Goal: Task Accomplishment & Management: Manage account settings

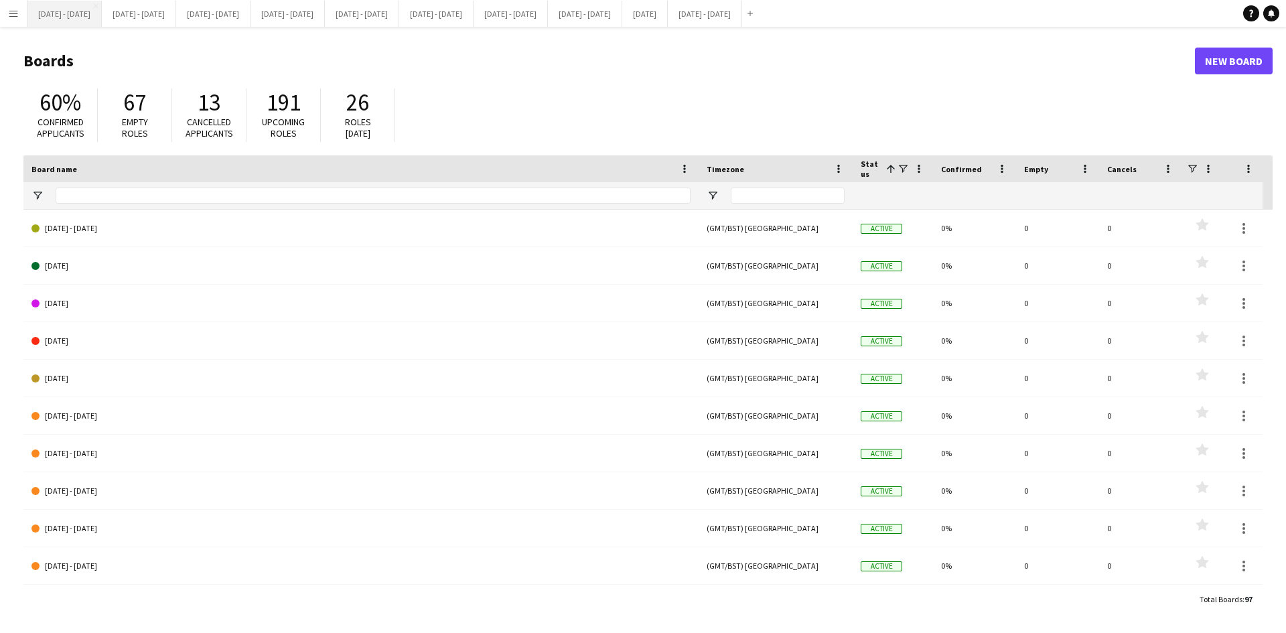
click at [52, 9] on button "Sept 1st - 5th 2025 Close" at bounding box center [64, 14] width 74 height 26
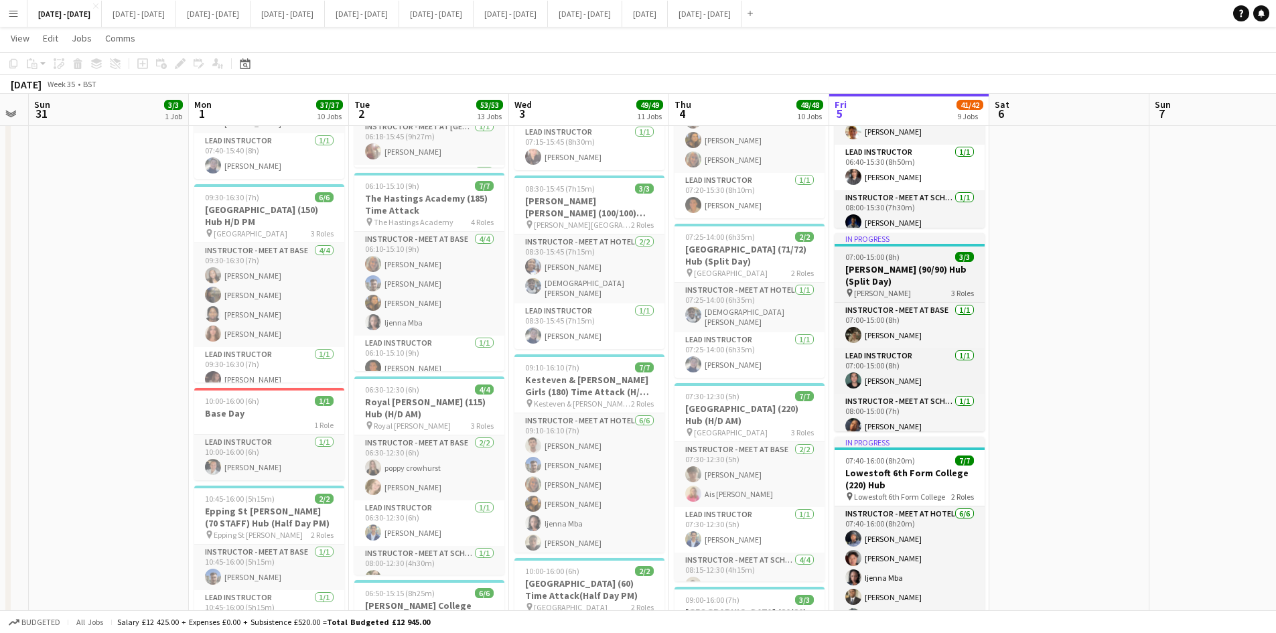
scroll to position [8, 0]
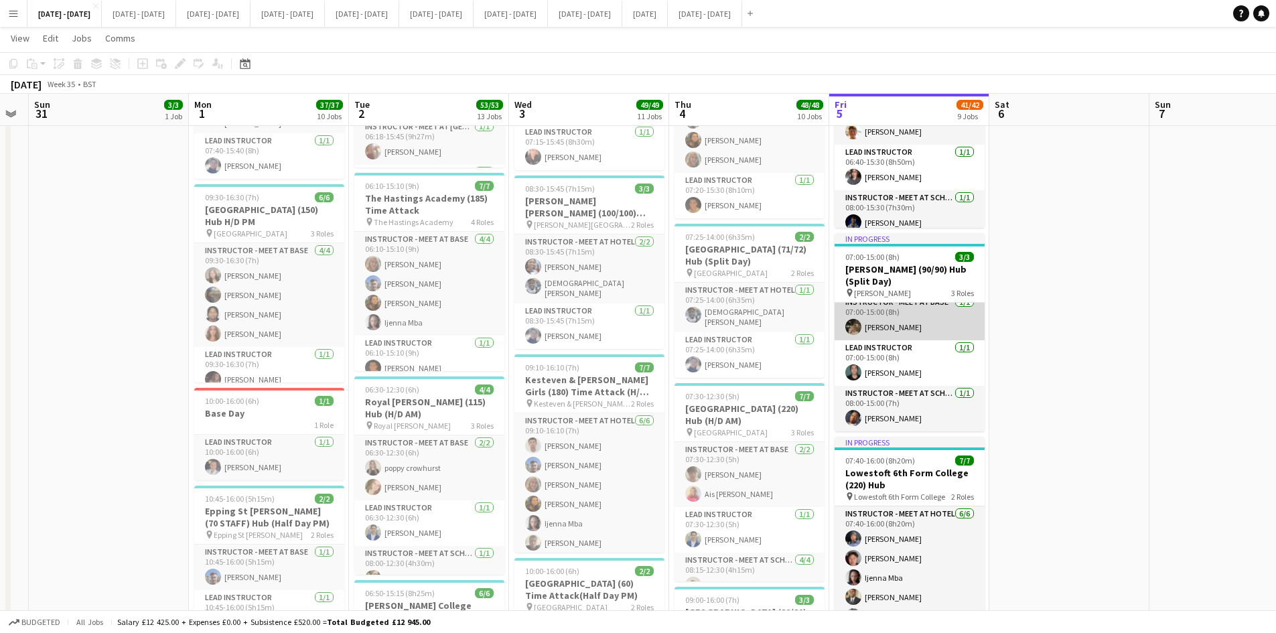
click at [876, 328] on app-card-role "Instructor - Meet at Base 1/1 07:00-15:00 (8h) Emily Pratt" at bounding box center [910, 318] width 150 height 46
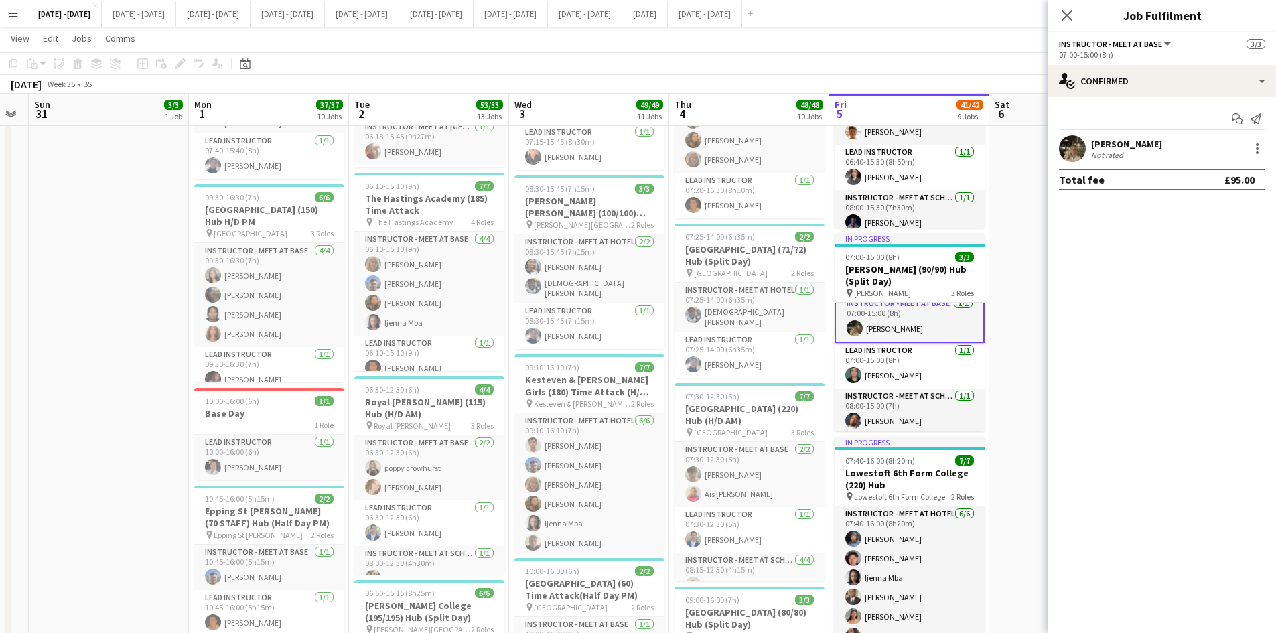
scroll to position [9, 0]
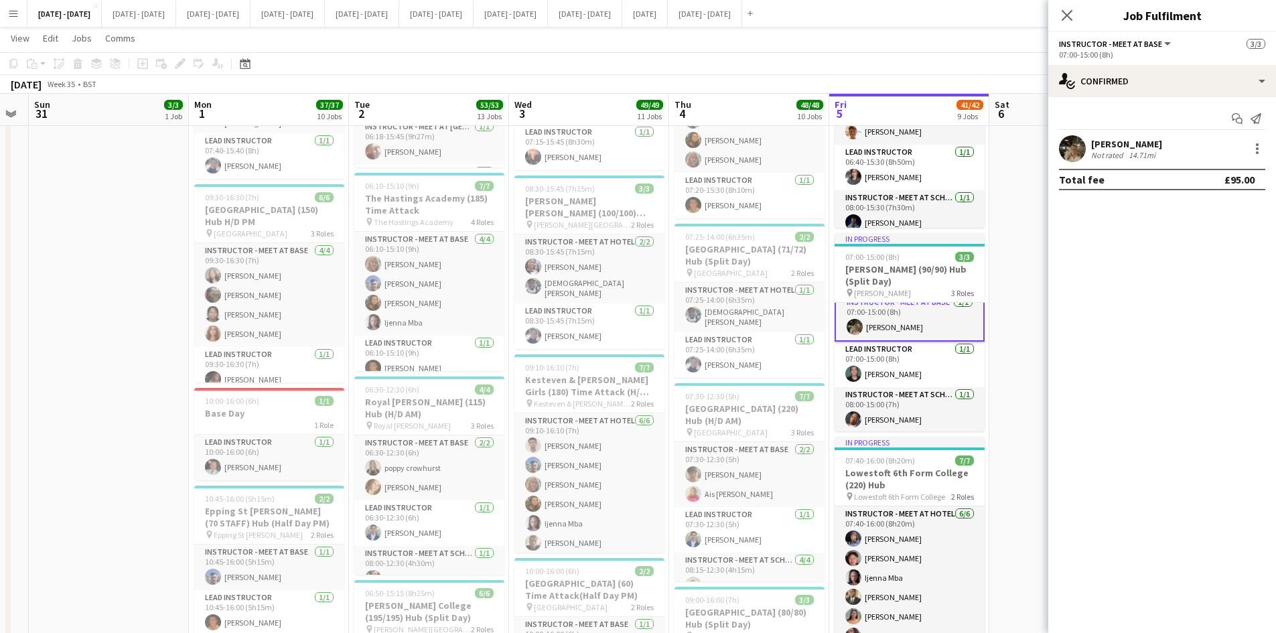
click at [1104, 139] on div "[PERSON_NAME]" at bounding box center [1127, 144] width 71 height 12
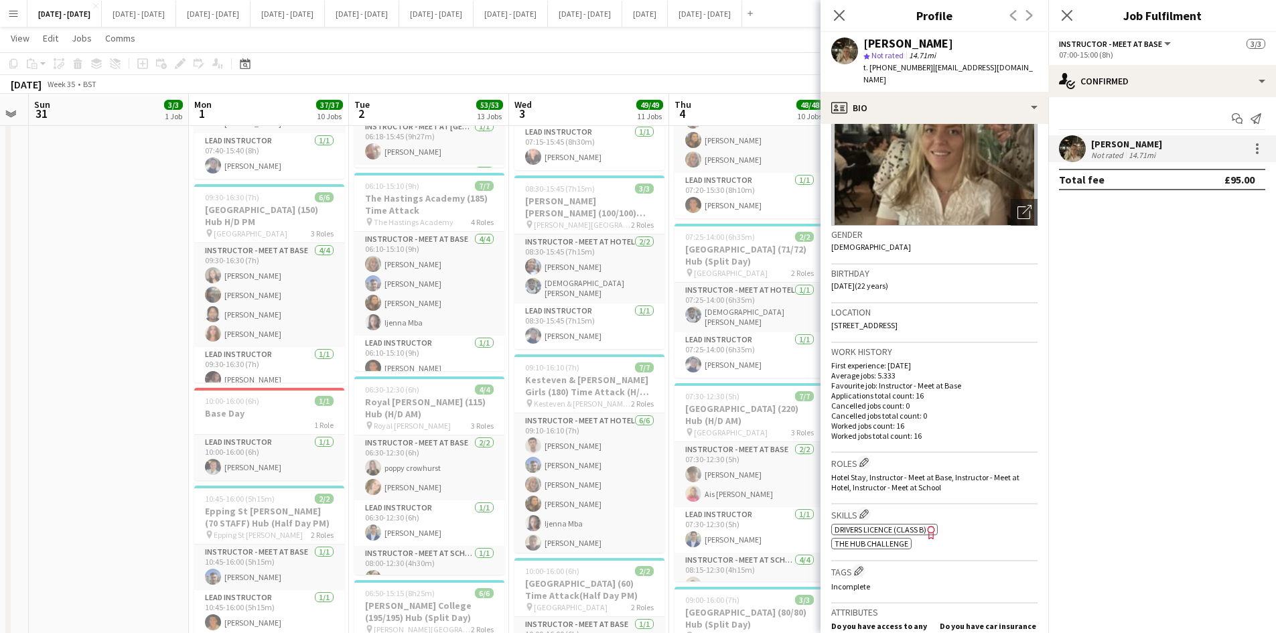
scroll to position [201, 0]
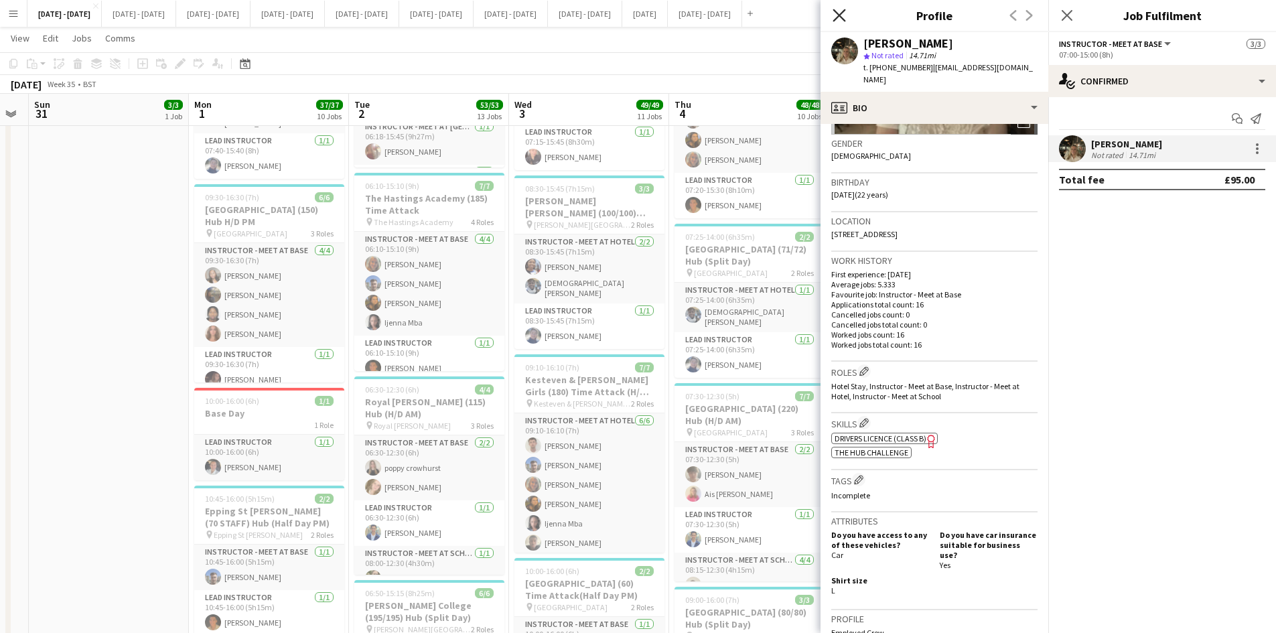
click at [840, 15] on icon at bounding box center [839, 15] width 13 height 13
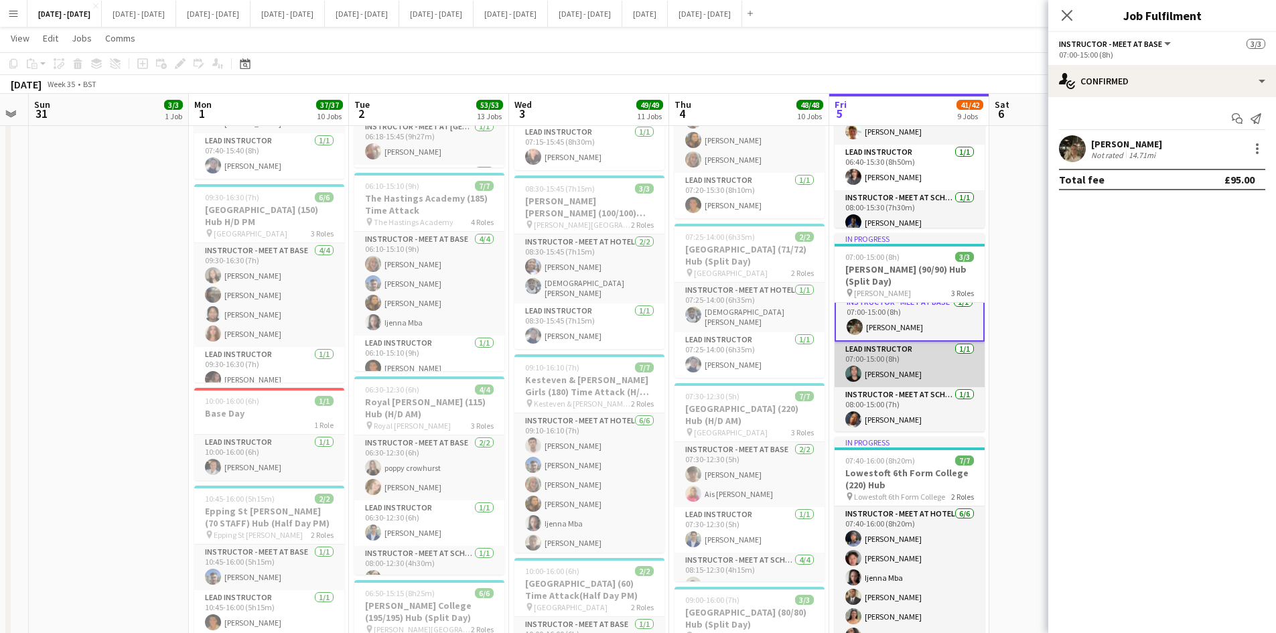
click at [885, 372] on app-card-role "Lead Instructor 1/1 07:00-15:00 (8h) Bin Quan" at bounding box center [910, 365] width 150 height 46
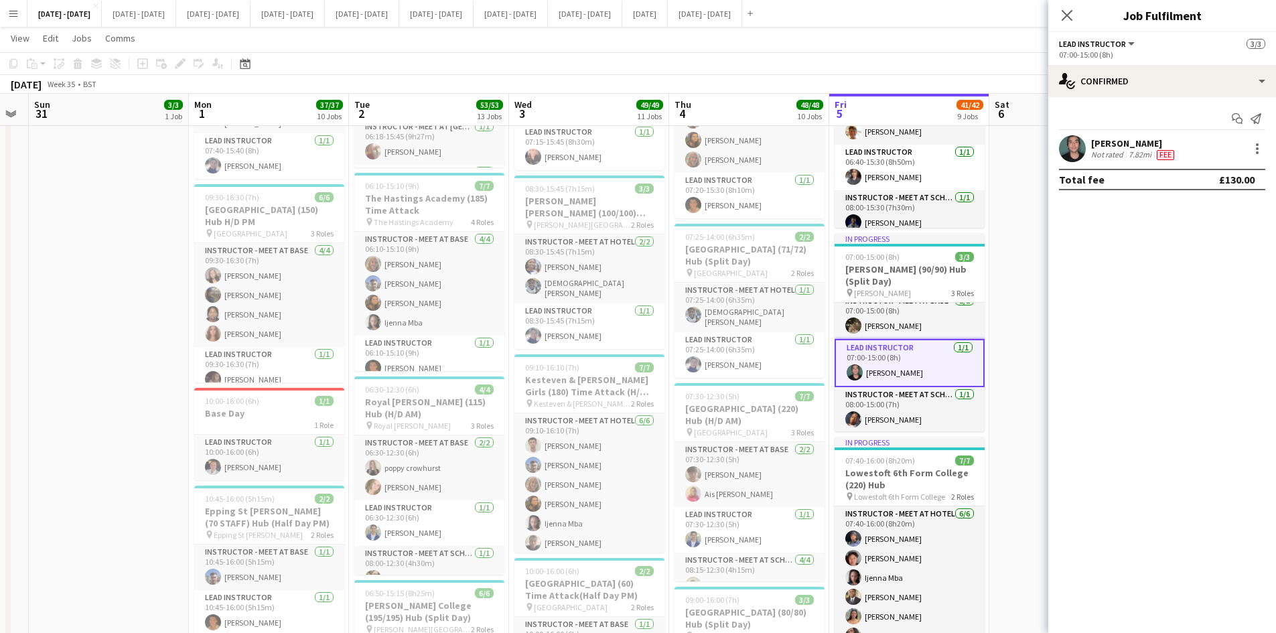
scroll to position [8, 0]
click at [1114, 139] on div "[PERSON_NAME]" at bounding box center [1135, 143] width 86 height 12
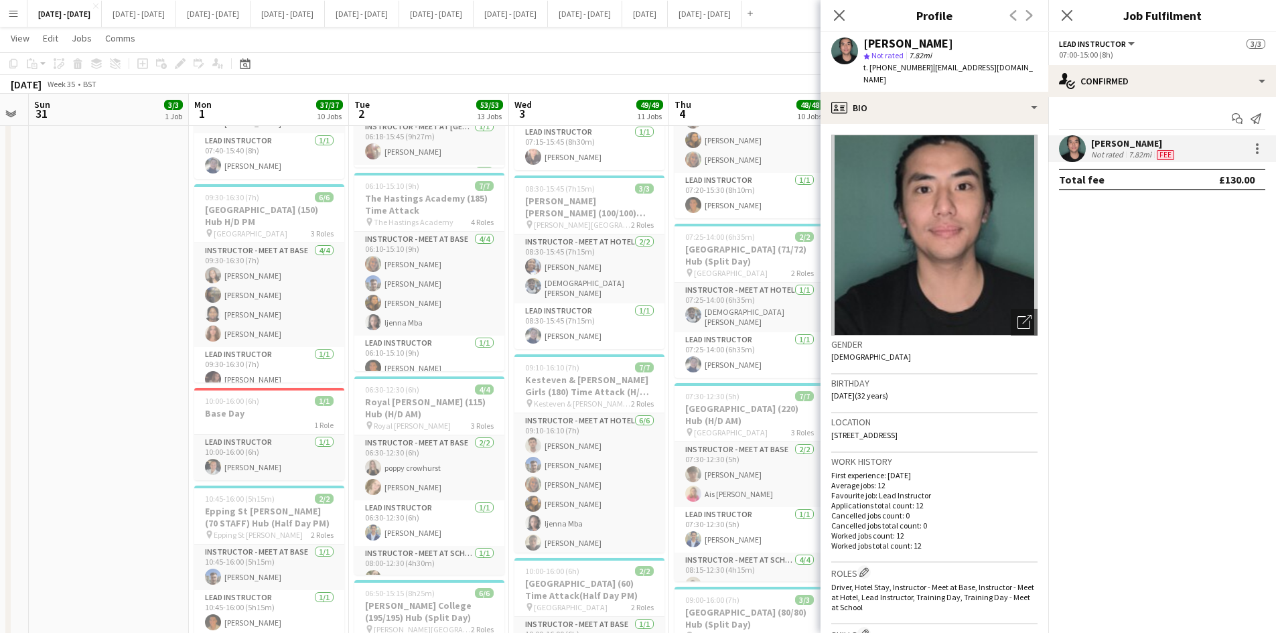
scroll to position [134, 0]
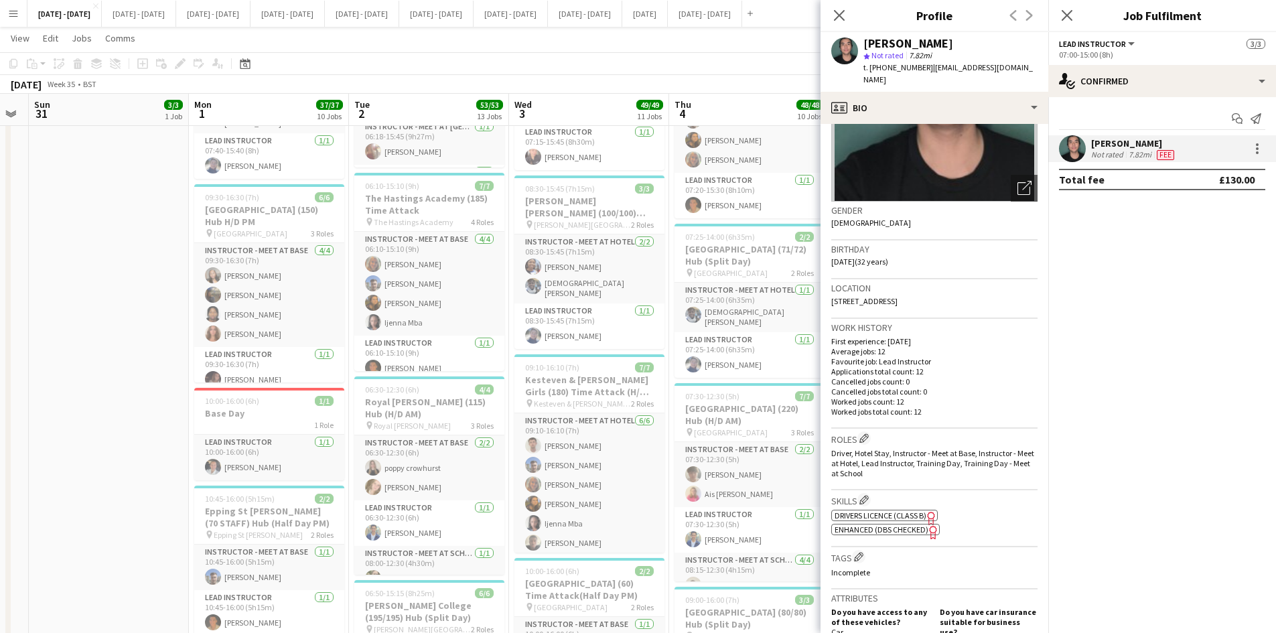
click at [906, 525] on span "Enhanced (DBS Checked)" at bounding box center [882, 530] width 94 height 10
click at [840, 13] on icon "Close pop-in" at bounding box center [839, 15] width 13 height 13
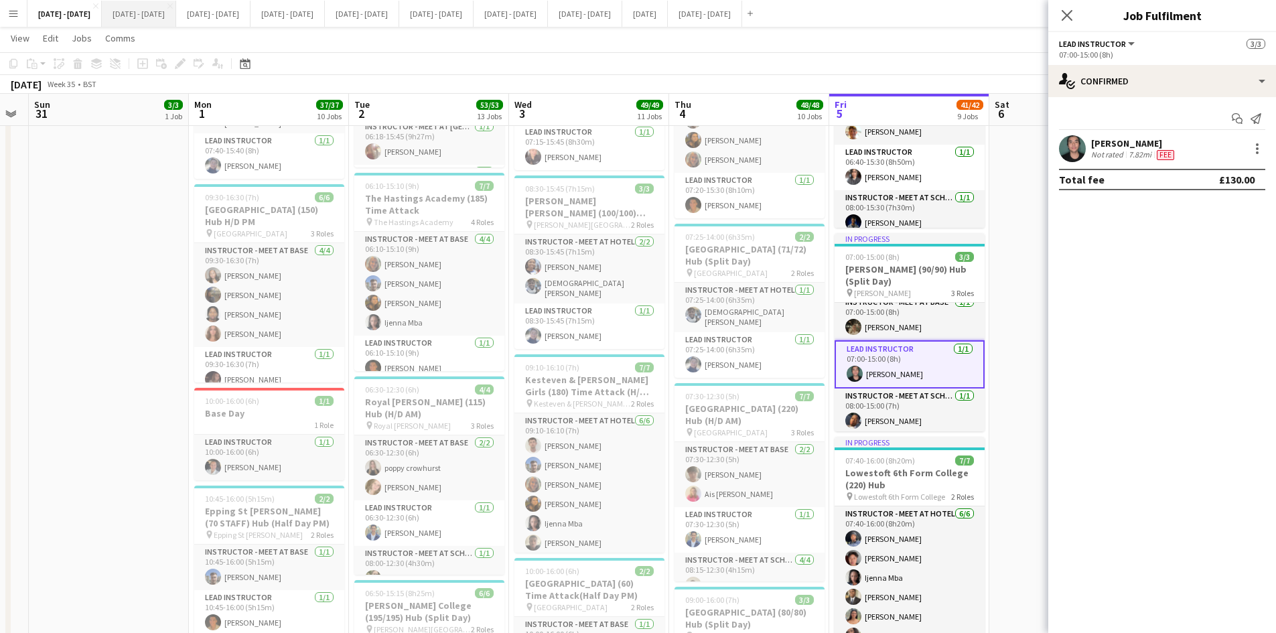
click at [141, 14] on button "Sept 8th - 12th 2025 Close" at bounding box center [139, 14] width 74 height 26
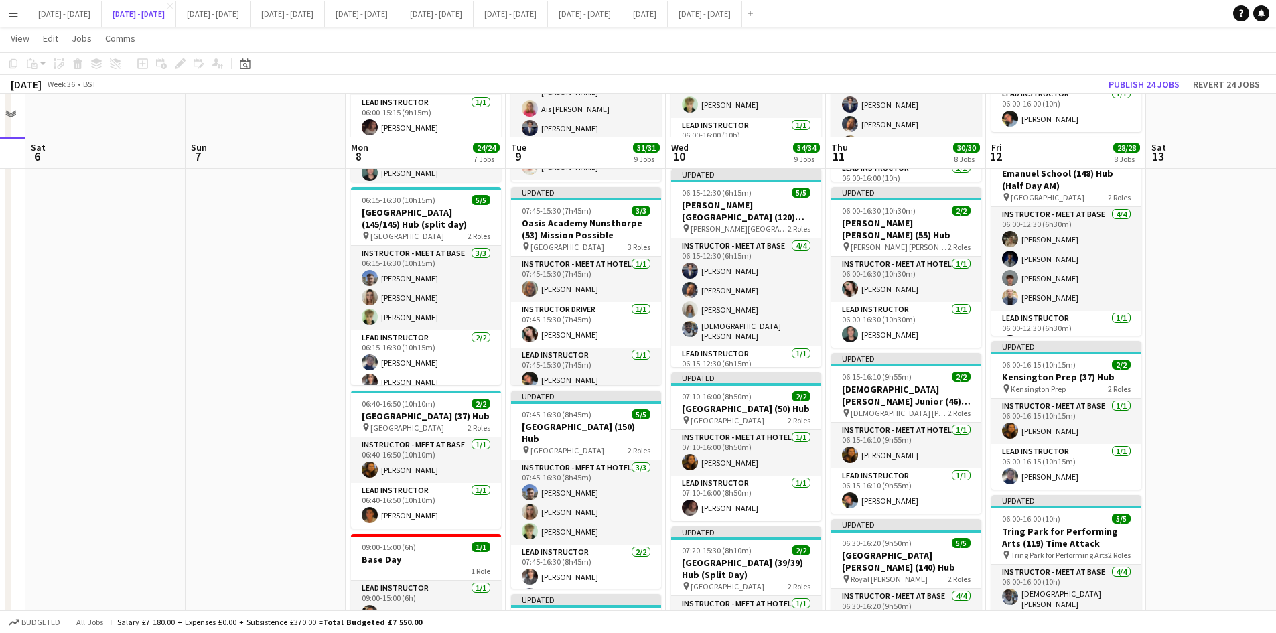
scroll to position [268, 0]
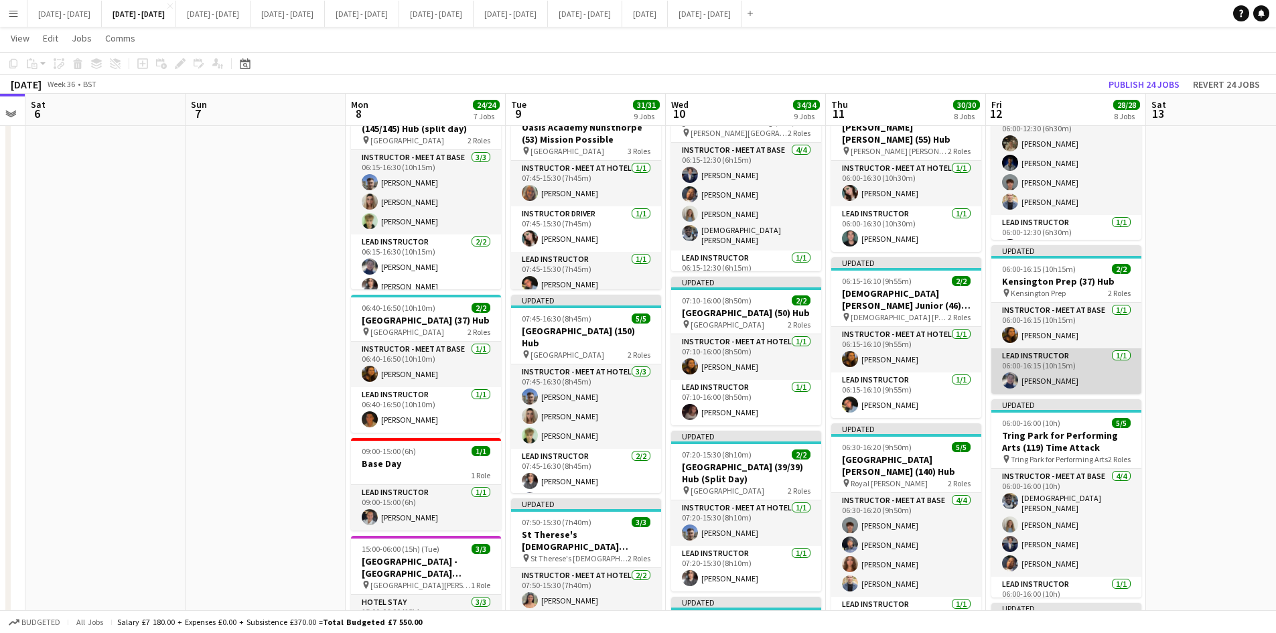
click at [1037, 391] on app-card-role "Lead Instructor 1/1 06:00-16:15 (10h15m) Hannah Taylor" at bounding box center [1067, 371] width 150 height 46
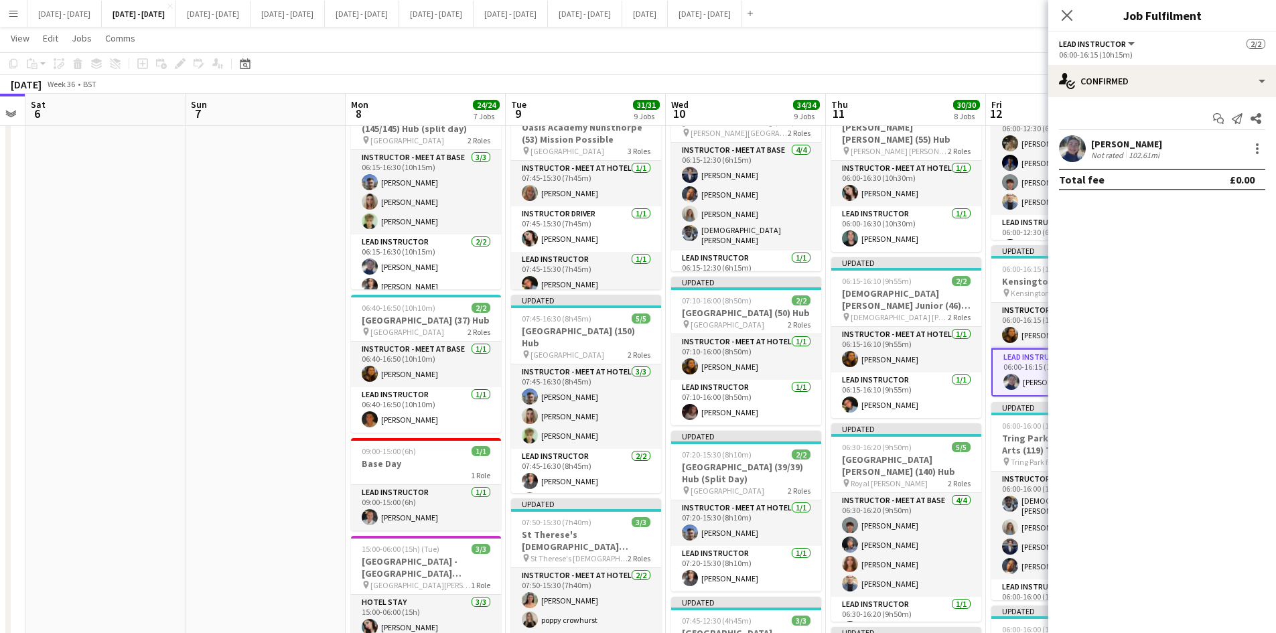
click at [1103, 145] on div "[PERSON_NAME]" at bounding box center [1127, 144] width 71 height 12
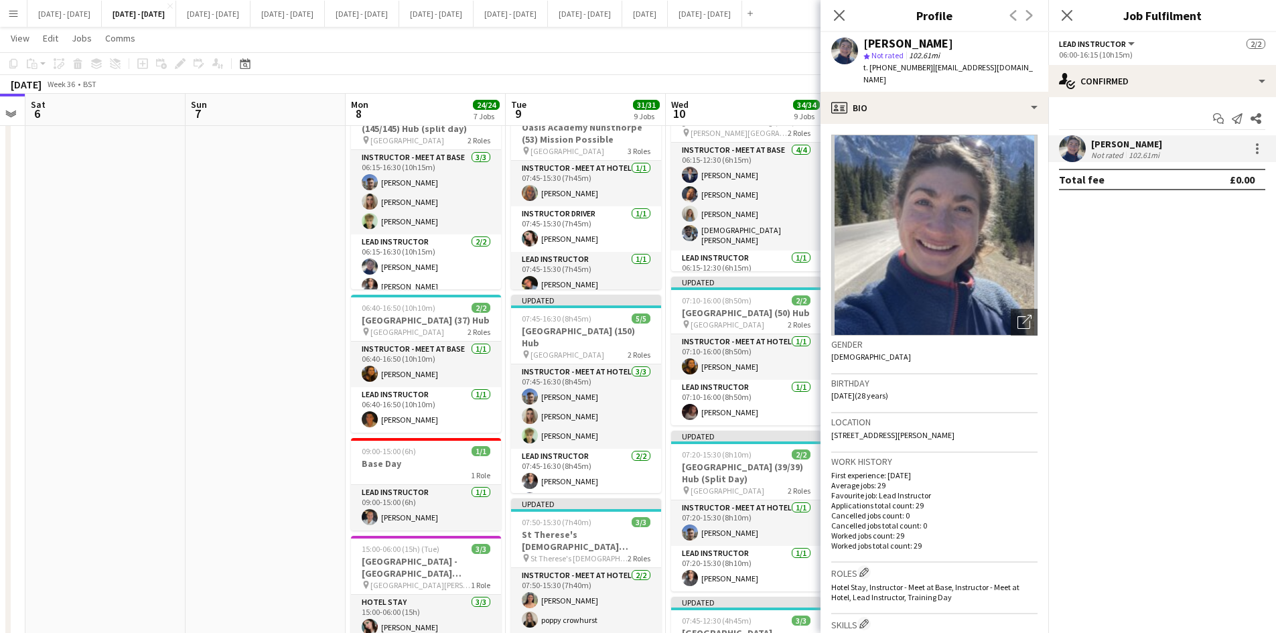
scroll to position [201, 0]
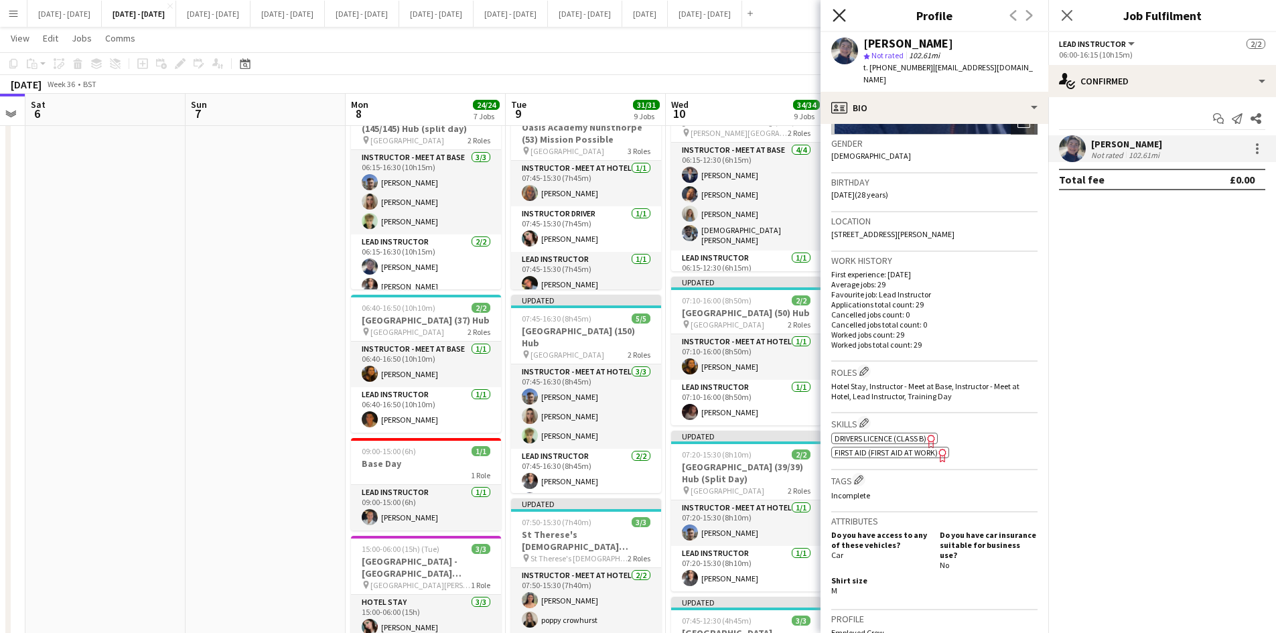
click at [840, 12] on icon "Close pop-in" at bounding box center [839, 15] width 13 height 13
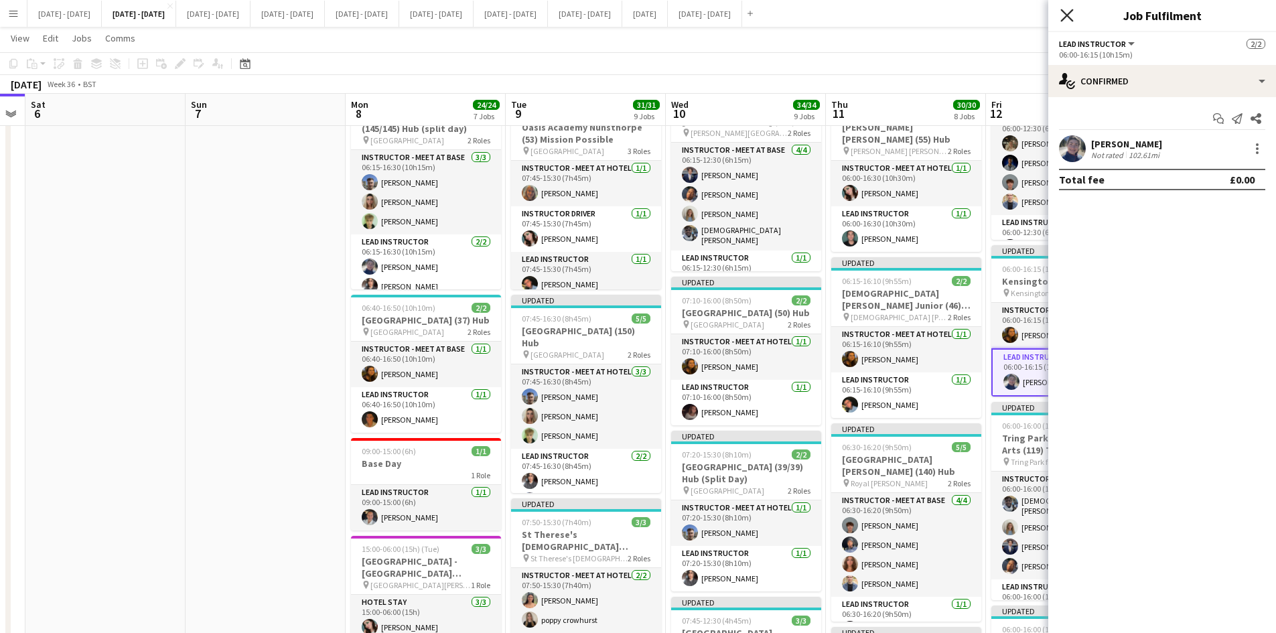
click at [1065, 15] on icon "Close pop-in" at bounding box center [1067, 15] width 13 height 13
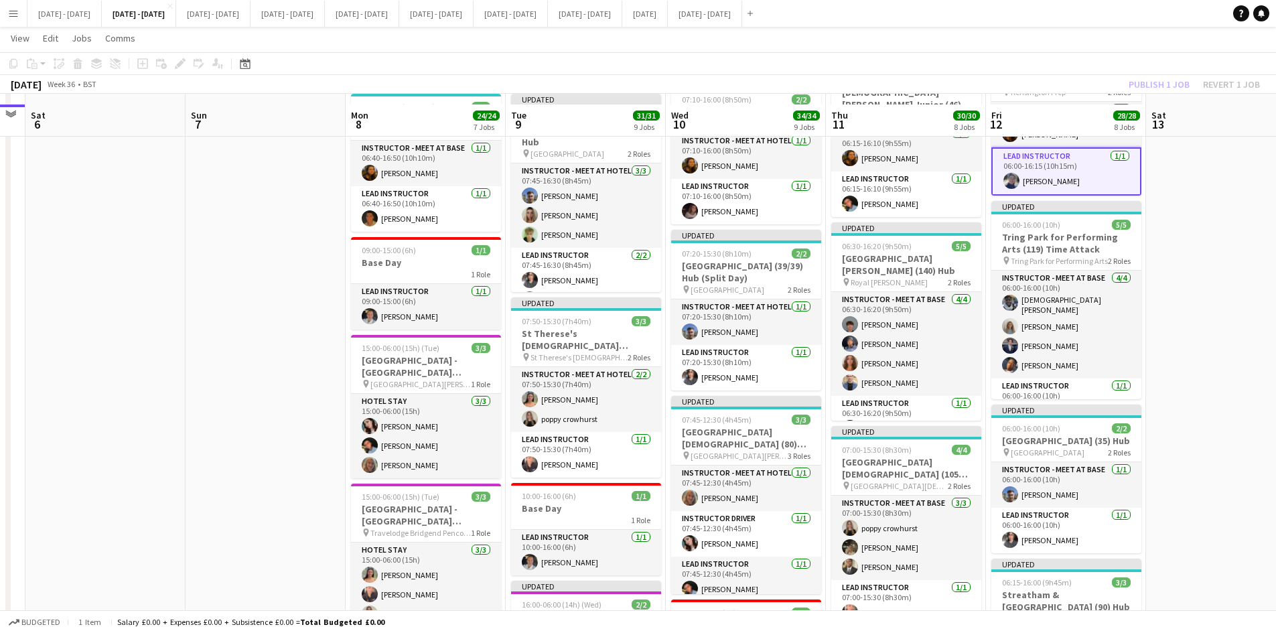
scroll to position [737, 0]
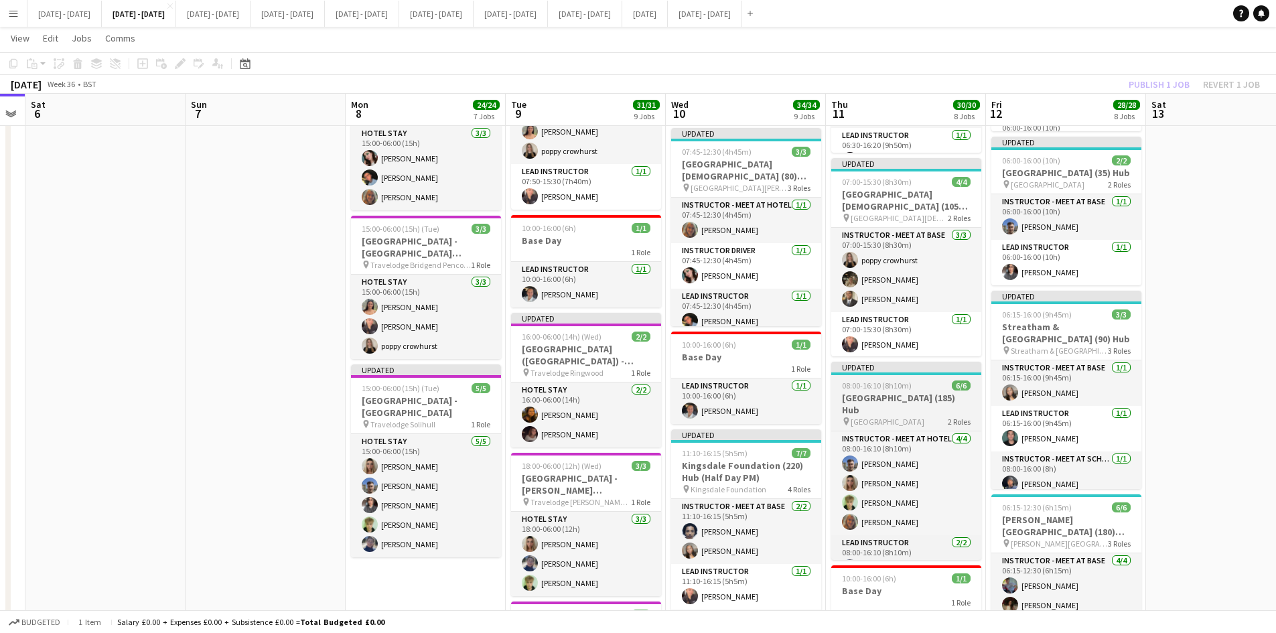
click at [922, 385] on div "08:00-16:10 (8h10m) 6/6" at bounding box center [907, 386] width 150 height 10
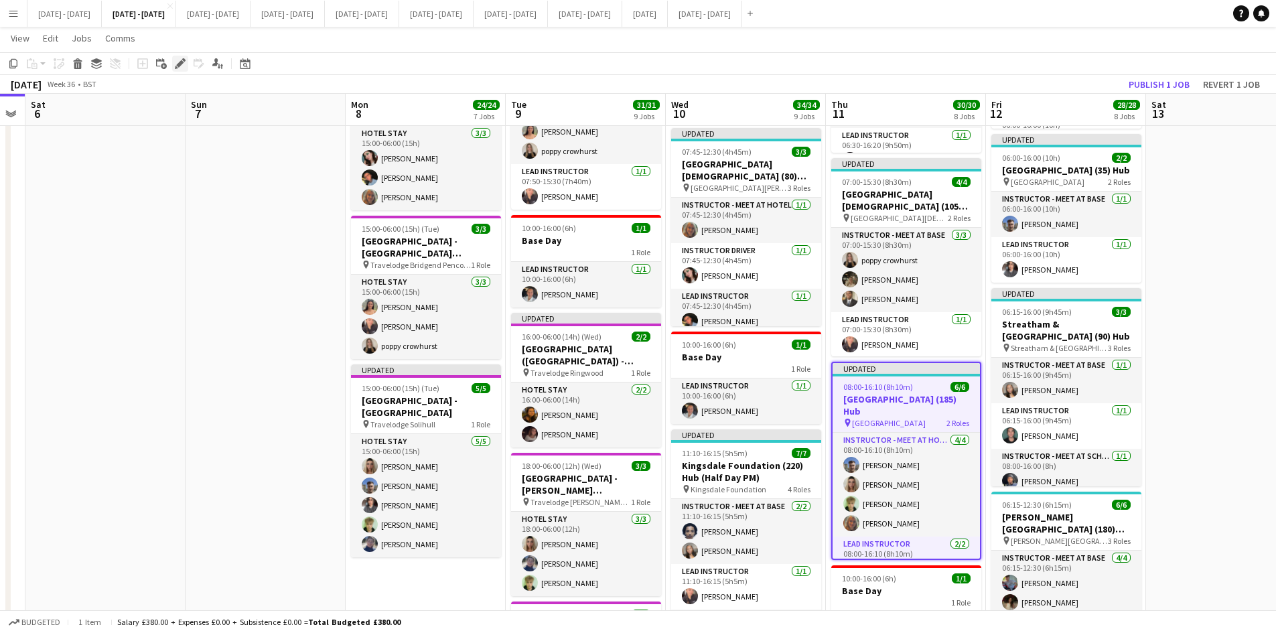
click at [179, 64] on icon at bounding box center [179, 63] width 7 height 7
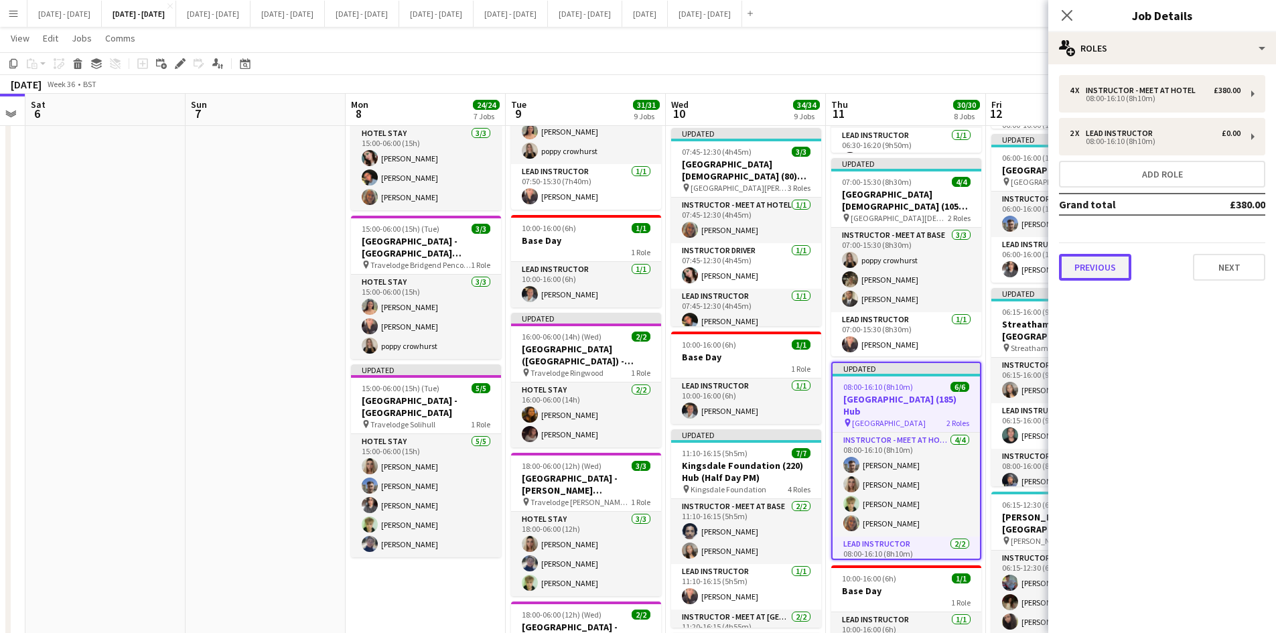
click at [1111, 265] on button "Previous" at bounding box center [1095, 267] width 72 height 27
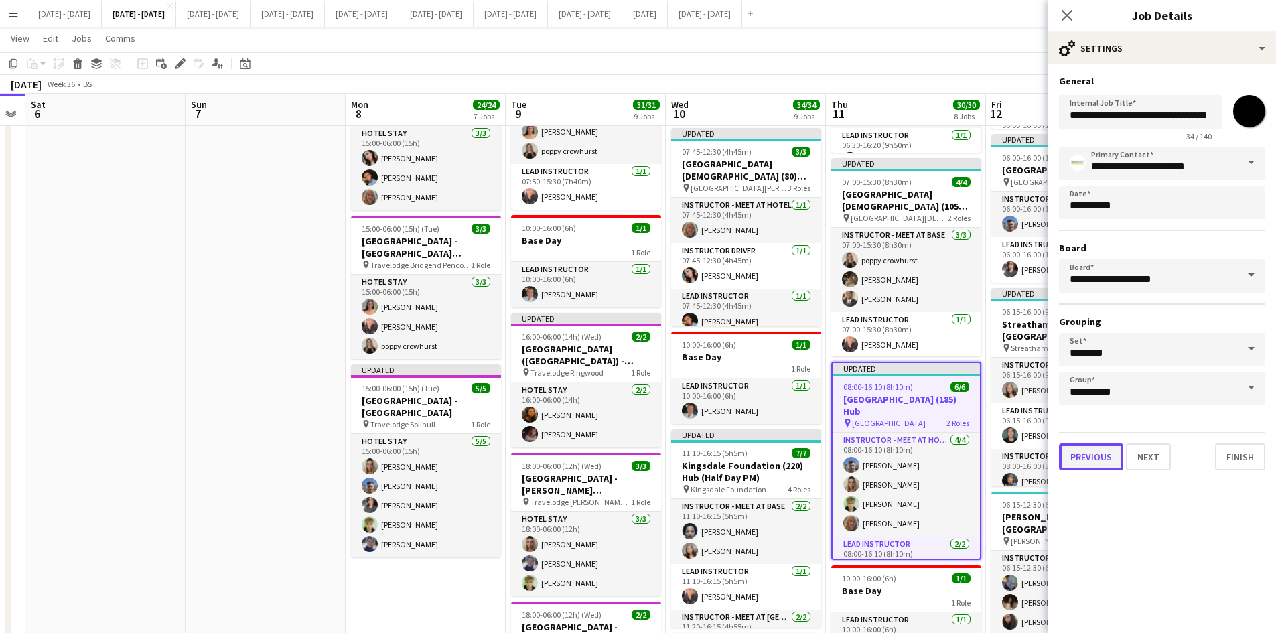
click at [1094, 452] on button "Previous" at bounding box center [1091, 457] width 64 height 27
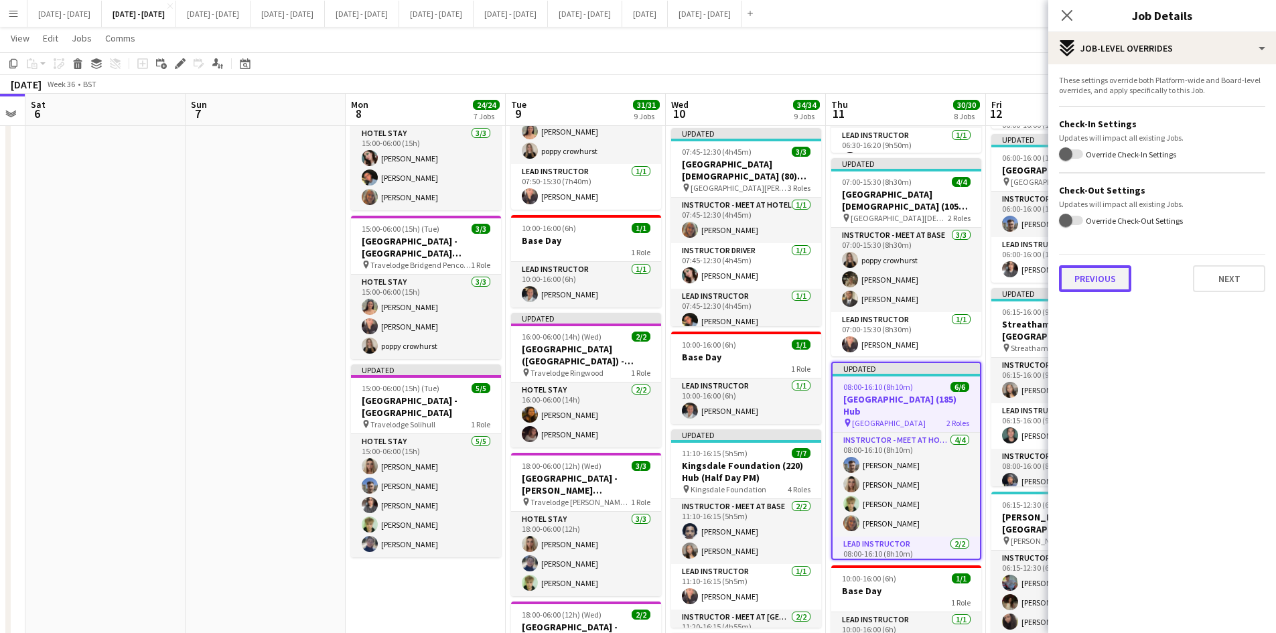
click at [1097, 278] on button "Previous" at bounding box center [1095, 278] width 72 height 27
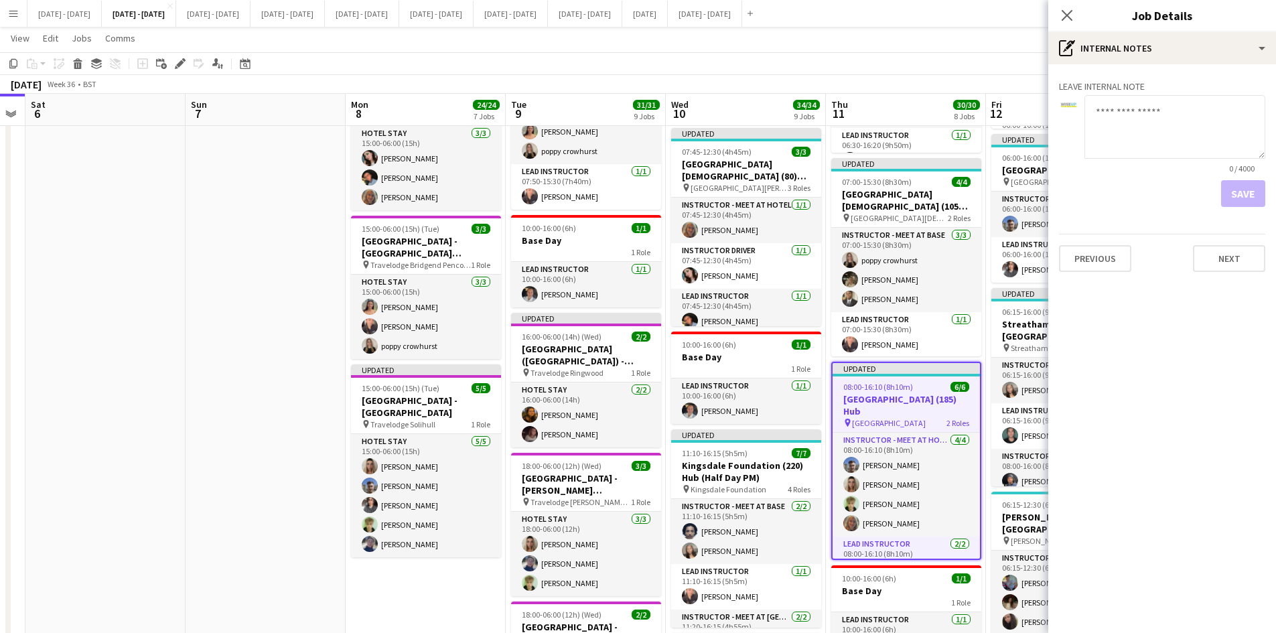
click at [1119, 141] on textarea at bounding box center [1175, 127] width 181 height 64
type textarea "**********"
click at [1241, 193] on button "Save" at bounding box center [1243, 193] width 44 height 27
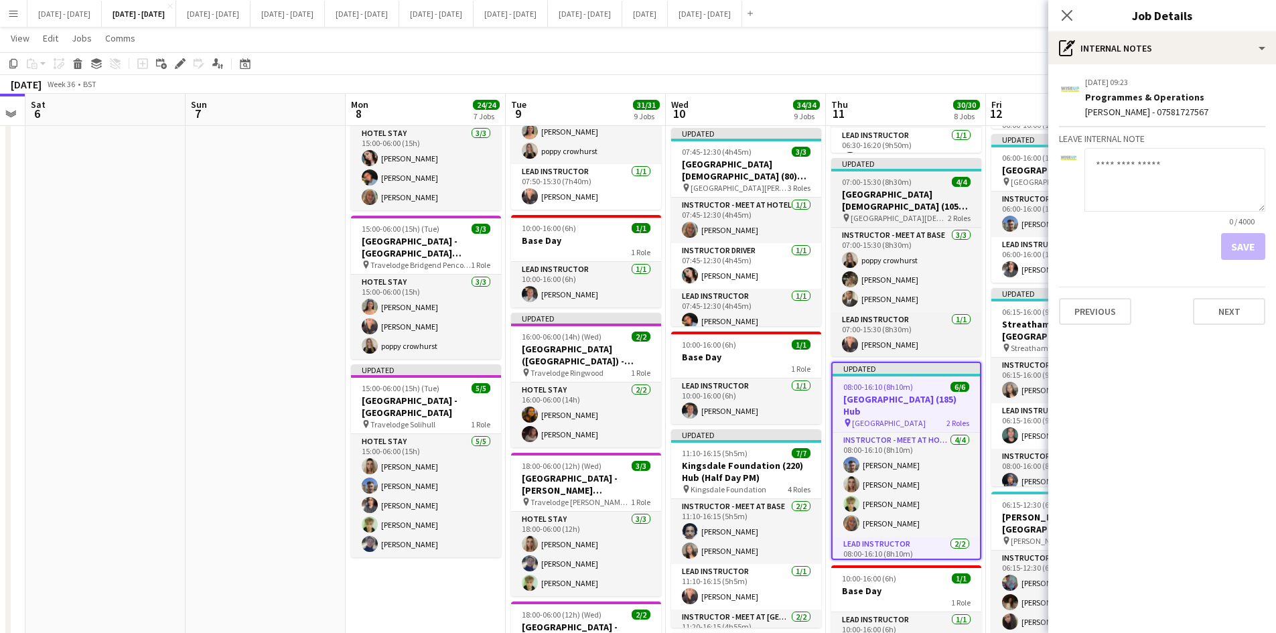
click at [927, 180] on div "07:00-15:30 (8h30m) 4/4" at bounding box center [907, 182] width 150 height 10
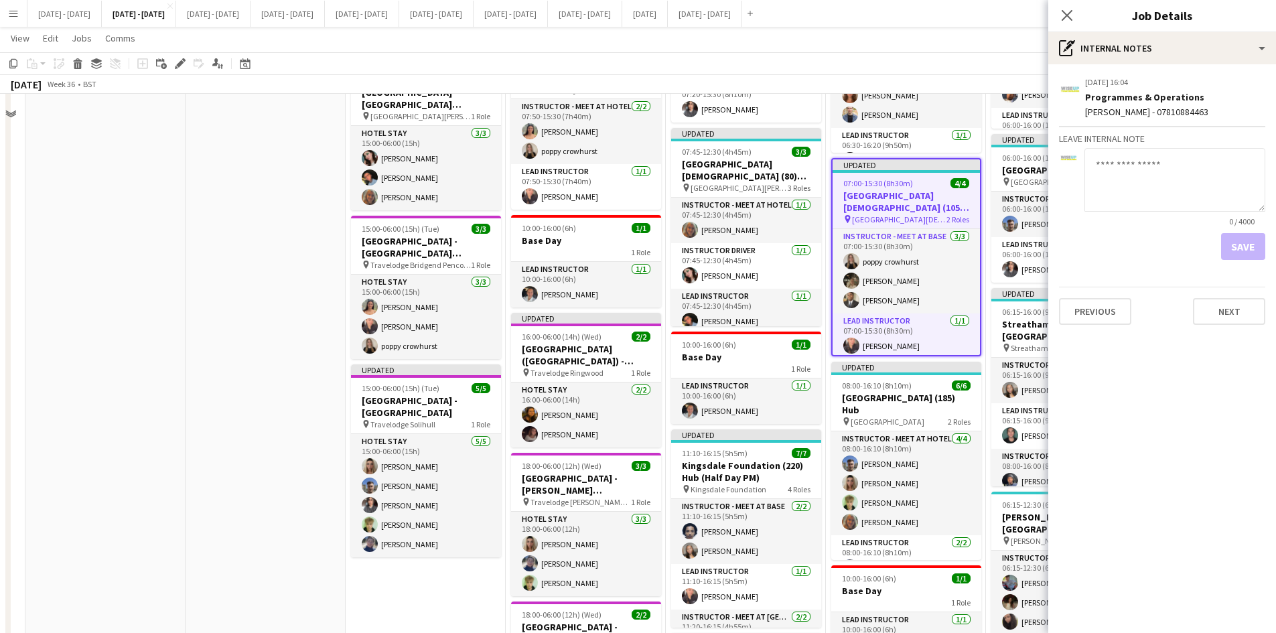
scroll to position [536, 0]
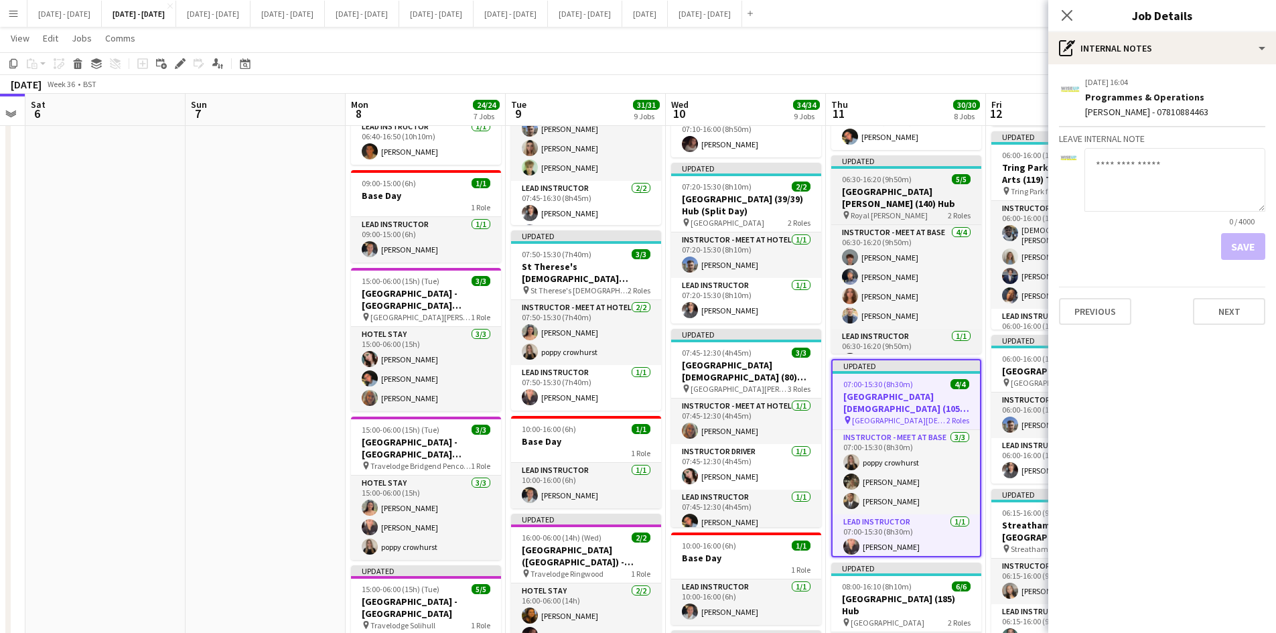
click at [925, 181] on div "06:30-16:20 (9h50m) 5/5" at bounding box center [907, 179] width 150 height 10
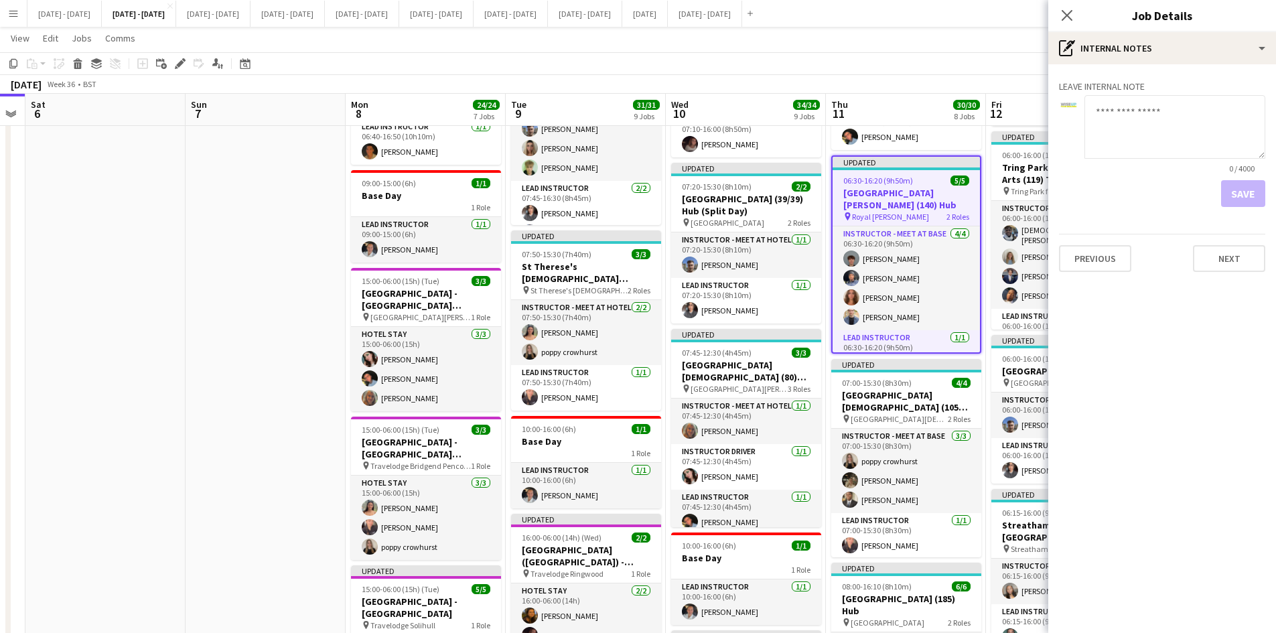
click at [1094, 109] on textarea at bounding box center [1175, 127] width 181 height 64
type textarea "**********"
click at [1238, 189] on button "Save" at bounding box center [1243, 193] width 44 height 27
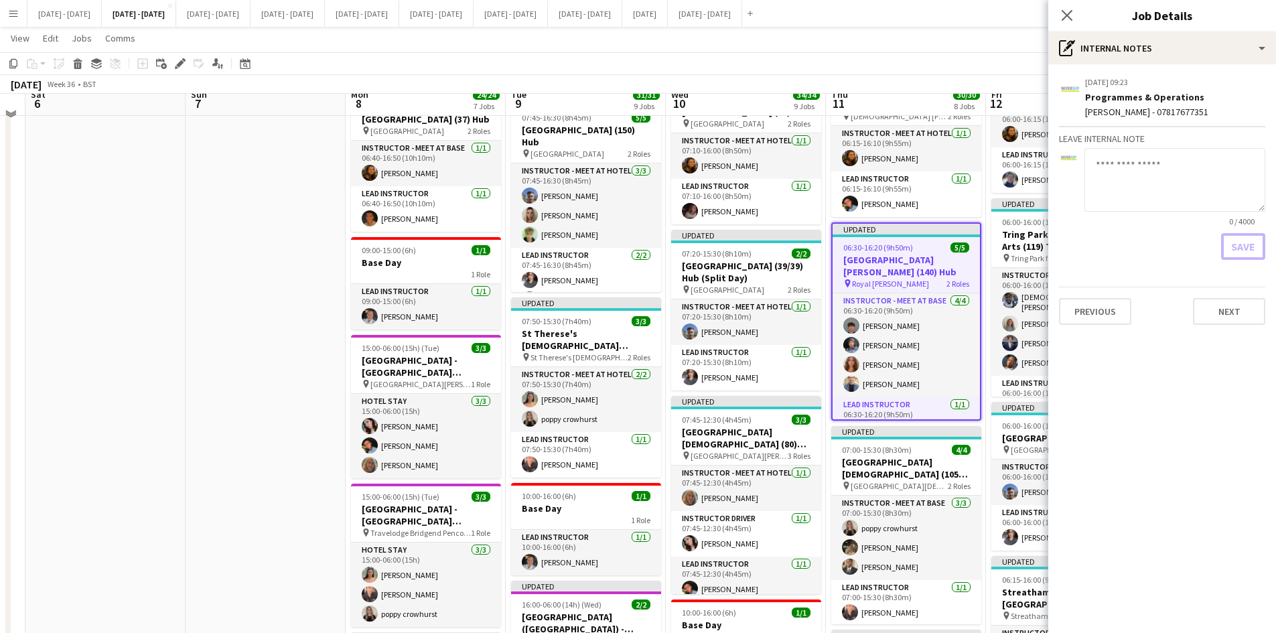
scroll to position [268, 0]
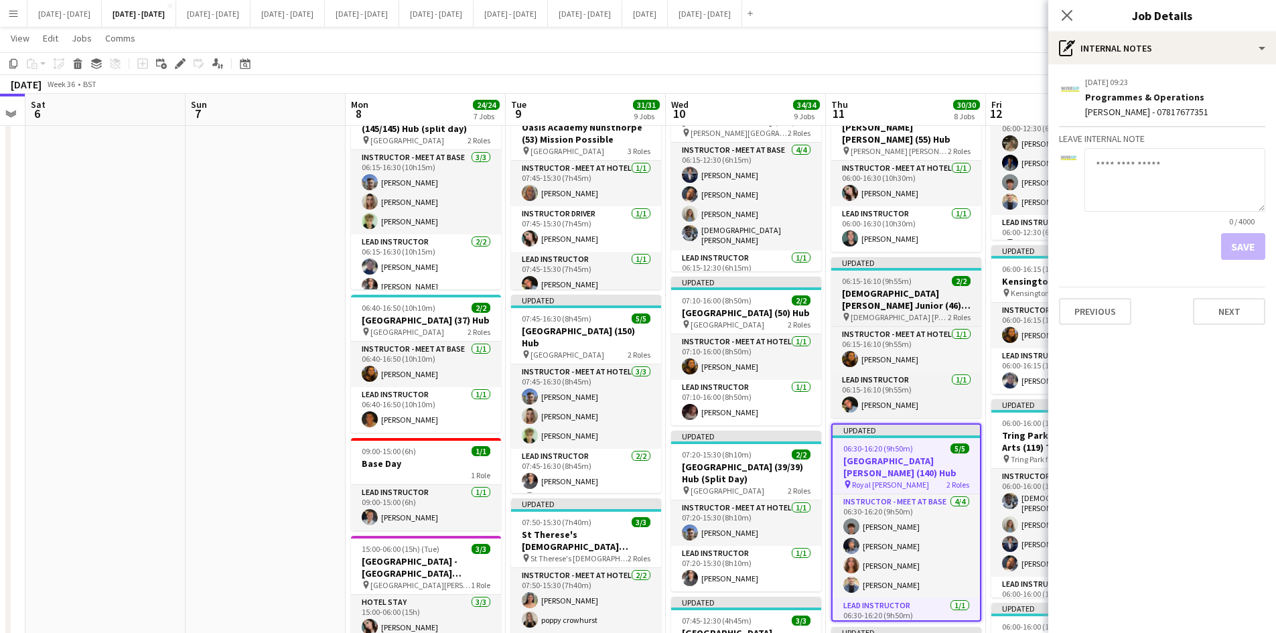
click at [931, 278] on div "06:15-16:10 (9h55m) 2/2" at bounding box center [907, 281] width 150 height 10
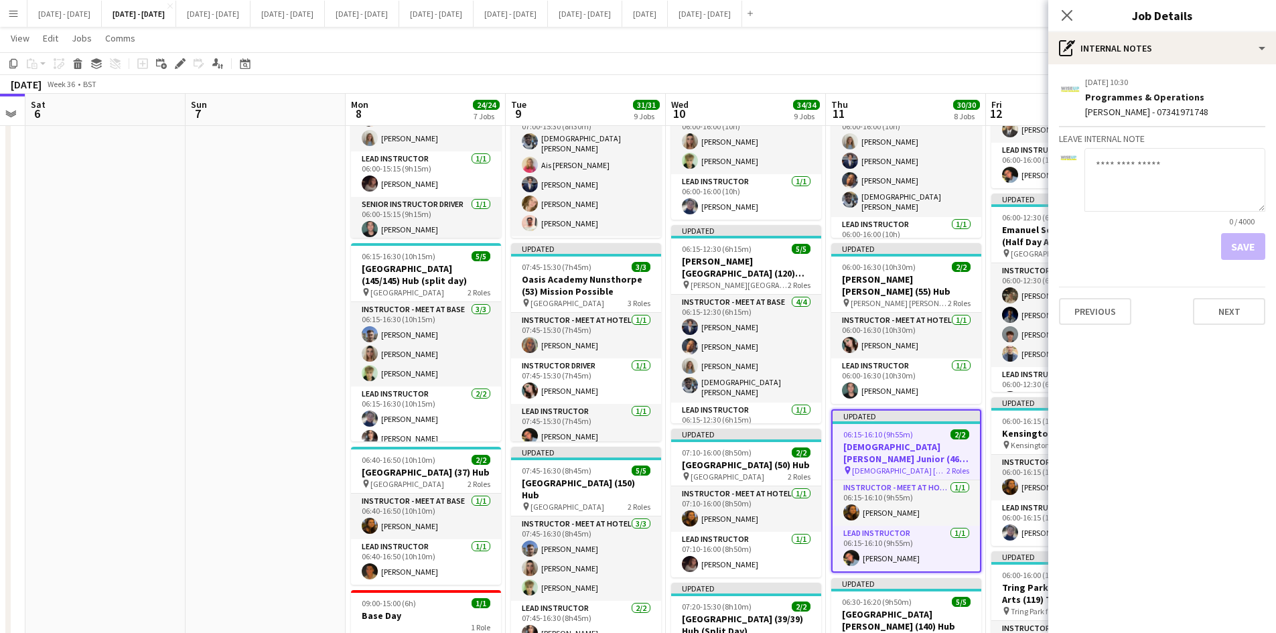
scroll to position [67, 0]
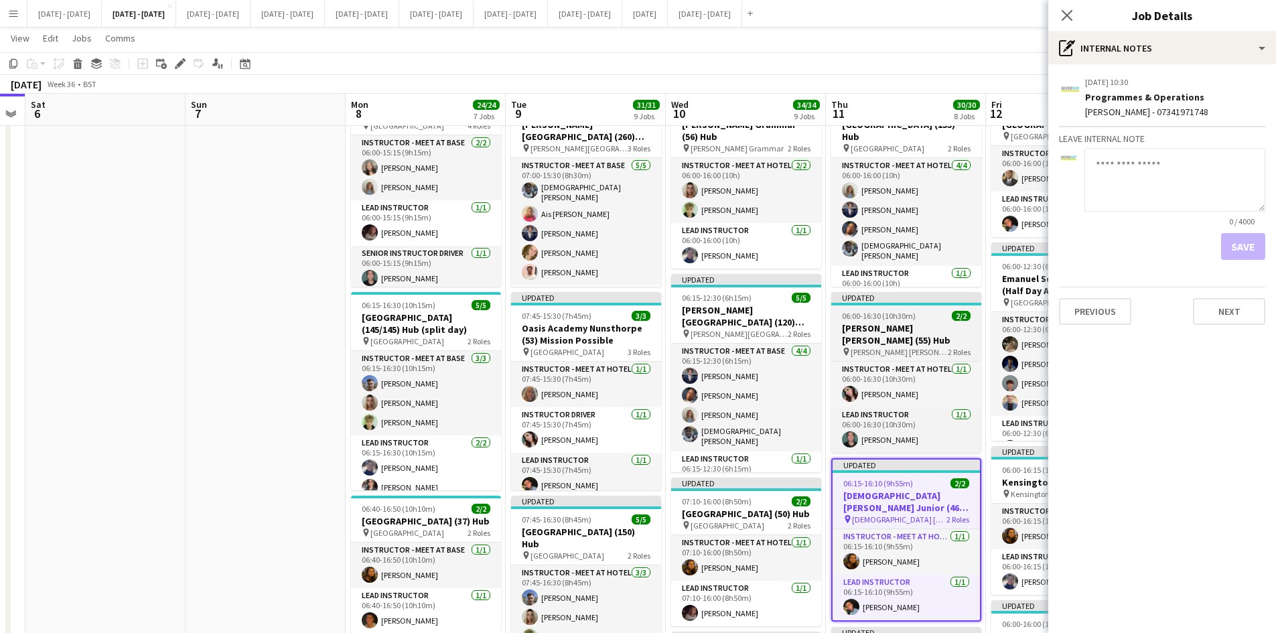
click at [923, 311] on div "06:00-16:30 (10h30m) 2/2" at bounding box center [907, 316] width 150 height 10
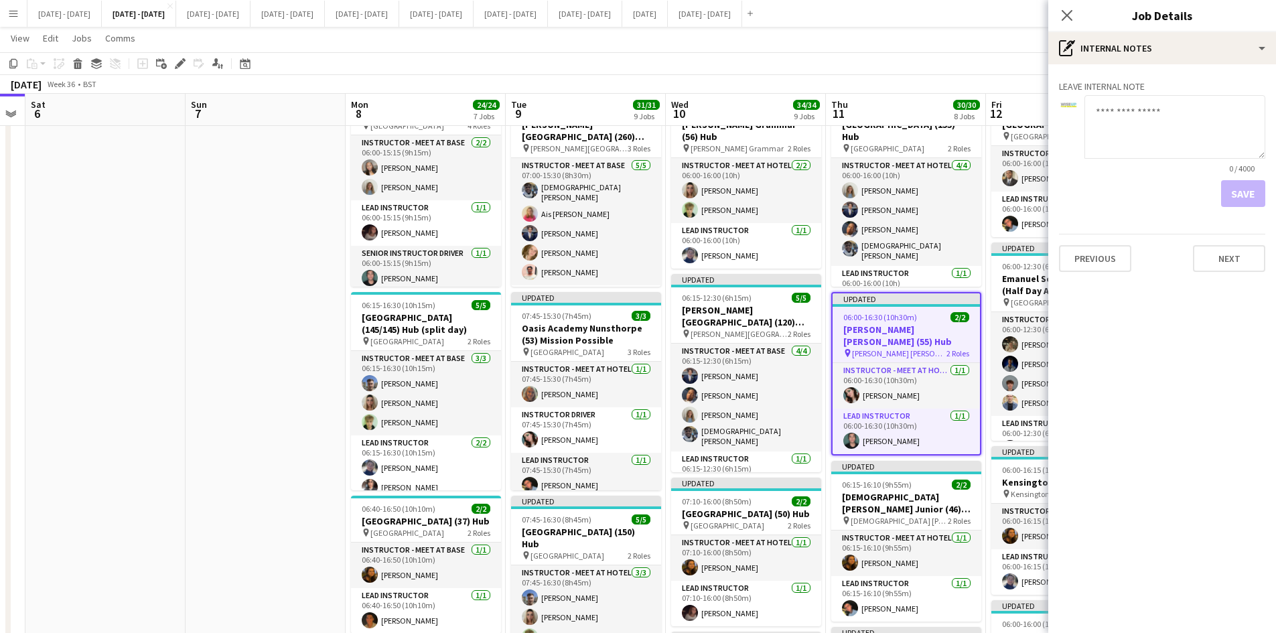
click at [1093, 113] on textarea at bounding box center [1175, 127] width 181 height 64
type textarea "**********"
click at [1234, 199] on button "Save" at bounding box center [1243, 193] width 44 height 27
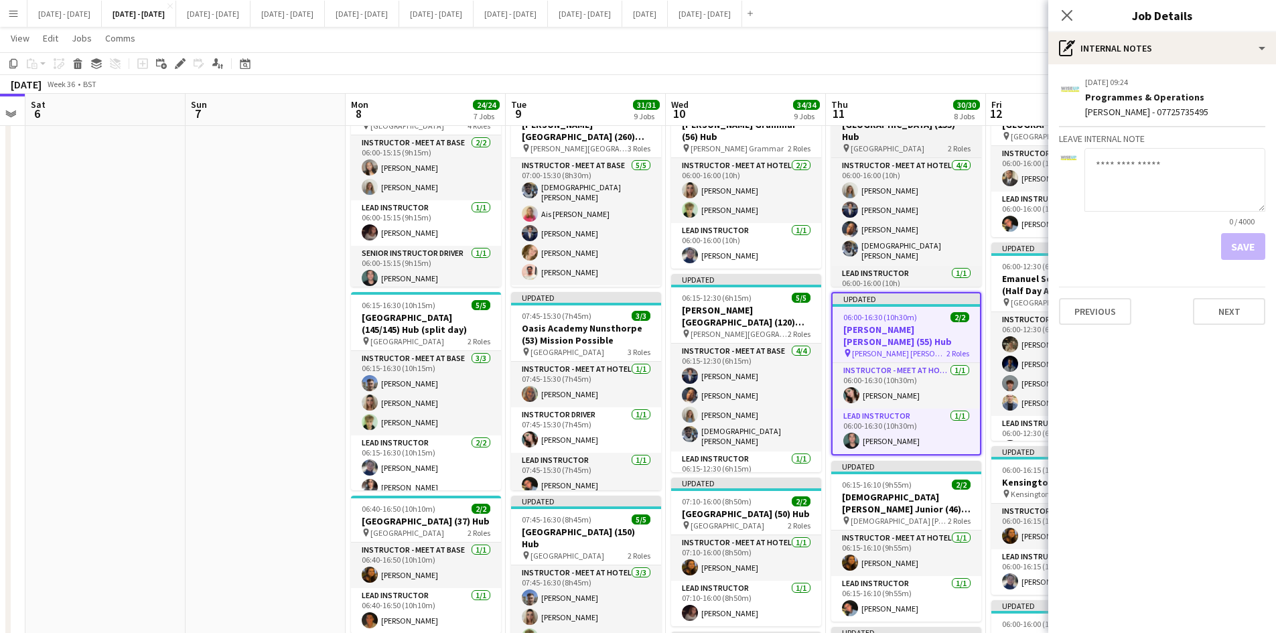
click at [919, 136] on h3 "[GEOGRAPHIC_DATA] (155) Hub" at bounding box center [907, 131] width 150 height 24
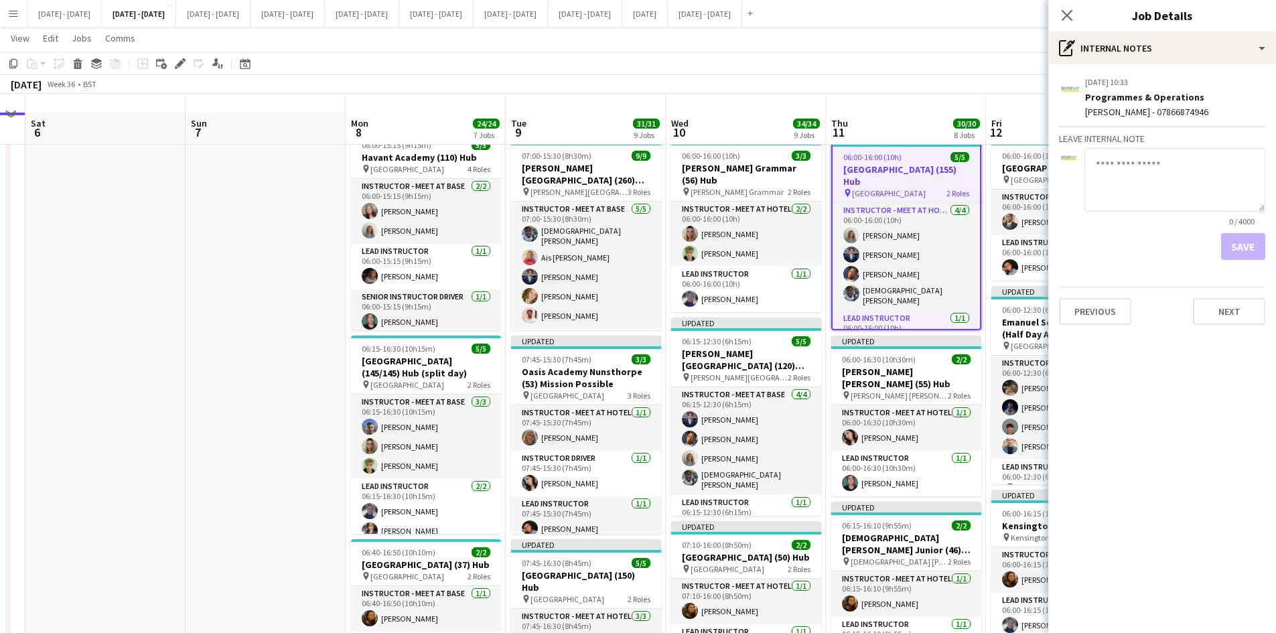
scroll to position [0, 0]
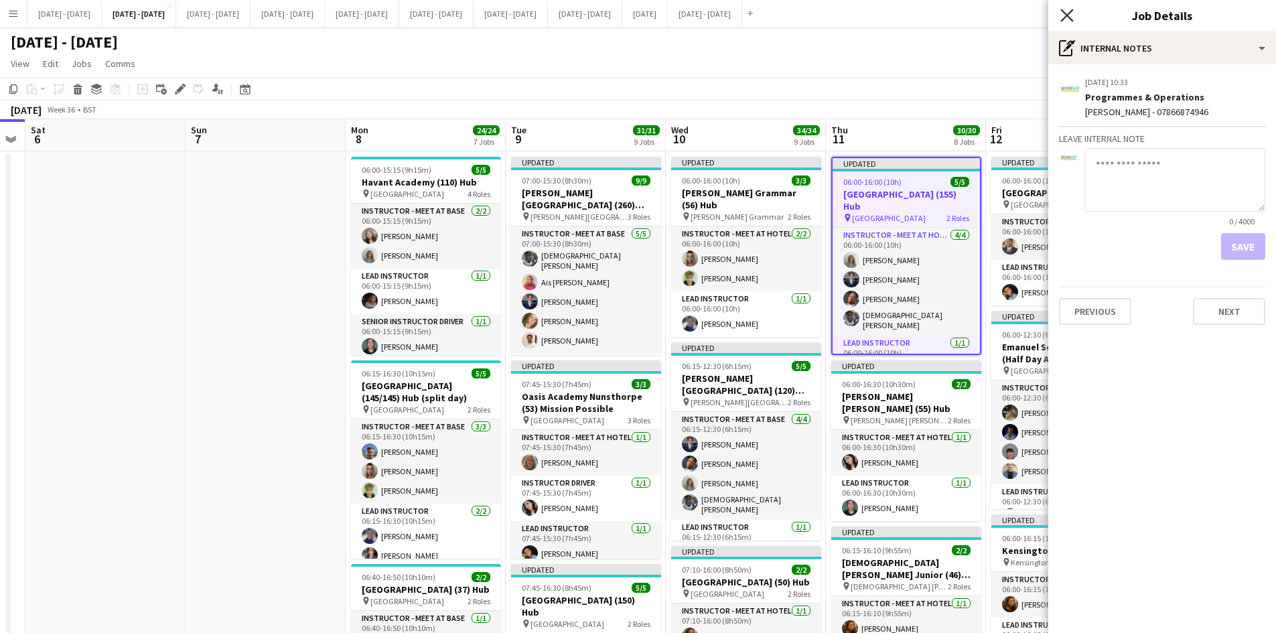
click at [1067, 13] on icon "Close pop-in" at bounding box center [1067, 15] width 13 height 13
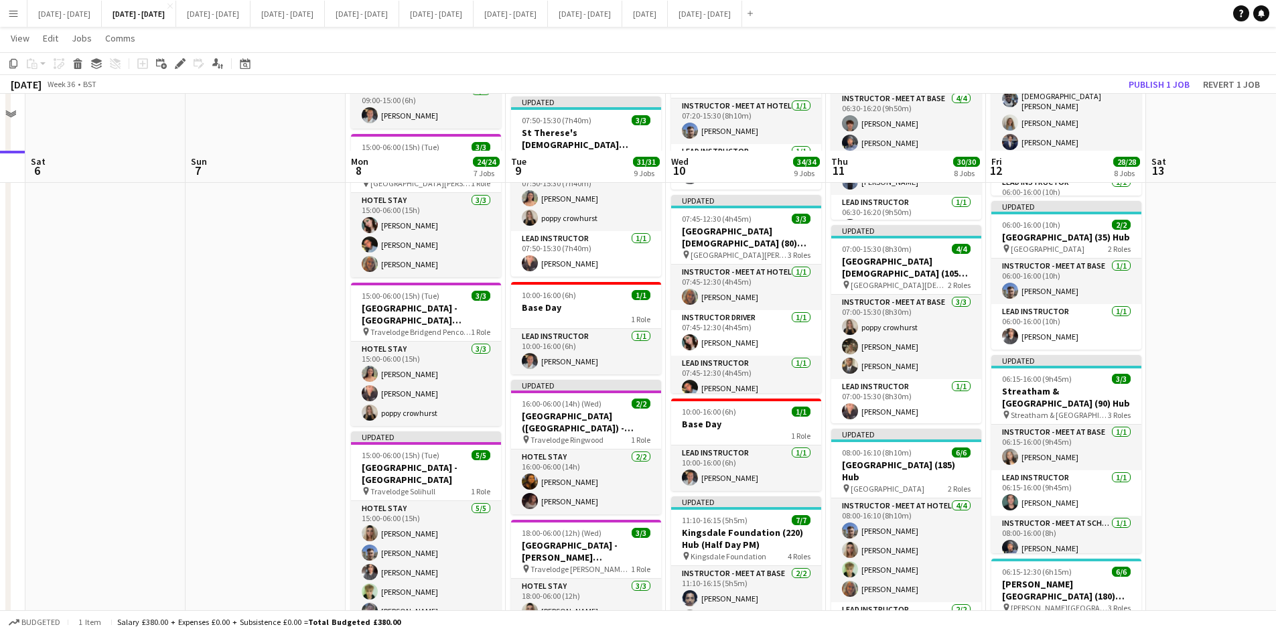
scroll to position [804, 0]
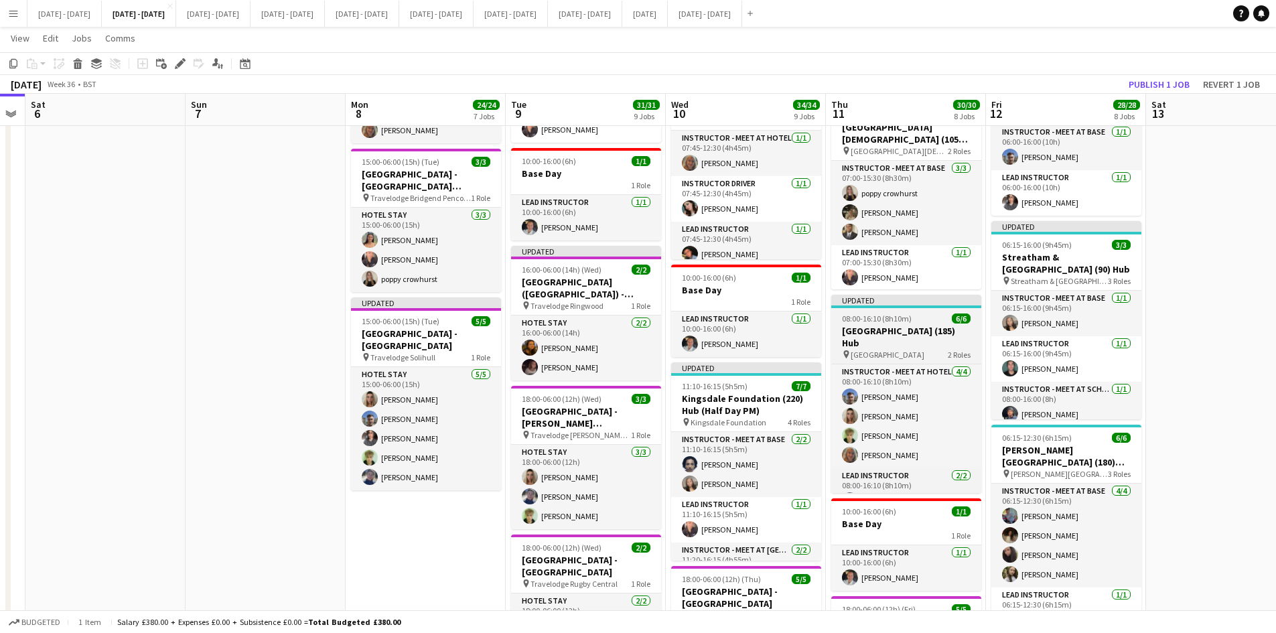
click at [921, 311] on app-job-card "Updated 08:00-16:10 (8h10m) 6/6 Stockport Grammar School (185) Hub pin stockpor…" at bounding box center [907, 394] width 150 height 198
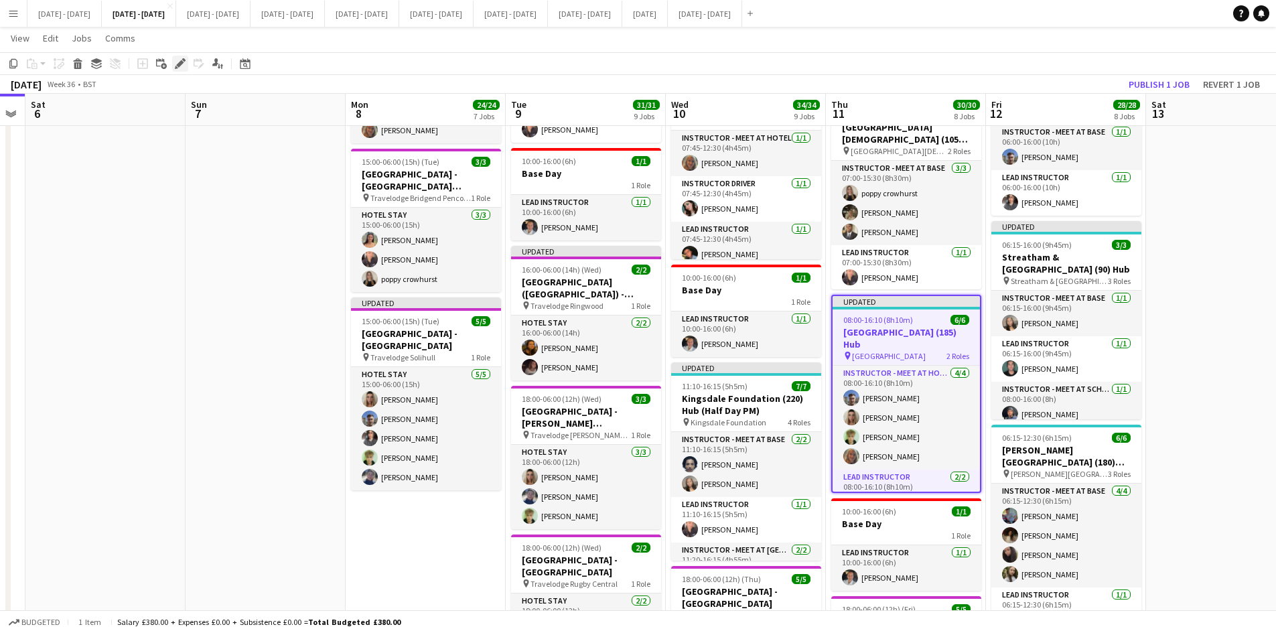
click at [181, 61] on icon at bounding box center [179, 63] width 7 height 7
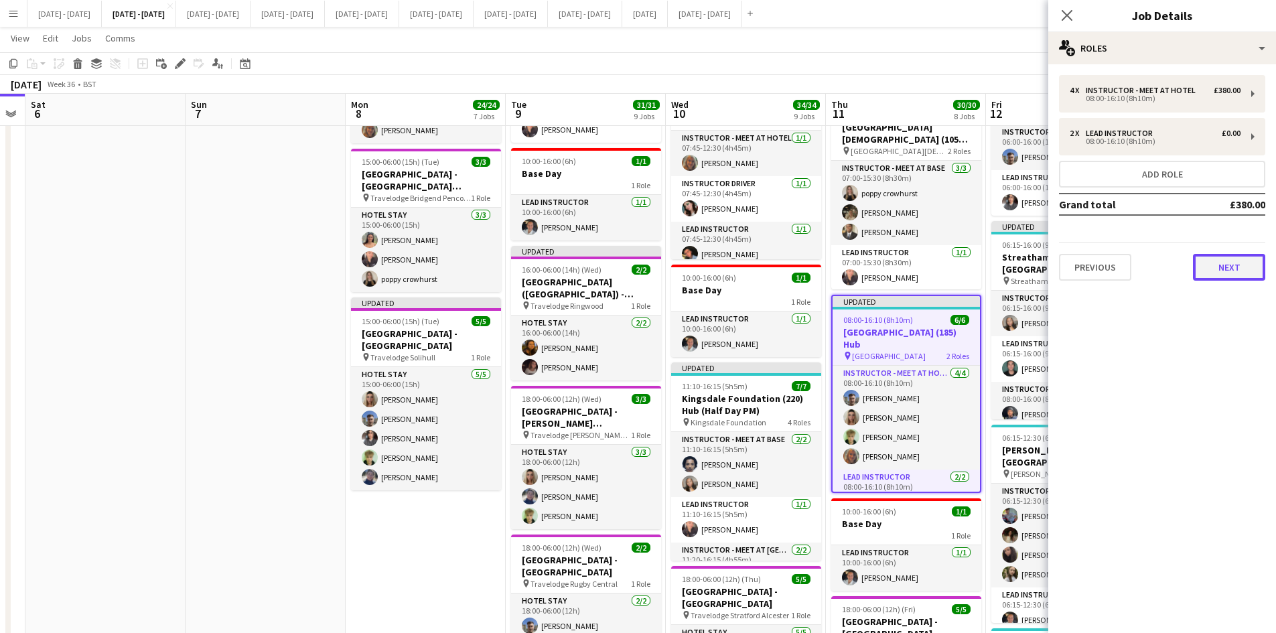
click at [1226, 269] on button "Next" at bounding box center [1229, 267] width 72 height 27
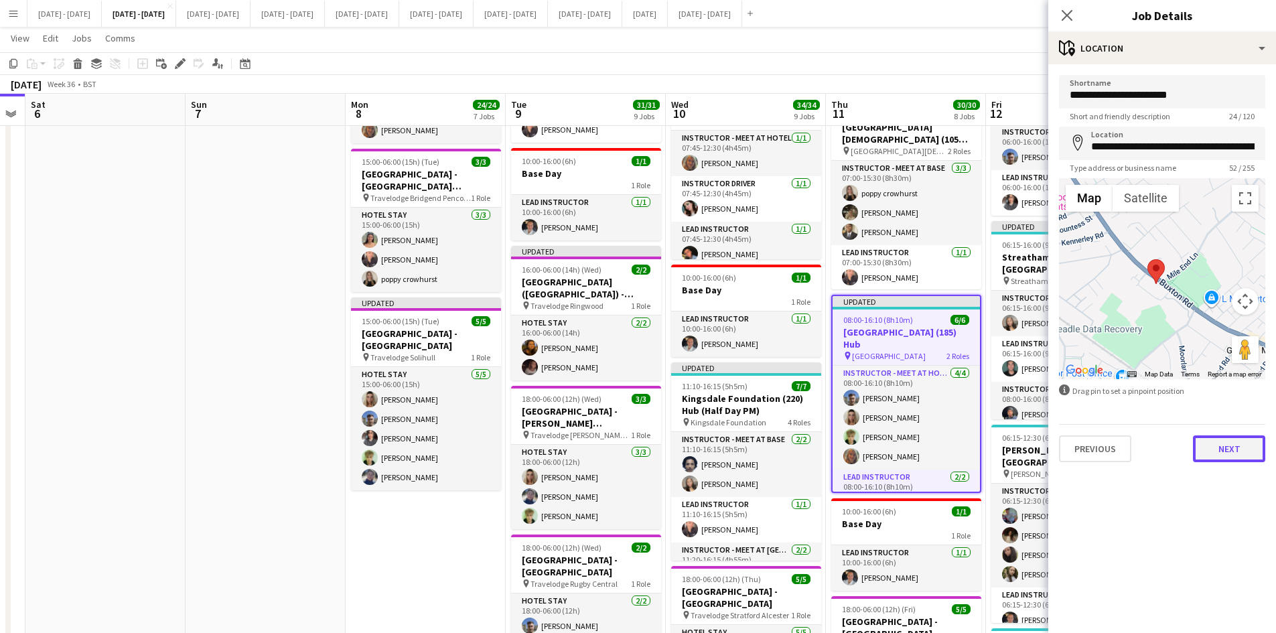
click at [1219, 442] on button "Next" at bounding box center [1229, 449] width 72 height 27
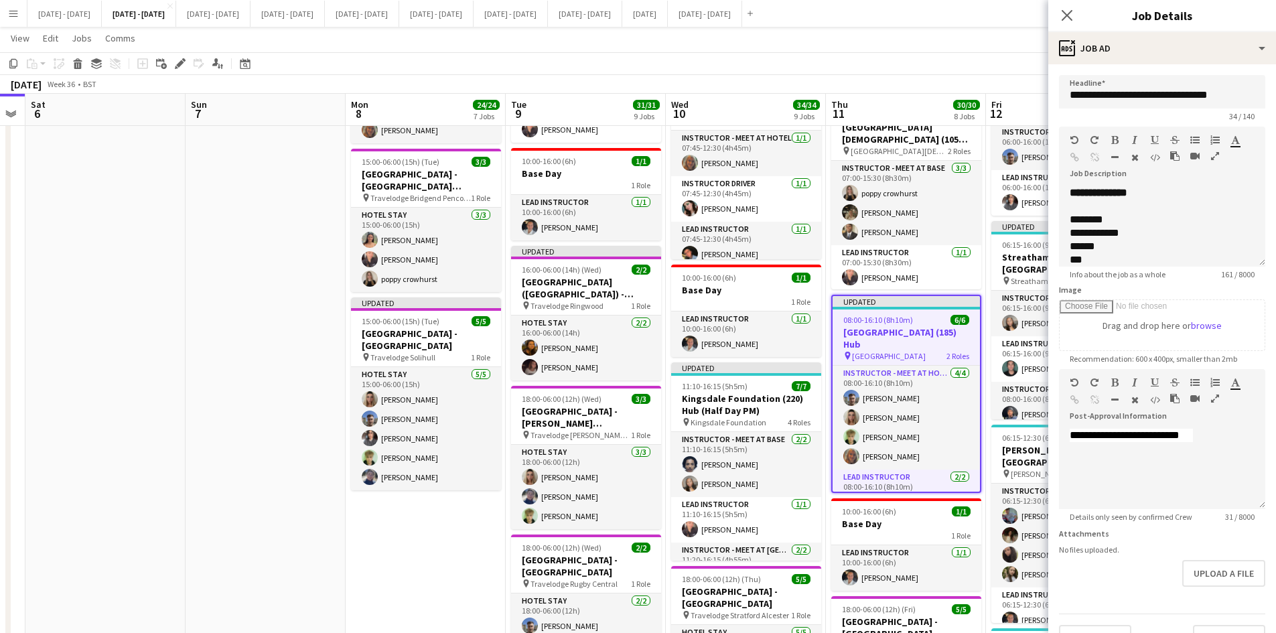
scroll to position [42, 0]
click at [1185, 570] on button "Upload a file" at bounding box center [1224, 573] width 83 height 27
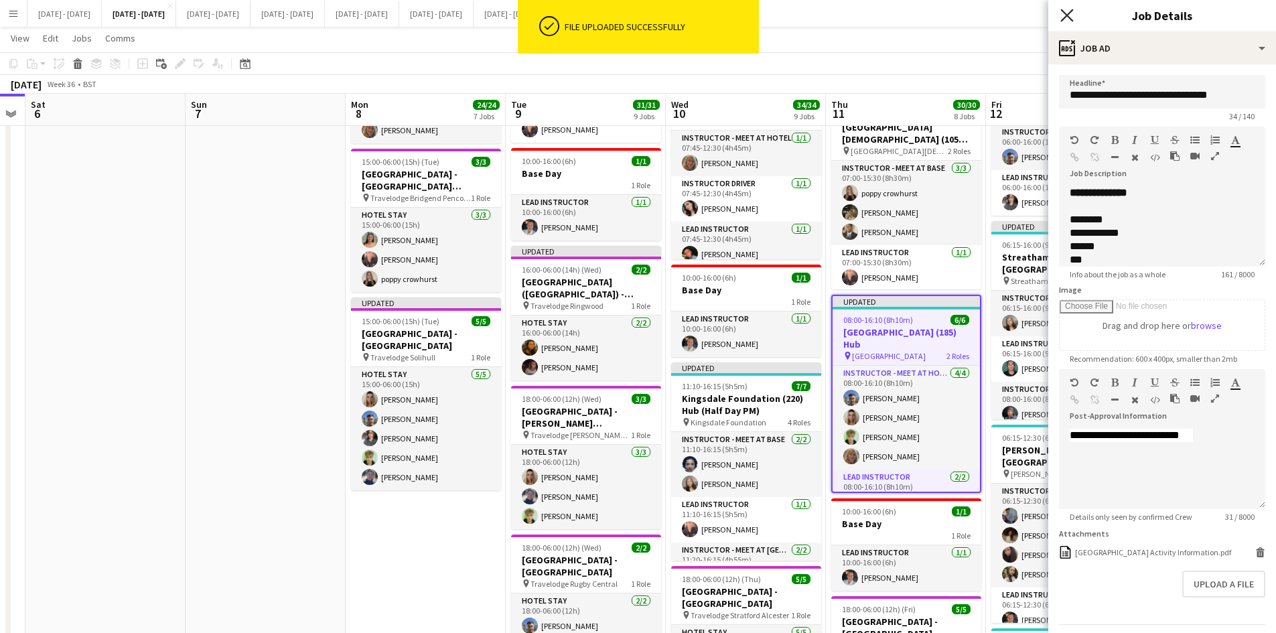
click at [1065, 17] on icon at bounding box center [1067, 15] width 13 height 13
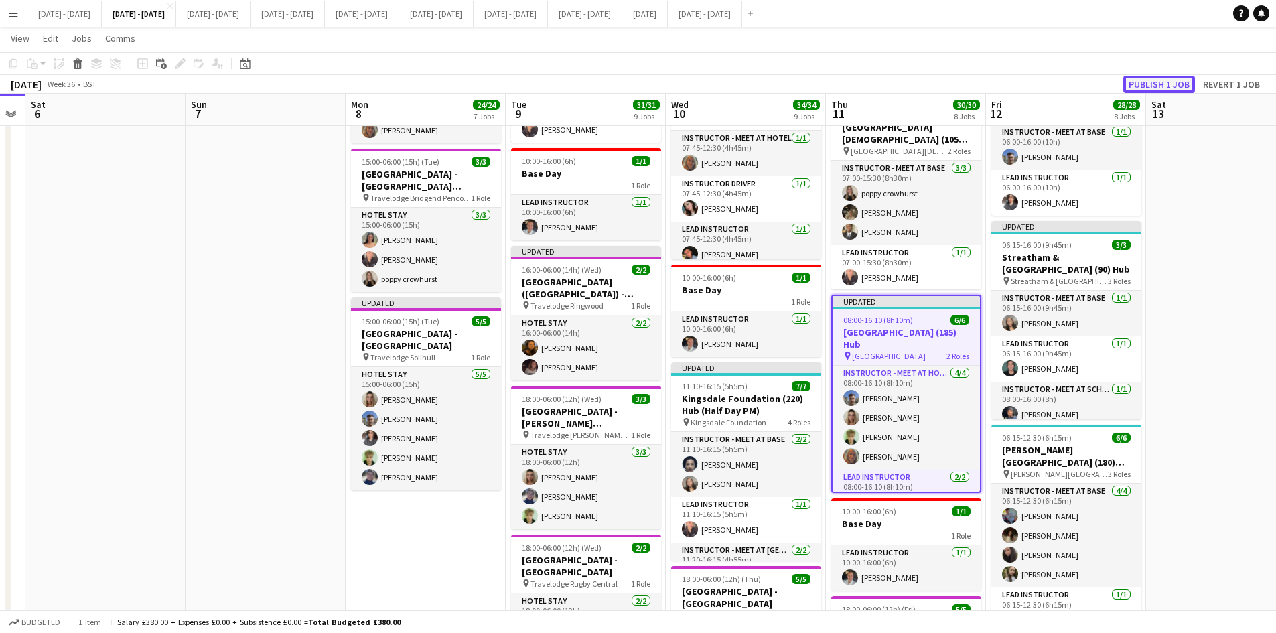
click at [1137, 80] on button "Publish 1 job" at bounding box center [1160, 84] width 72 height 17
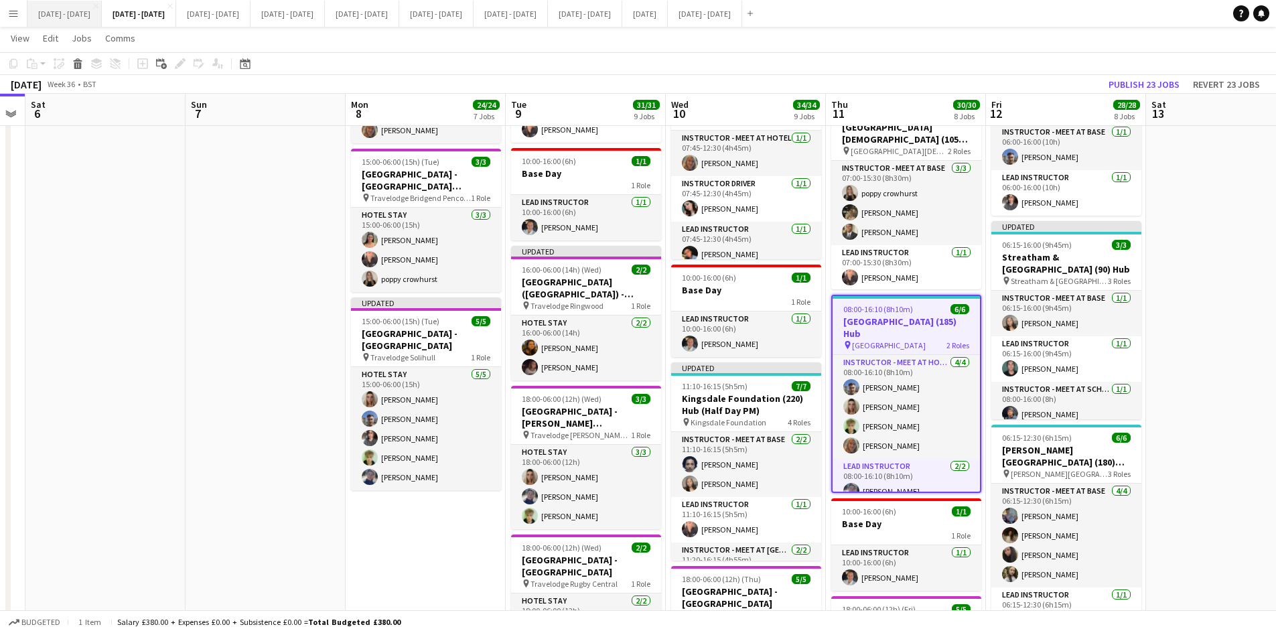
click at [76, 11] on button "Sept 1st - 5th 2025 Close" at bounding box center [64, 14] width 74 height 26
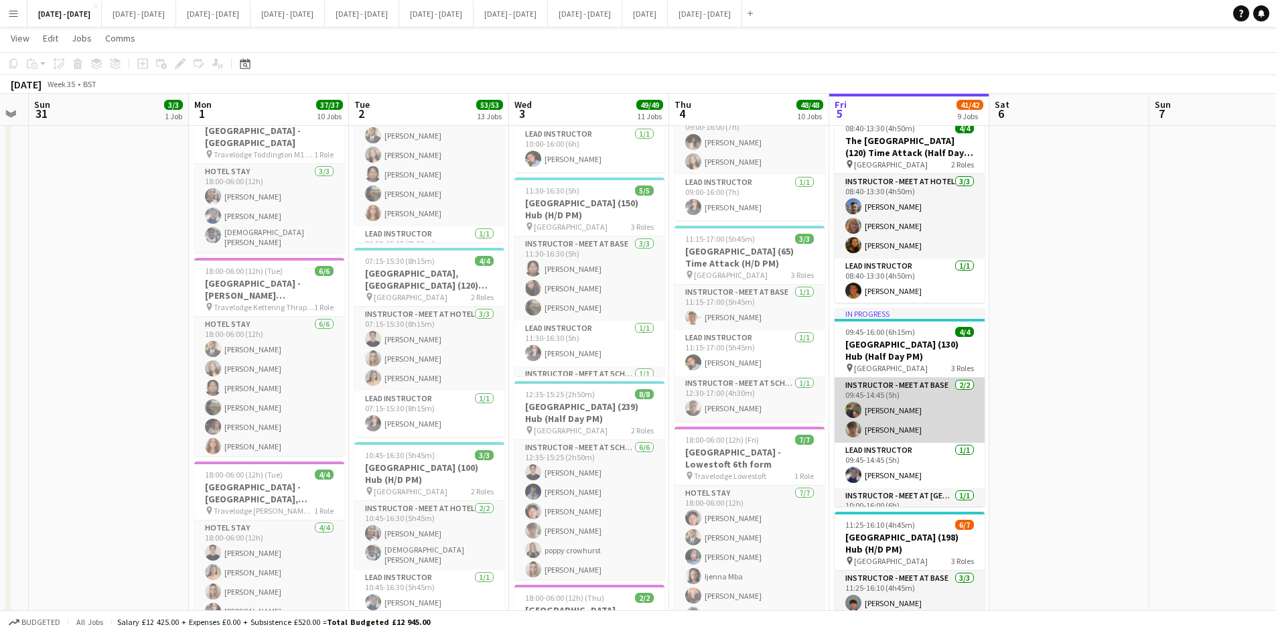
click at [890, 409] on app-card-role "Instructor - Meet at Base 2/2 09:45-14:45 (5h) Adam Masaryk Isaac Kent" at bounding box center [910, 410] width 150 height 65
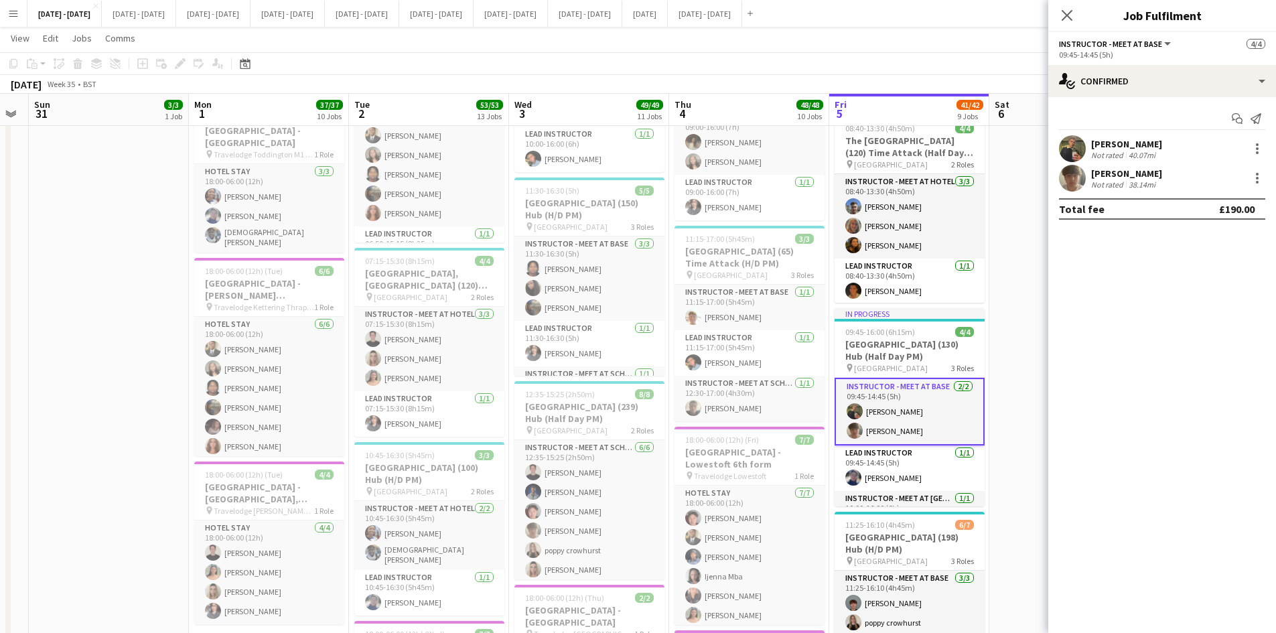
click at [1107, 144] on div "Adam Masaryk" at bounding box center [1127, 144] width 71 height 12
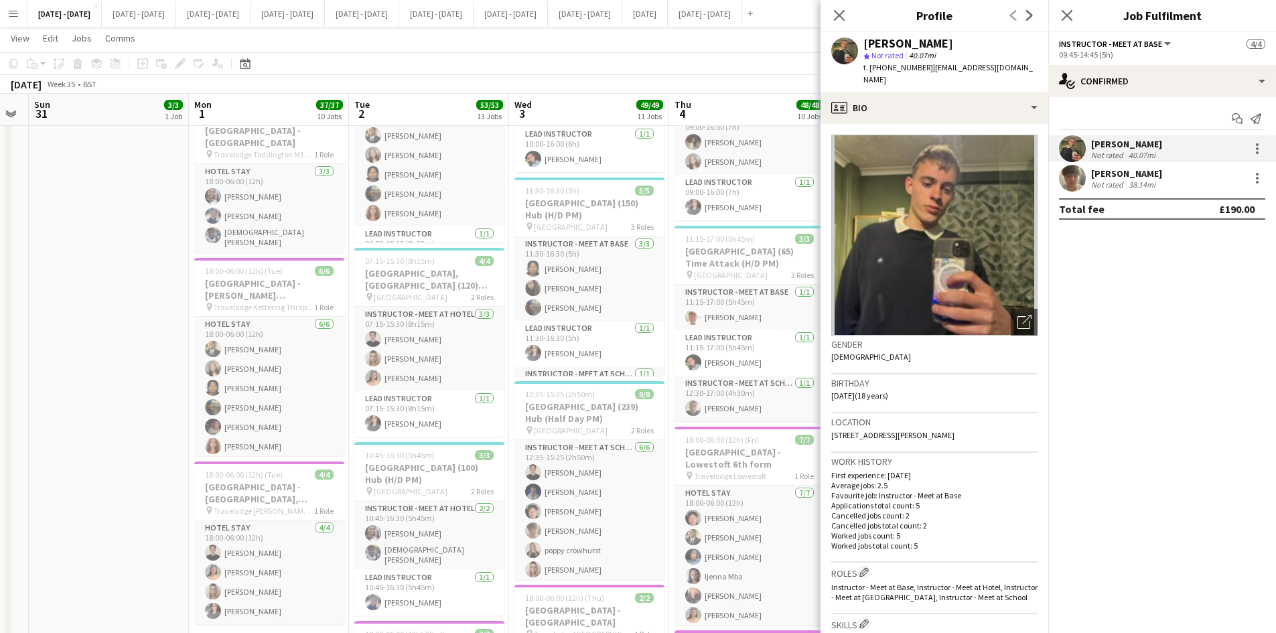
scroll to position [201, 0]
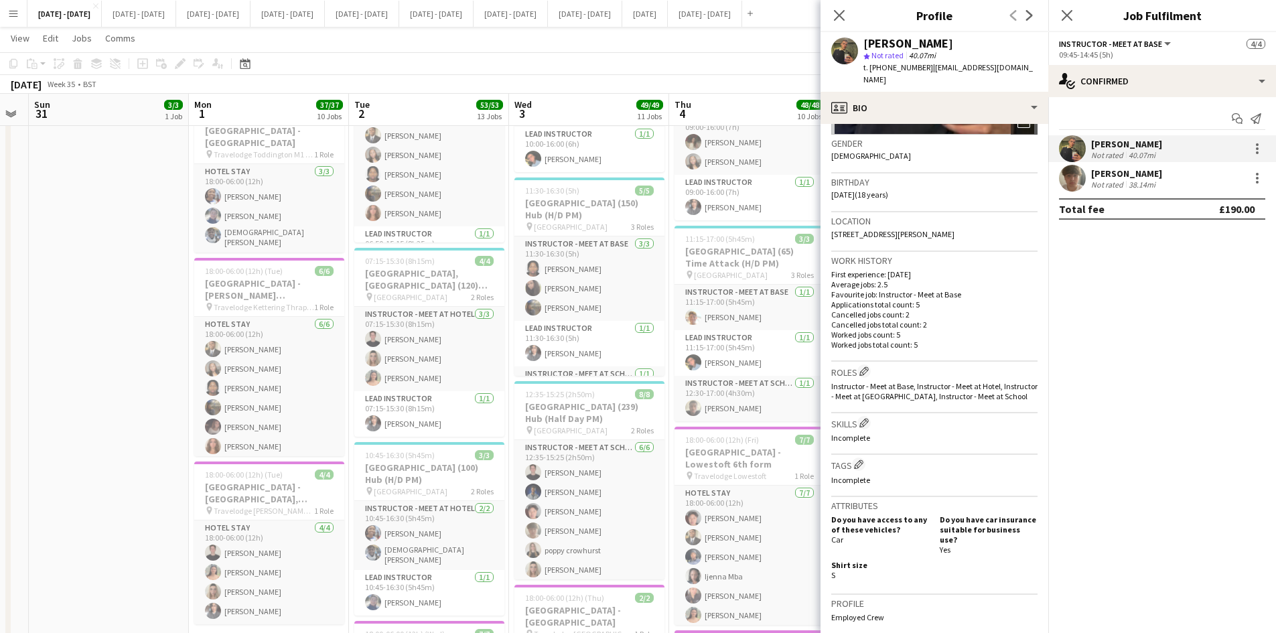
click at [1105, 174] on div "Isaac Kent" at bounding box center [1127, 174] width 71 height 12
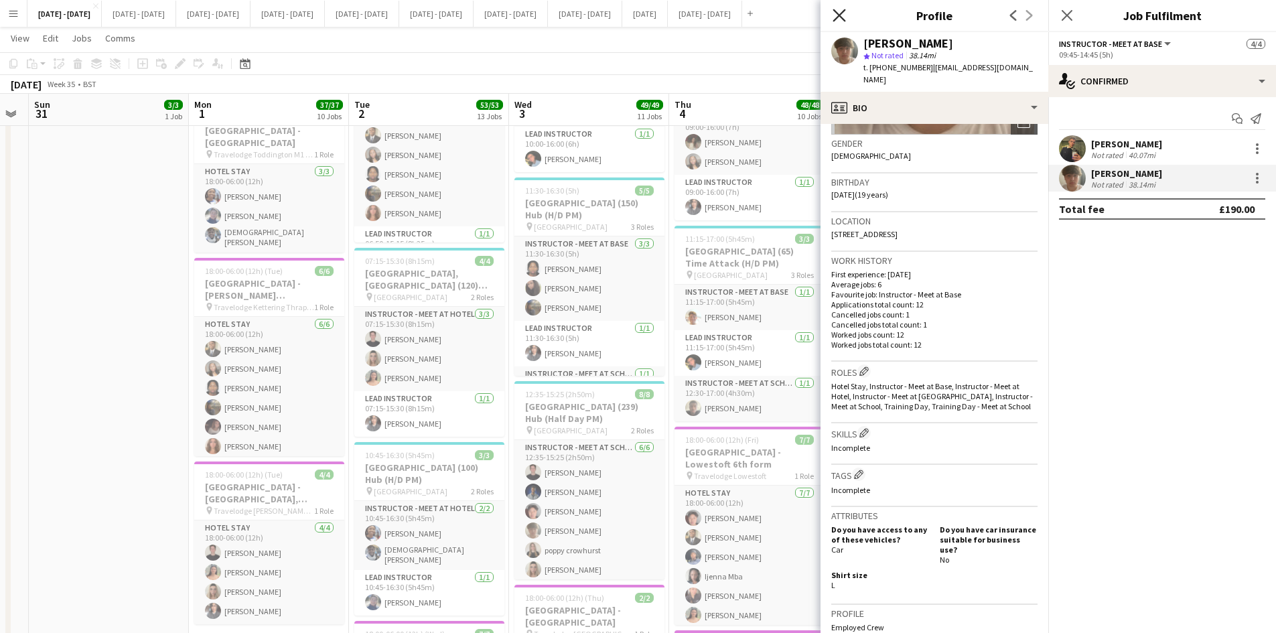
click at [838, 13] on icon at bounding box center [839, 15] width 13 height 13
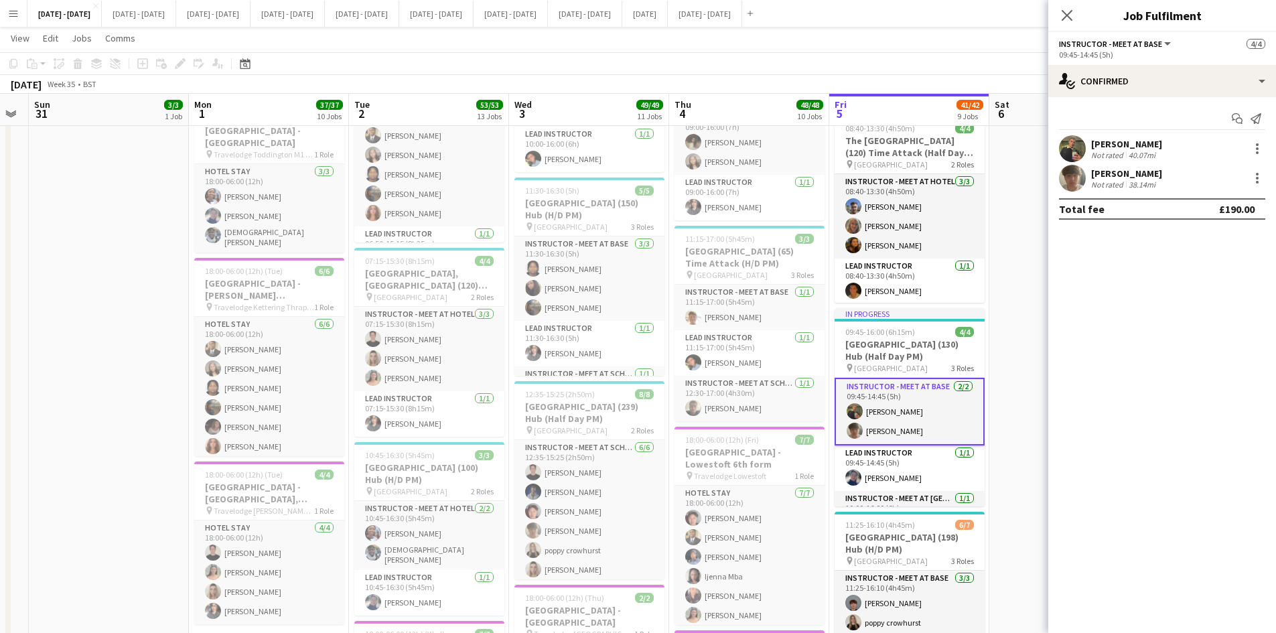
click at [1114, 172] on div "Isaac Kent" at bounding box center [1127, 174] width 71 height 12
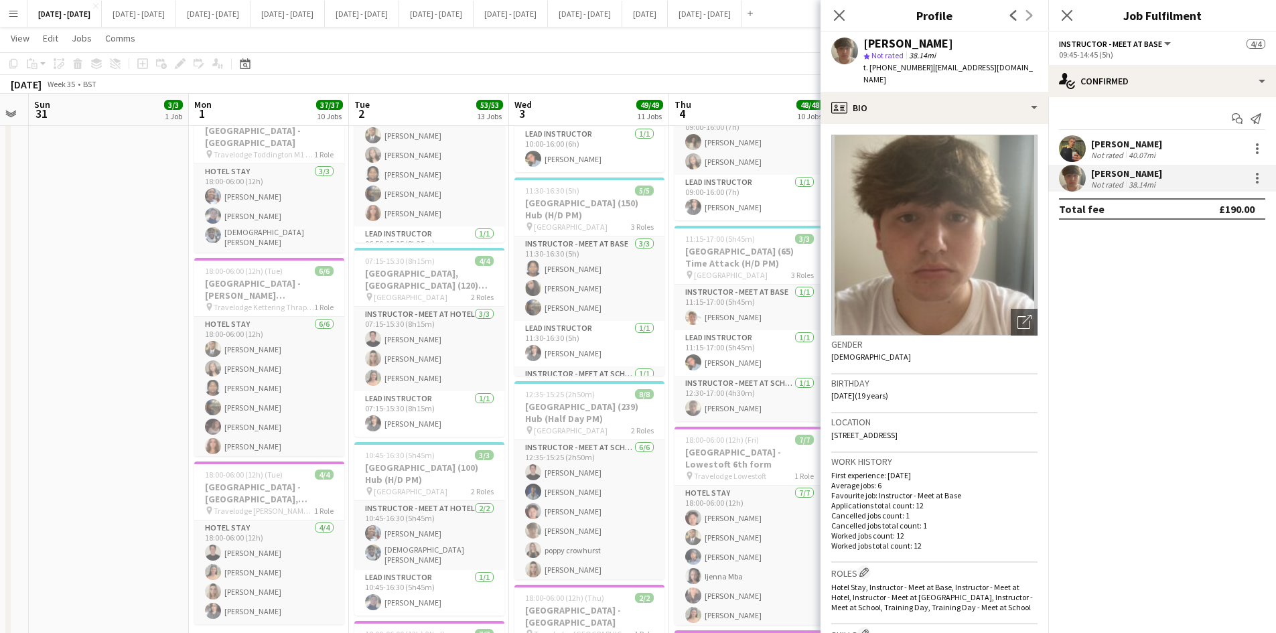
click at [1106, 145] on div "Adam Masaryk" at bounding box center [1127, 144] width 71 height 12
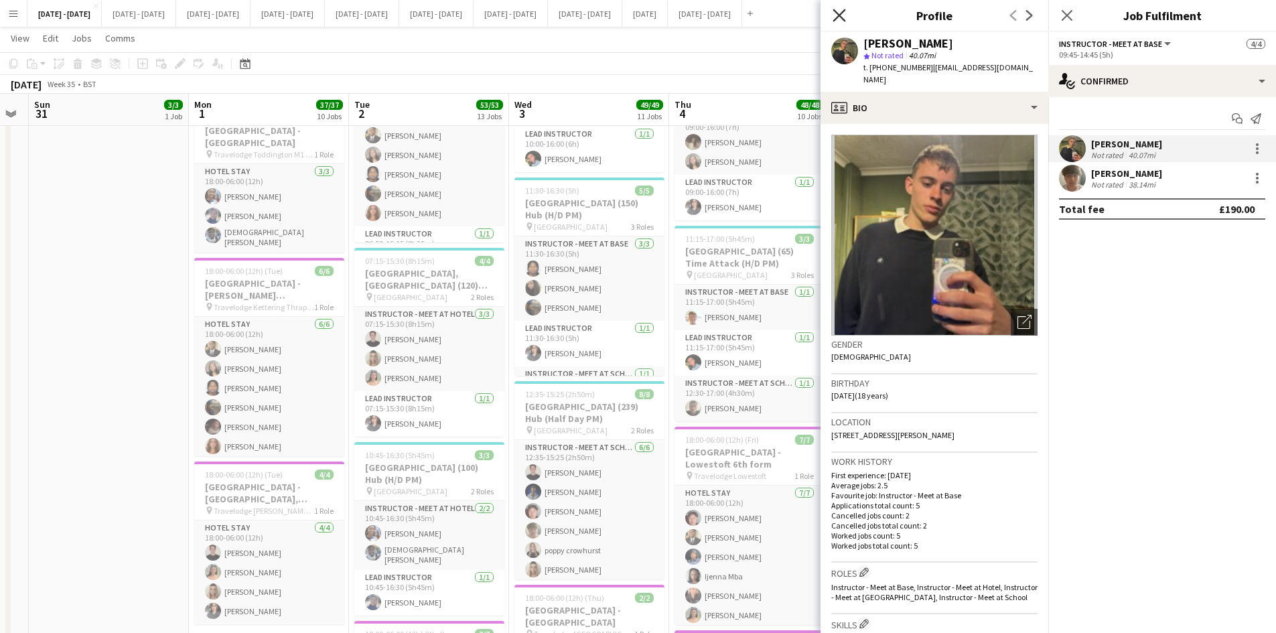
click at [842, 13] on icon at bounding box center [839, 15] width 13 height 13
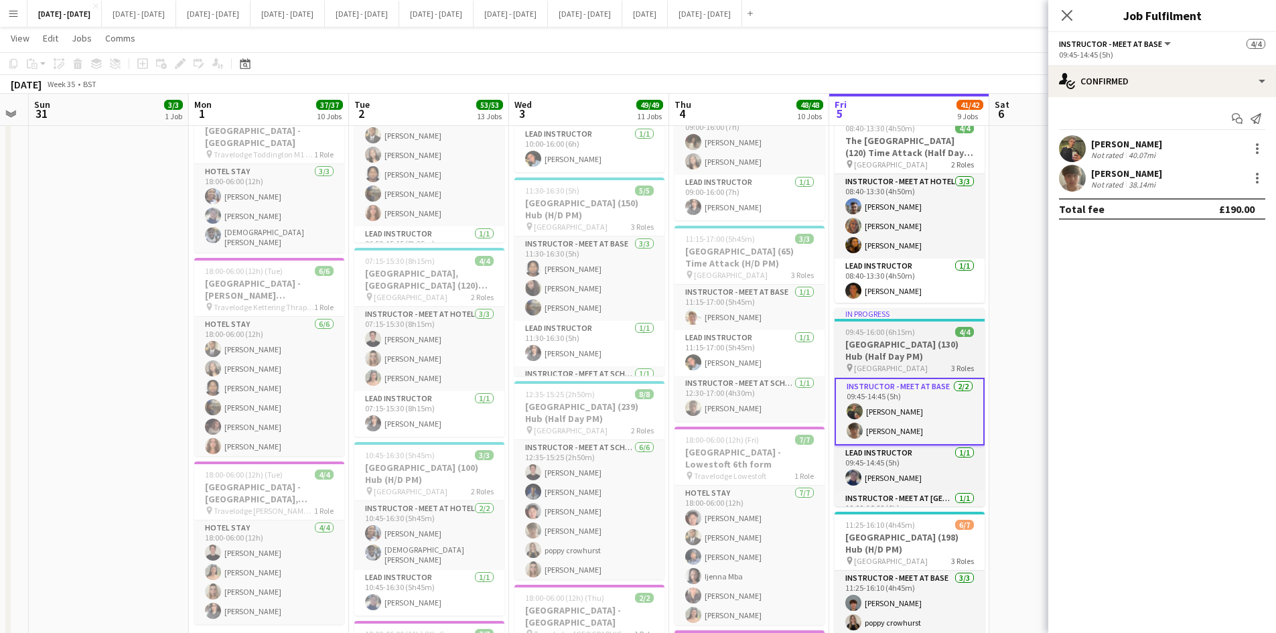
click at [925, 330] on div "09:45-16:00 (6h15m) 4/4" at bounding box center [910, 332] width 150 height 10
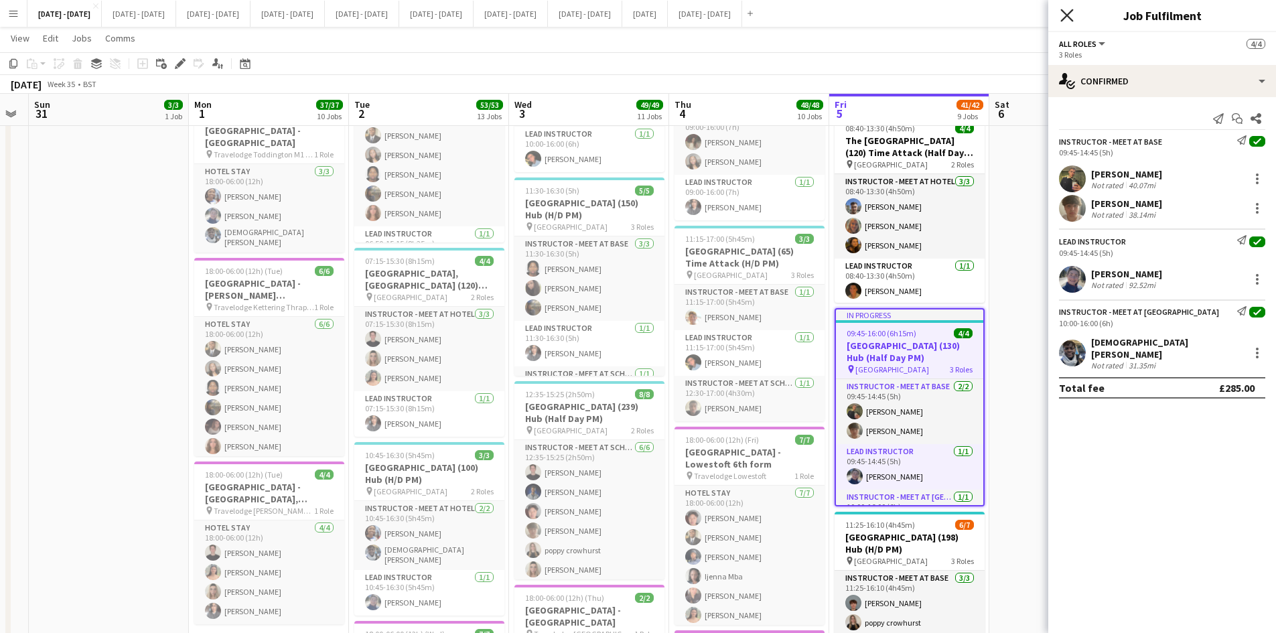
click at [1067, 15] on icon at bounding box center [1067, 15] width 13 height 13
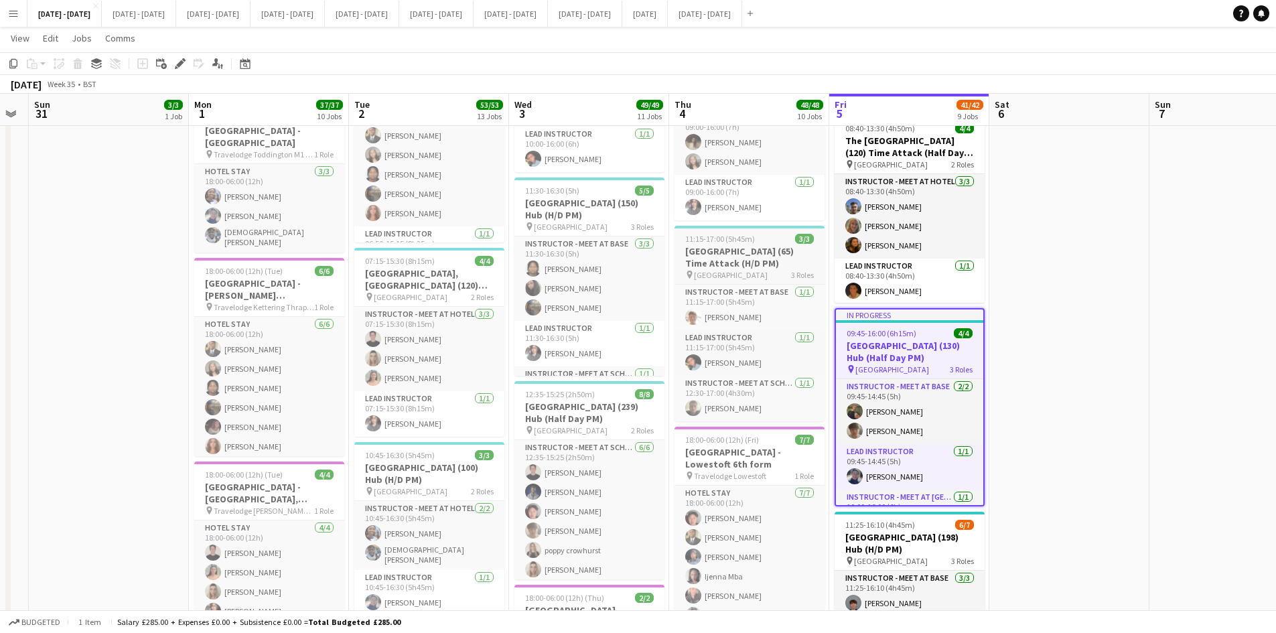
click at [773, 229] on app-job-card "11:15-17:00 (5h45m) 3/3 Dover College (65) Time Attack (H/D PM) pin Dover Colle…" at bounding box center [750, 324] width 150 height 196
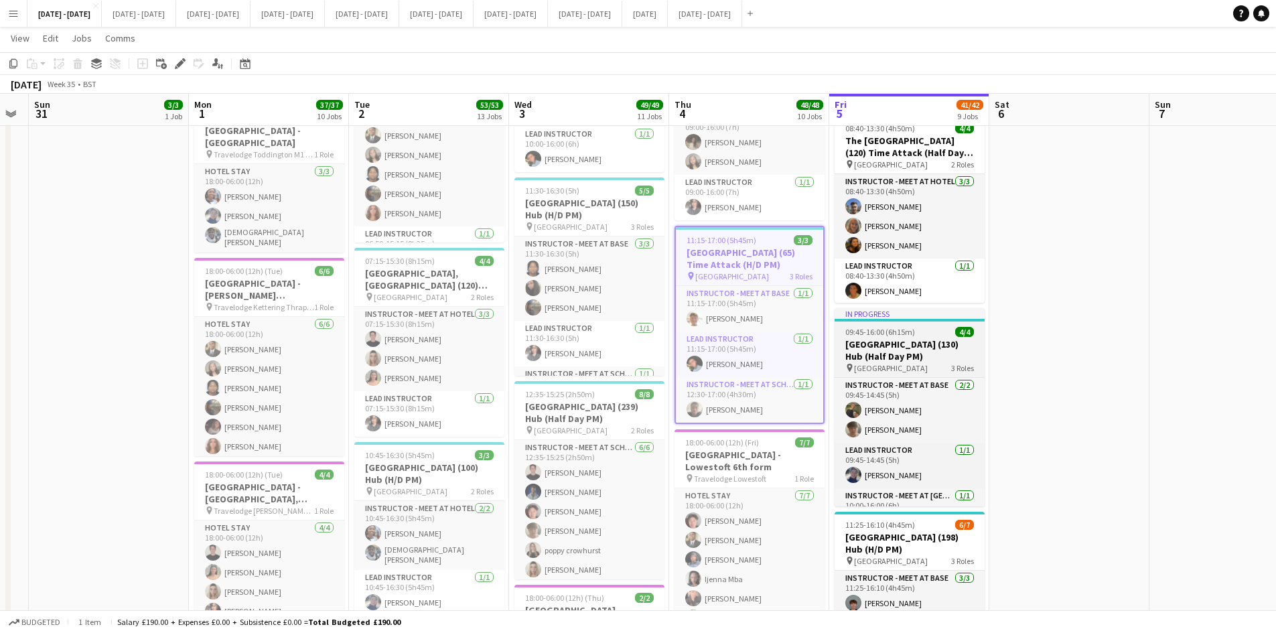
click at [931, 324] on app-job-card "In progress 09:45-16:00 (6h15m) 4/4 St Paul's Catholic College (130) Hub (Half …" at bounding box center [910, 407] width 150 height 198
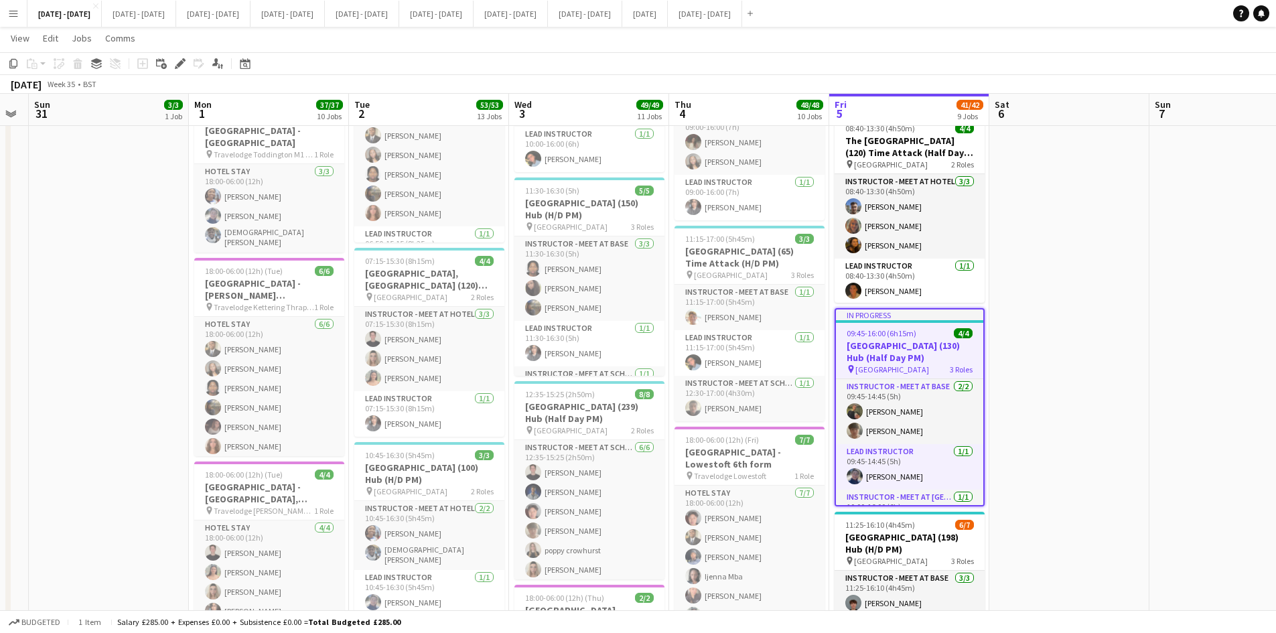
click at [931, 324] on app-job-card "In progress 09:45-16:00 (6h15m) 4/4 St Paul's Catholic College (130) Hub (Half …" at bounding box center [910, 407] width 150 height 198
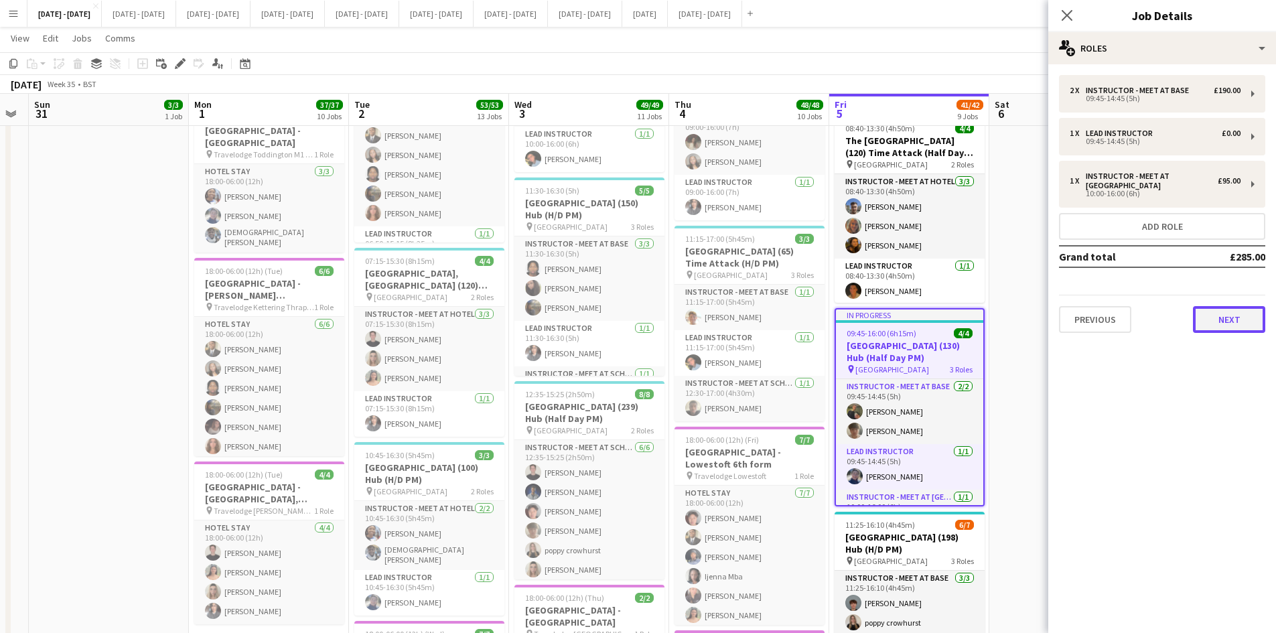
click at [1211, 323] on button "Next" at bounding box center [1229, 319] width 72 height 27
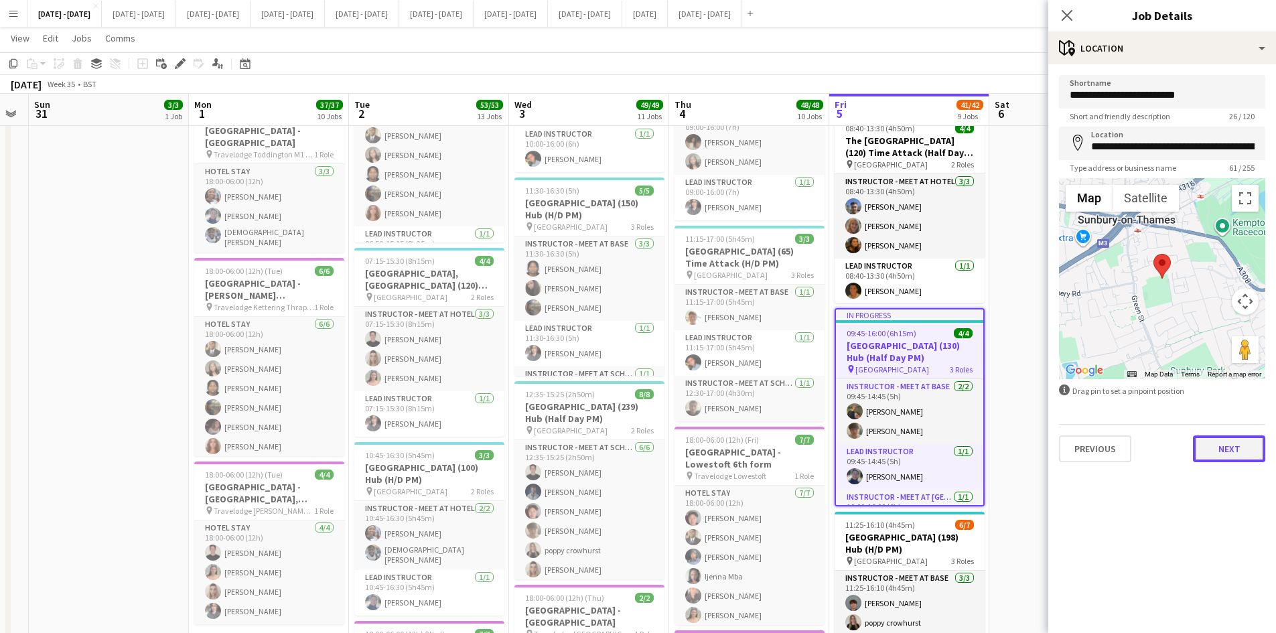
click at [1217, 452] on button "Next" at bounding box center [1229, 449] width 72 height 27
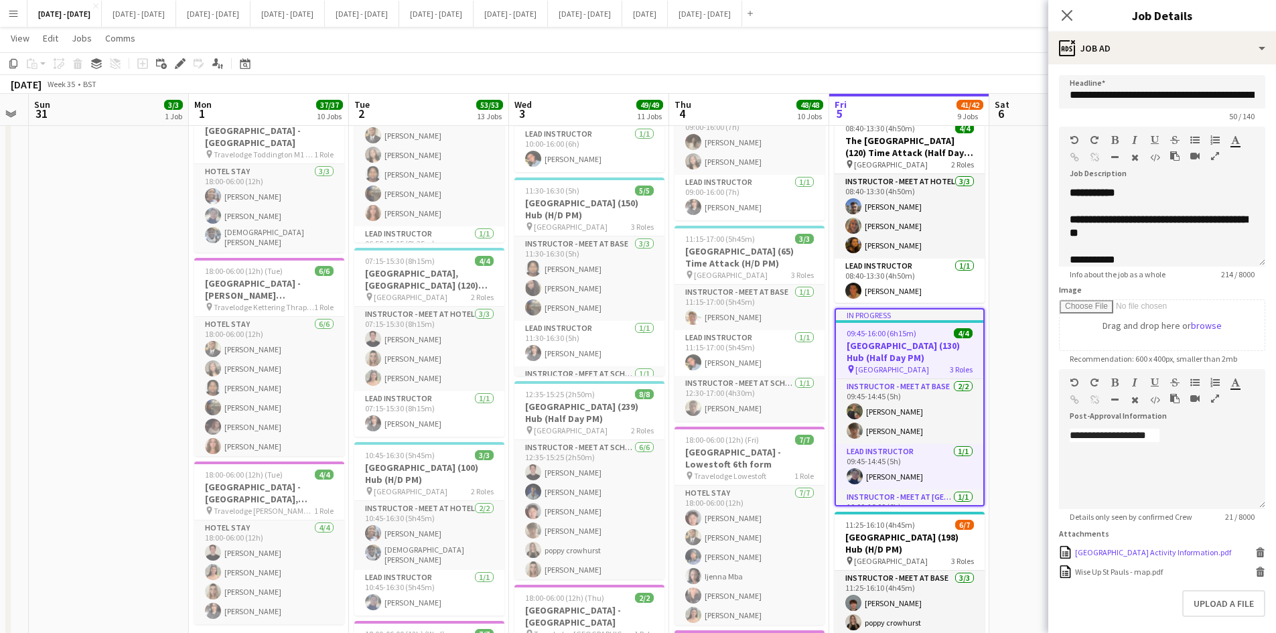
click at [1094, 557] on div "St Paul's Catholic College Activity Information.pdf" at bounding box center [1153, 552] width 156 height 10
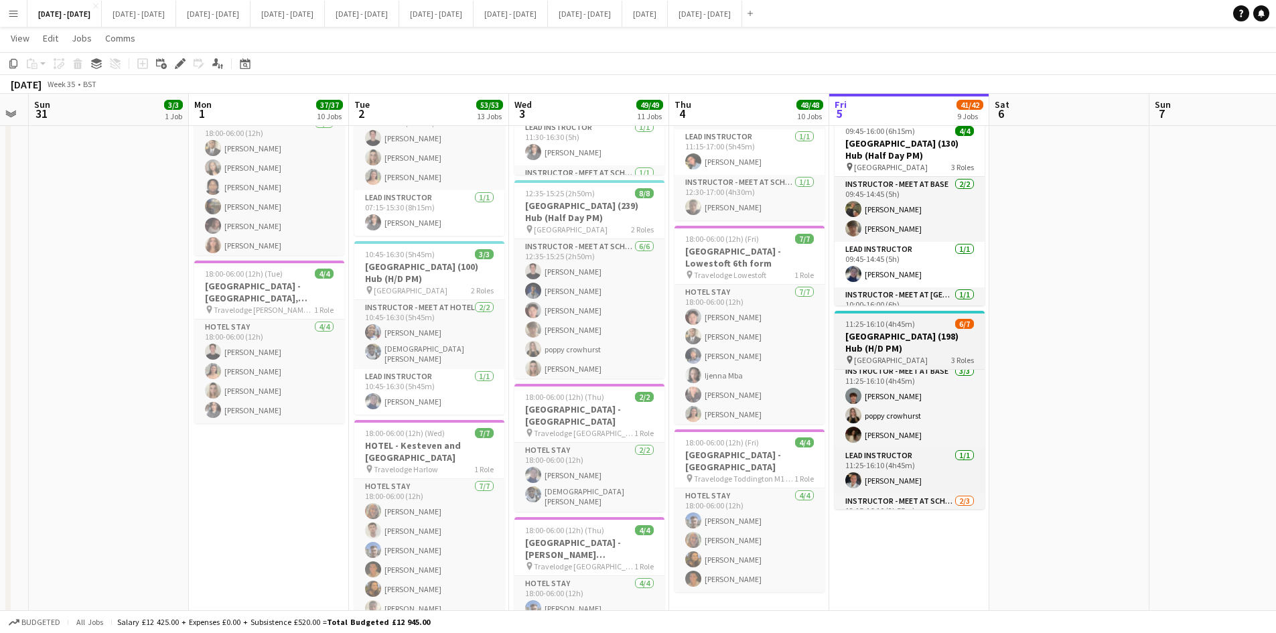
scroll to position [0, 0]
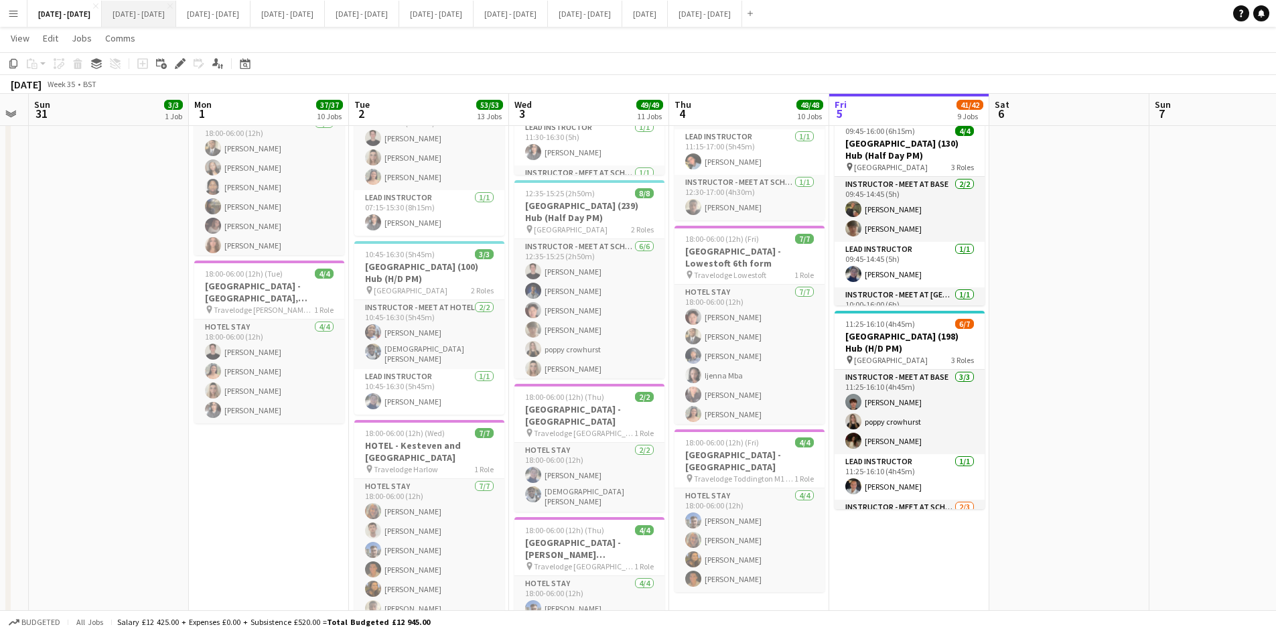
click at [147, 11] on button "Sept 8th - 12th 2025 Close" at bounding box center [139, 14] width 74 height 26
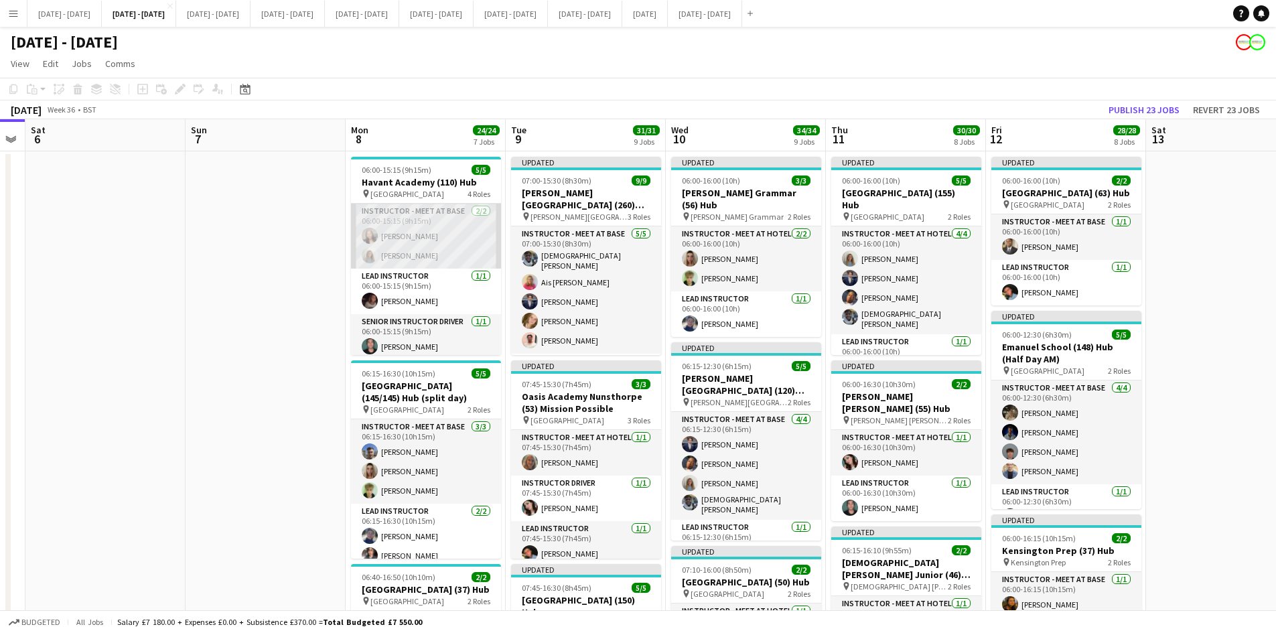
click at [399, 256] on app-card-role "Instructor - Meet at Base 2/2 06:00-15:15 (9h15m) Grace Anieke Lauren Vallance" at bounding box center [426, 236] width 150 height 65
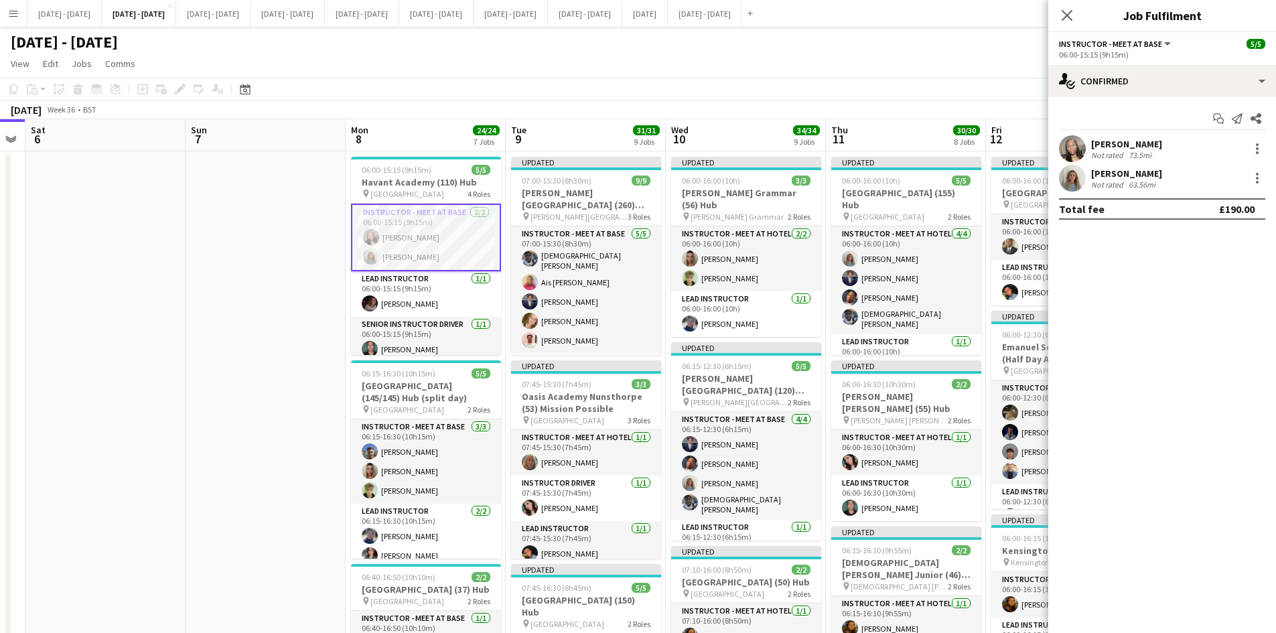
click at [1111, 175] on div "[PERSON_NAME]" at bounding box center [1127, 174] width 71 height 12
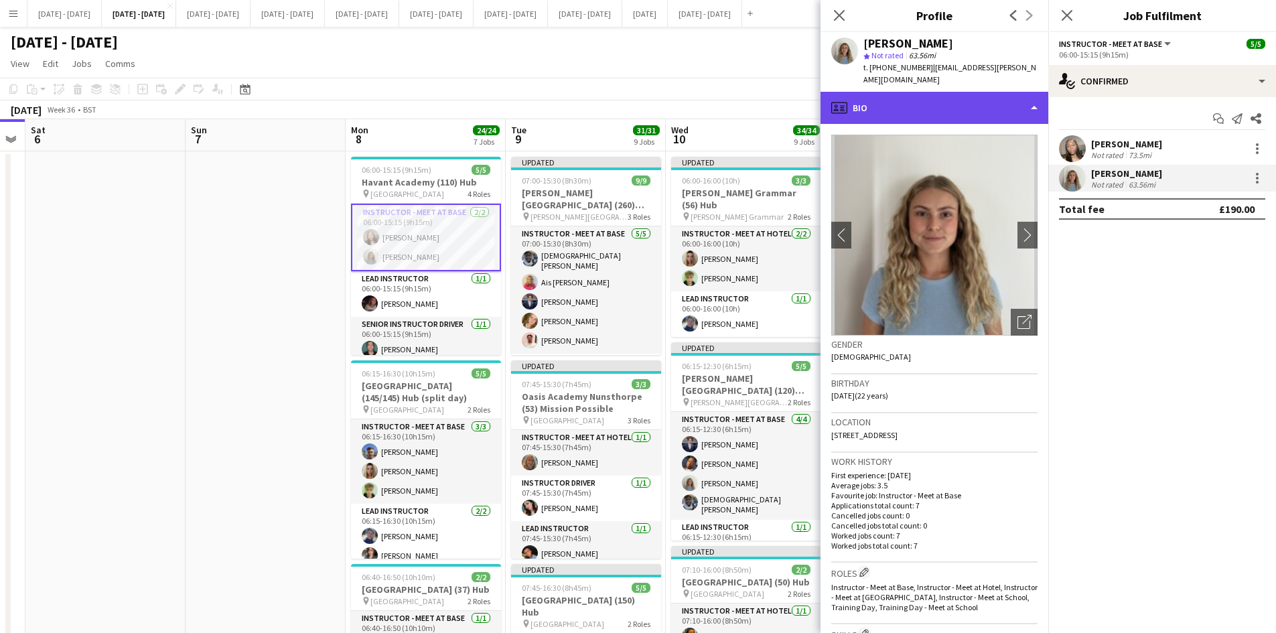
click at [1032, 94] on div "profile Bio" at bounding box center [935, 108] width 228 height 32
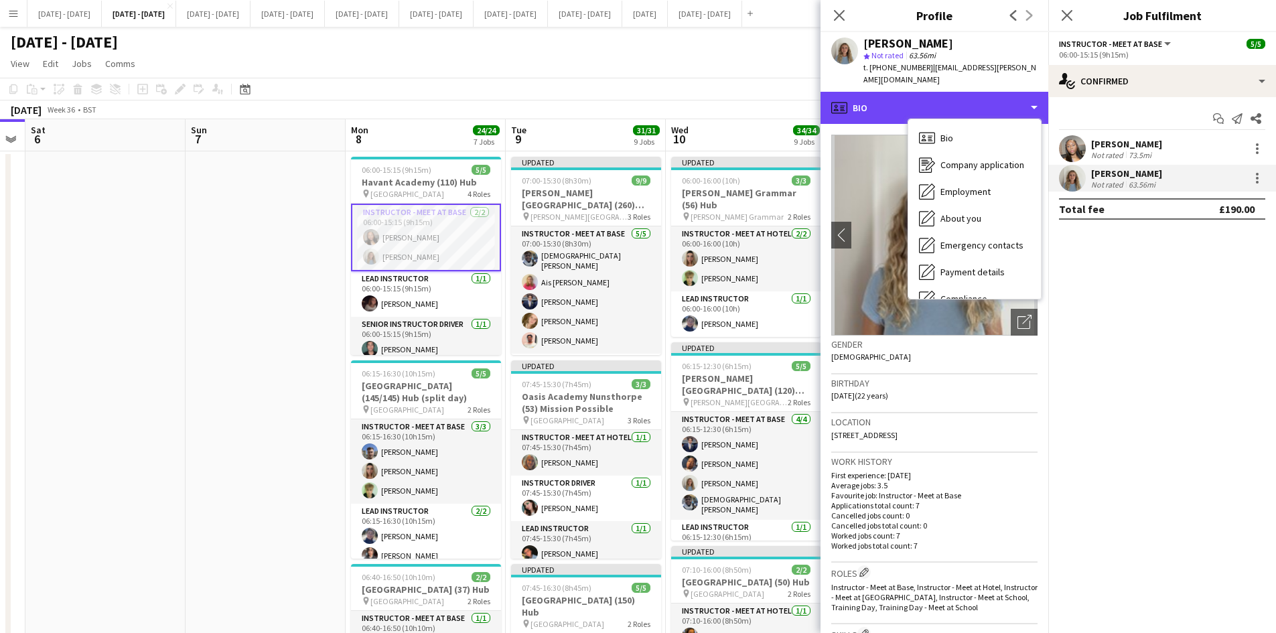
scroll to position [126, 0]
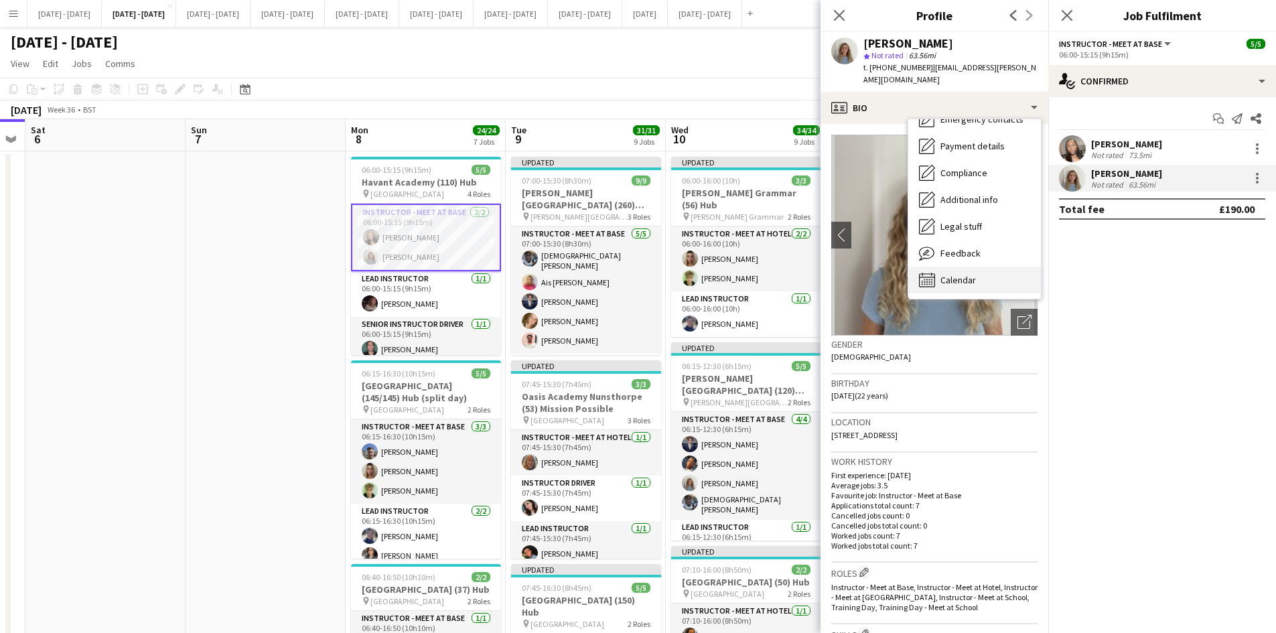
click at [982, 267] on div "Calendar Calendar" at bounding box center [975, 280] width 133 height 27
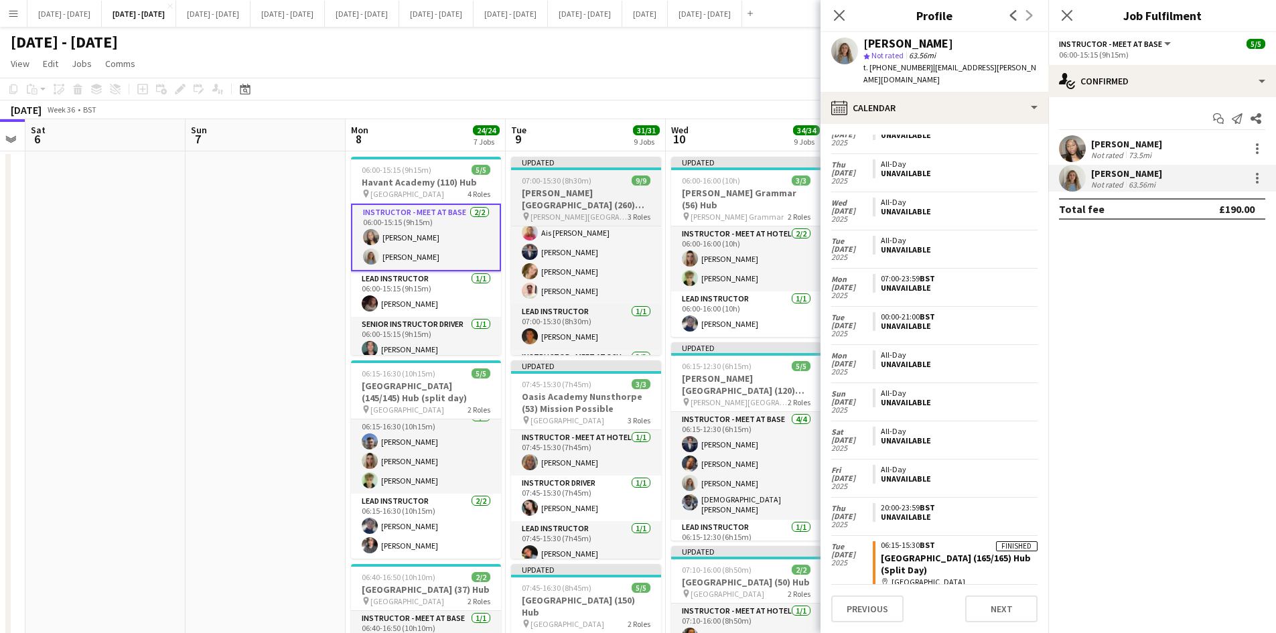
scroll to position [6, 0]
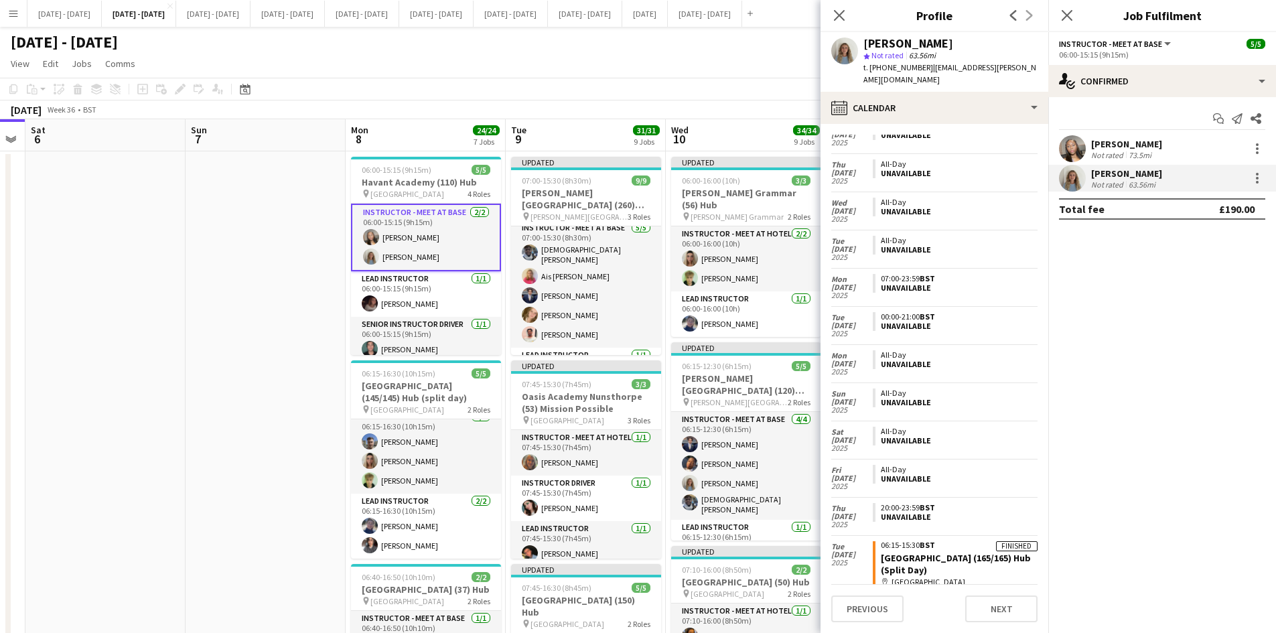
click at [1114, 174] on div "[PERSON_NAME]" at bounding box center [1127, 174] width 71 height 12
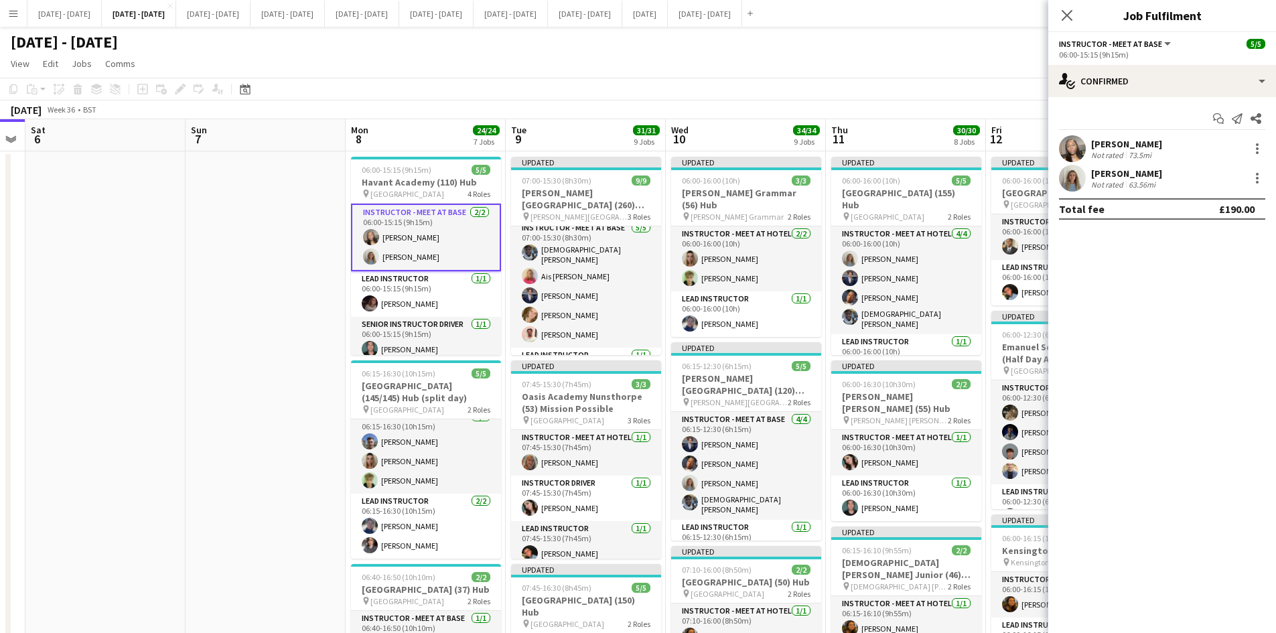
click at [1107, 172] on div "[PERSON_NAME]" at bounding box center [1127, 174] width 71 height 12
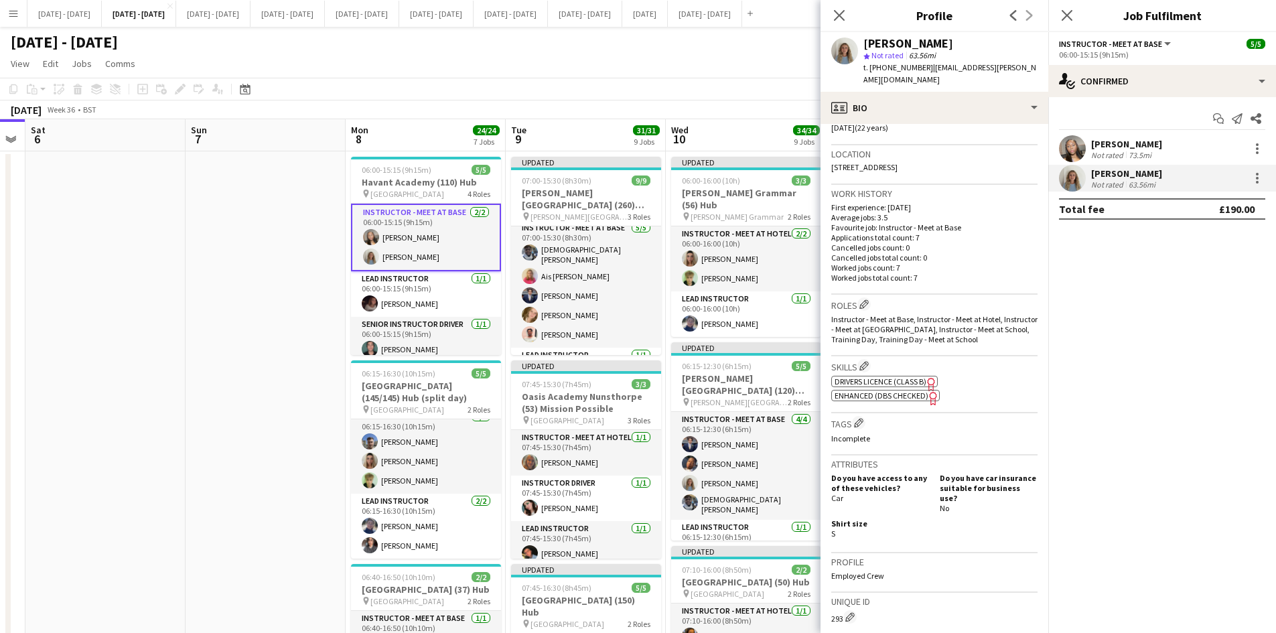
scroll to position [0, 0]
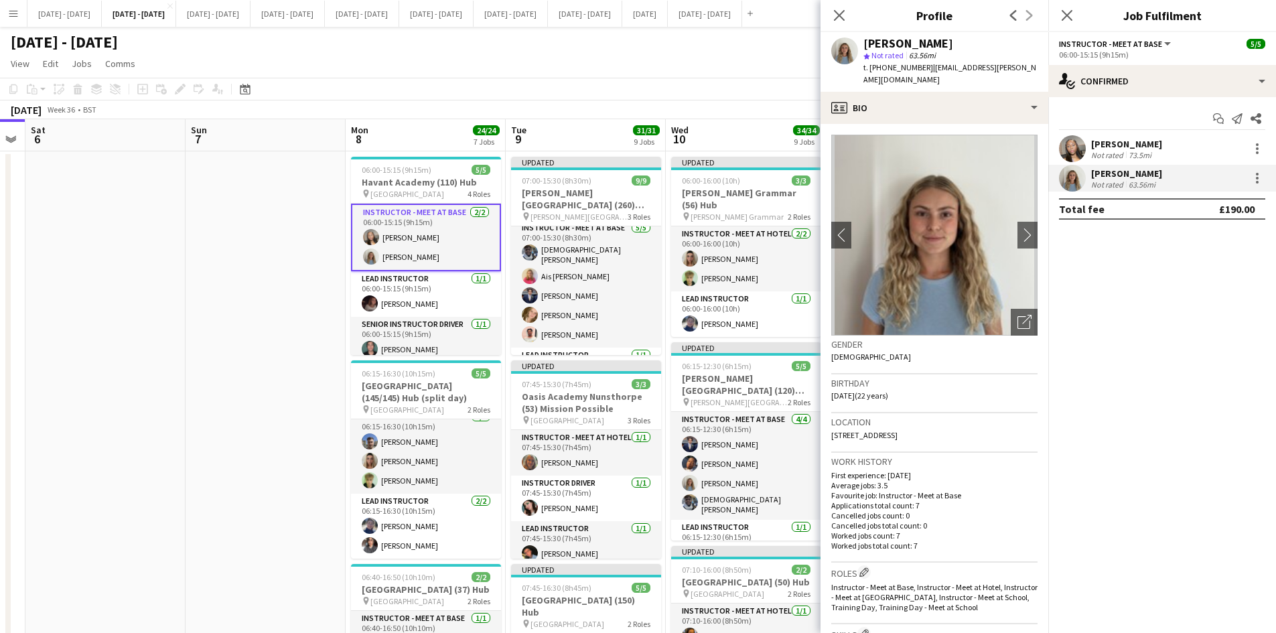
drag, startPoint x: 836, startPoint y: 9, endPoint x: 774, endPoint y: 68, distance: 85.3
click at [836, 11] on icon "Close pop-in" at bounding box center [839, 15] width 11 height 11
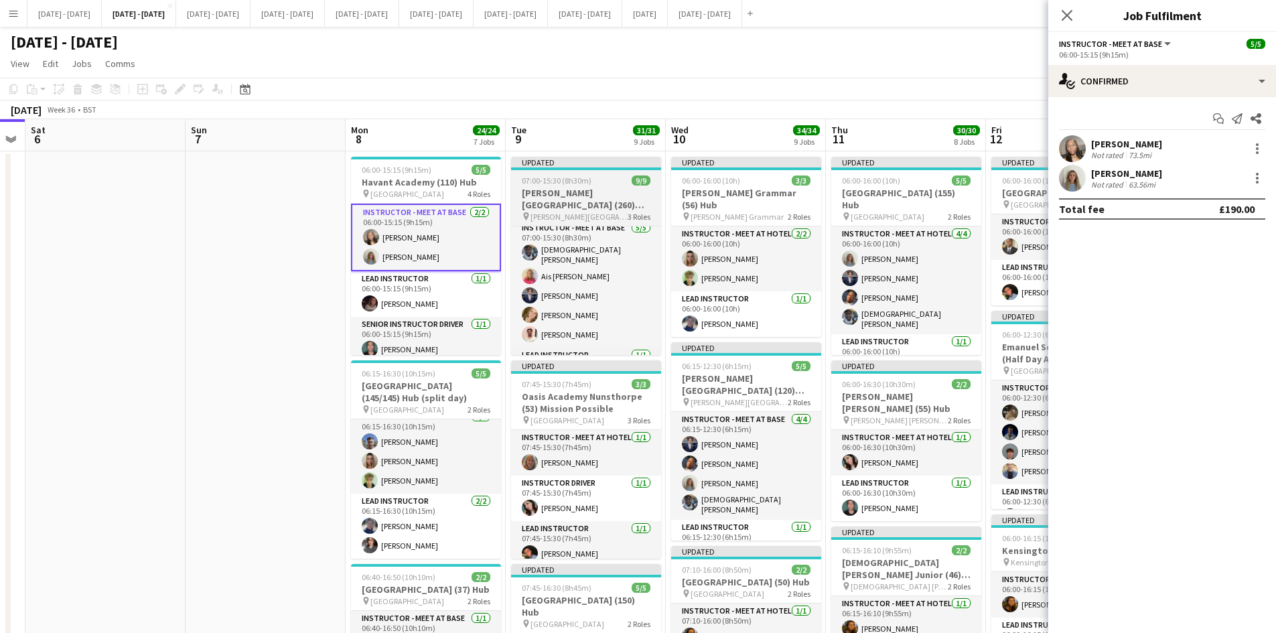
click at [604, 172] on app-job-card "Updated 07:00-15:30 (8h30m) 9/9 Darrick Wood School (260) Hub pin Darrick Wood …" at bounding box center [586, 256] width 150 height 198
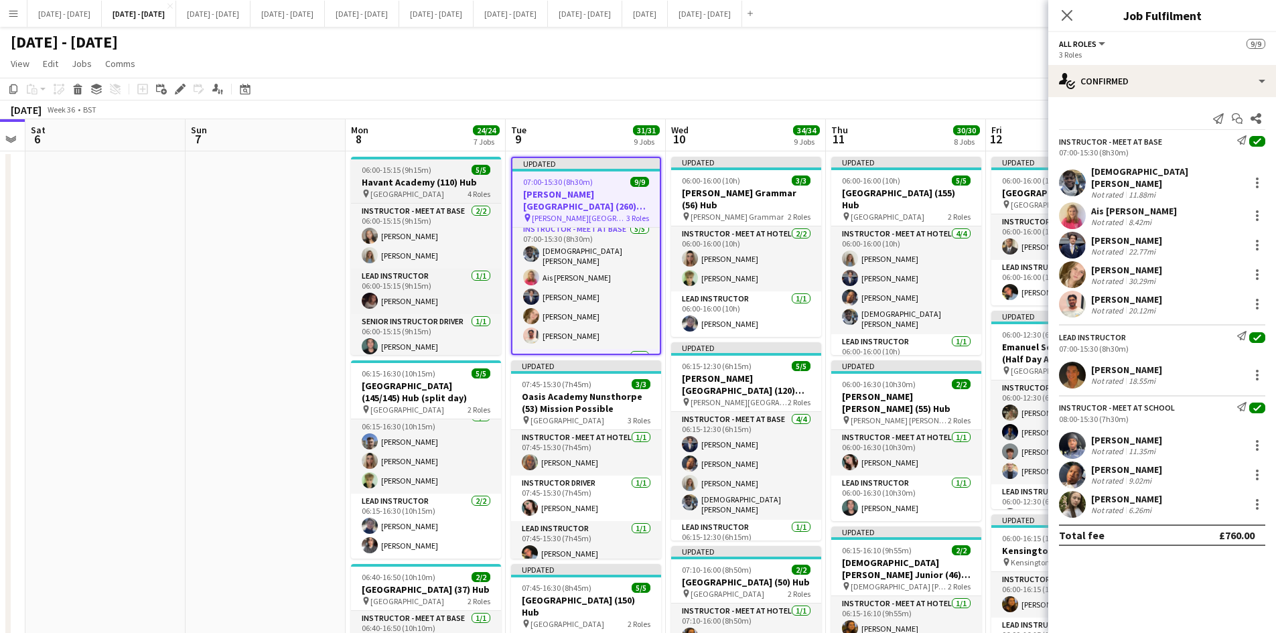
click at [441, 167] on div "06:00-15:15 (9h15m) 5/5" at bounding box center [426, 170] width 150 height 10
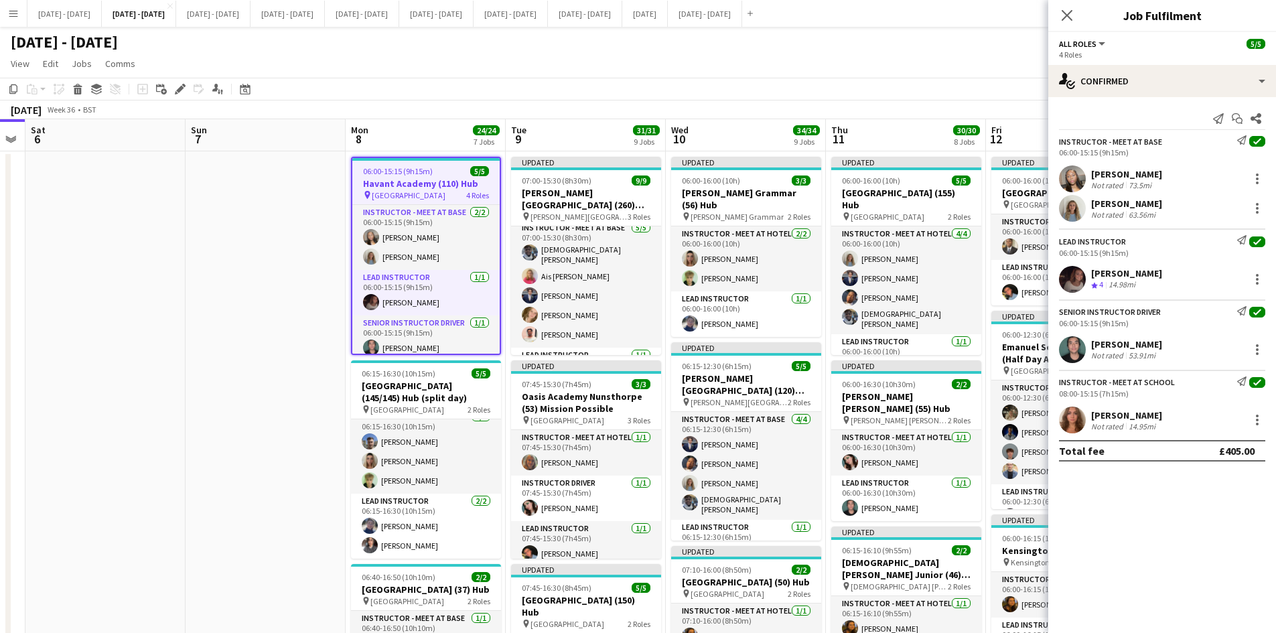
click at [441, 167] on div "06:00-15:15 (9h15m) 5/5" at bounding box center [425, 171] width 147 height 10
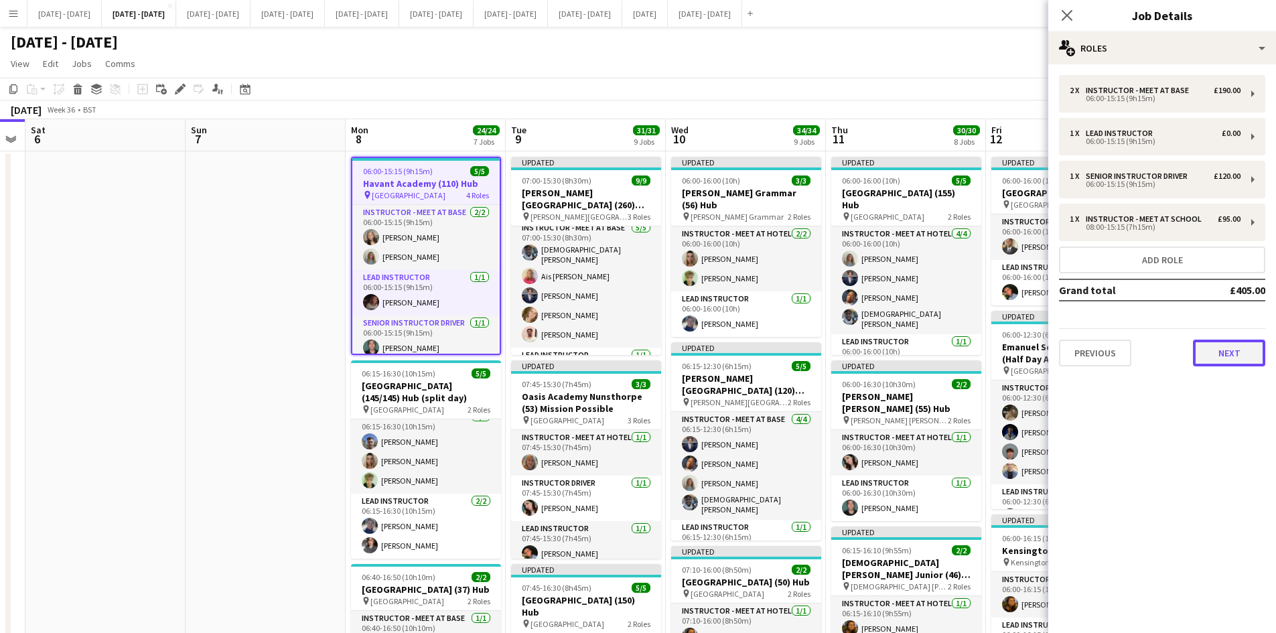
click at [1219, 356] on button "Next" at bounding box center [1229, 353] width 72 height 27
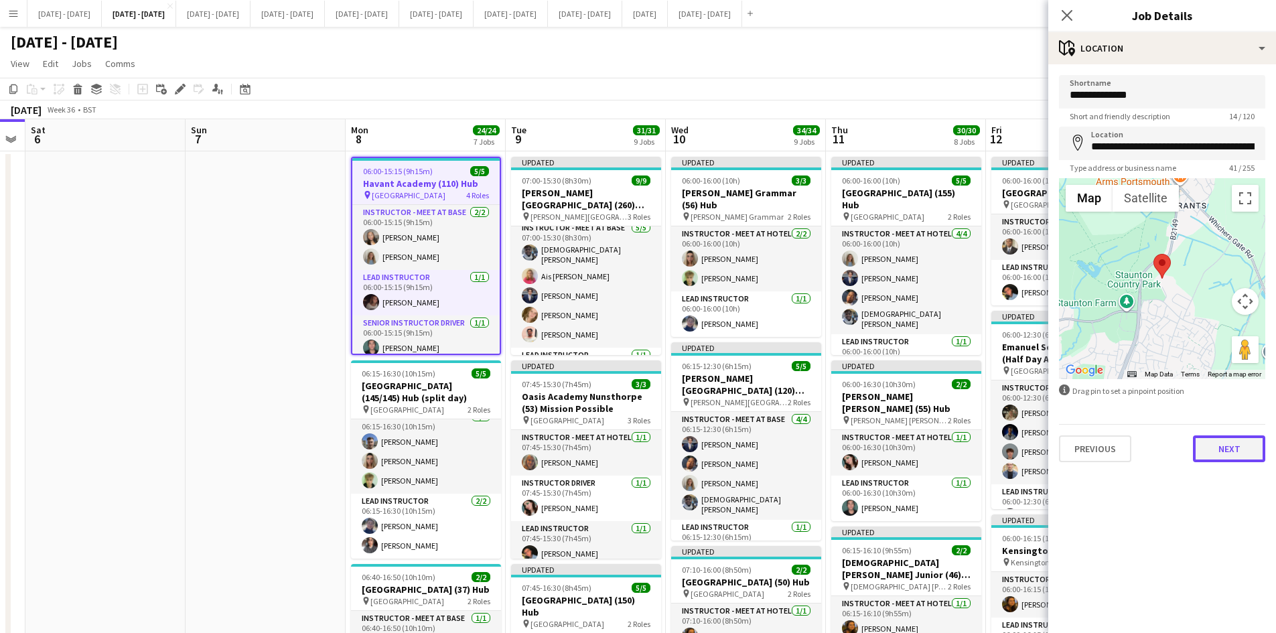
click at [1214, 454] on button "Next" at bounding box center [1229, 449] width 72 height 27
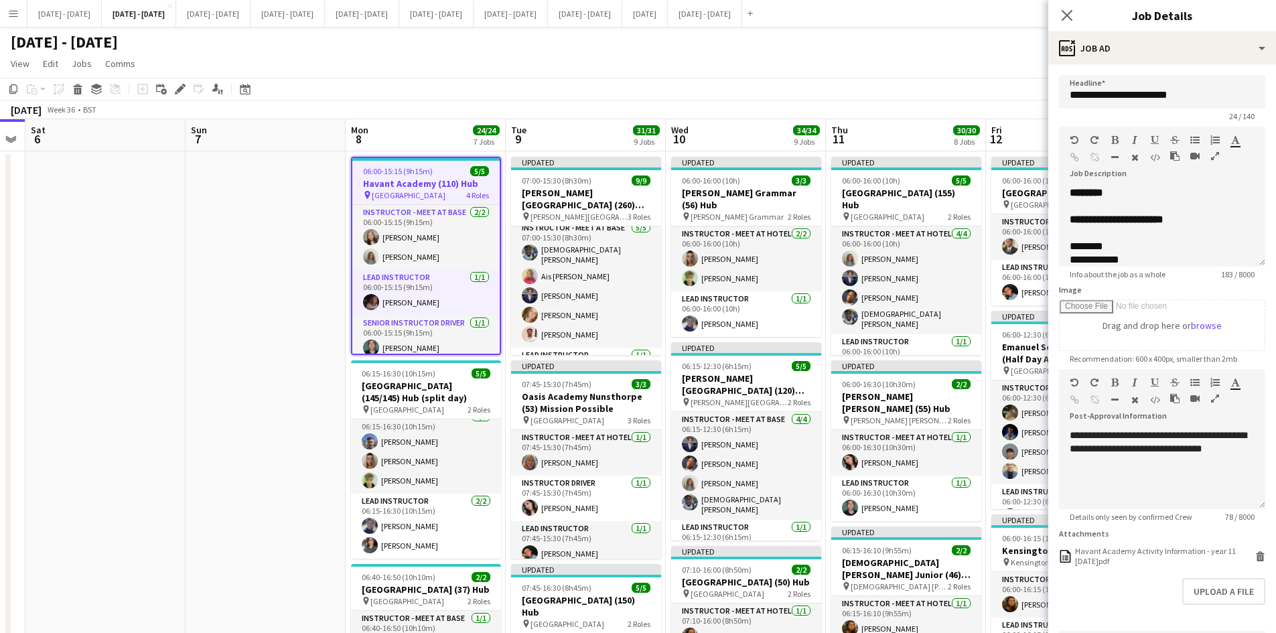
scroll to position [201, 0]
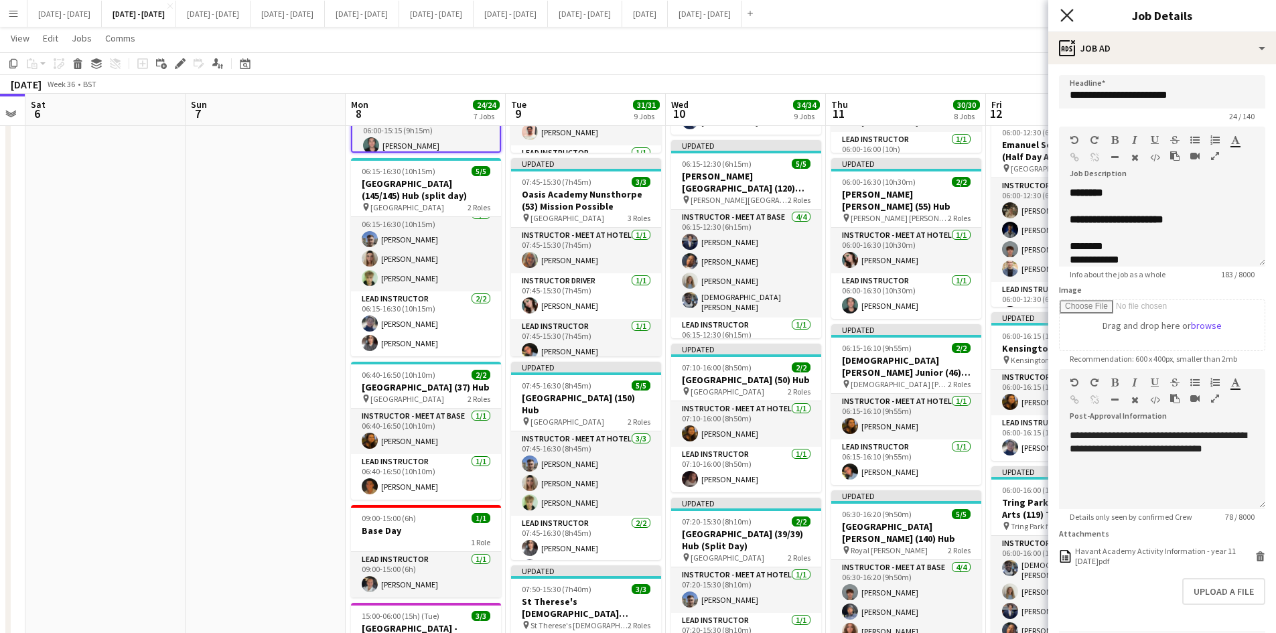
click at [1064, 13] on icon "Close pop-in" at bounding box center [1067, 15] width 13 height 13
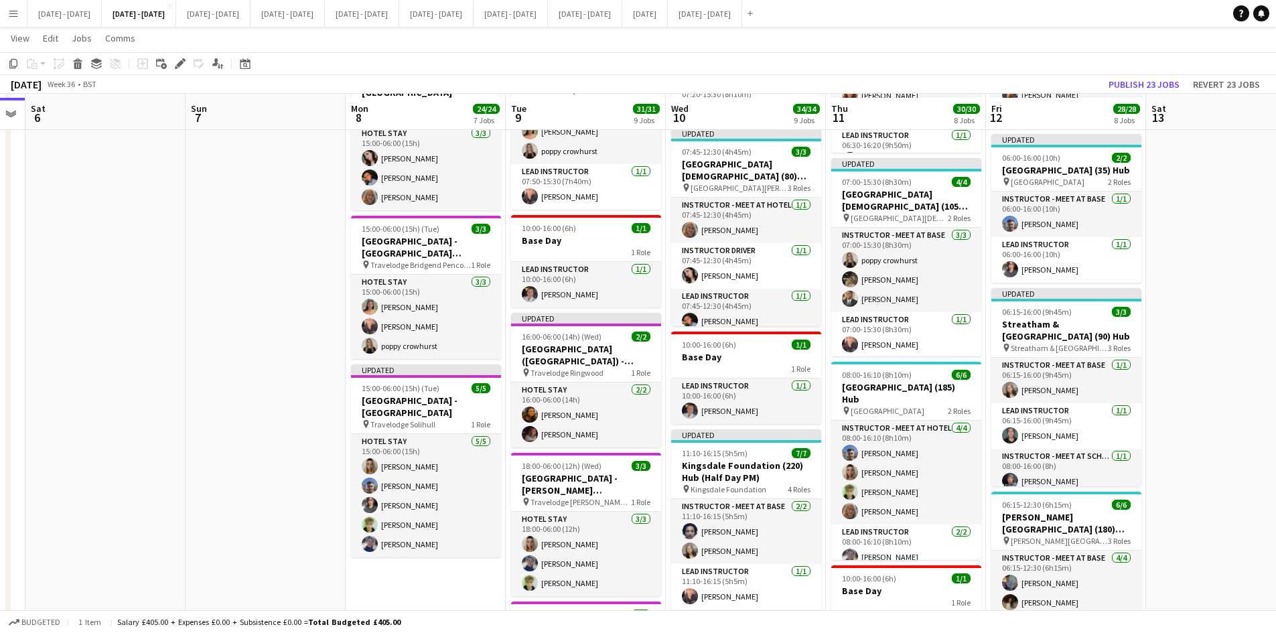
scroll to position [871, 0]
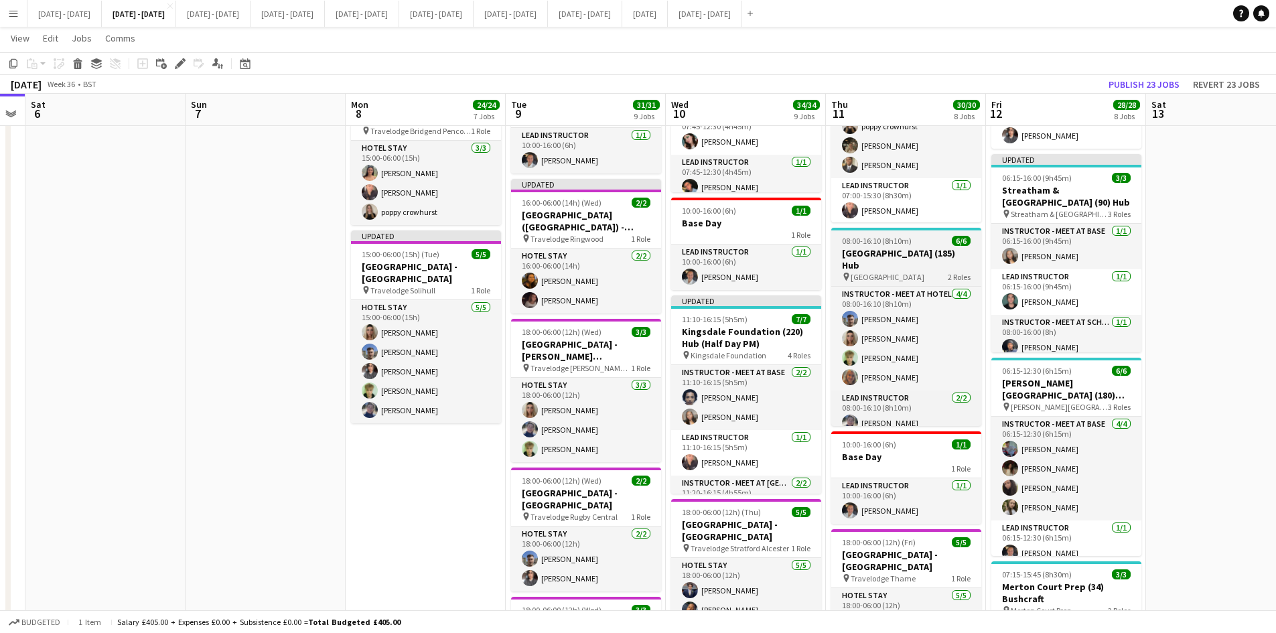
click at [921, 239] on div "08:00-16:10 (8h10m) 6/6" at bounding box center [907, 241] width 150 height 10
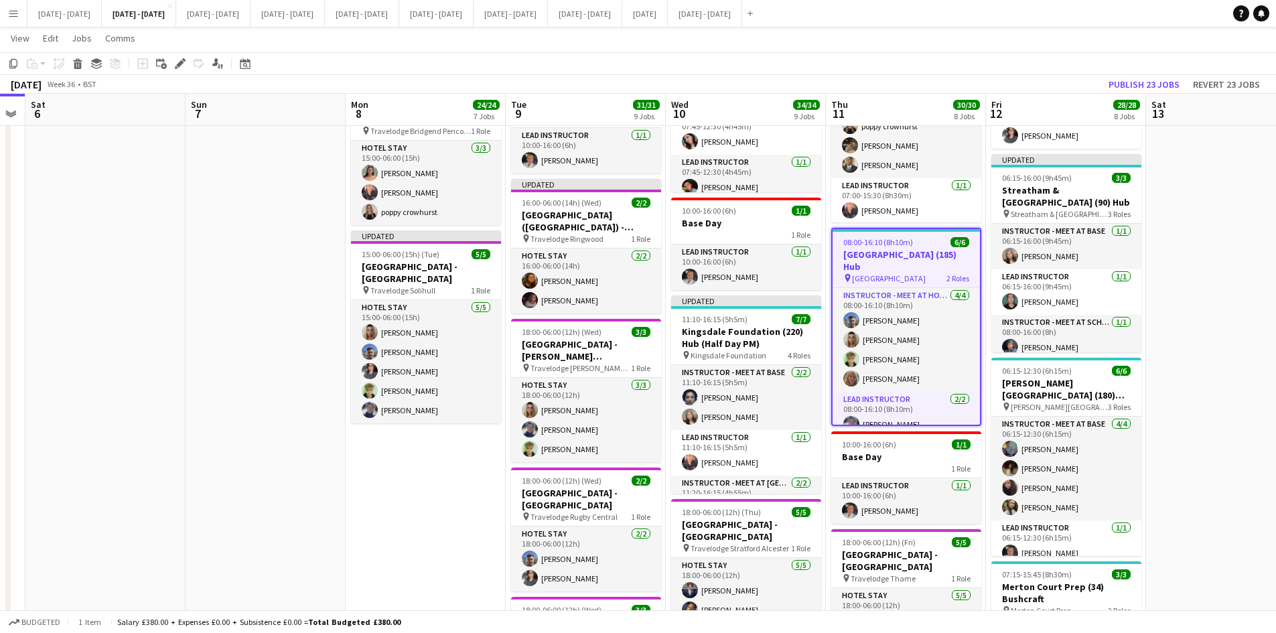
click at [921, 239] on div "08:00-16:10 (8h10m) 6/6" at bounding box center [906, 242] width 147 height 10
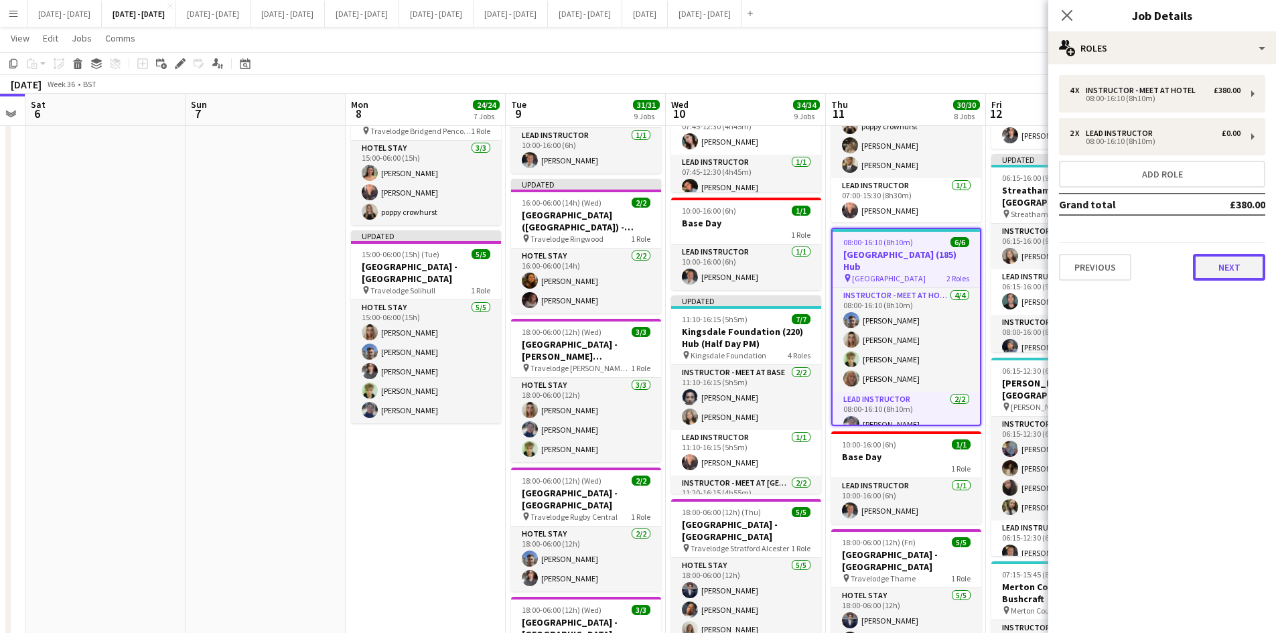
click at [1207, 265] on button "Next" at bounding box center [1229, 267] width 72 height 27
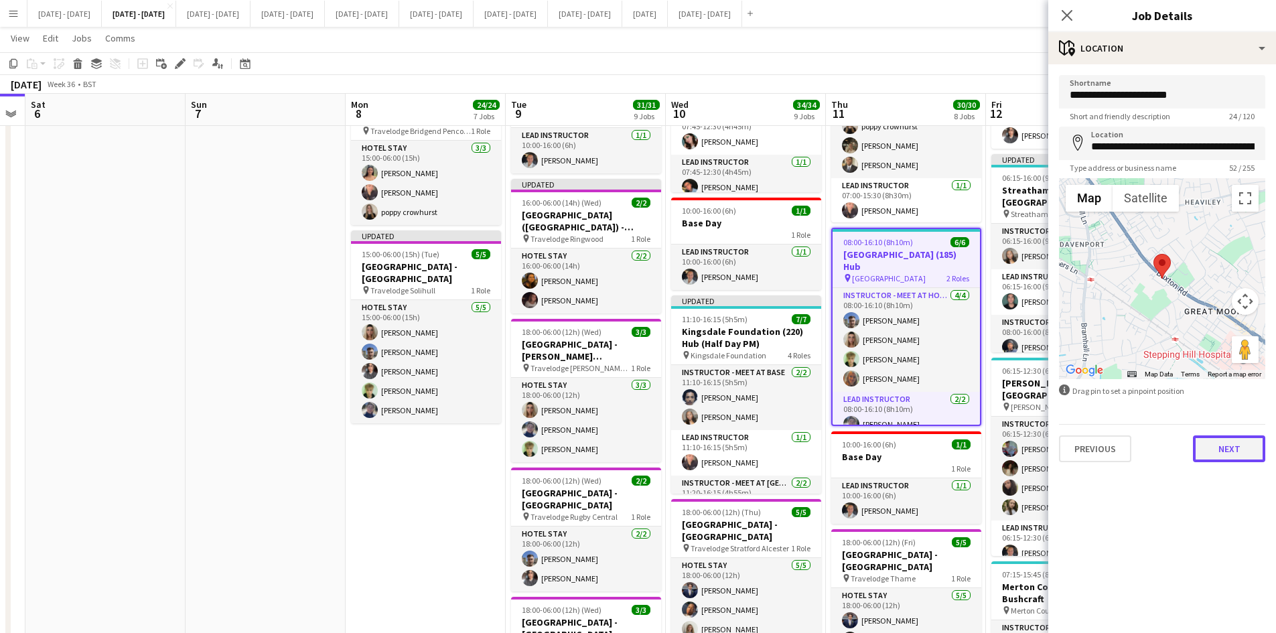
click at [1226, 449] on button "Next" at bounding box center [1229, 449] width 72 height 27
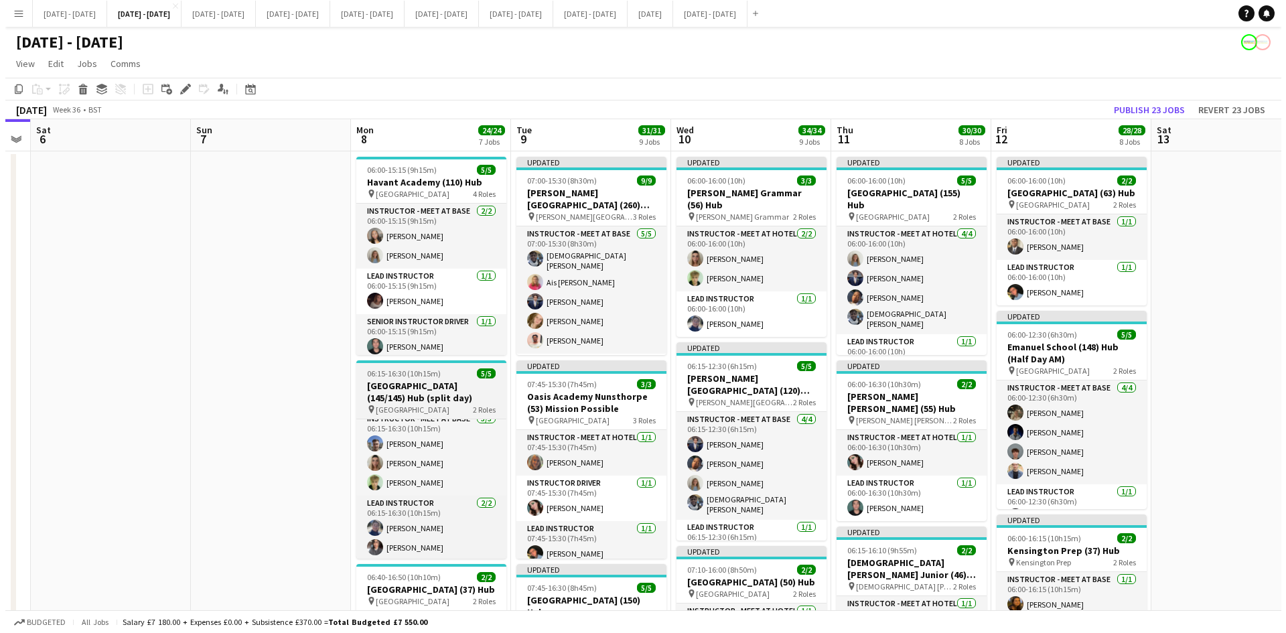
scroll to position [10, 0]
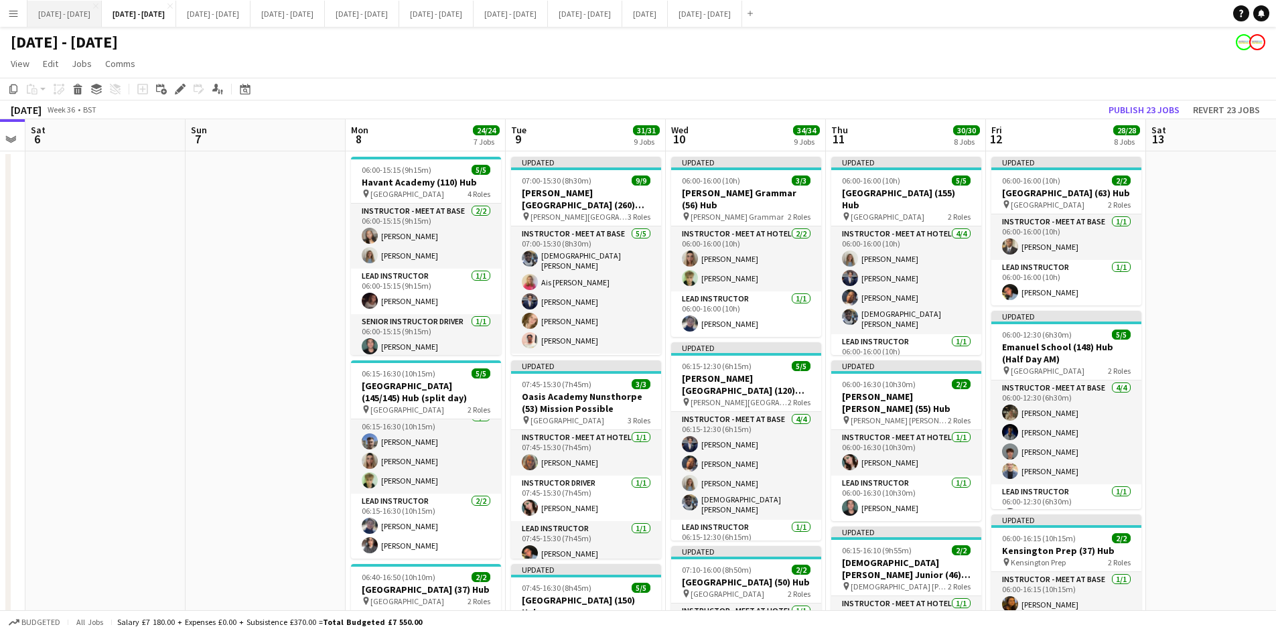
click at [72, 7] on button "Sept 1st - 5th 2025 Close" at bounding box center [64, 14] width 74 height 26
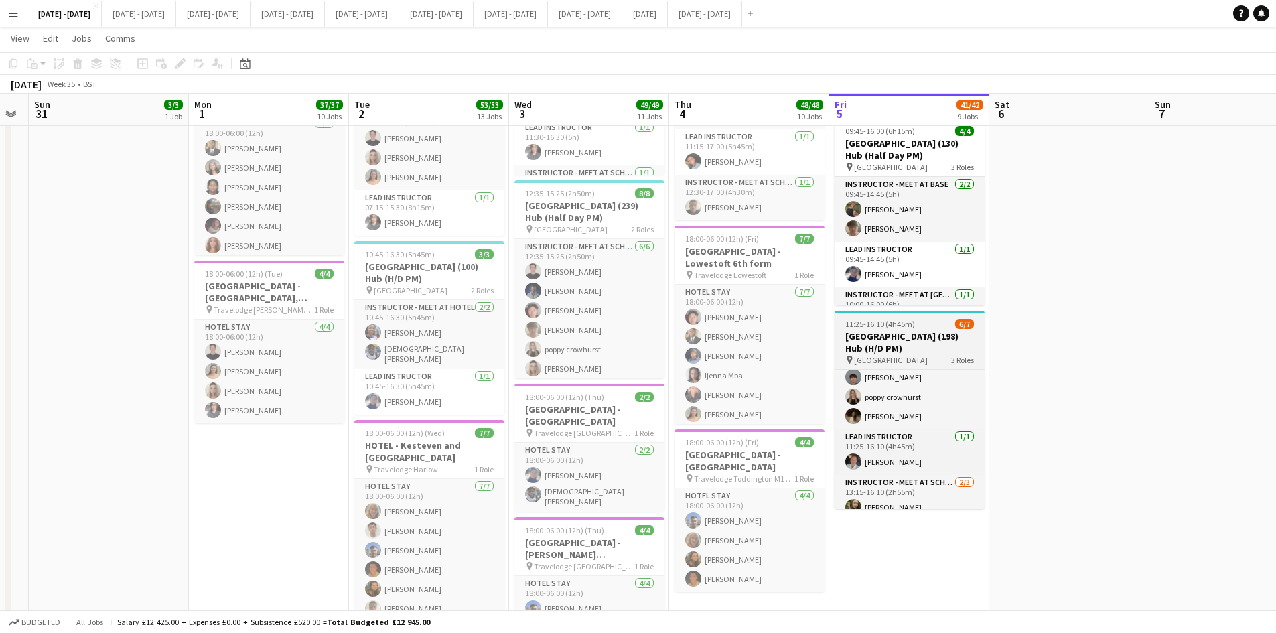
scroll to position [20, 0]
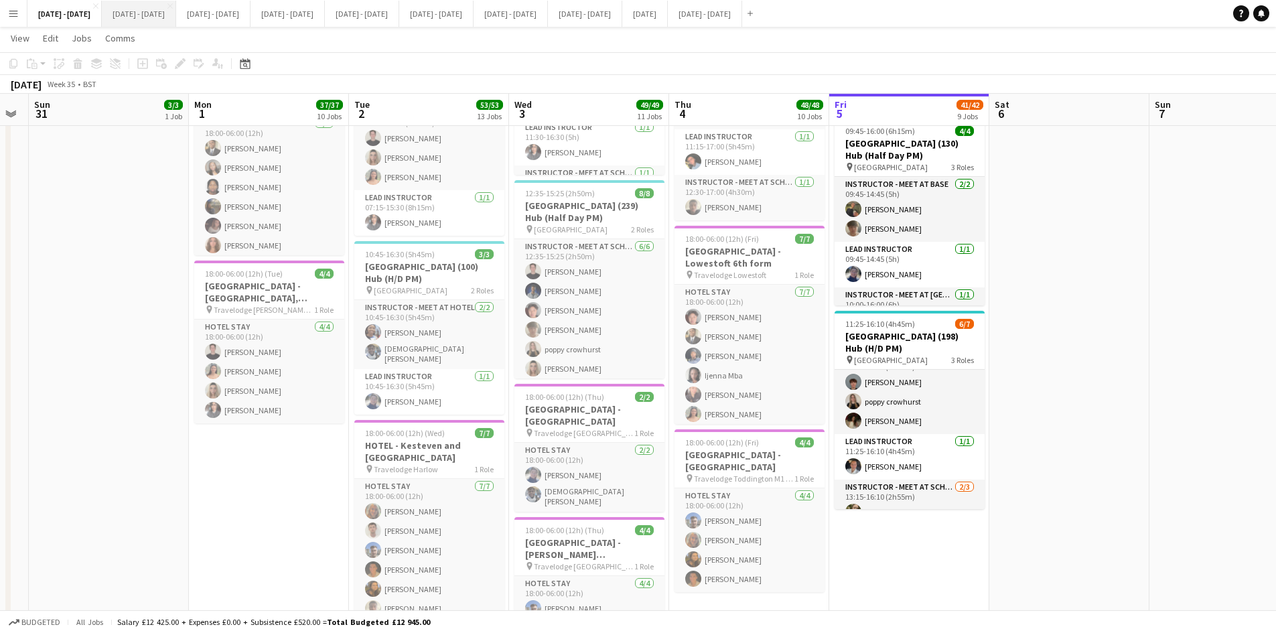
click at [151, 15] on button "Sept 8th - 12th 2025 Close" at bounding box center [139, 14] width 74 height 26
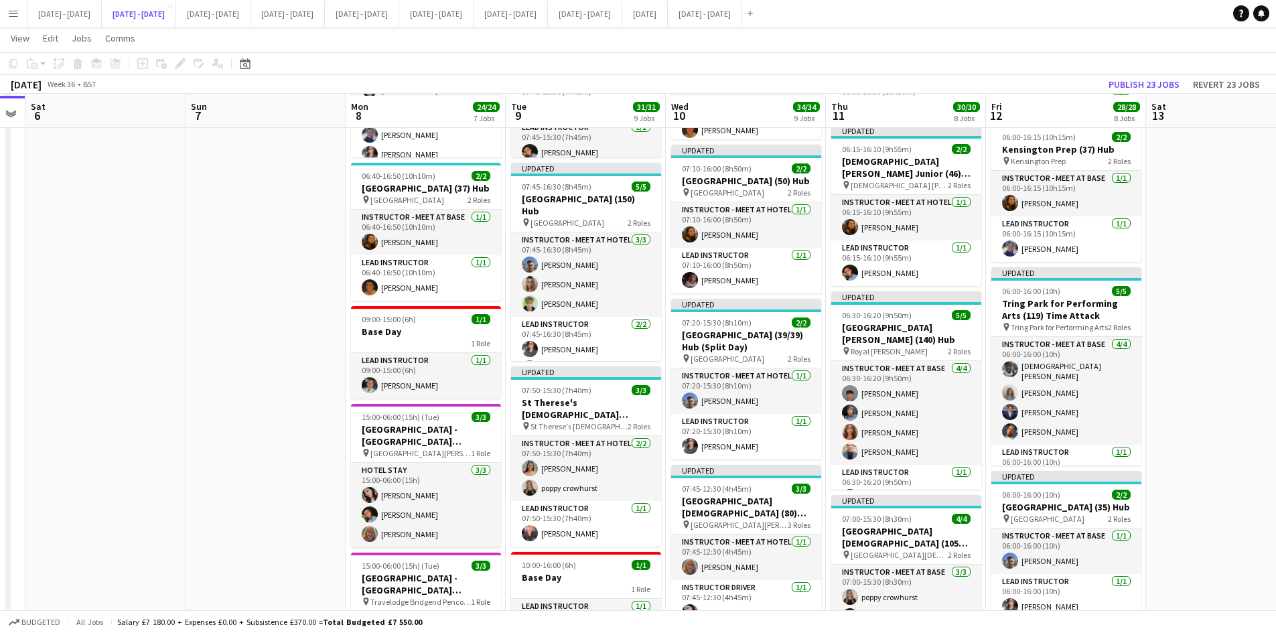
scroll to position [402, 0]
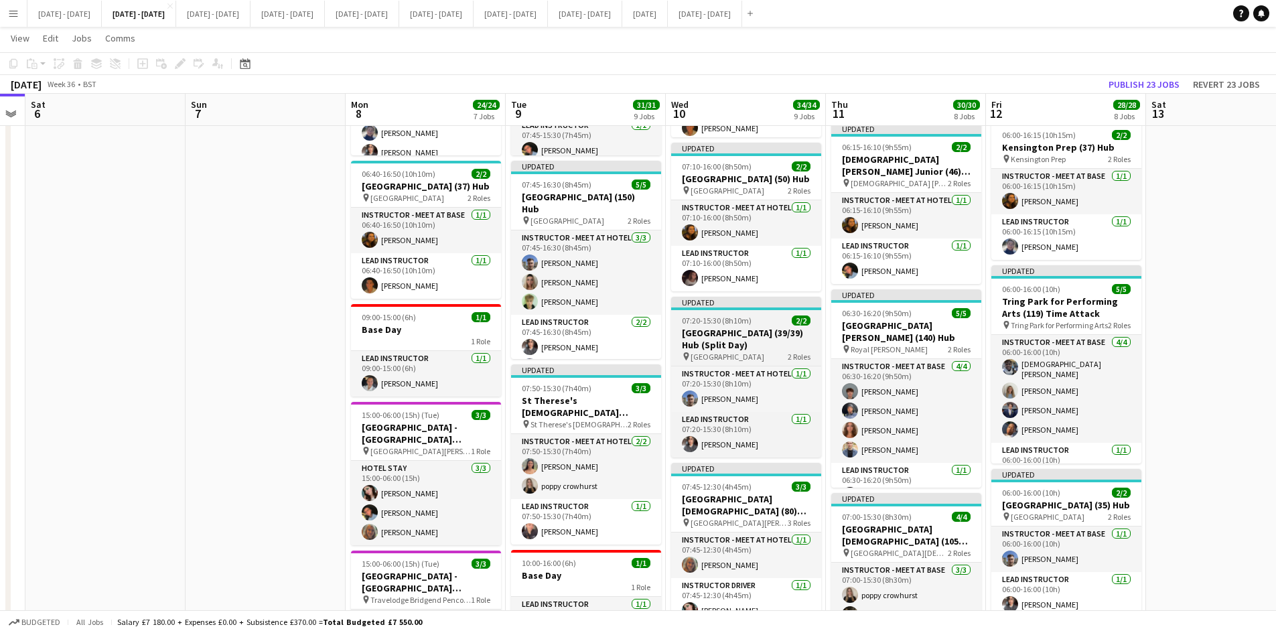
click at [764, 318] on div "07:20-15:30 (8h10m) 2/2" at bounding box center [746, 321] width 150 height 10
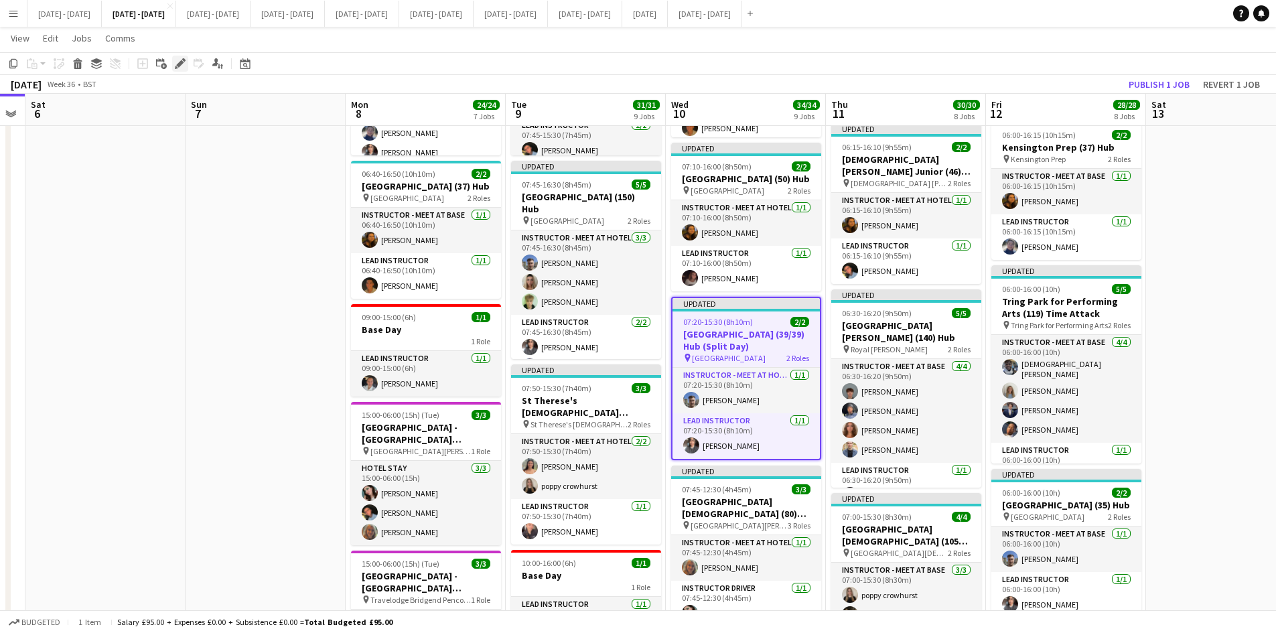
click at [180, 63] on icon at bounding box center [179, 63] width 7 height 7
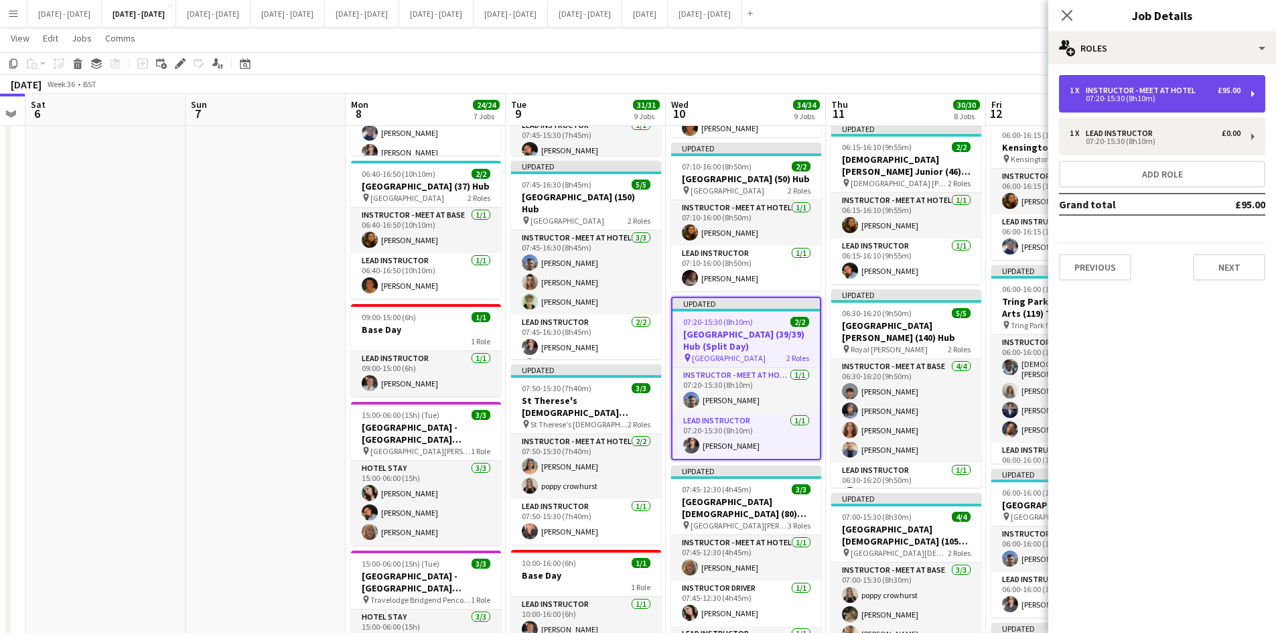
click at [1116, 84] on div "1 x Instructor - Meet at Hotel £95.00 07:20-15:30 (8h10m)" at bounding box center [1162, 94] width 206 height 38
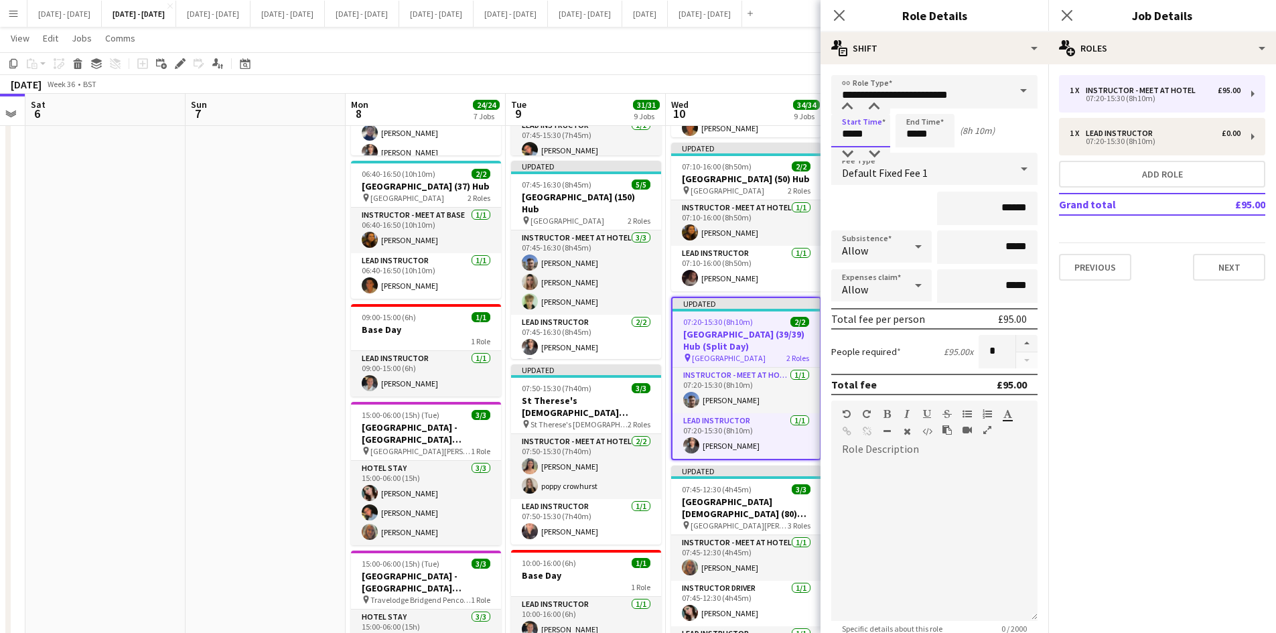
drag, startPoint x: 869, startPoint y: 133, endPoint x: 856, endPoint y: 137, distance: 13.4
click at [856, 137] on input "*****" at bounding box center [861, 131] width 59 height 34
type input "*****"
click at [839, 13] on icon "Close pop-in" at bounding box center [839, 15] width 13 height 13
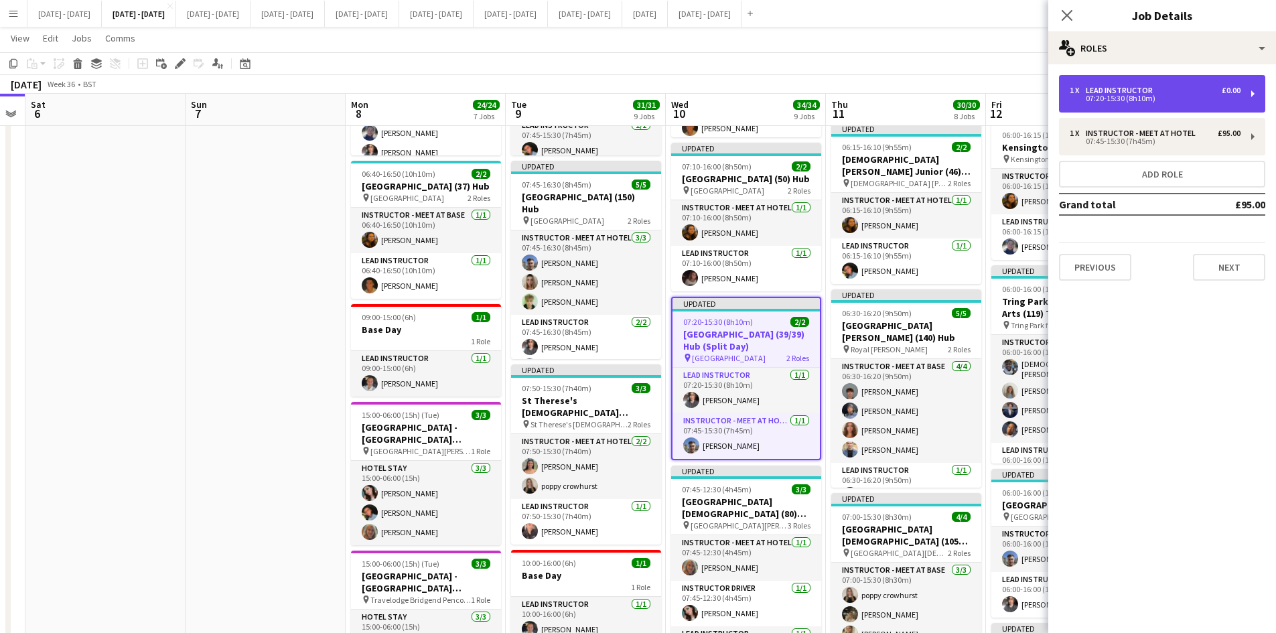
click at [1113, 98] on div "07:20-15:30 (8h10m)" at bounding box center [1155, 98] width 171 height 7
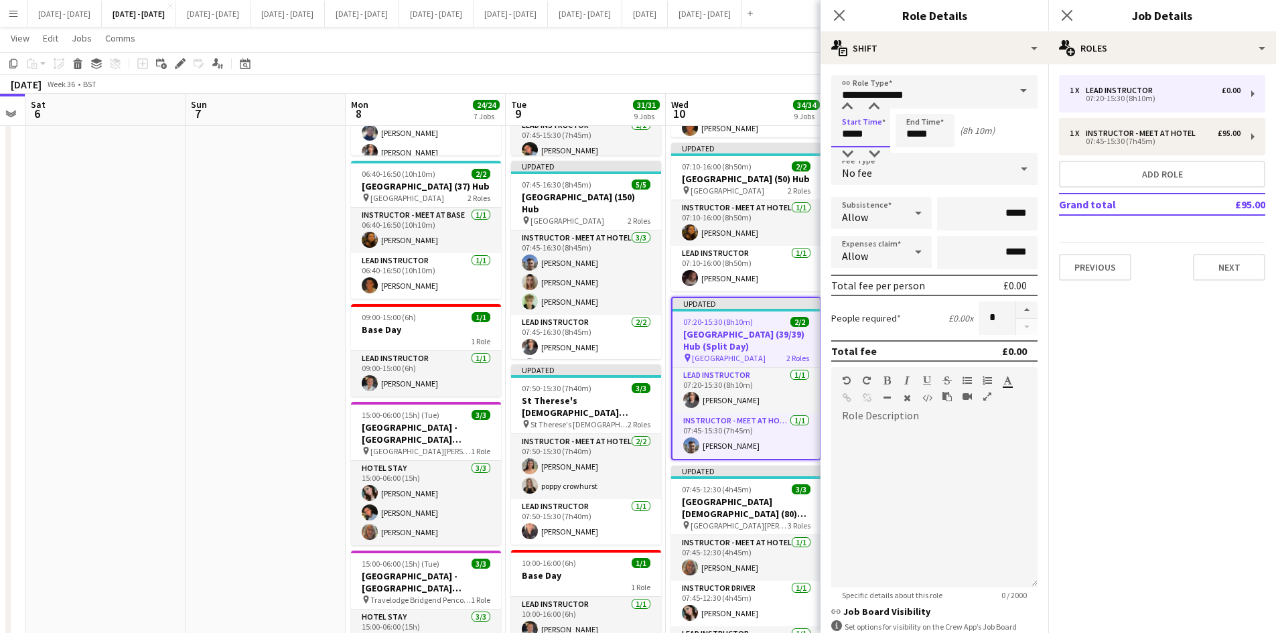
drag, startPoint x: 865, startPoint y: 135, endPoint x: 854, endPoint y: 135, distance: 11.4
click at [854, 135] on input "*****" at bounding box center [861, 131] width 59 height 34
type input "*****"
click at [844, 15] on icon "Close pop-in" at bounding box center [839, 15] width 13 height 13
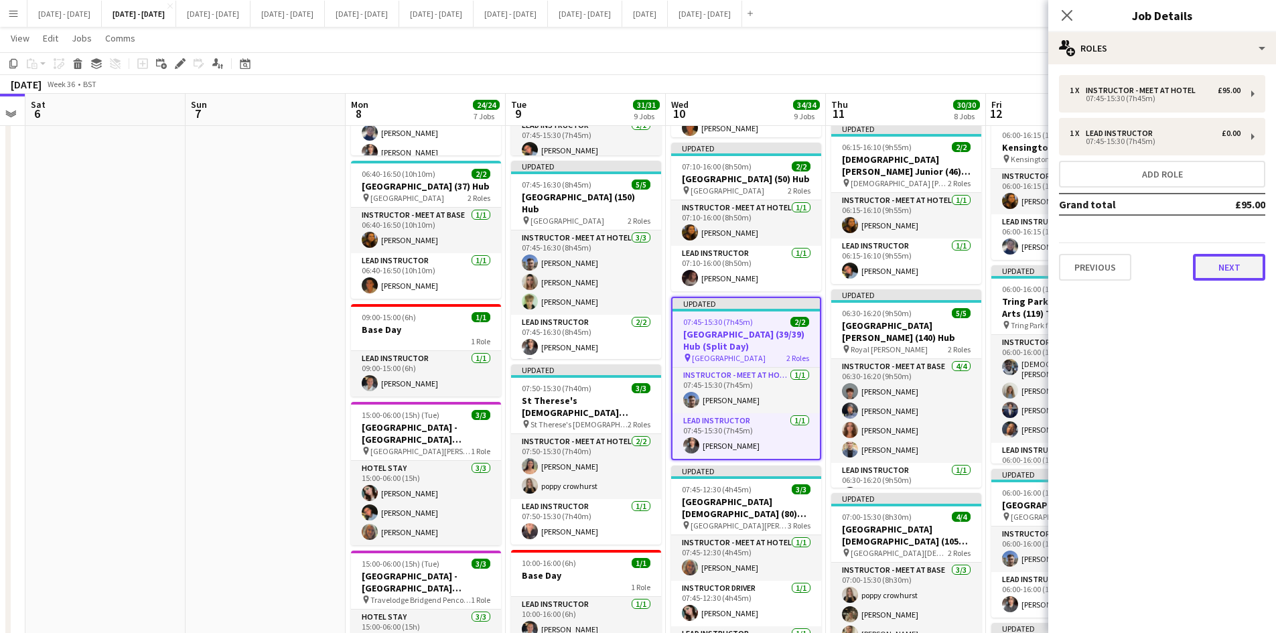
click at [1231, 266] on button "Next" at bounding box center [1229, 267] width 72 height 27
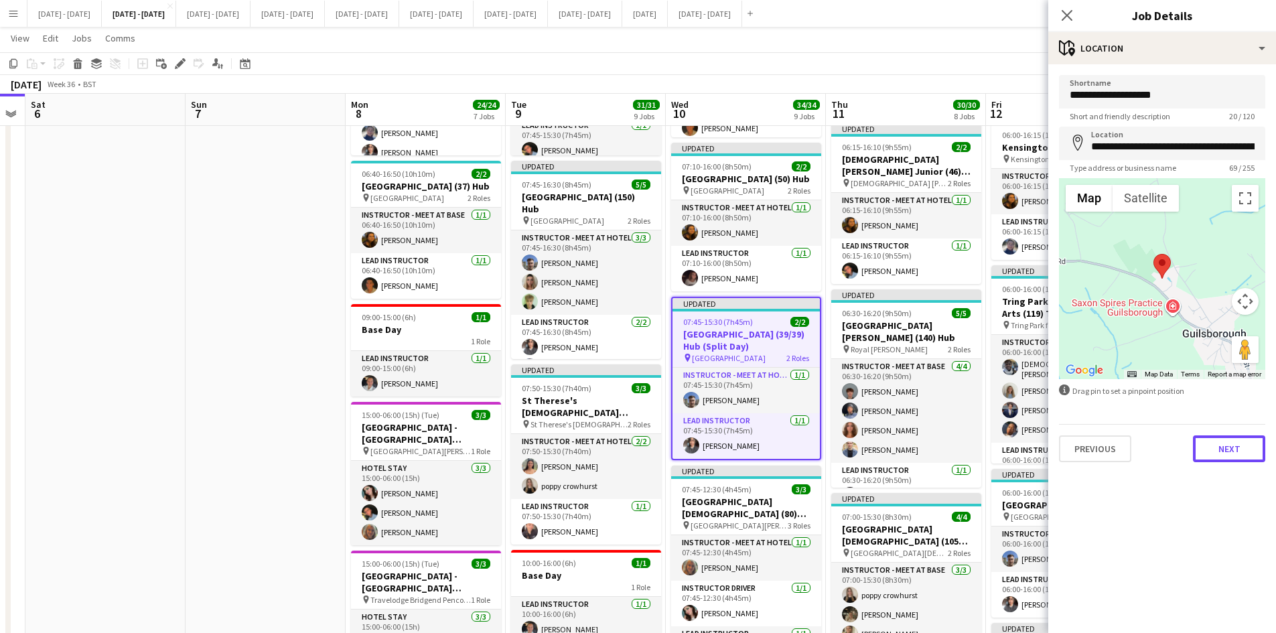
click at [1227, 458] on button "Next" at bounding box center [1229, 449] width 72 height 27
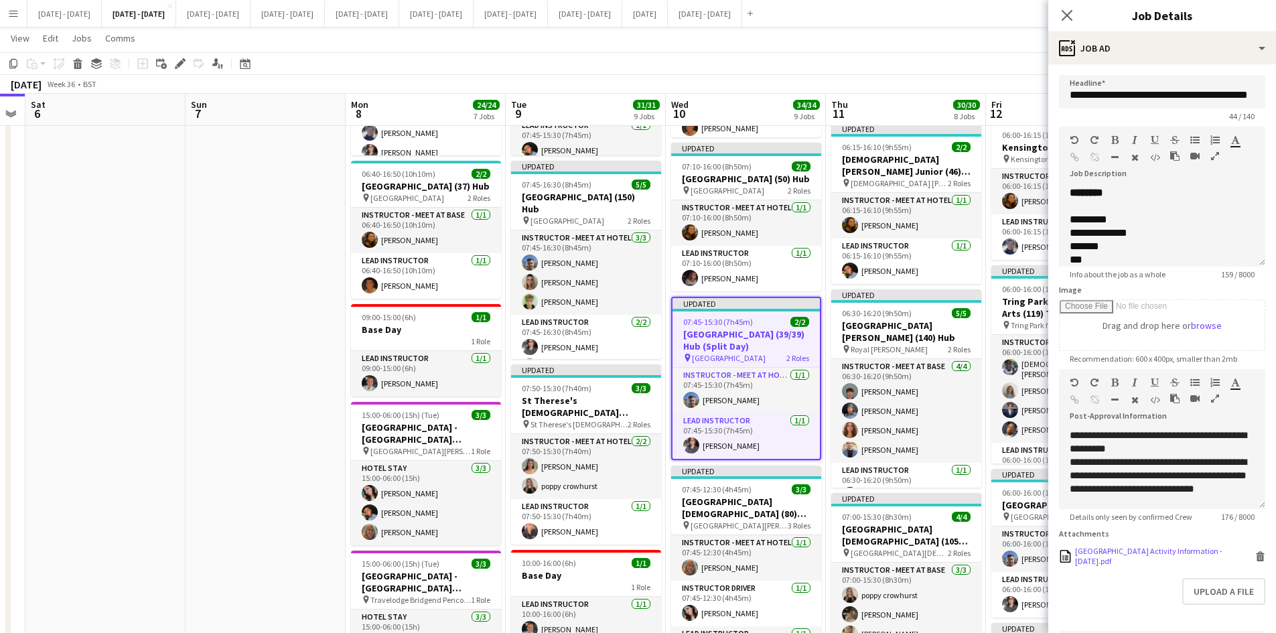
click at [1258, 561] on icon at bounding box center [1261, 558] width 7 height 6
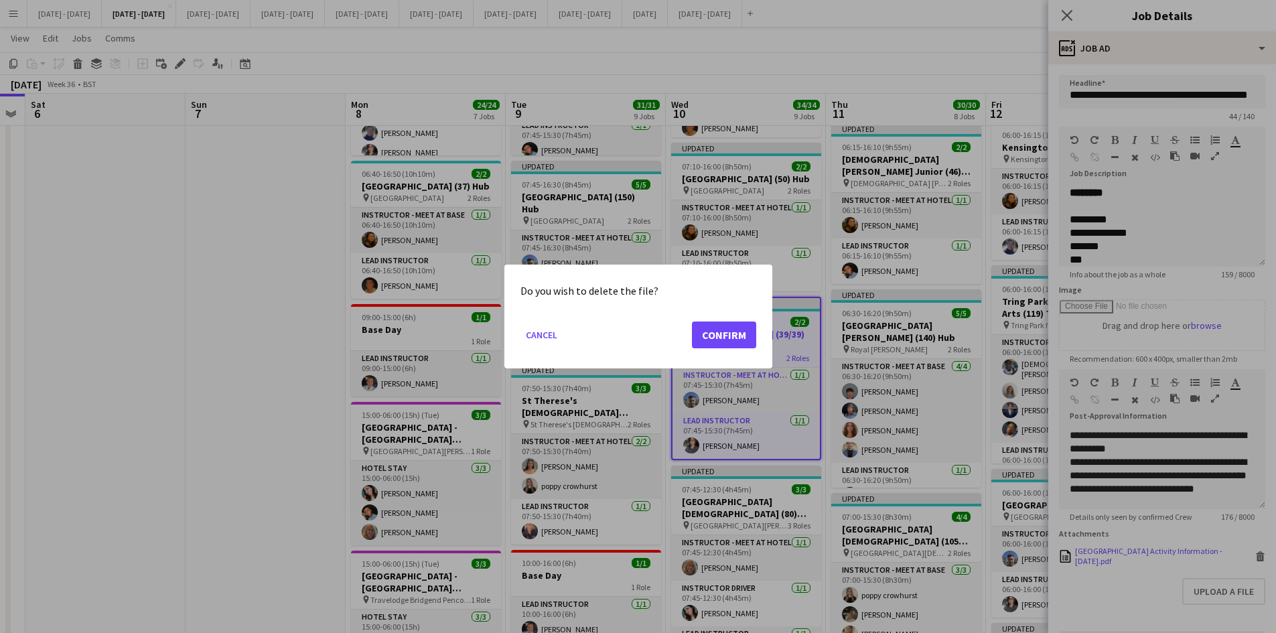
scroll to position [0, 0]
click at [724, 338] on button "Confirm" at bounding box center [724, 335] width 64 height 27
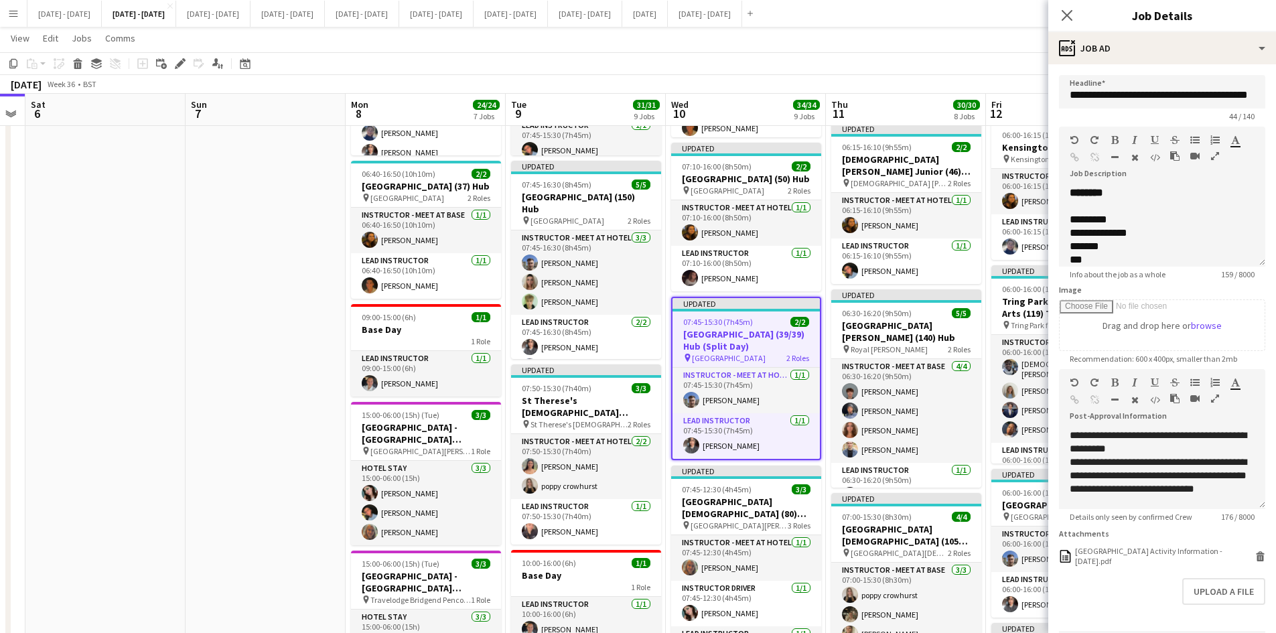
scroll to position [402, 0]
click at [1218, 584] on button "Upload a file" at bounding box center [1224, 573] width 83 height 27
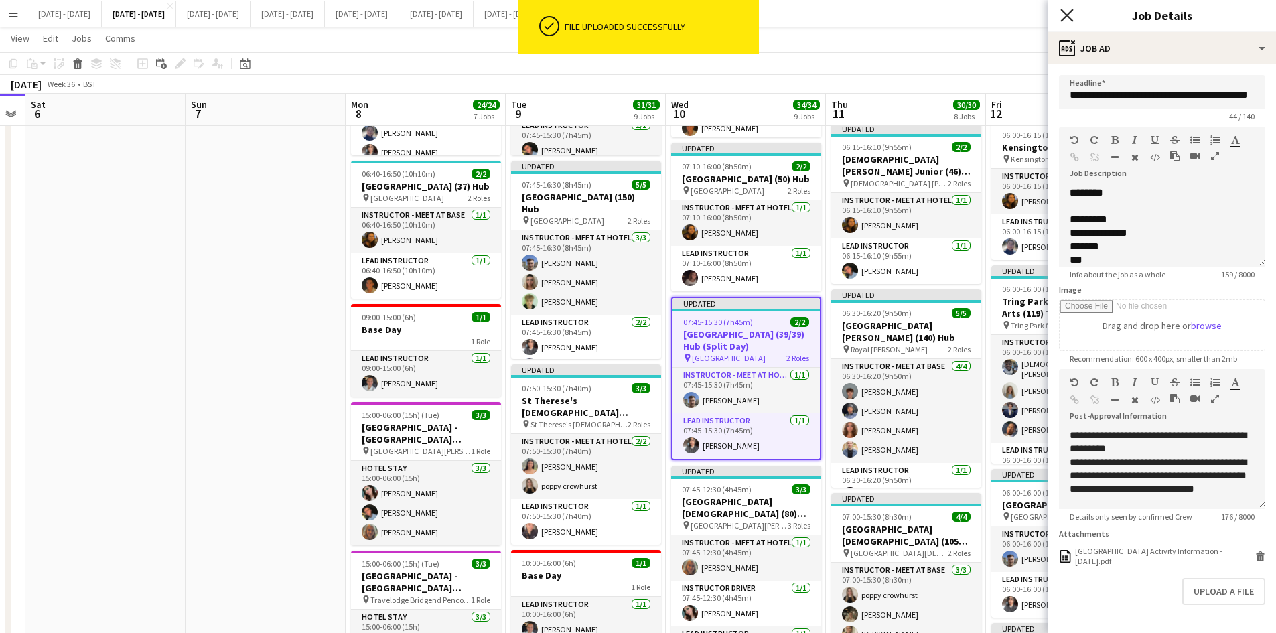
click at [1070, 11] on icon "Close pop-in" at bounding box center [1067, 15] width 13 height 13
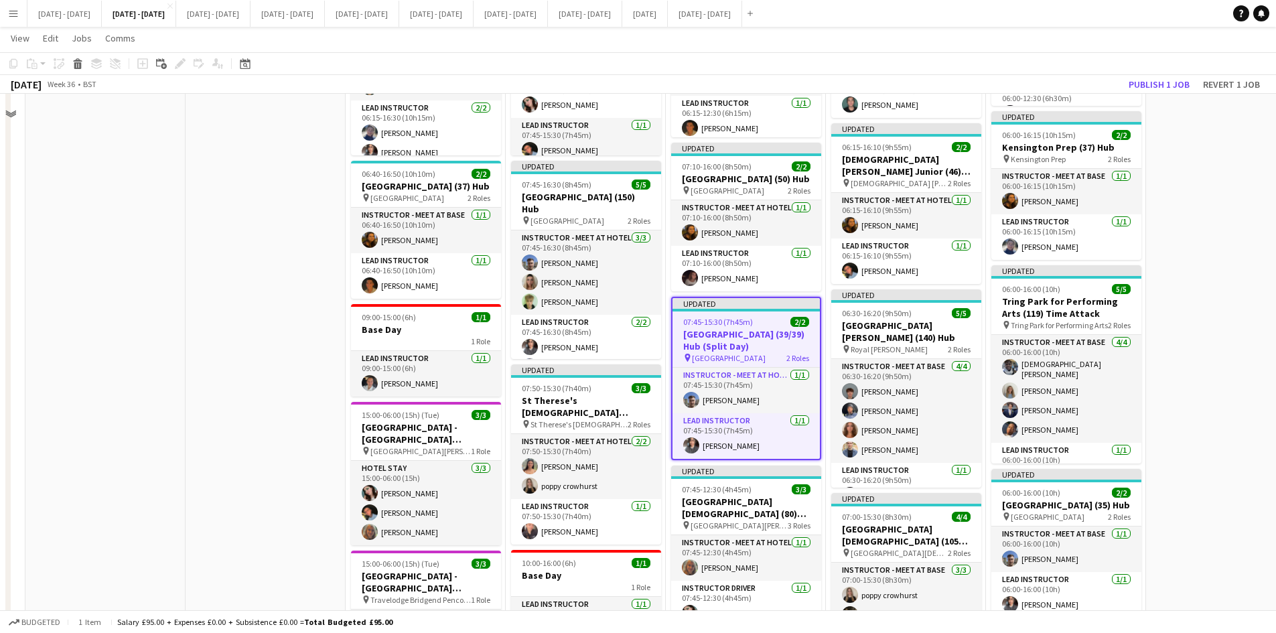
scroll to position [201, 0]
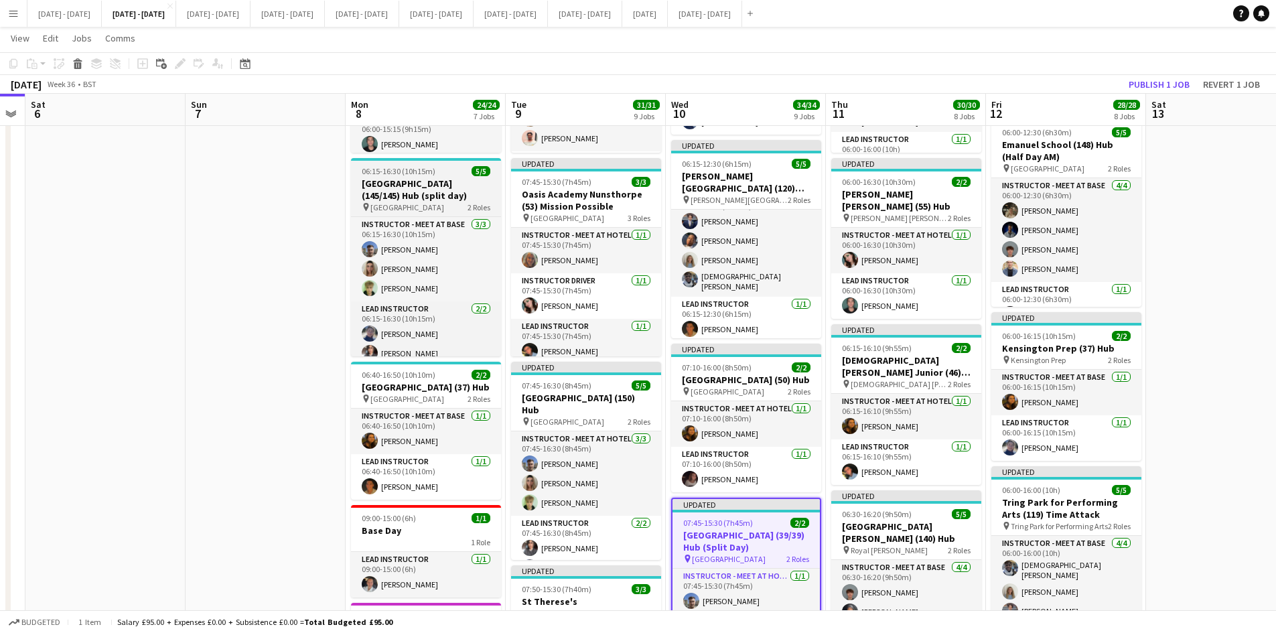
click at [448, 171] on div "06:15-16:30 (10h15m) 5/5" at bounding box center [426, 171] width 150 height 10
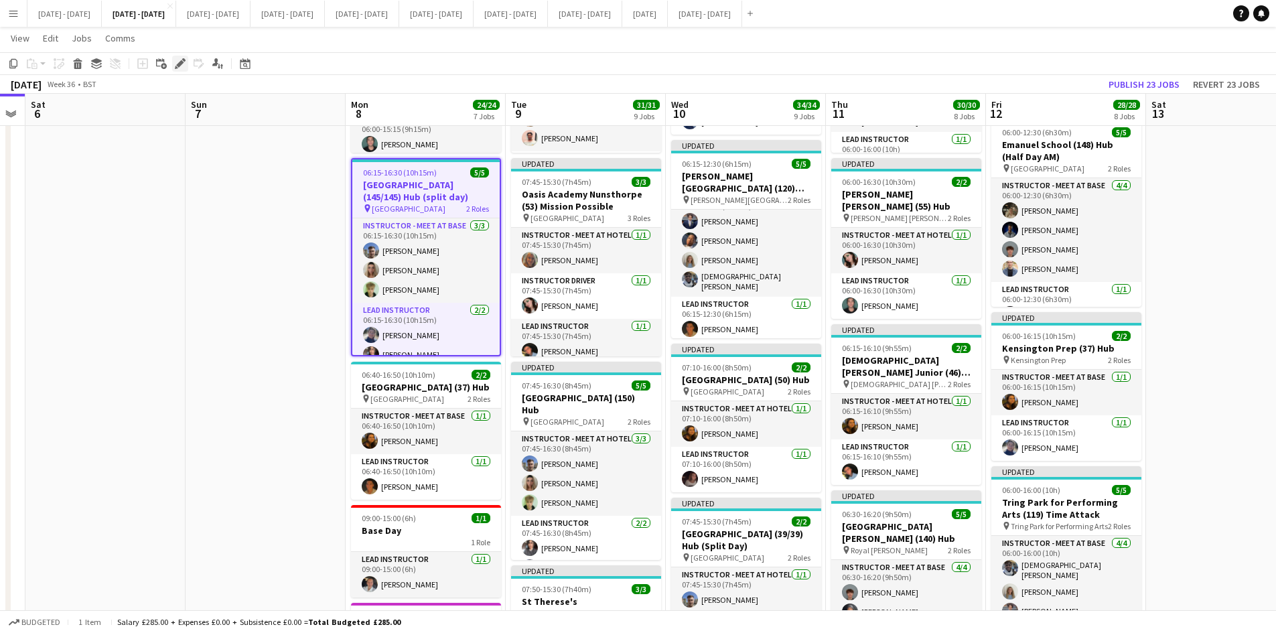
click at [180, 58] on icon "Edit" at bounding box center [180, 63] width 11 height 11
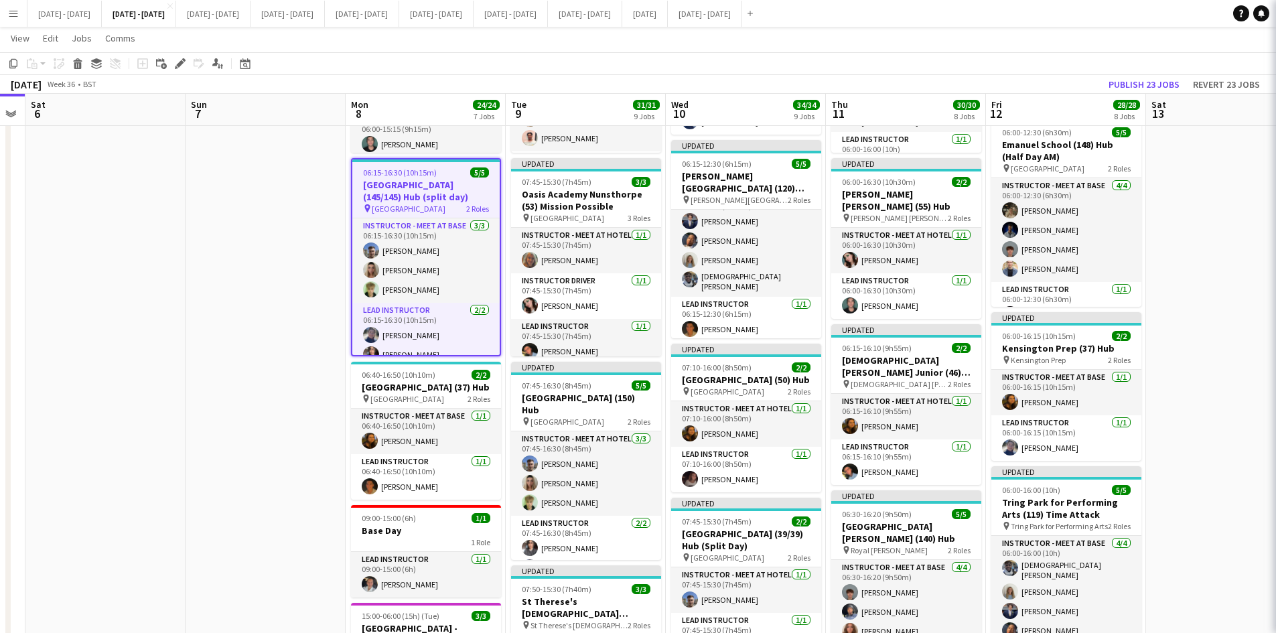
type input "**********"
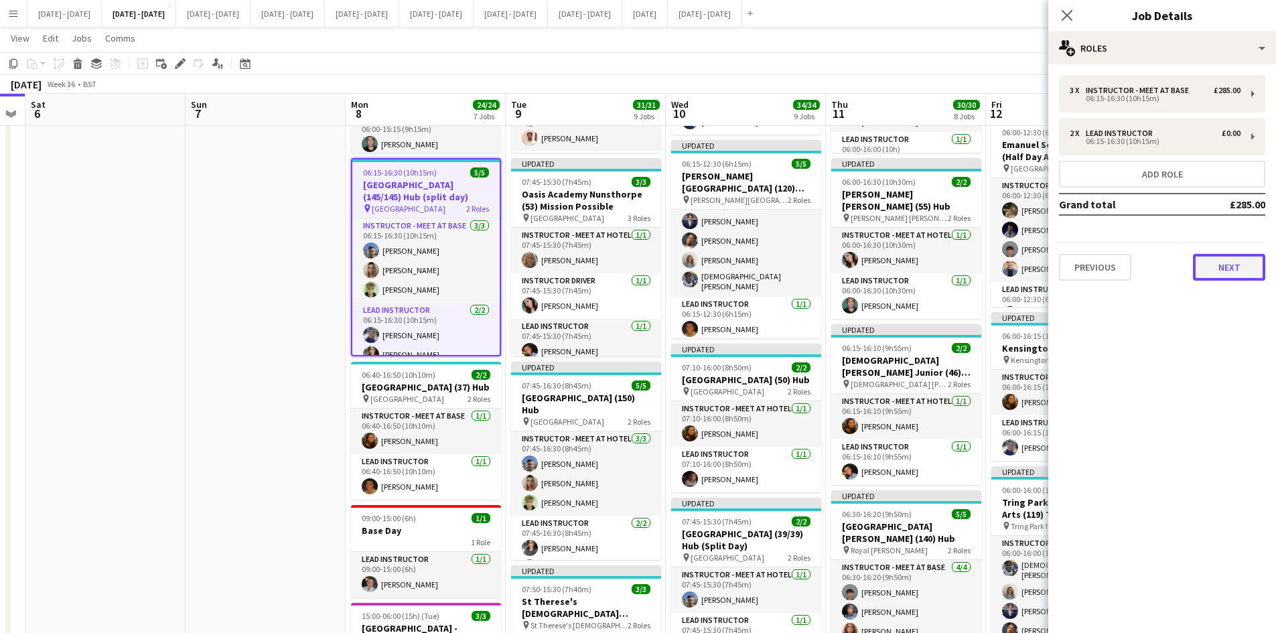
click at [1236, 271] on button "Next" at bounding box center [1229, 267] width 72 height 27
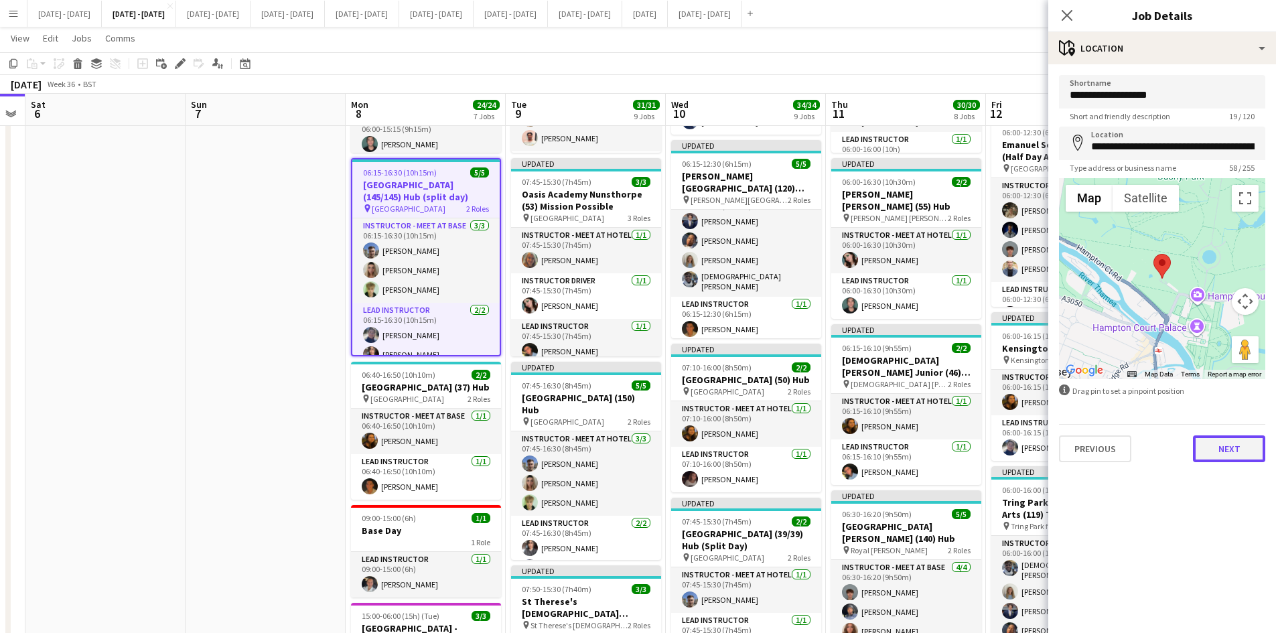
click at [1213, 446] on button "Next" at bounding box center [1229, 449] width 72 height 27
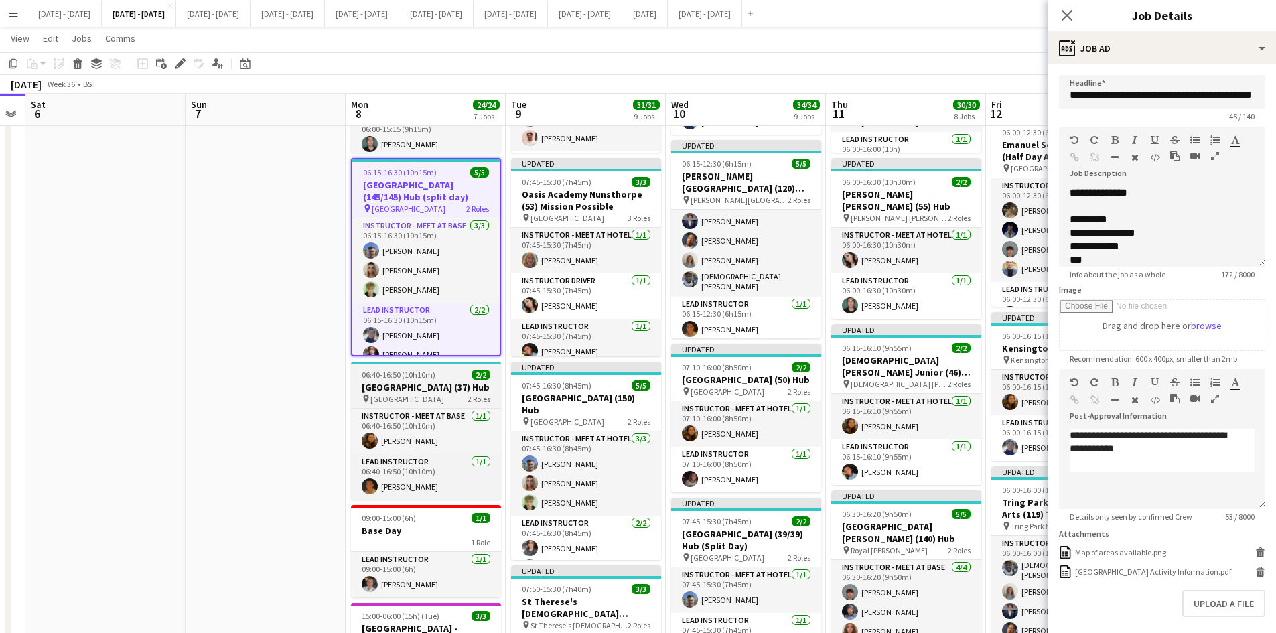
click at [448, 373] on div "06:40-16:50 (10h10m) 2/2" at bounding box center [426, 375] width 150 height 10
type input "**********"
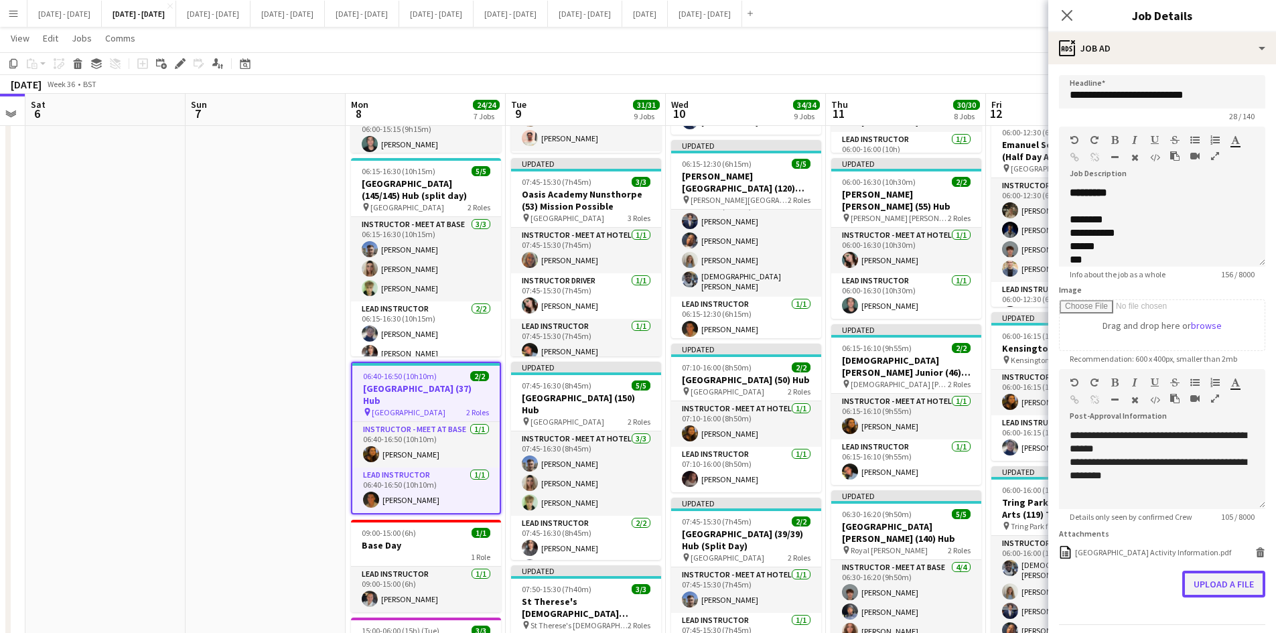
click at [1215, 598] on button "Upload a file" at bounding box center [1224, 584] width 83 height 27
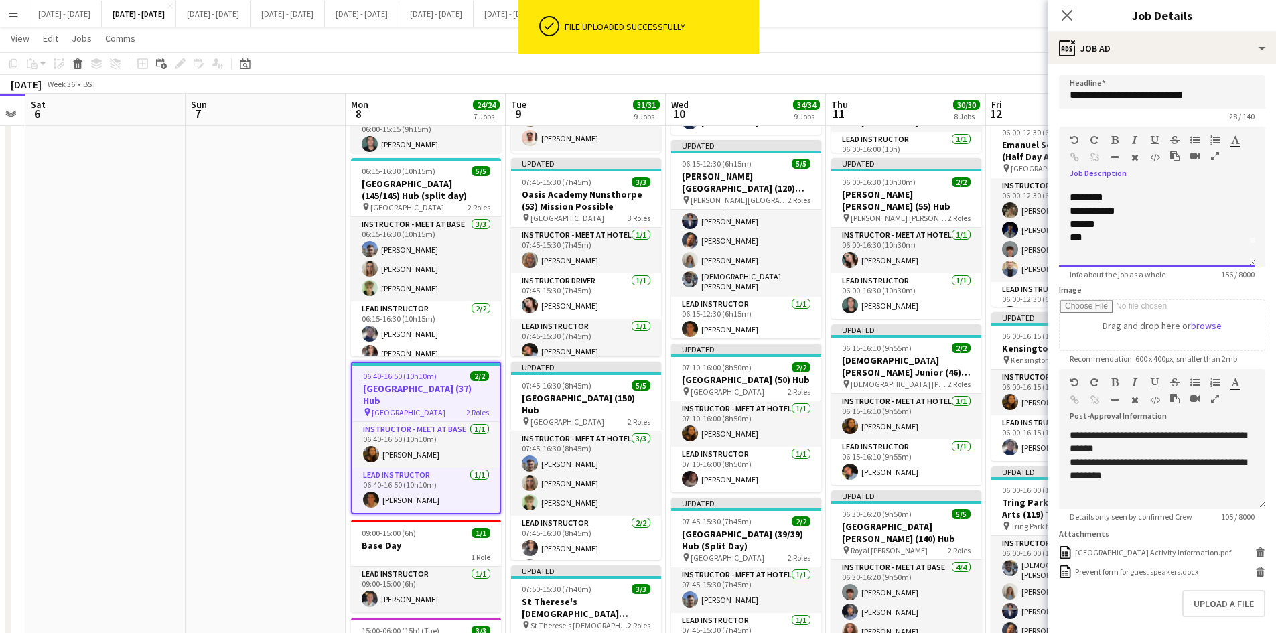
scroll to position [44, 0]
click at [1076, 239] on div at bounding box center [1157, 242] width 175 height 13
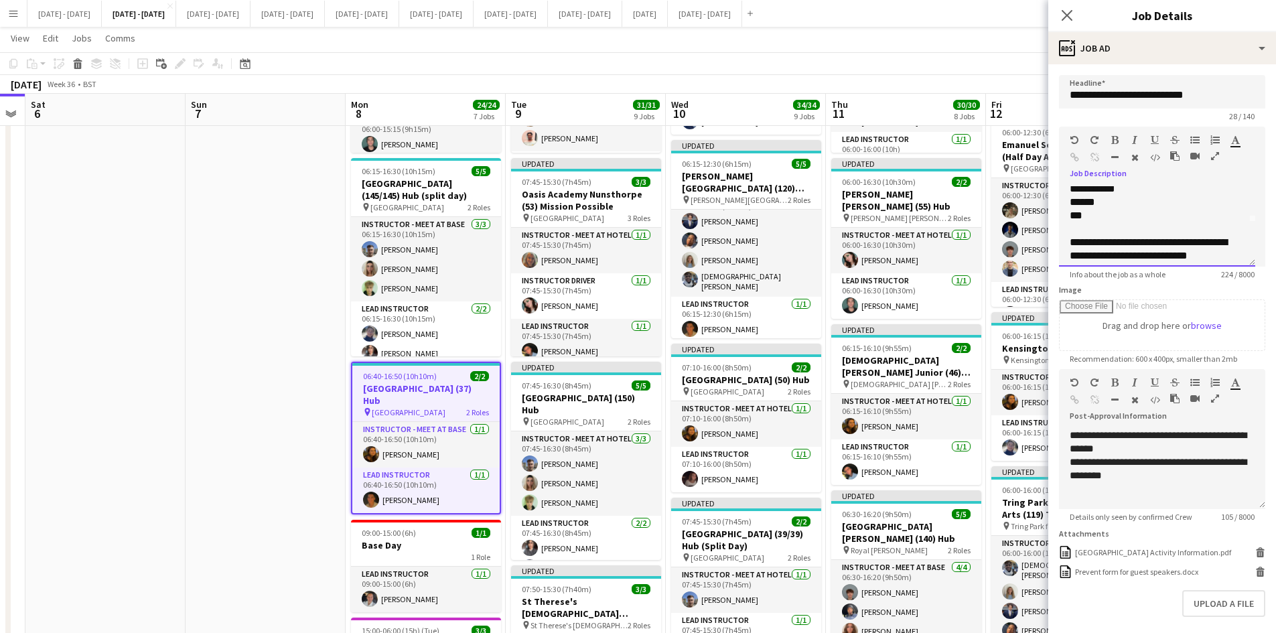
scroll to position [55, 0]
click at [1071, 230] on div "**********" at bounding box center [1152, 245] width 165 height 40
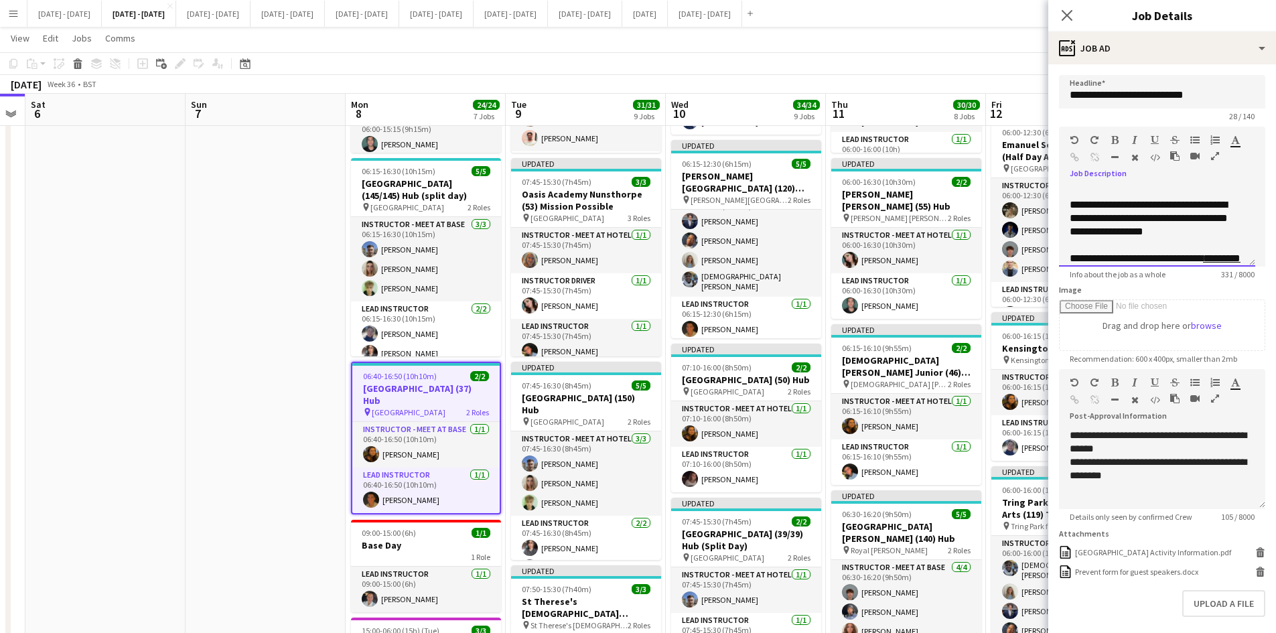
click at [1202, 233] on div "**********" at bounding box center [1152, 218] width 165 height 40
click at [1117, 203] on div "**********" at bounding box center [1152, 225] width 165 height 80
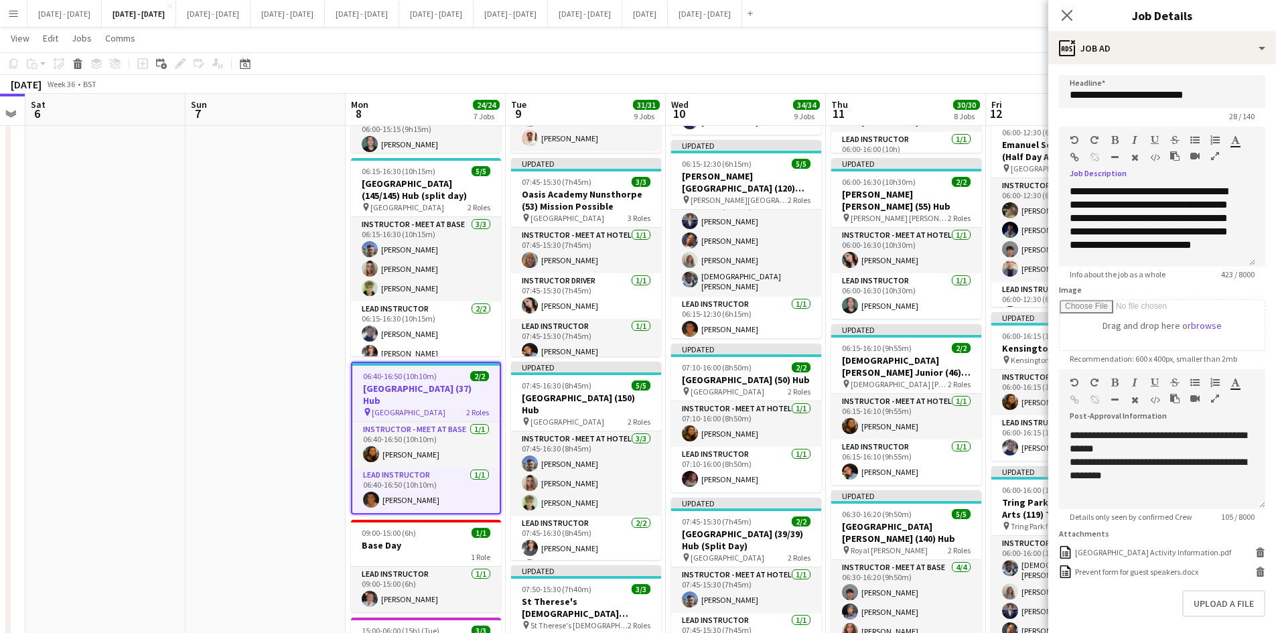
click at [1114, 139] on icon "button" at bounding box center [1115, 139] width 7 height 9
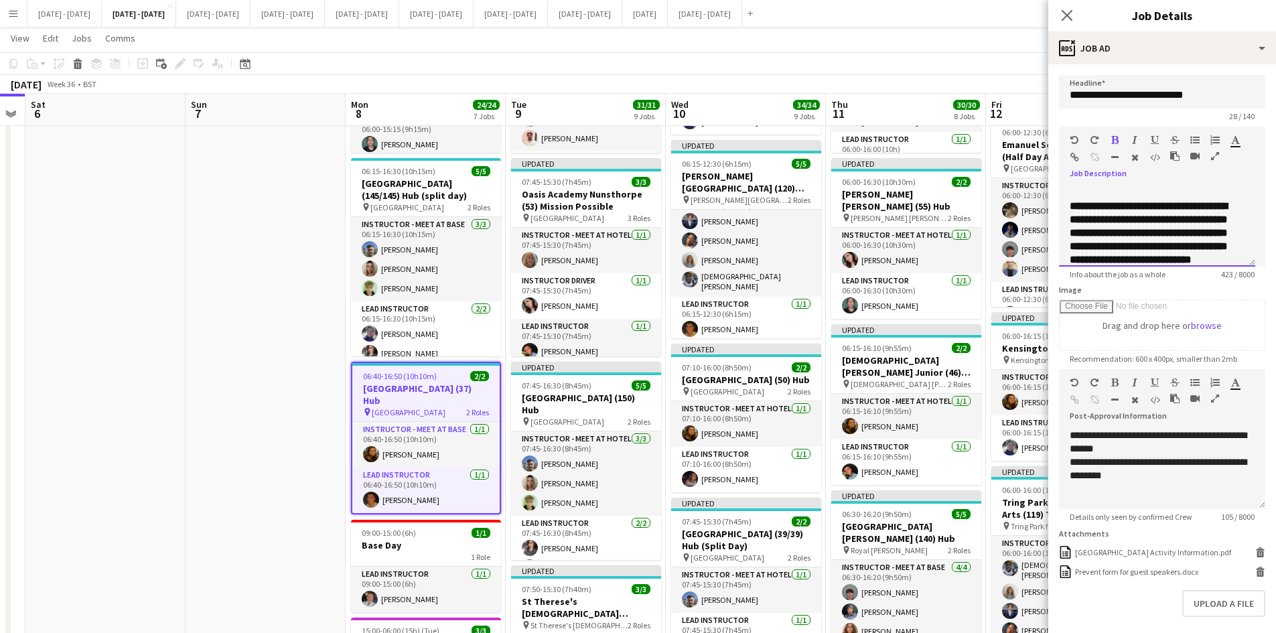
scroll to position [109, 0]
click at [1098, 198] on div "**********" at bounding box center [1152, 192] width 165 height 40
click at [1114, 139] on icon "button" at bounding box center [1115, 139] width 7 height 9
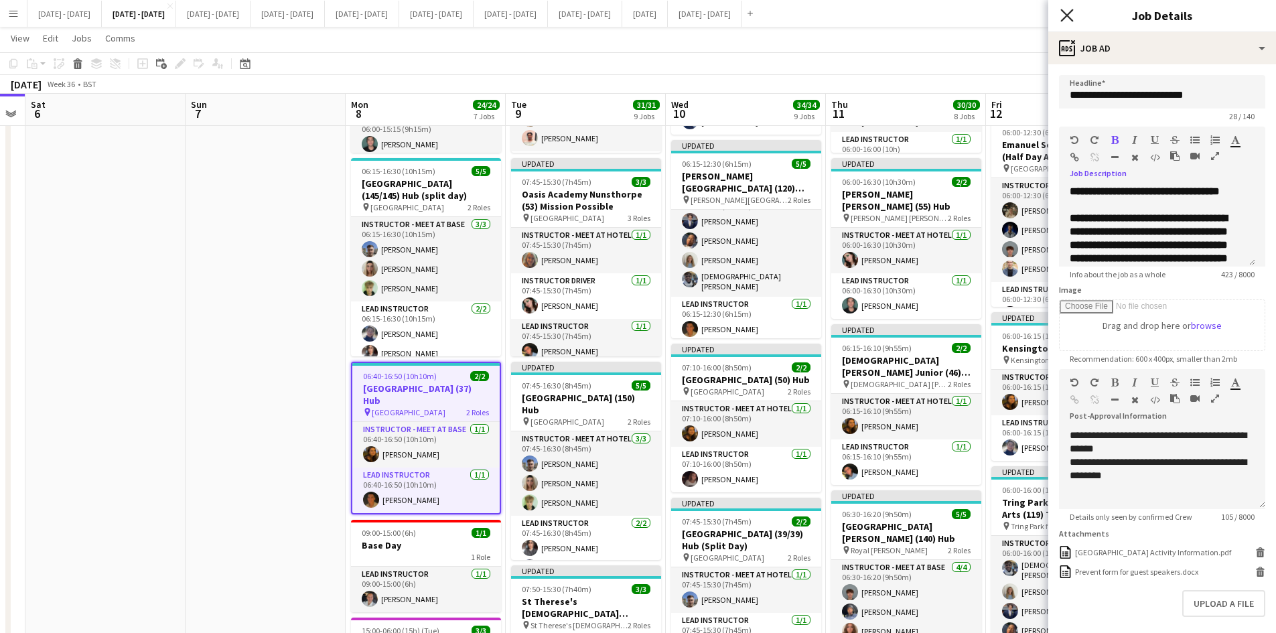
click at [1068, 15] on icon at bounding box center [1067, 15] width 13 height 13
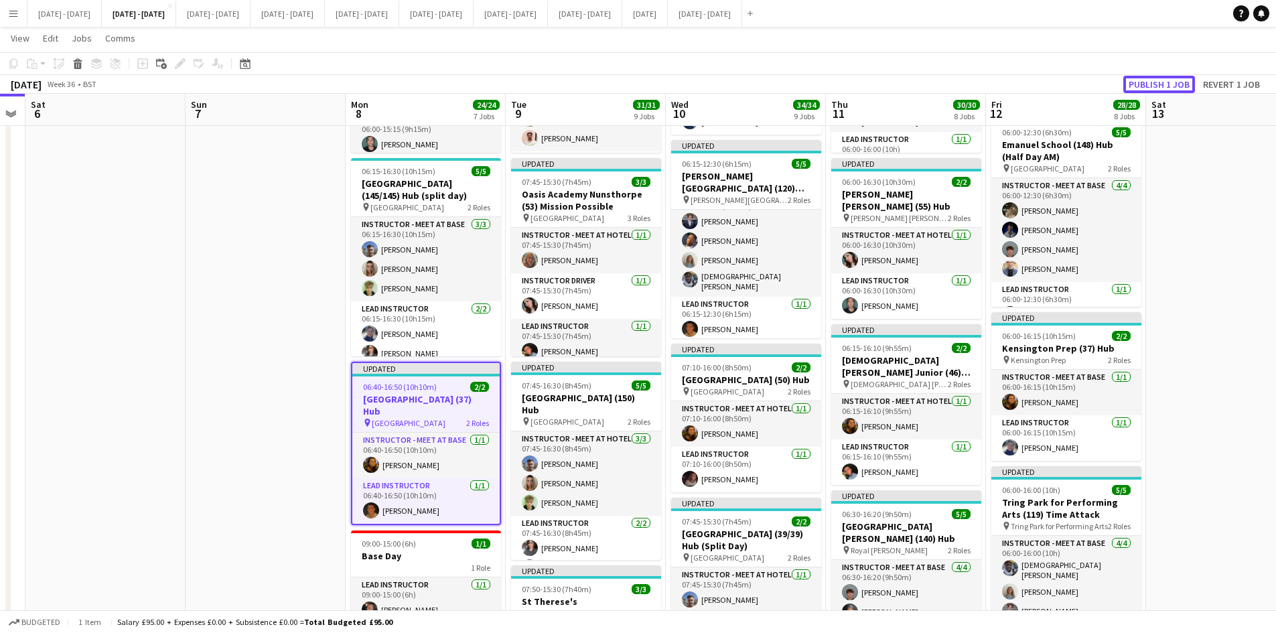
click at [1134, 83] on button "Publish 1 job" at bounding box center [1160, 84] width 72 height 17
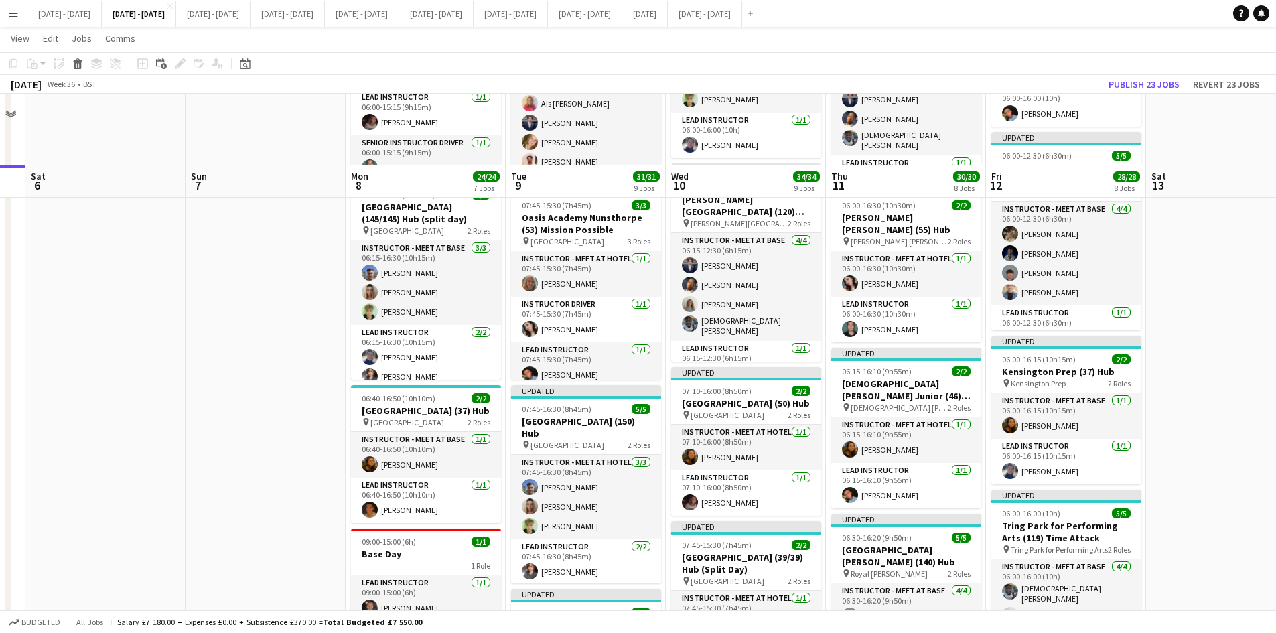
scroll to position [268, 0]
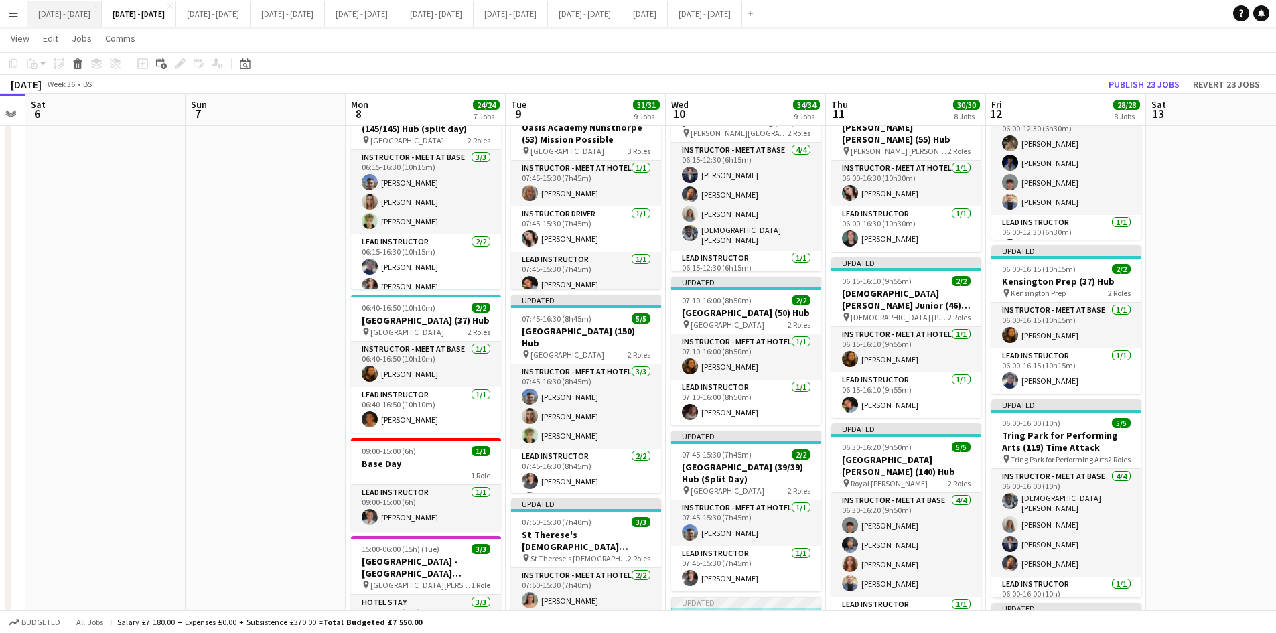
click at [59, 10] on button "Sept 1st - 5th 2025 Close" at bounding box center [64, 14] width 74 height 26
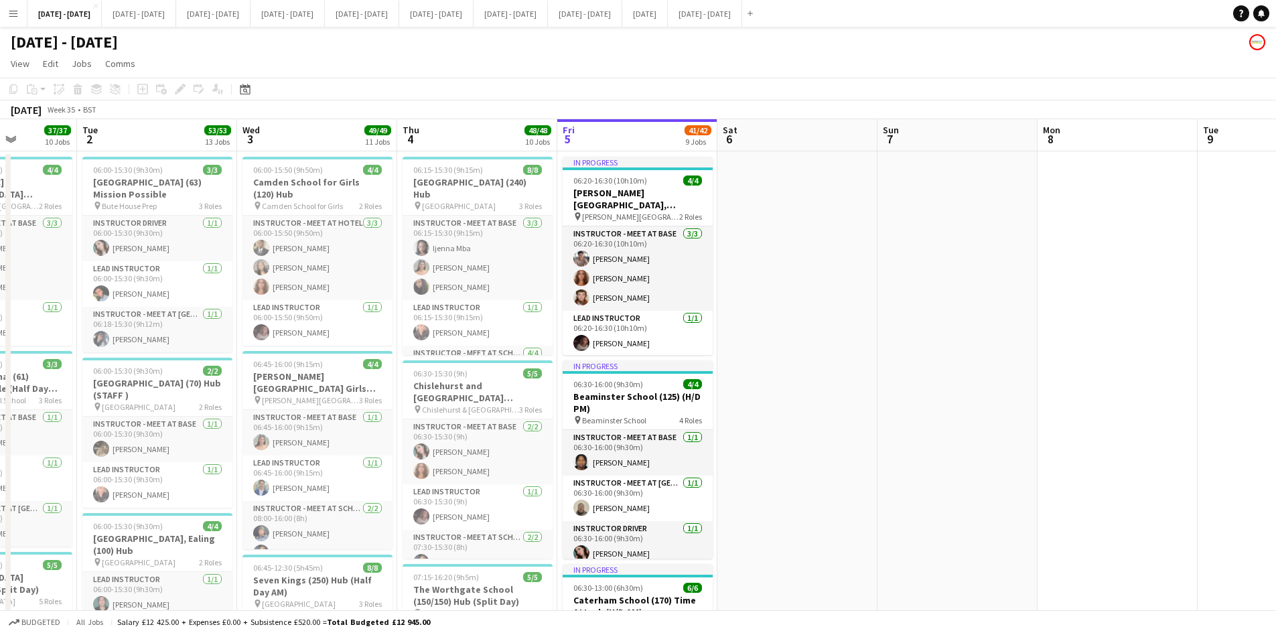
scroll to position [0, 411]
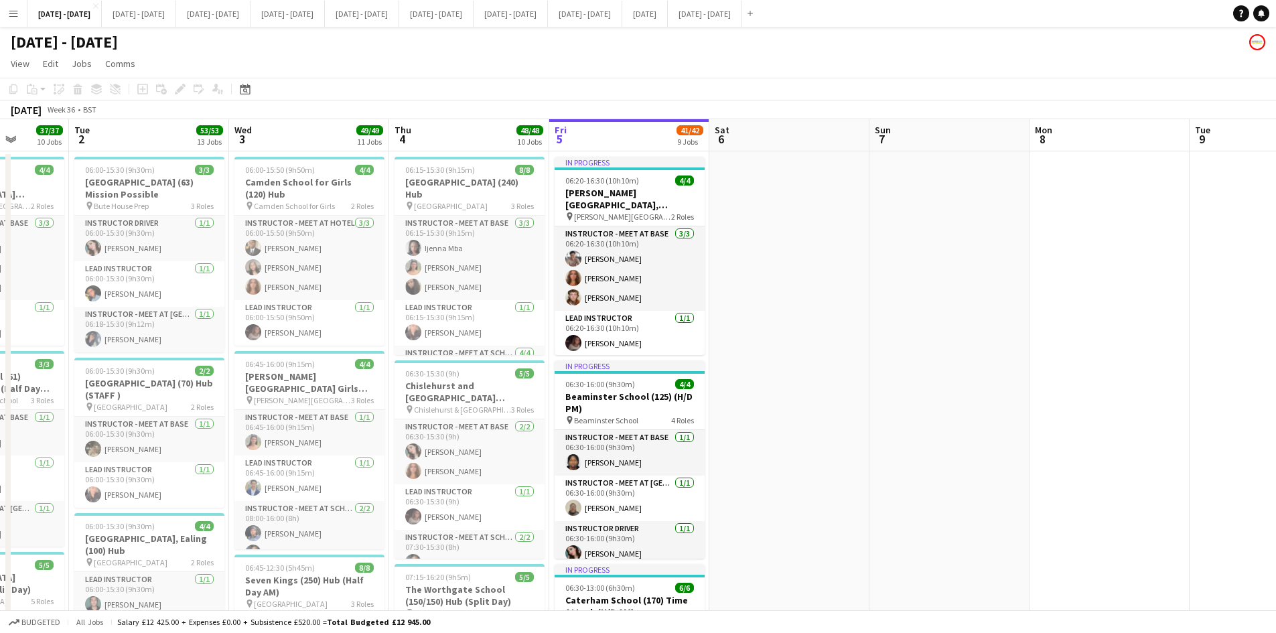
drag, startPoint x: 1151, startPoint y: 295, endPoint x: 871, endPoint y: 295, distance: 280.1
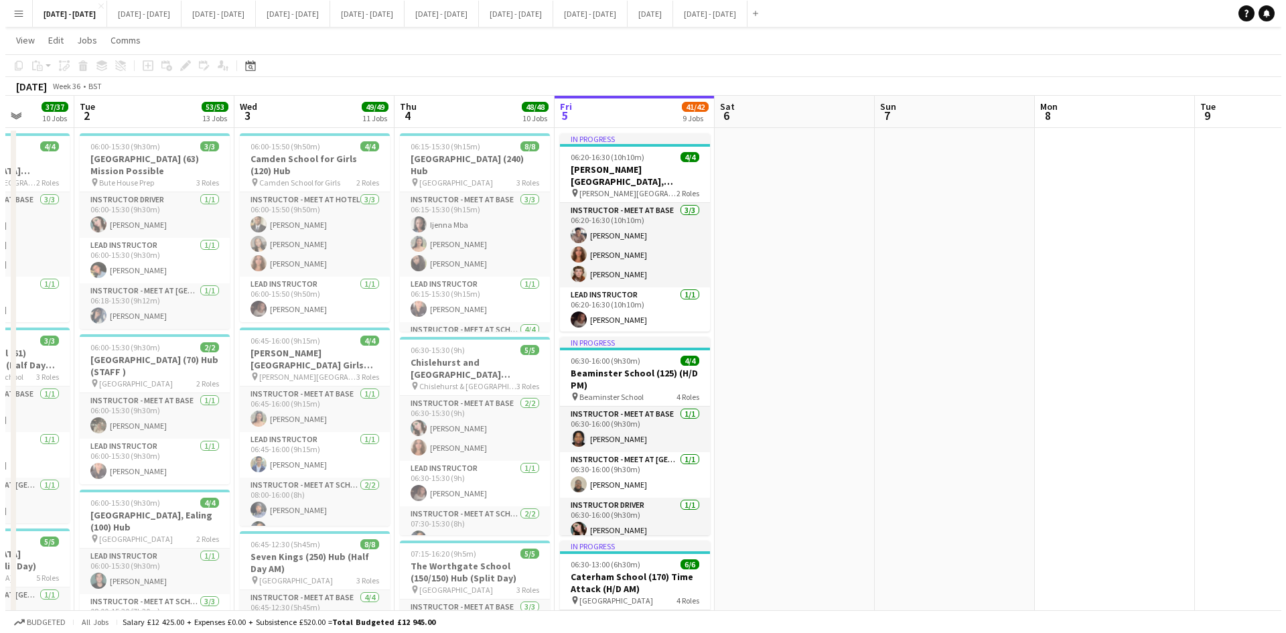
scroll to position [0, 0]
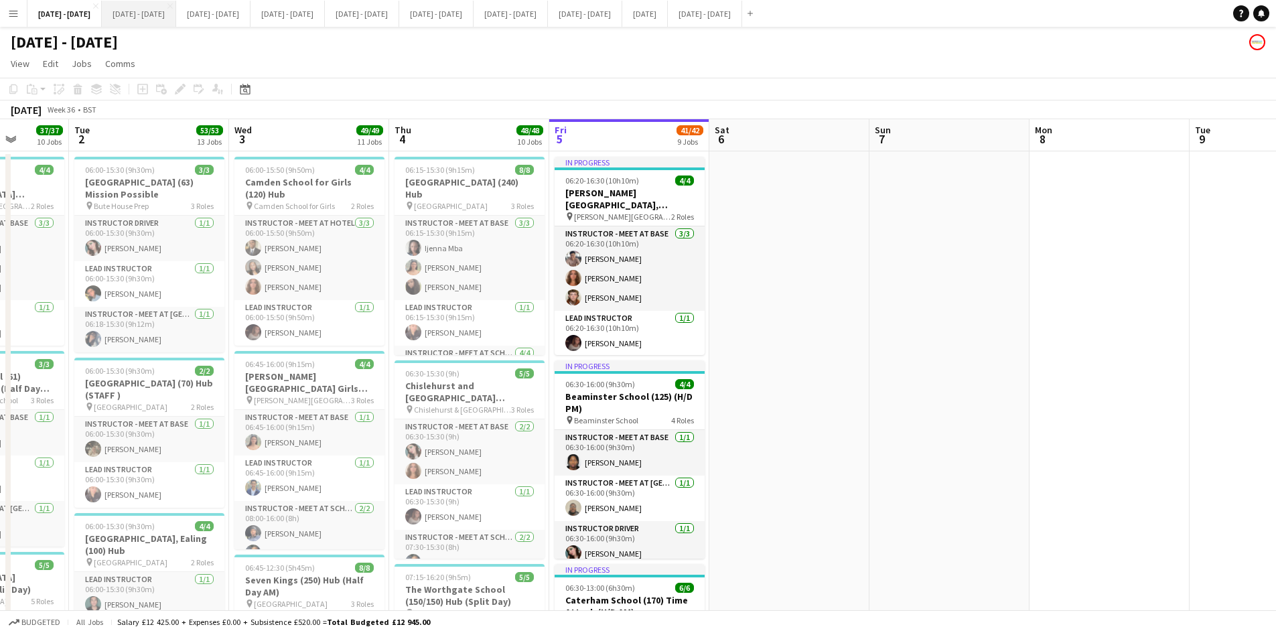
click at [155, 5] on button "Sept 8th - 12th 2025 Close" at bounding box center [139, 14] width 74 height 26
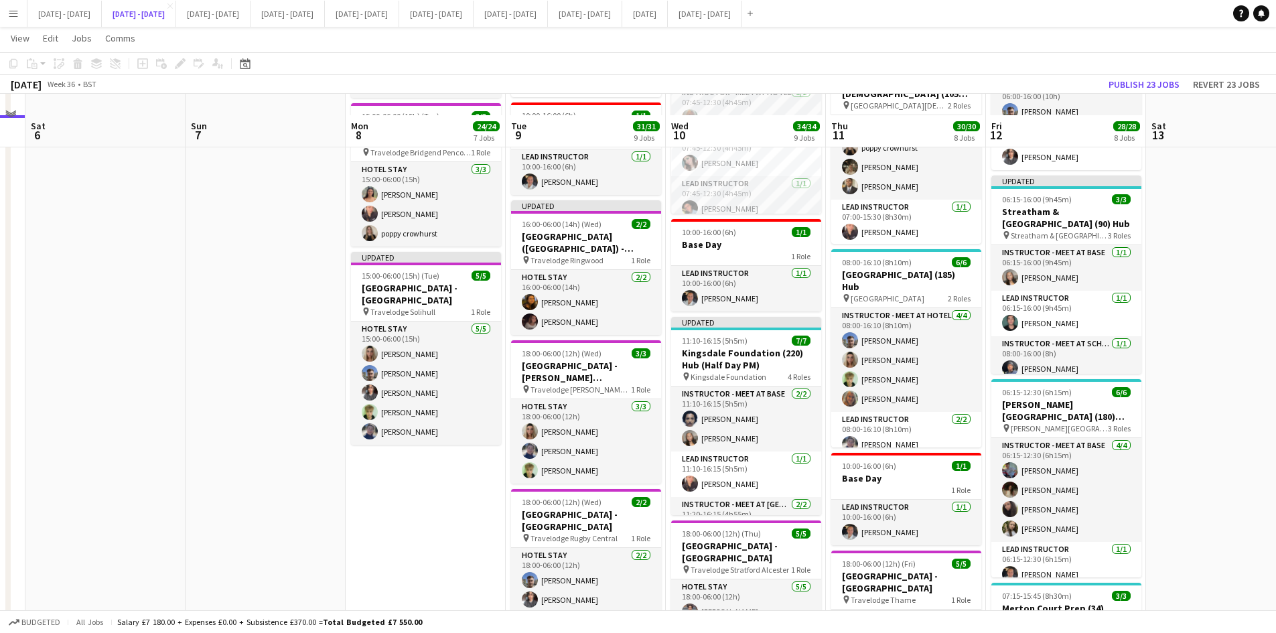
scroll to position [871, 0]
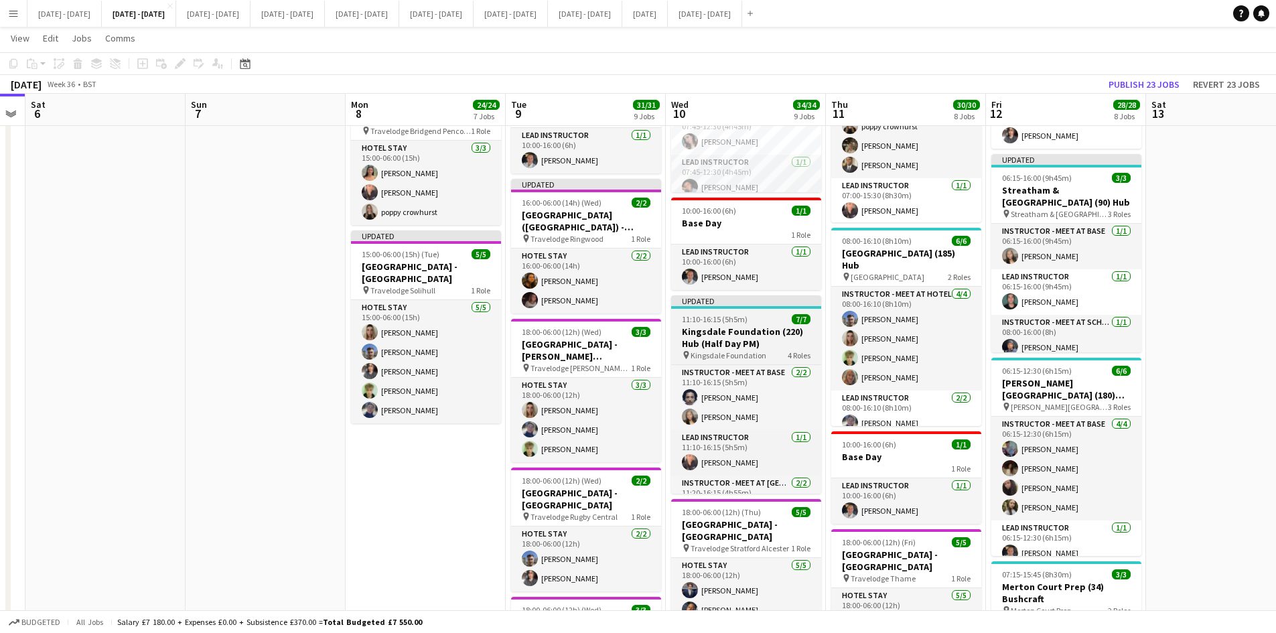
click at [761, 316] on div "11:10-16:15 (5h5m) 7/7" at bounding box center [746, 319] width 150 height 10
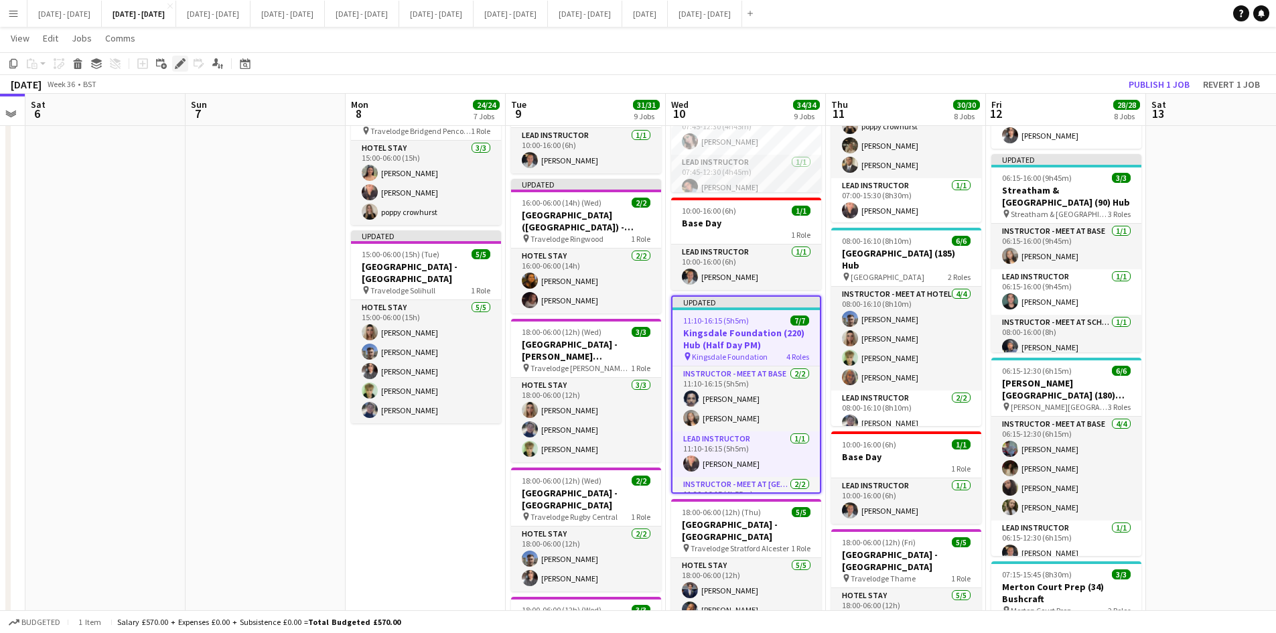
click at [180, 61] on icon "Edit" at bounding box center [180, 63] width 11 height 11
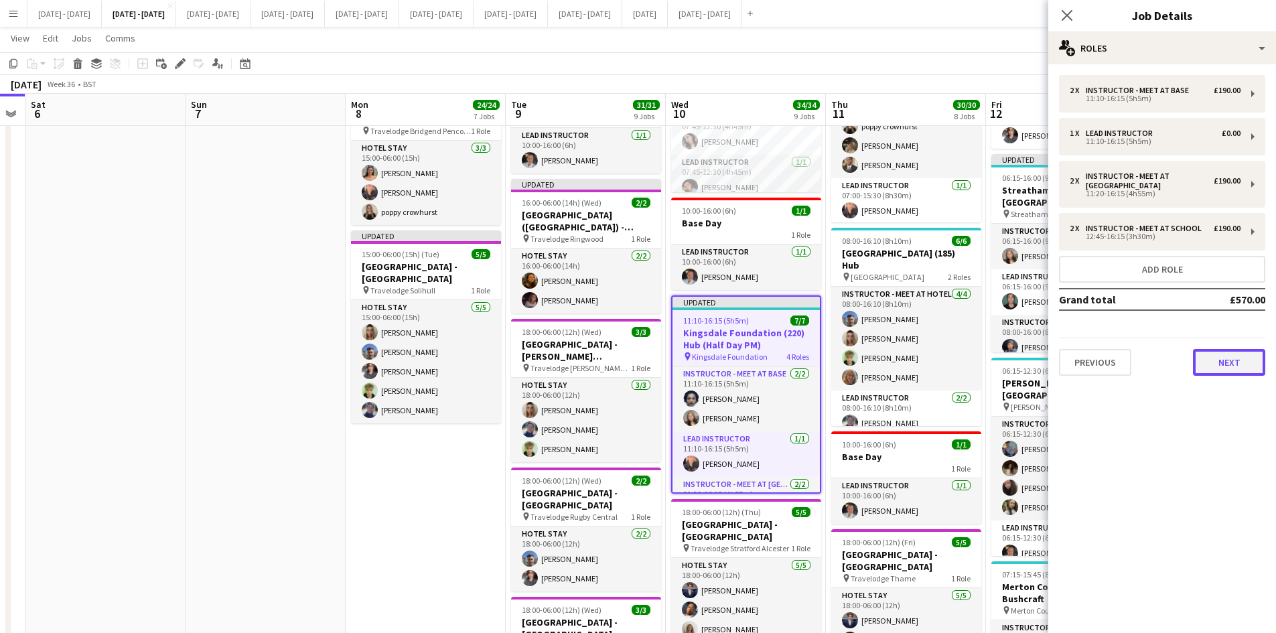
click at [1226, 361] on button "Next" at bounding box center [1229, 362] width 72 height 27
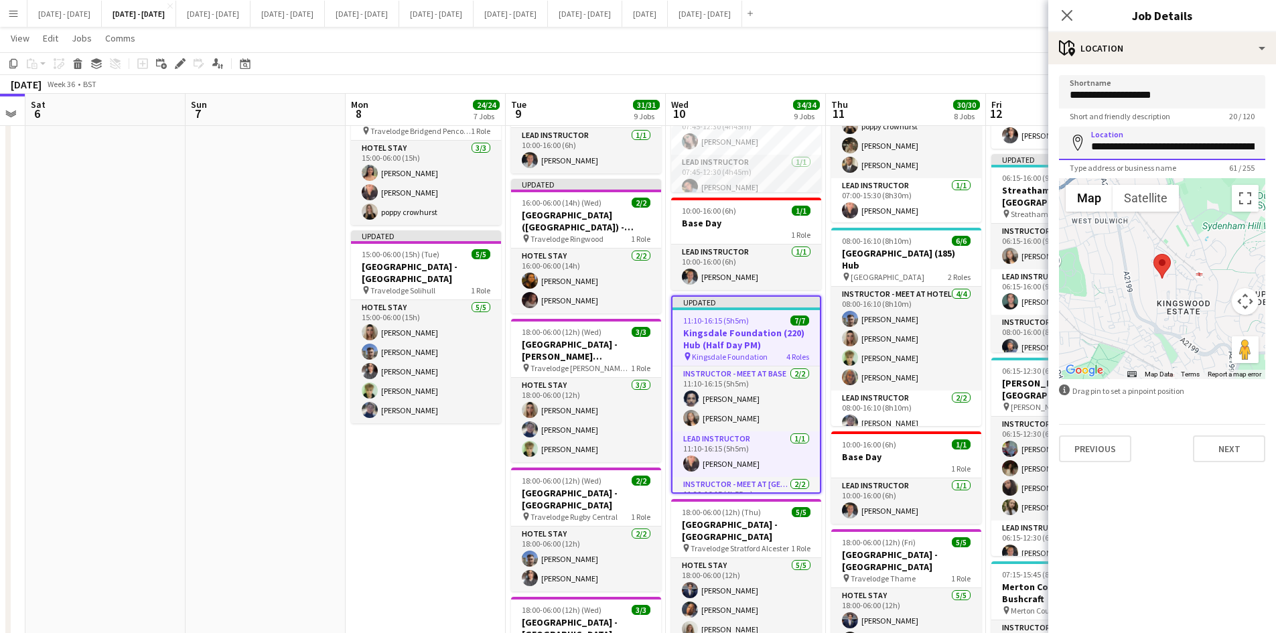
click at [1150, 150] on input "**********" at bounding box center [1162, 144] width 206 height 34
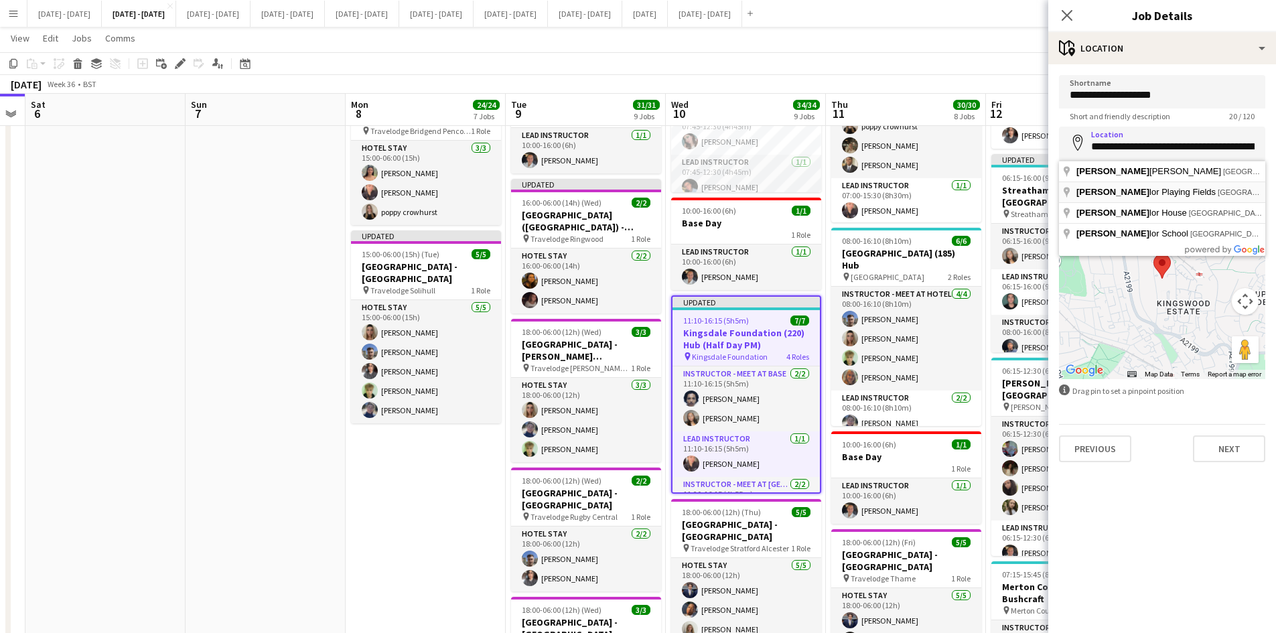
type input "**********"
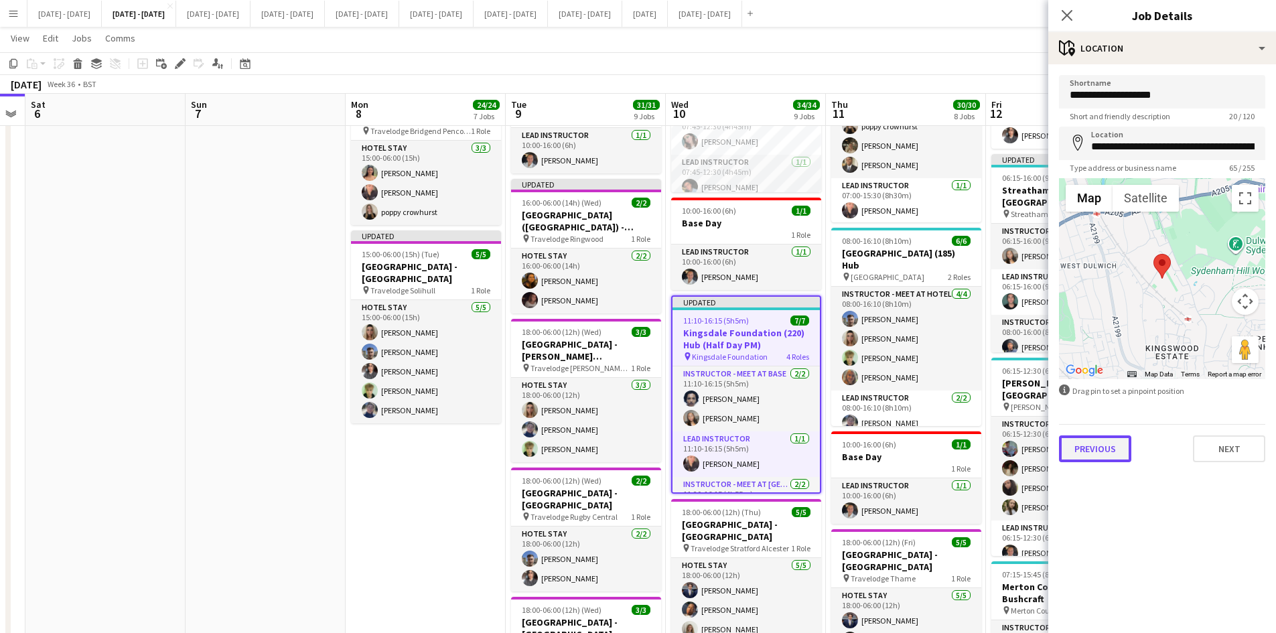
click at [1102, 446] on button "Previous" at bounding box center [1095, 449] width 72 height 27
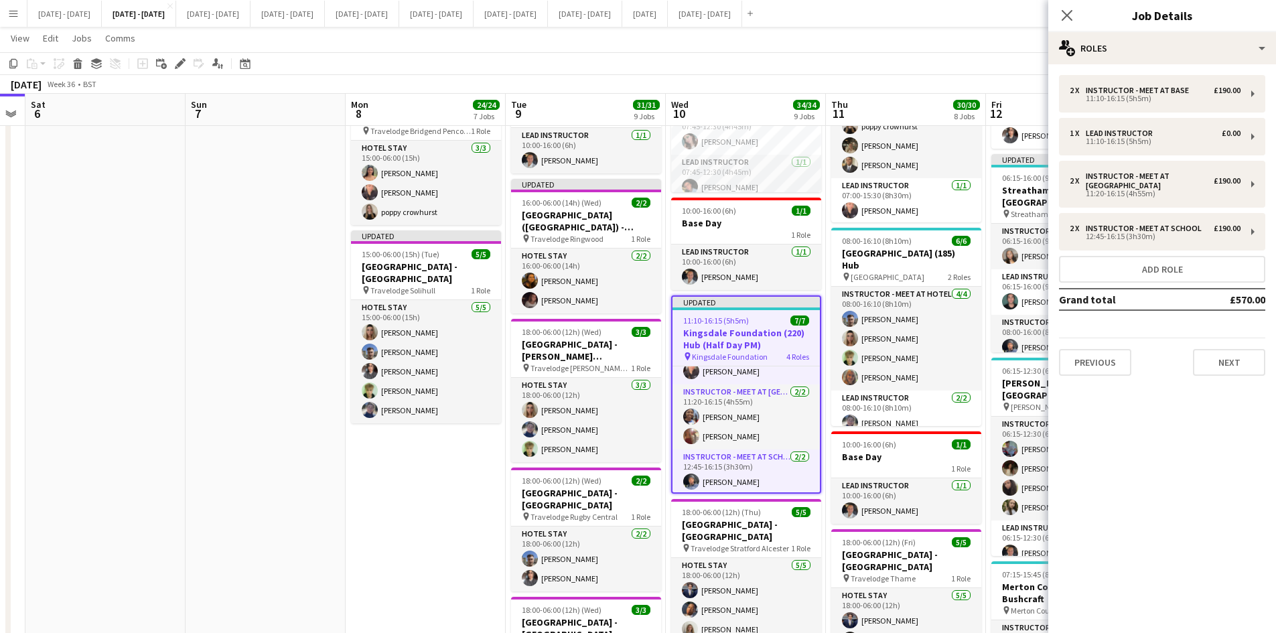
scroll to position [94, 0]
click at [1225, 359] on button "Next" at bounding box center [1229, 362] width 72 height 27
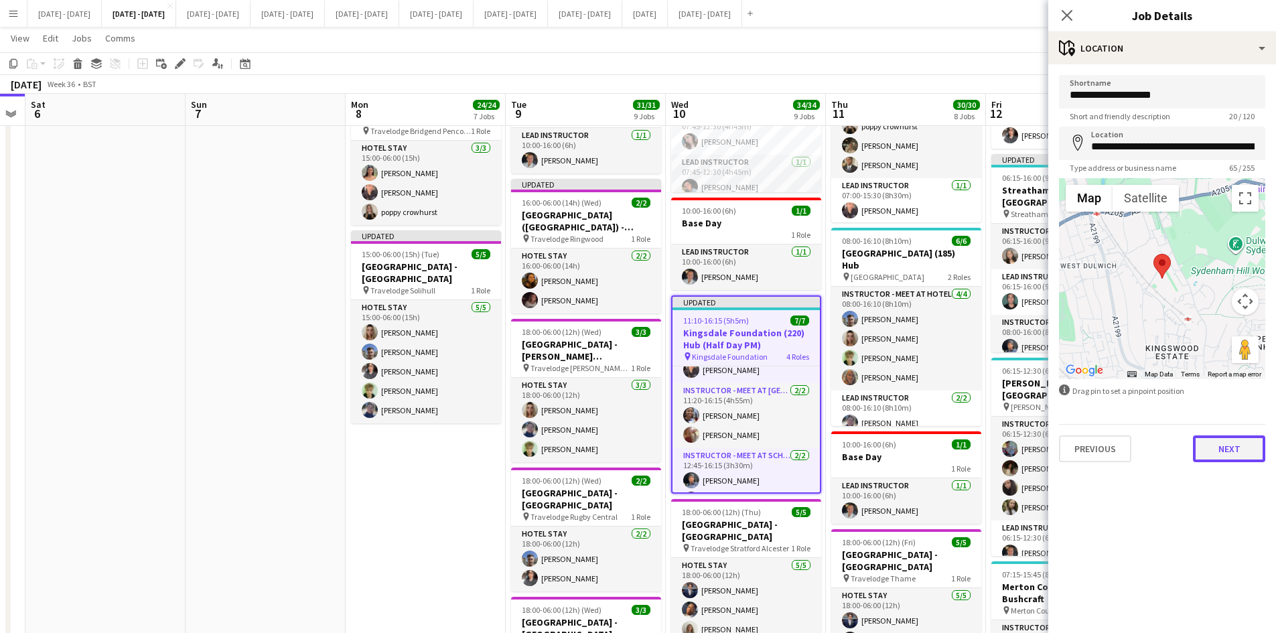
click at [1228, 442] on button "Next" at bounding box center [1229, 449] width 72 height 27
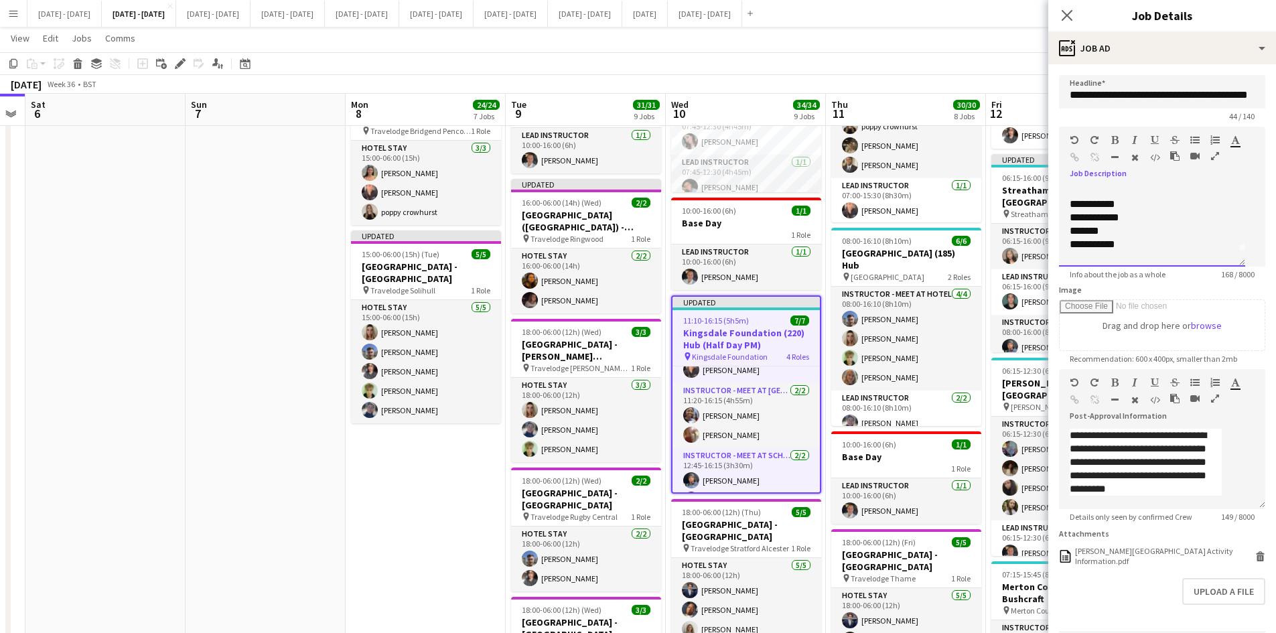
scroll to position [27, 0]
click at [1128, 240] on div "**********" at bounding box center [1147, 232] width 155 height 13
click at [1116, 235] on div "**********" at bounding box center [1152, 239] width 165 height 54
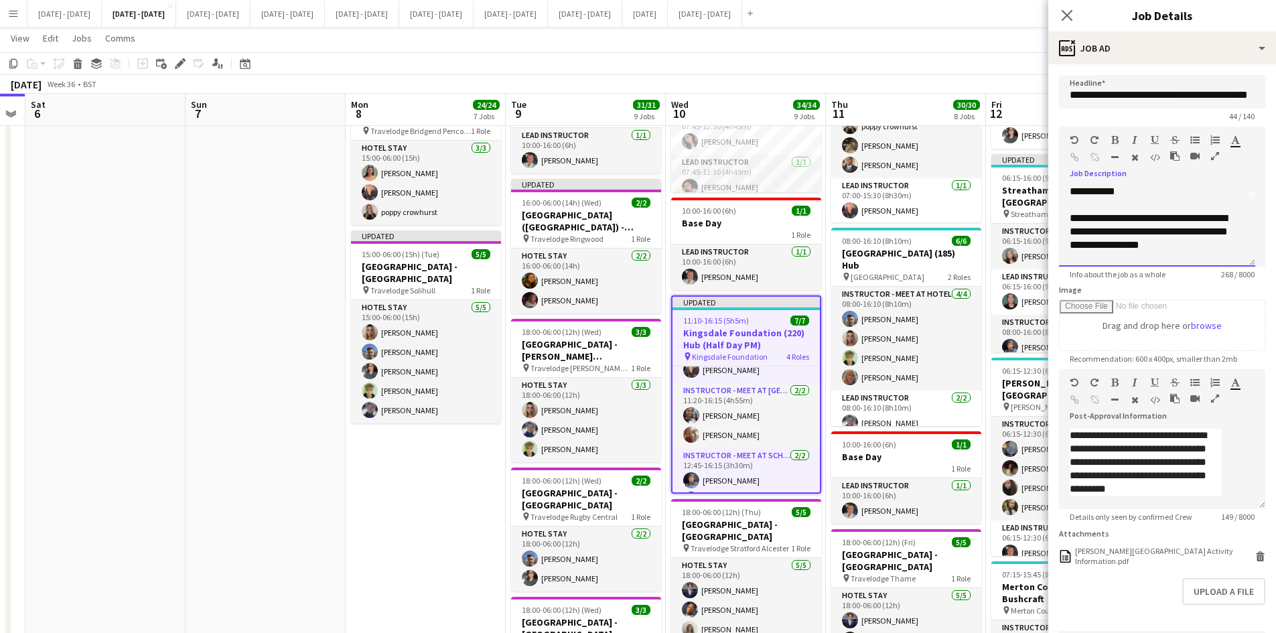
click at [1116, 235] on div "**********" at bounding box center [1152, 239] width 165 height 54
click at [1114, 137] on icon "button" at bounding box center [1115, 139] width 7 height 9
click at [1256, 561] on icon "Delete" at bounding box center [1261, 556] width 10 height 10
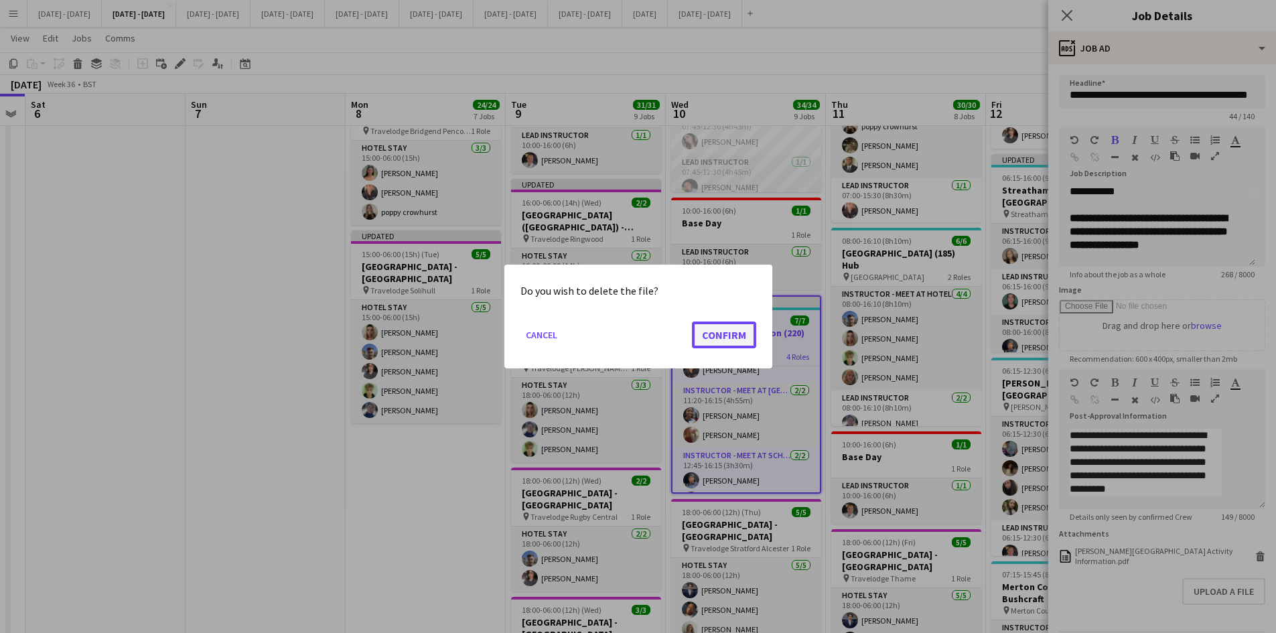
click at [714, 326] on button "Confirm" at bounding box center [724, 335] width 64 height 27
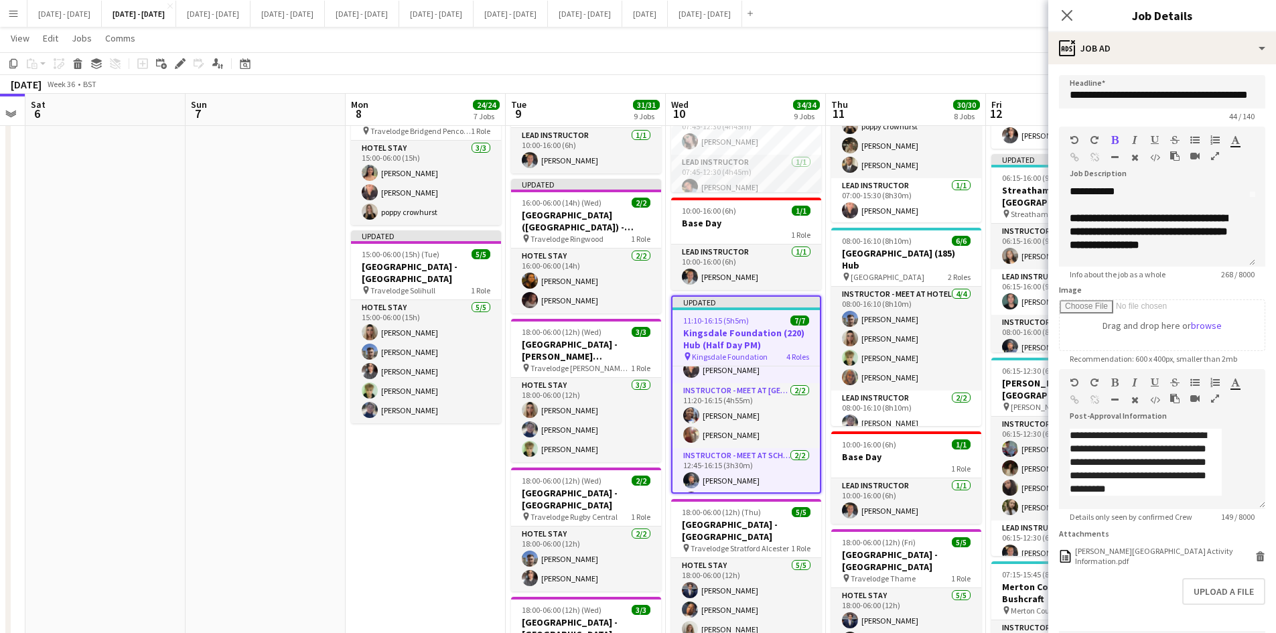
scroll to position [871, 0]
click at [1195, 581] on button "Upload a file" at bounding box center [1224, 573] width 83 height 27
click at [1068, 11] on icon "Close pop-in" at bounding box center [1067, 15] width 13 height 13
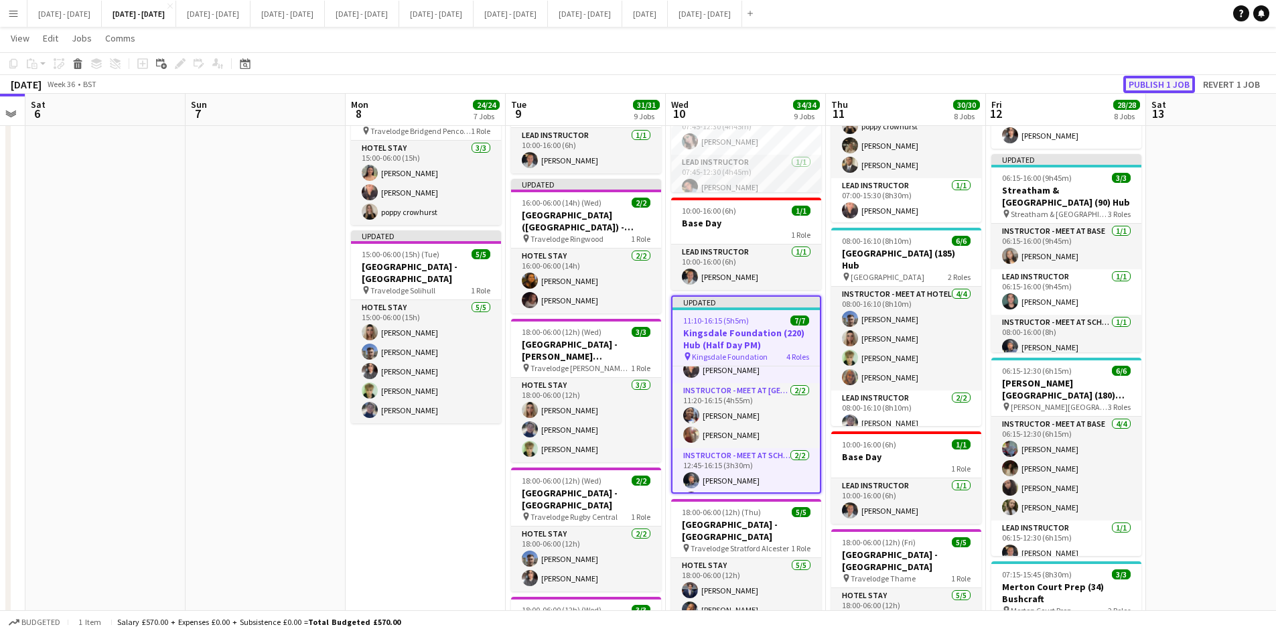
click at [1134, 82] on button "Publish 1 job" at bounding box center [1160, 84] width 72 height 17
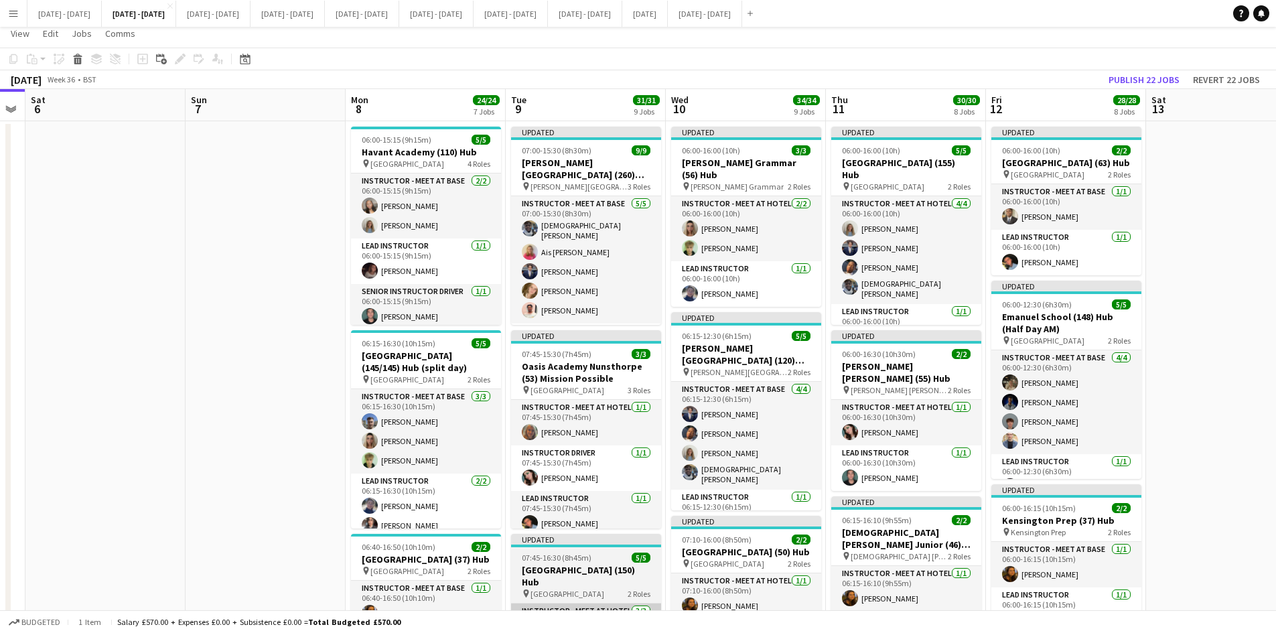
scroll to position [0, 0]
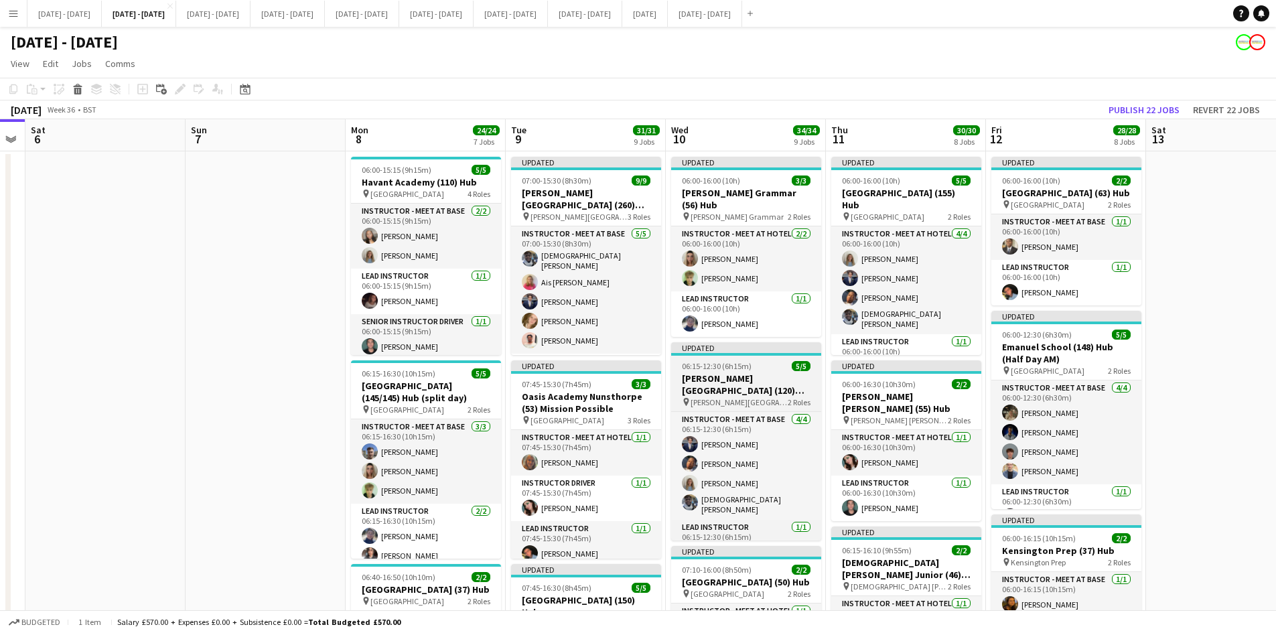
click at [765, 362] on div "06:15-12:30 (6h15m) 5/5" at bounding box center [746, 366] width 150 height 10
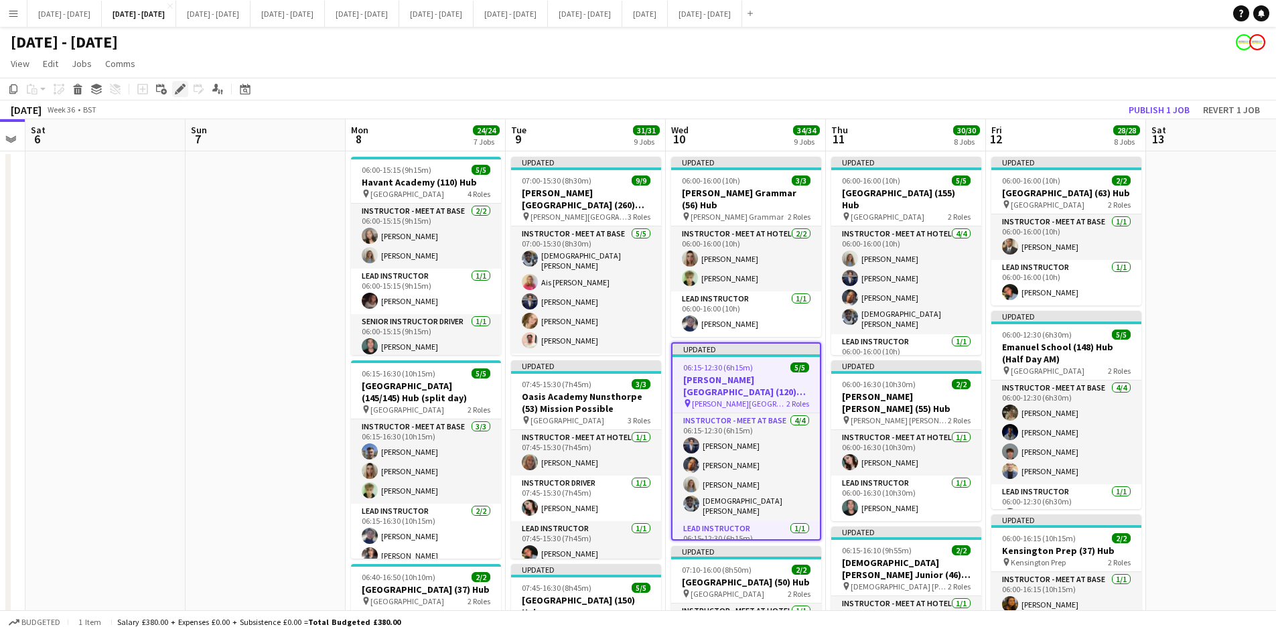
click at [181, 84] on icon "Edit" at bounding box center [180, 89] width 11 height 11
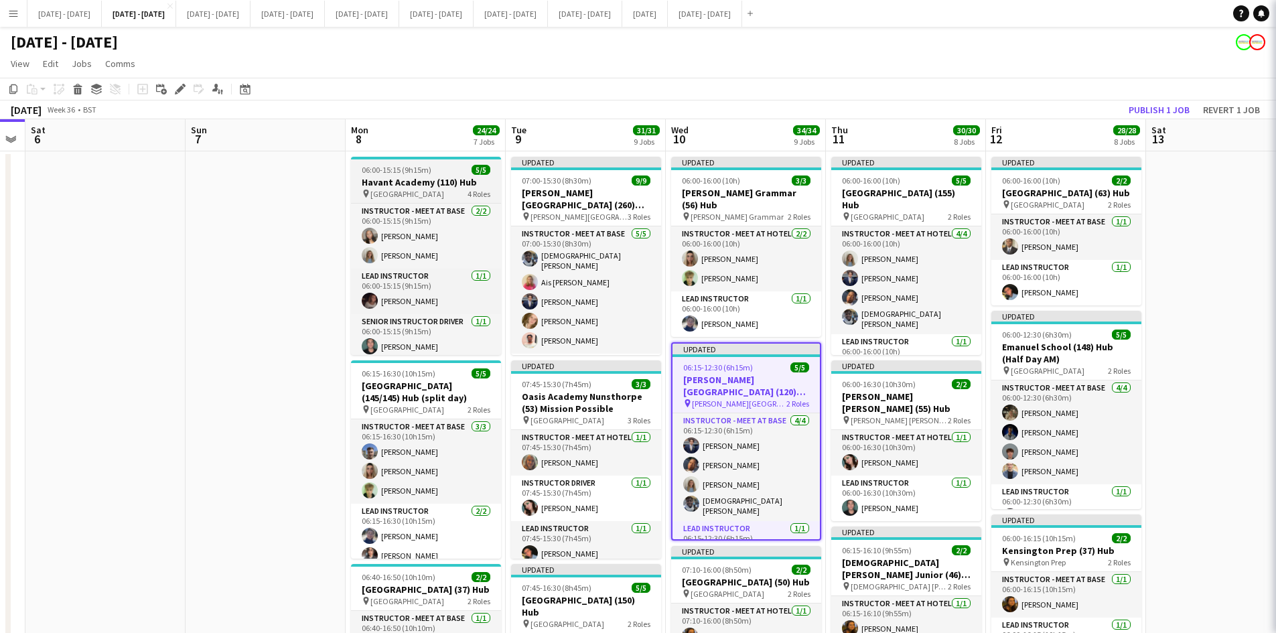
type input "**********"
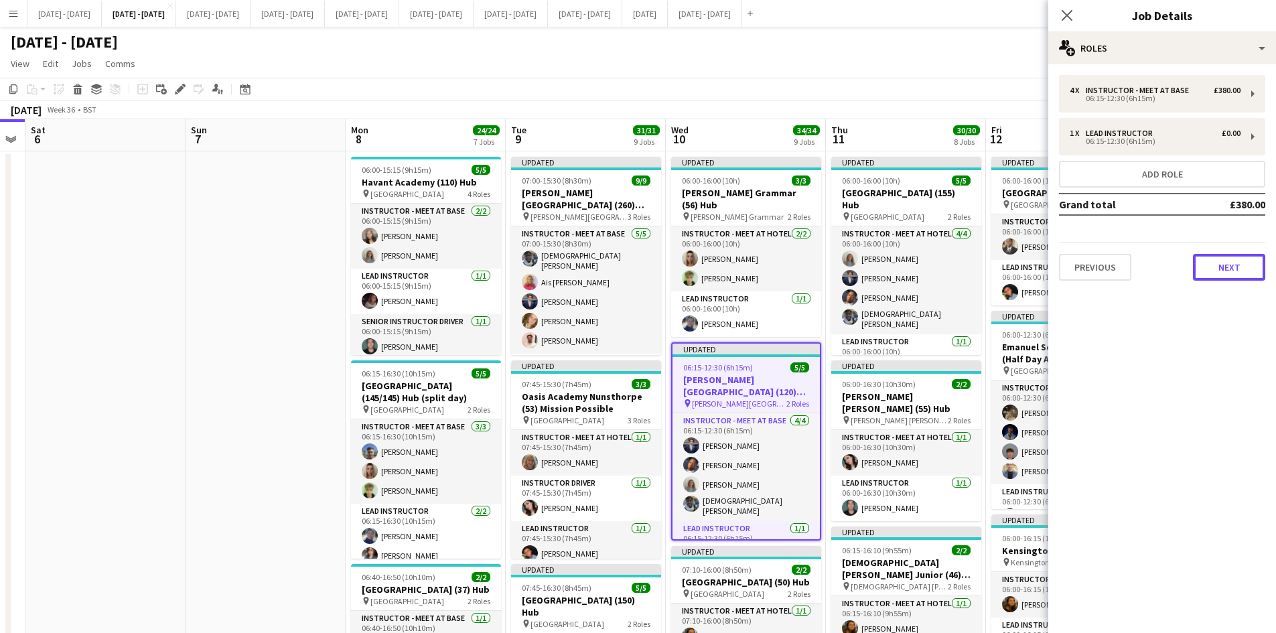
click at [1209, 272] on button "Next" at bounding box center [1229, 267] width 72 height 27
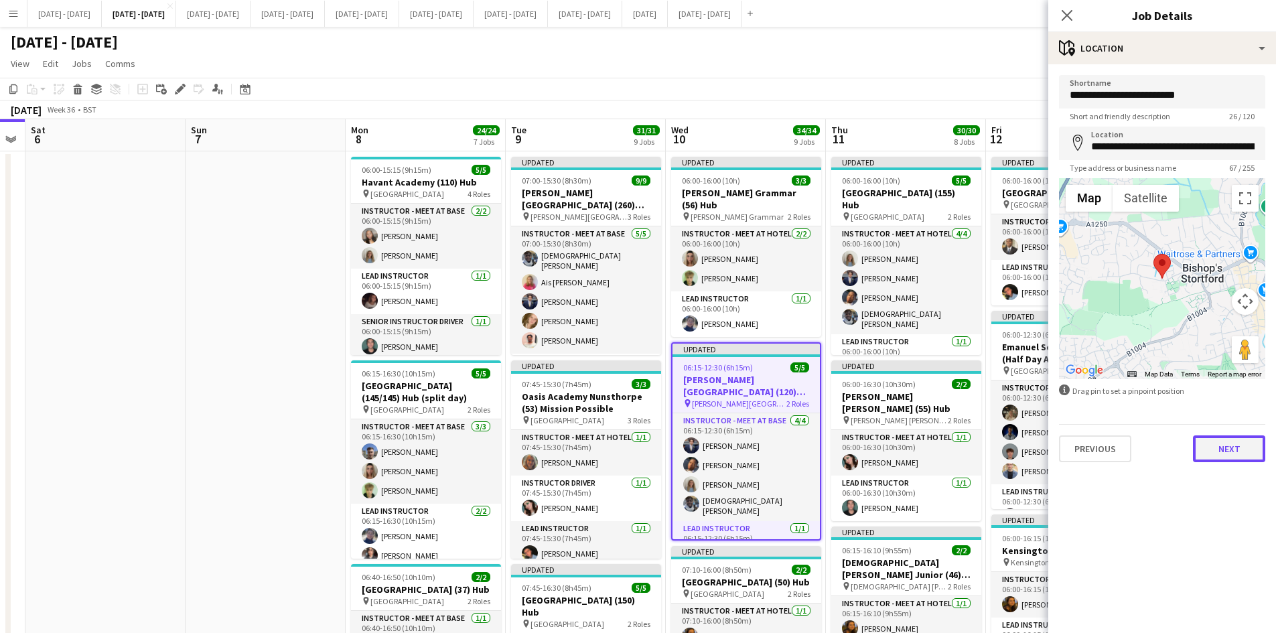
click at [1221, 444] on button "Next" at bounding box center [1229, 449] width 72 height 27
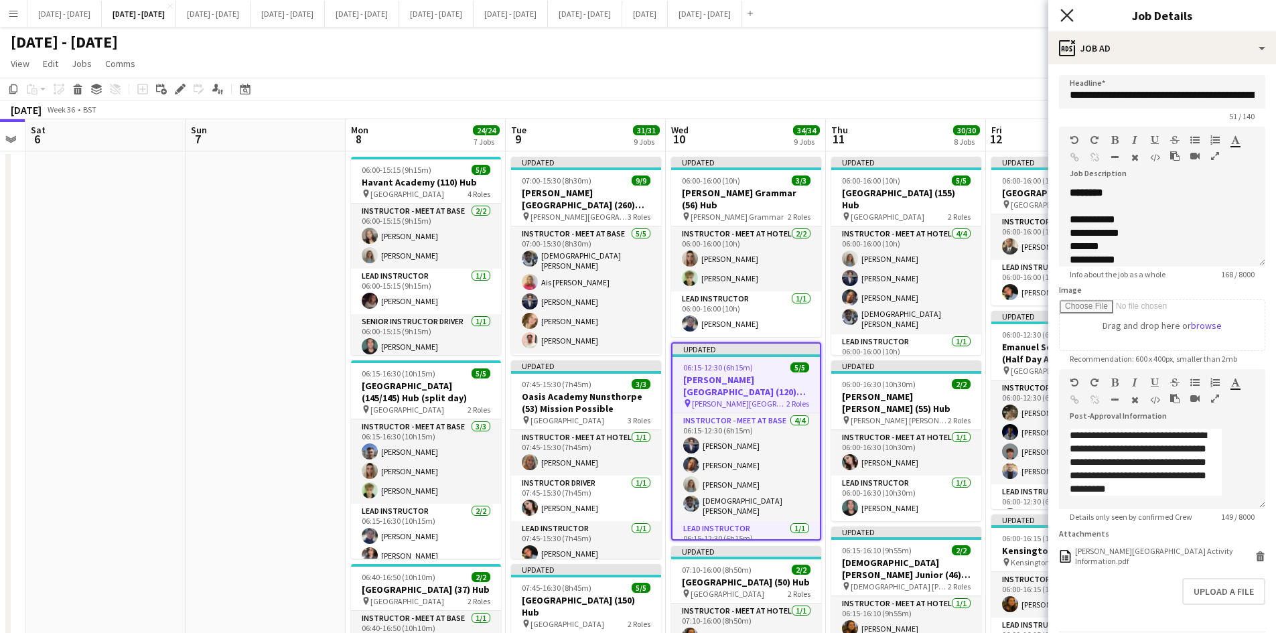
click at [1068, 17] on icon at bounding box center [1067, 15] width 13 height 13
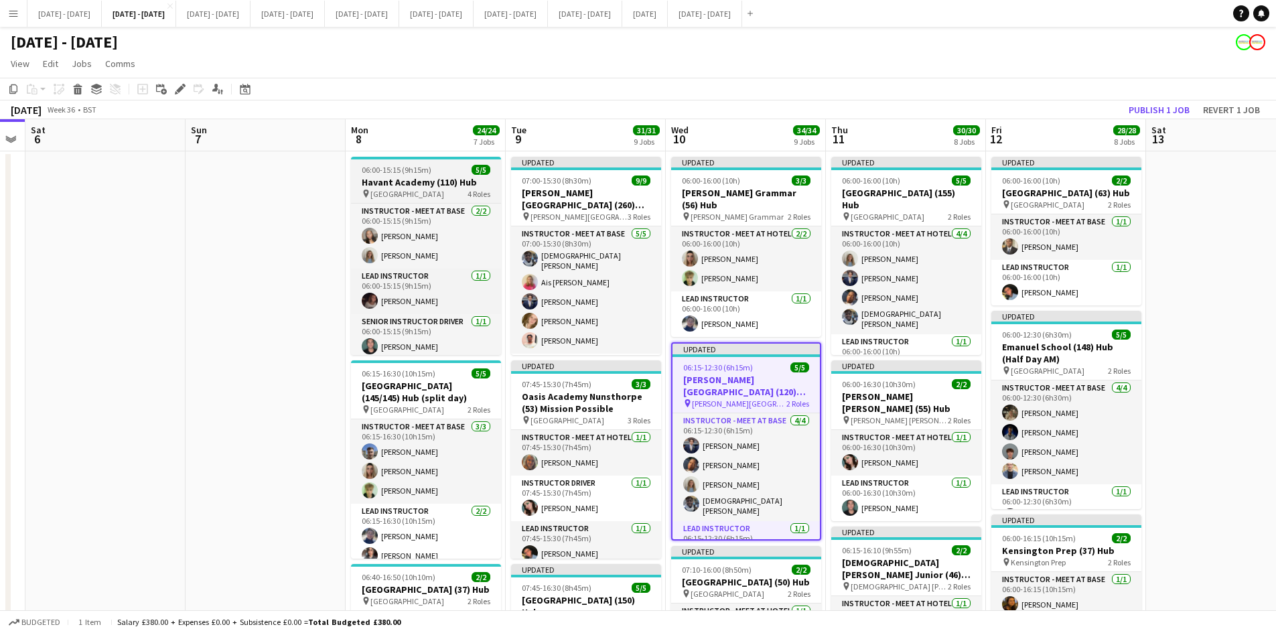
click at [448, 170] on div "06:00-15:15 (9h15m) 5/5" at bounding box center [426, 170] width 150 height 10
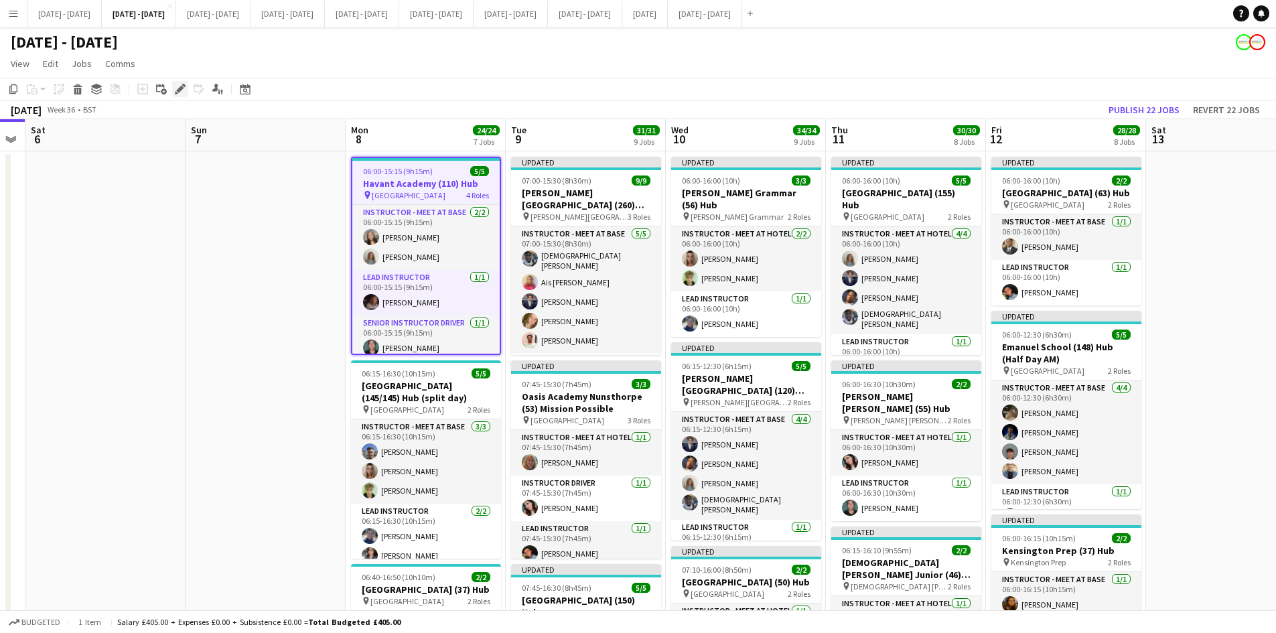
click at [179, 87] on icon "Edit" at bounding box center [180, 89] width 11 height 11
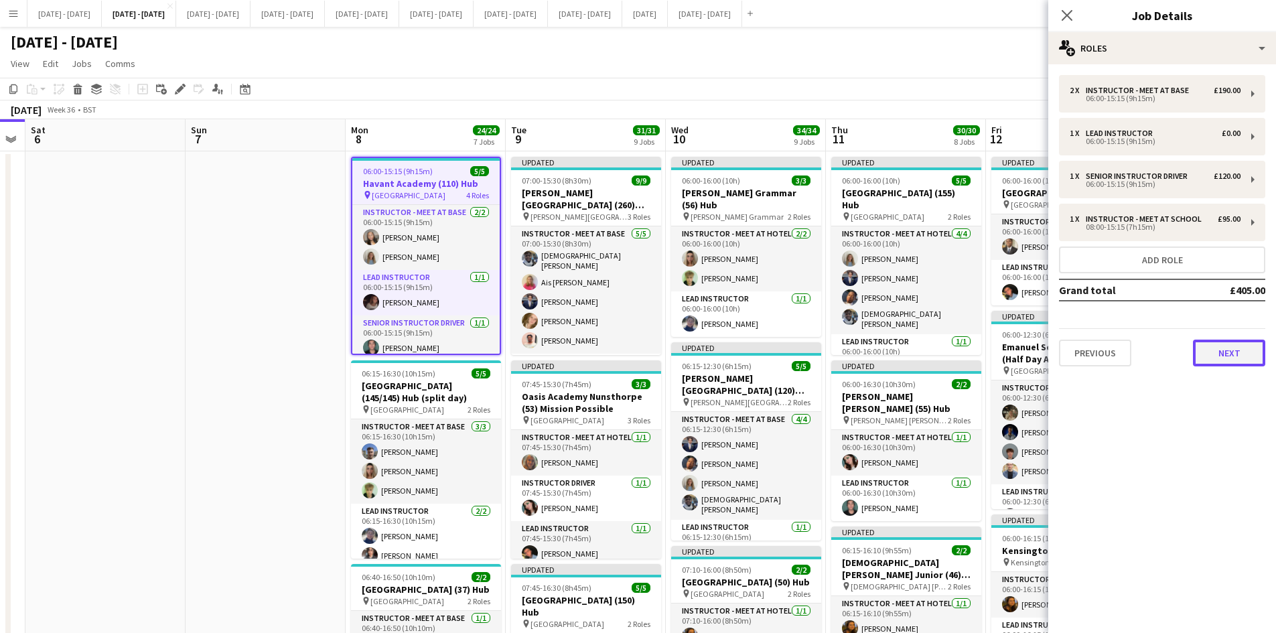
click at [1225, 355] on button "Next" at bounding box center [1229, 353] width 72 height 27
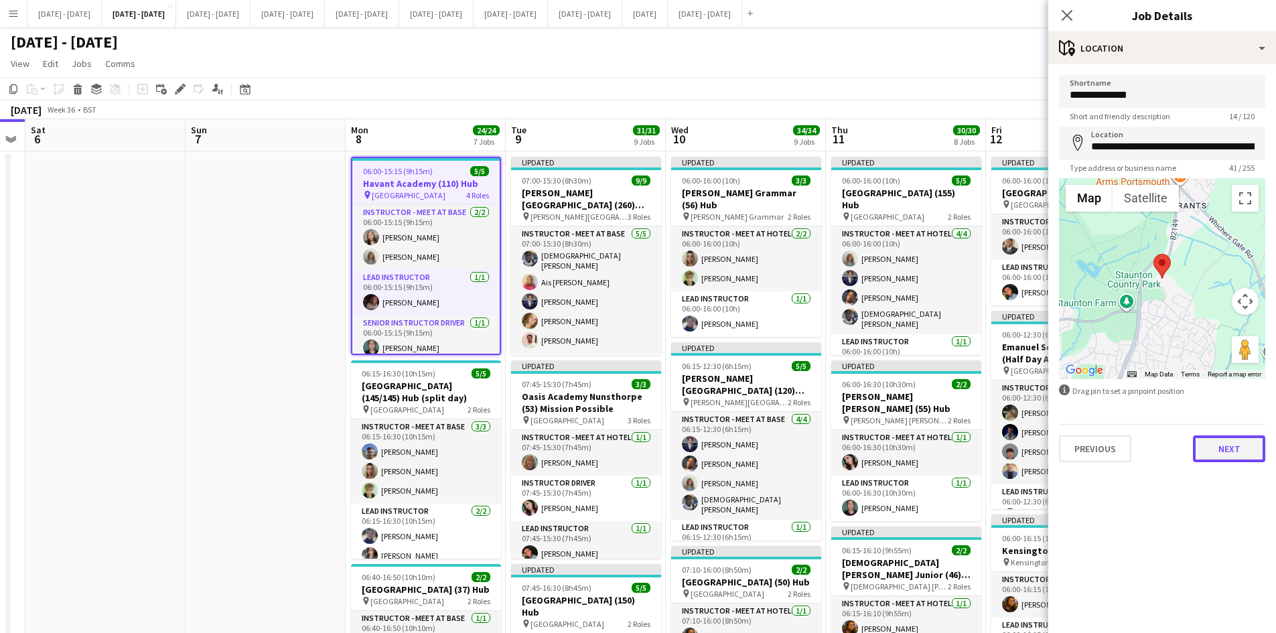
click at [1233, 454] on button "Next" at bounding box center [1229, 449] width 72 height 27
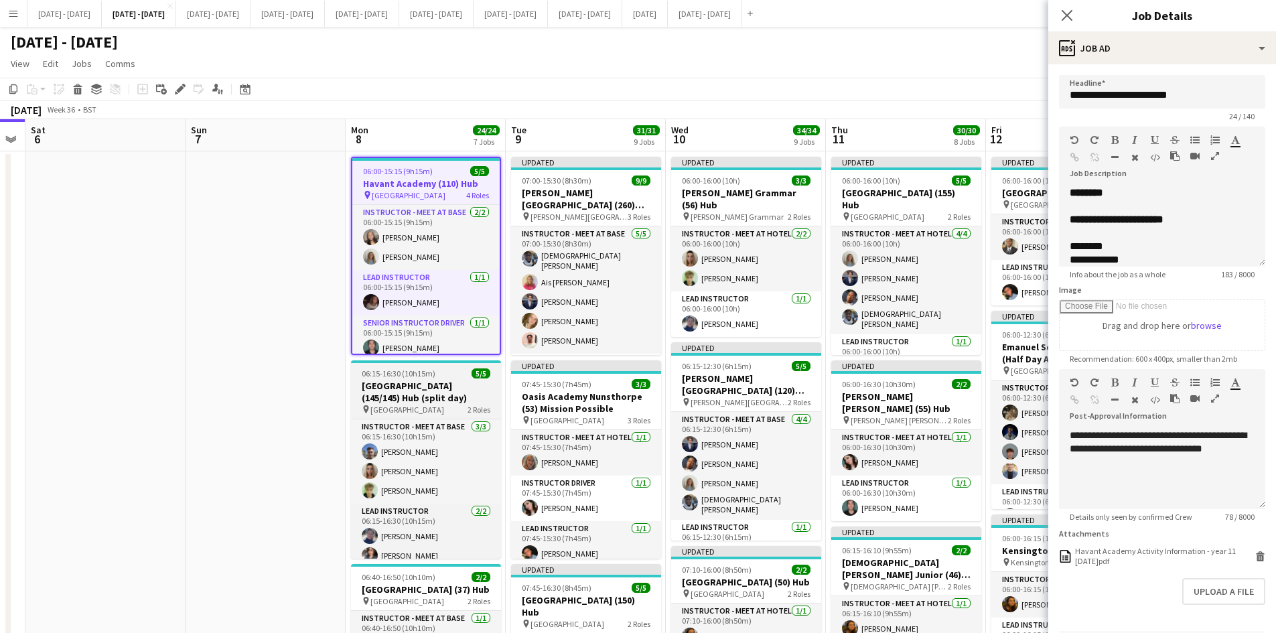
click at [452, 377] on div "06:15-16:30 (10h15m) 5/5" at bounding box center [426, 374] width 150 height 10
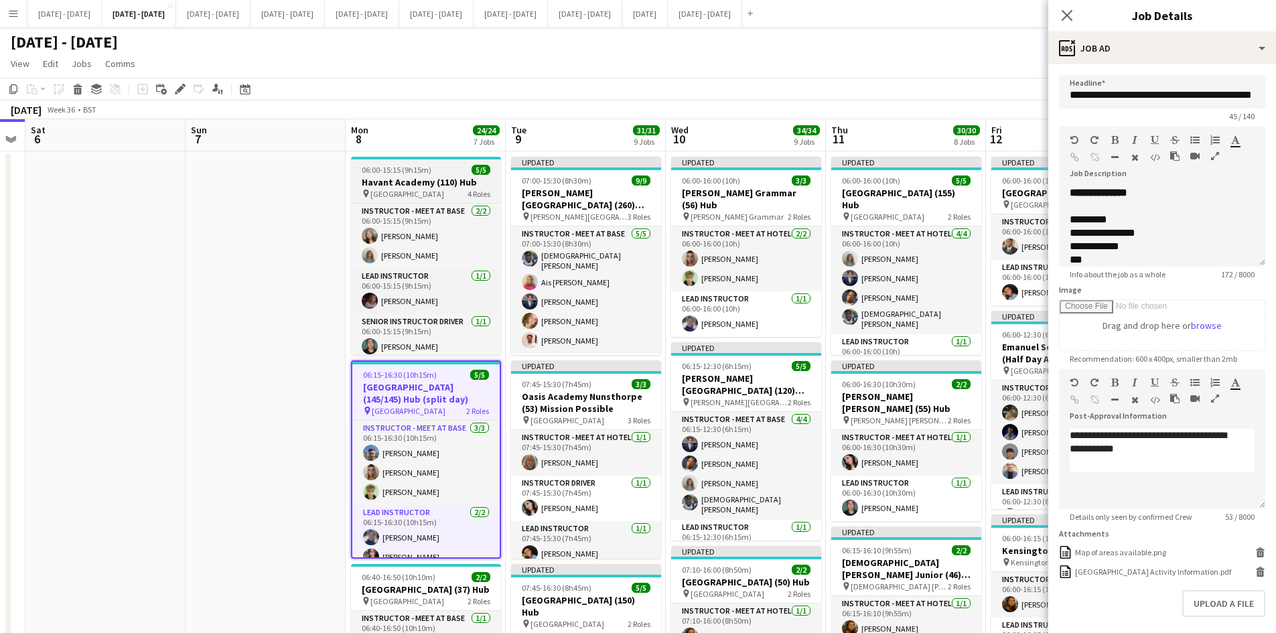
click at [444, 166] on div "06:00-15:15 (9h15m) 5/5" at bounding box center [426, 170] width 150 height 10
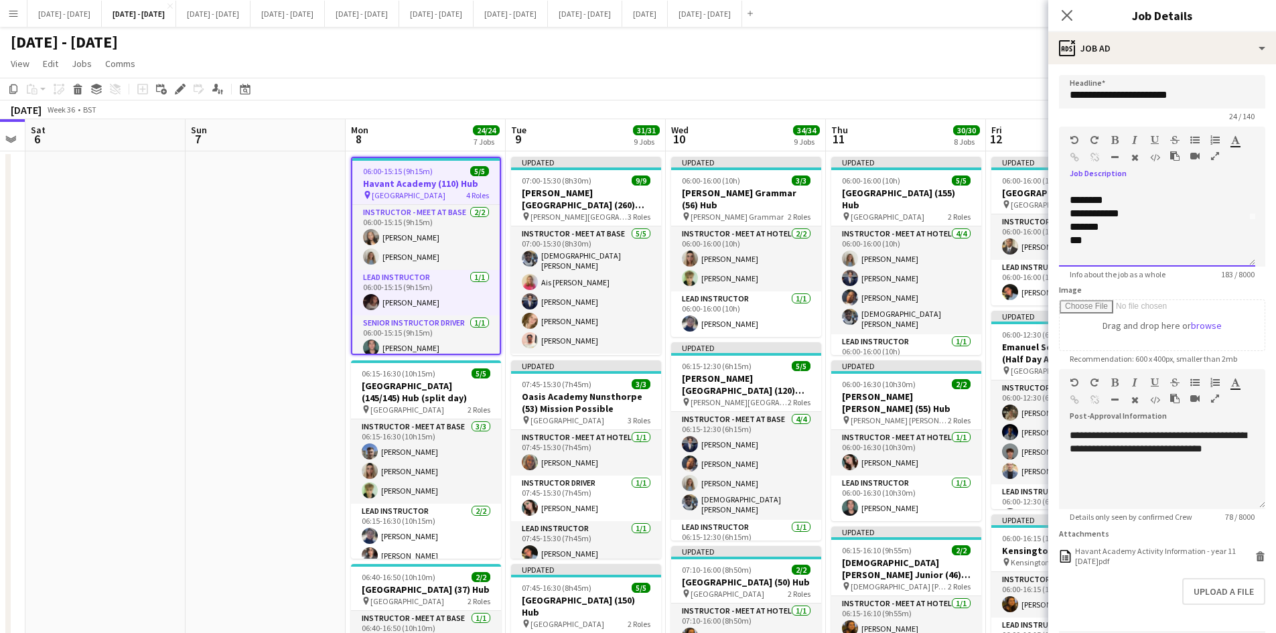
scroll to position [54, 0]
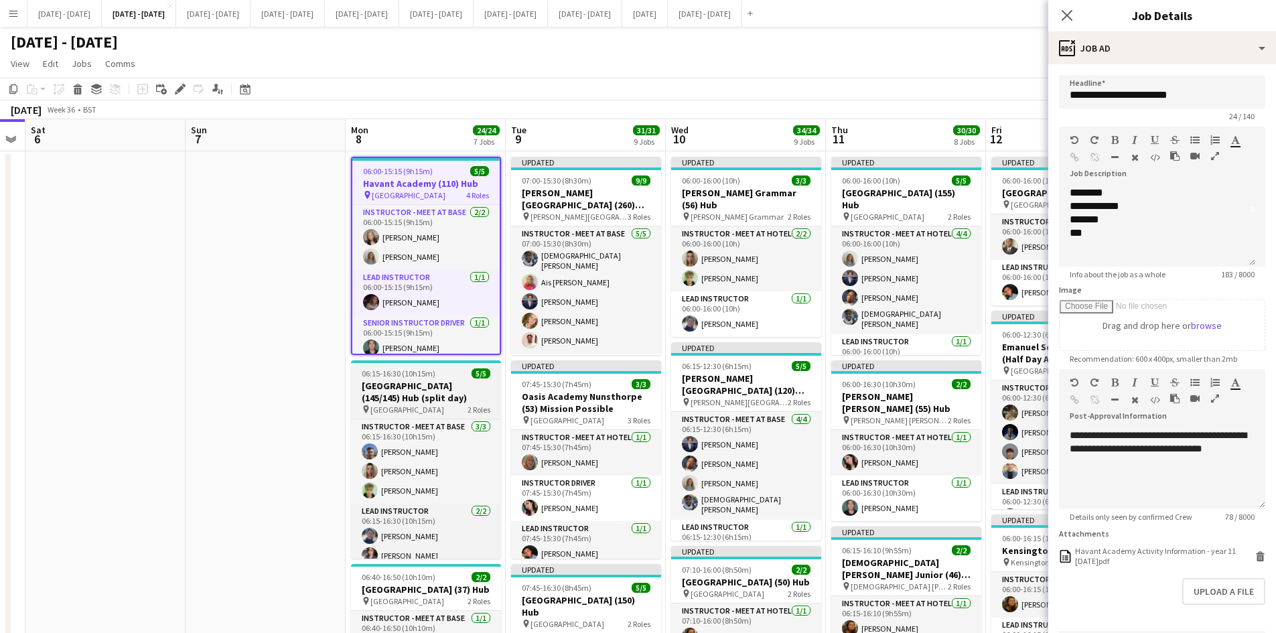
click at [450, 371] on div "06:15-16:30 (10h15m) 5/5" at bounding box center [426, 374] width 150 height 10
type input "**********"
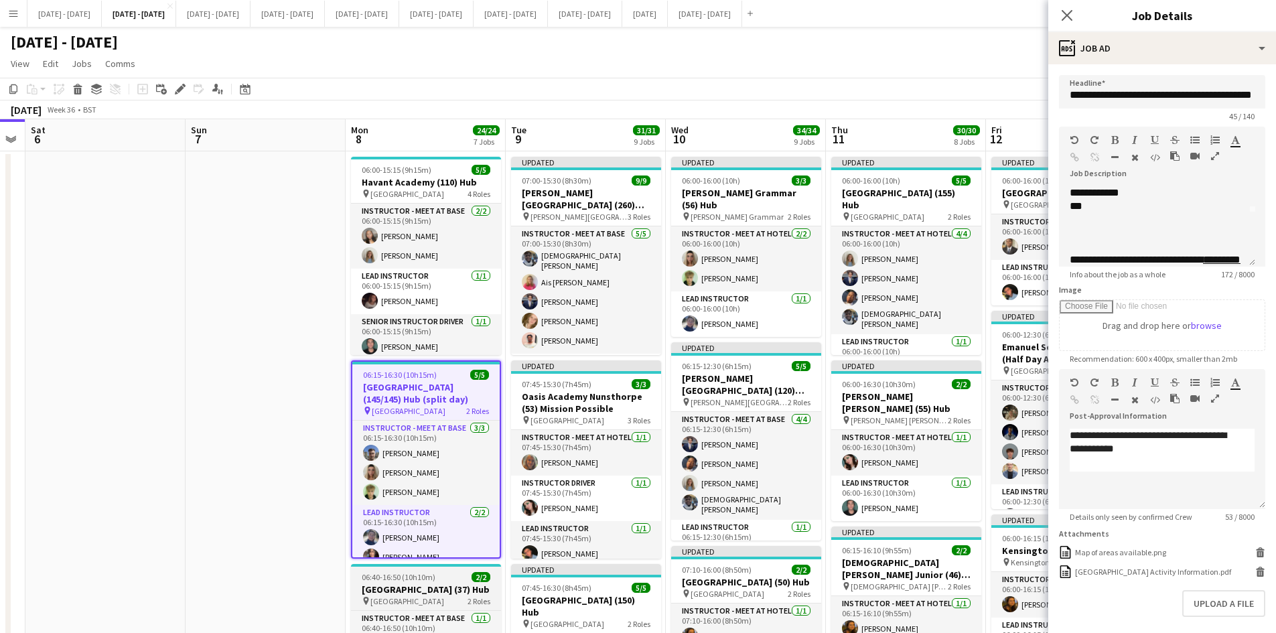
click at [448, 574] on div "06:40-16:50 (10h10m) 2/2" at bounding box center [426, 577] width 150 height 10
type input "**********"
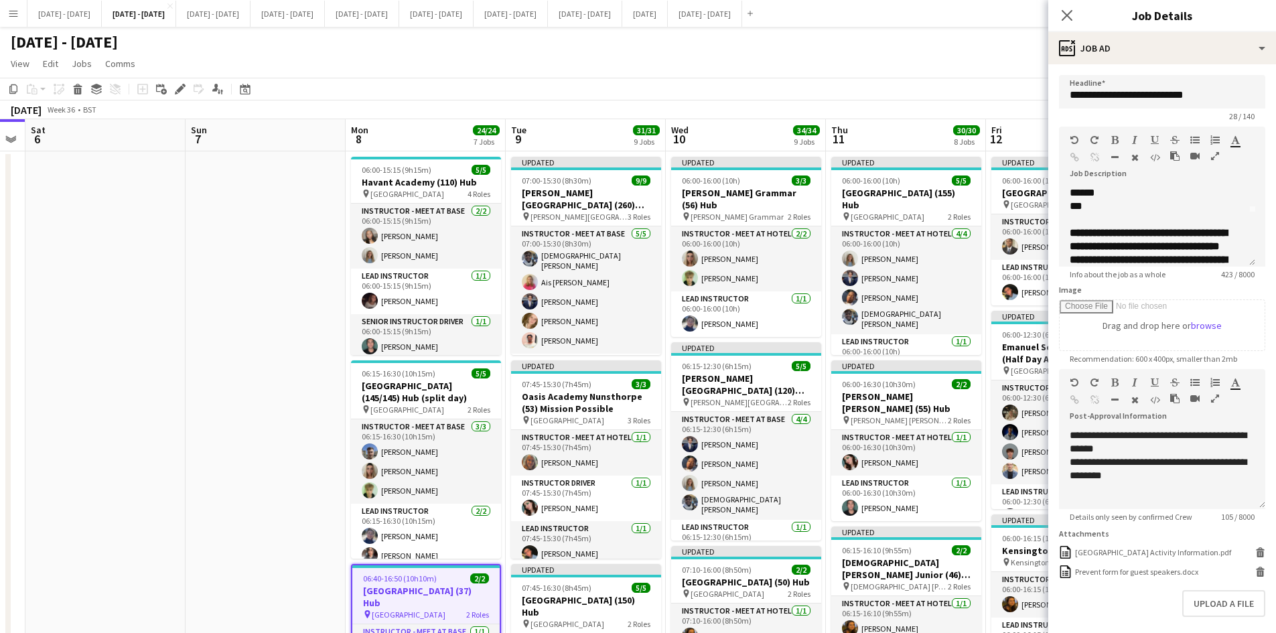
scroll to position [0, 0]
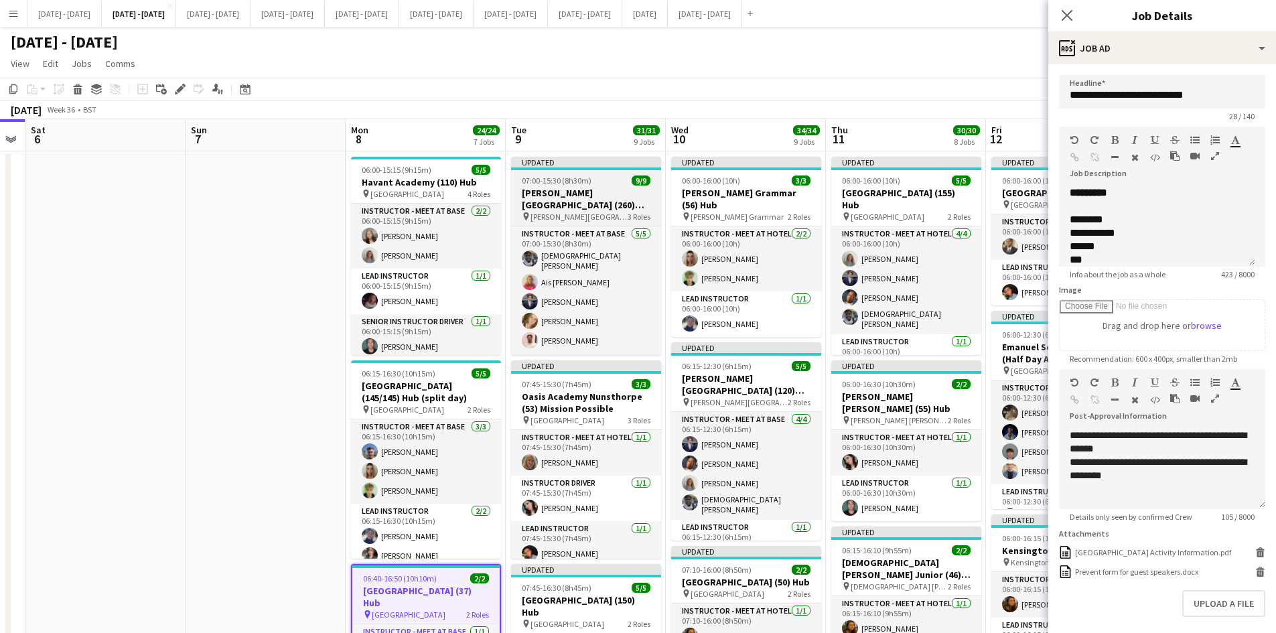
click at [612, 178] on div "07:00-15:30 (8h30m) 9/9" at bounding box center [586, 181] width 150 height 10
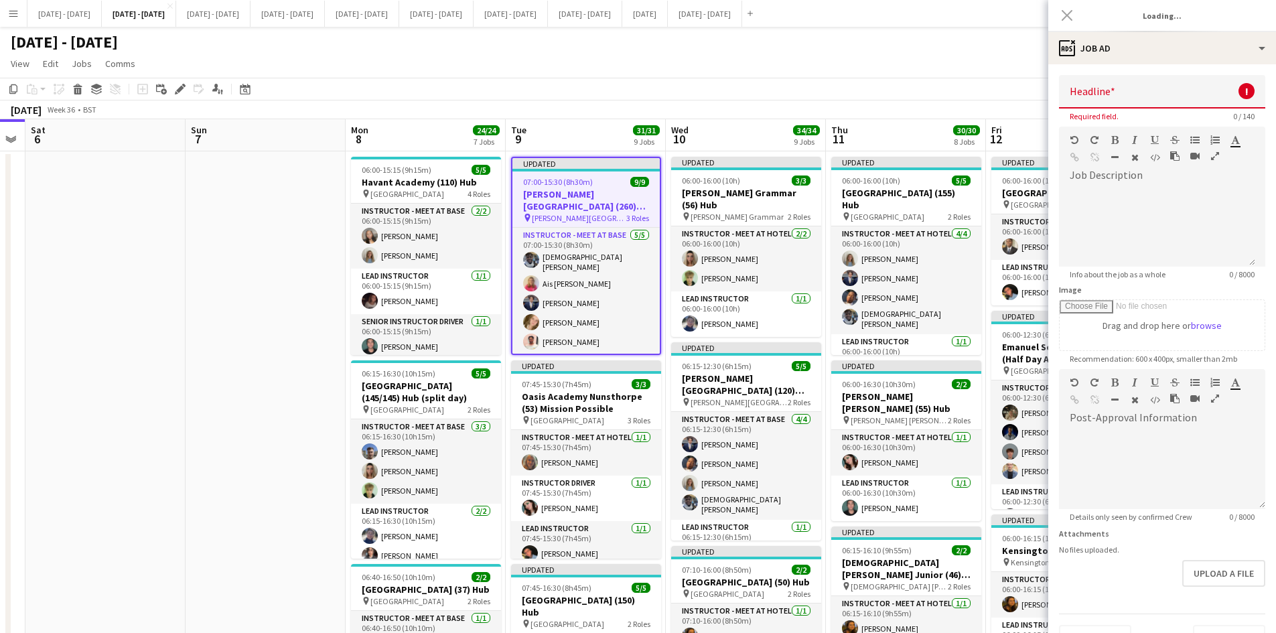
type input "**********"
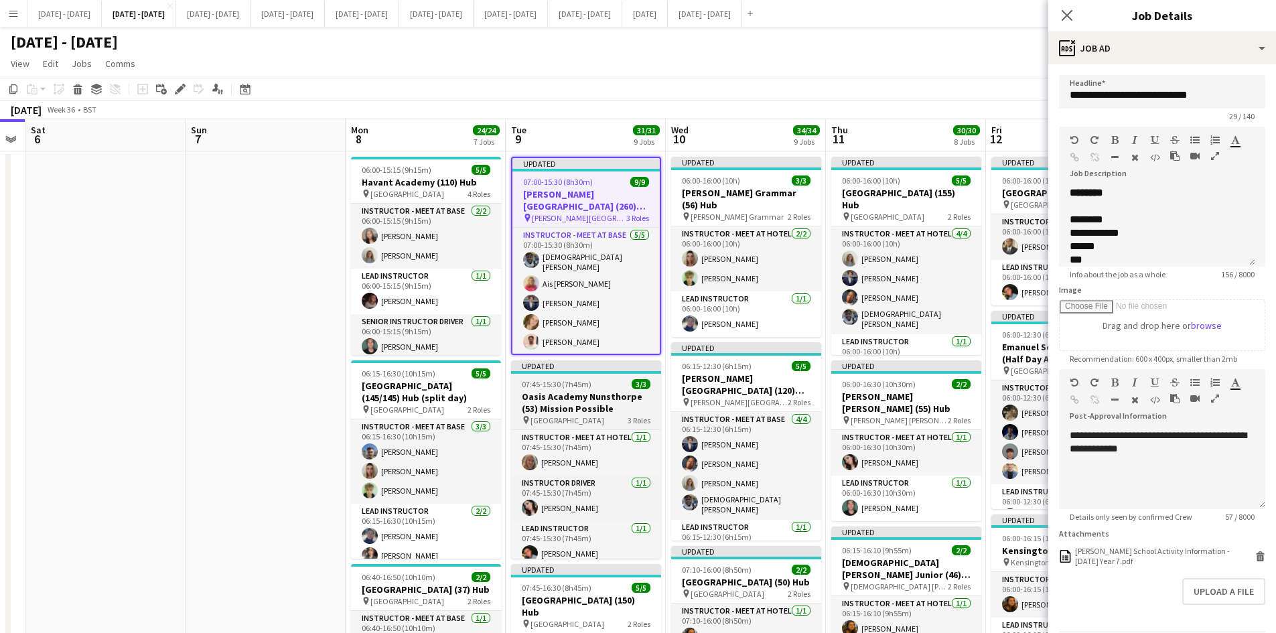
click at [606, 382] on div "07:45-15:30 (7h45m) 3/3" at bounding box center [586, 384] width 150 height 10
type input "**********"
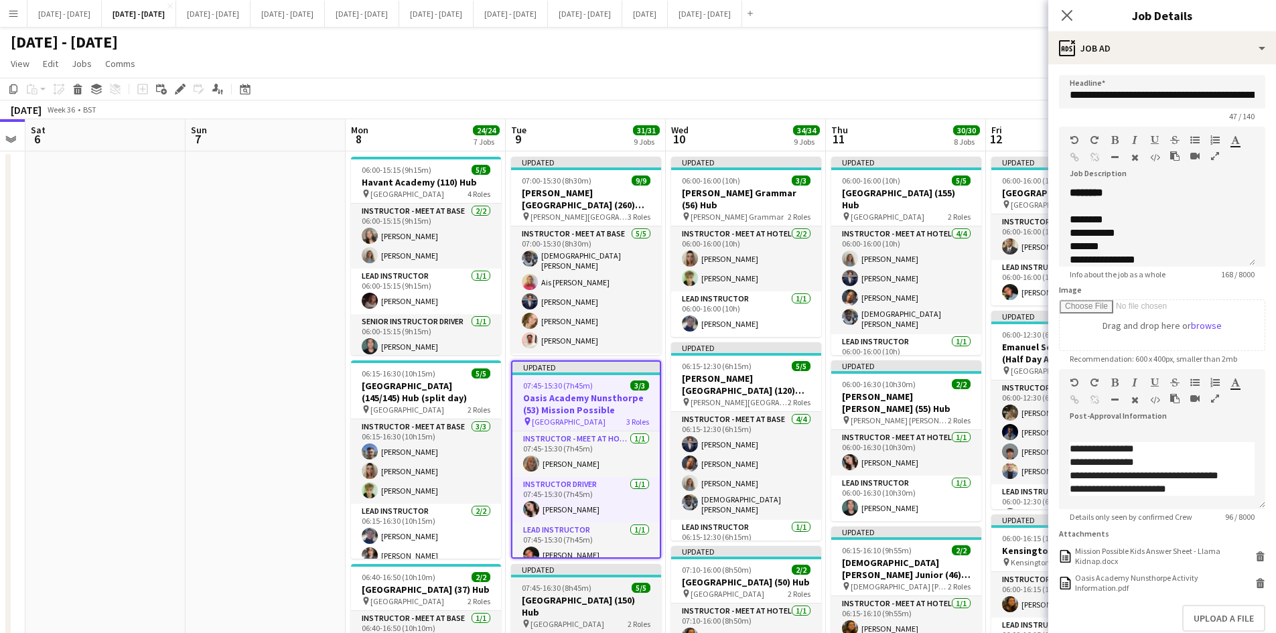
click at [613, 583] on div "07:45-16:30 (8h45m) 5/5" at bounding box center [586, 588] width 150 height 10
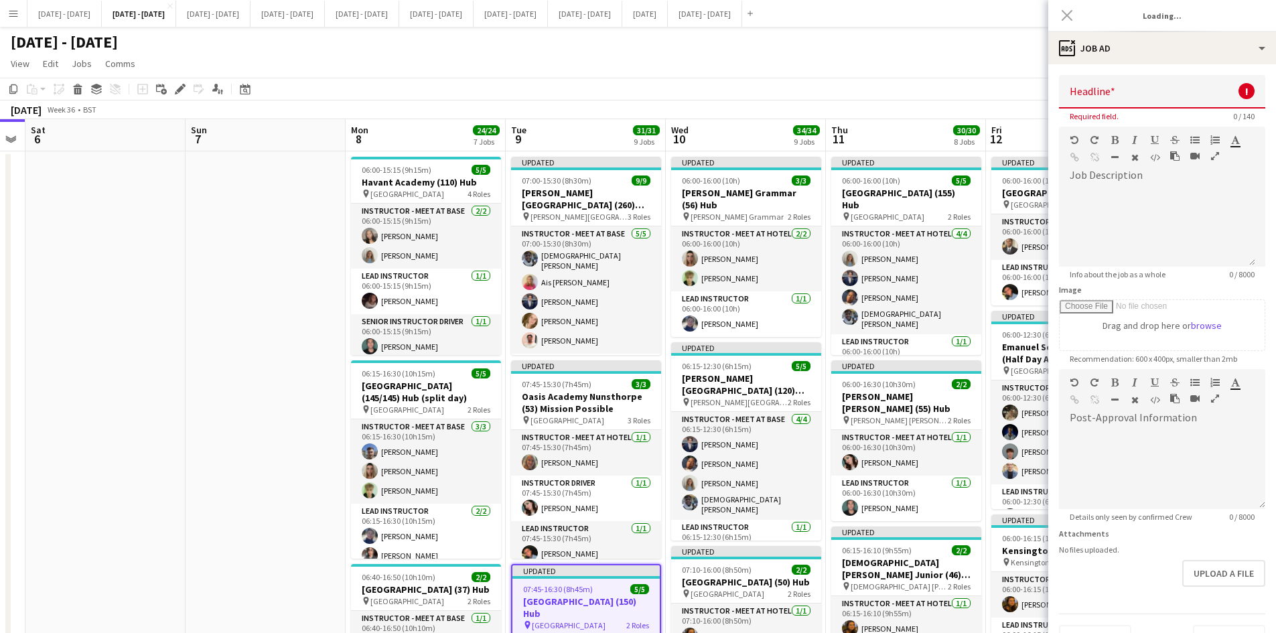
type input "**********"
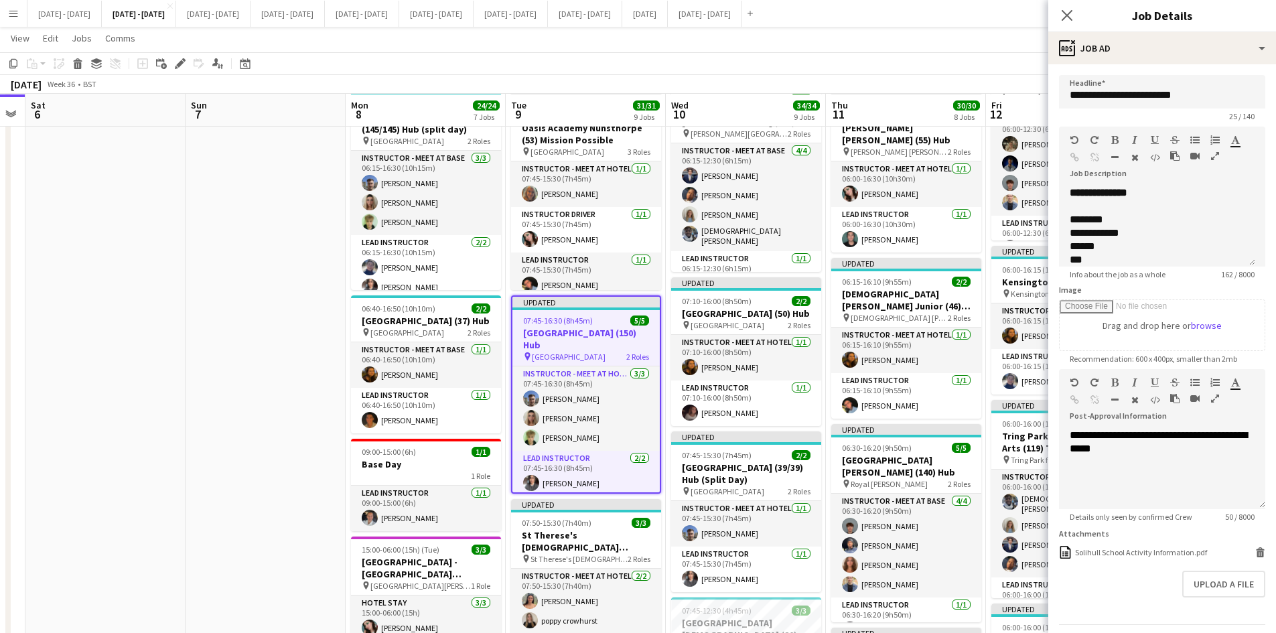
scroll to position [268, 0]
click at [608, 520] on div "07:50-15:30 (7h40m) 3/3" at bounding box center [586, 522] width 150 height 10
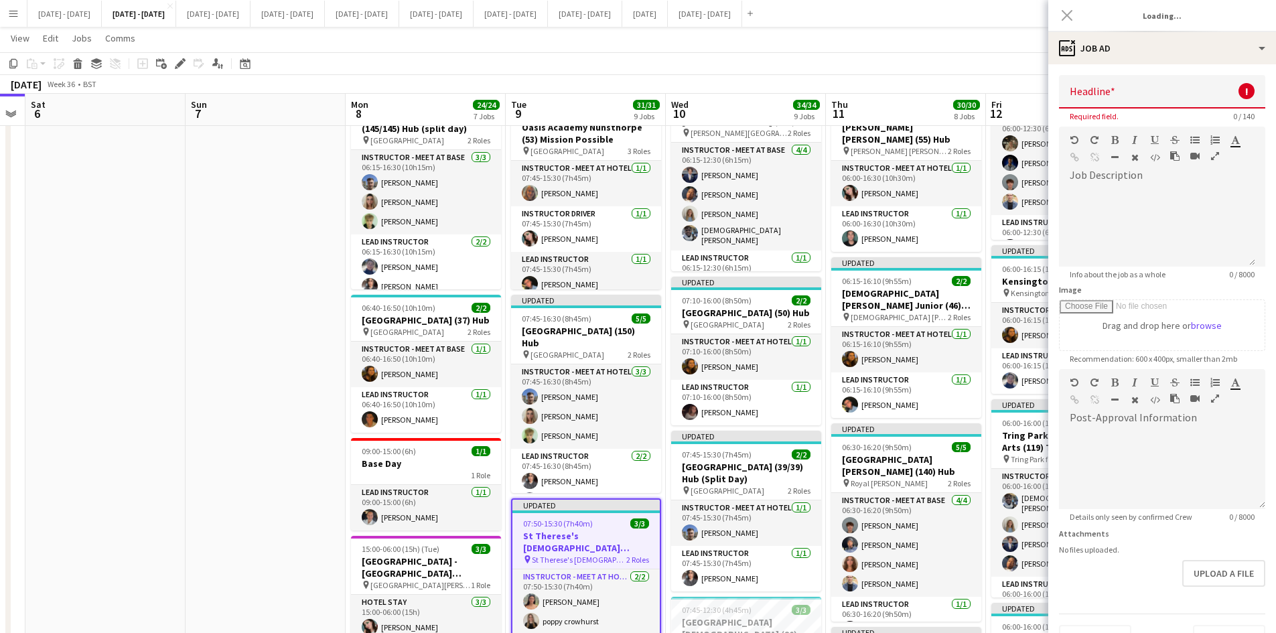
type input "**********"
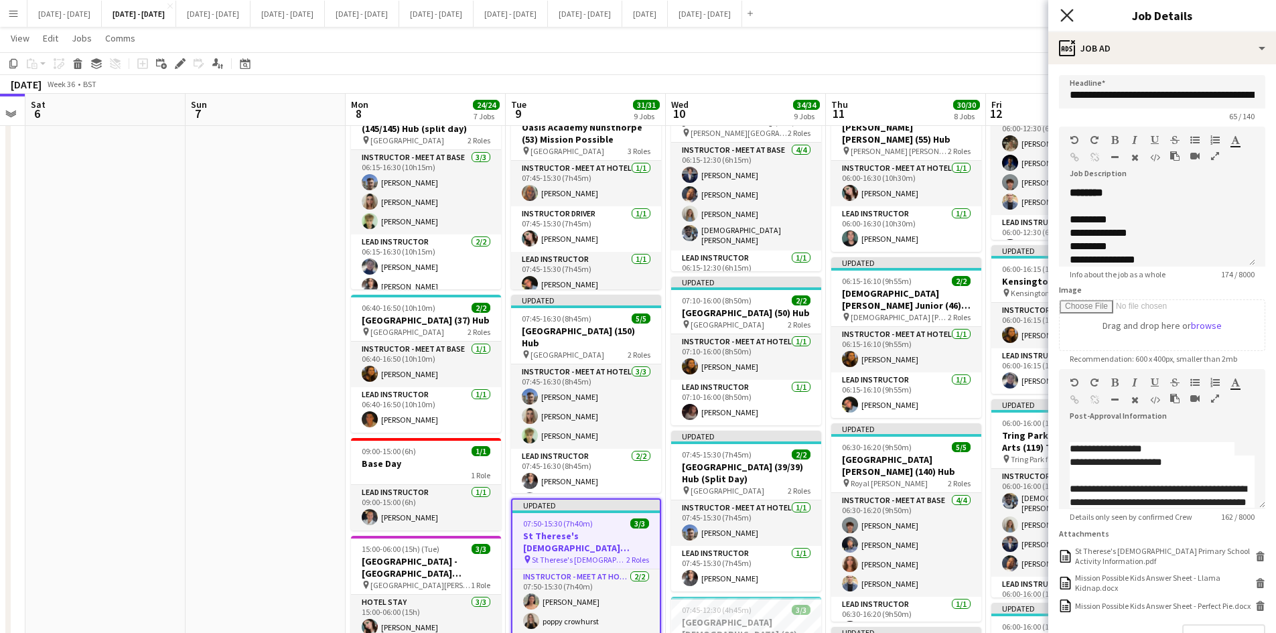
click at [1069, 13] on icon "Close pop-in" at bounding box center [1067, 15] width 13 height 13
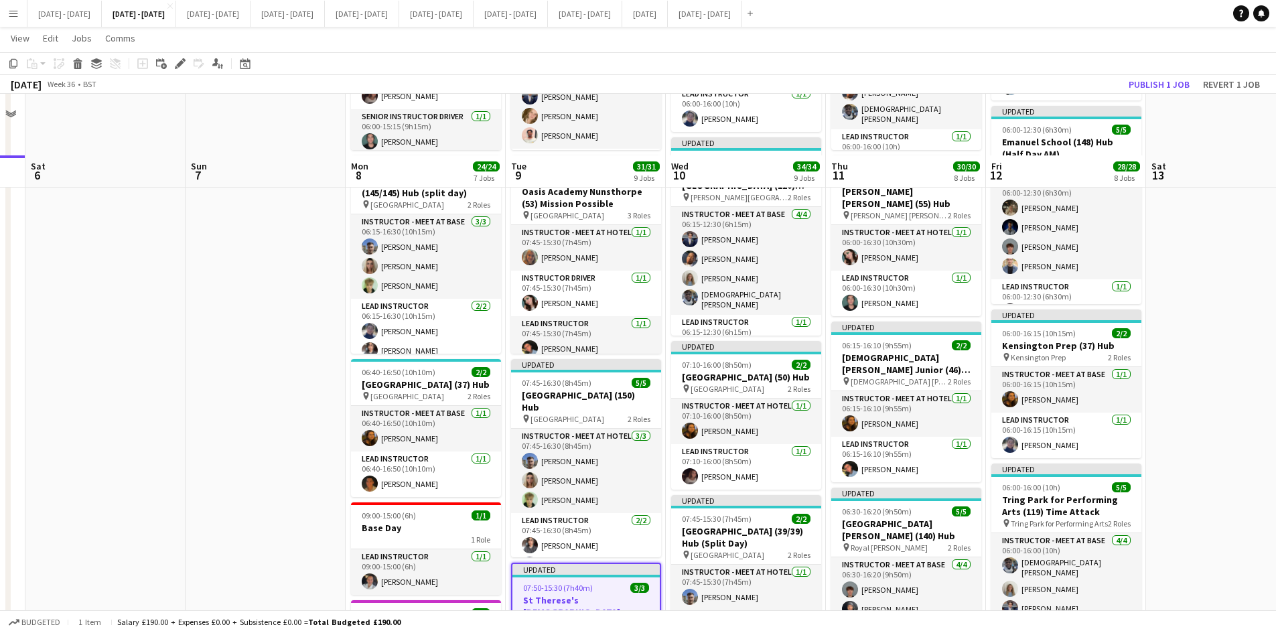
scroll to position [0, 0]
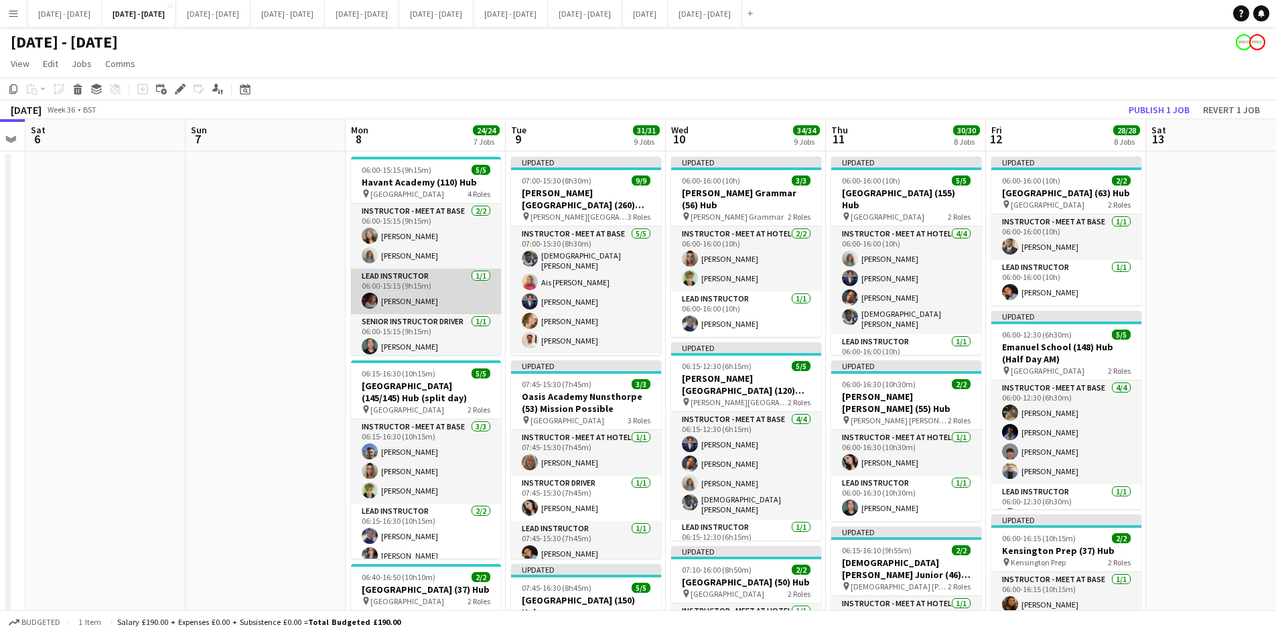
click at [412, 300] on app-card-role "Lead Instructor 1/1 06:00-15:15 (9h15m) Emily Rowe Smythe" at bounding box center [426, 292] width 150 height 46
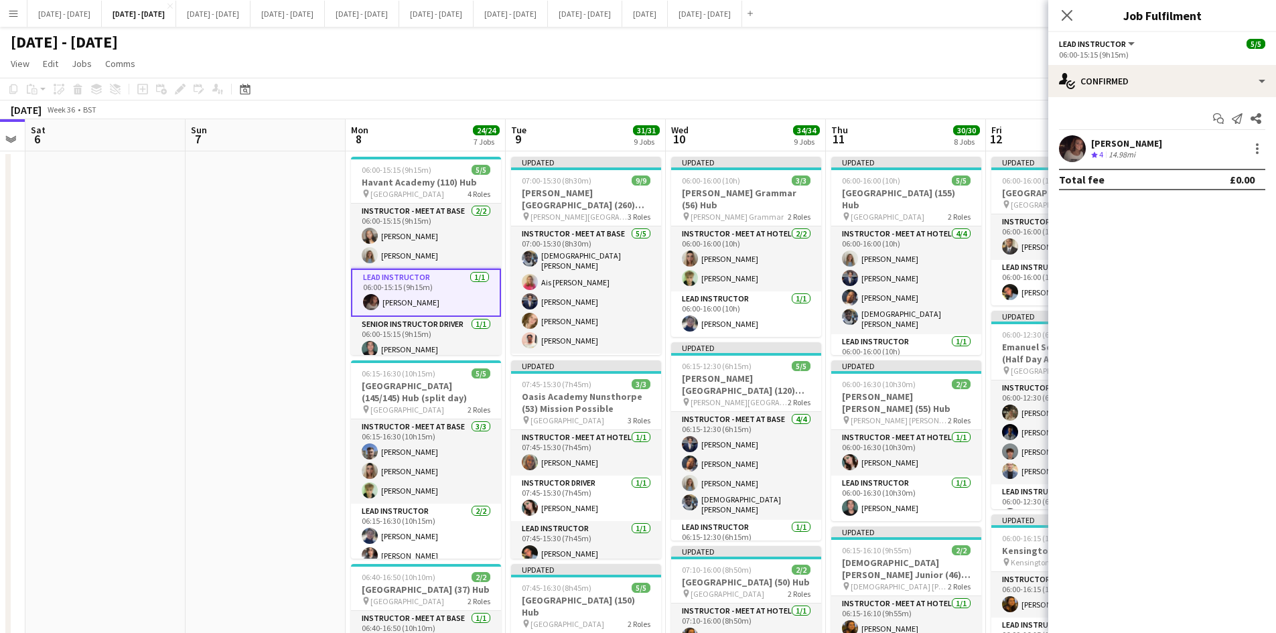
click at [1134, 143] on div "[PERSON_NAME]" at bounding box center [1127, 143] width 71 height 12
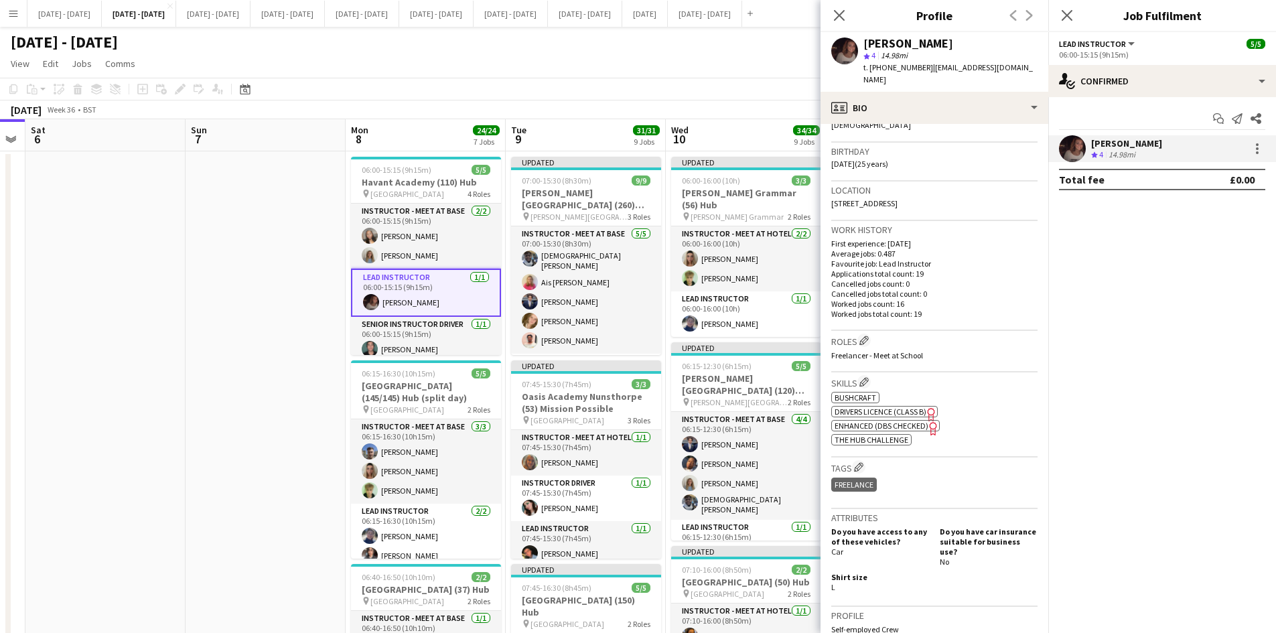
scroll to position [268, 0]
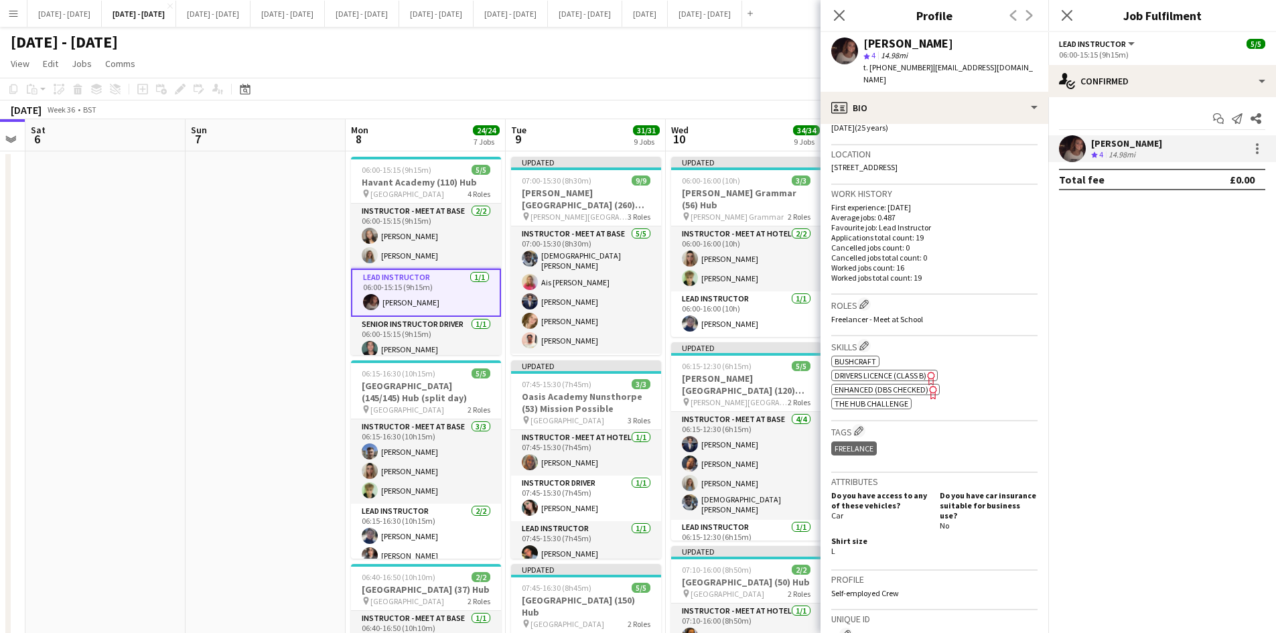
click at [880, 385] on span "Enhanced (DBS Checked)" at bounding box center [882, 390] width 94 height 10
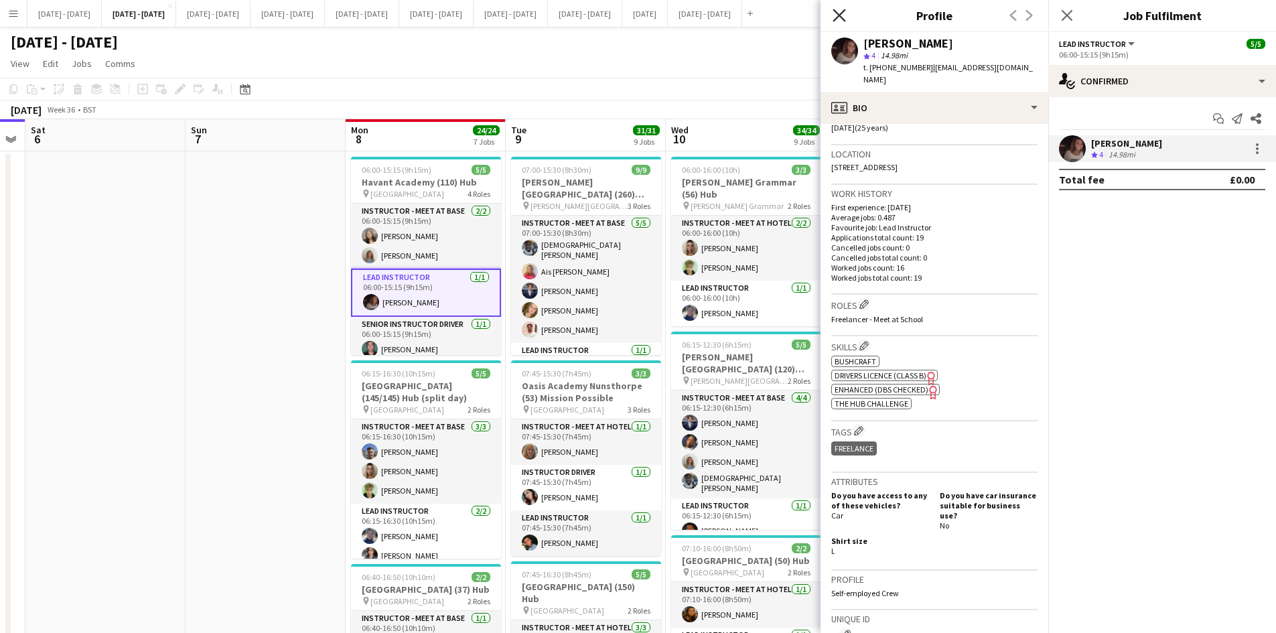
click at [840, 15] on icon at bounding box center [839, 15] width 13 height 13
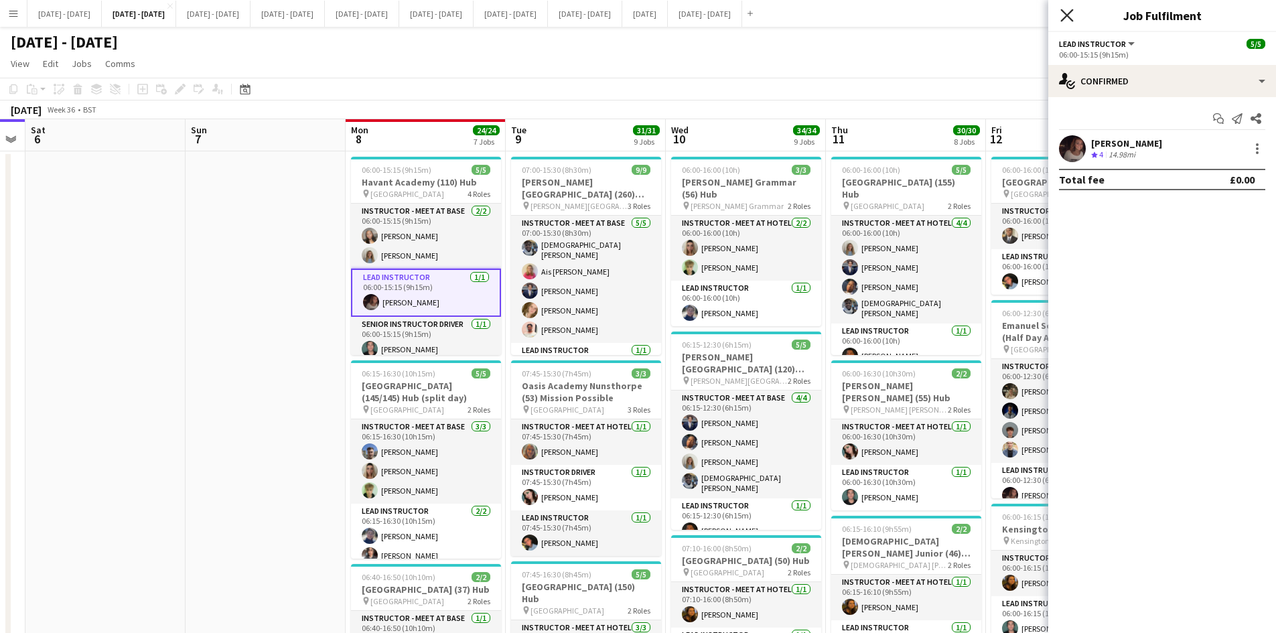
click at [1067, 14] on icon at bounding box center [1067, 15] width 13 height 13
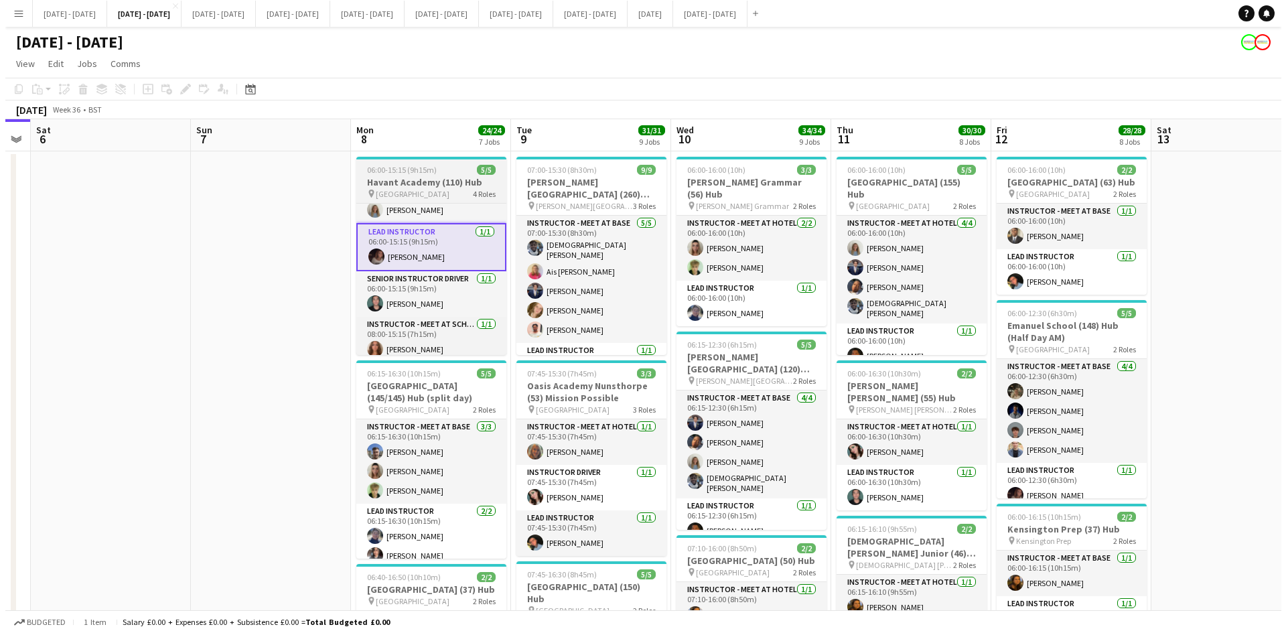
scroll to position [53, 0]
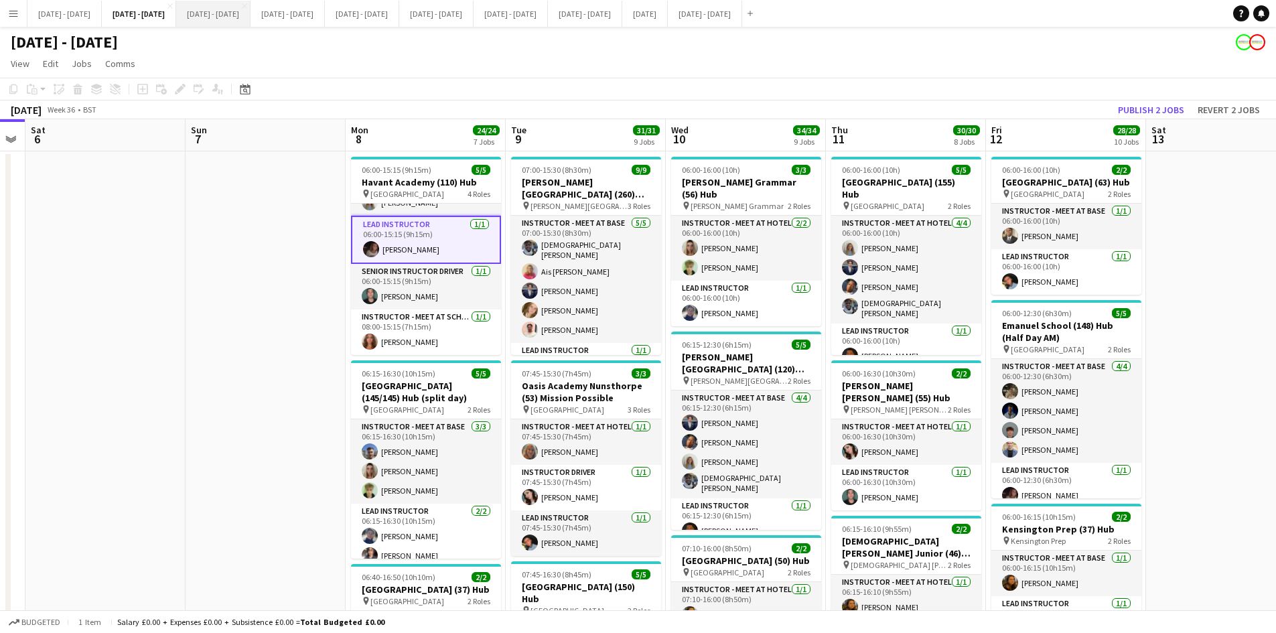
click at [247, 15] on button "Sept 15th - 19th 2025 Close" at bounding box center [213, 14] width 74 height 26
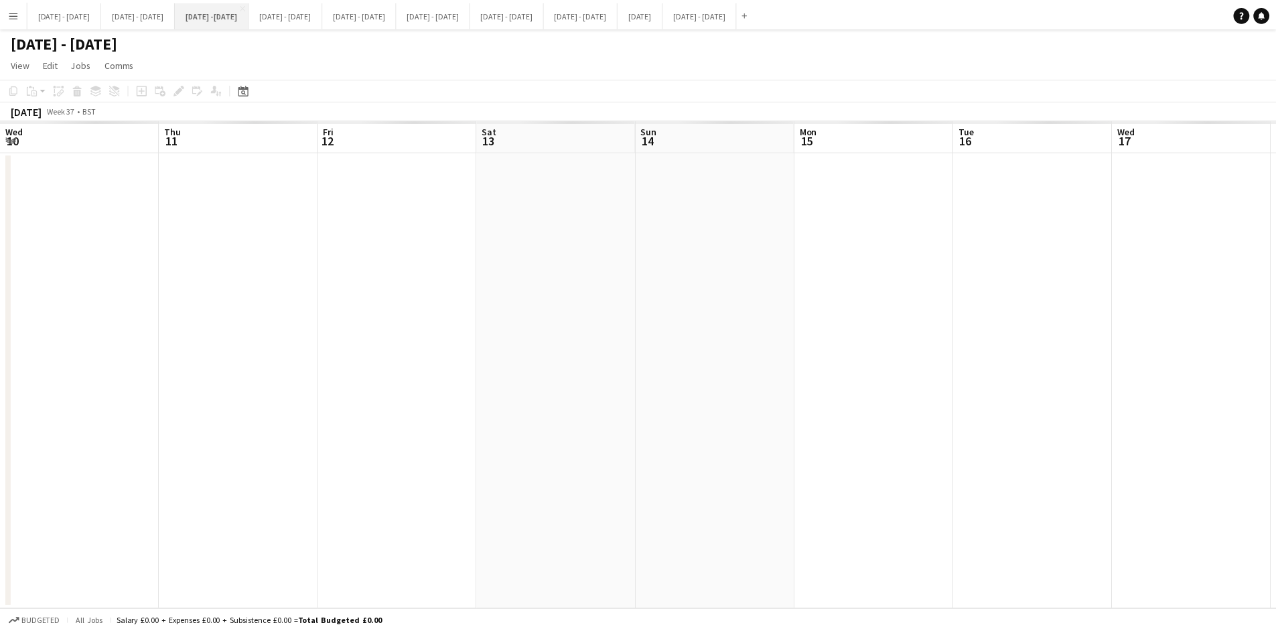
scroll to position [0, 458]
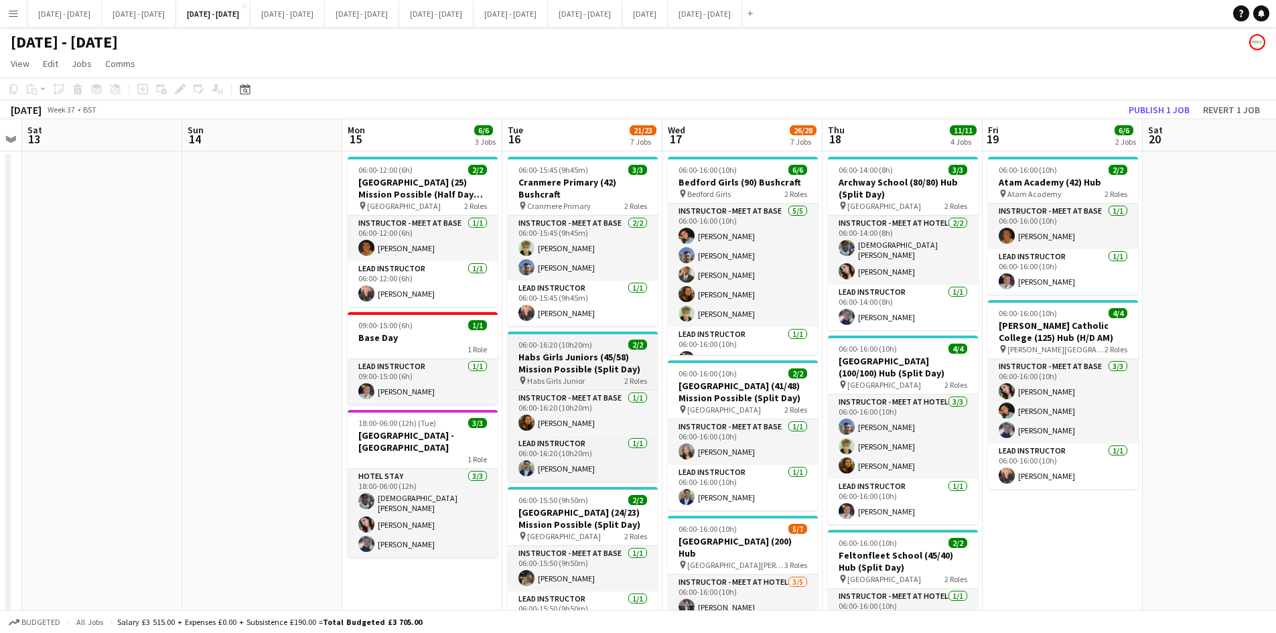
click at [598, 342] on div "06:00-16:20 (10h20m) 2/2" at bounding box center [583, 345] width 150 height 10
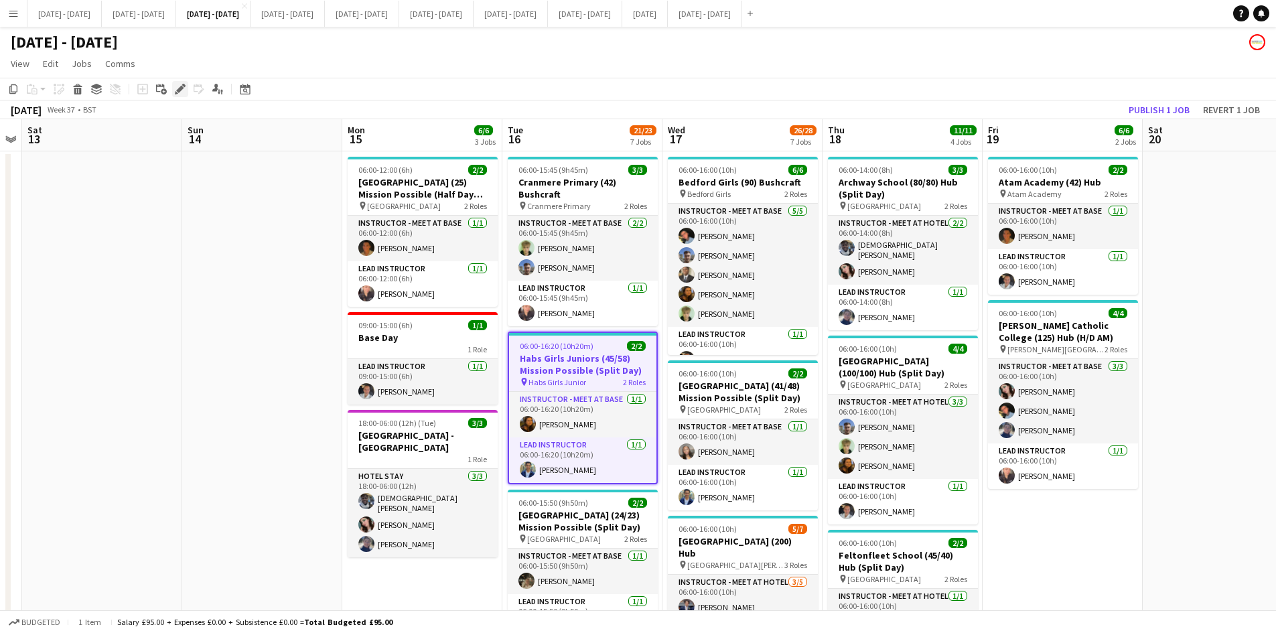
click at [179, 88] on icon "Edit" at bounding box center [180, 89] width 11 height 11
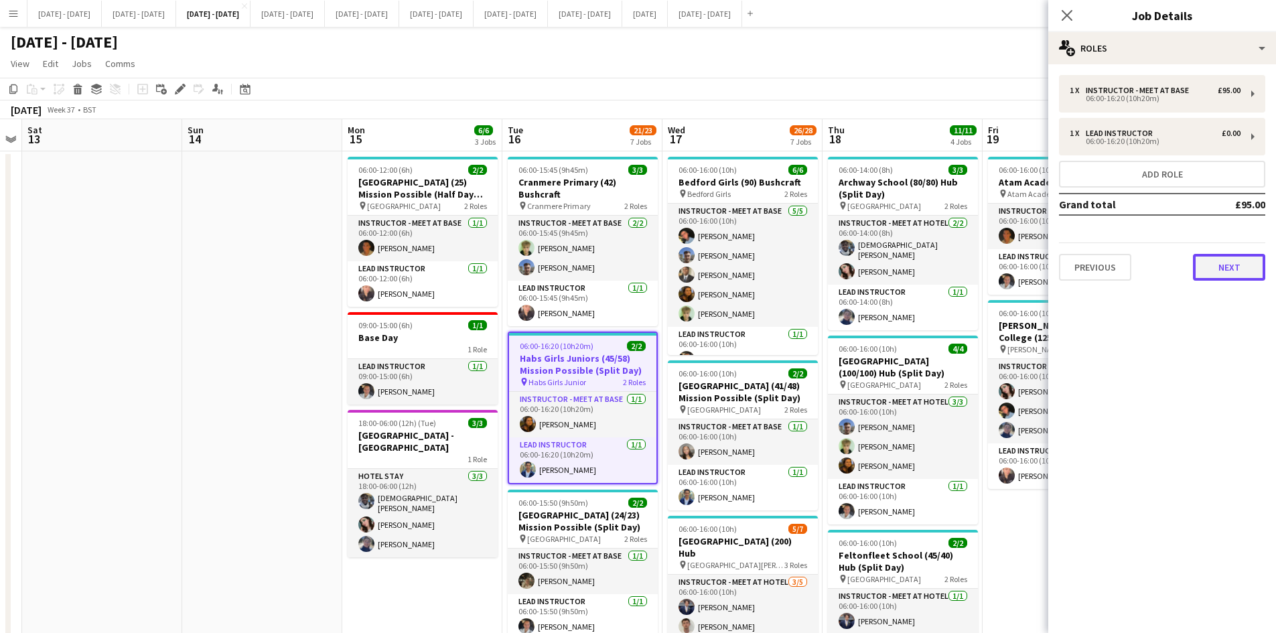
click at [1223, 269] on button "Next" at bounding box center [1229, 267] width 72 height 27
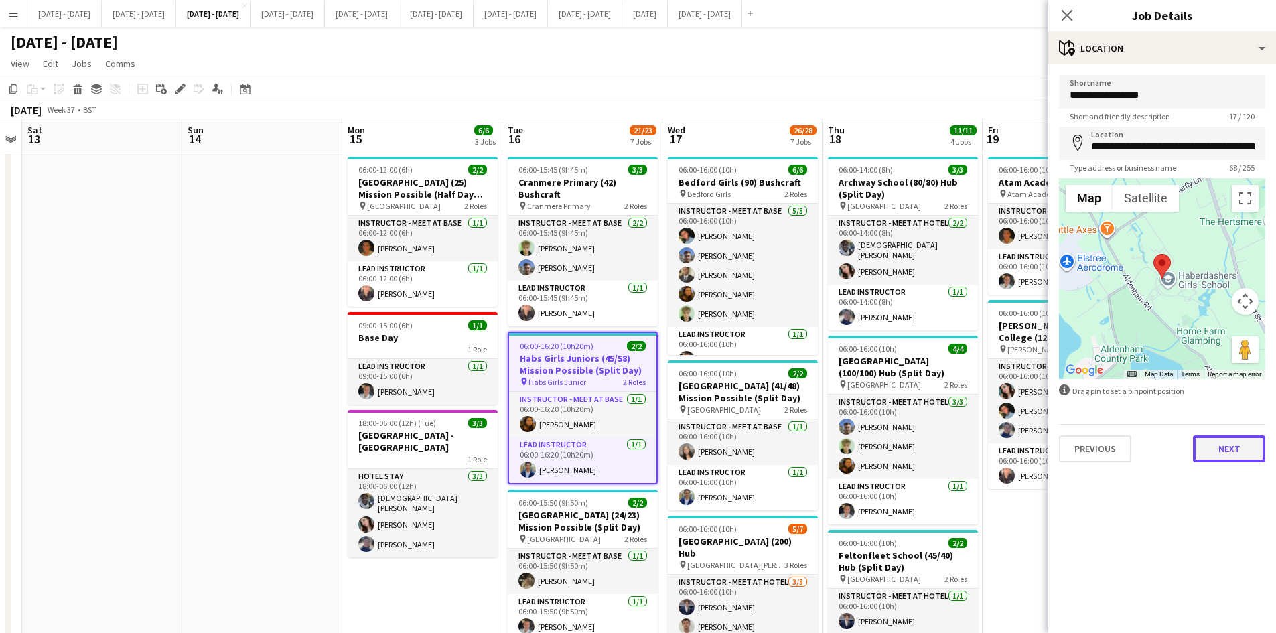
click at [1219, 453] on button "Next" at bounding box center [1229, 449] width 72 height 27
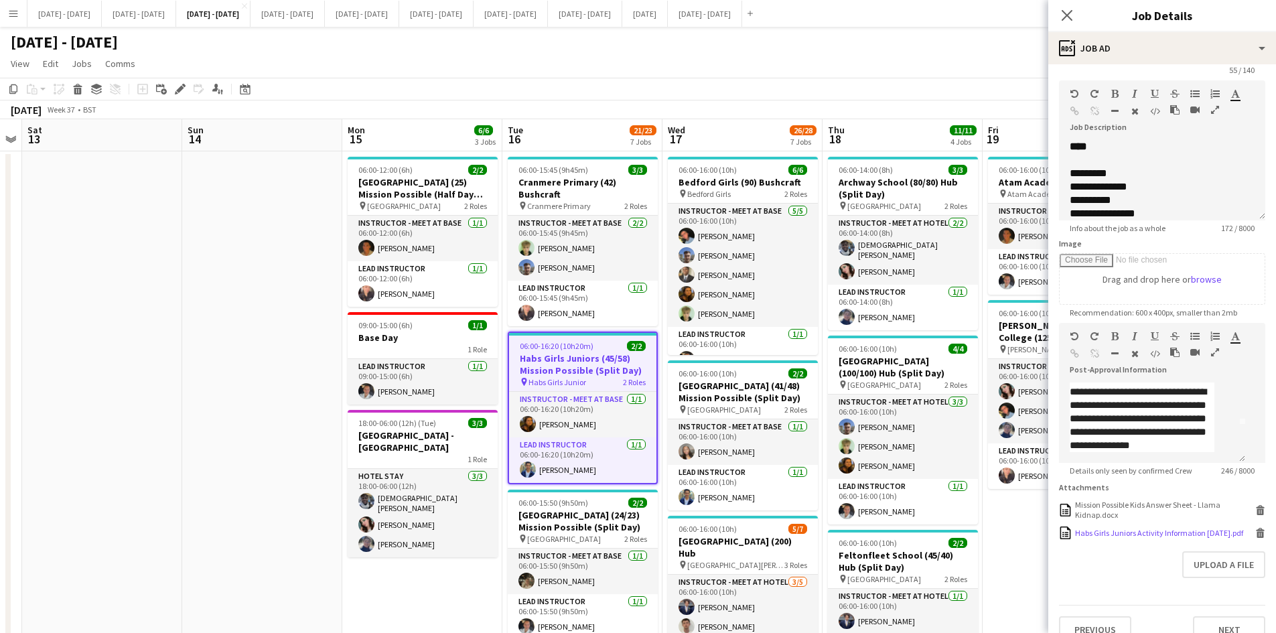
scroll to position [84, 0]
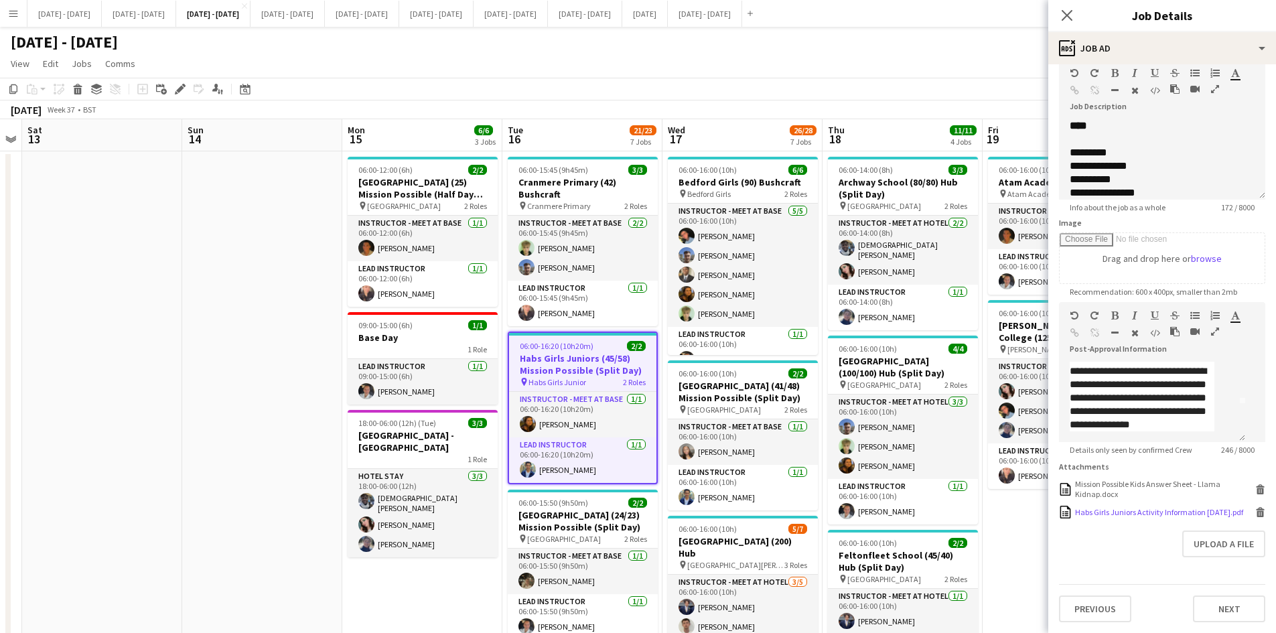
click at [1258, 511] on icon at bounding box center [1261, 514] width 7 height 6
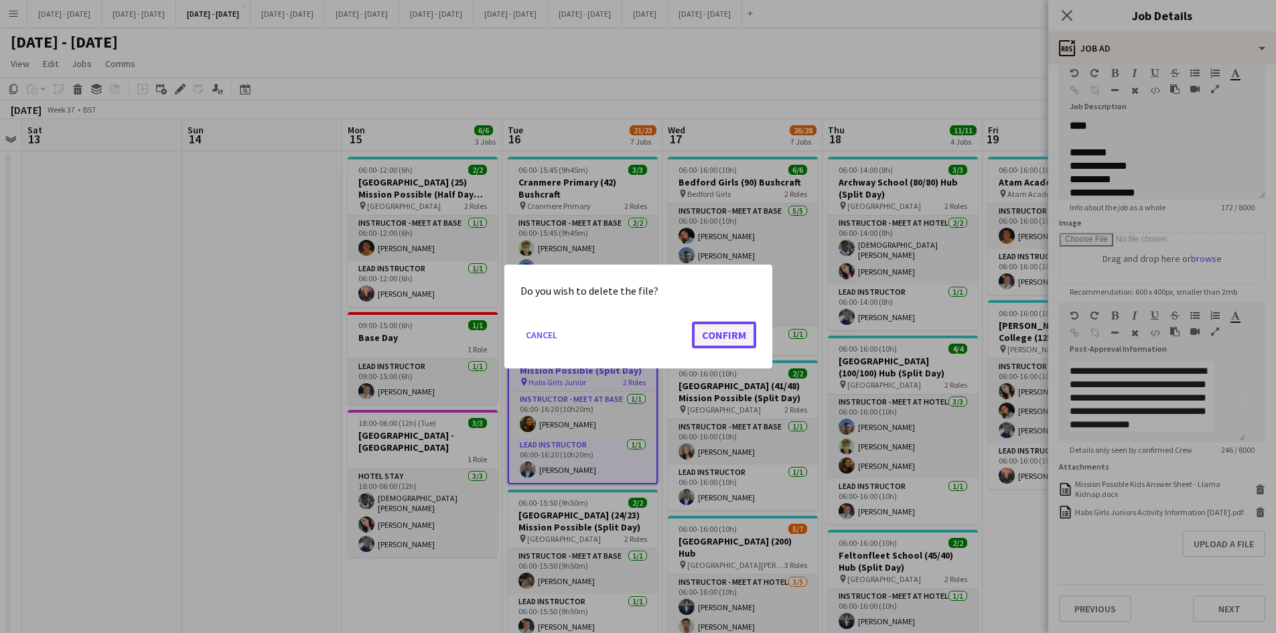
click at [723, 332] on button "Confirm" at bounding box center [724, 335] width 64 height 27
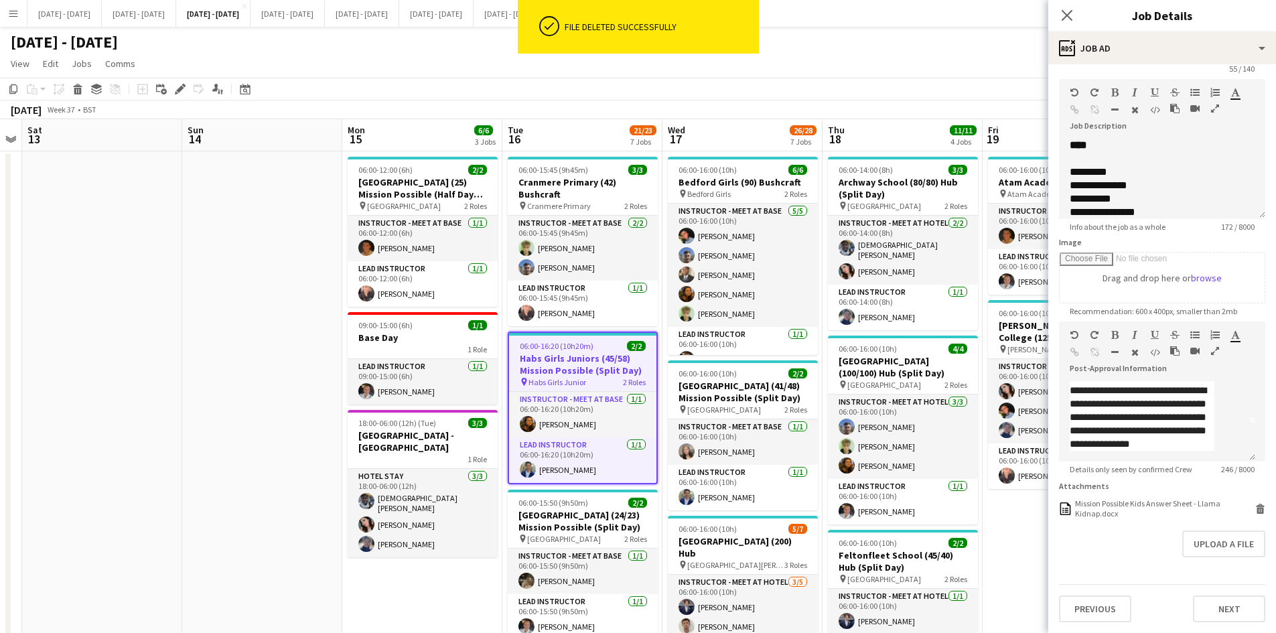
scroll to position [58, 0]
click at [1193, 544] on button "Upload a file" at bounding box center [1224, 544] width 83 height 27
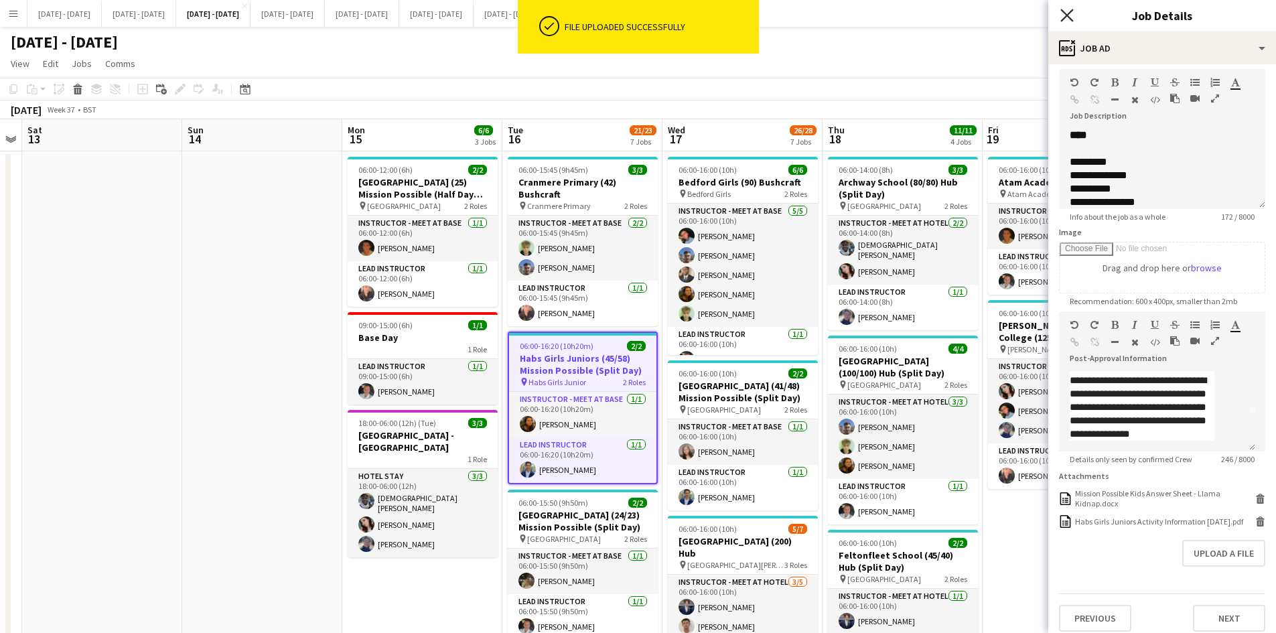
click at [1066, 14] on icon at bounding box center [1067, 15] width 13 height 13
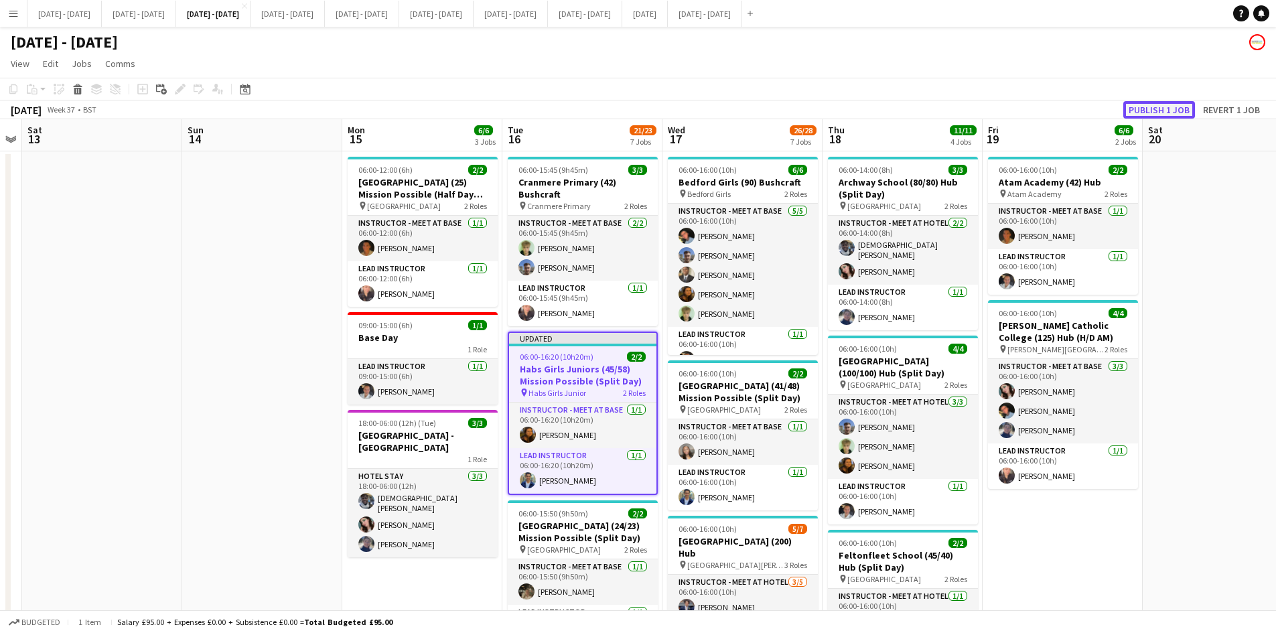
click at [1137, 105] on button "Publish 1 job" at bounding box center [1160, 109] width 72 height 17
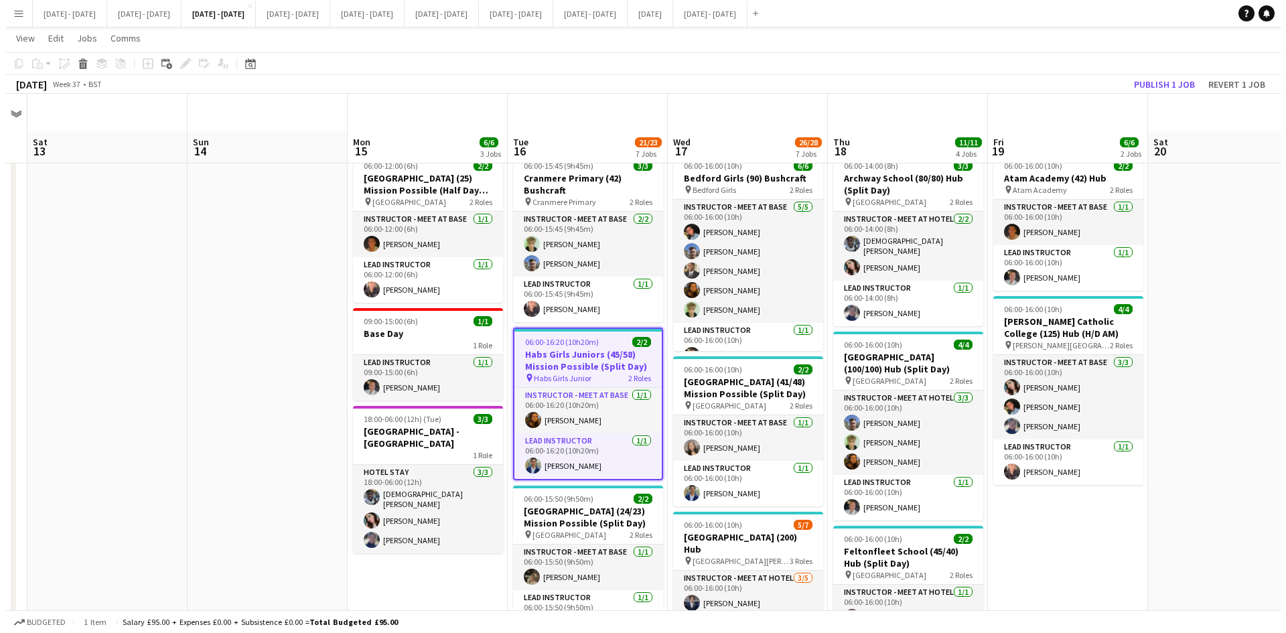
scroll to position [0, 0]
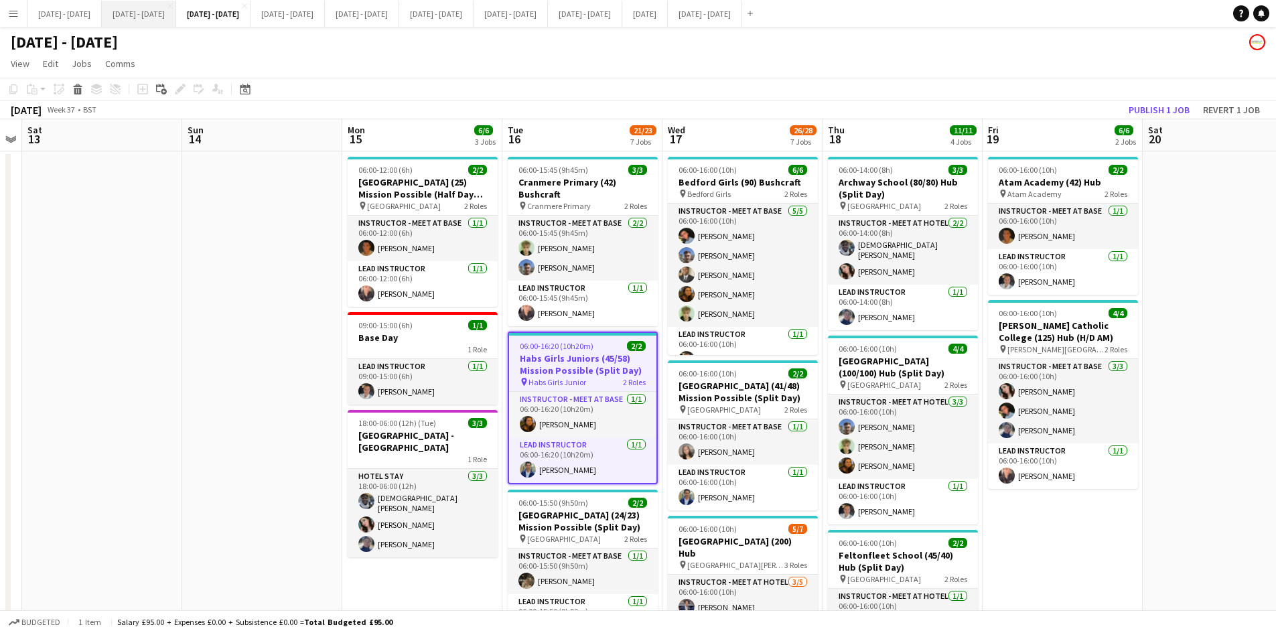
click at [149, 13] on button "Sept 8th - 12th 2025 Close" at bounding box center [139, 14] width 74 height 26
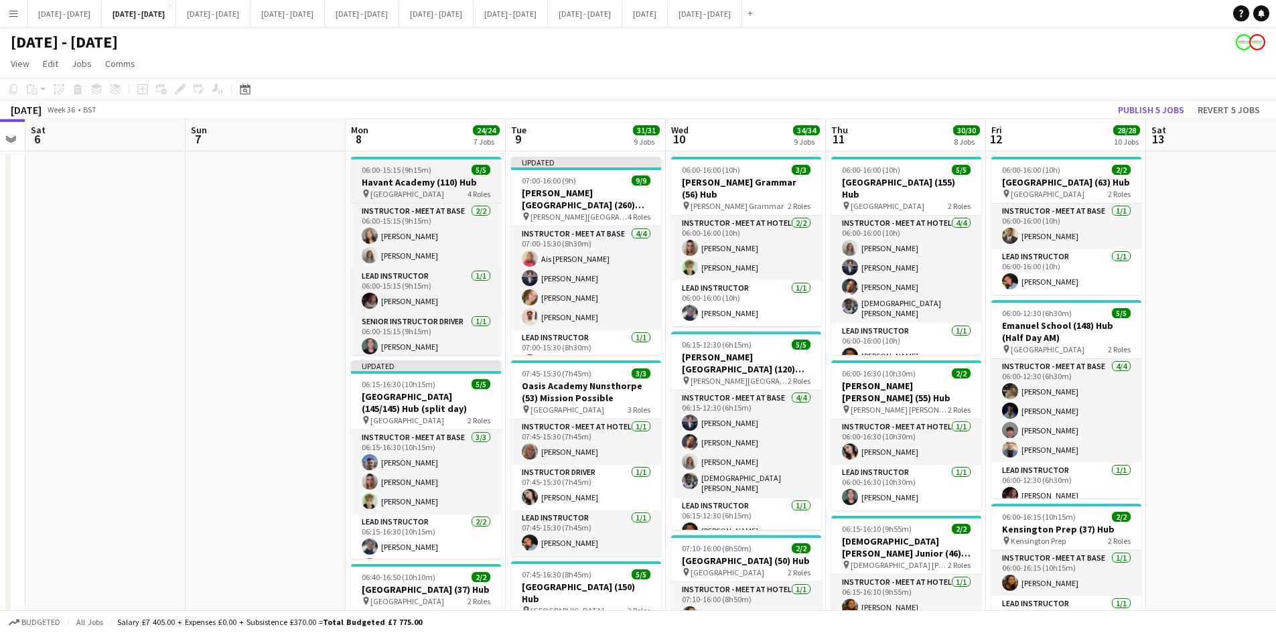
click at [448, 166] on div "06:00-15:15 (9h15m) 5/5" at bounding box center [426, 170] width 150 height 10
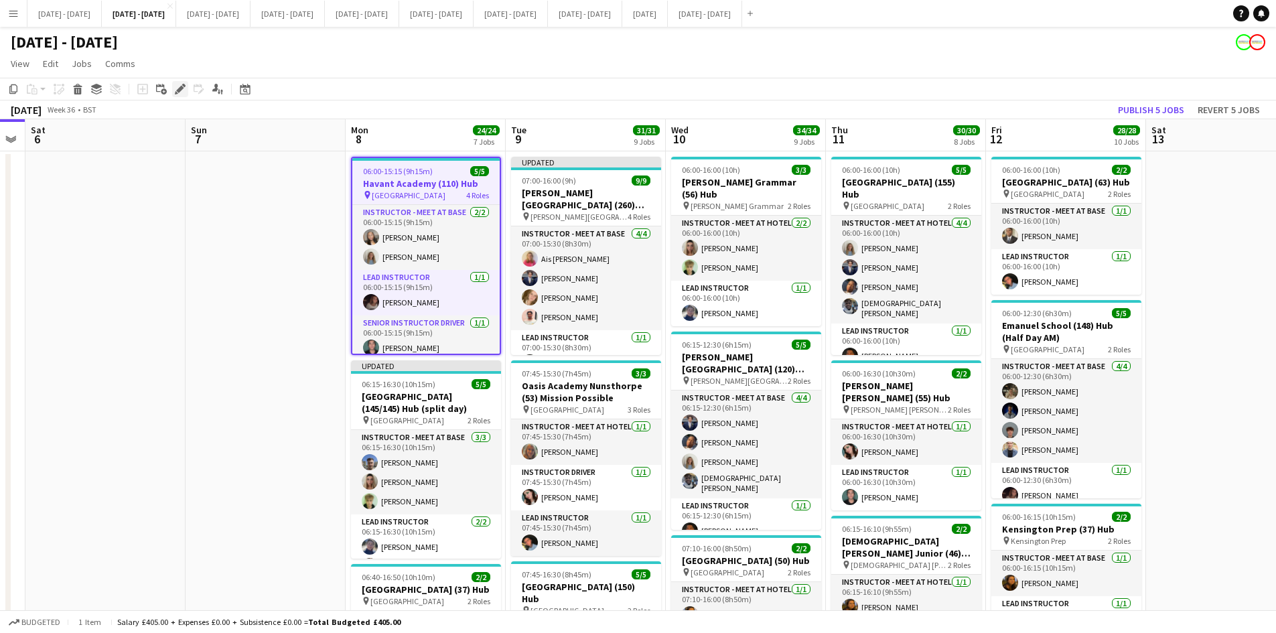
click at [180, 85] on icon "Edit" at bounding box center [180, 89] width 11 height 11
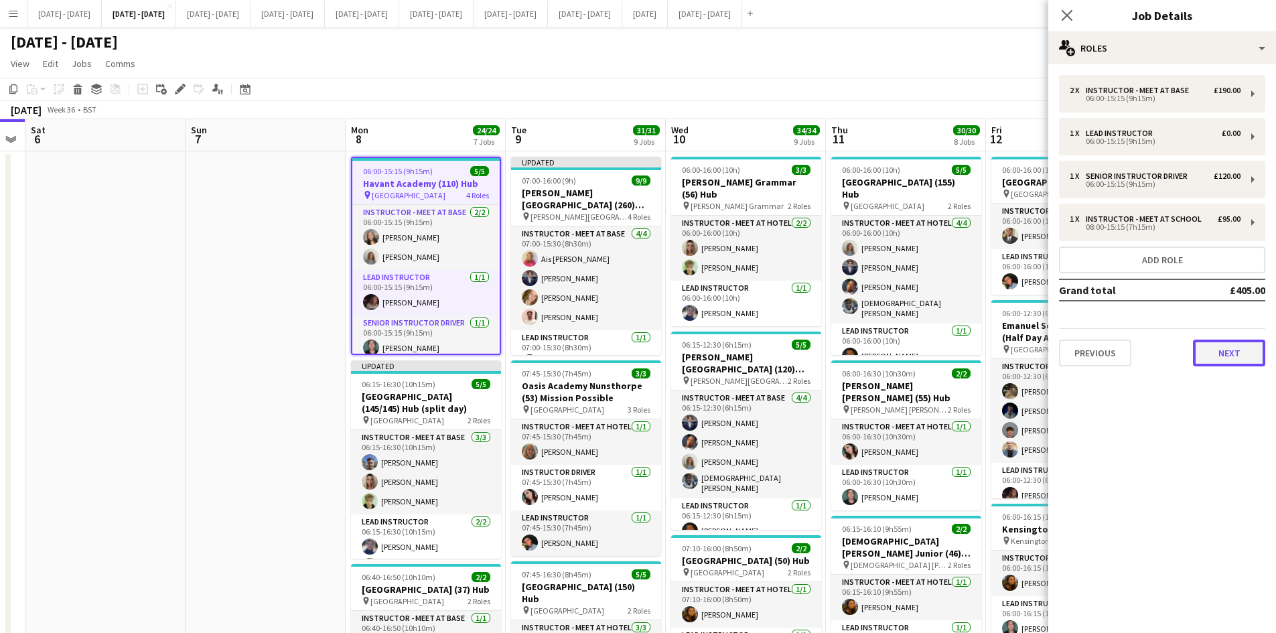
click at [1222, 354] on button "Next" at bounding box center [1229, 353] width 72 height 27
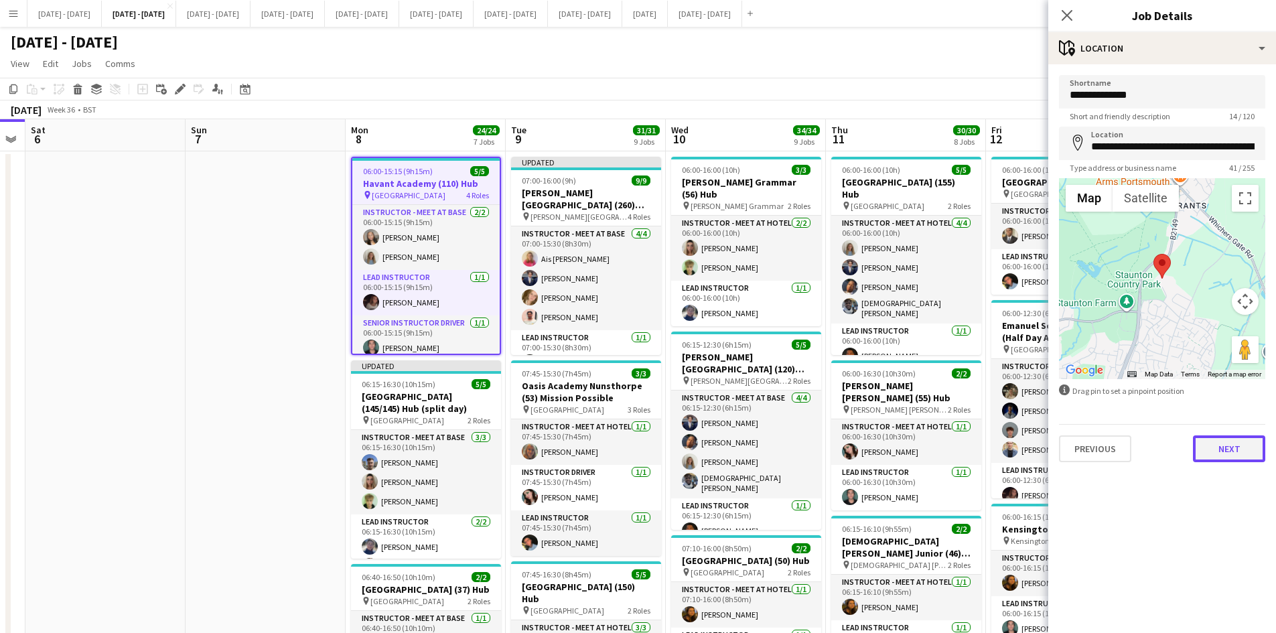
click at [1228, 447] on button "Next" at bounding box center [1229, 449] width 72 height 27
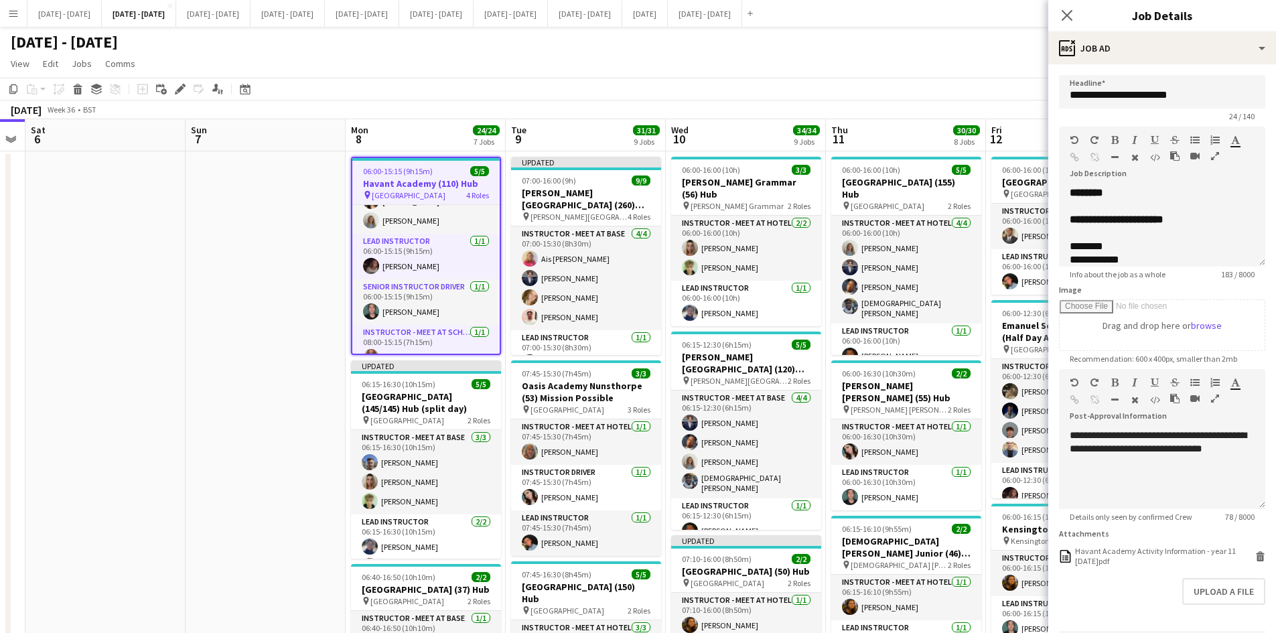
scroll to position [53, 0]
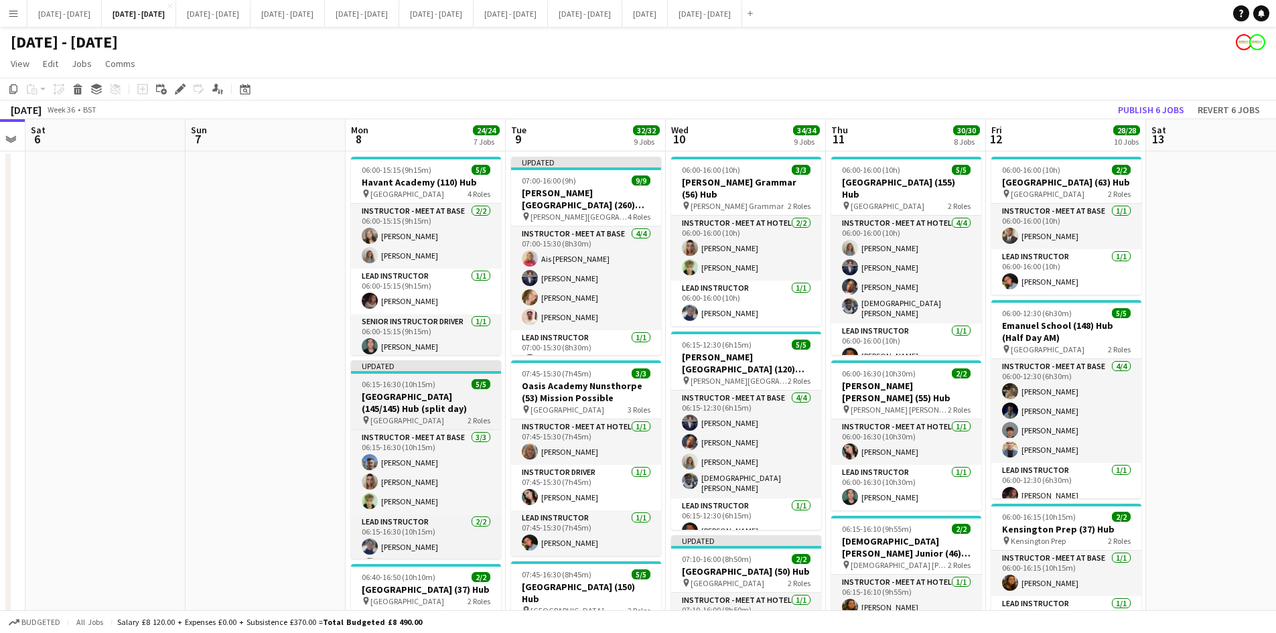
click at [447, 385] on div "06:15-16:30 (10h15m) 5/5" at bounding box center [426, 384] width 150 height 10
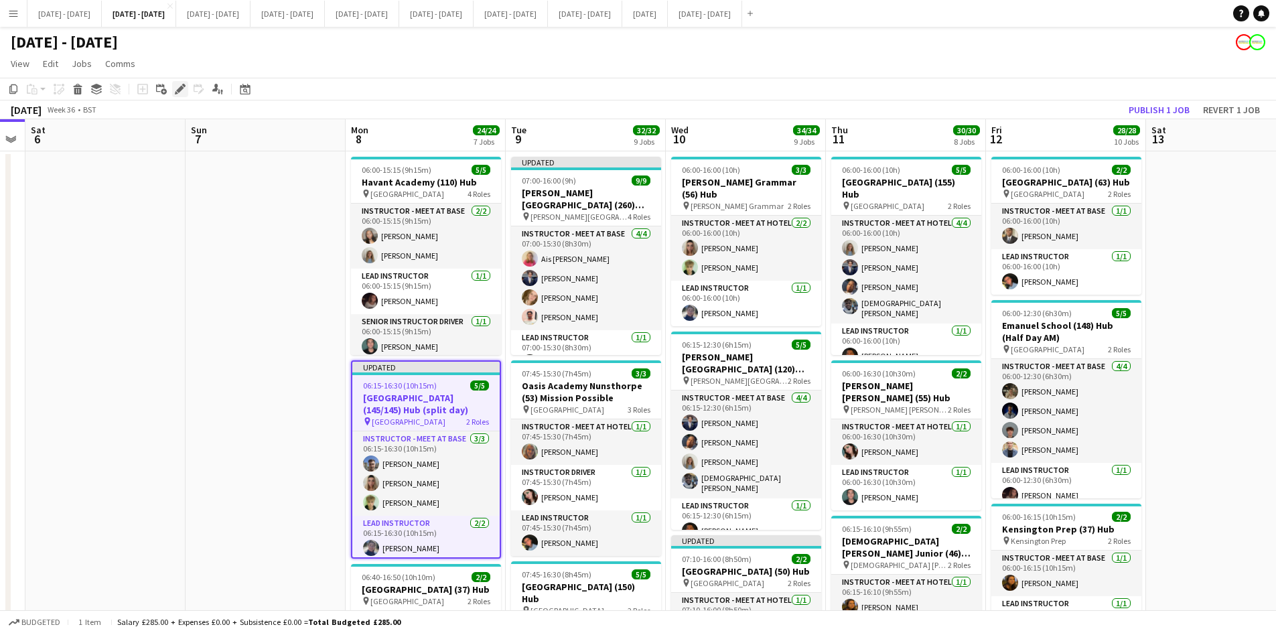
click at [184, 88] on icon "Edit" at bounding box center [180, 89] width 11 height 11
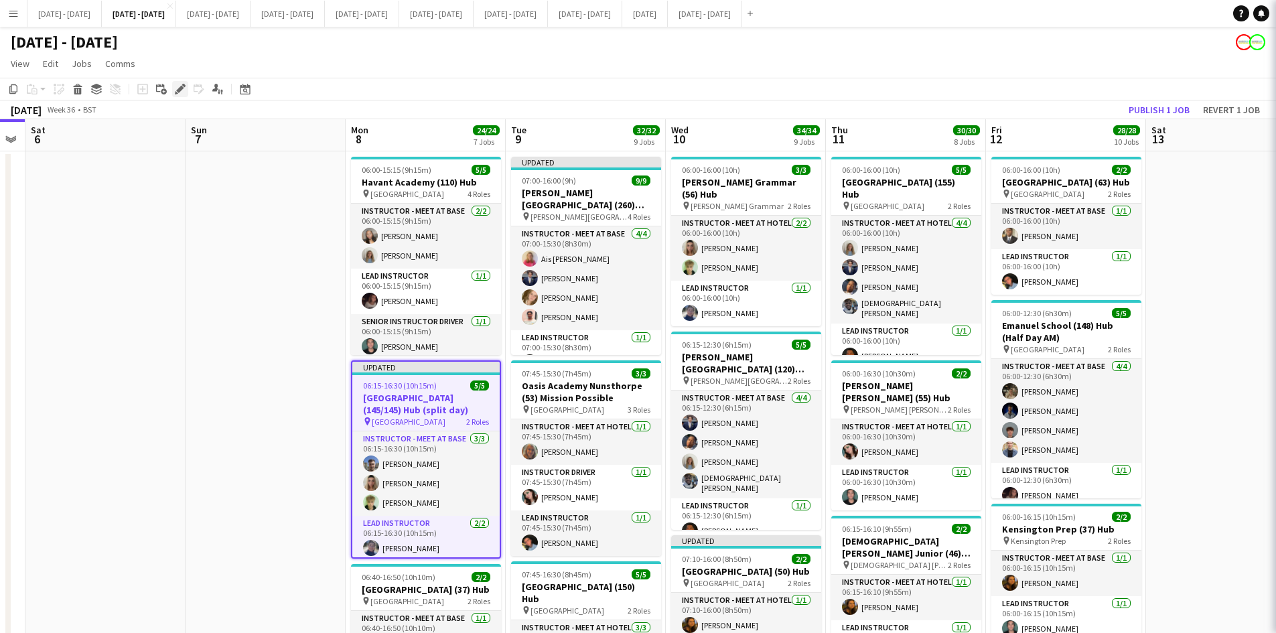
type input "**********"
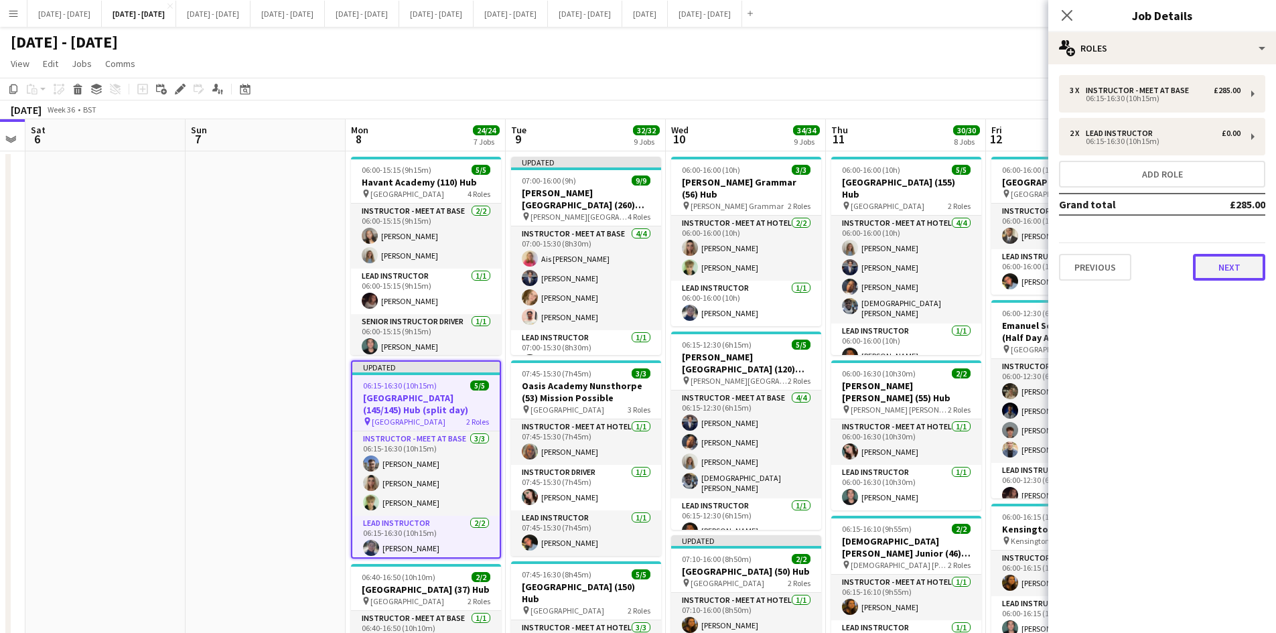
click at [1216, 263] on button "Next" at bounding box center [1229, 267] width 72 height 27
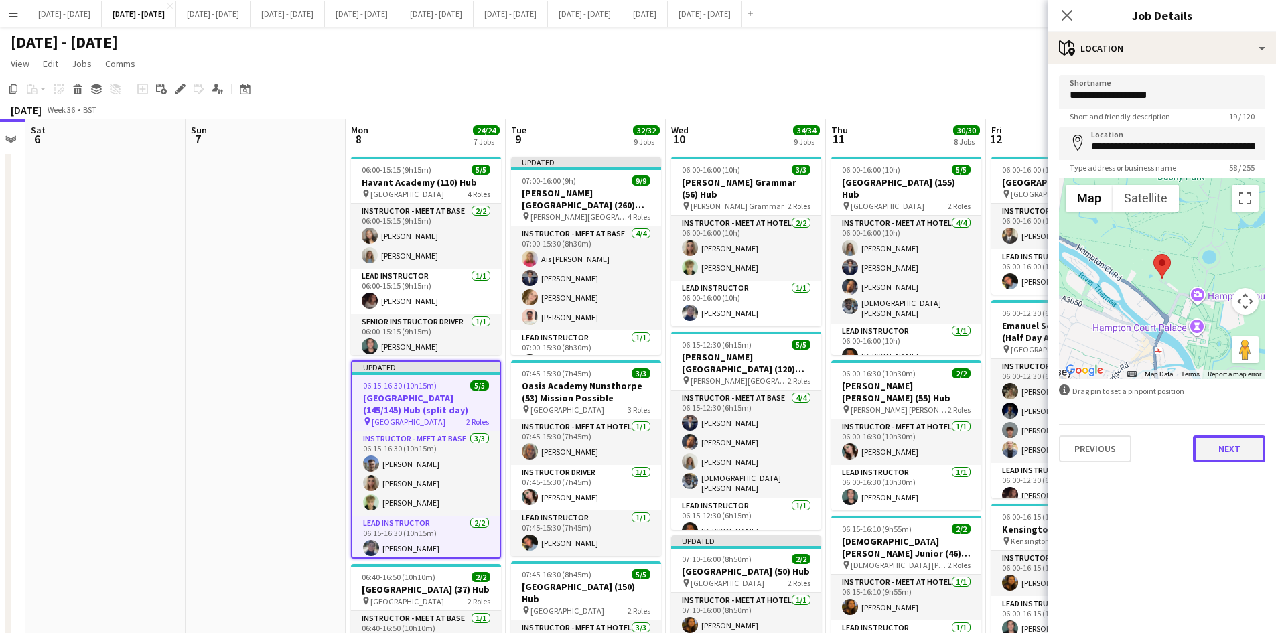
click at [1226, 442] on button "Next" at bounding box center [1229, 449] width 72 height 27
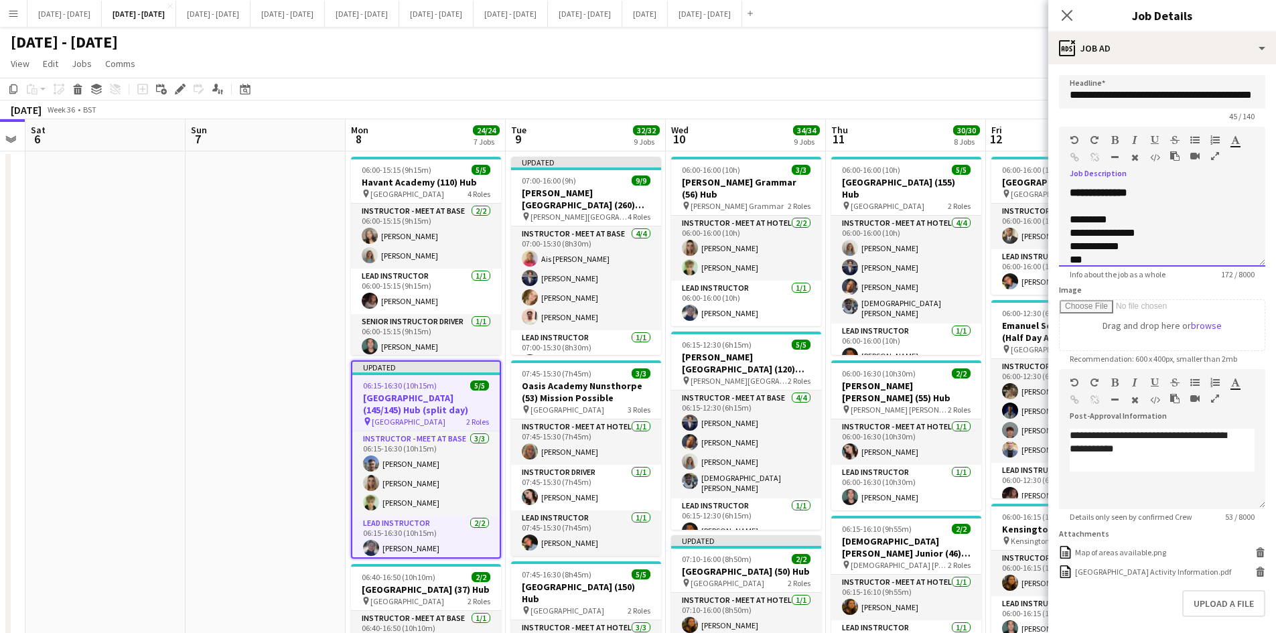
click at [1110, 198] on b "**********" at bounding box center [1099, 193] width 58 height 10
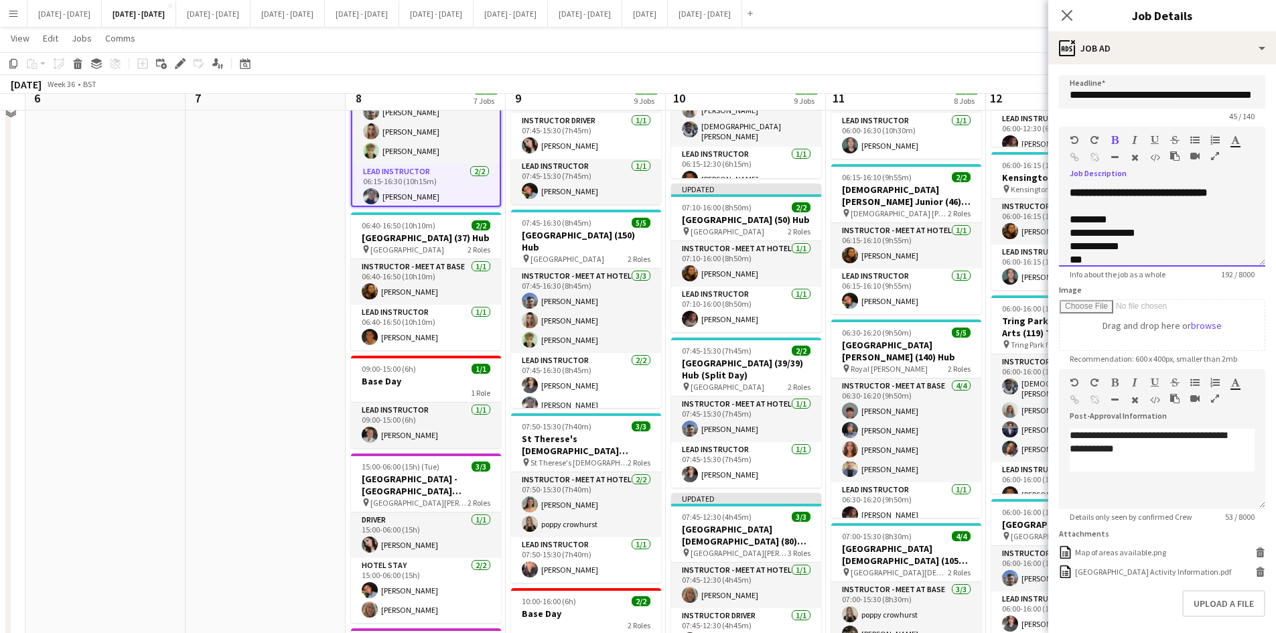
scroll to position [335, 0]
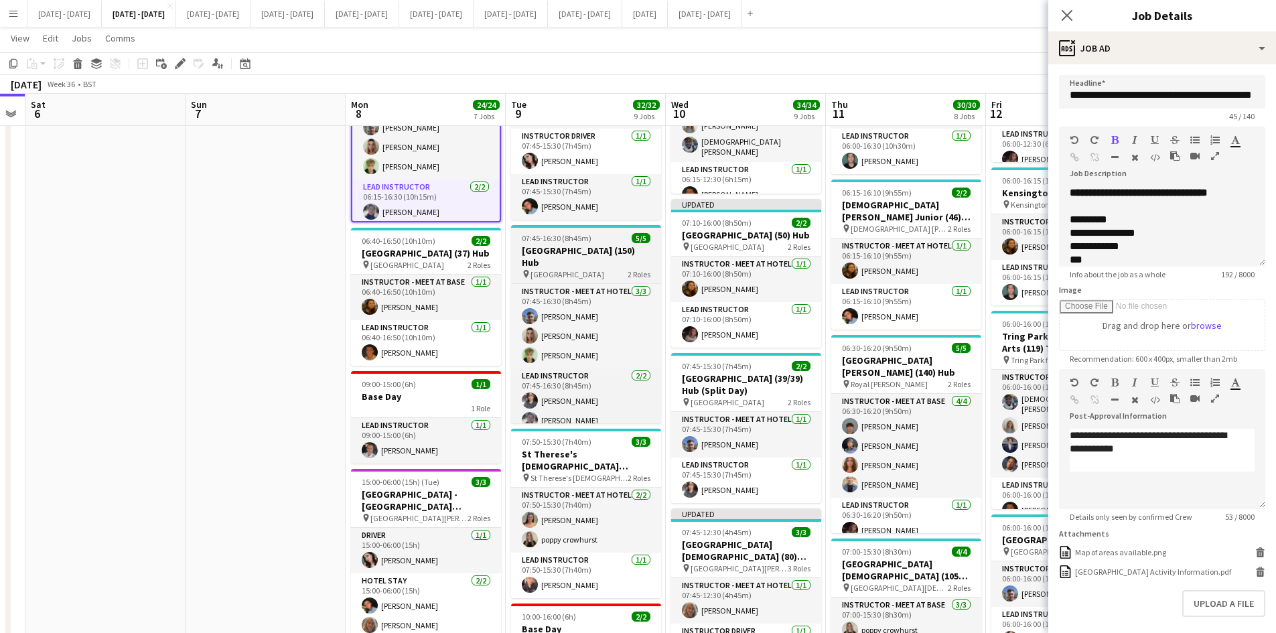
click at [607, 235] on div "07:45-16:30 (8h45m) 5/5" at bounding box center [586, 238] width 150 height 10
type input "**********"
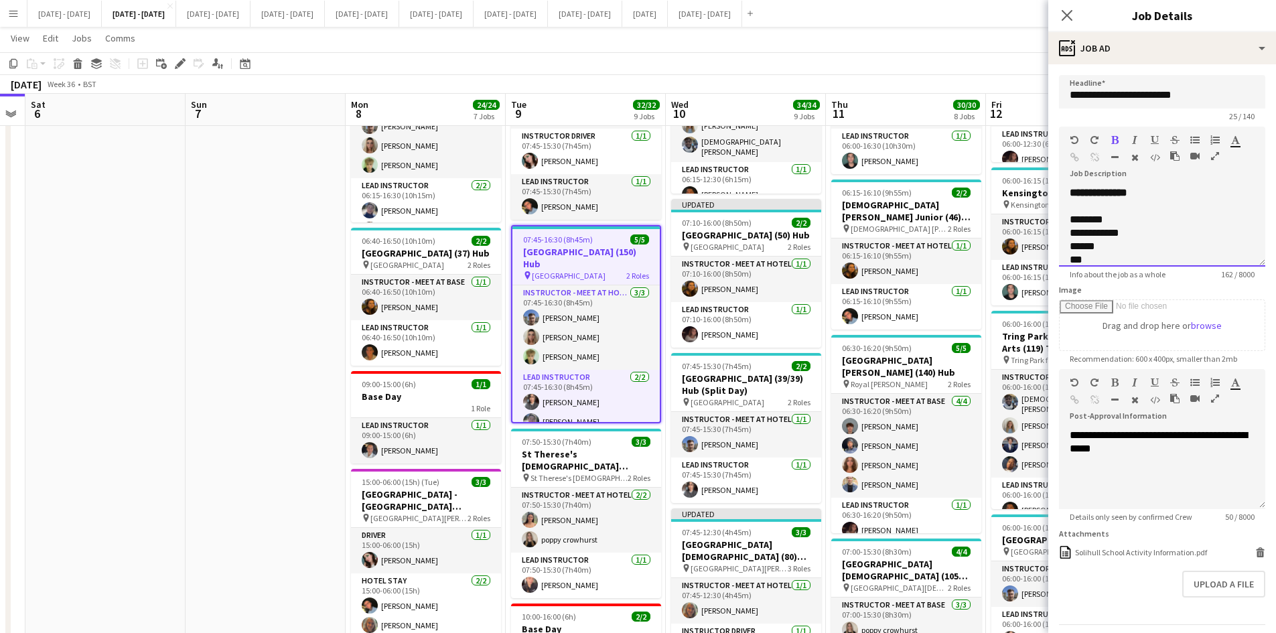
click at [1113, 193] on b "**********" at bounding box center [1099, 193] width 58 height 10
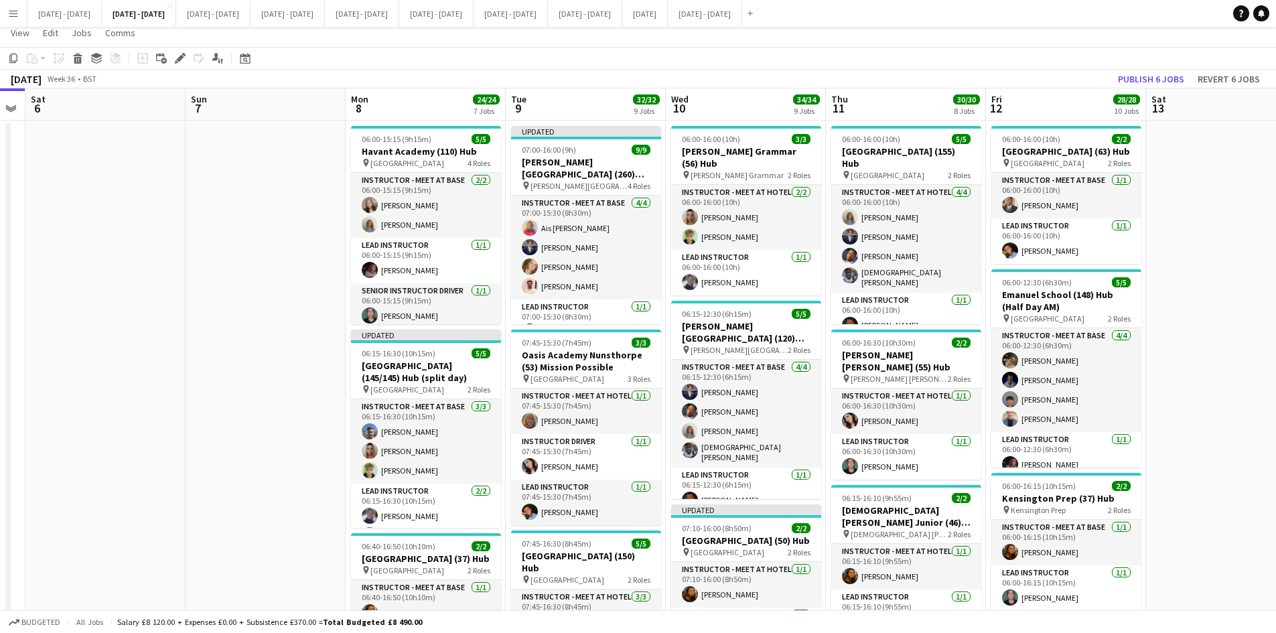
scroll to position [0, 0]
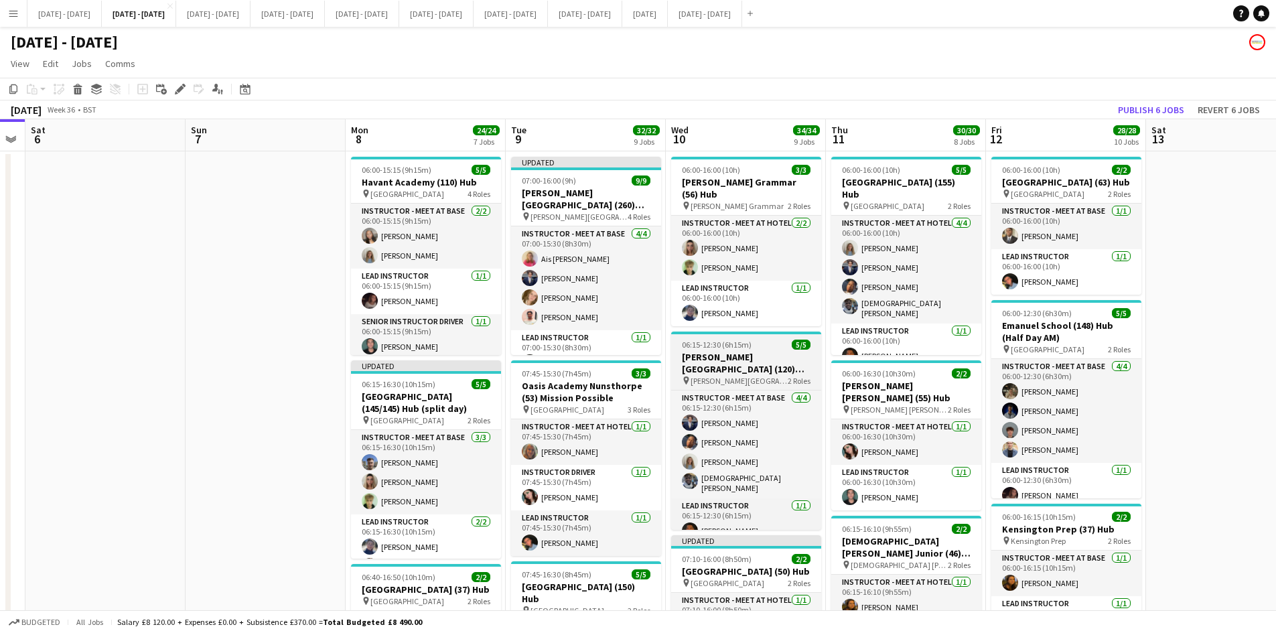
click at [762, 344] on div "06:15-12:30 (6h15m) 5/5" at bounding box center [746, 345] width 150 height 10
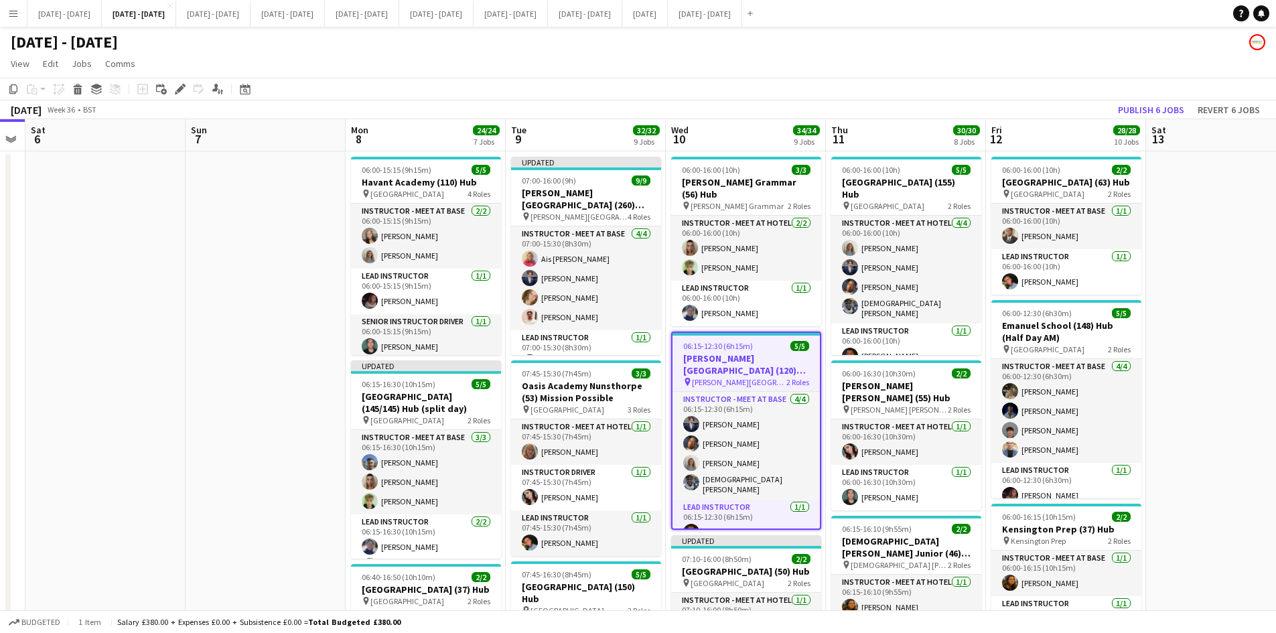
click at [762, 344] on div "06:15-12:30 (6h15m) 5/5" at bounding box center [746, 346] width 147 height 10
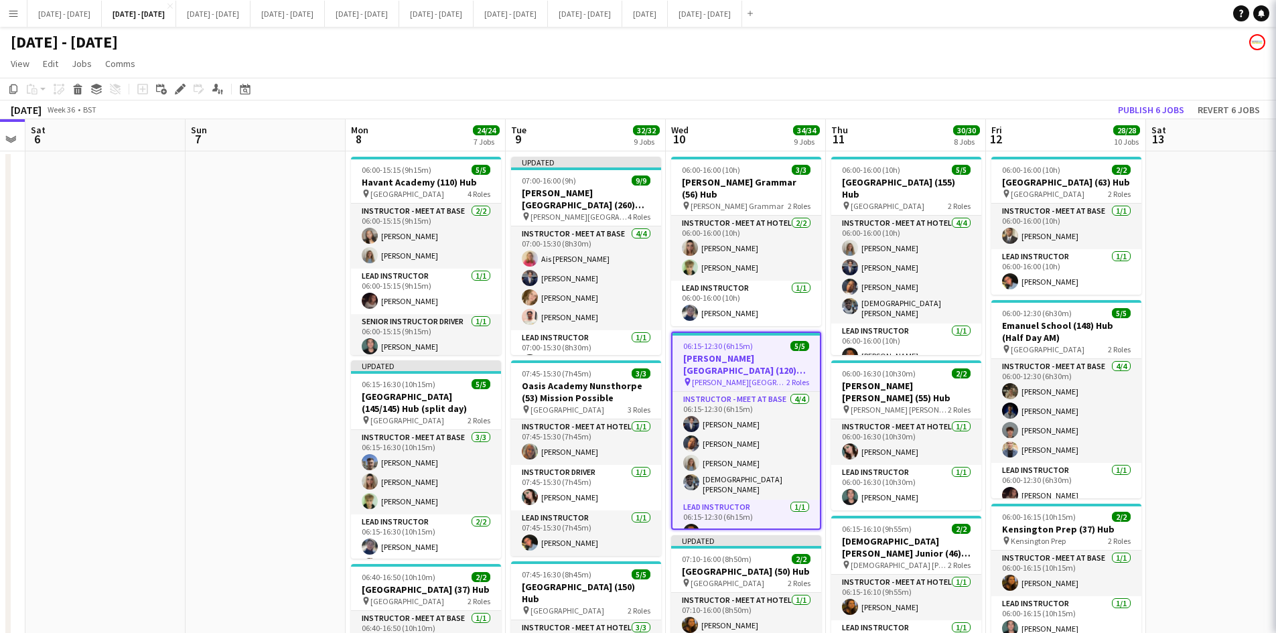
type input "**********"
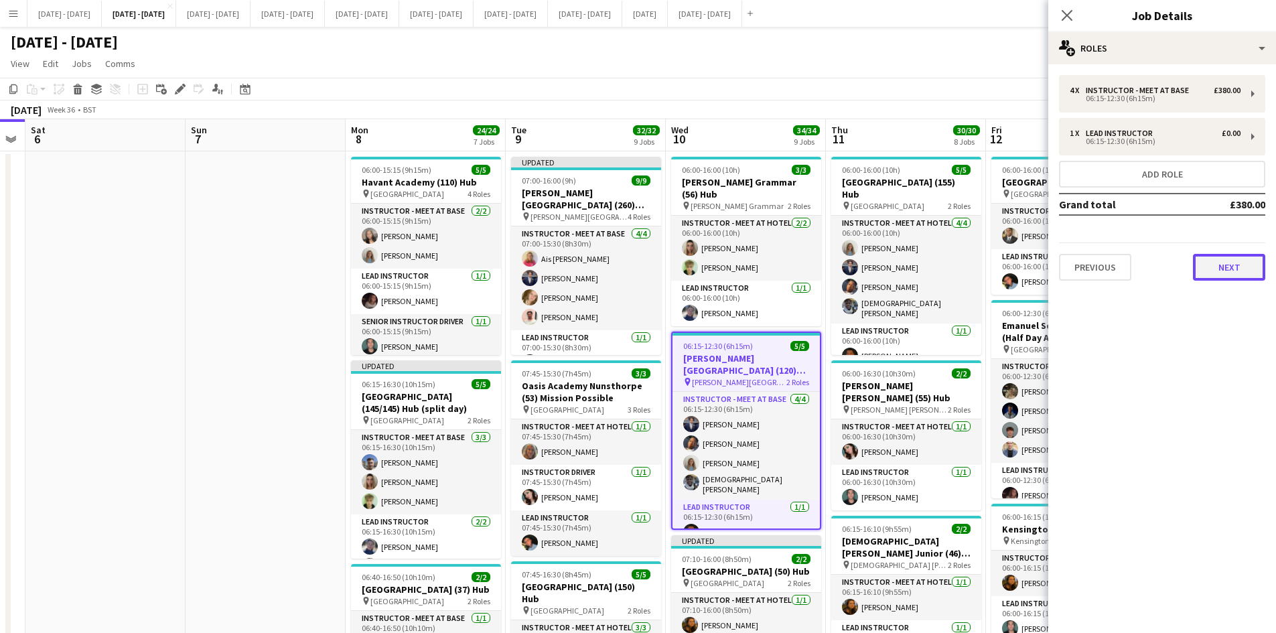
click at [1229, 269] on button "Next" at bounding box center [1229, 267] width 72 height 27
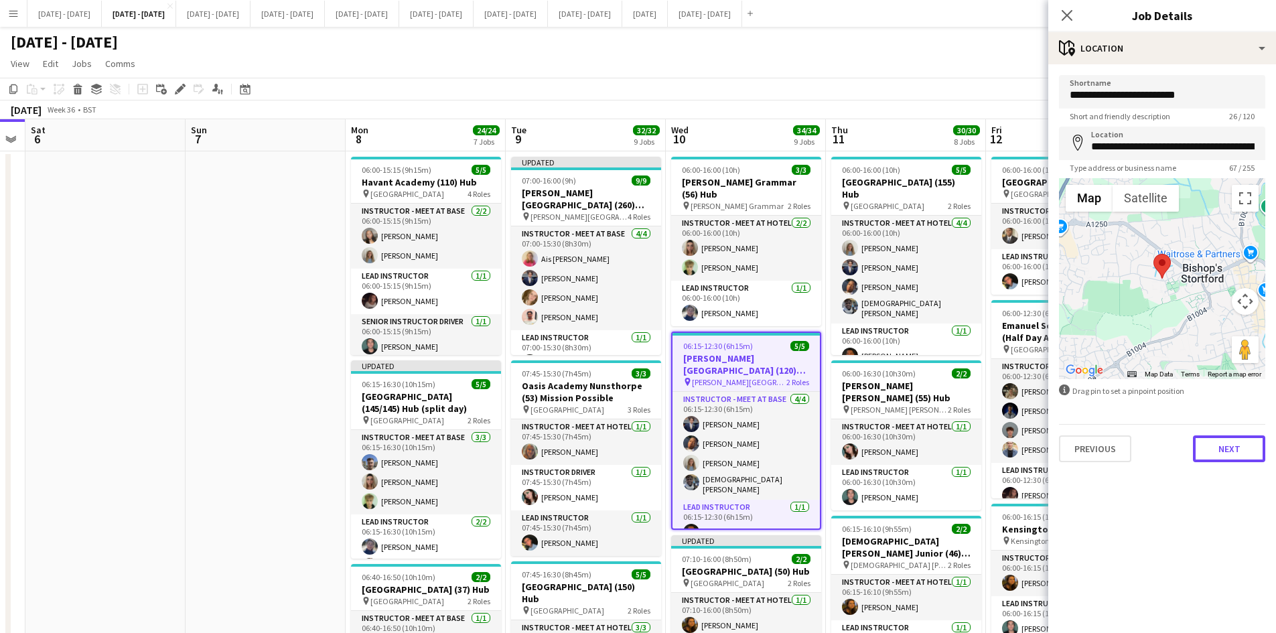
click at [1221, 452] on button "Next" at bounding box center [1229, 449] width 72 height 27
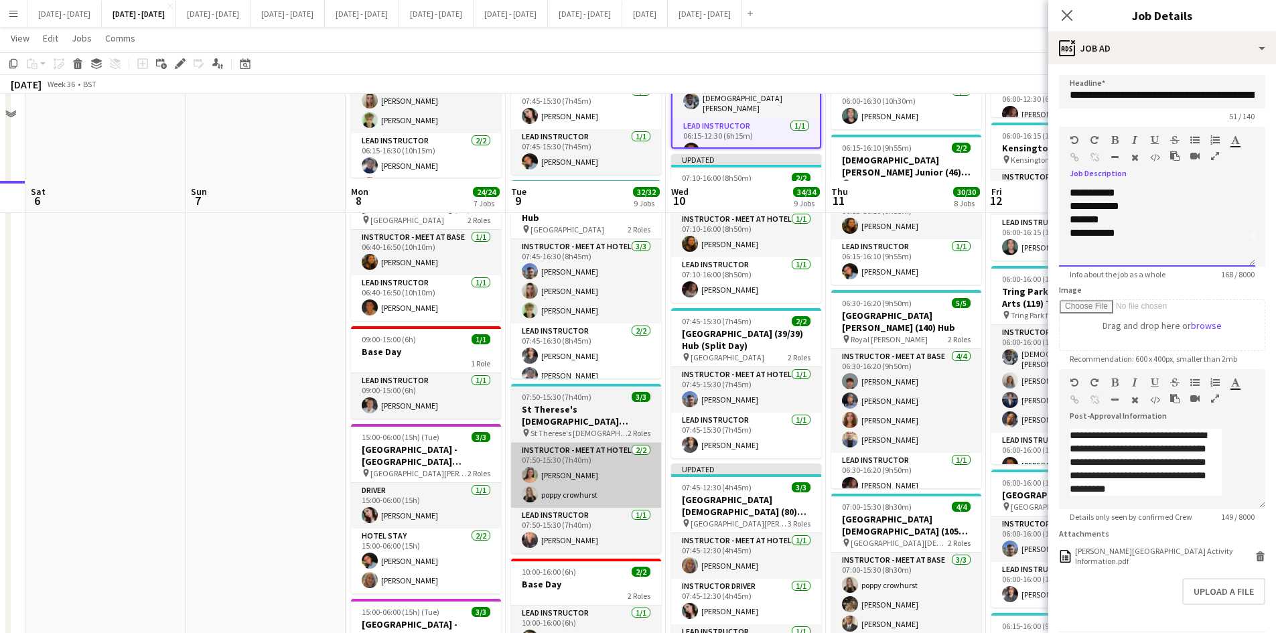
scroll to position [469, 0]
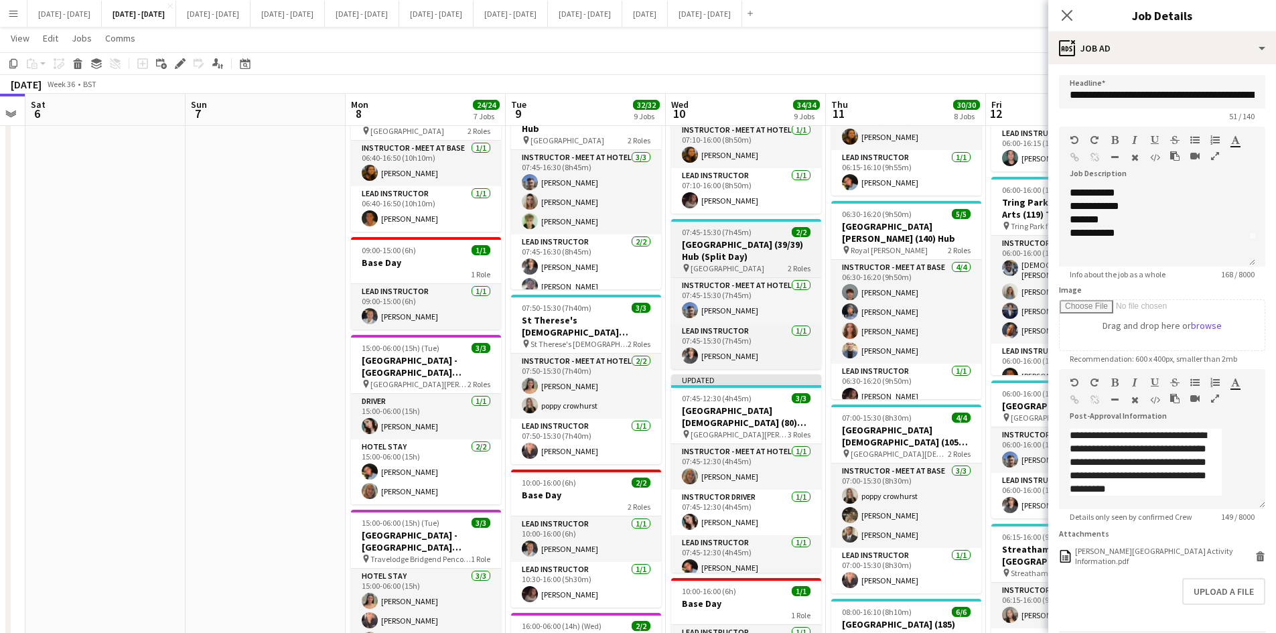
click at [762, 228] on div "07:45-15:30 (7h45m) 2/2" at bounding box center [746, 232] width 150 height 10
type input "**********"
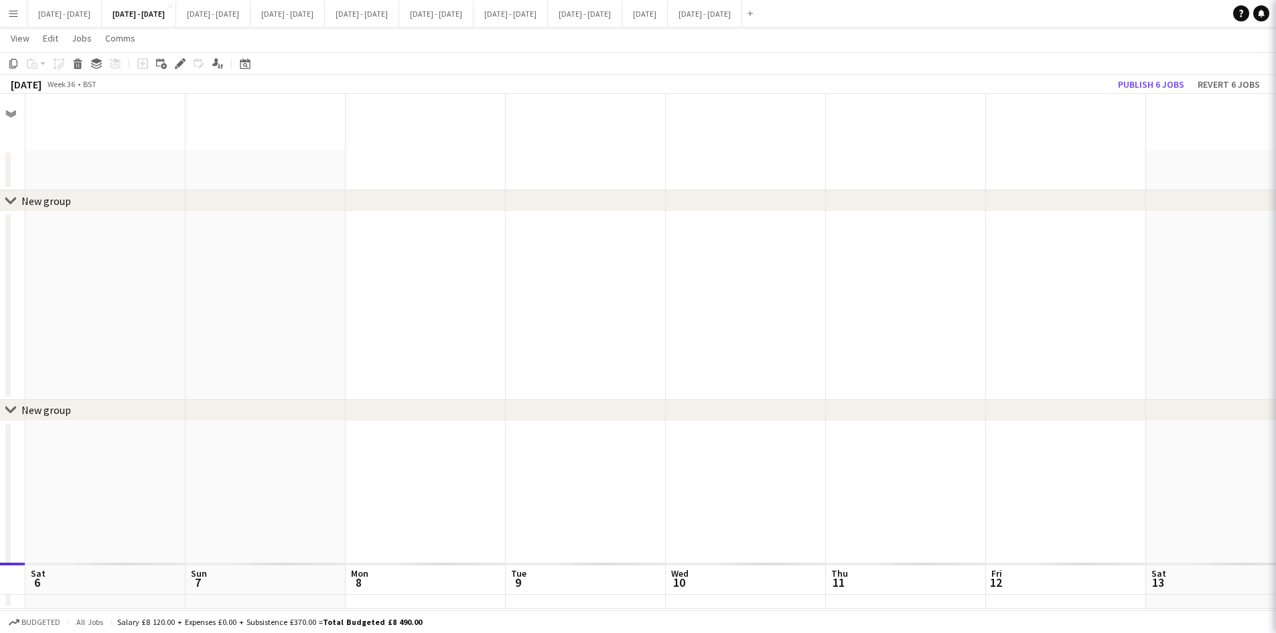
scroll to position [0, 0]
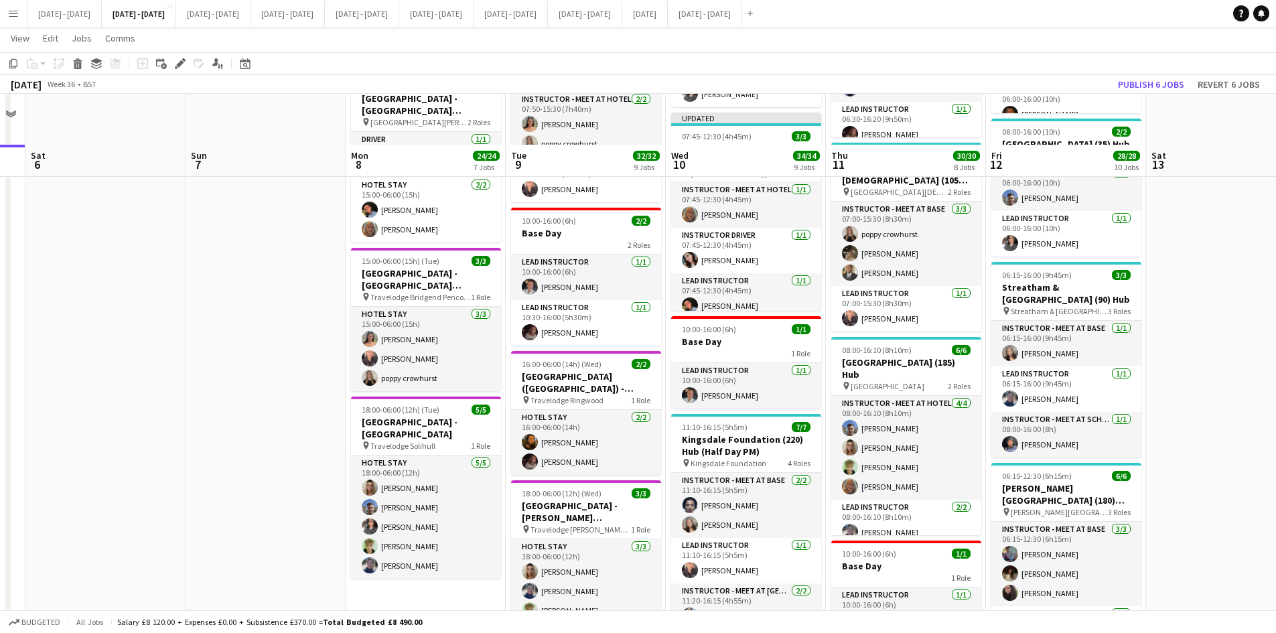
scroll to position [804, 0]
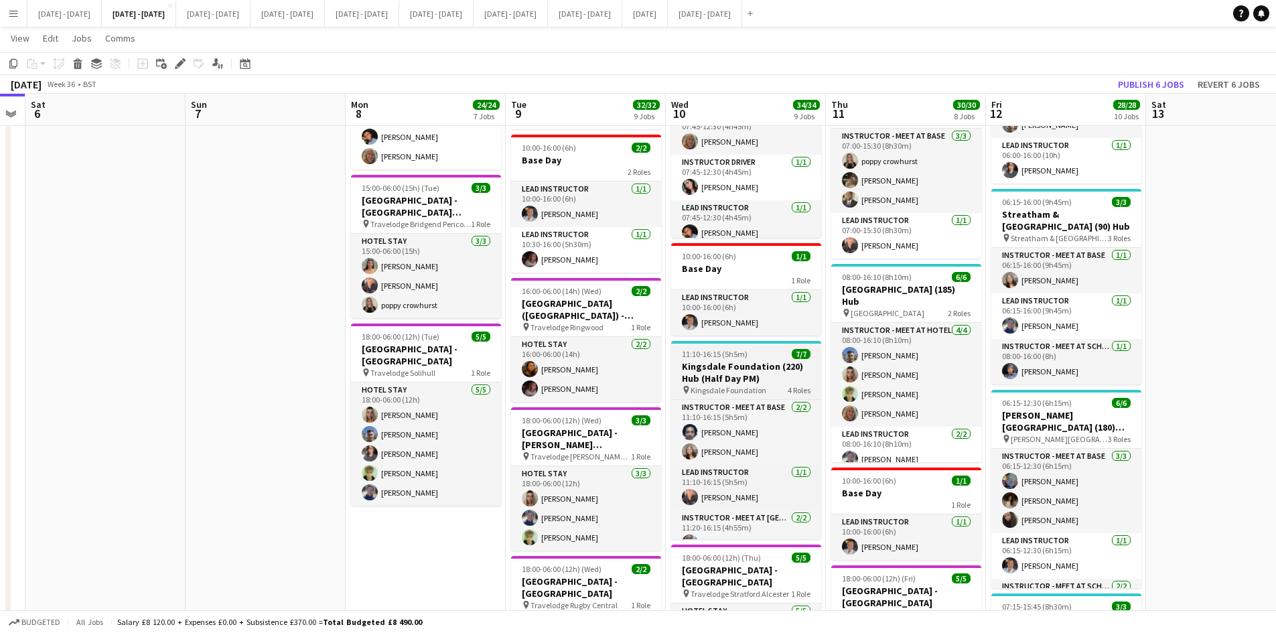
click at [767, 350] on div "11:10-16:15 (5h5m) 7/7" at bounding box center [746, 354] width 150 height 10
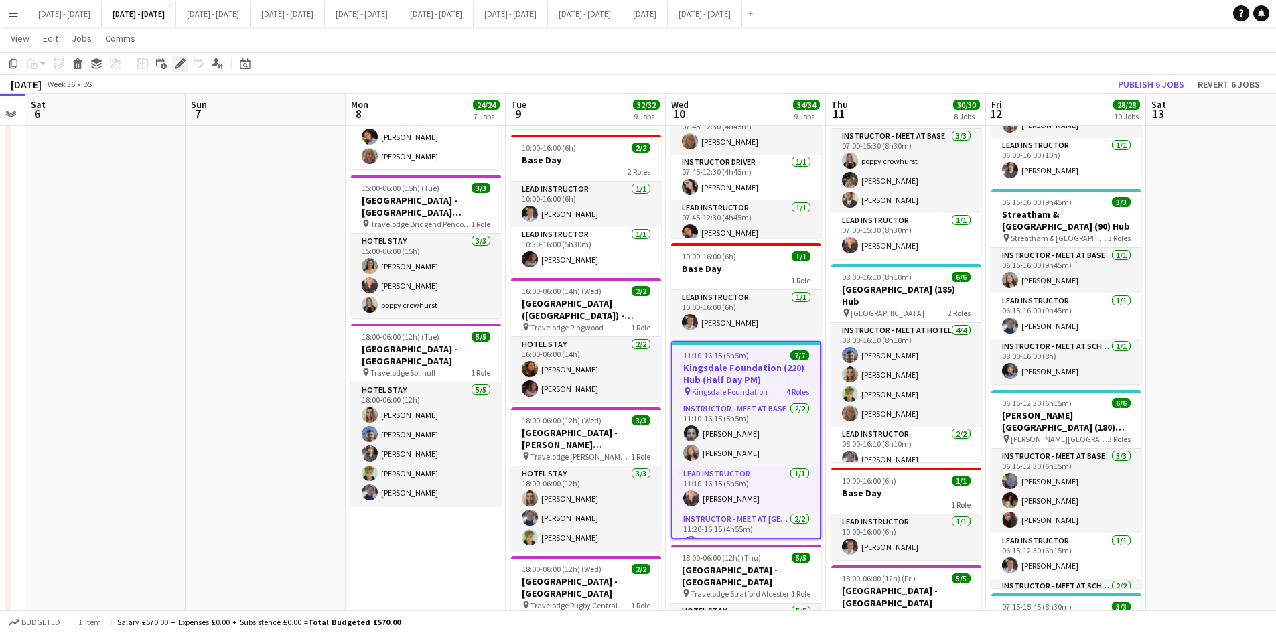
click at [180, 63] on icon at bounding box center [179, 63] width 7 height 7
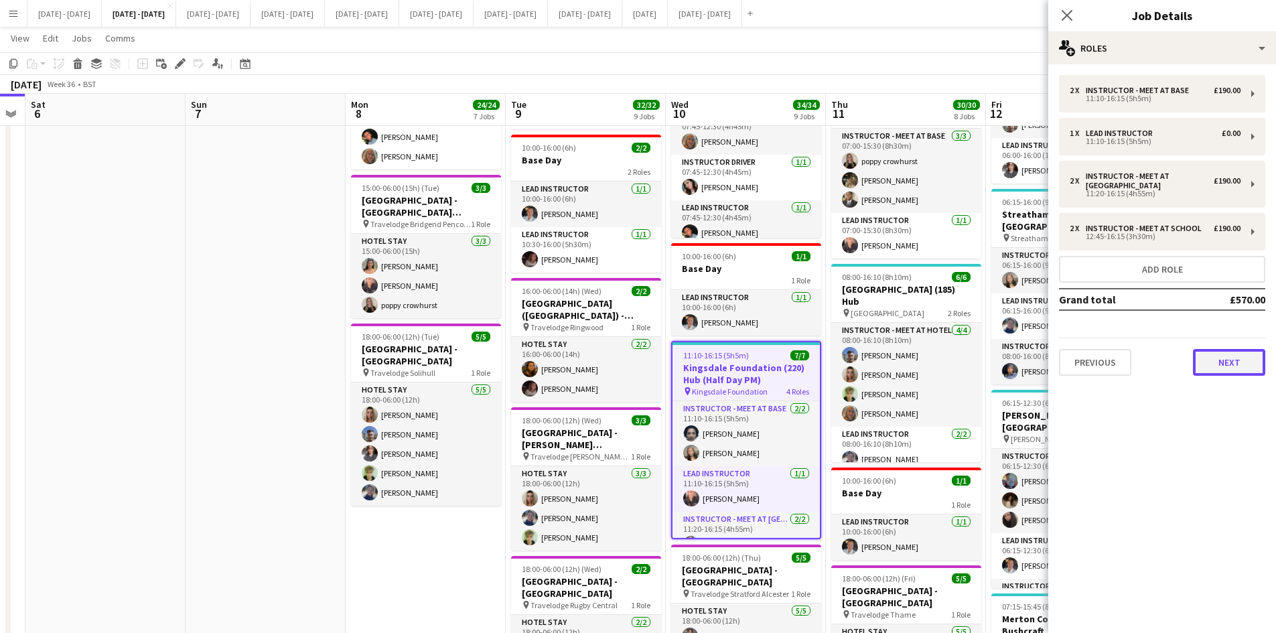
click at [1235, 368] on button "Next" at bounding box center [1229, 362] width 72 height 27
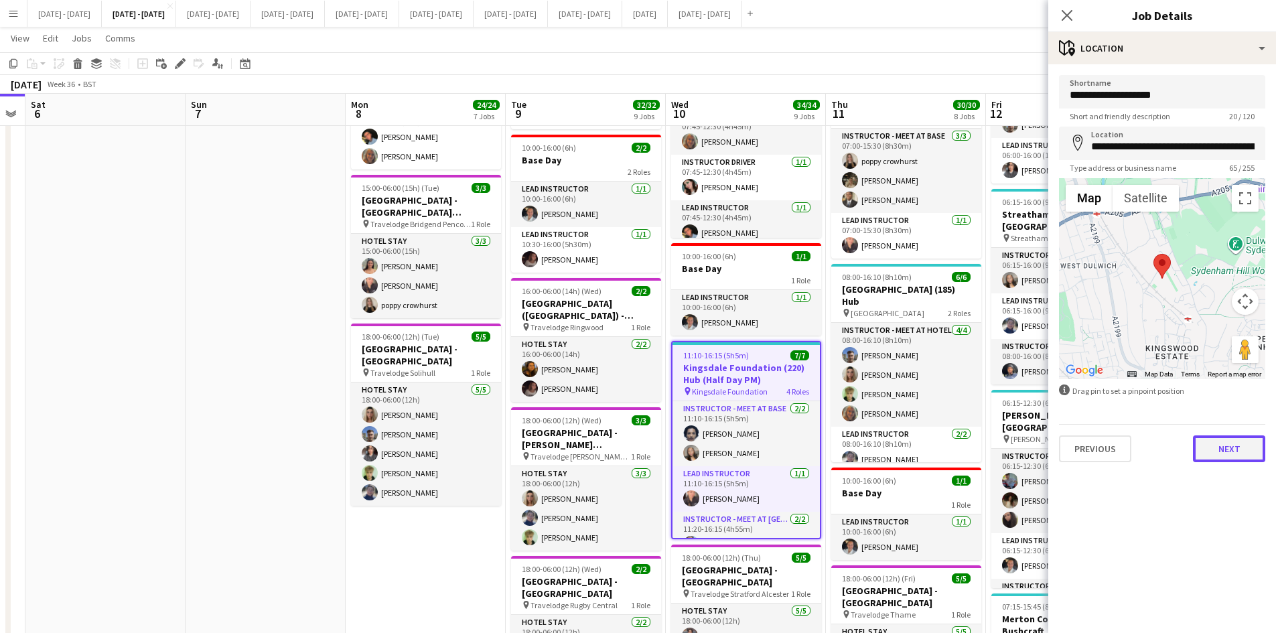
click at [1222, 446] on button "Next" at bounding box center [1229, 449] width 72 height 27
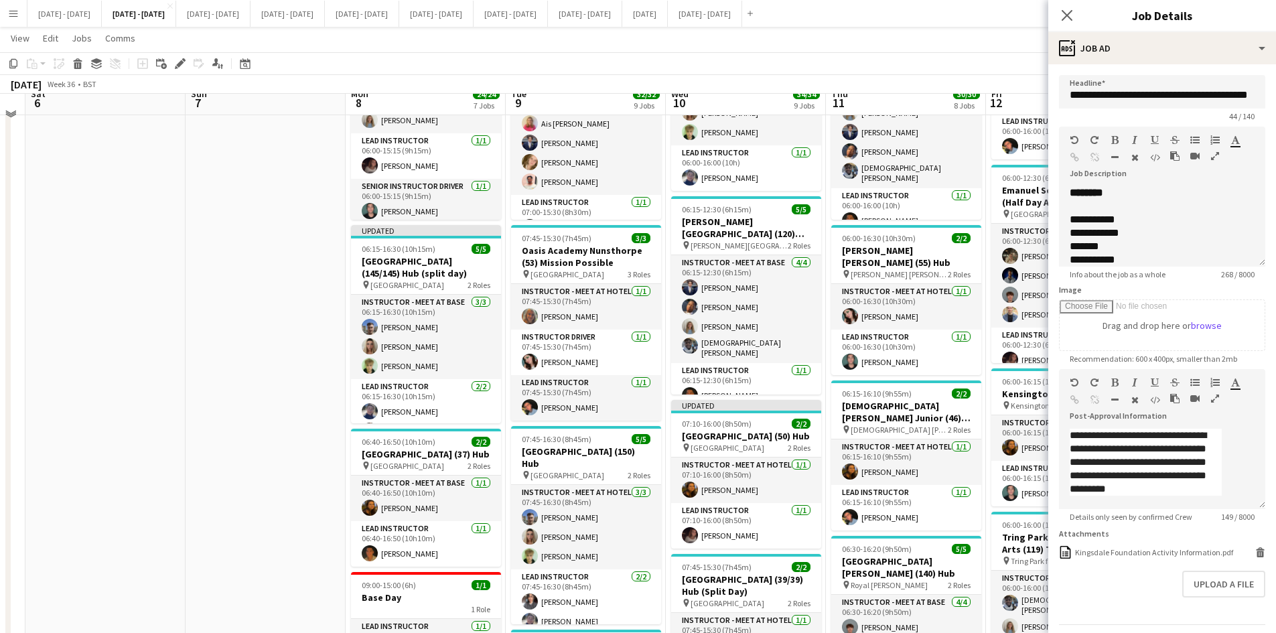
scroll to position [0, 0]
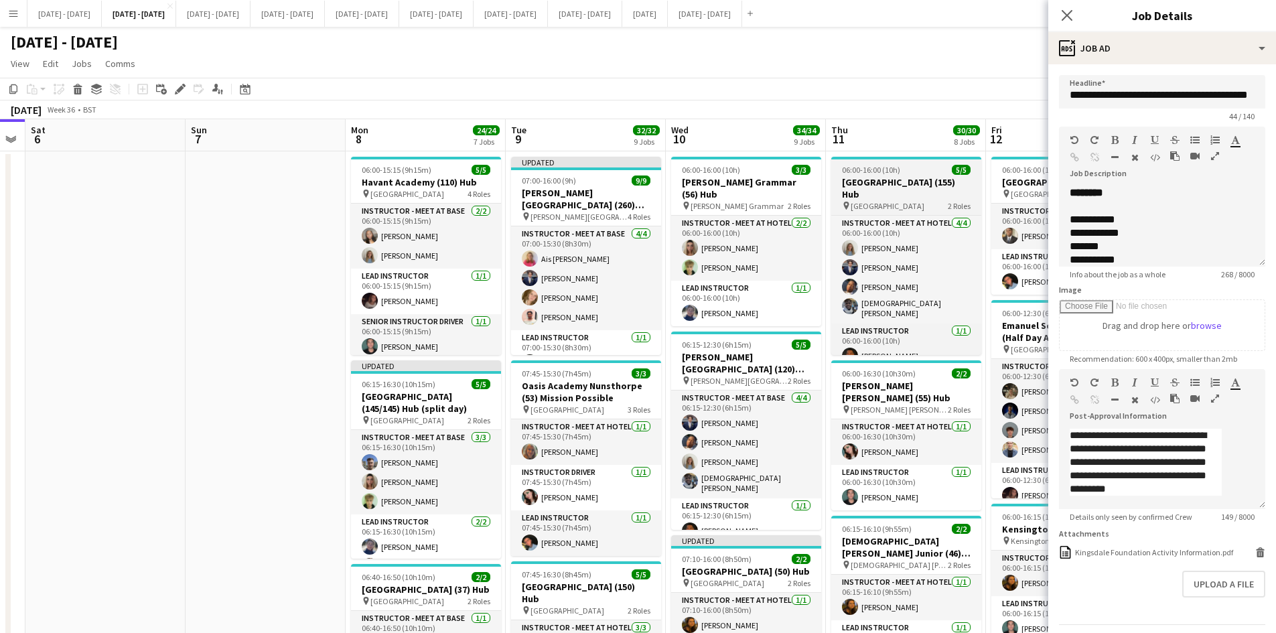
click at [915, 170] on div "06:00-16:00 (10h) 5/5" at bounding box center [907, 170] width 150 height 10
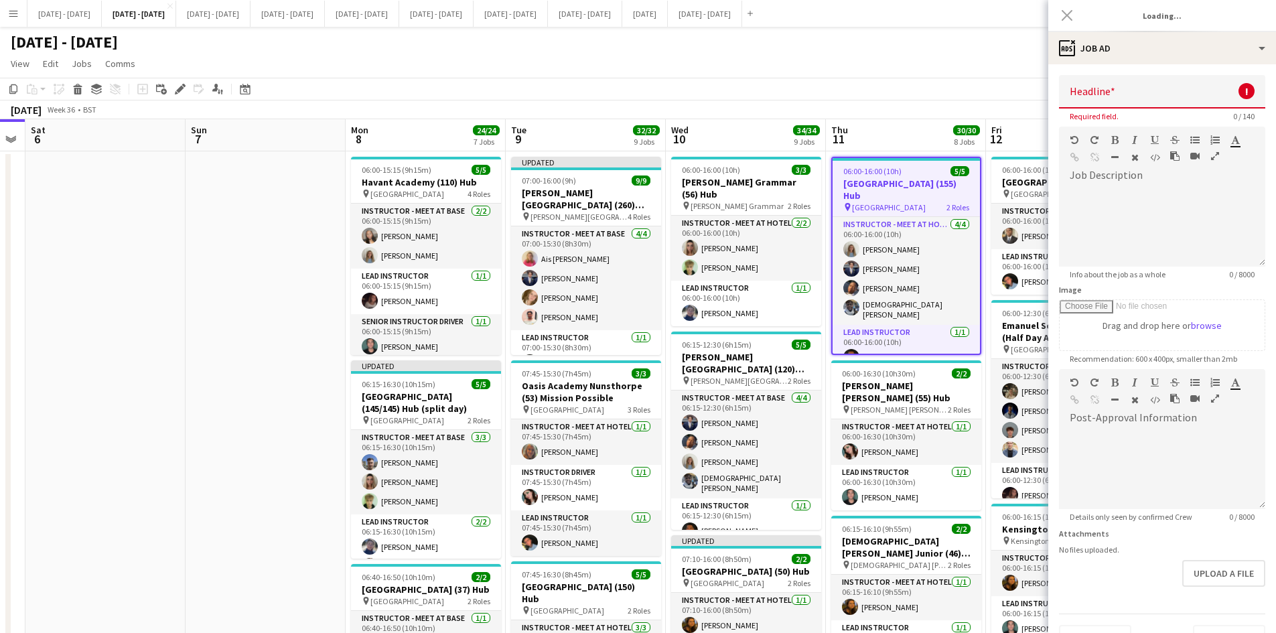
type input "**********"
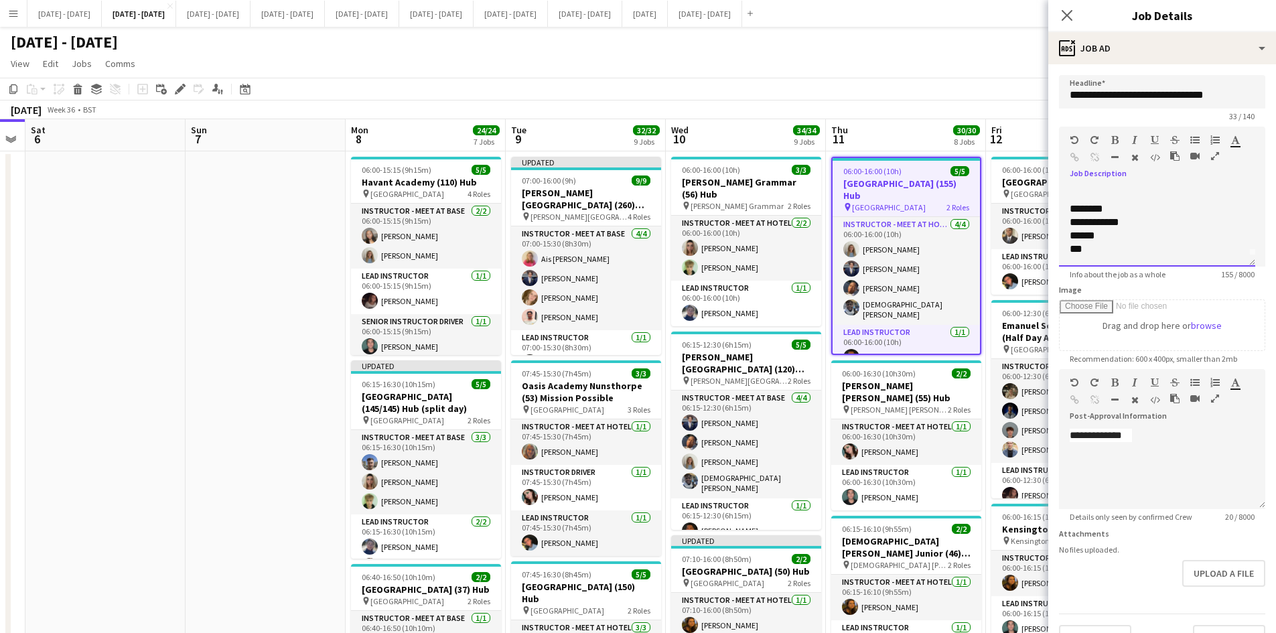
scroll to position [17, 0]
click at [919, 529] on div "06:15-16:10 (9h55m) 2/2" at bounding box center [907, 529] width 150 height 10
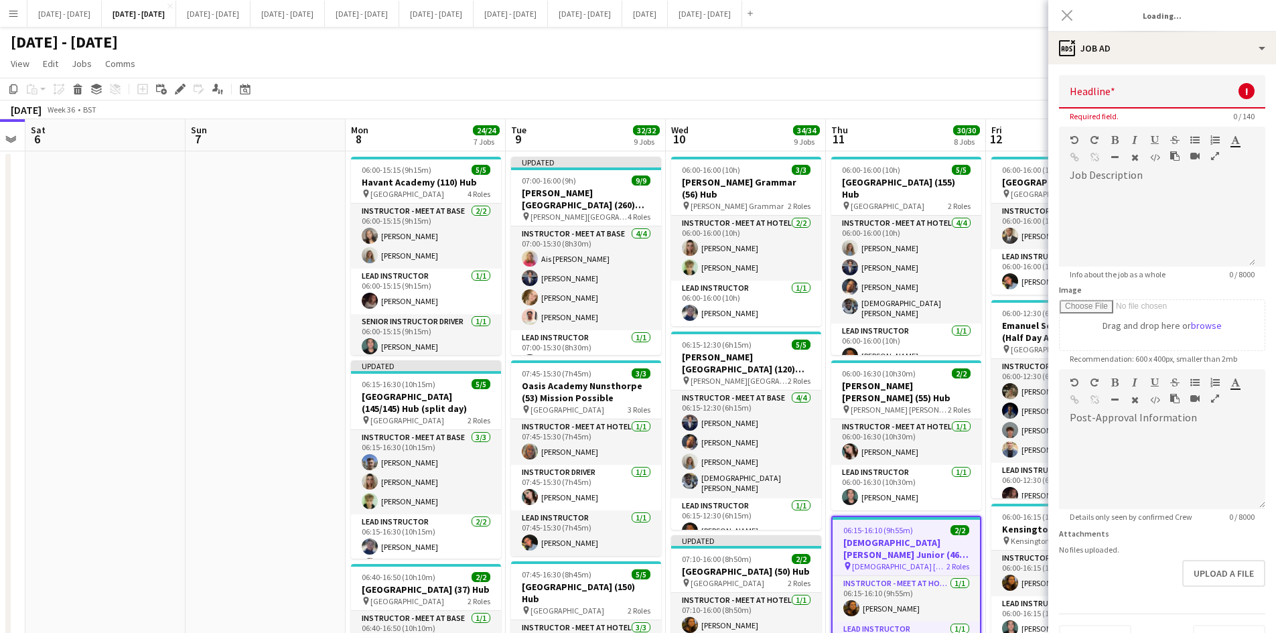
type input "**********"
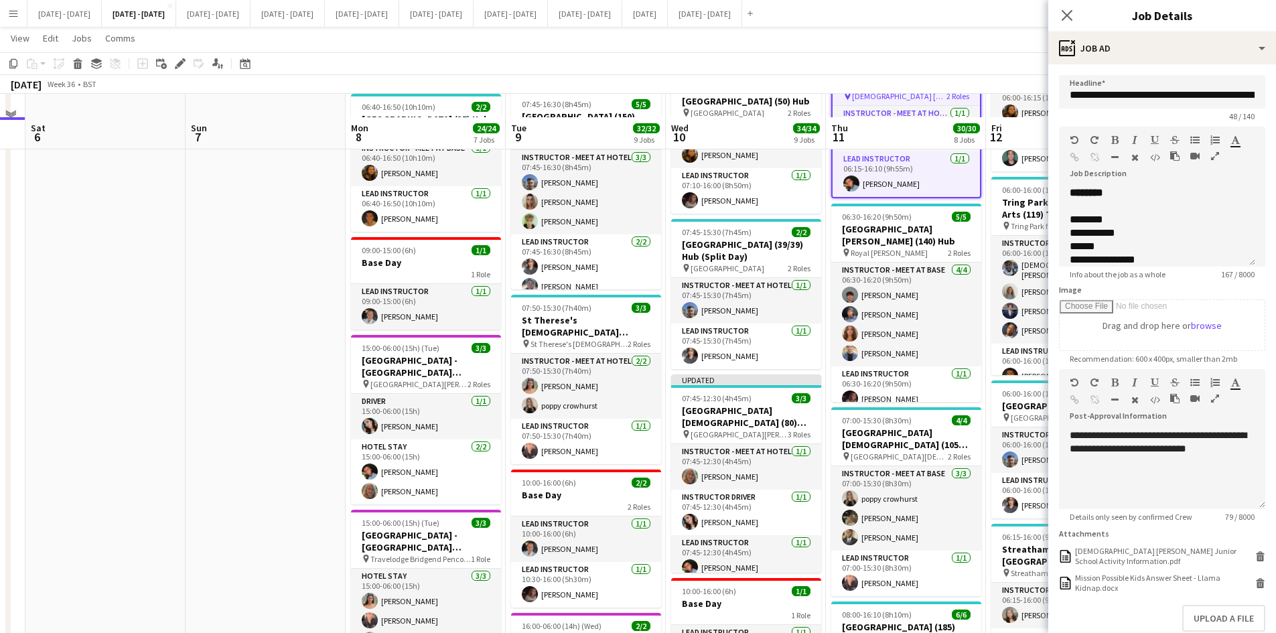
scroll to position [804, 0]
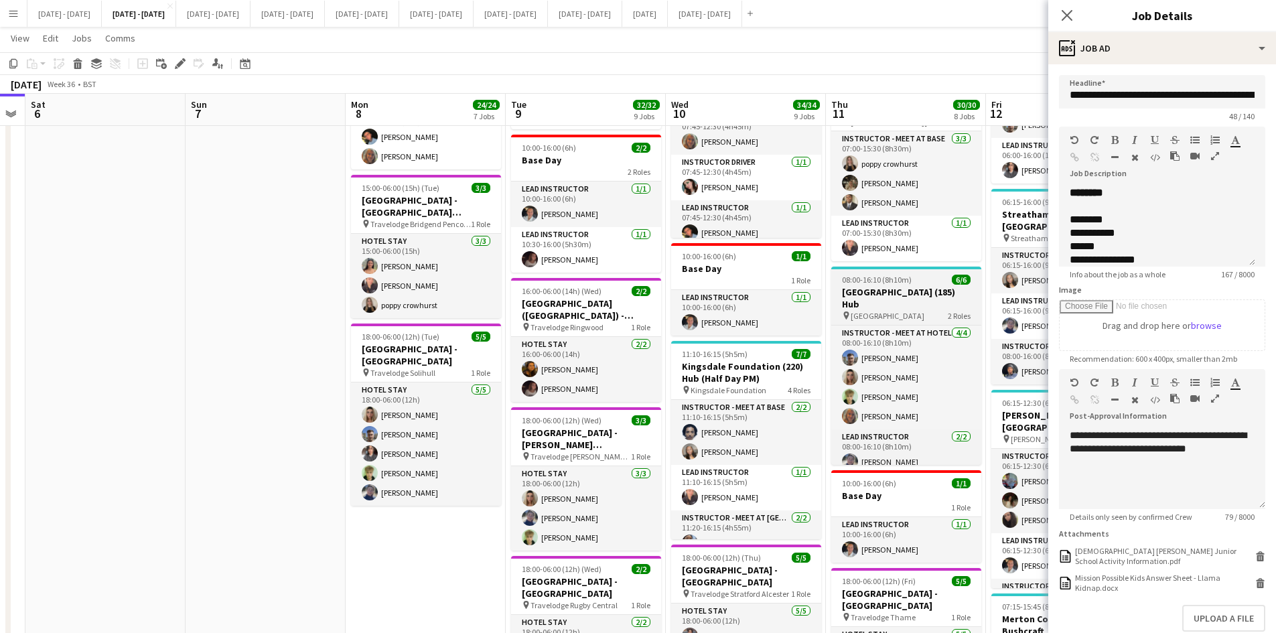
click at [928, 275] on div "08:00-16:10 (8h10m) 6/6" at bounding box center [907, 280] width 150 height 10
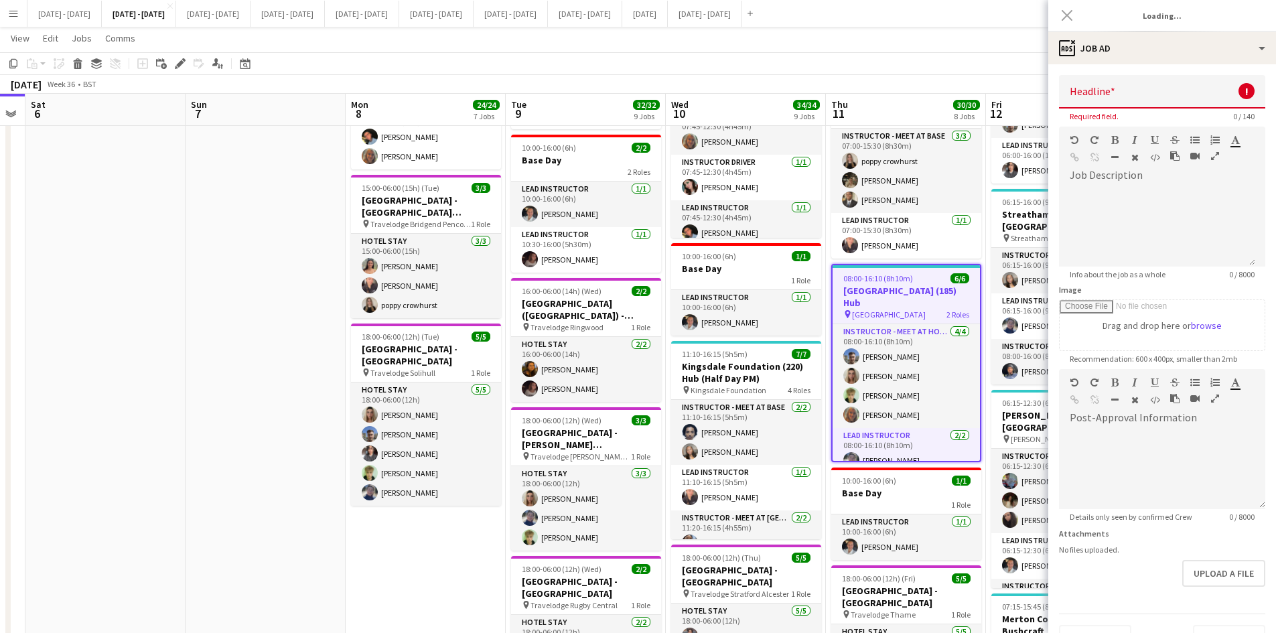
type input "**********"
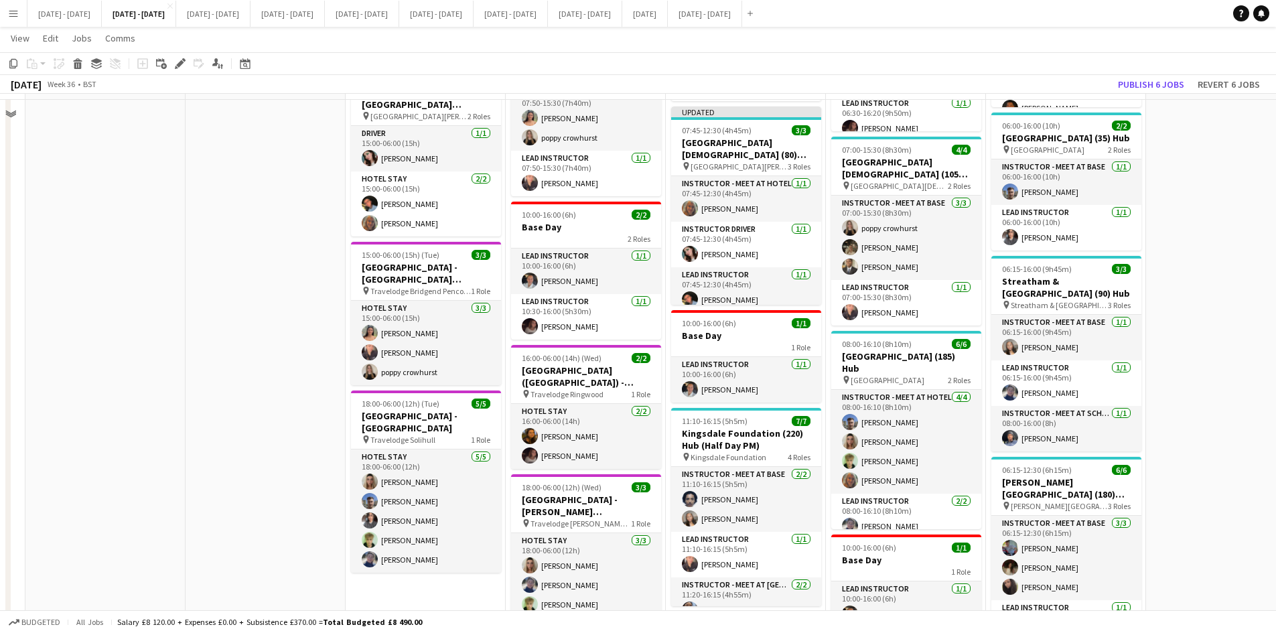
scroll to position [536, 0]
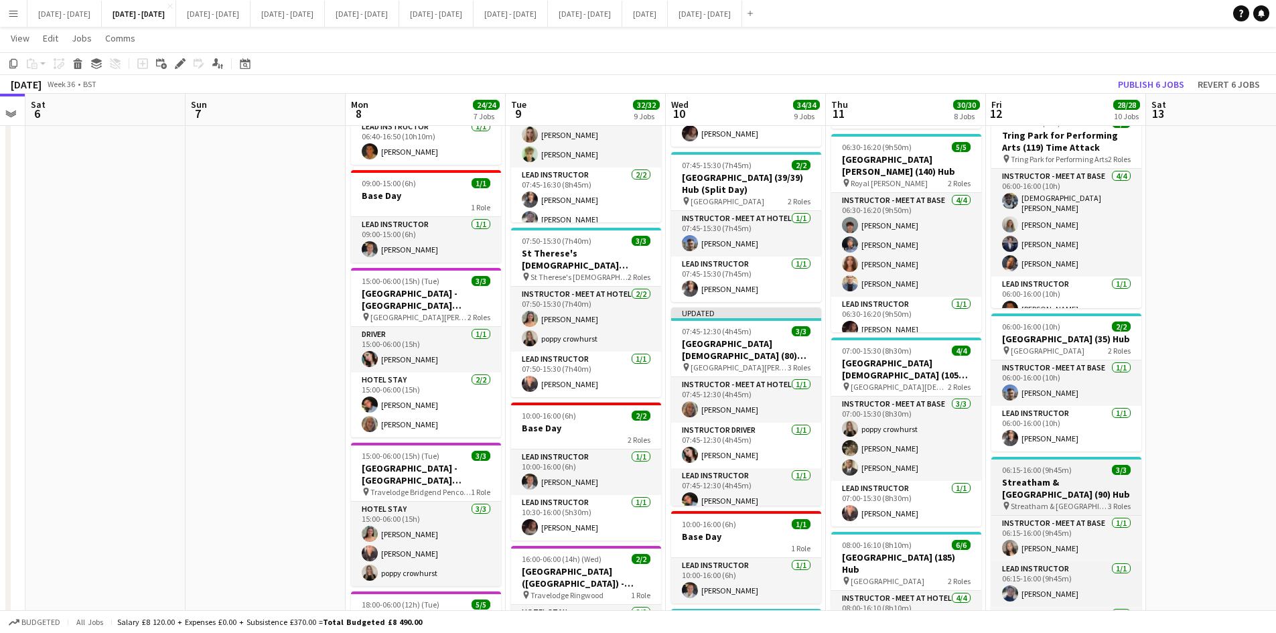
click at [1085, 475] on div "06:15-16:00 (9h45m) 3/3" at bounding box center [1067, 470] width 150 height 10
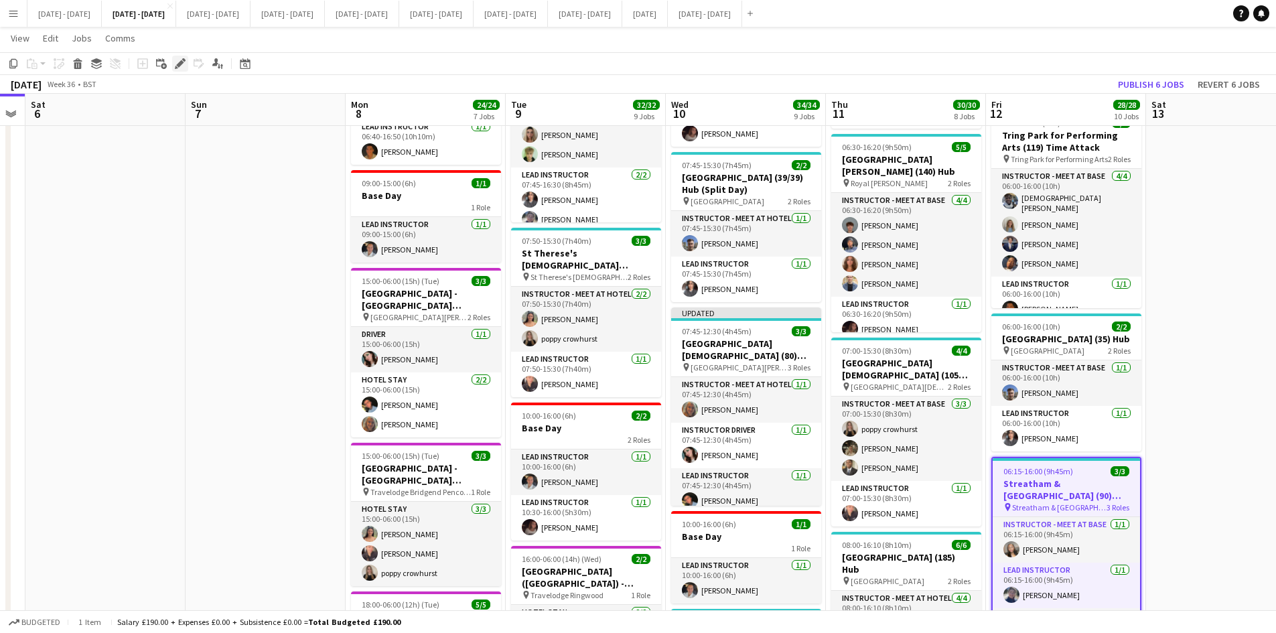
click at [180, 59] on icon "Edit" at bounding box center [180, 63] width 11 height 11
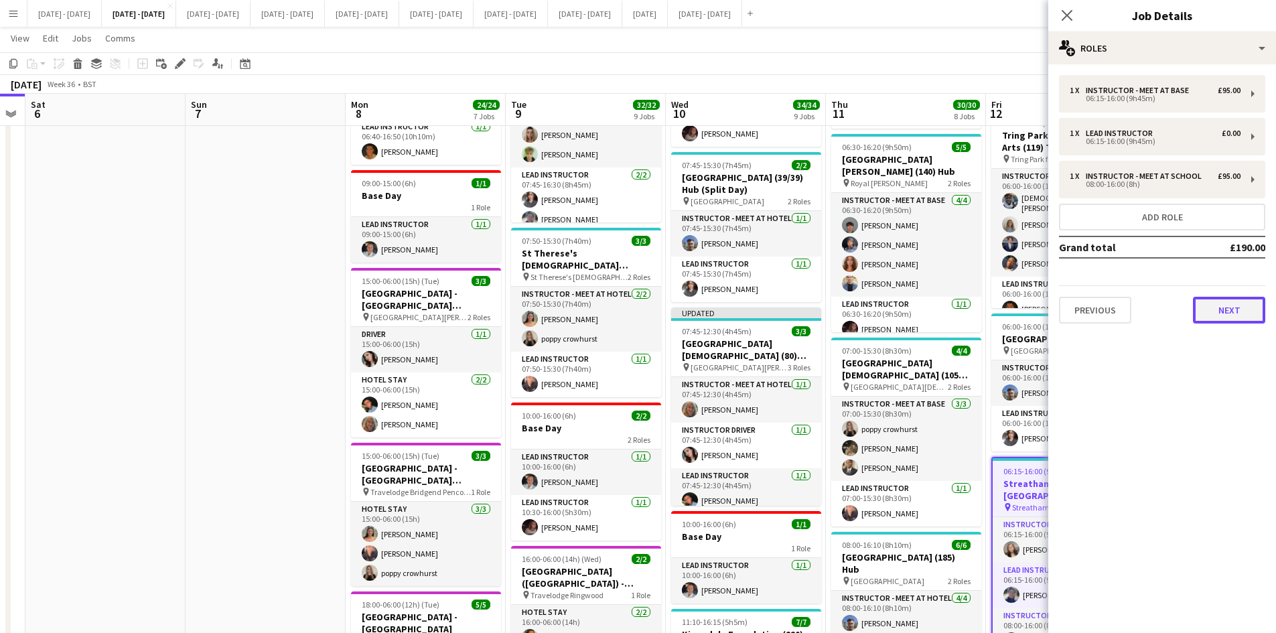
click at [1226, 309] on button "Next" at bounding box center [1229, 310] width 72 height 27
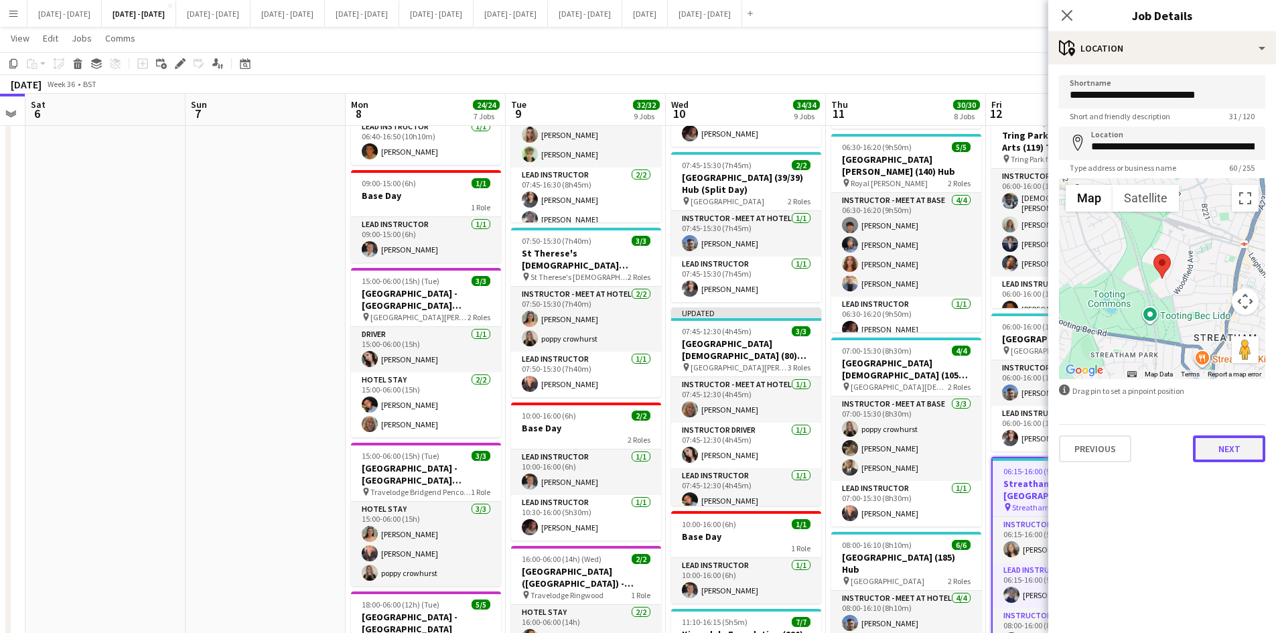
click at [1224, 449] on button "Next" at bounding box center [1229, 449] width 72 height 27
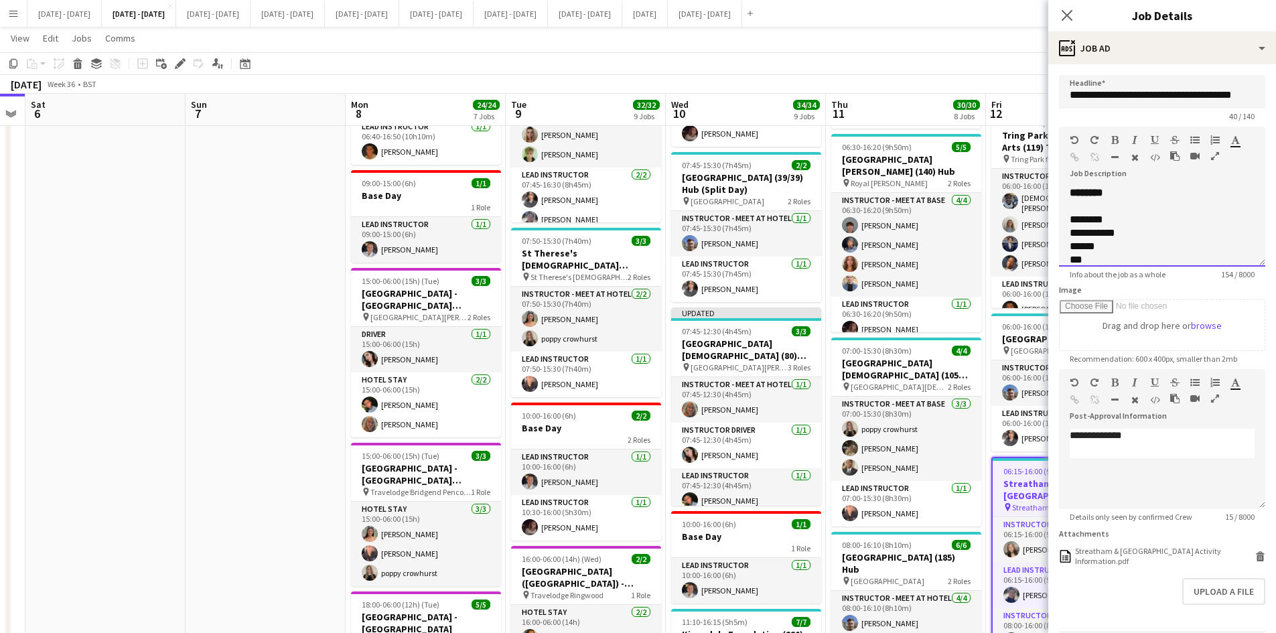
click at [1114, 210] on div "**********" at bounding box center [1162, 226] width 206 height 80
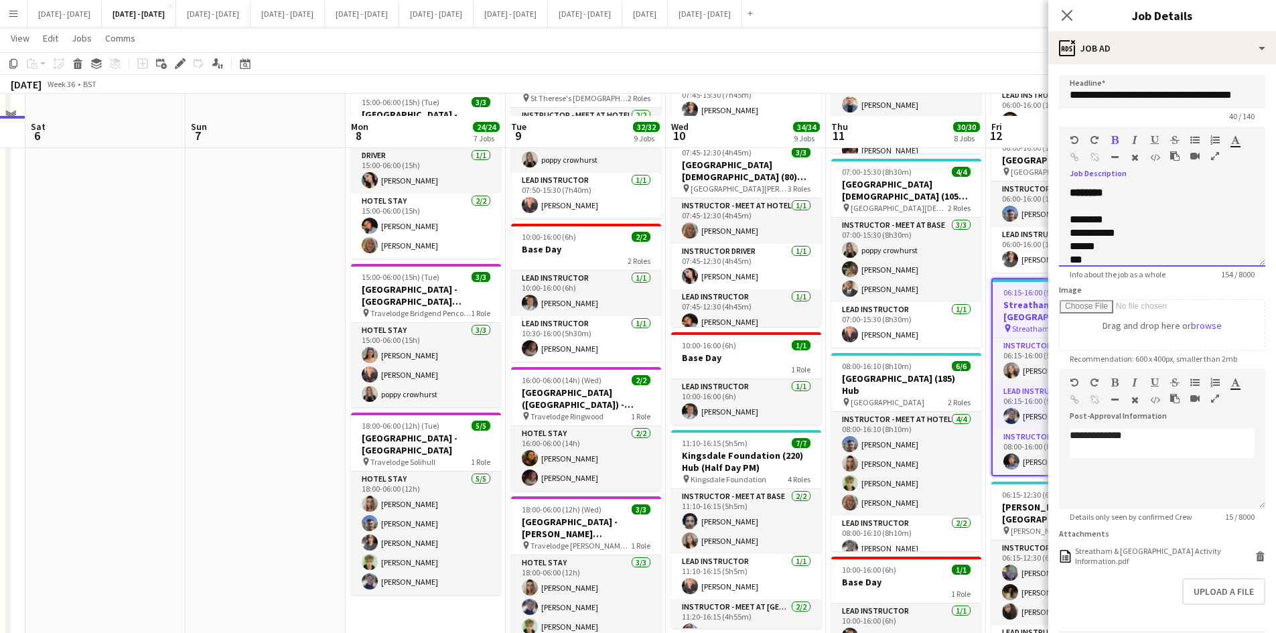
scroll to position [737, 0]
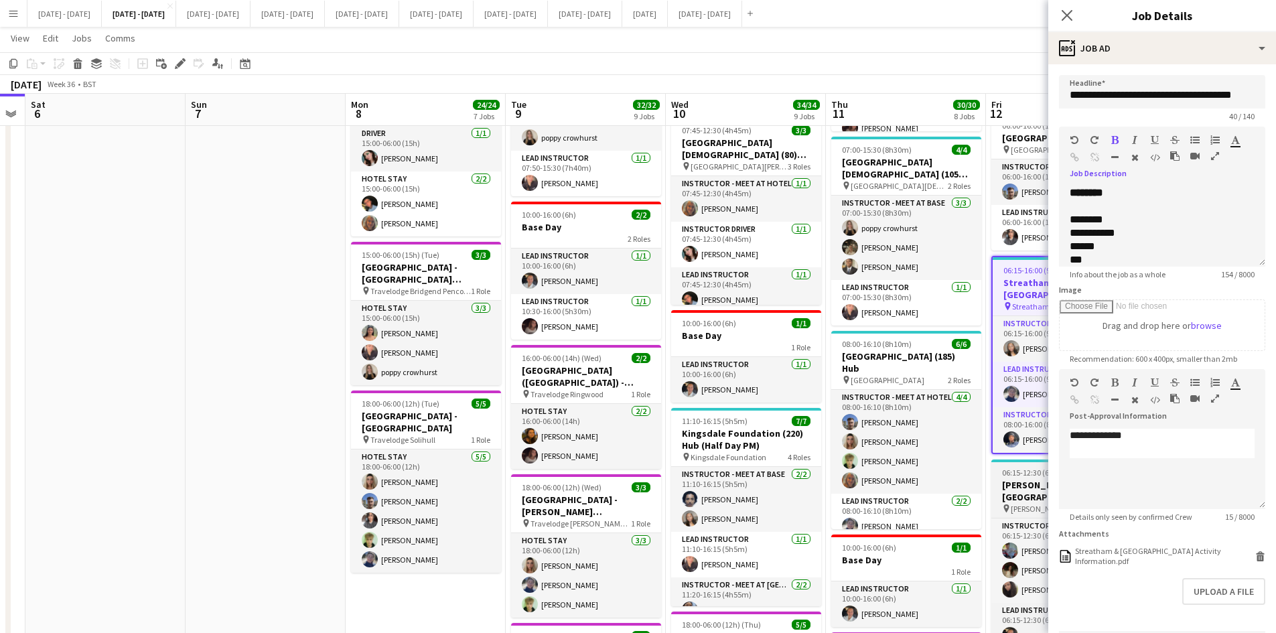
click at [1034, 479] on app-job-card "06:15-12:30 (6h15m) 6/6 [PERSON_NAME][GEOGRAPHIC_DATA] (180) Hub (Half Day AM) …" at bounding box center [1067, 559] width 150 height 198
type input "**********"
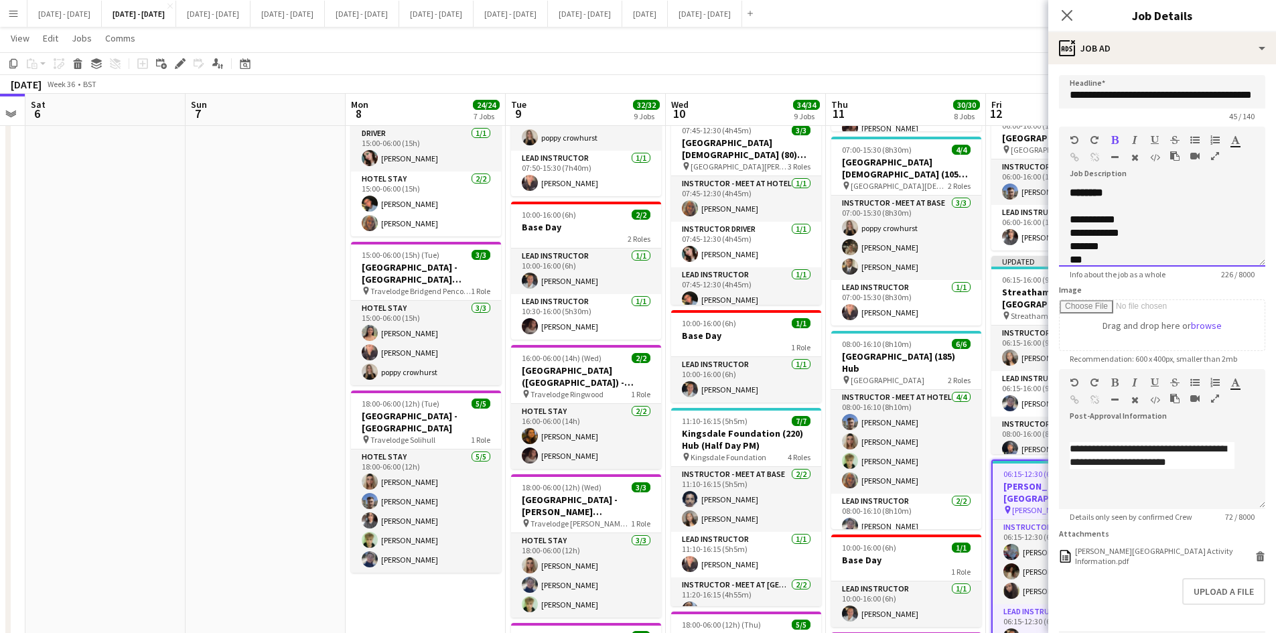
click at [1114, 192] on div "**********" at bounding box center [1162, 226] width 206 height 80
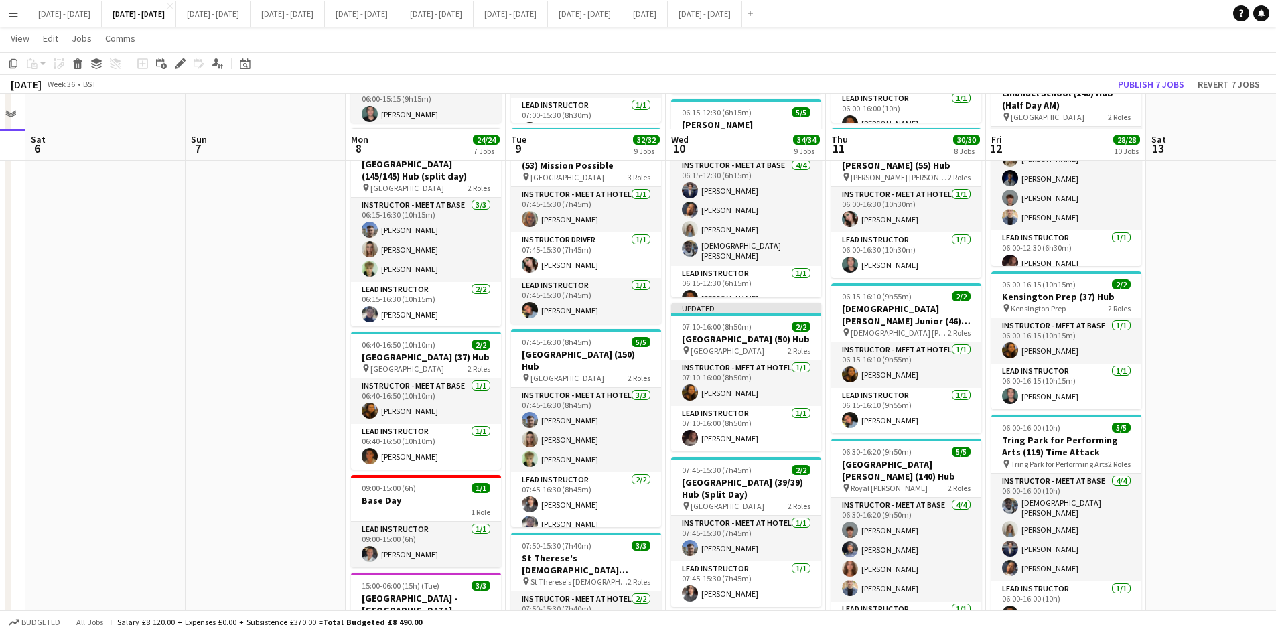
scroll to position [268, 0]
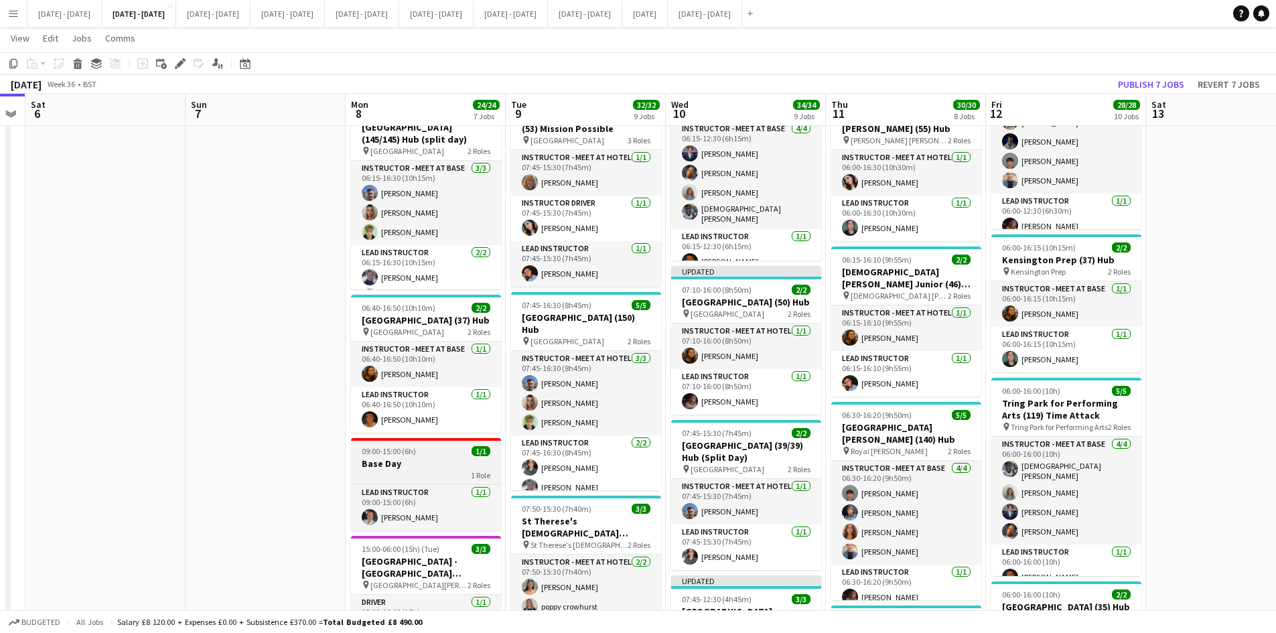
click at [421, 462] on h3 "Base Day" at bounding box center [426, 464] width 150 height 12
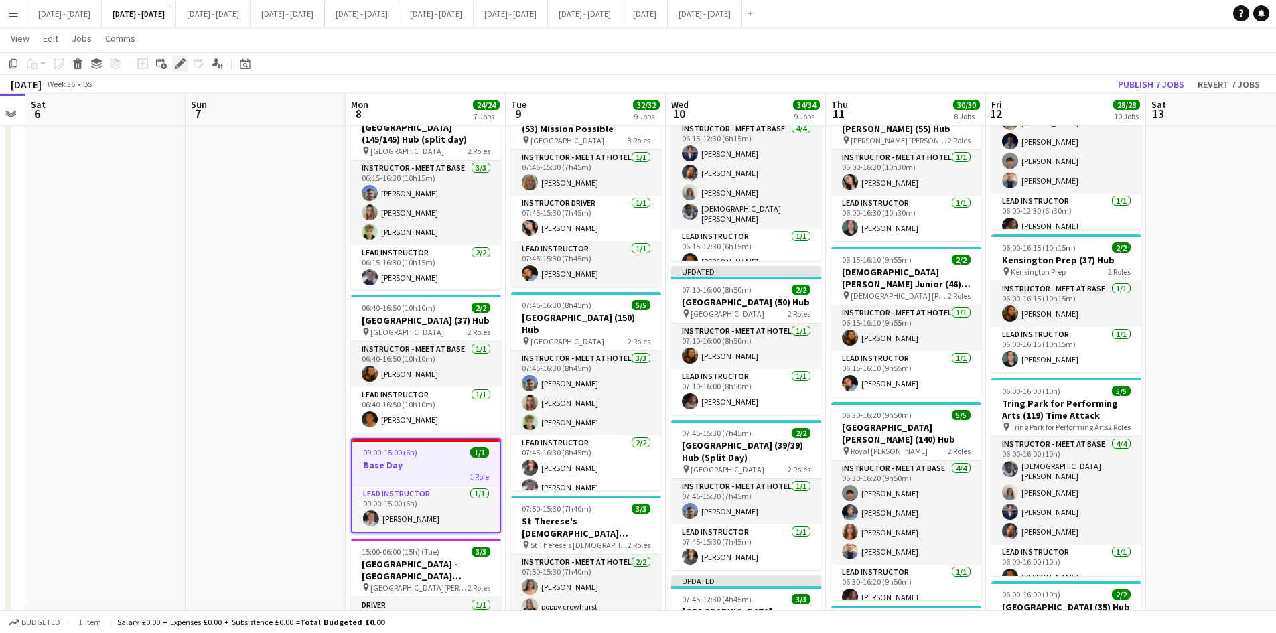
click at [182, 61] on icon at bounding box center [179, 63] width 7 height 7
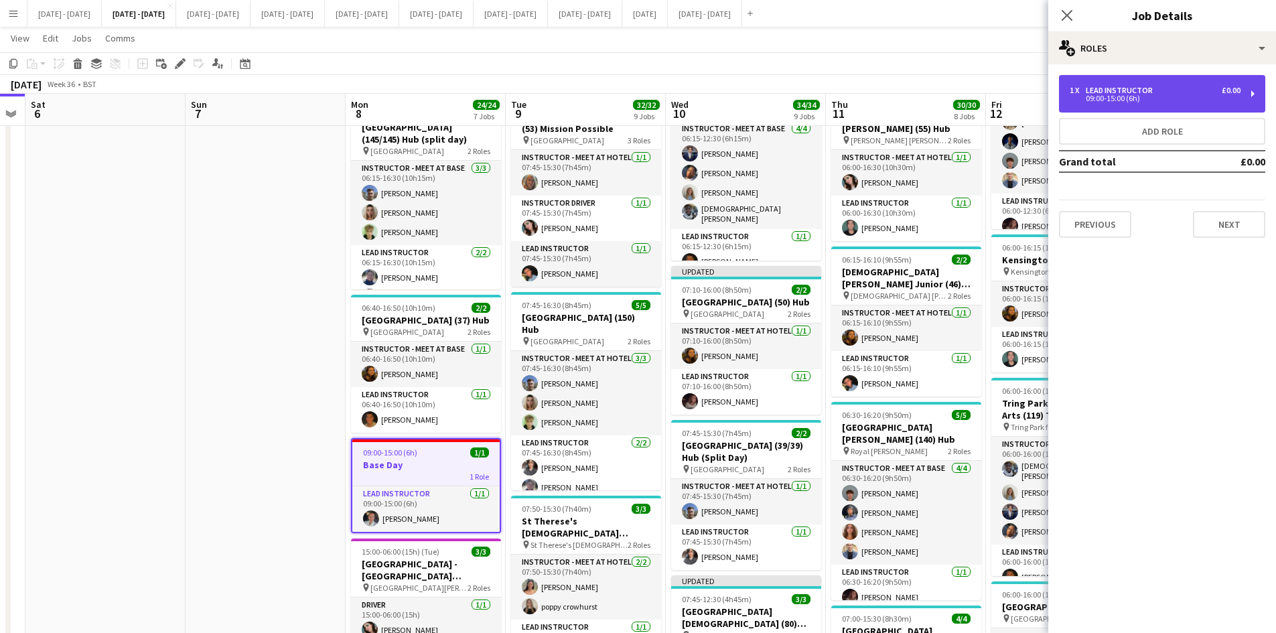
click at [1141, 92] on div "Lead Instructor" at bounding box center [1122, 90] width 72 height 9
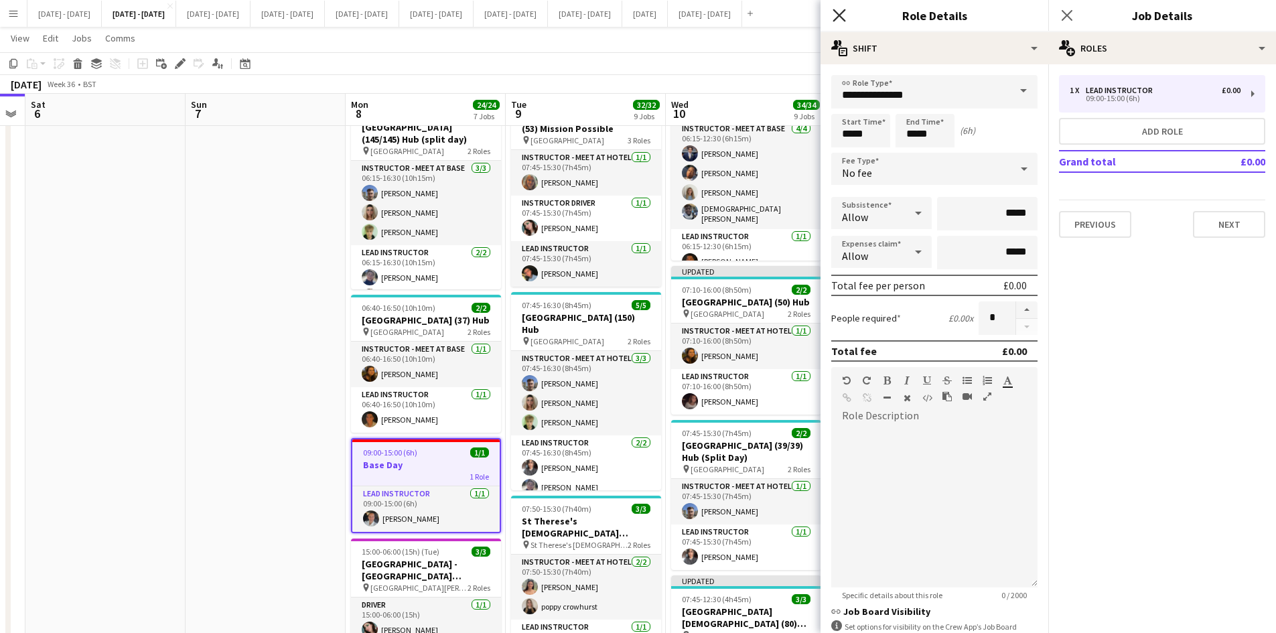
click at [837, 17] on icon at bounding box center [839, 15] width 13 height 13
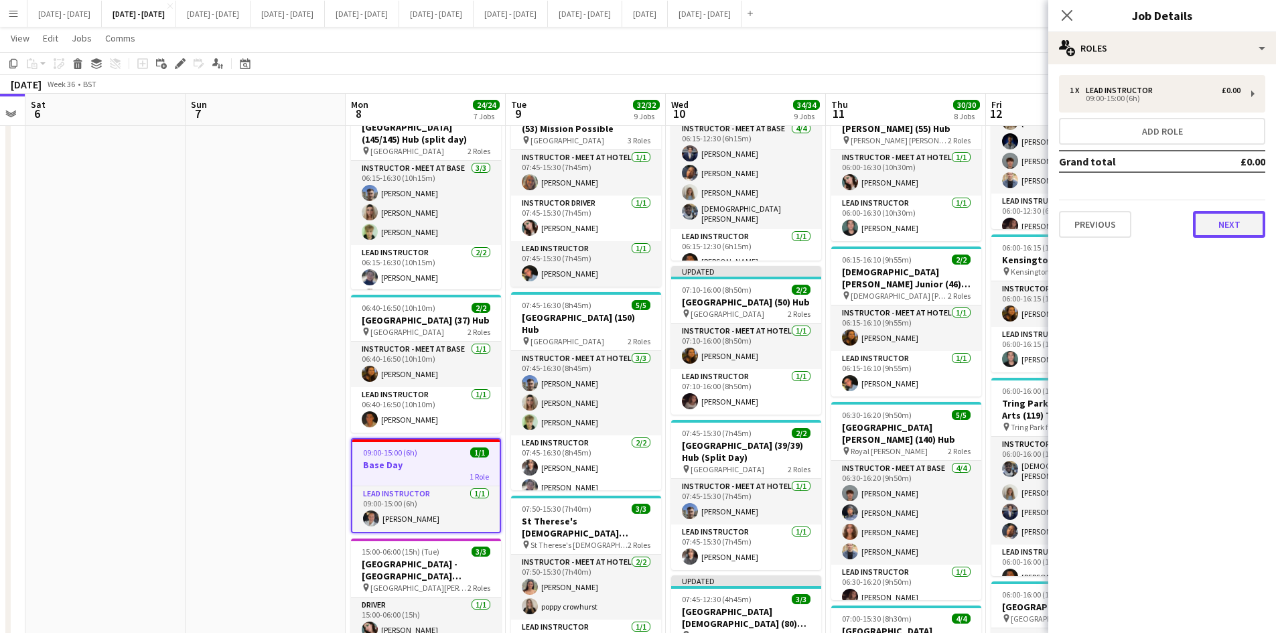
click at [1234, 222] on button "Next" at bounding box center [1229, 224] width 72 height 27
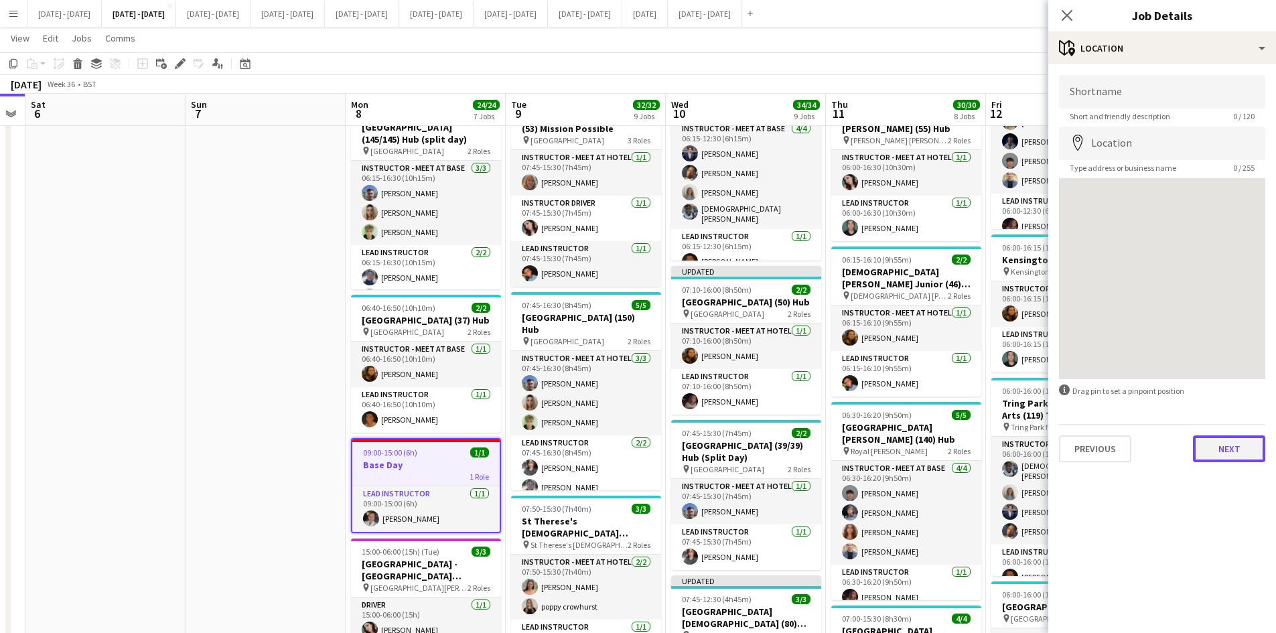
click at [1232, 441] on button "Next" at bounding box center [1229, 449] width 72 height 27
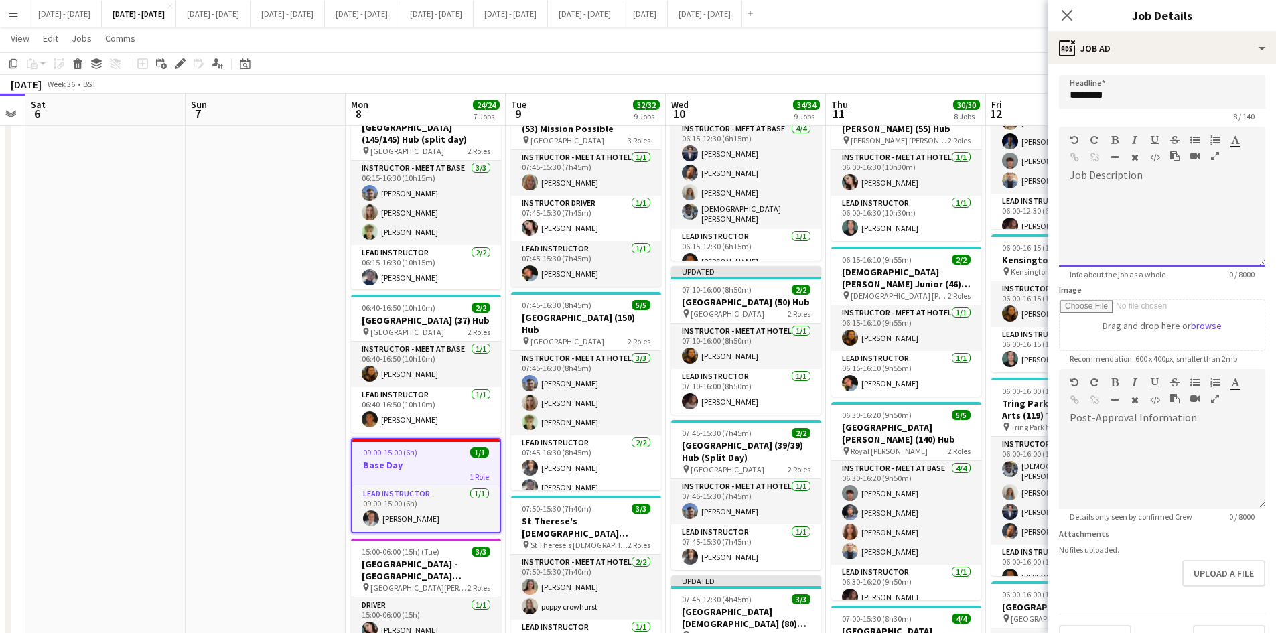
click at [1088, 173] on div "default Heading 1 Heading 2 Heading 3 Heading 4 Heading 5 Heading 6 Heading 7 P…" at bounding box center [1162, 152] width 206 height 50
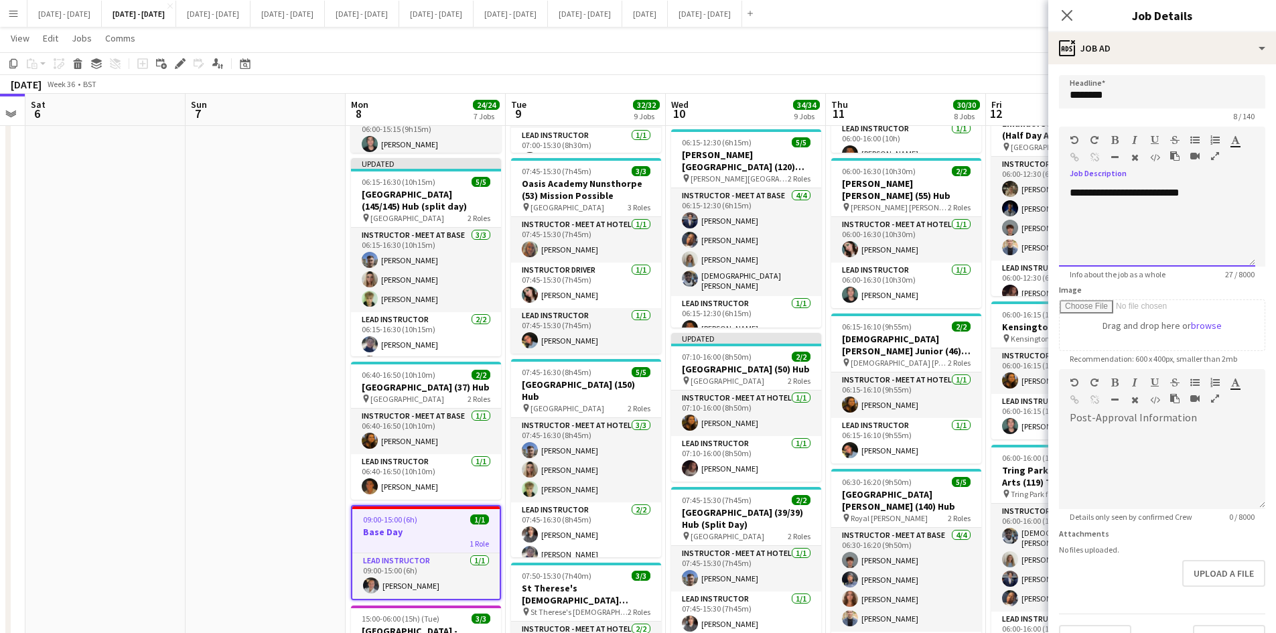
scroll to position [29, 0]
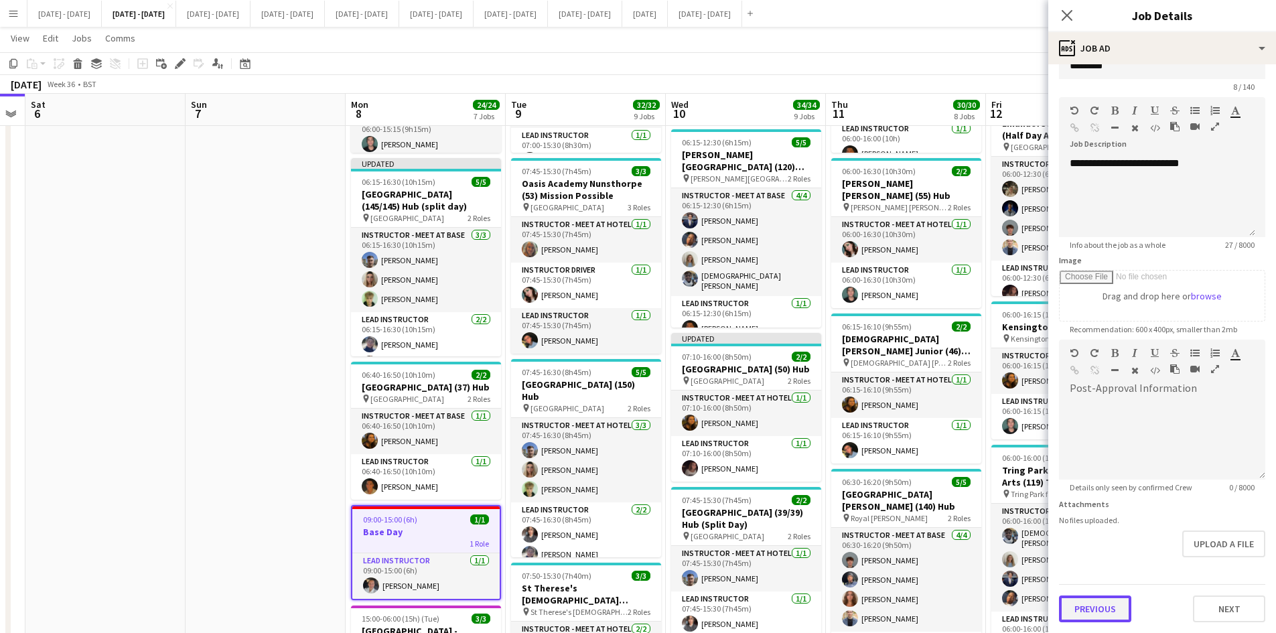
click at [1092, 613] on button "Previous" at bounding box center [1095, 609] width 72 height 27
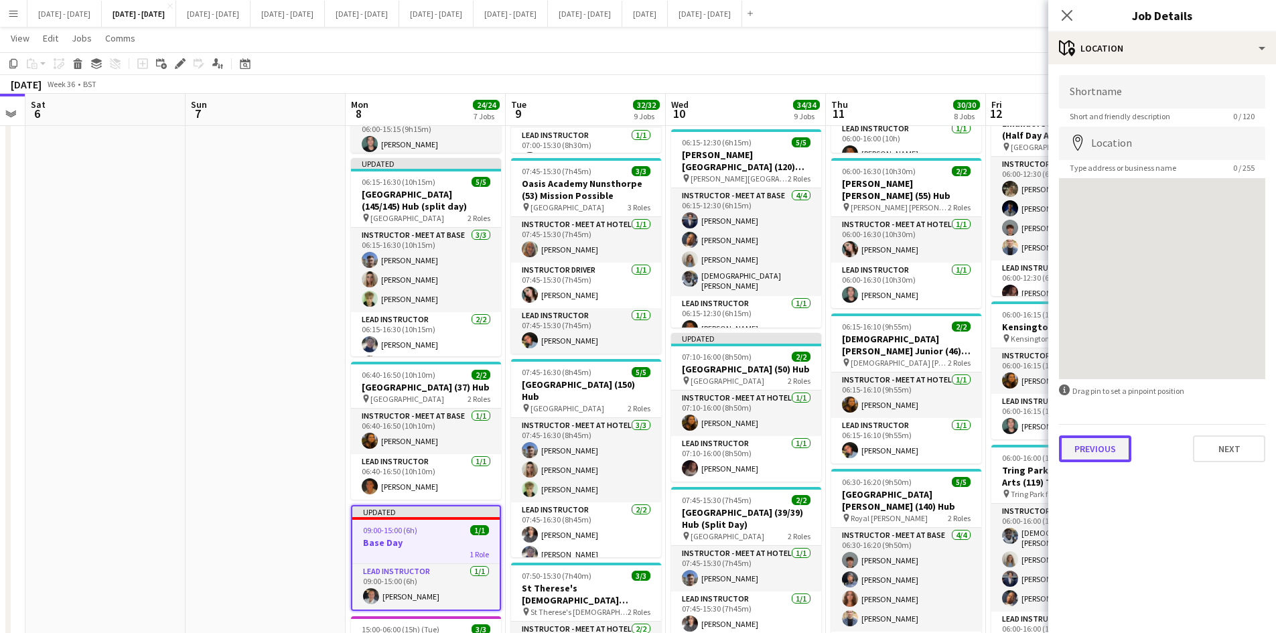
click at [1100, 454] on button "Previous" at bounding box center [1095, 449] width 72 height 27
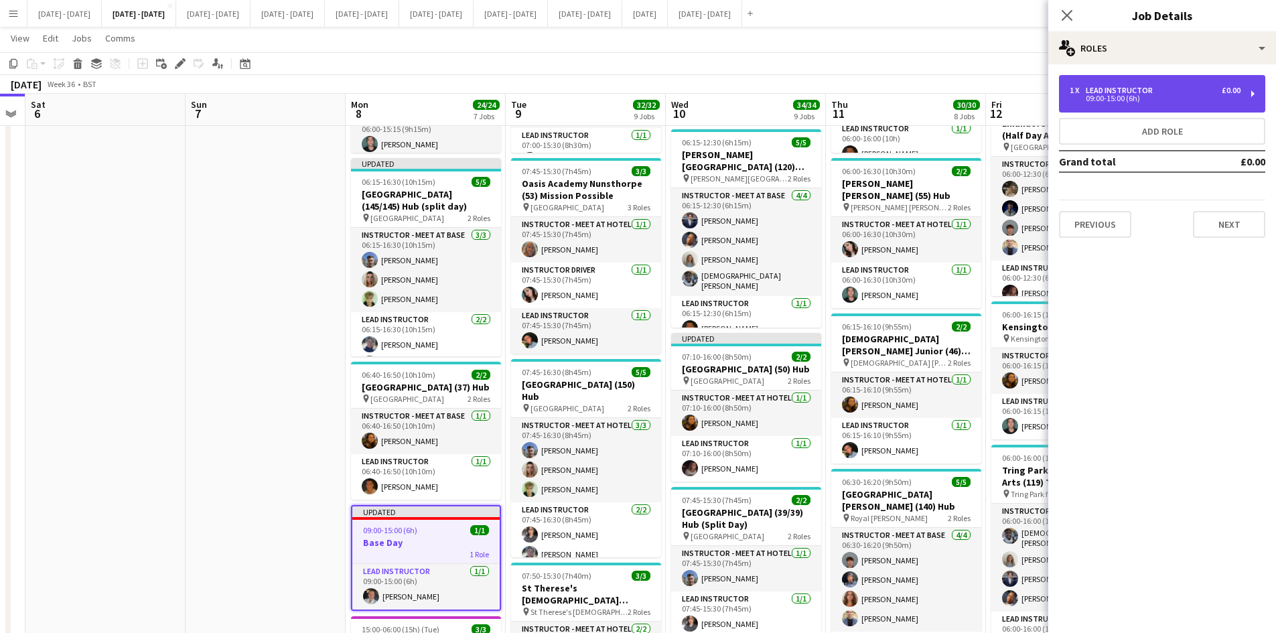
click at [1095, 95] on div "09:00-15:00 (6h)" at bounding box center [1155, 98] width 171 height 7
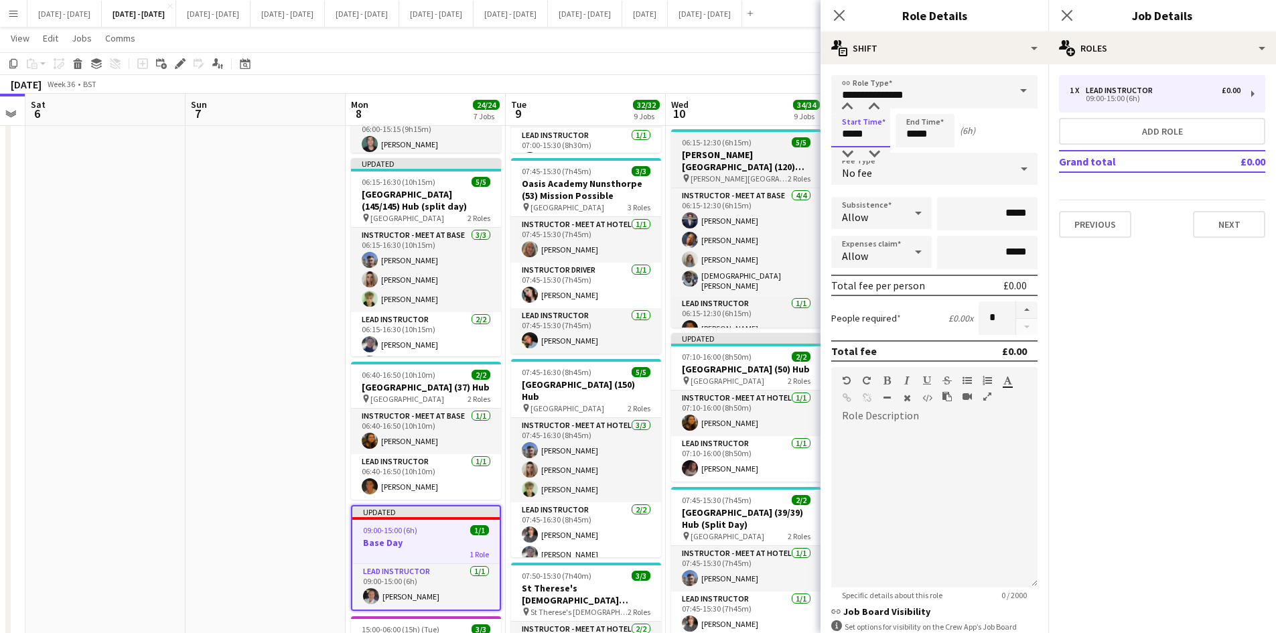
drag, startPoint x: 868, startPoint y: 137, endPoint x: 816, endPoint y: 145, distance: 52.9
type input "*****"
click at [841, 15] on icon "Close pop-in" at bounding box center [839, 15] width 13 height 13
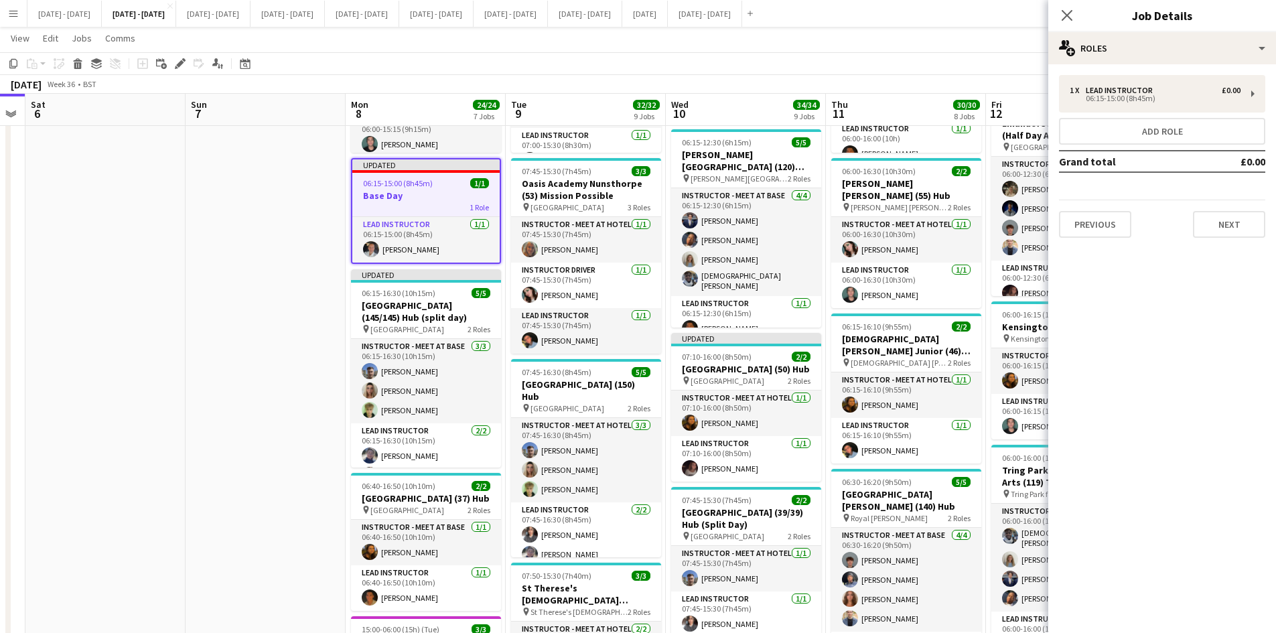
click at [444, 193] on h3 "Base Day" at bounding box center [425, 196] width 147 height 12
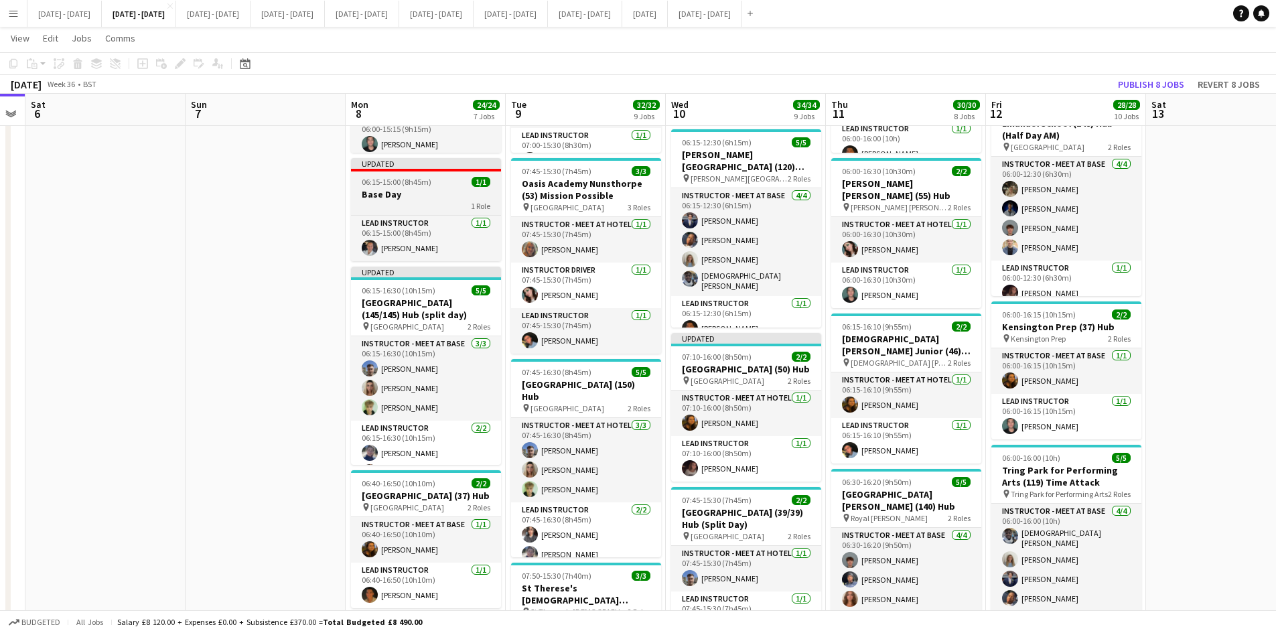
click at [431, 190] on h3 "Base Day" at bounding box center [426, 194] width 150 height 12
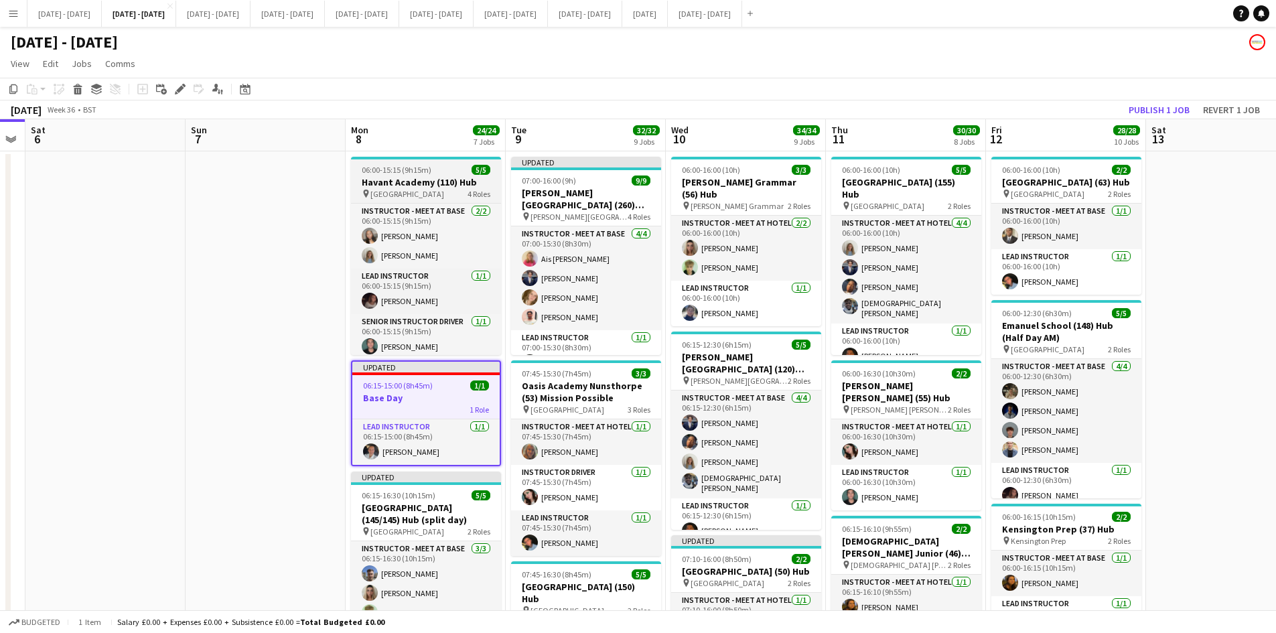
click at [439, 169] on div "06:00-15:15 (9h15m) 5/5" at bounding box center [426, 170] width 150 height 10
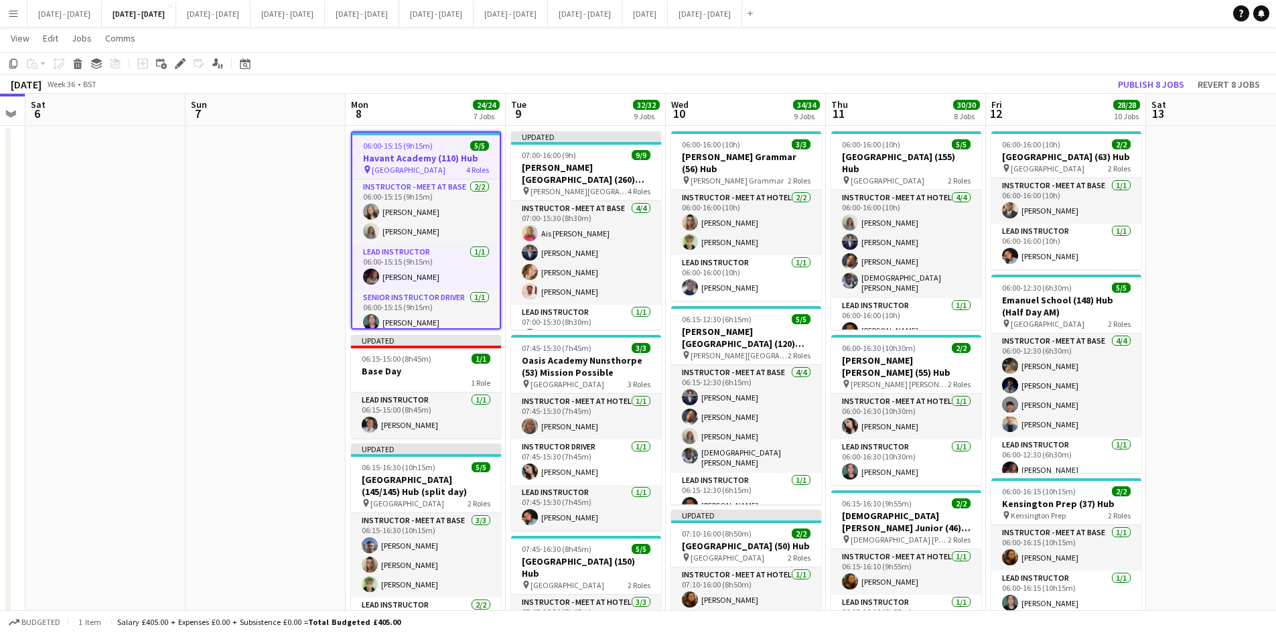
scroll to position [134, 0]
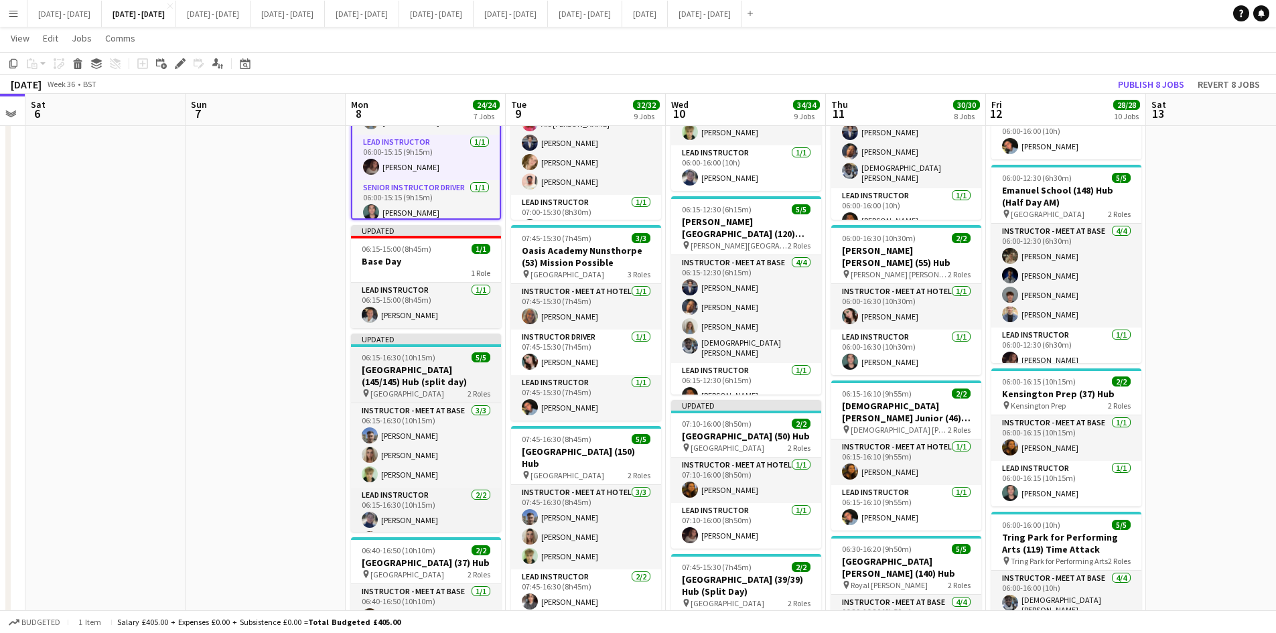
click at [450, 359] on div "06:15-16:30 (10h15m) 5/5" at bounding box center [426, 357] width 150 height 10
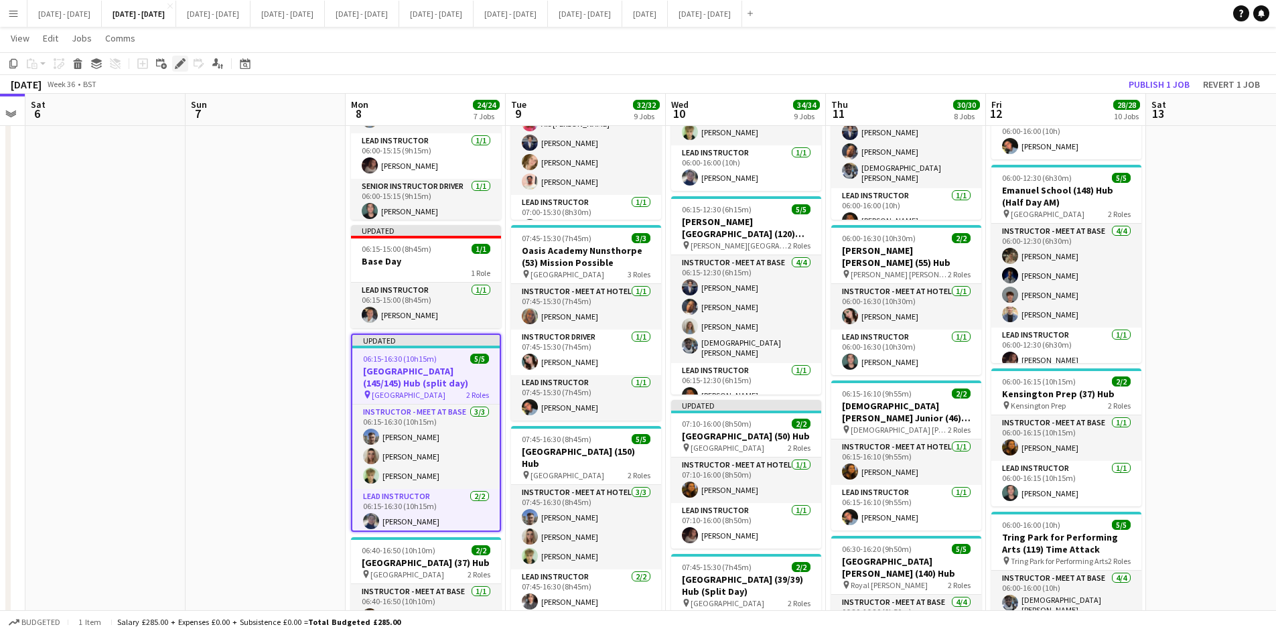
click at [181, 56] on div "Edit" at bounding box center [180, 64] width 16 height 16
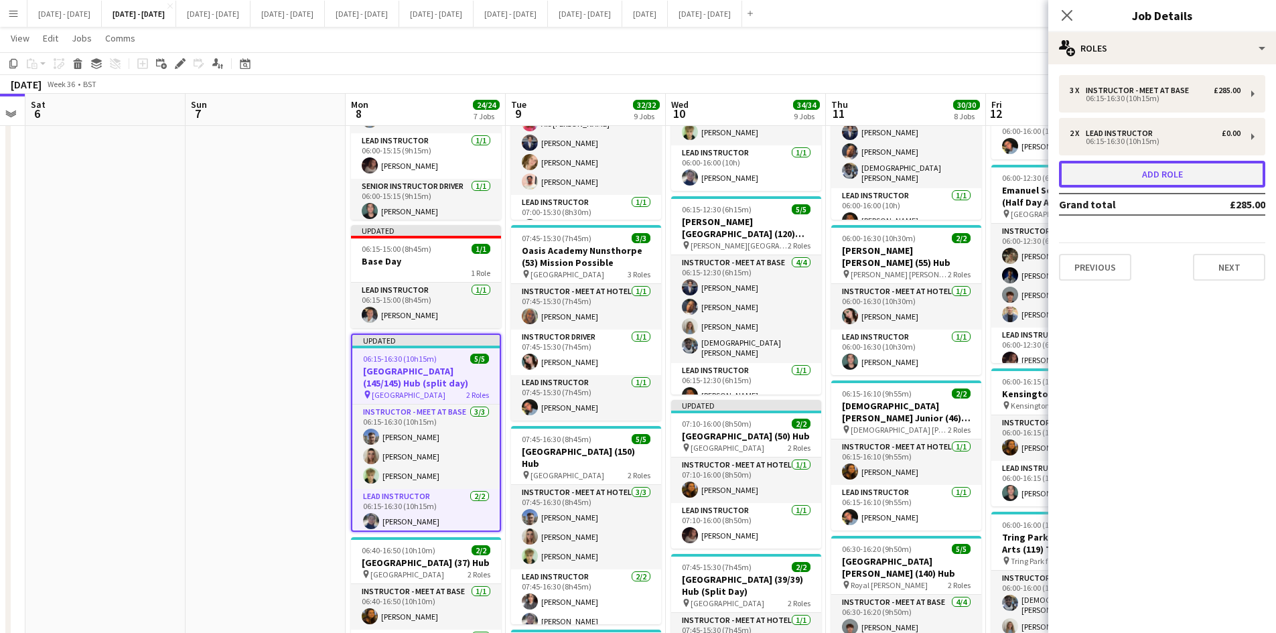
click at [1150, 174] on button "Add role" at bounding box center [1162, 174] width 206 height 27
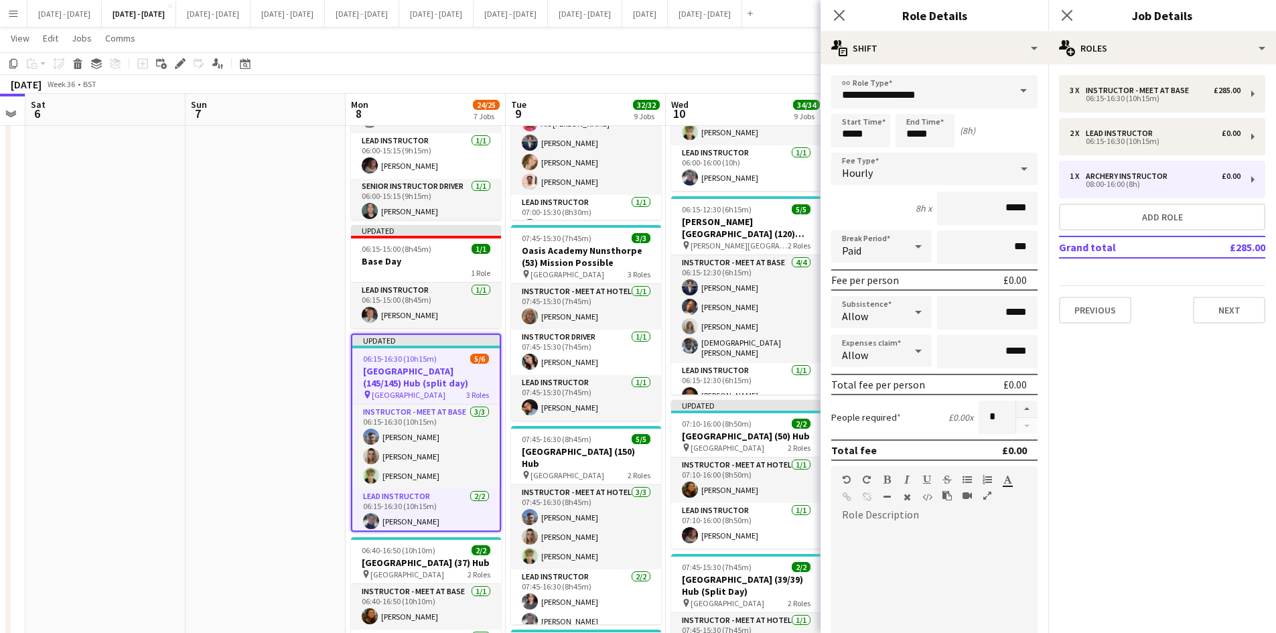
click at [1013, 88] on span at bounding box center [1024, 91] width 28 height 32
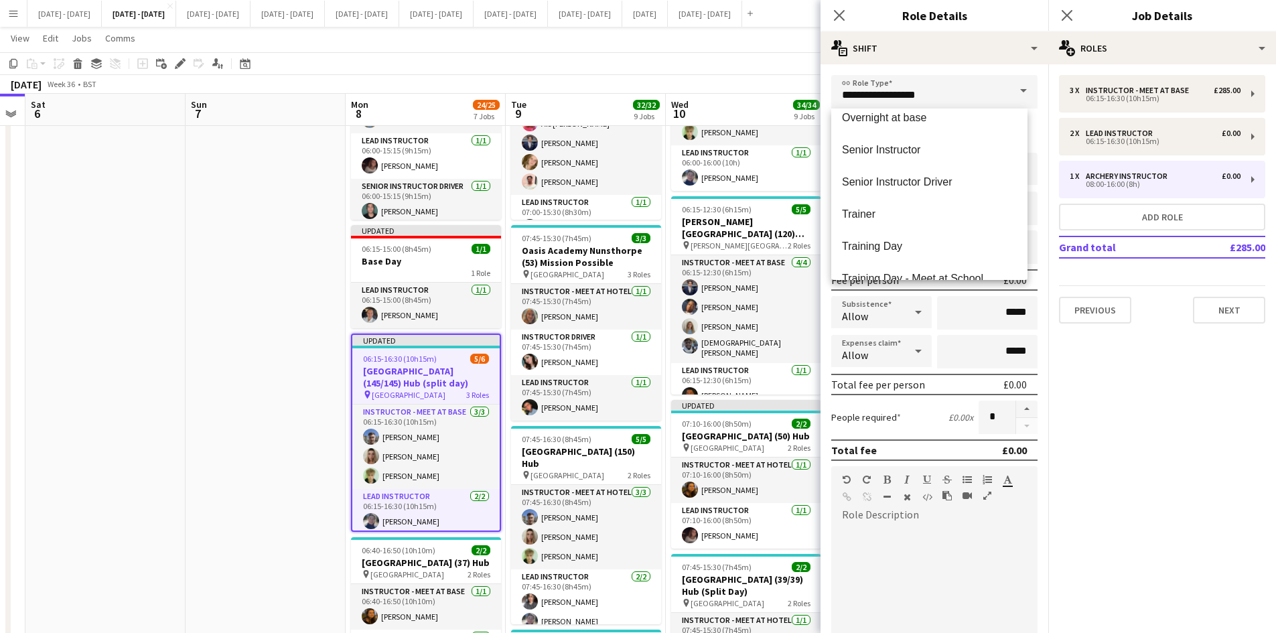
scroll to position [569, 0]
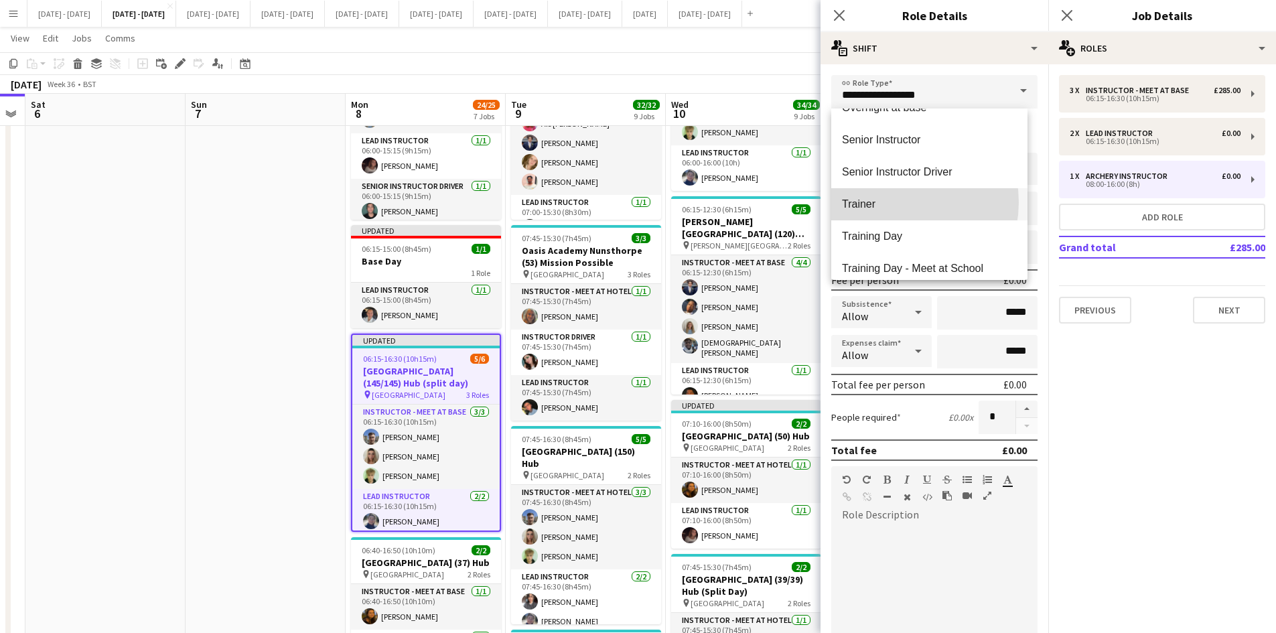
click at [895, 202] on span "Trainer" at bounding box center [929, 204] width 175 height 13
type input "*******"
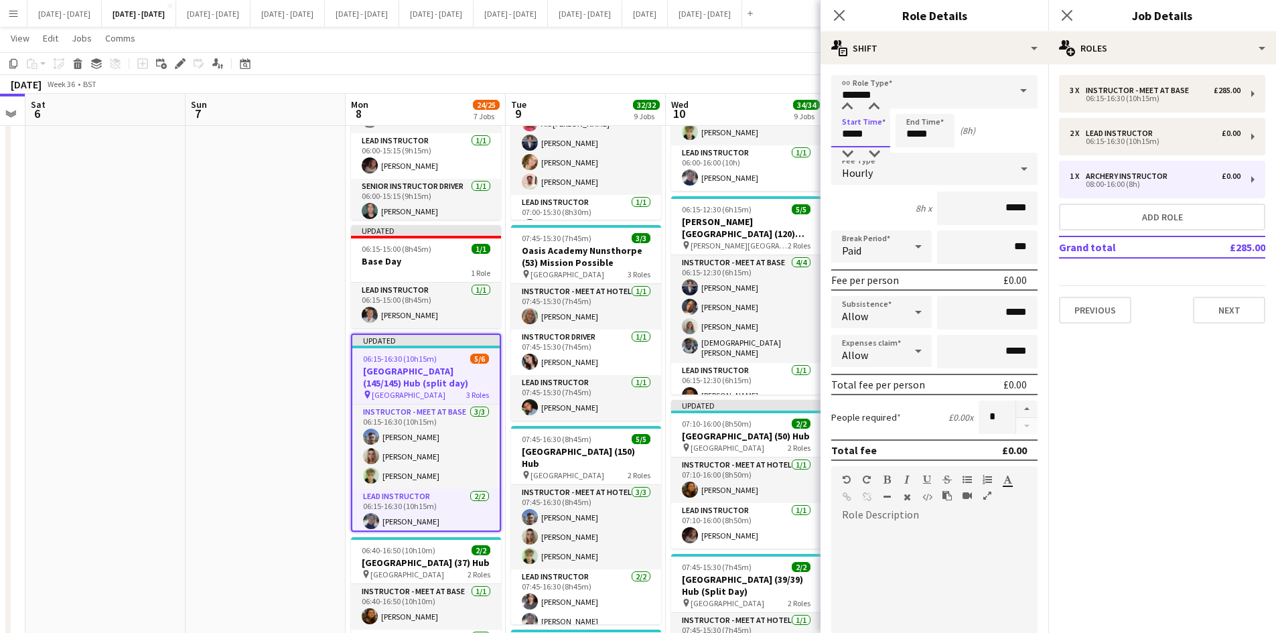
drag, startPoint x: 864, startPoint y: 132, endPoint x: 825, endPoint y: 135, distance: 39.0
click at [825, 135] on form "link Role Type ******* Start Time ***** End Time ***** (8h) Fee Type Hourly 8h …" at bounding box center [935, 457] width 228 height 764
type input "*****"
drag, startPoint x: 934, startPoint y: 134, endPoint x: 893, endPoint y: 130, distance: 41.1
click at [893, 130] on div "Start Time ***** End Time ***** (9h 45m)" at bounding box center [935, 131] width 206 height 34
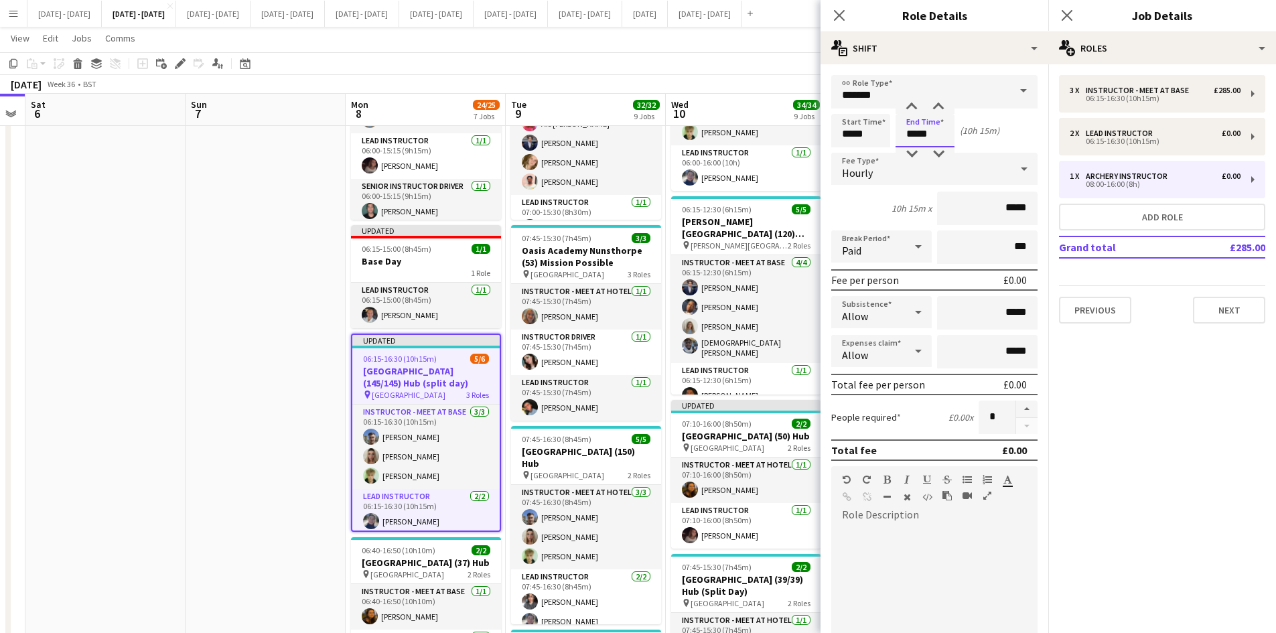
type input "*****"
click at [1021, 168] on icon at bounding box center [1024, 169] width 7 height 3
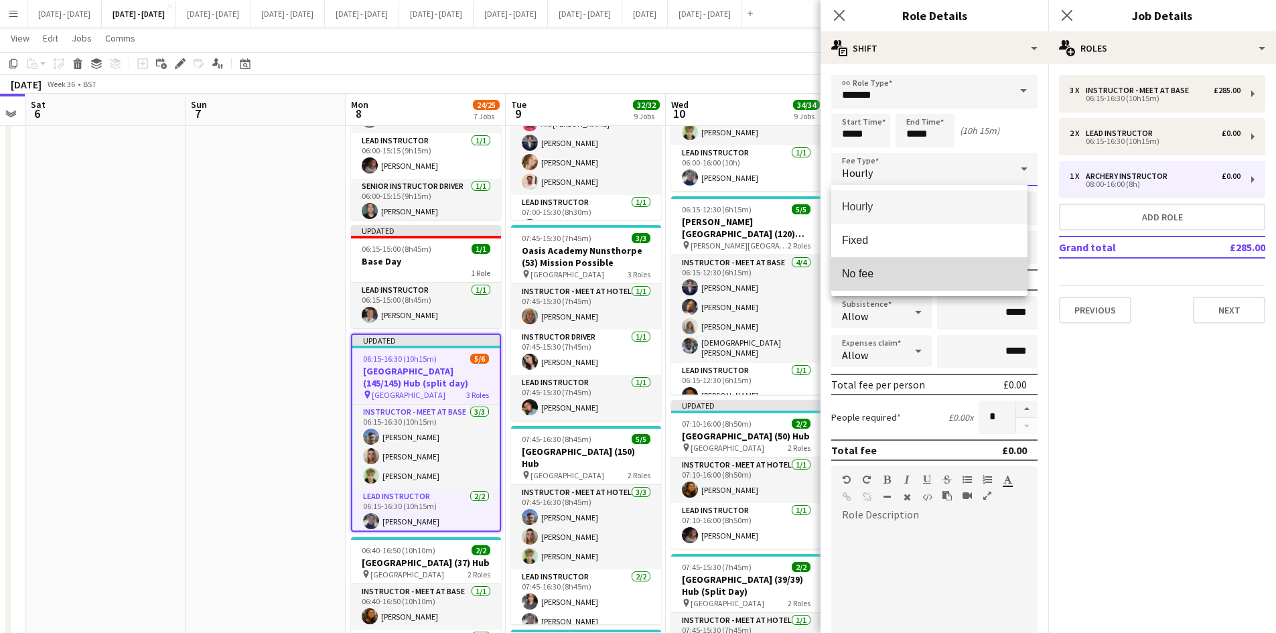
click at [880, 271] on span "No fee" at bounding box center [929, 273] width 175 height 13
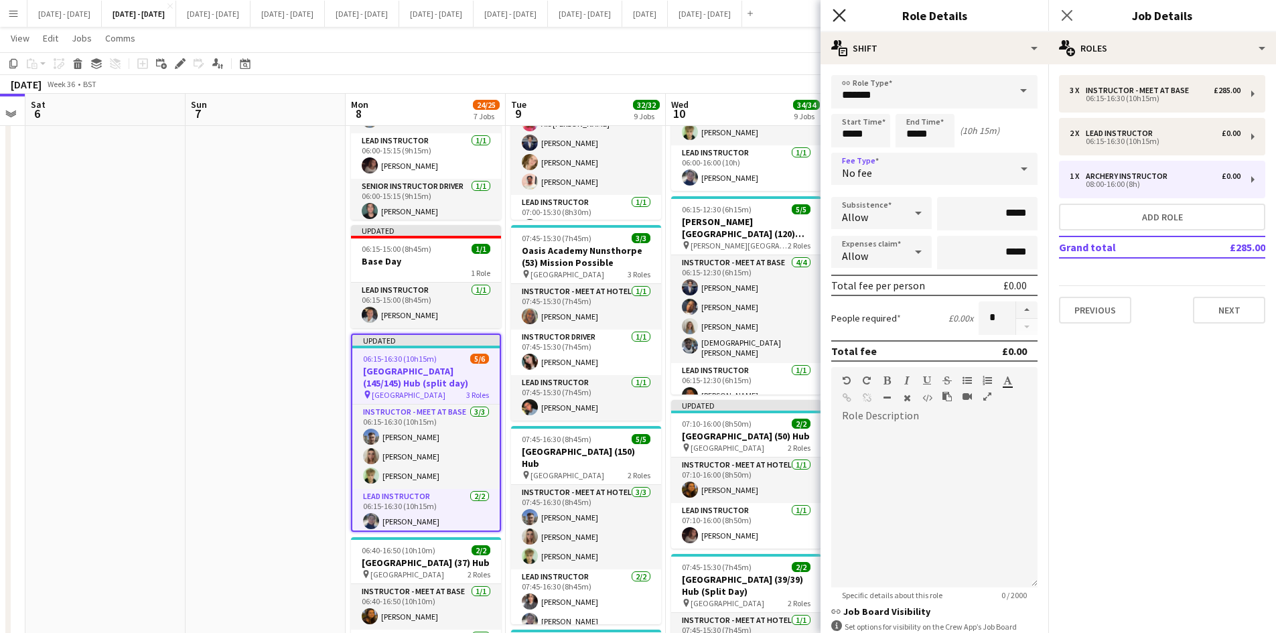
click at [838, 13] on icon at bounding box center [839, 15] width 13 height 13
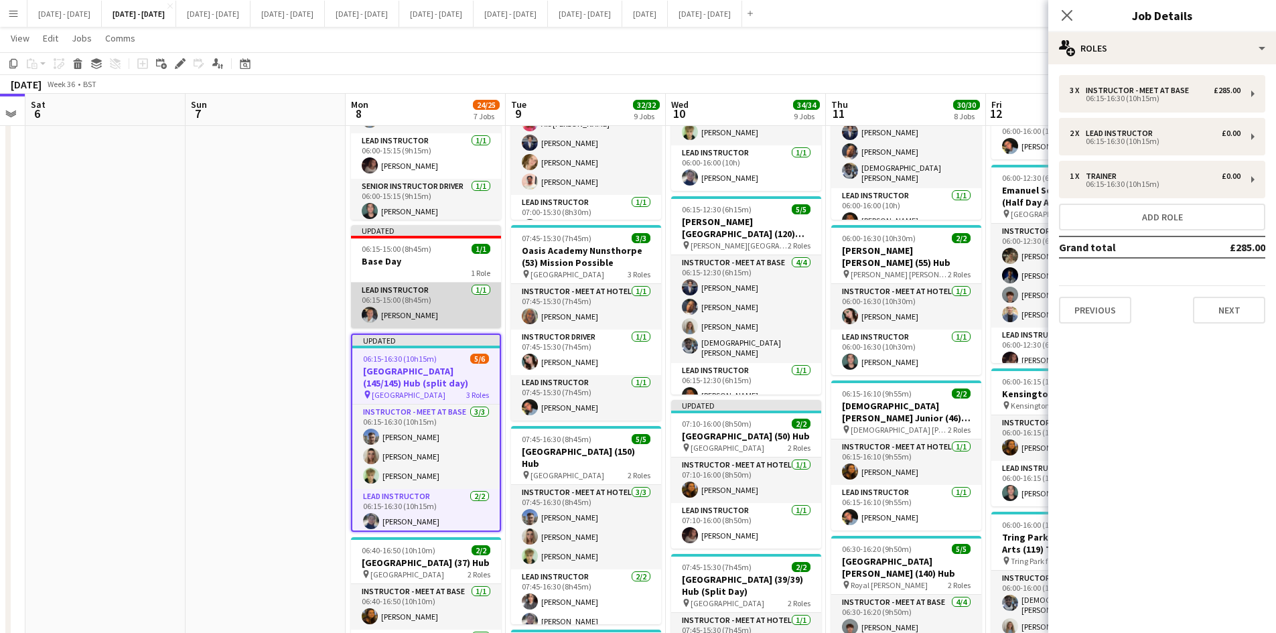
click at [407, 314] on app-card-role "Lead Instructor [DATE] 06:15-15:00 (8h45m) [PERSON_NAME]" at bounding box center [426, 306] width 150 height 46
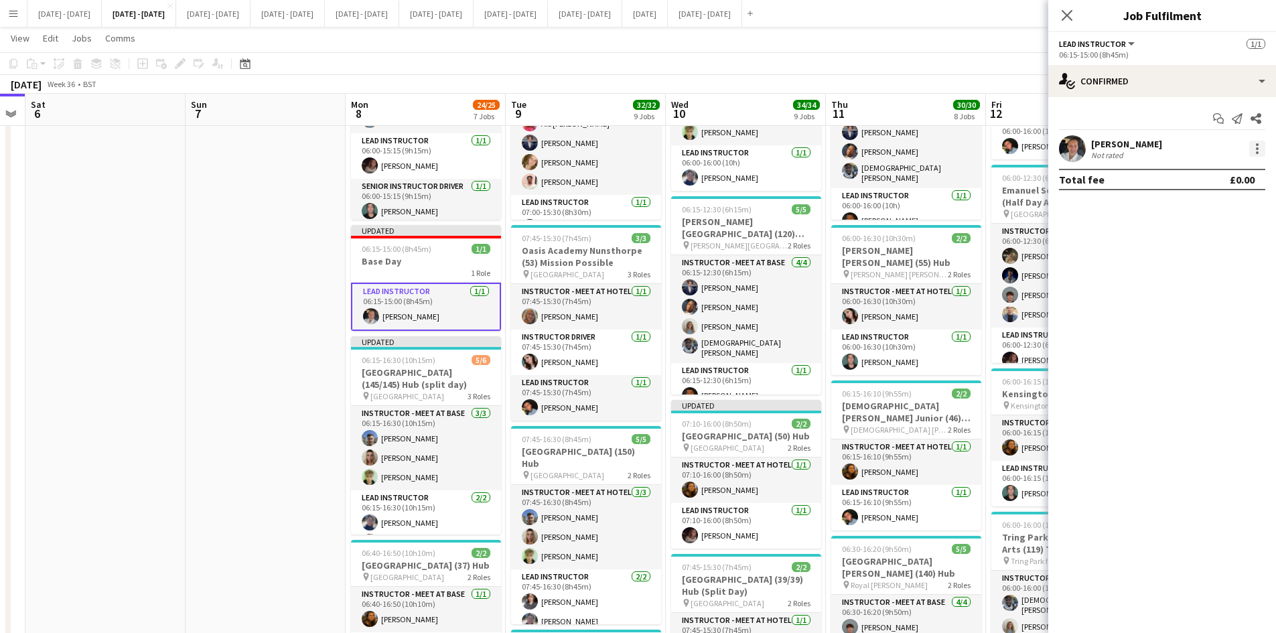
click at [1255, 144] on div at bounding box center [1258, 149] width 16 height 16
click at [1213, 195] on button "Switch crew" at bounding box center [1213, 206] width 105 height 32
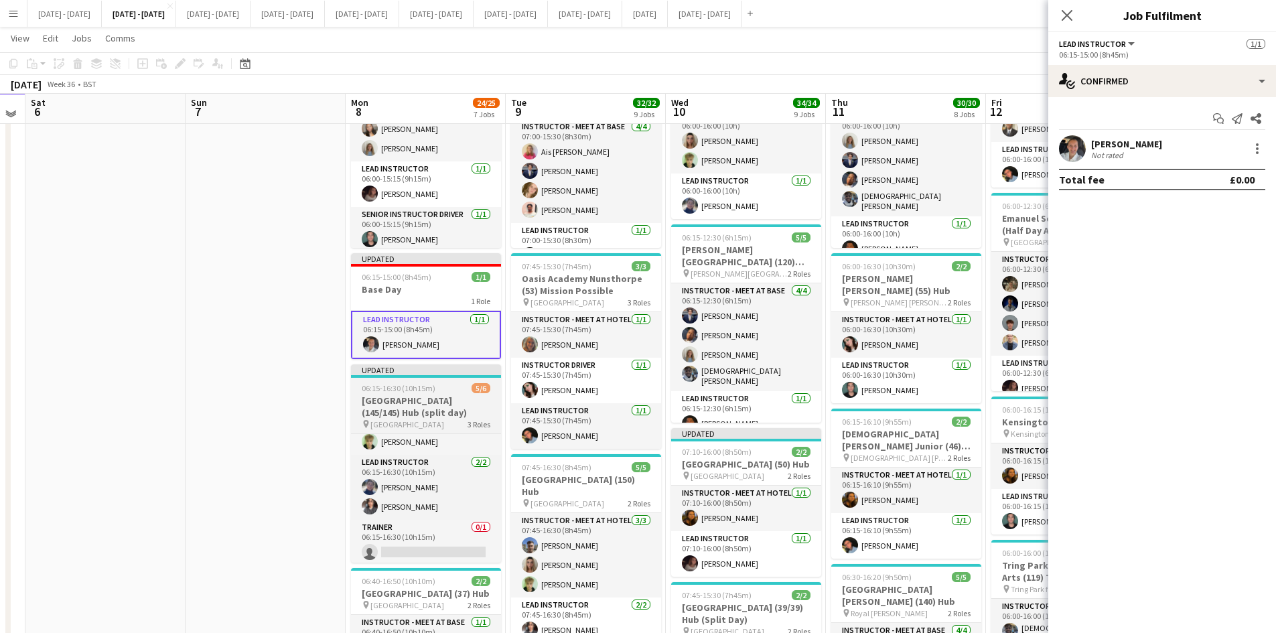
scroll to position [66, 0]
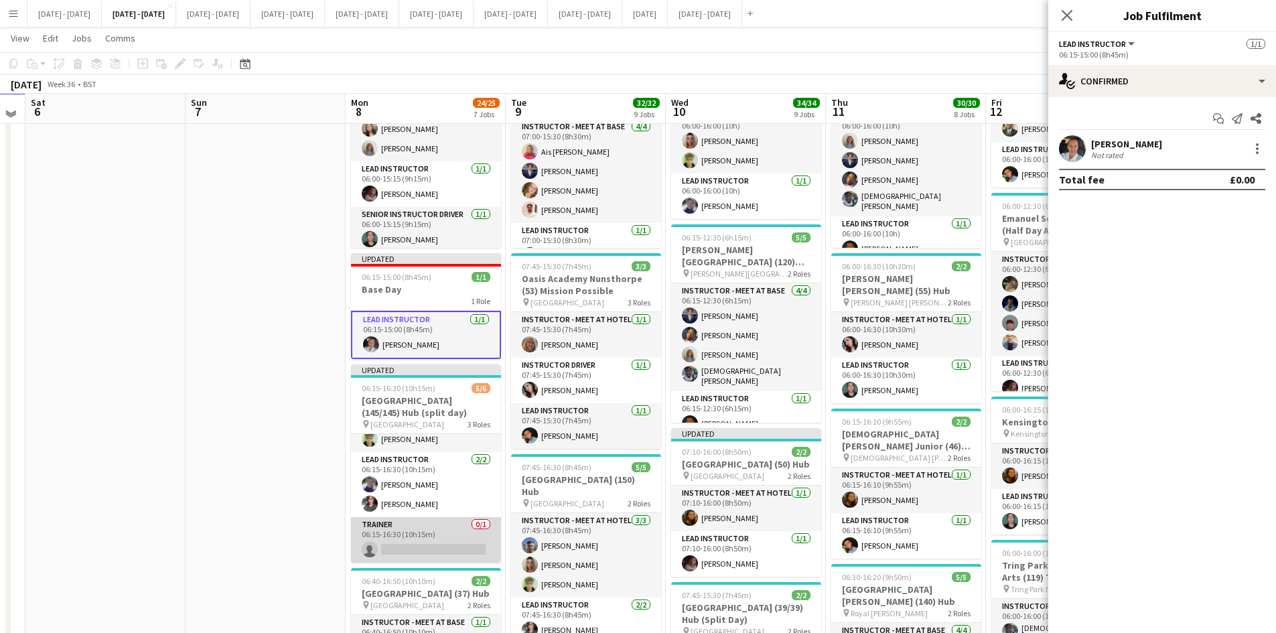
click at [432, 547] on app-card-role "Trainer 0/1 06:15-16:30 (10h15m) single-neutral-actions" at bounding box center [426, 540] width 150 height 46
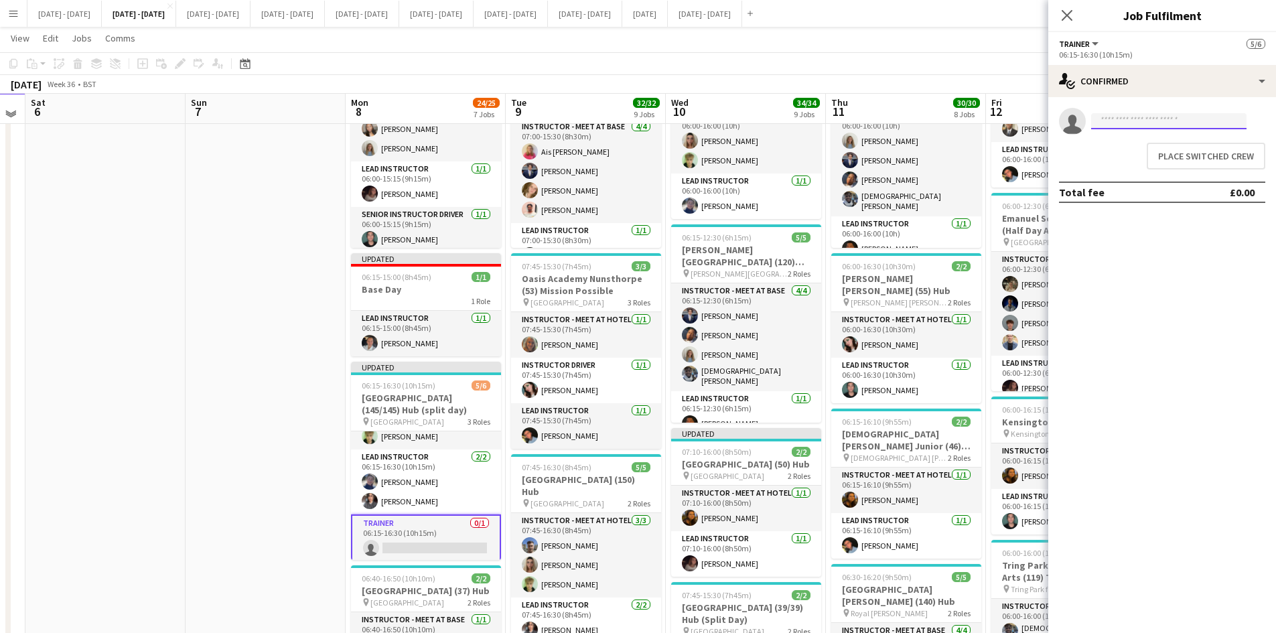
click at [1163, 125] on input at bounding box center [1169, 121] width 155 height 16
click at [1193, 160] on button "Place switched crew" at bounding box center [1206, 156] width 119 height 27
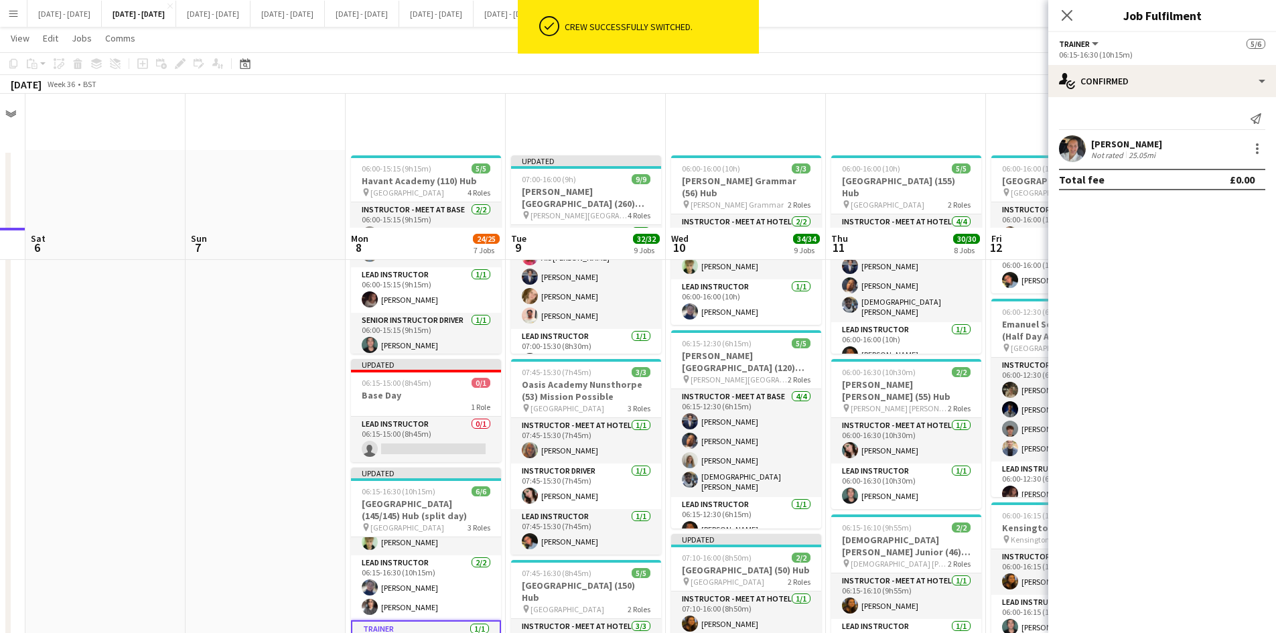
scroll to position [134, 0]
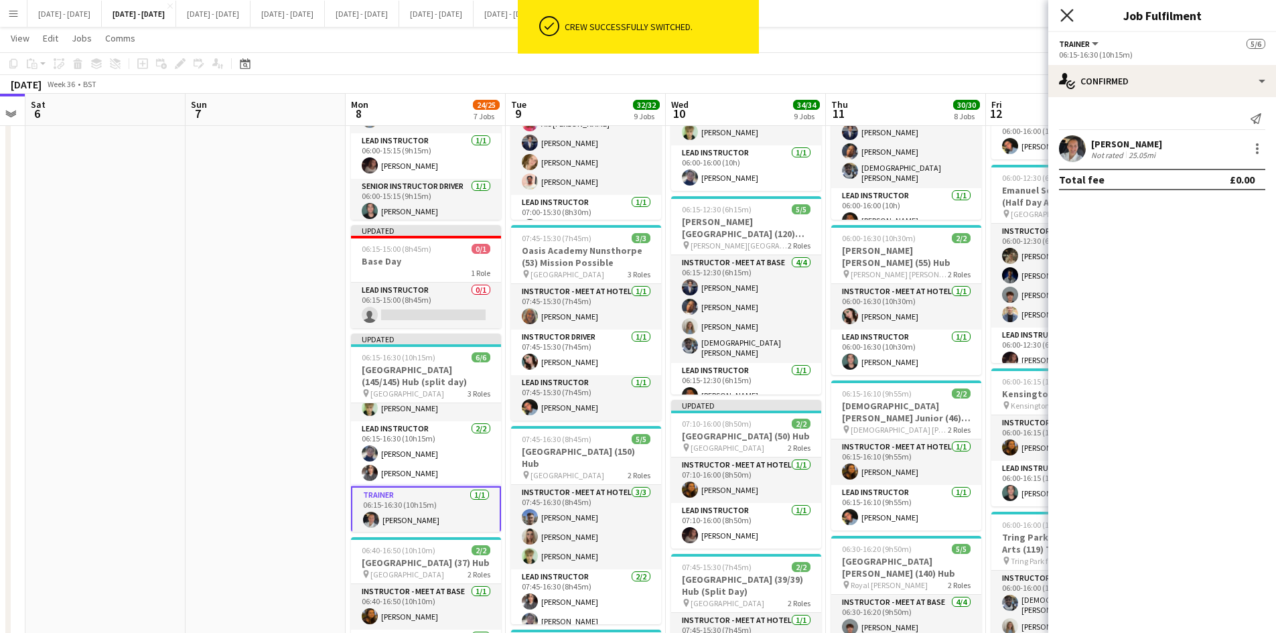
click at [1072, 16] on icon "Close pop-in" at bounding box center [1067, 15] width 13 height 13
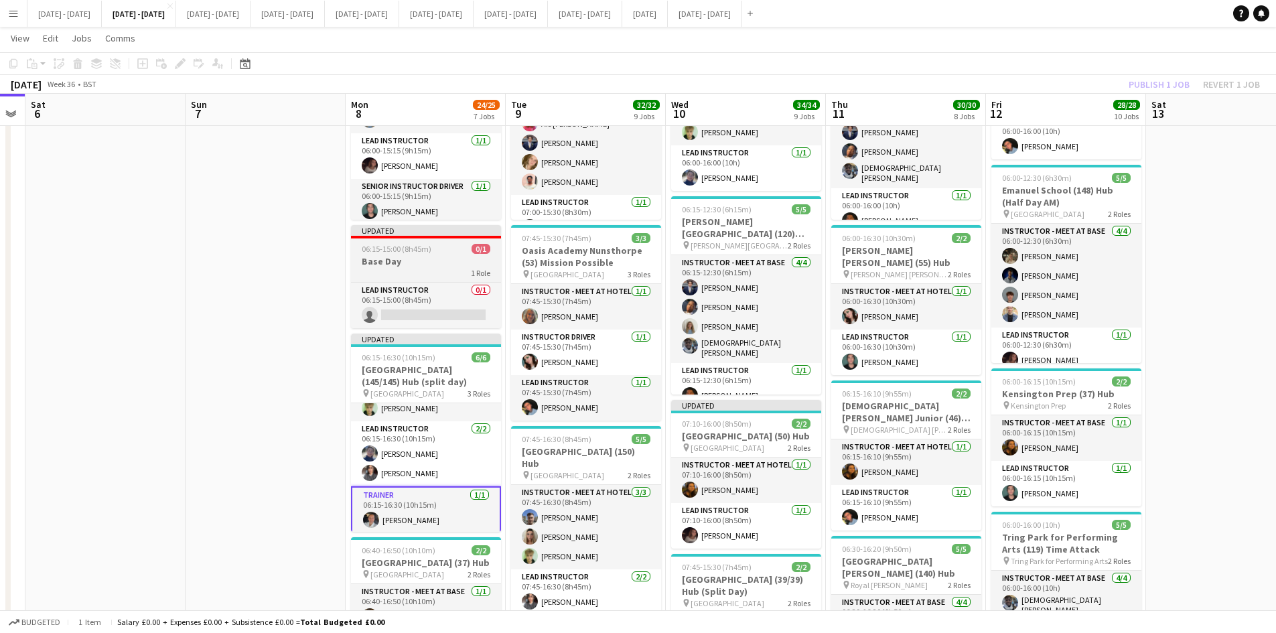
click at [419, 270] on div "1 Role" at bounding box center [426, 272] width 150 height 11
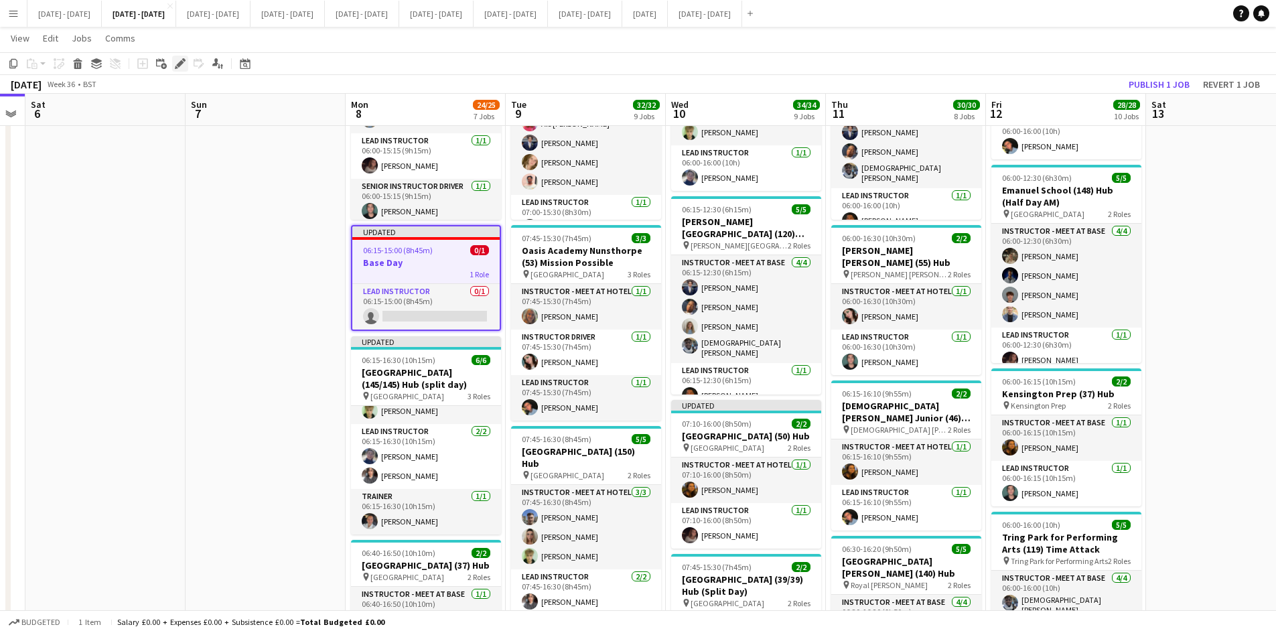
click at [177, 63] on icon "Edit" at bounding box center [180, 63] width 11 height 11
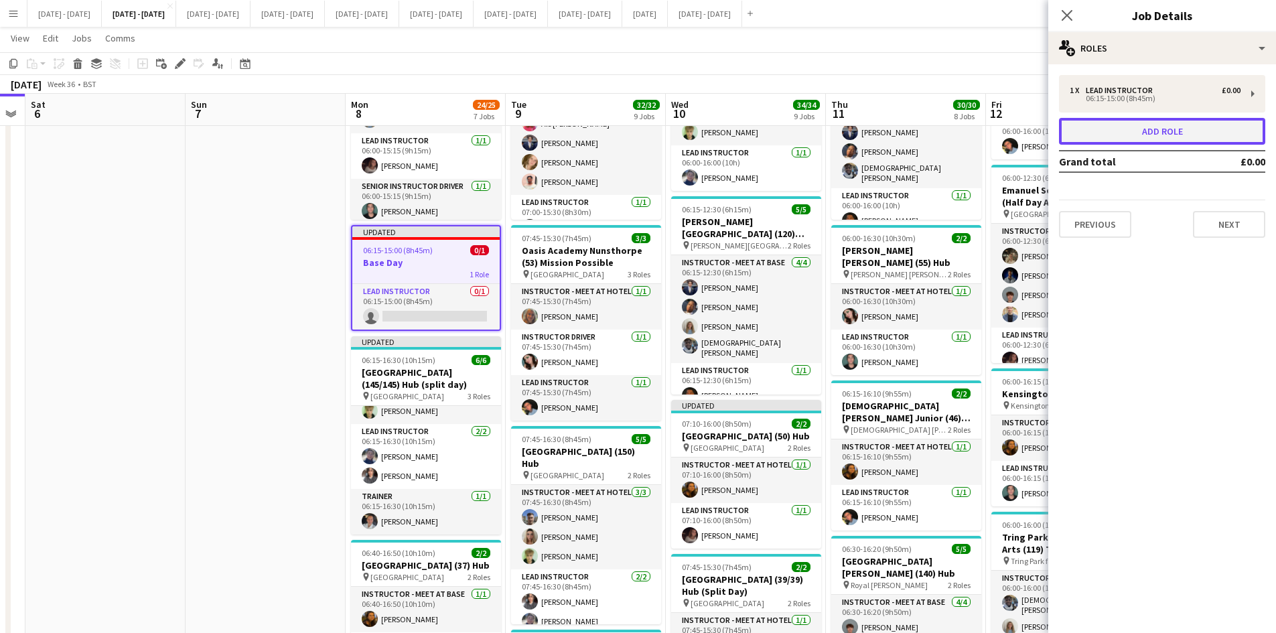
click at [1168, 130] on button "Add role" at bounding box center [1162, 131] width 206 height 27
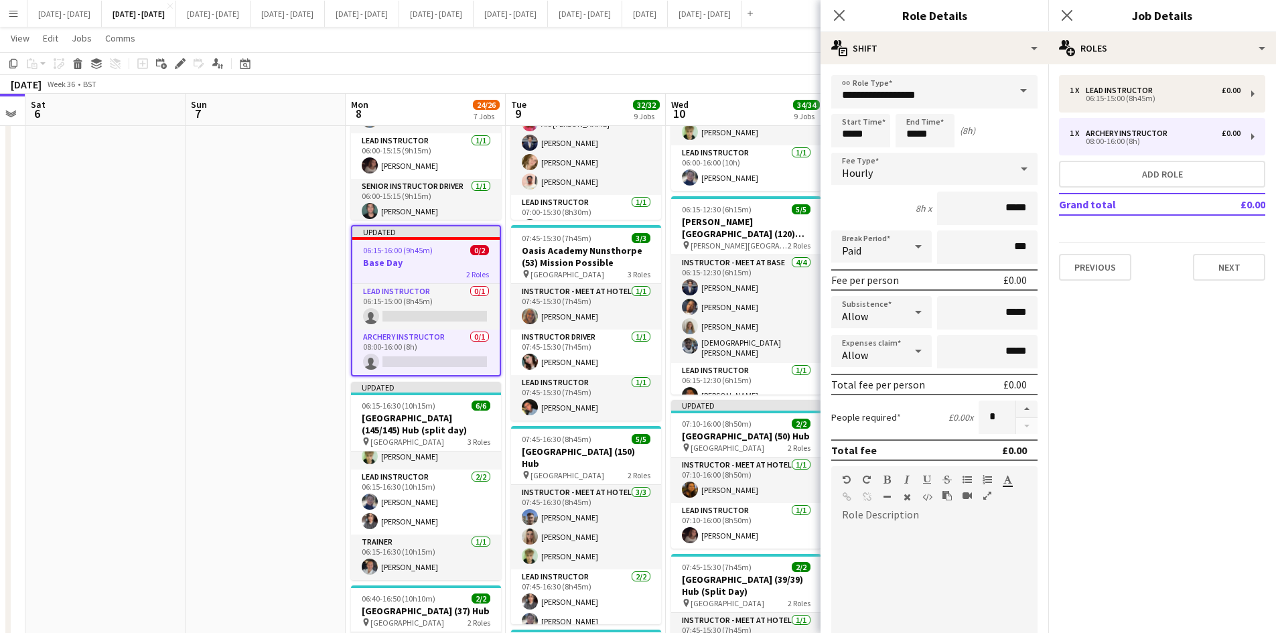
click at [1012, 90] on span at bounding box center [1024, 91] width 28 height 32
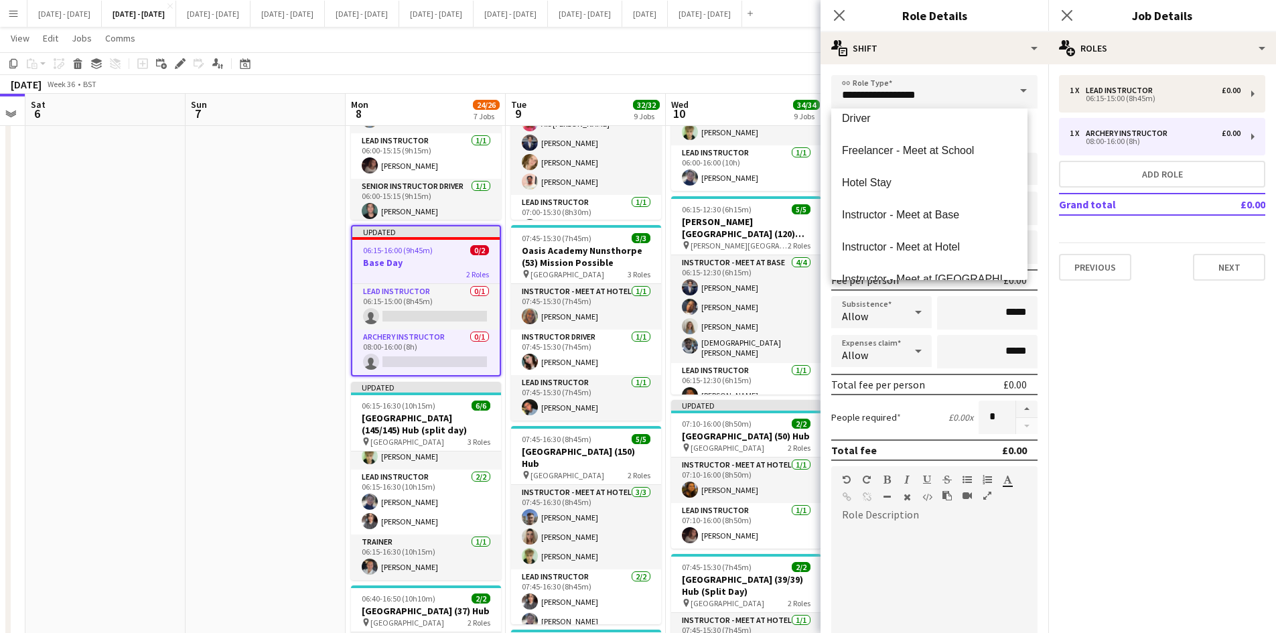
scroll to position [214, 0]
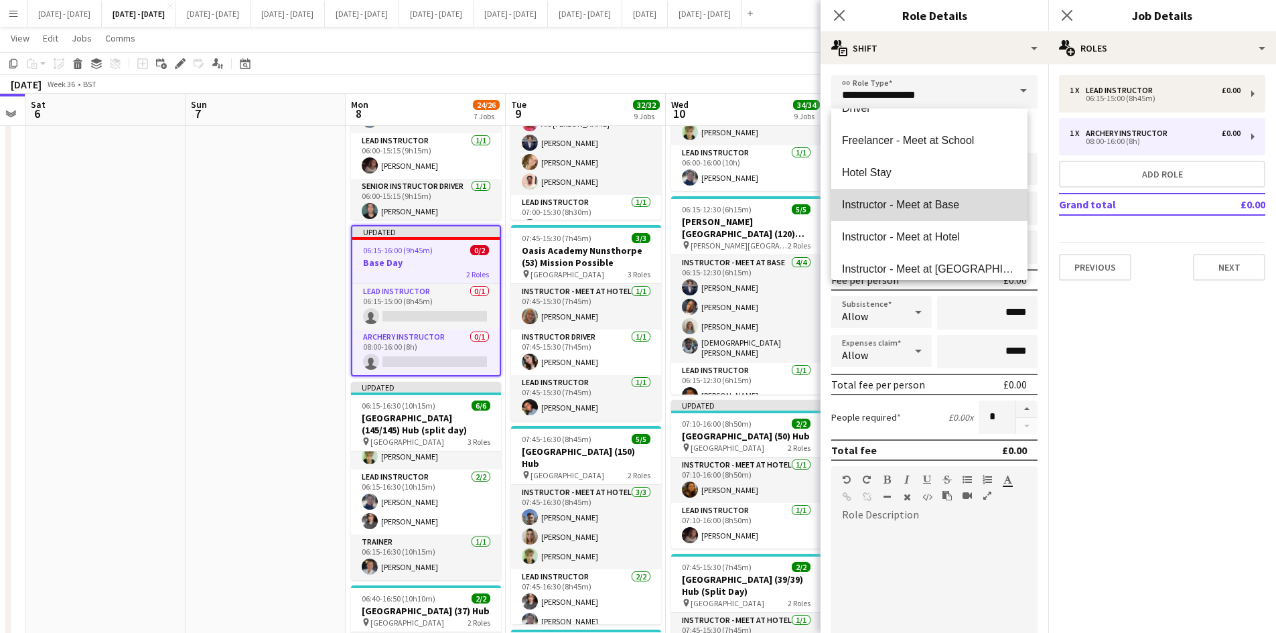
click at [943, 202] on span "Instructor - Meet at Base" at bounding box center [929, 204] width 175 height 13
type input "**********"
type input "******"
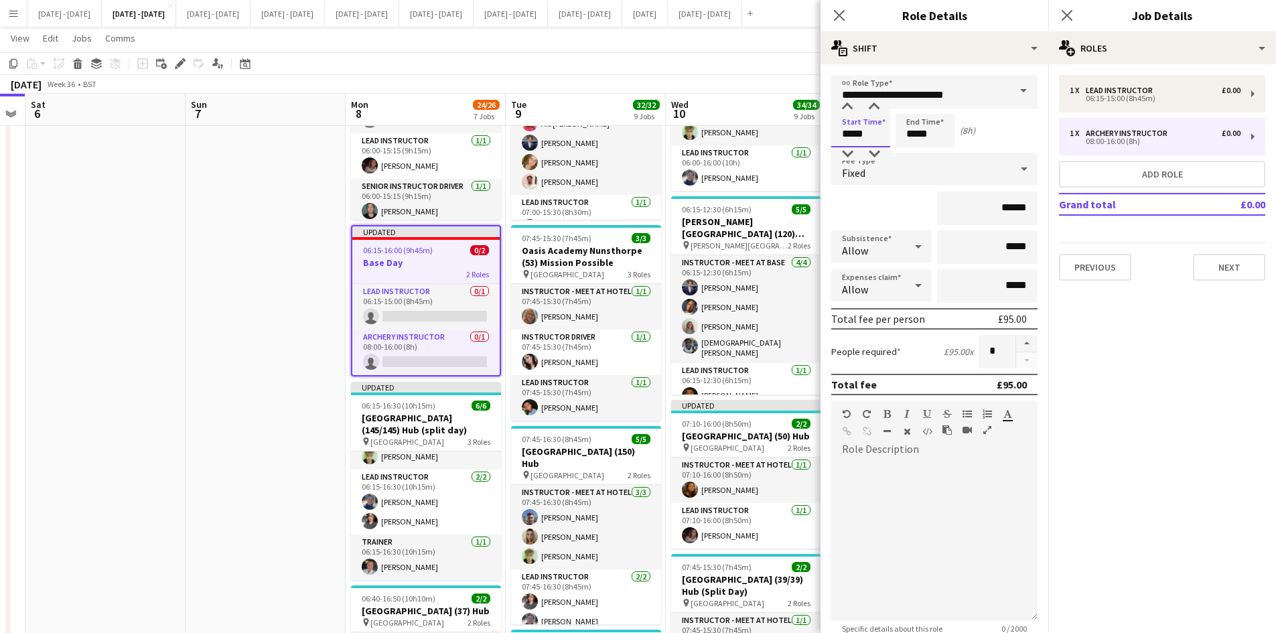
drag, startPoint x: 865, startPoint y: 133, endPoint x: 828, endPoint y: 137, distance: 37.1
click at [828, 137] on form "**********" at bounding box center [935, 424] width 228 height 698
type input "*****"
click at [1016, 340] on button "button" at bounding box center [1026, 343] width 21 height 17
type input "*"
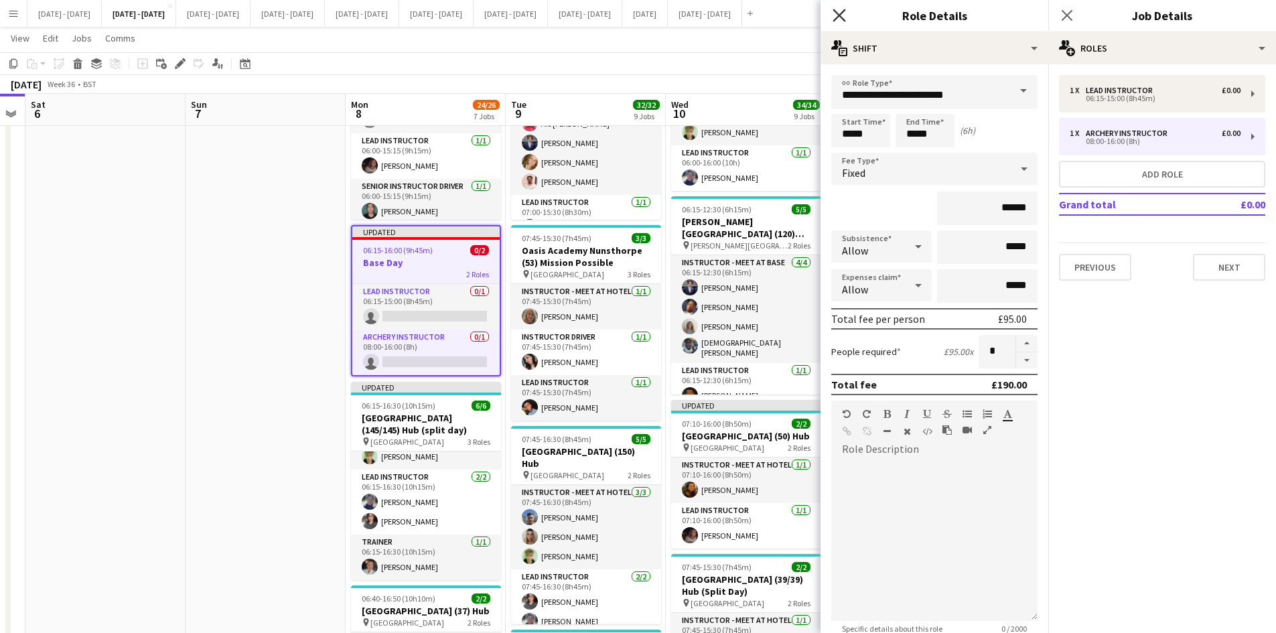
click at [842, 13] on icon at bounding box center [839, 15] width 13 height 13
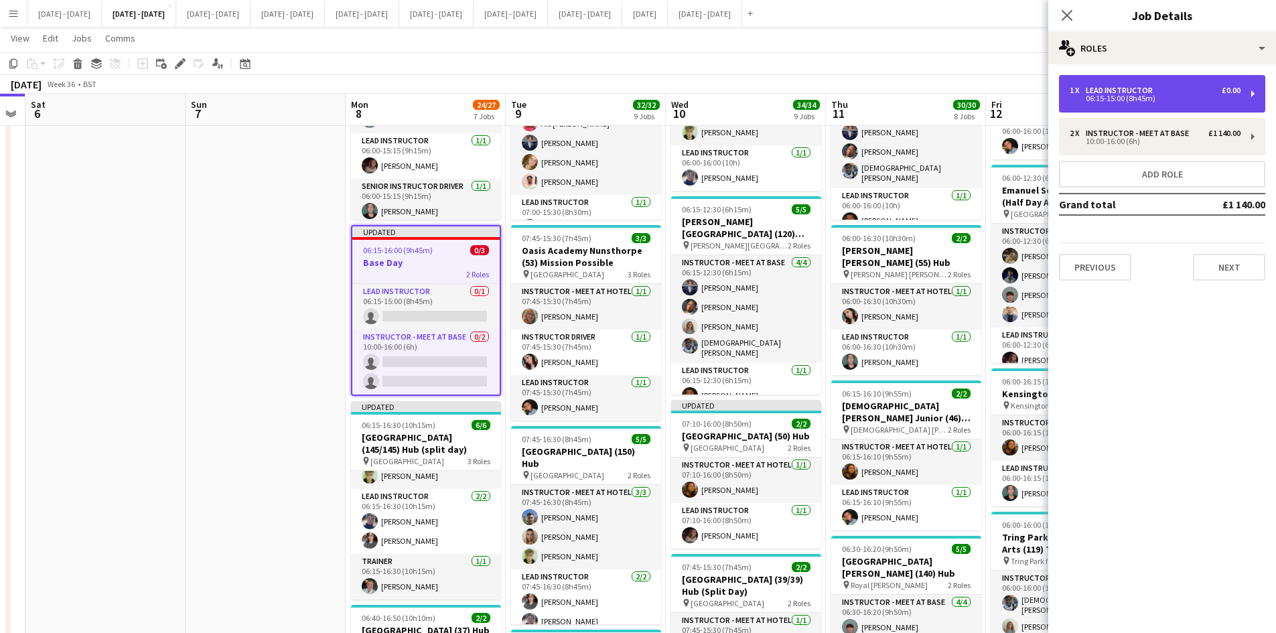
click at [1135, 91] on div "Lead Instructor" at bounding box center [1122, 90] width 72 height 9
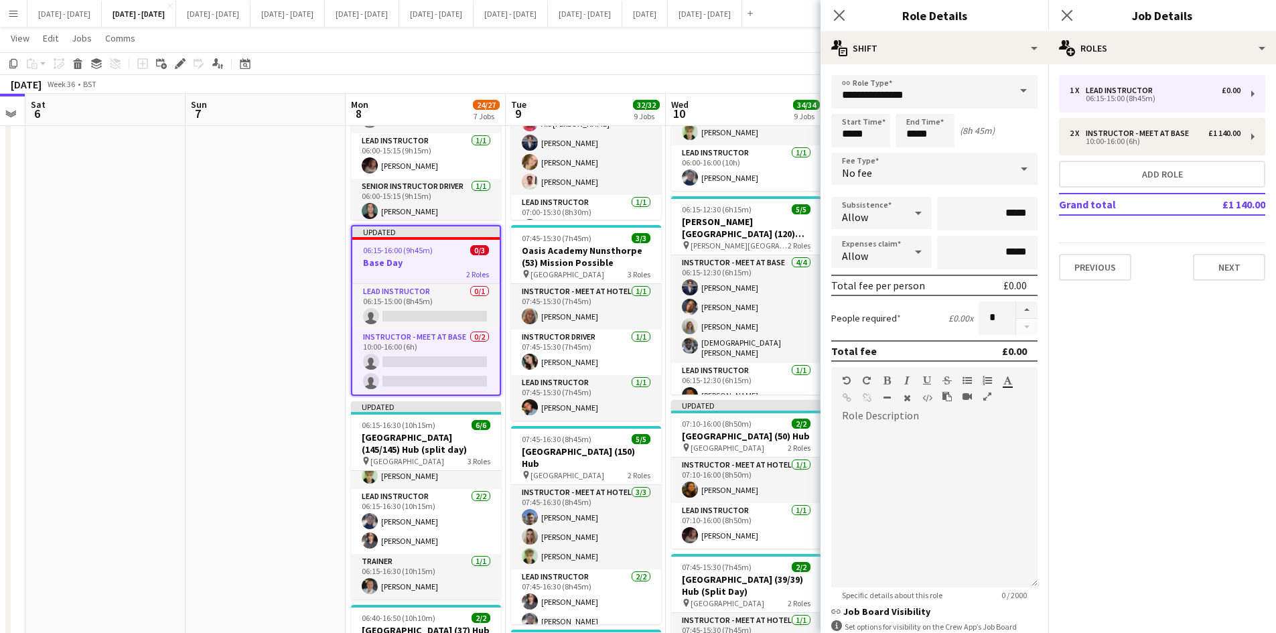
click at [1016, 87] on span at bounding box center [1024, 91] width 28 height 32
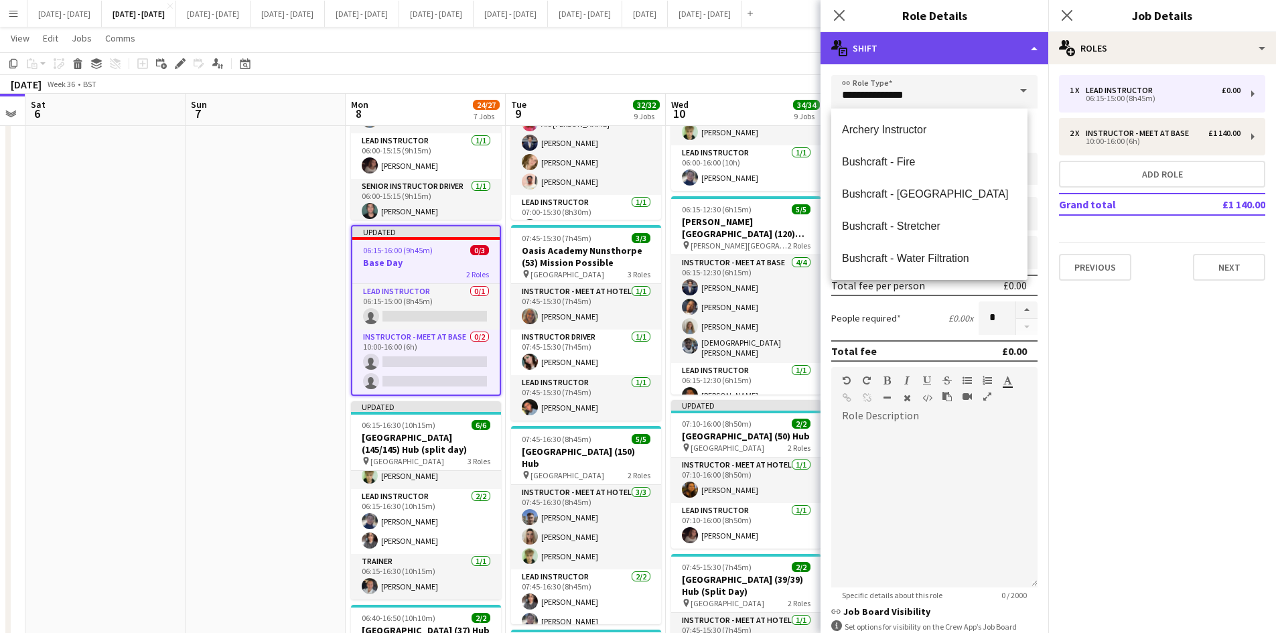
click at [1037, 48] on div "multiple-actions-text Shift" at bounding box center [935, 48] width 228 height 32
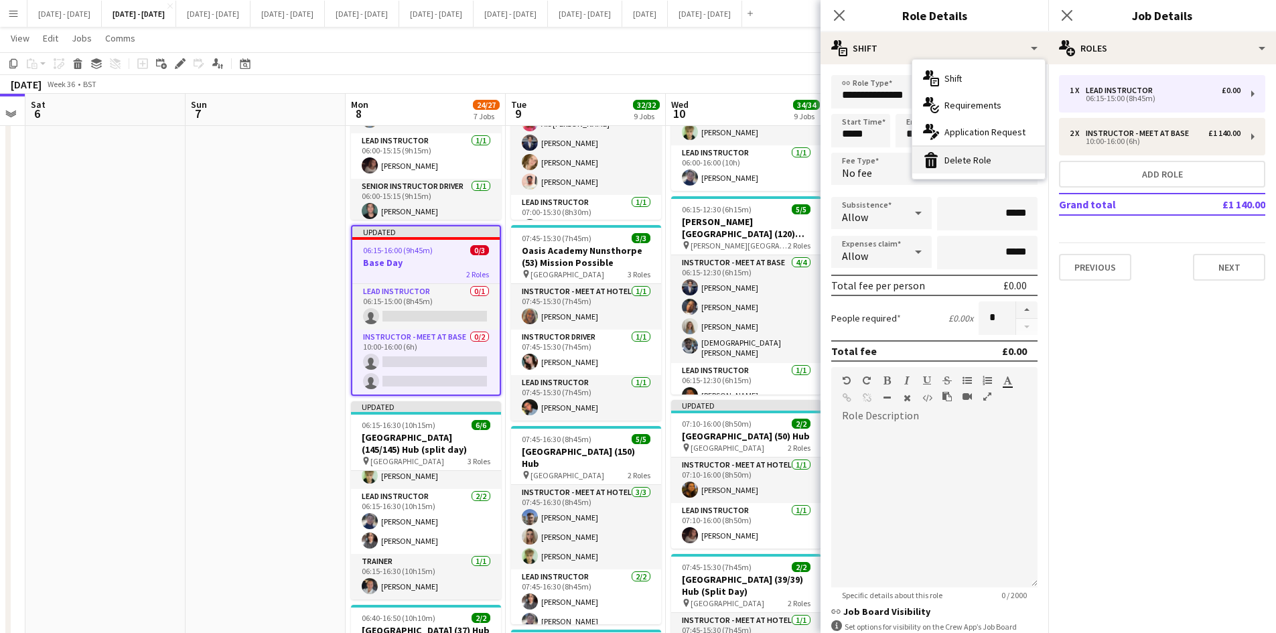
click at [978, 150] on div "bin-2 Delete Role" at bounding box center [979, 160] width 133 height 27
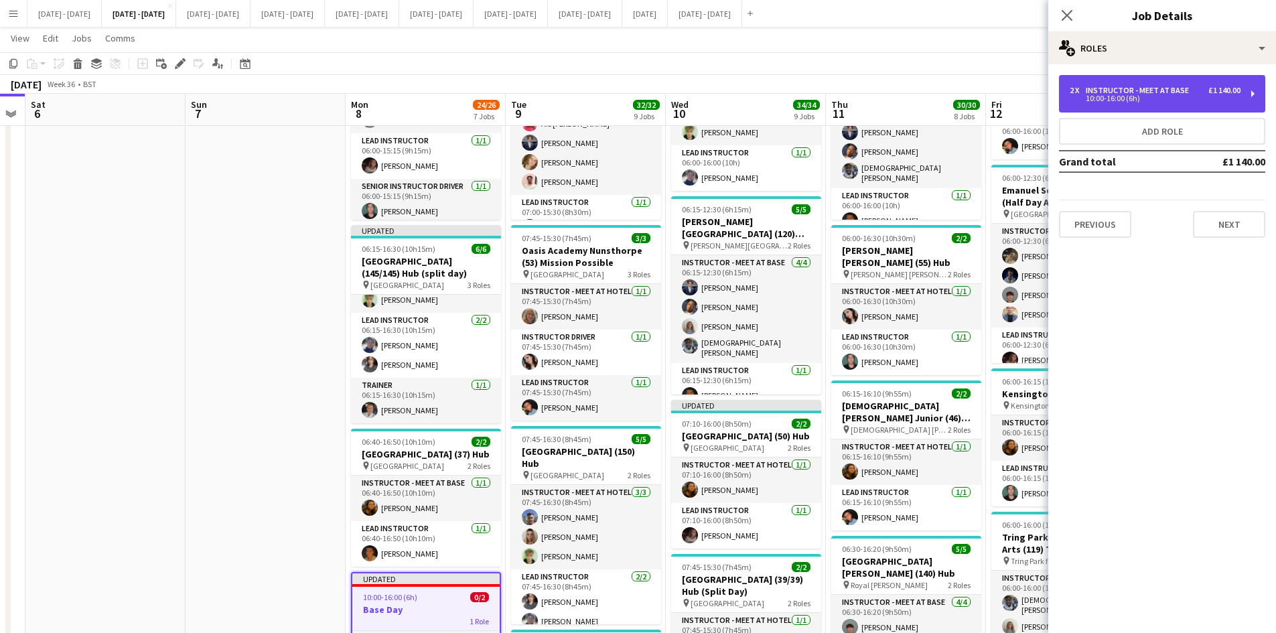
click at [1142, 92] on div "Instructor - Meet at Base" at bounding box center [1140, 90] width 109 height 9
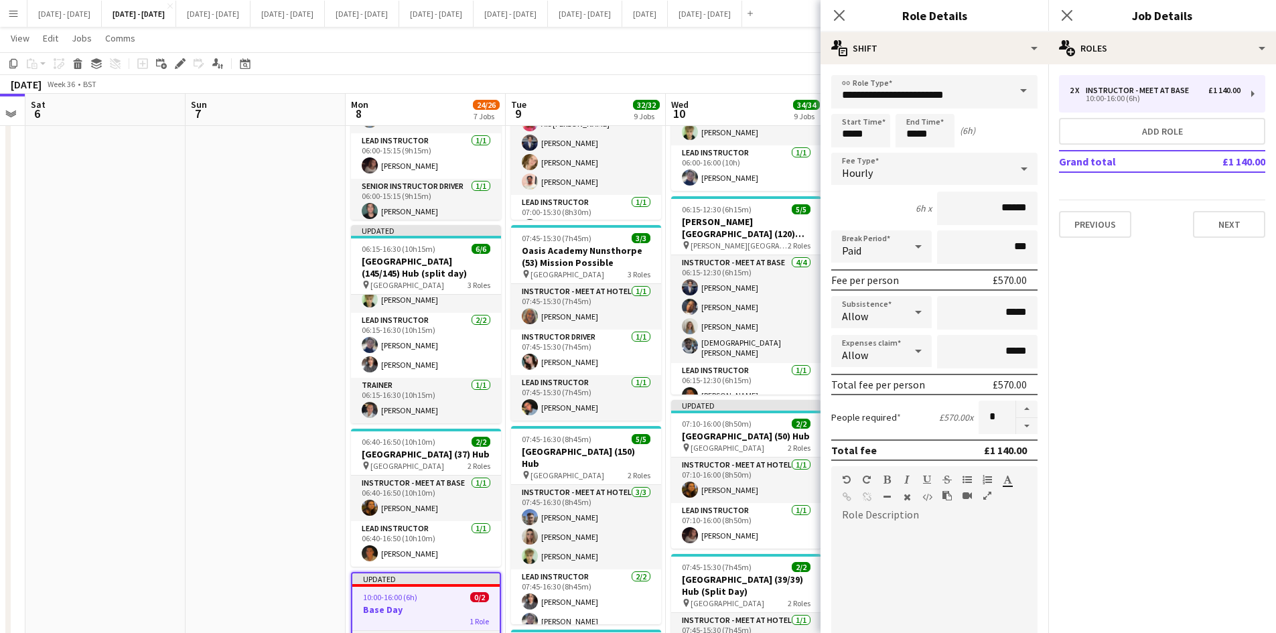
click at [1016, 165] on icon at bounding box center [1024, 168] width 16 height 27
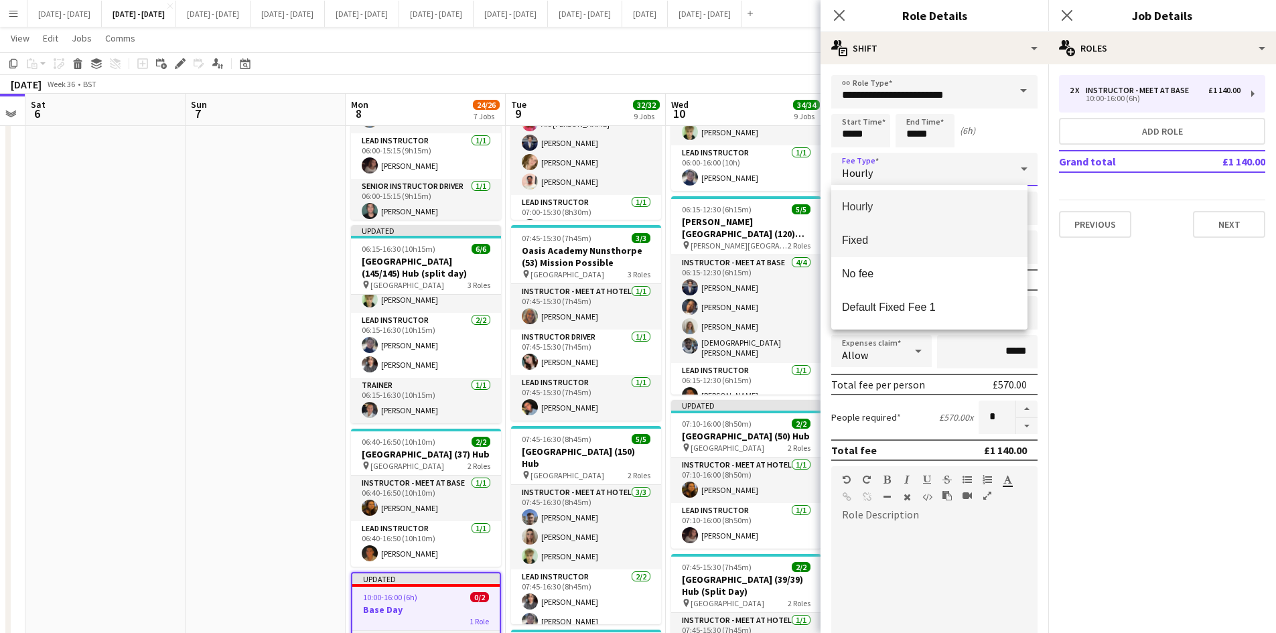
click at [880, 241] on span "Fixed" at bounding box center [929, 240] width 175 height 13
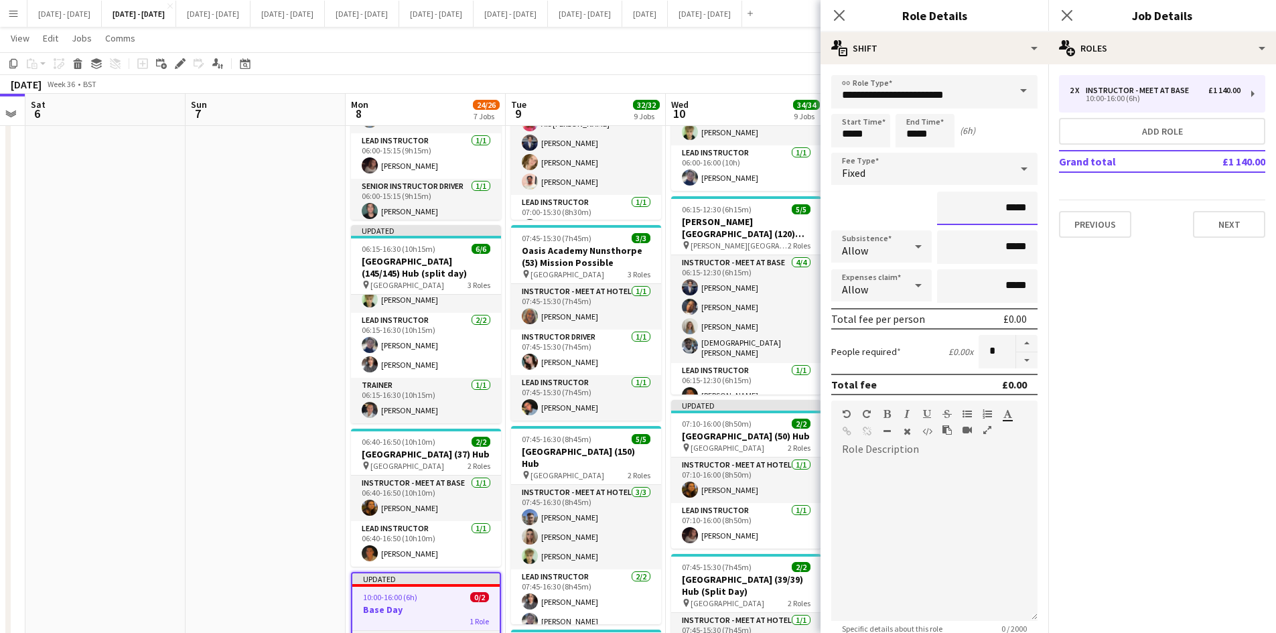
click at [1004, 208] on input "*****" at bounding box center [987, 209] width 101 height 34
type input "**"
type input "******"
click at [844, 14] on icon "Close pop-in" at bounding box center [839, 15] width 13 height 13
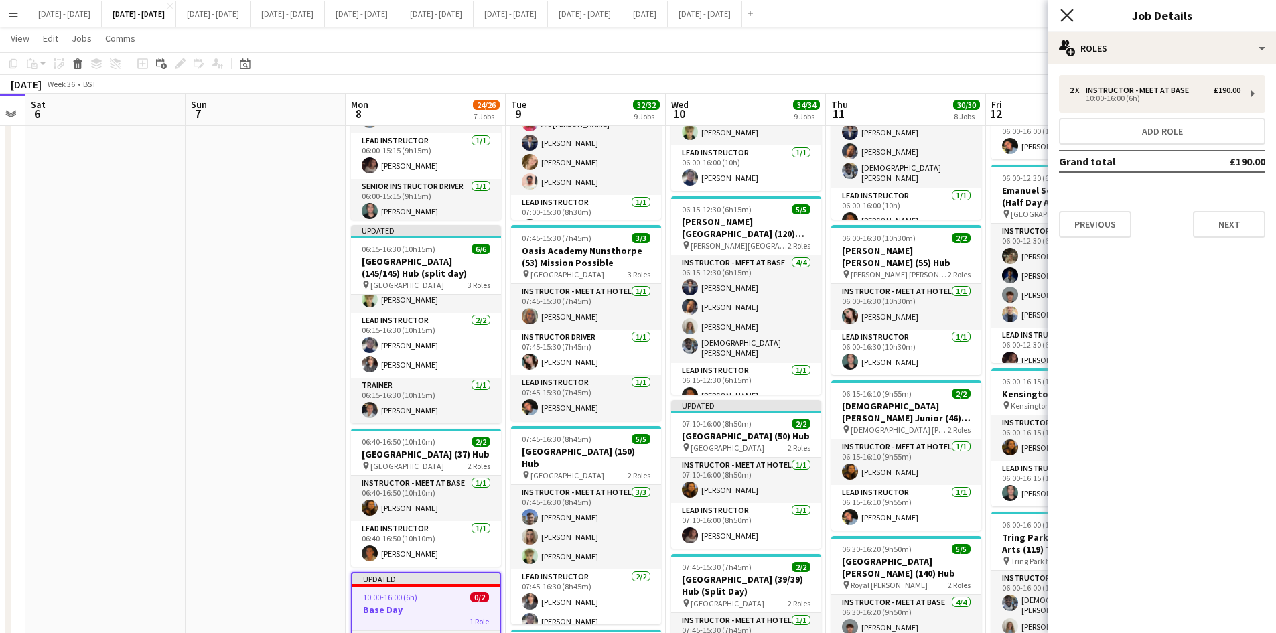
click at [1067, 17] on icon "Close pop-in" at bounding box center [1067, 15] width 13 height 13
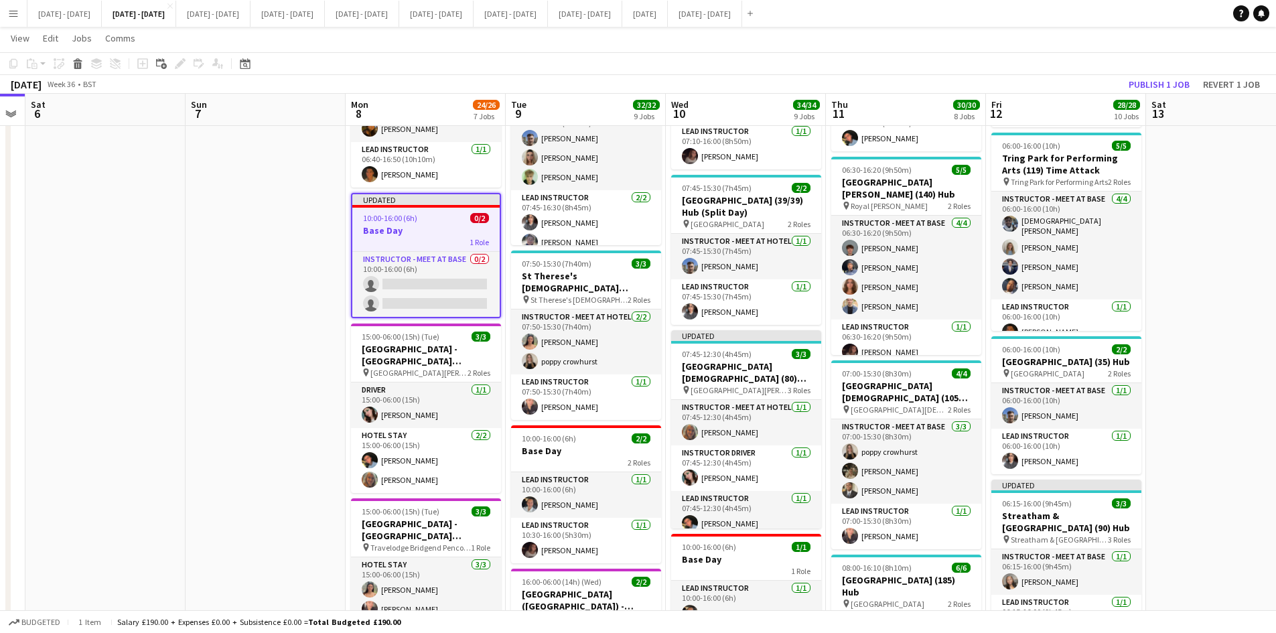
scroll to position [469, 0]
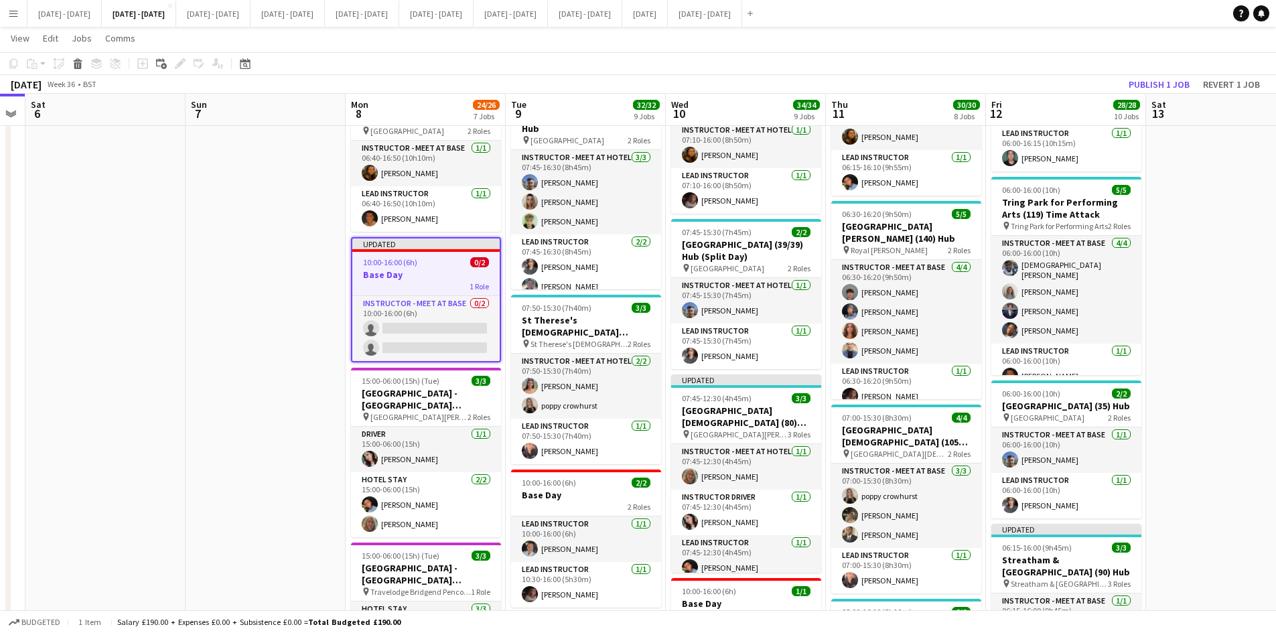
click at [430, 271] on h3 "Base Day" at bounding box center [425, 275] width 147 height 12
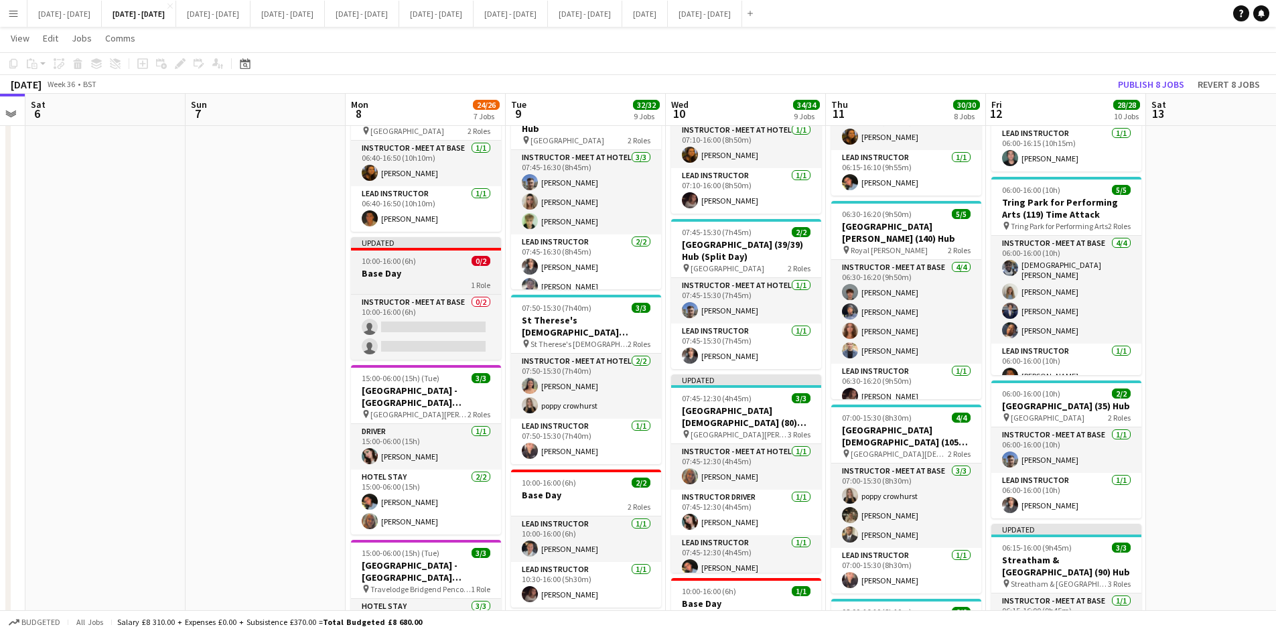
click at [430, 271] on h3 "Base Day" at bounding box center [426, 273] width 150 height 12
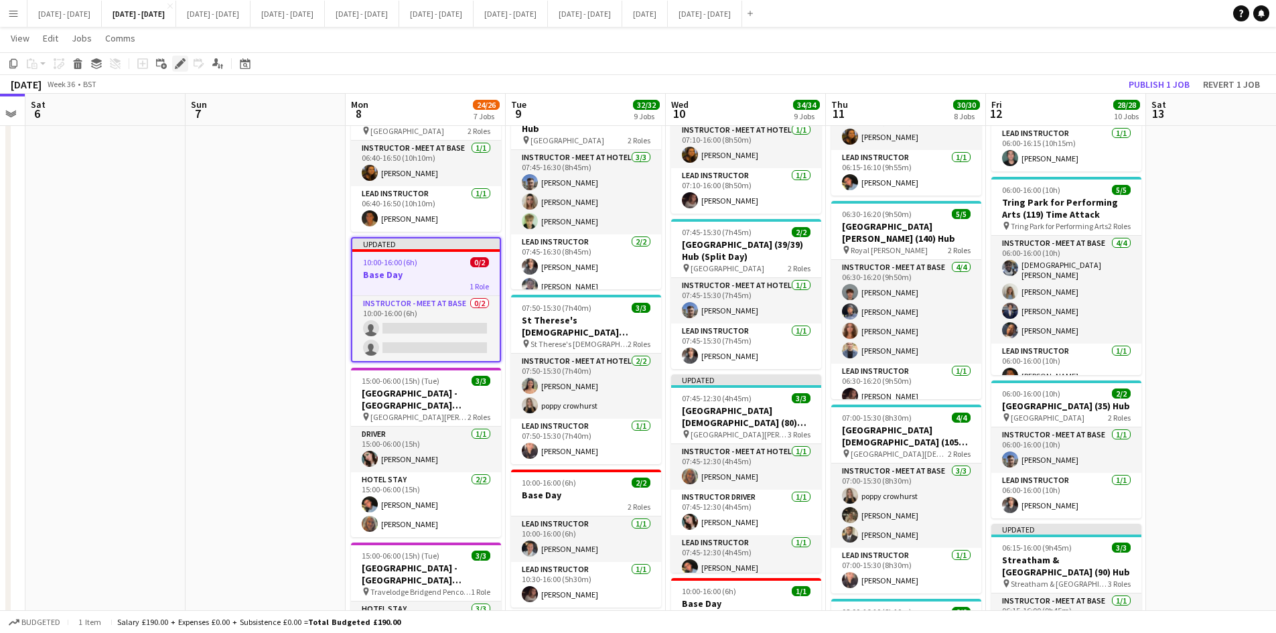
click at [181, 63] on icon at bounding box center [179, 63] width 7 height 7
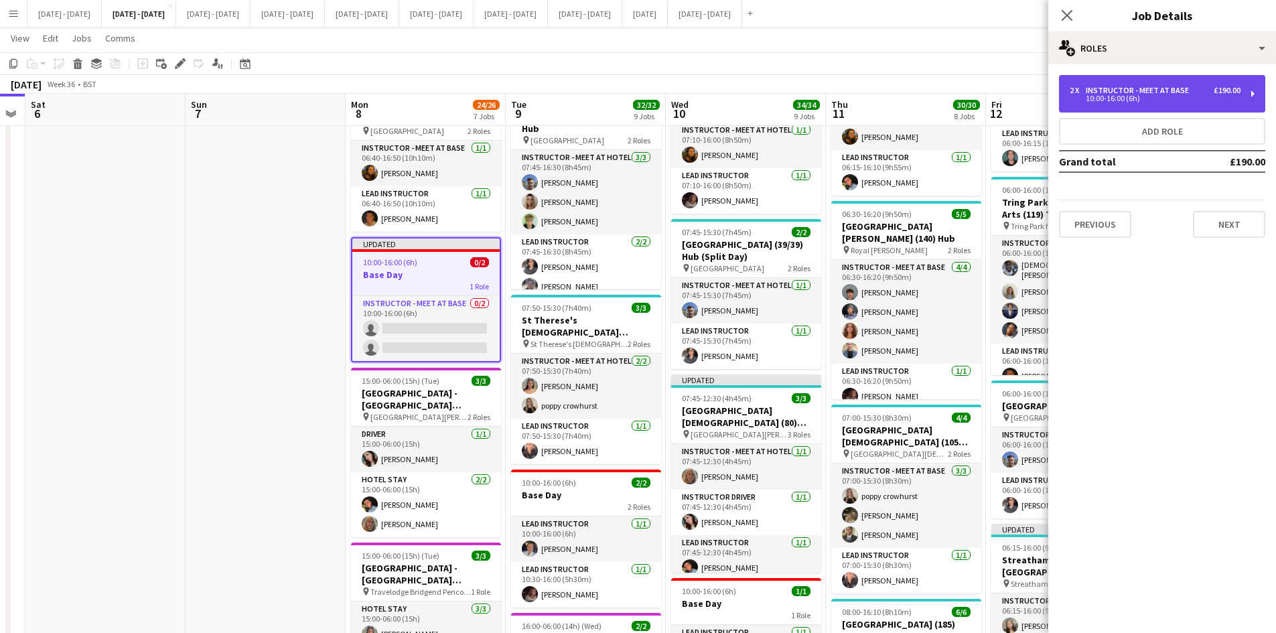
click at [1201, 90] on div "2 x Instructor - Meet at Base £190.00" at bounding box center [1155, 90] width 171 height 9
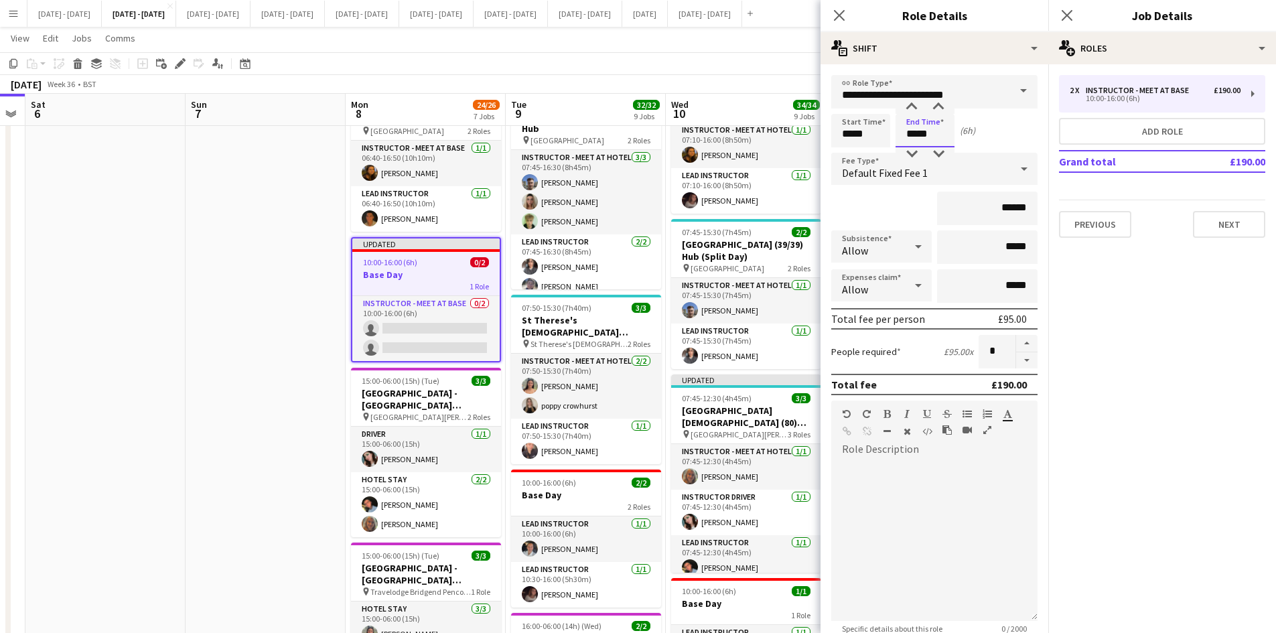
drag, startPoint x: 936, startPoint y: 138, endPoint x: 890, endPoint y: 135, distance: 46.3
click at [890, 135] on div "Start Time ***** End Time ***** (6h)" at bounding box center [935, 131] width 206 height 34
type input "*****"
click at [840, 14] on icon "Close pop-in" at bounding box center [839, 15] width 13 height 13
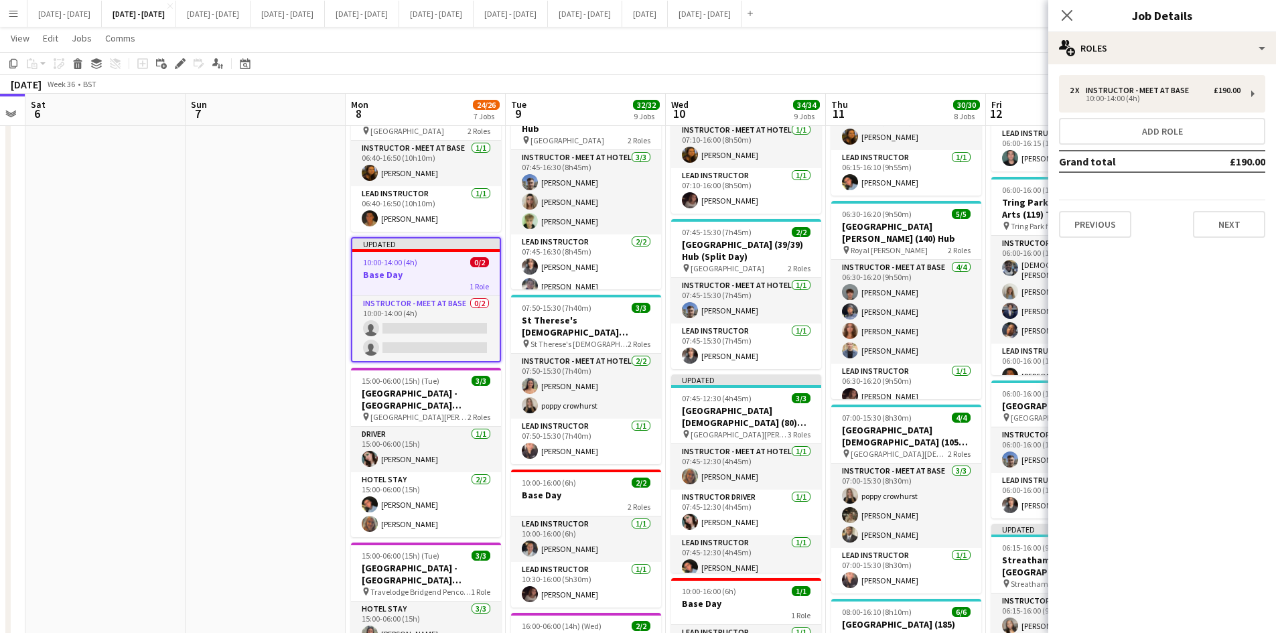
click at [1056, 13] on div "Close pop-in" at bounding box center [1068, 15] width 38 height 31
click at [1073, 15] on icon "Close pop-in" at bounding box center [1067, 15] width 13 height 13
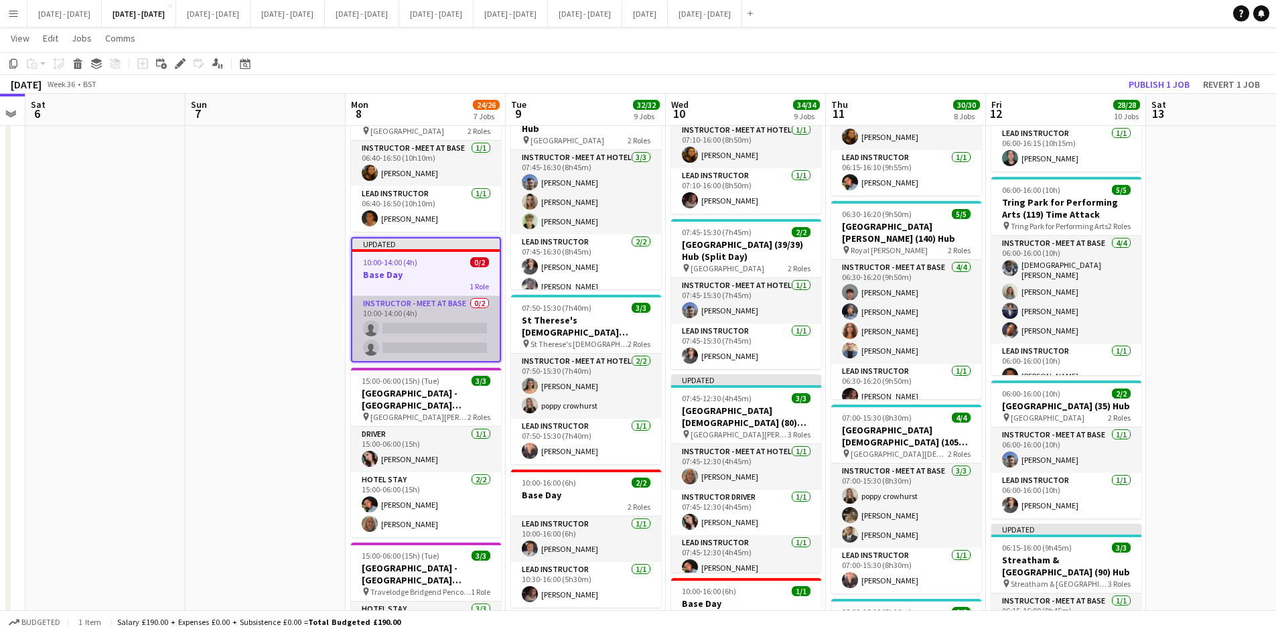
click at [442, 324] on app-card-role "Instructor - Meet at Base 0/2 10:00-14:00 (4h) single-neutral-actions single-ne…" at bounding box center [425, 328] width 147 height 65
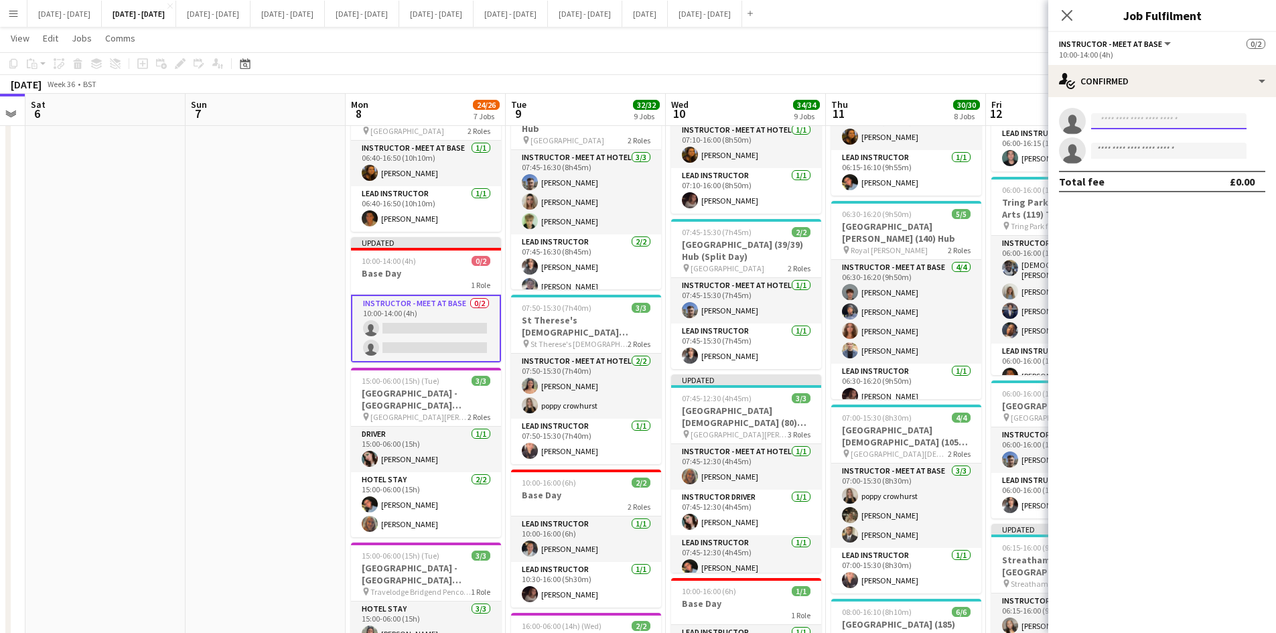
click at [1150, 121] on input at bounding box center [1169, 121] width 155 height 16
type input "****"
click at [1150, 138] on span "[PERSON_NAME]" at bounding box center [1140, 140] width 77 height 11
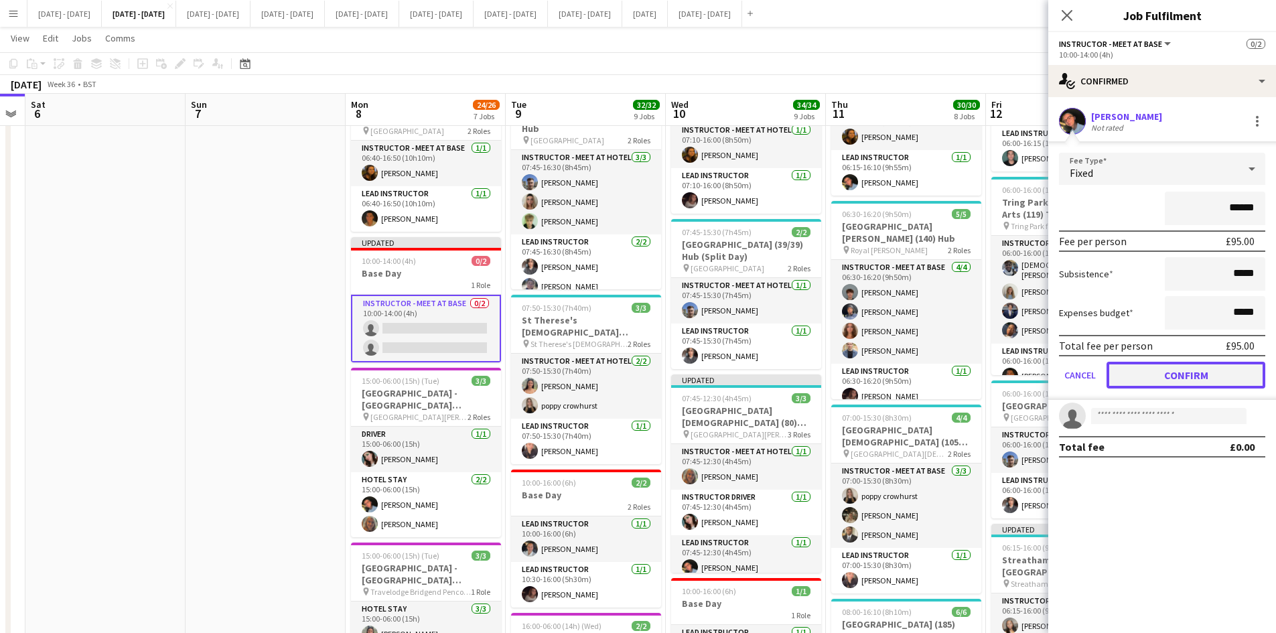
click at [1181, 375] on button "Confirm" at bounding box center [1186, 375] width 159 height 27
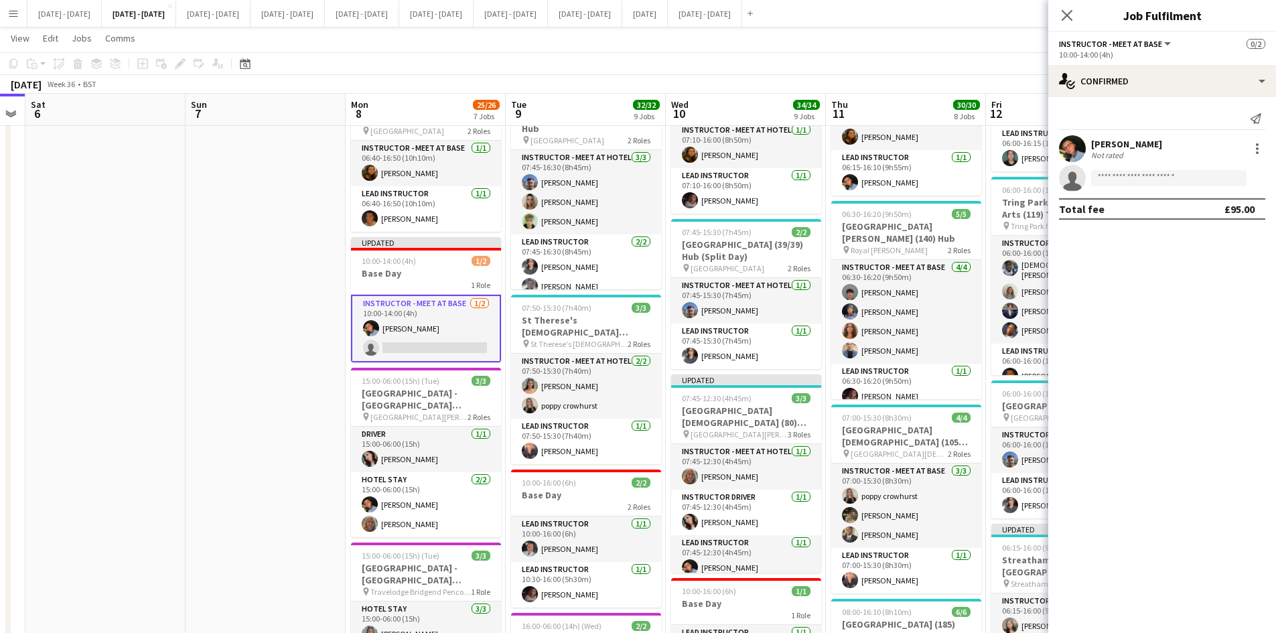
click at [432, 348] on app-card-role "Instructor - Meet at Base [DATE] 10:00-14:00 (4h) [PERSON_NAME] single-neutral-…" at bounding box center [426, 329] width 150 height 68
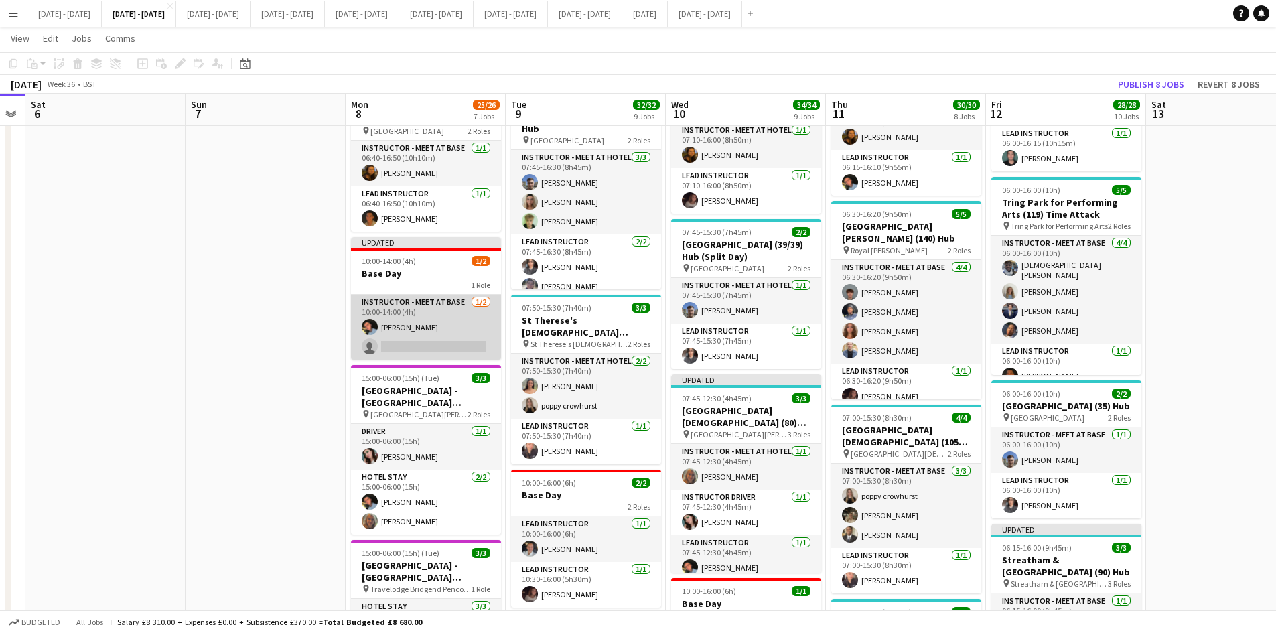
click at [448, 349] on app-card-role "Instructor - Meet at Base [DATE] 10:00-14:00 (4h) [PERSON_NAME] single-neutral-…" at bounding box center [426, 327] width 150 height 65
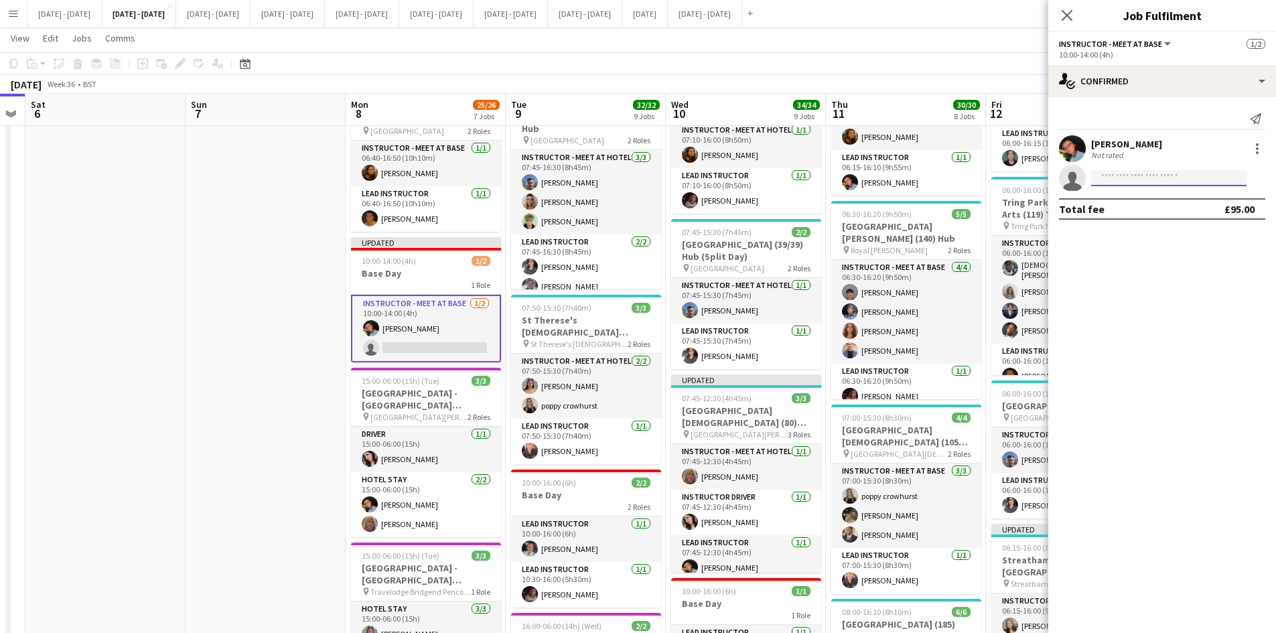
click at [1144, 174] on input at bounding box center [1169, 178] width 155 height 16
type input "****"
click at [1163, 200] on span "[PERSON_NAME] Active" at bounding box center [1169, 197] width 134 height 11
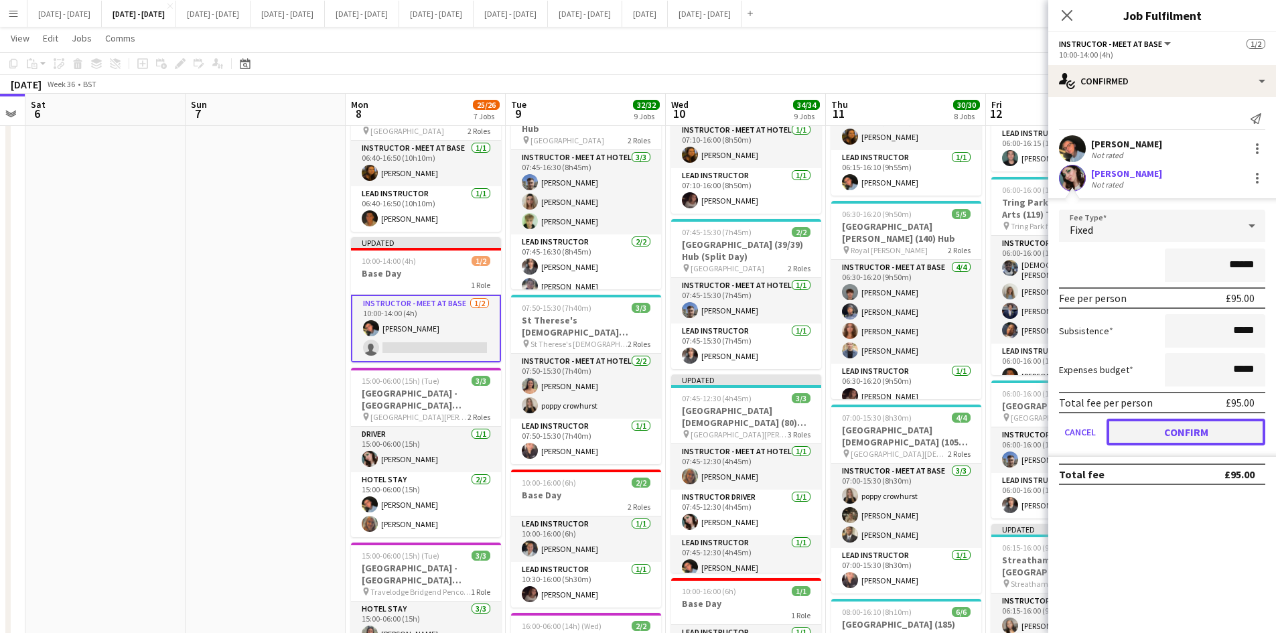
click at [1176, 430] on button "Confirm" at bounding box center [1186, 432] width 159 height 27
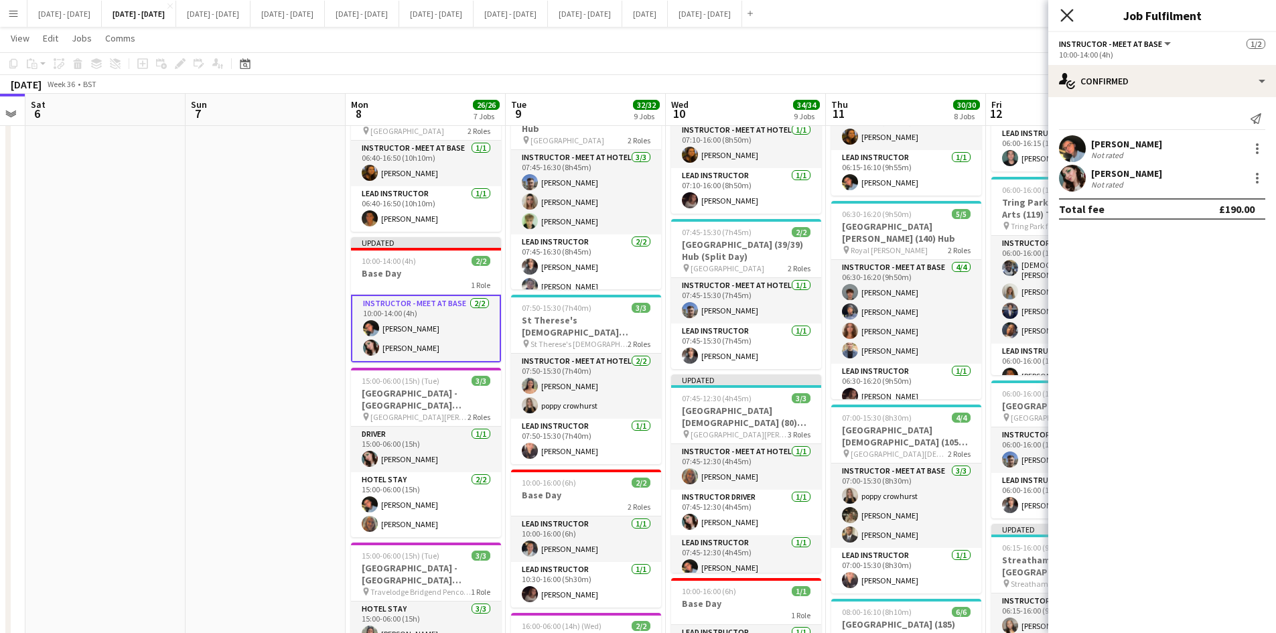
click at [1067, 17] on icon at bounding box center [1067, 15] width 13 height 13
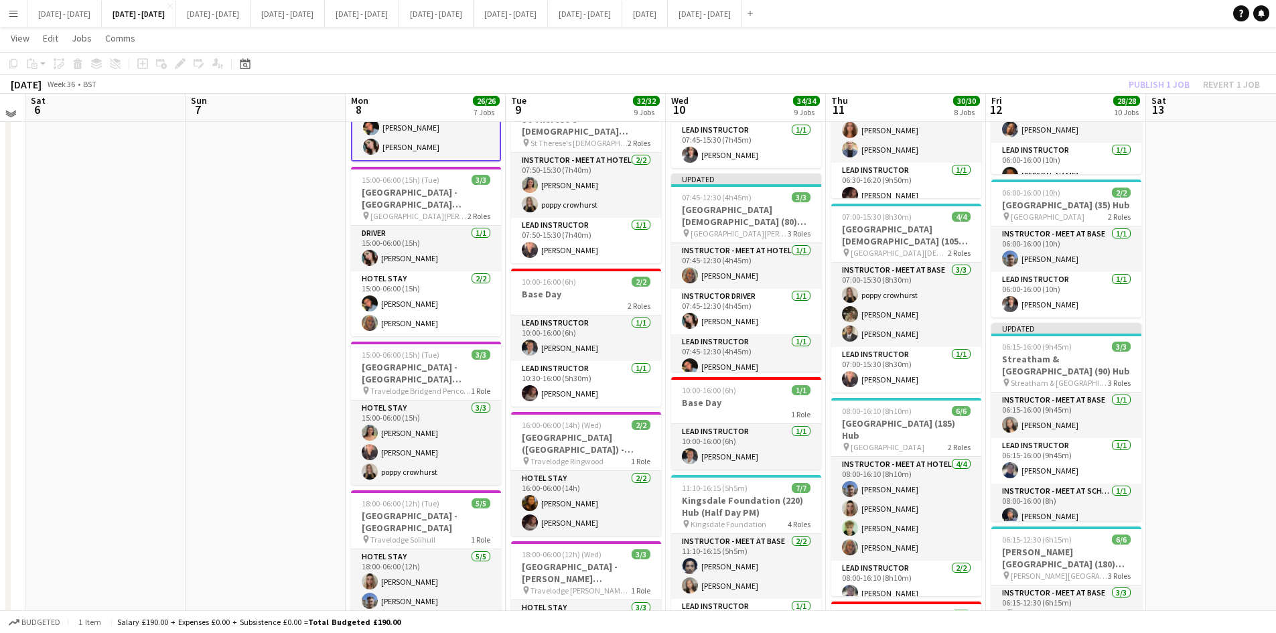
scroll to position [402, 0]
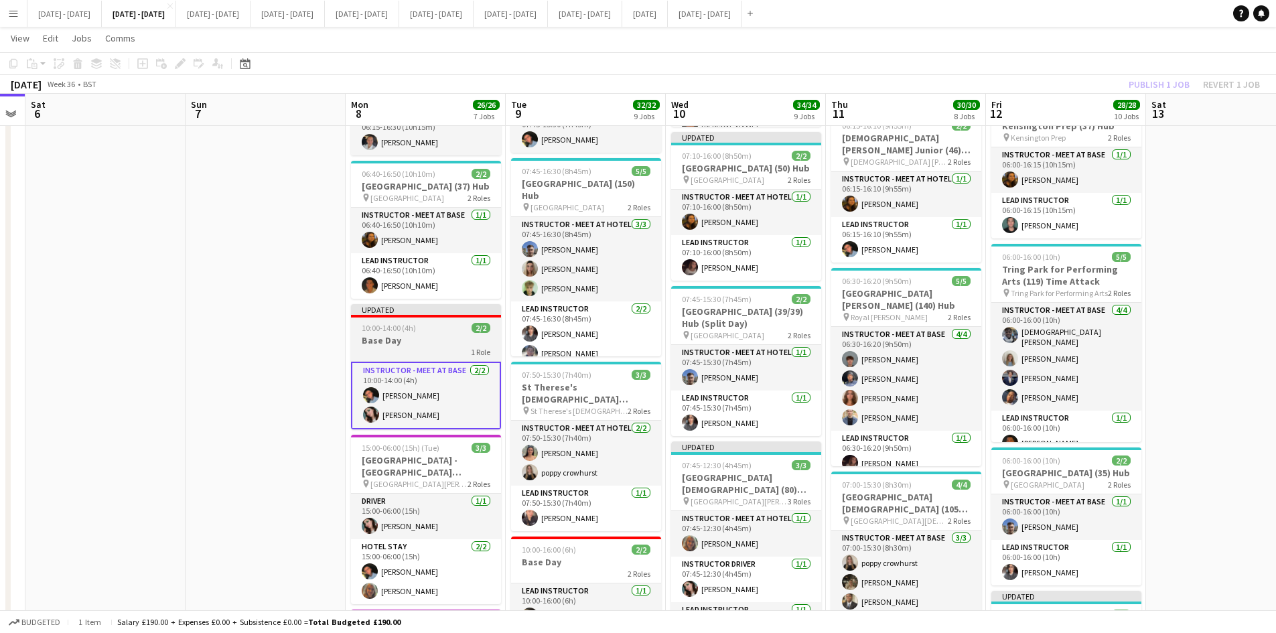
click at [431, 334] on app-job-card "Updated 10:00-14:00 (4h) 2/2 Base Day 1 Role Instructor - Meet at Base [DATE] 1…" at bounding box center [426, 366] width 150 height 125
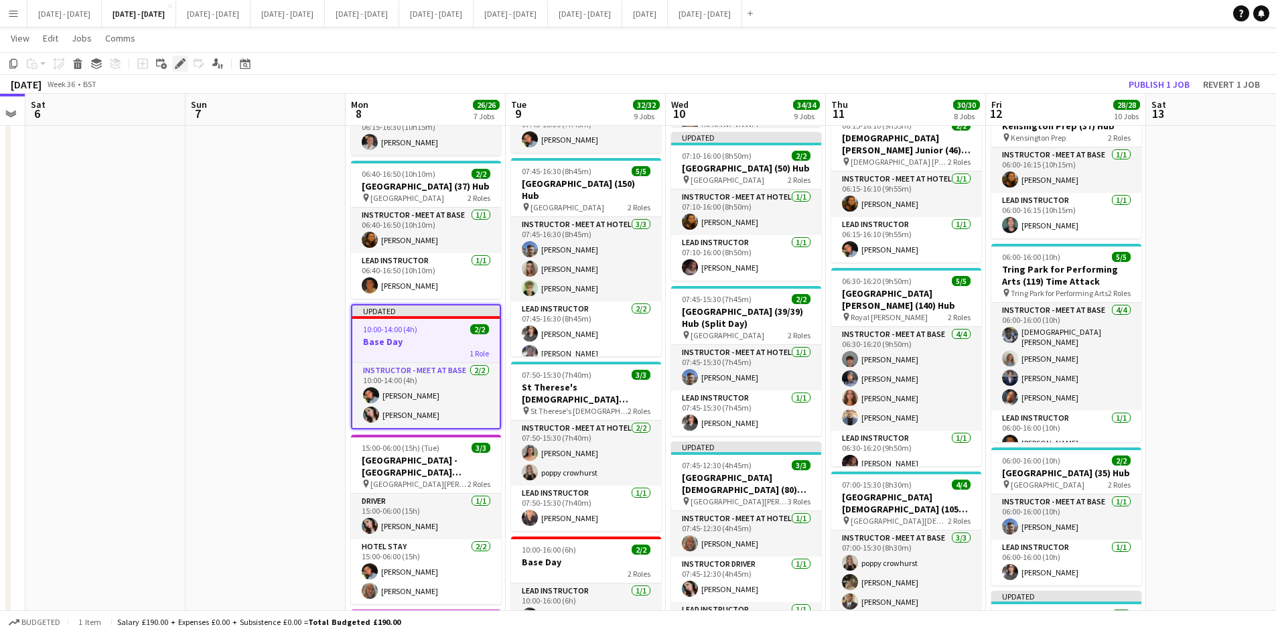
click at [180, 58] on icon "Edit" at bounding box center [180, 63] width 11 height 11
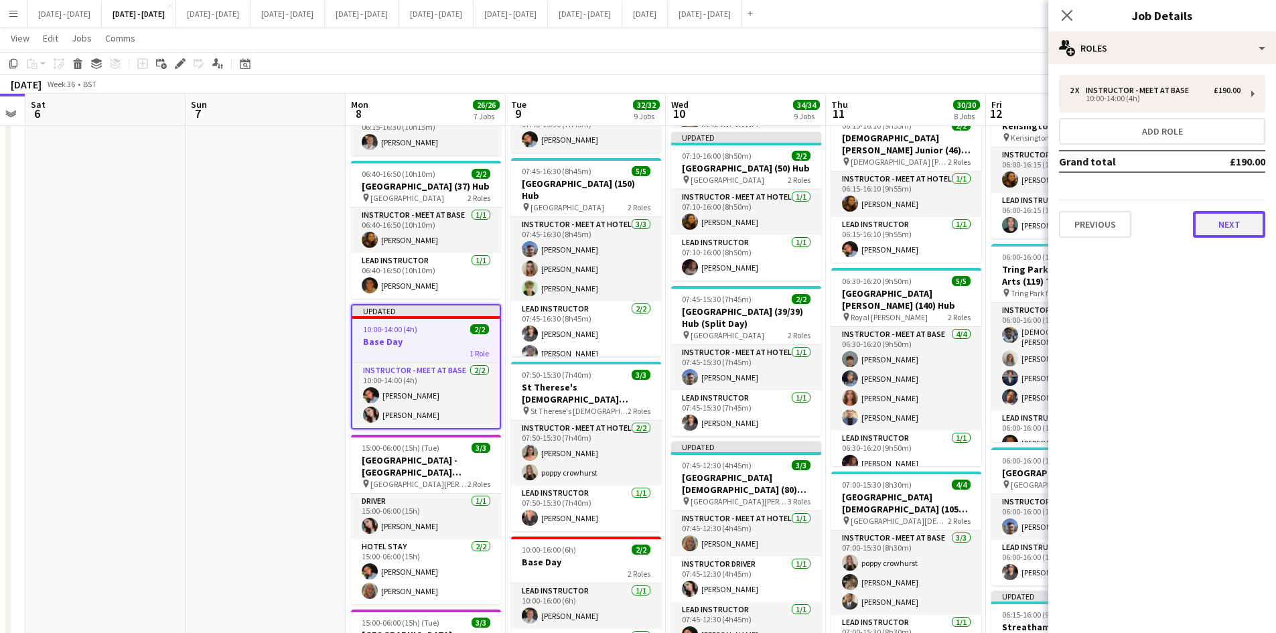
click at [1213, 220] on button "Next" at bounding box center [1229, 224] width 72 height 27
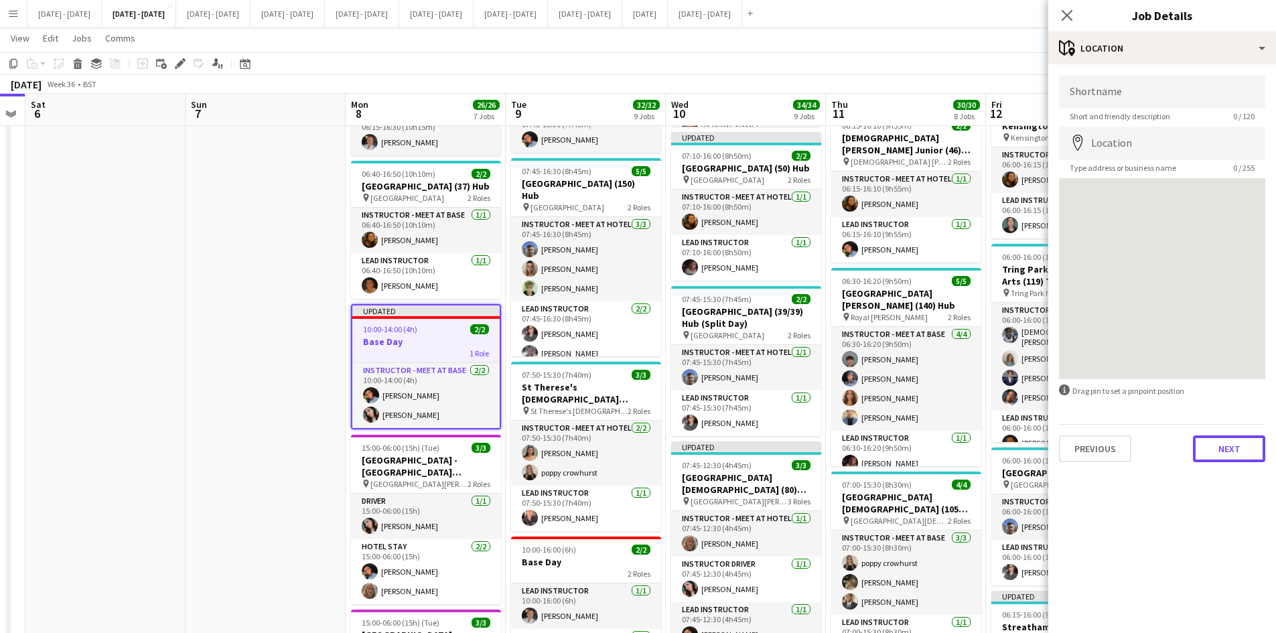
click at [1224, 454] on button "Next" at bounding box center [1229, 449] width 72 height 27
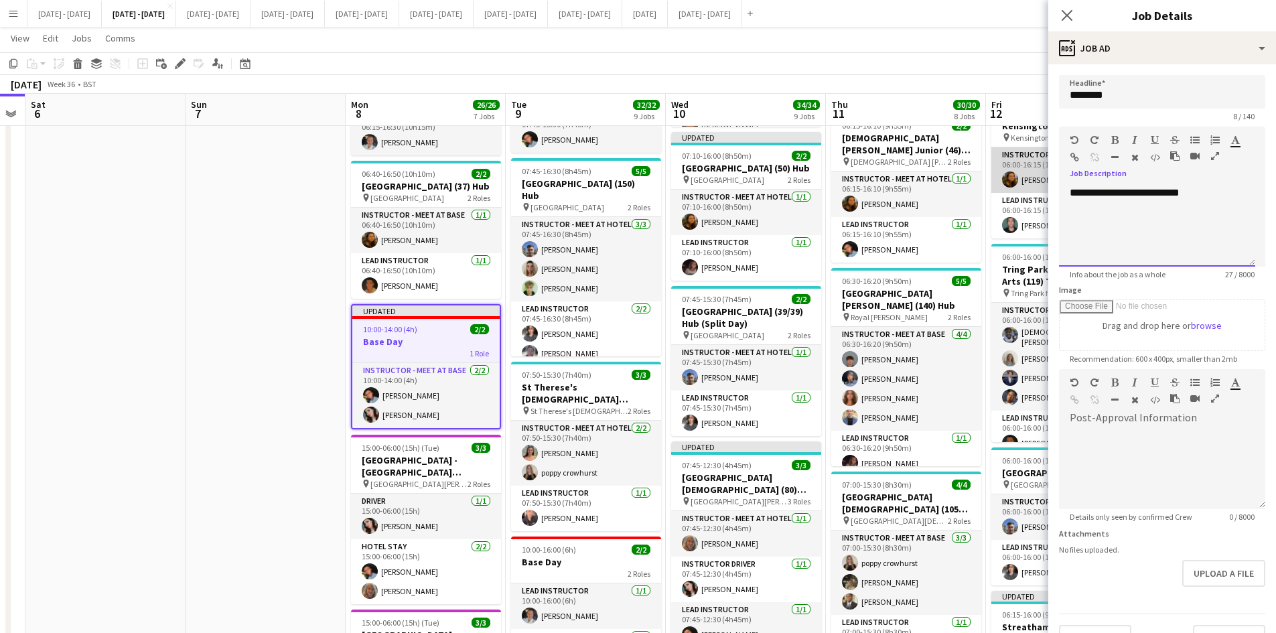
drag, startPoint x: 1204, startPoint y: 190, endPoint x: 1045, endPoint y: 183, distance: 159.6
click at [1045, 183] on body "Menu Boards Boards Boards All jobs Status Workforce Workforce My Workforce Recr…" at bounding box center [638, 610] width 1276 height 2024
click at [1150, 194] on div "**********" at bounding box center [1157, 226] width 196 height 80
click at [1092, 234] on div "**********" at bounding box center [1157, 226] width 175 height 27
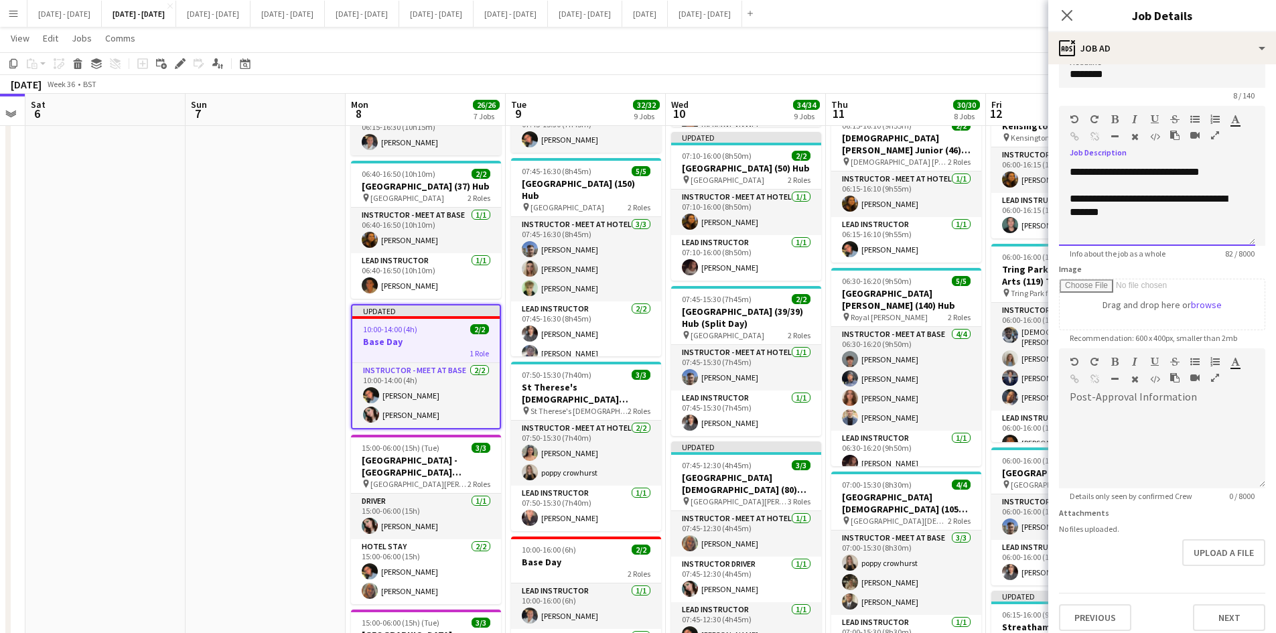
scroll to position [29, 0]
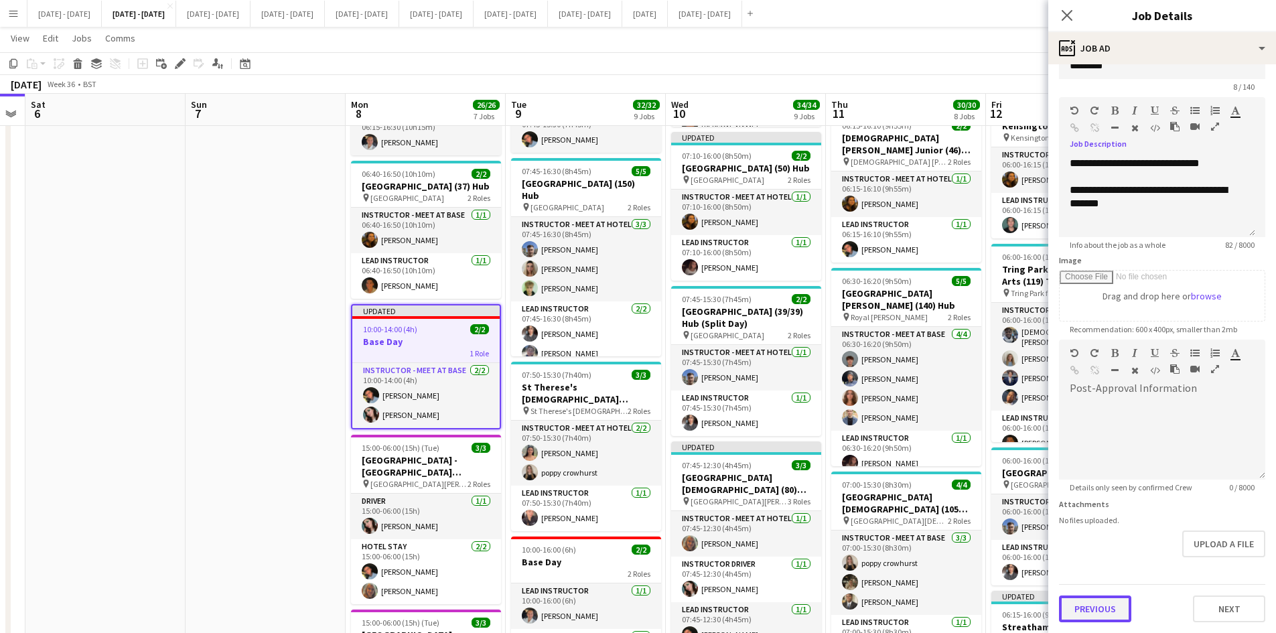
click at [1107, 602] on button "Previous" at bounding box center [1095, 609] width 72 height 27
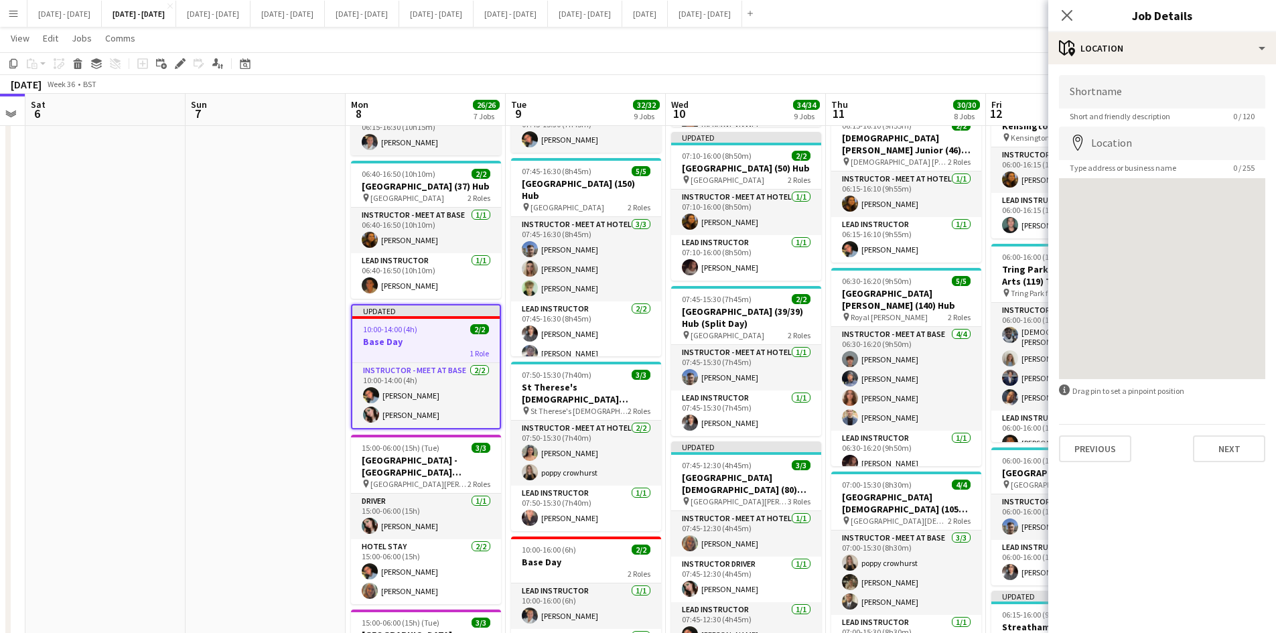
scroll to position [0, 0]
click at [1112, 448] on button "Previous" at bounding box center [1095, 449] width 72 height 27
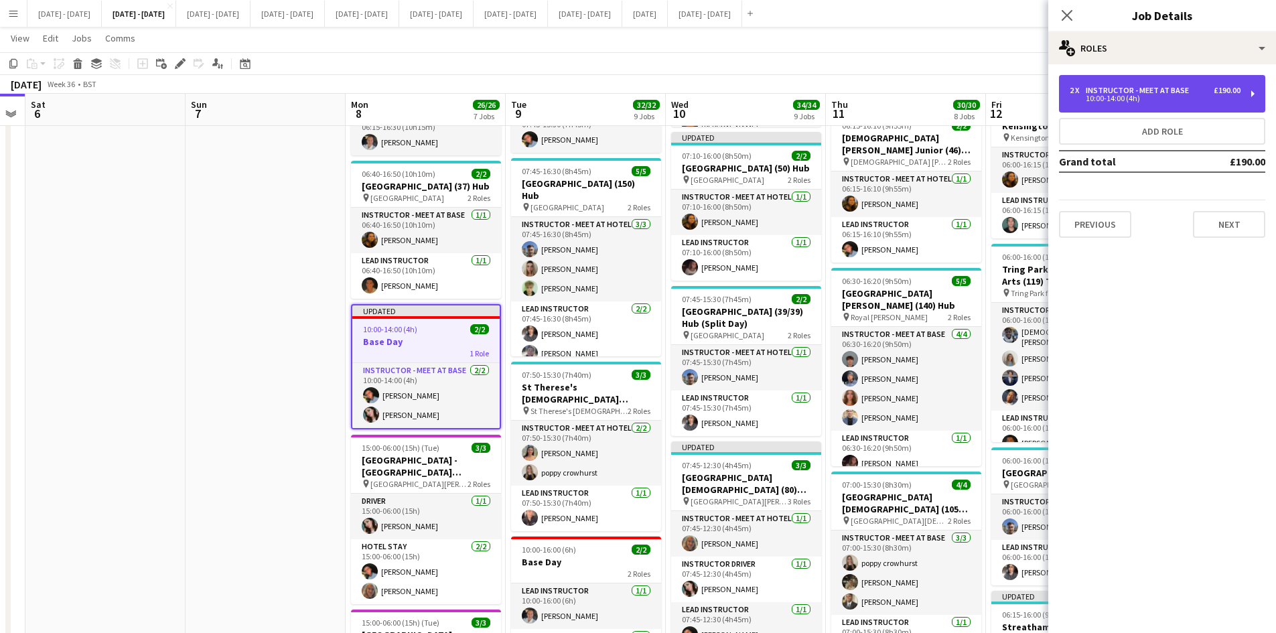
click at [1171, 97] on div "10:00-14:00 (4h)" at bounding box center [1155, 98] width 171 height 7
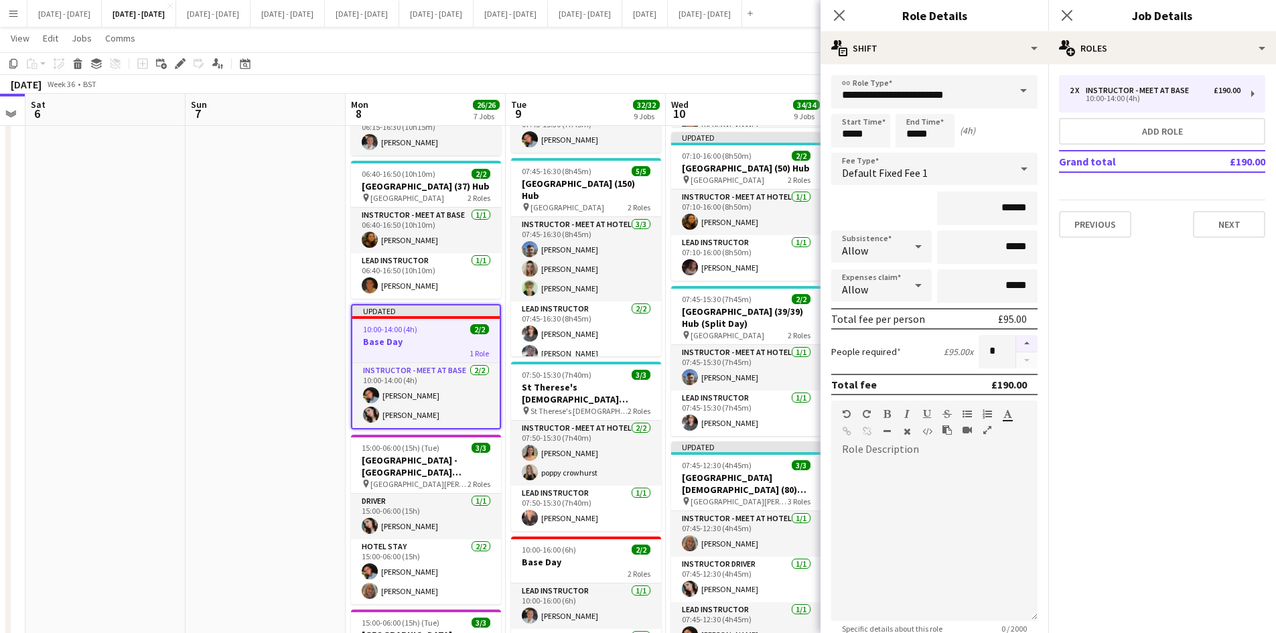
click at [1020, 344] on button "button" at bounding box center [1026, 343] width 21 height 17
click at [1018, 362] on button "button" at bounding box center [1026, 360] width 21 height 17
type input "*"
click at [1120, 138] on button "Add role" at bounding box center [1162, 131] width 206 height 27
type input "**********"
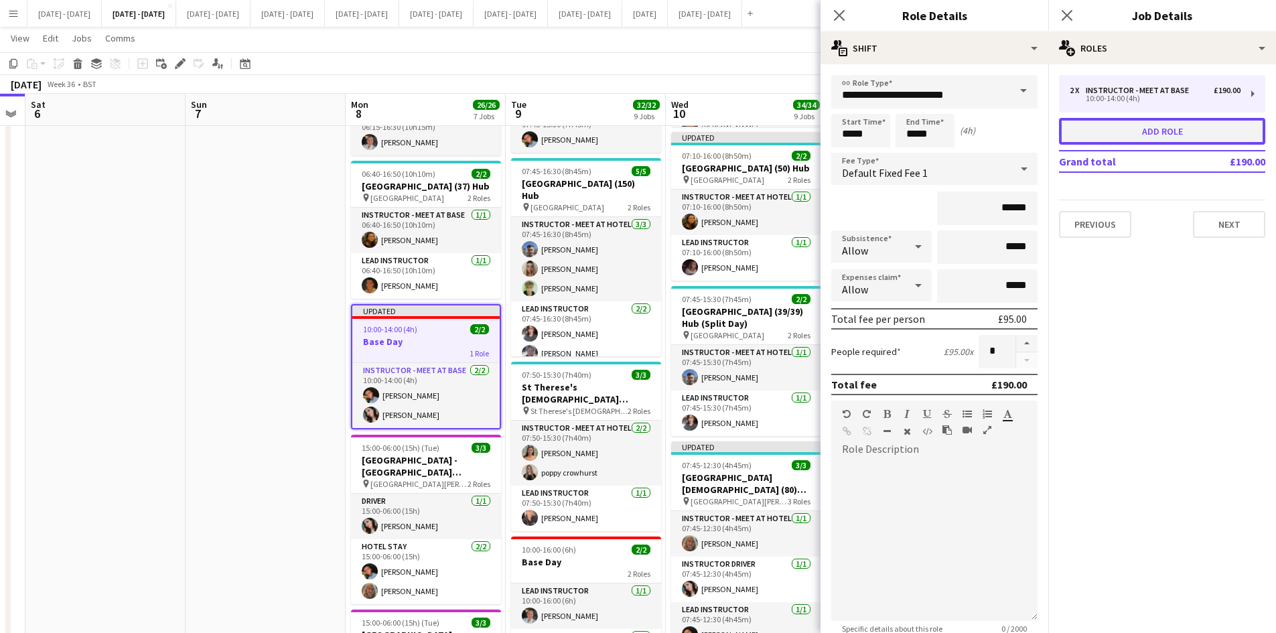
type input "*****"
type input "*"
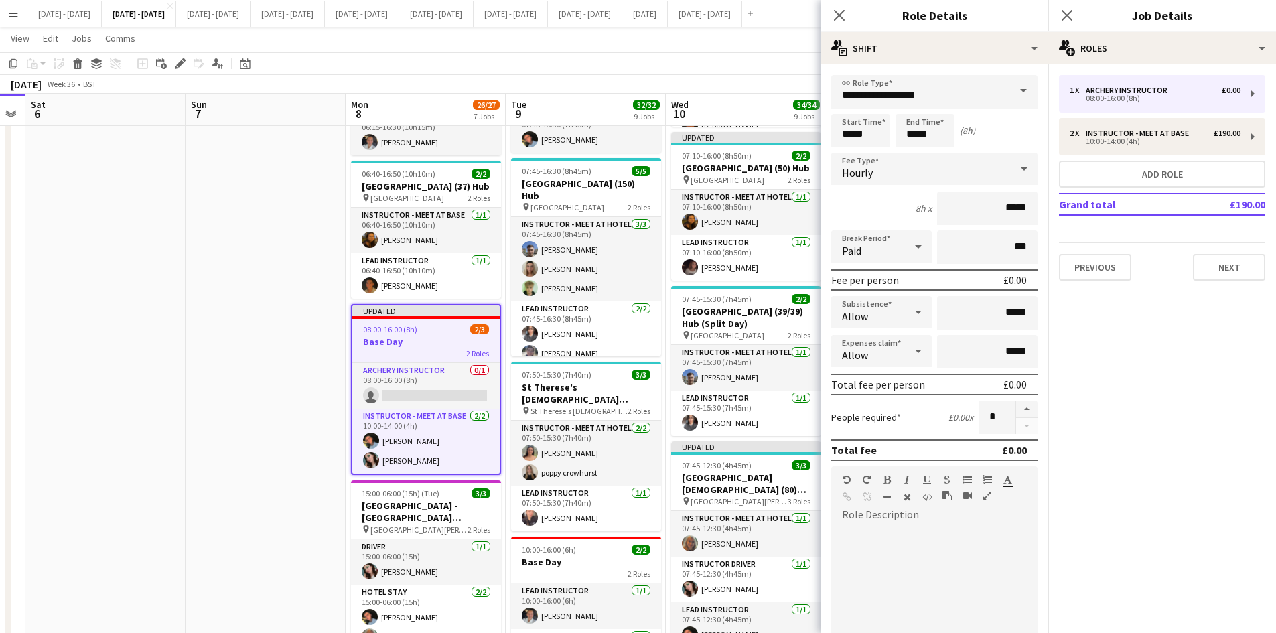
click at [1013, 86] on span at bounding box center [1024, 91] width 28 height 32
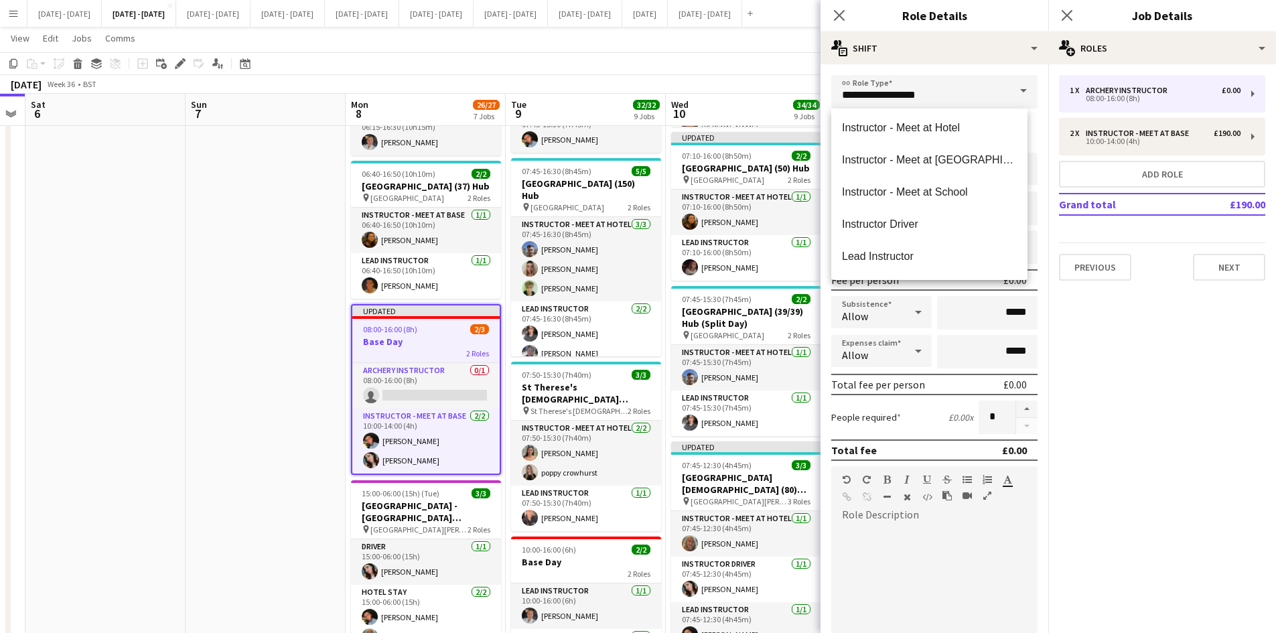
scroll to position [335, 0]
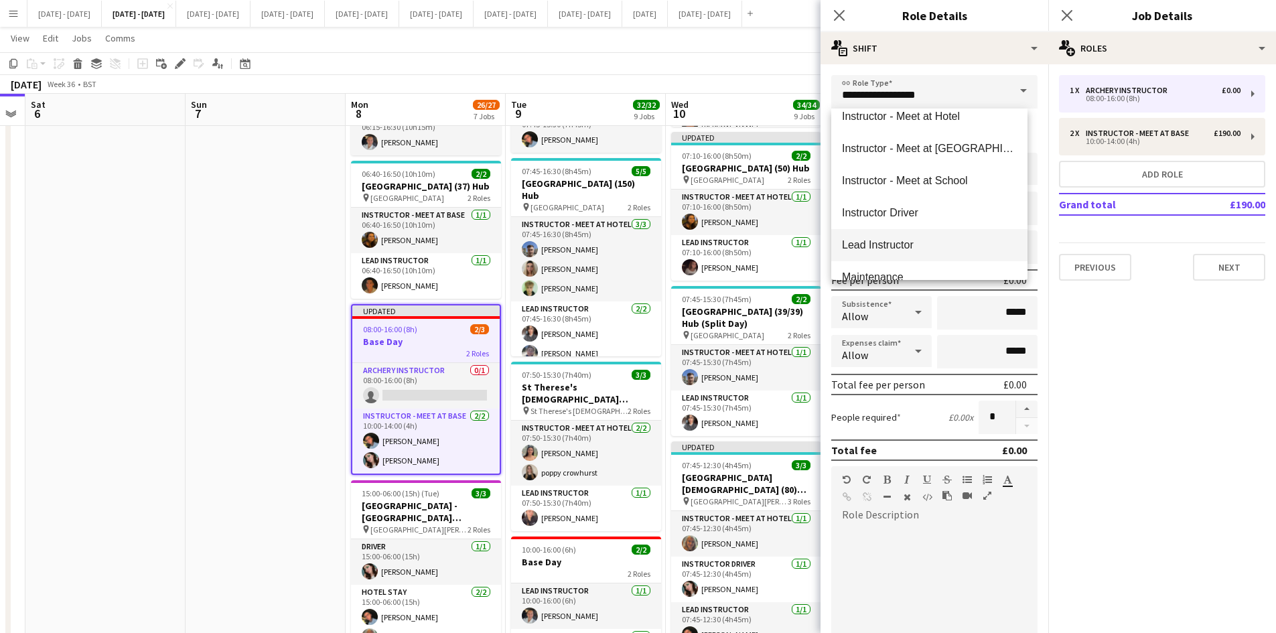
click at [972, 245] on span "Lead Instructor" at bounding box center [929, 245] width 175 height 13
type input "**********"
type input "*******"
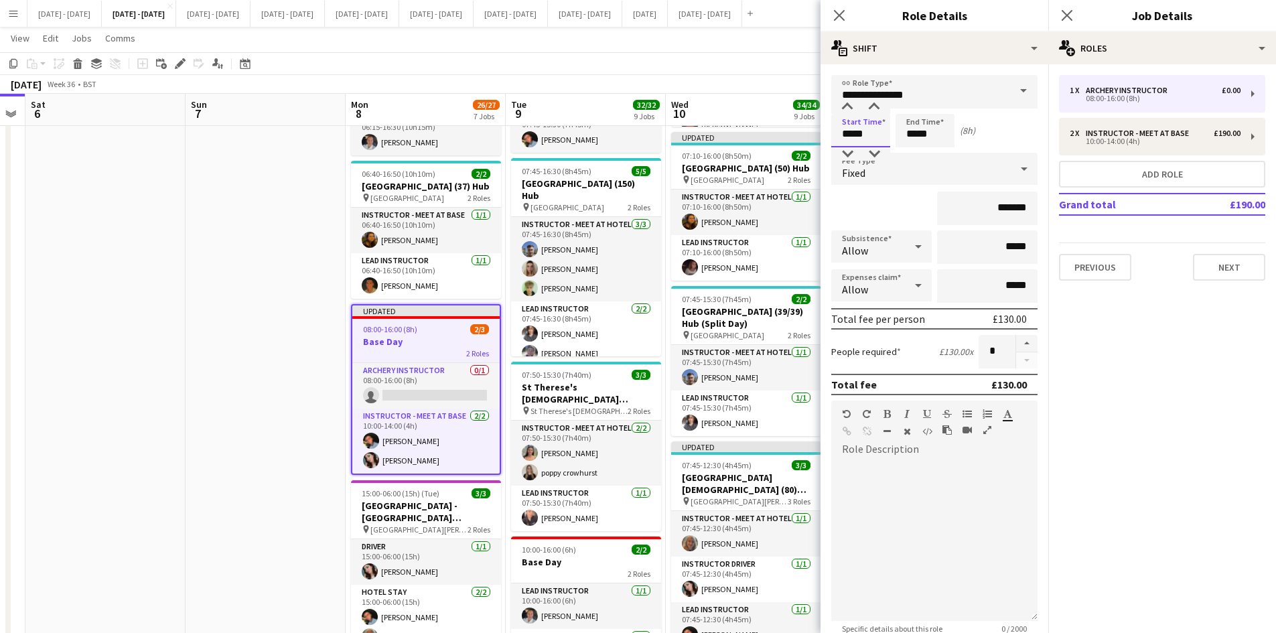
drag, startPoint x: 868, startPoint y: 137, endPoint x: 840, endPoint y: 131, distance: 29.4
click at [840, 131] on input "*****" at bounding box center [861, 131] width 59 height 34
type input "*****"
click at [839, 13] on icon "Close pop-in" at bounding box center [839, 15] width 13 height 13
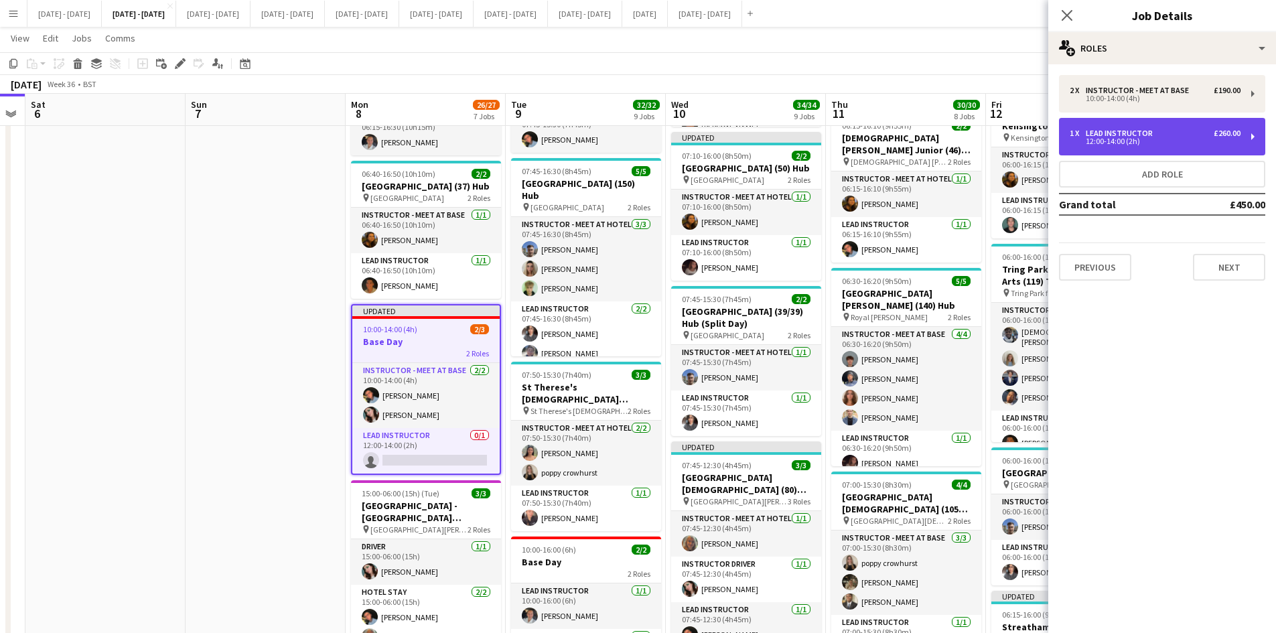
click at [1157, 137] on div "1 x Lead Instructor £260.00" at bounding box center [1155, 133] width 171 height 9
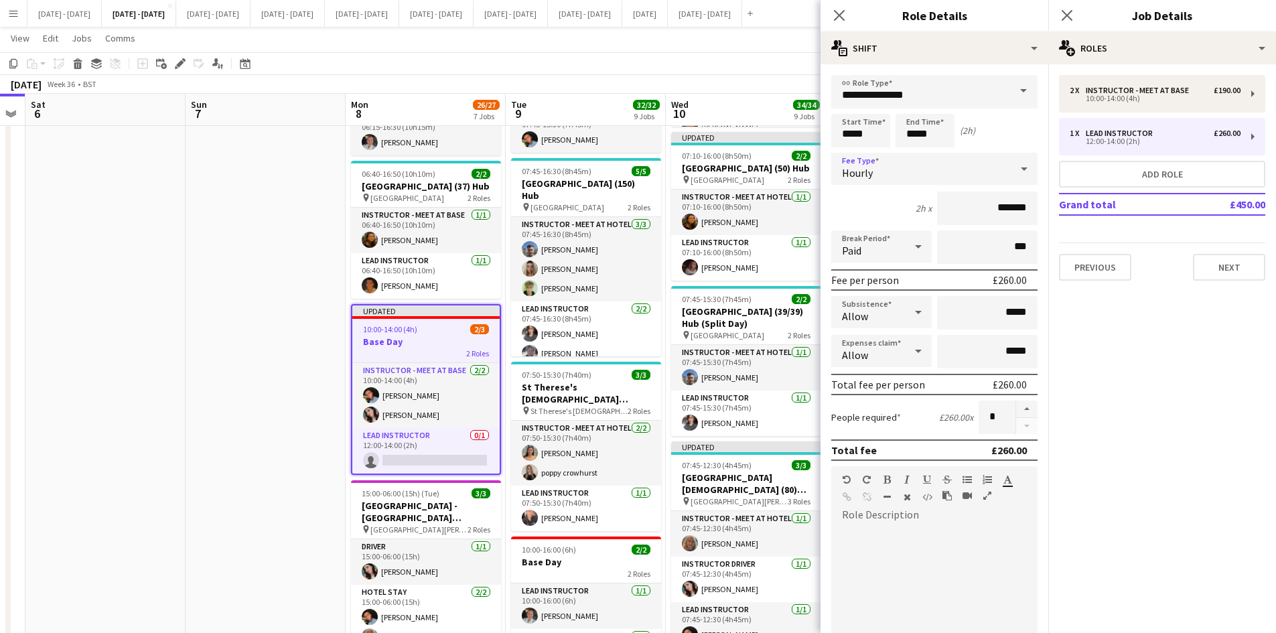
click at [1021, 168] on icon at bounding box center [1024, 169] width 7 height 3
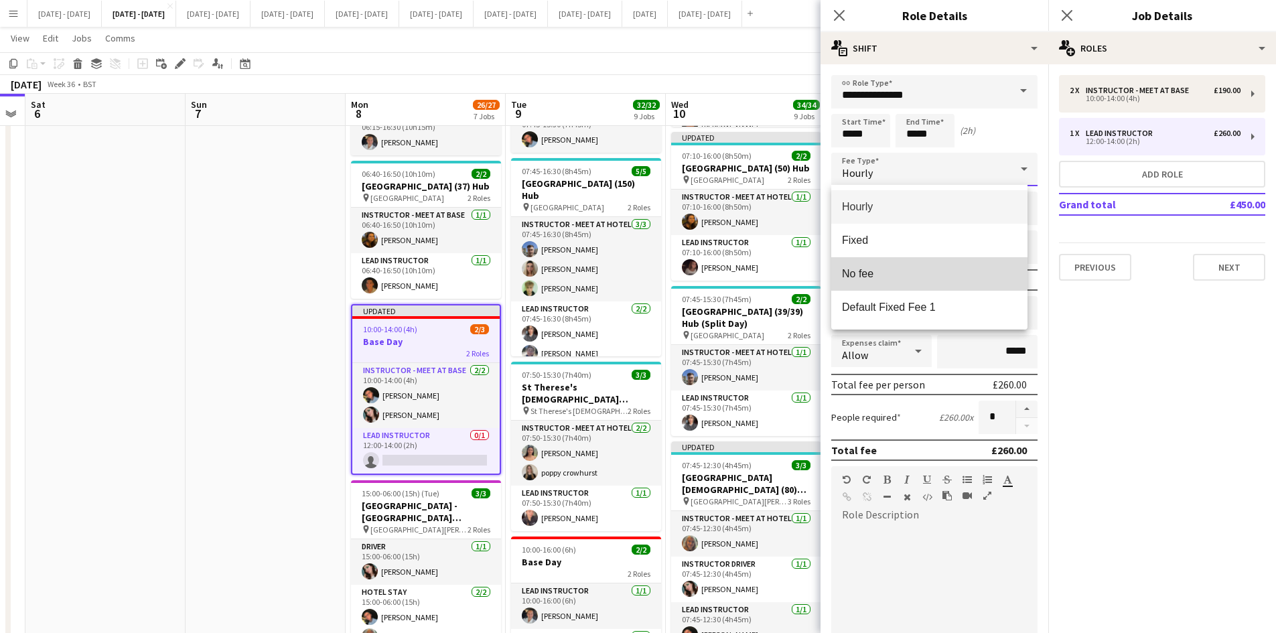
click at [901, 279] on span "No fee" at bounding box center [929, 273] width 175 height 13
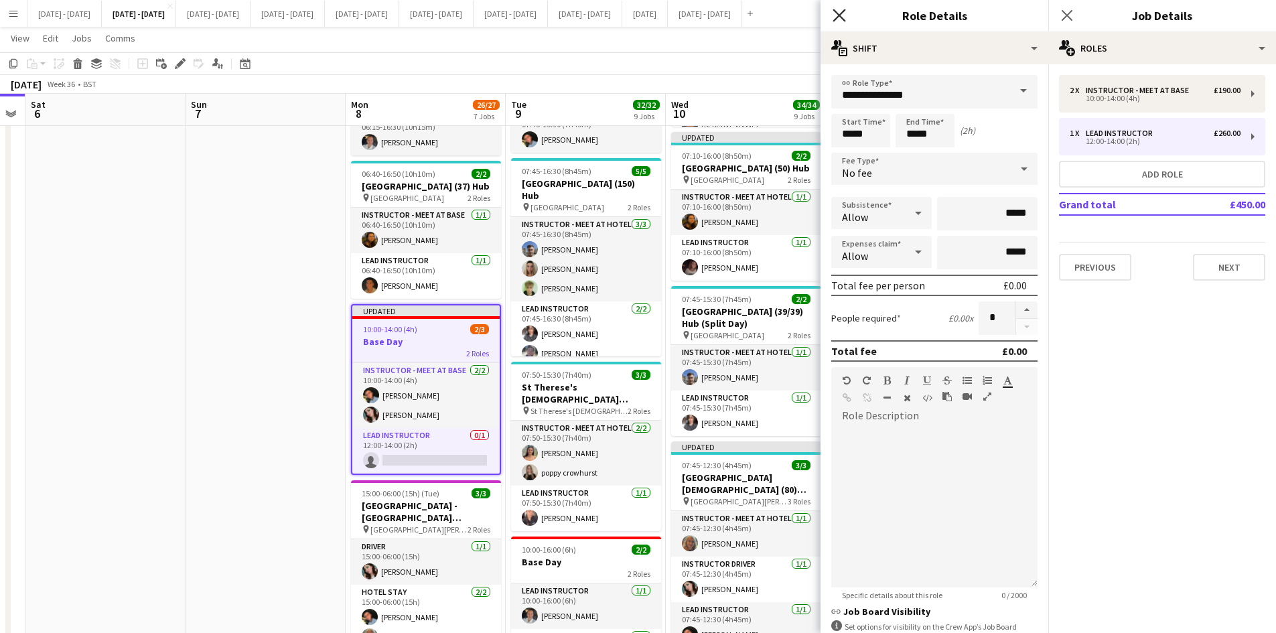
click at [841, 14] on icon at bounding box center [839, 15] width 13 height 13
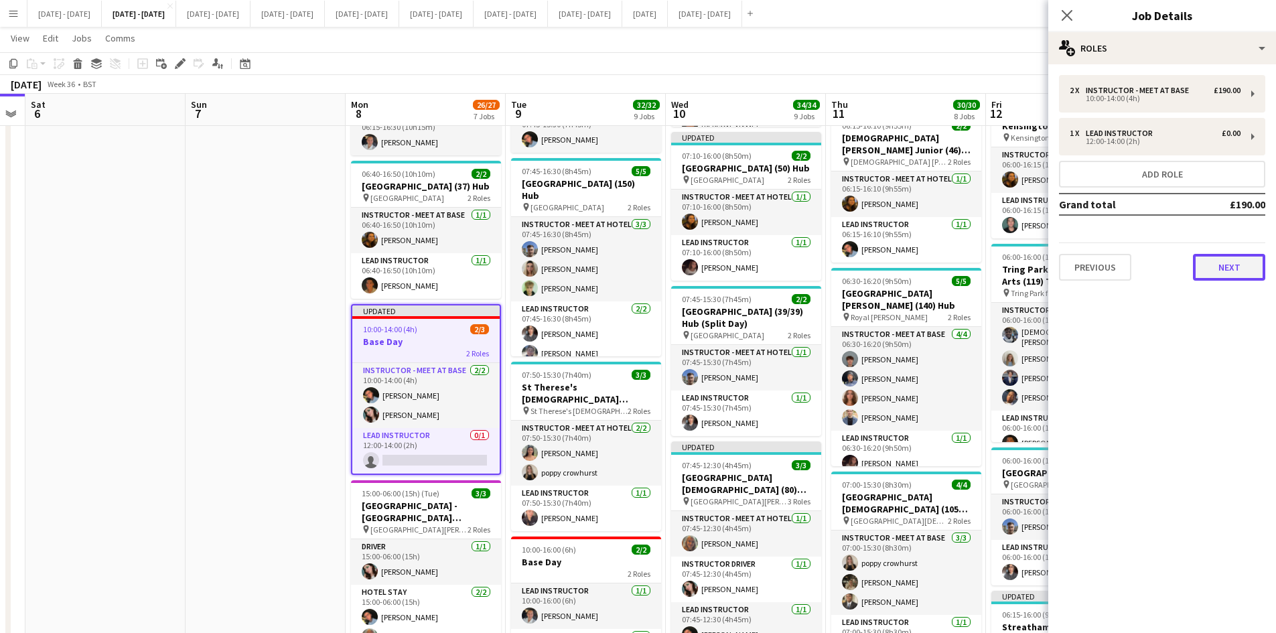
click at [1221, 273] on button "Next" at bounding box center [1229, 267] width 72 height 27
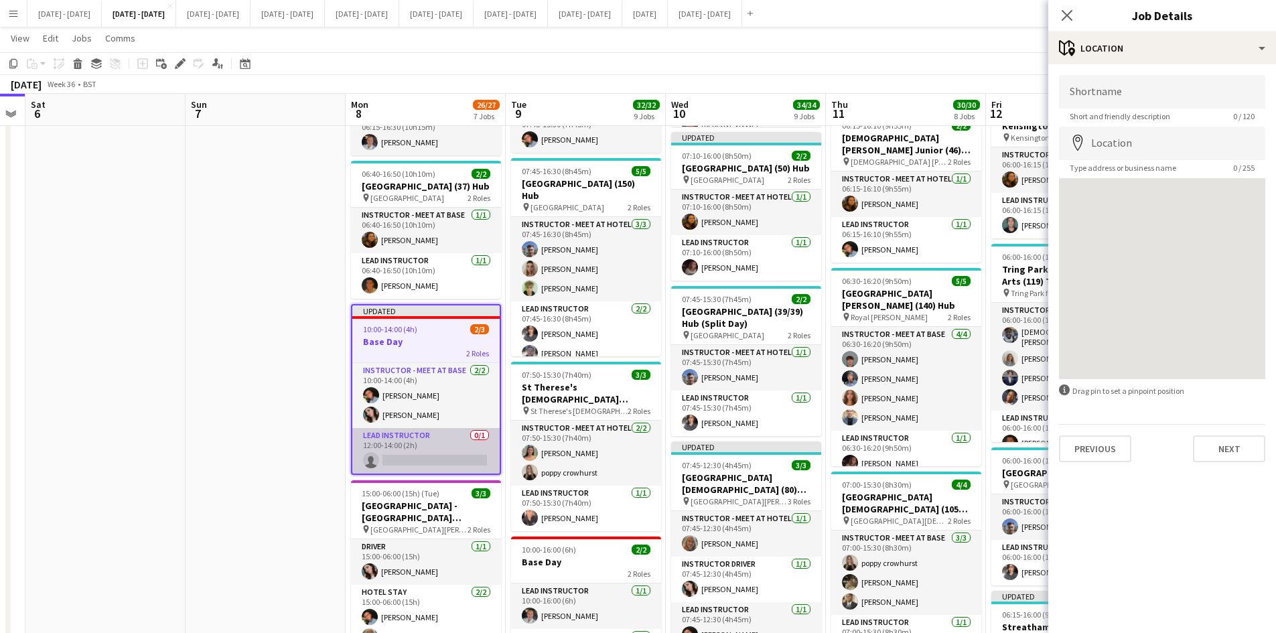
click at [424, 457] on app-card-role "Lead Instructor 0/1 12:00-14:00 (2h) single-neutral-actions" at bounding box center [425, 451] width 147 height 46
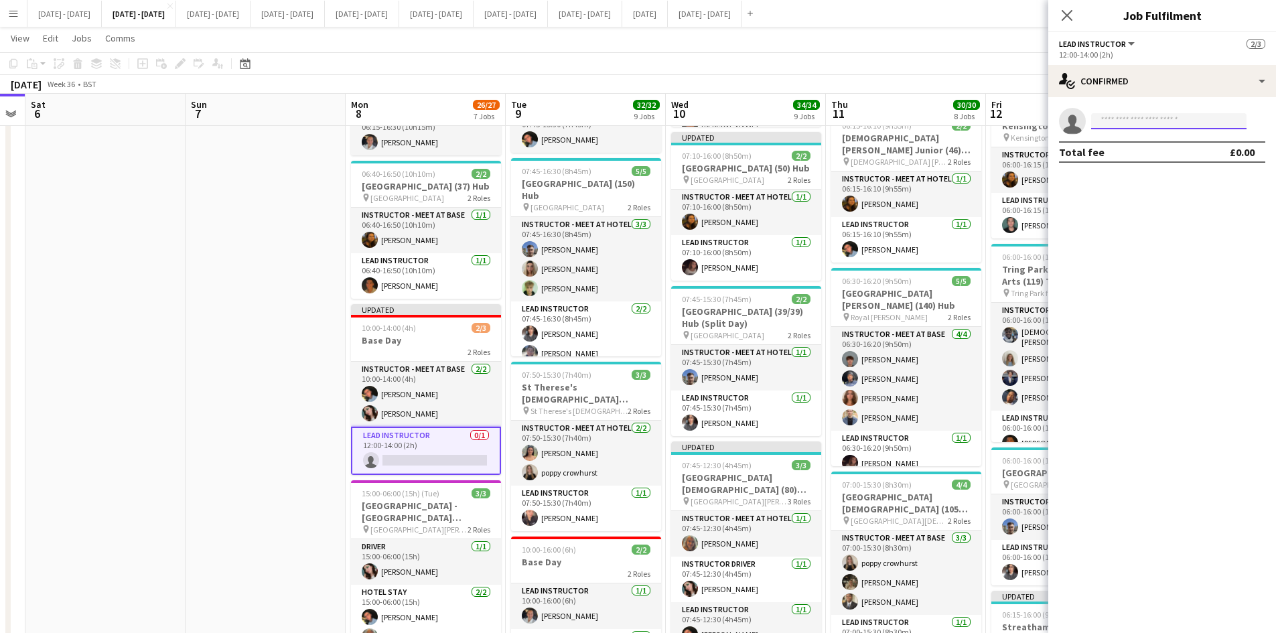
click at [1114, 127] on input at bounding box center [1169, 121] width 155 height 16
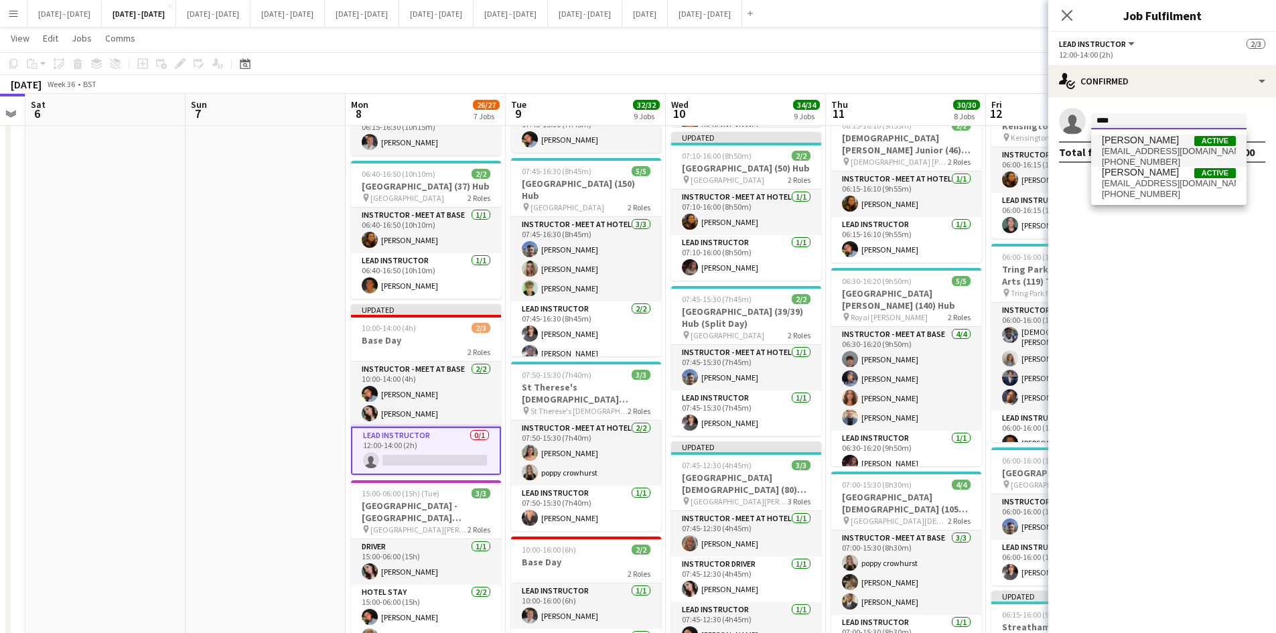
type input "****"
click at [1130, 138] on span "[PERSON_NAME]" at bounding box center [1140, 140] width 77 height 11
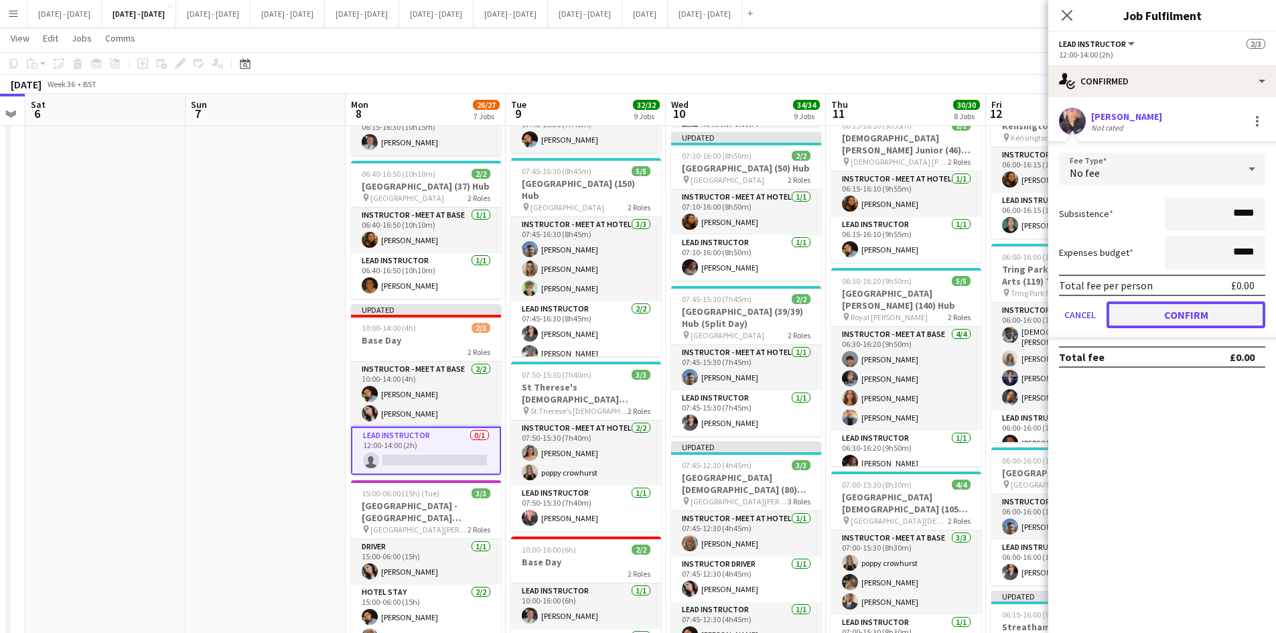
click at [1189, 314] on button "Confirm" at bounding box center [1186, 315] width 159 height 27
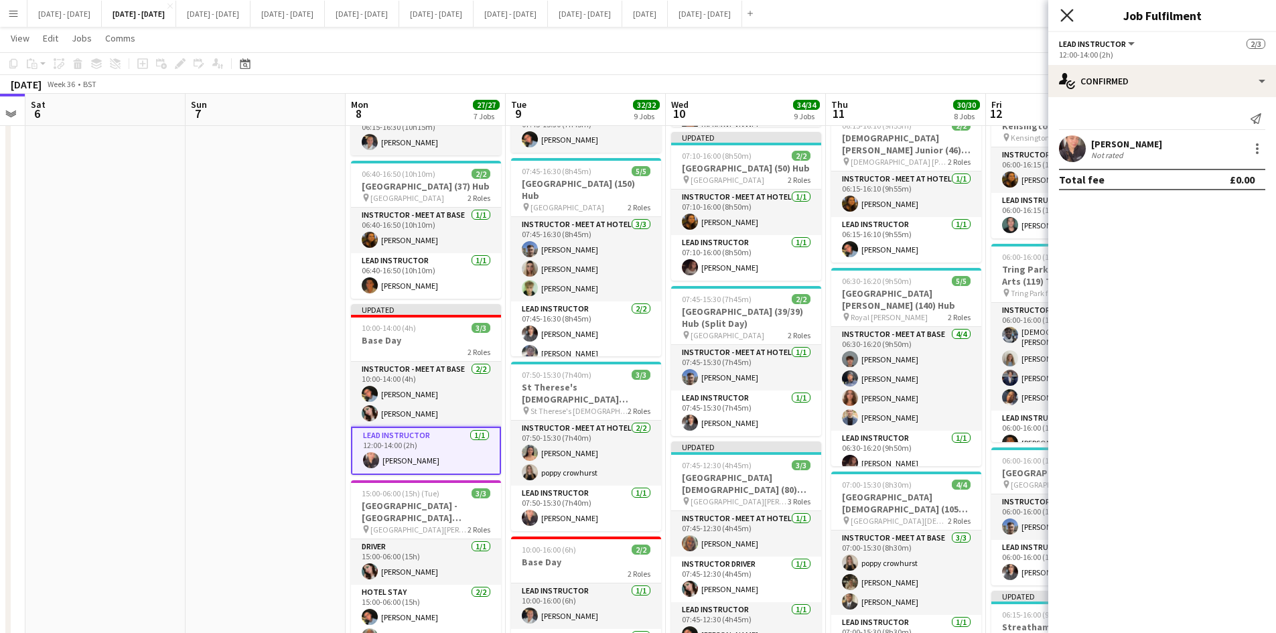
click at [1070, 18] on icon at bounding box center [1067, 15] width 13 height 13
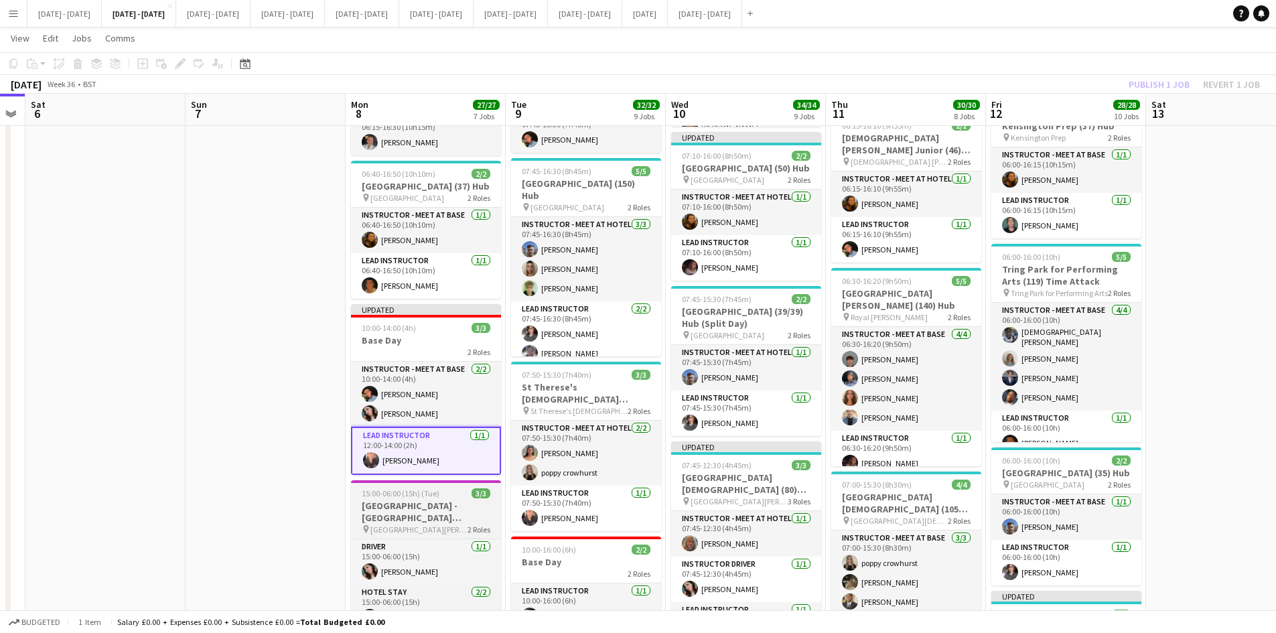
click at [437, 515] on h3 "[GEOGRAPHIC_DATA] - [GEOGRAPHIC_DATA] [GEOGRAPHIC_DATA]" at bounding box center [426, 512] width 150 height 24
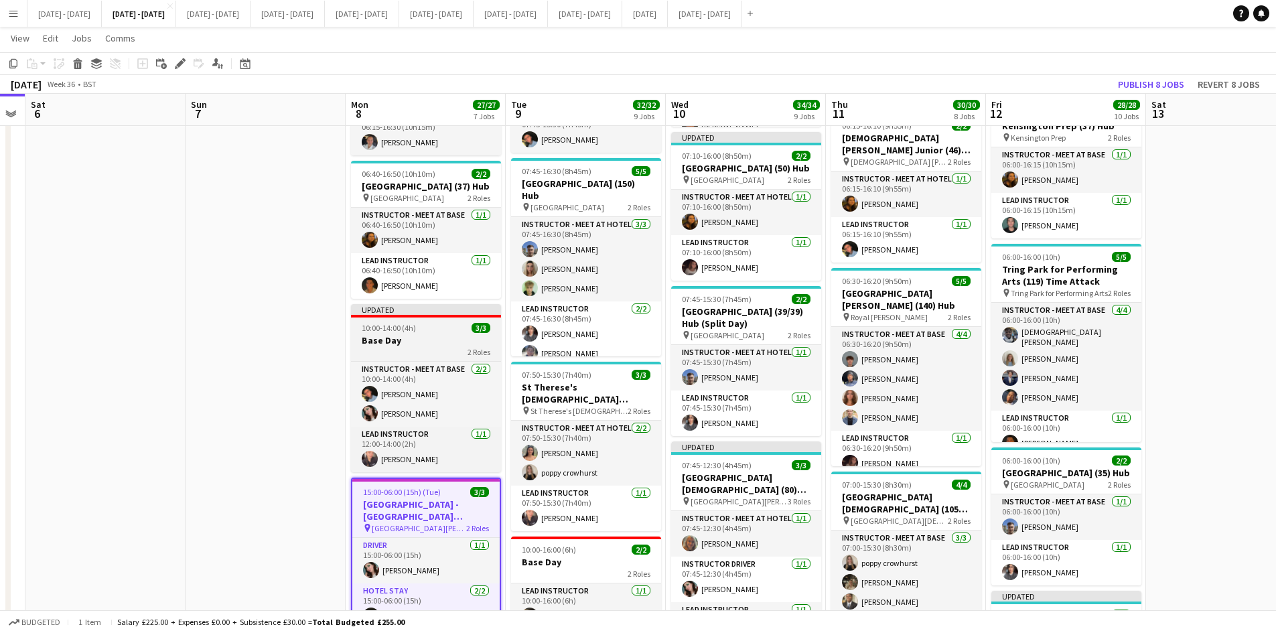
click at [436, 340] on h3 "Base Day" at bounding box center [426, 340] width 150 height 12
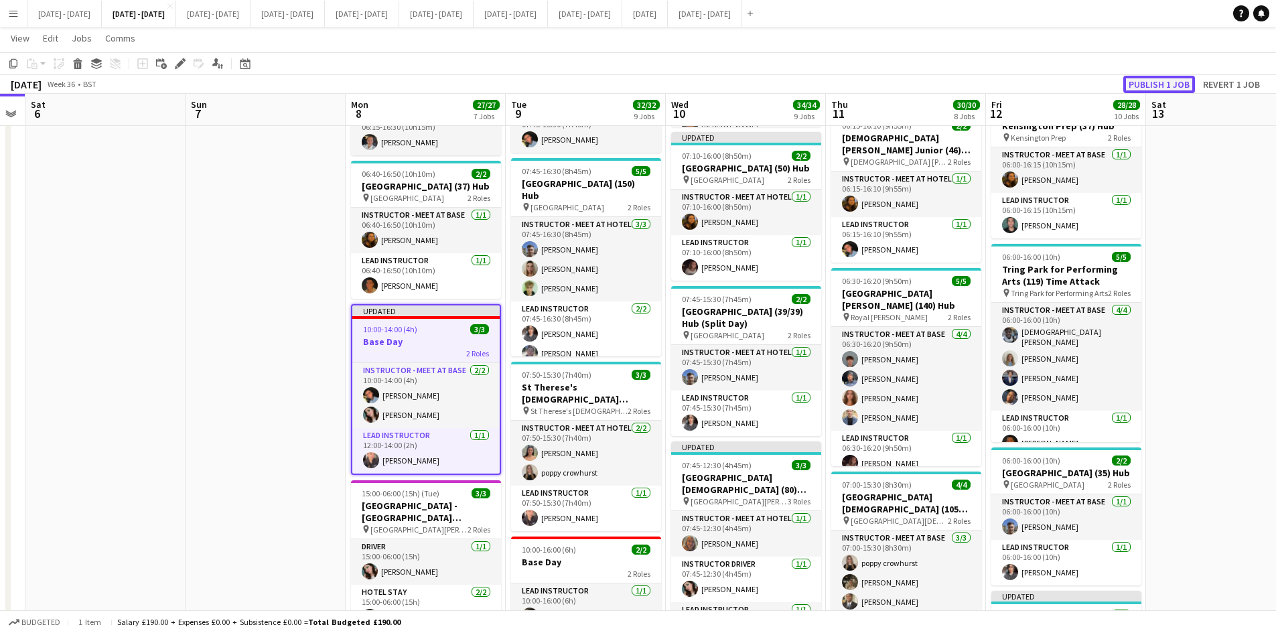
click at [1140, 83] on button "Publish 1 job" at bounding box center [1160, 84] width 72 height 17
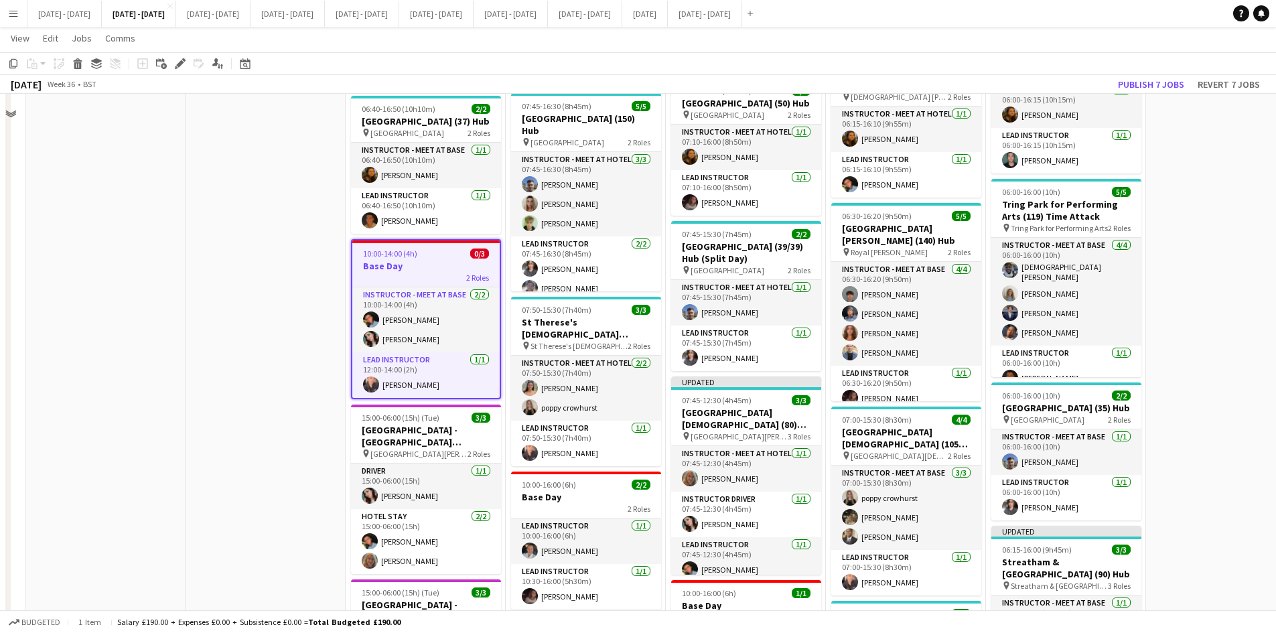
scroll to position [402, 0]
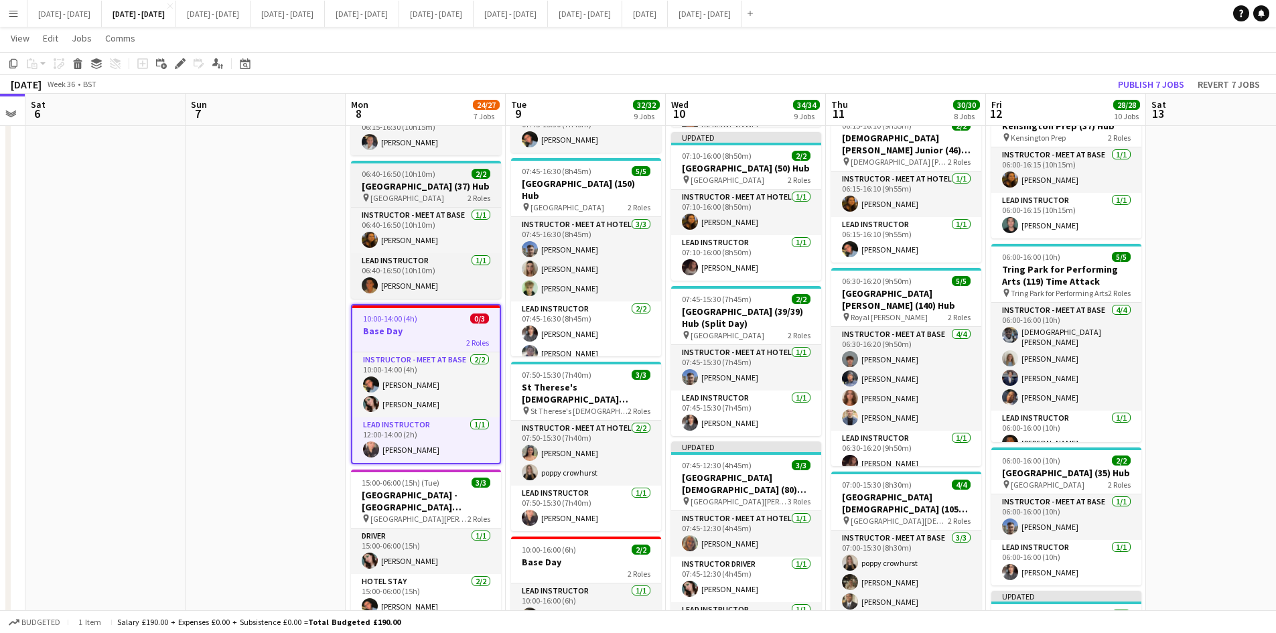
click at [444, 161] on div at bounding box center [426, 162] width 150 height 3
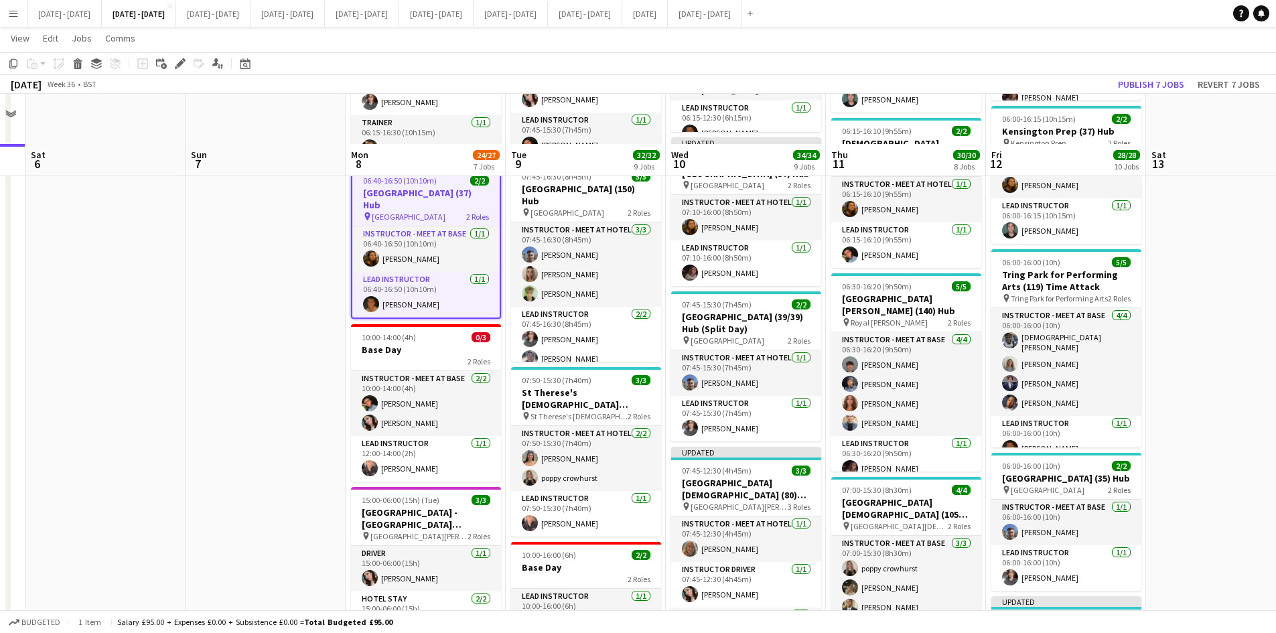
scroll to position [469, 0]
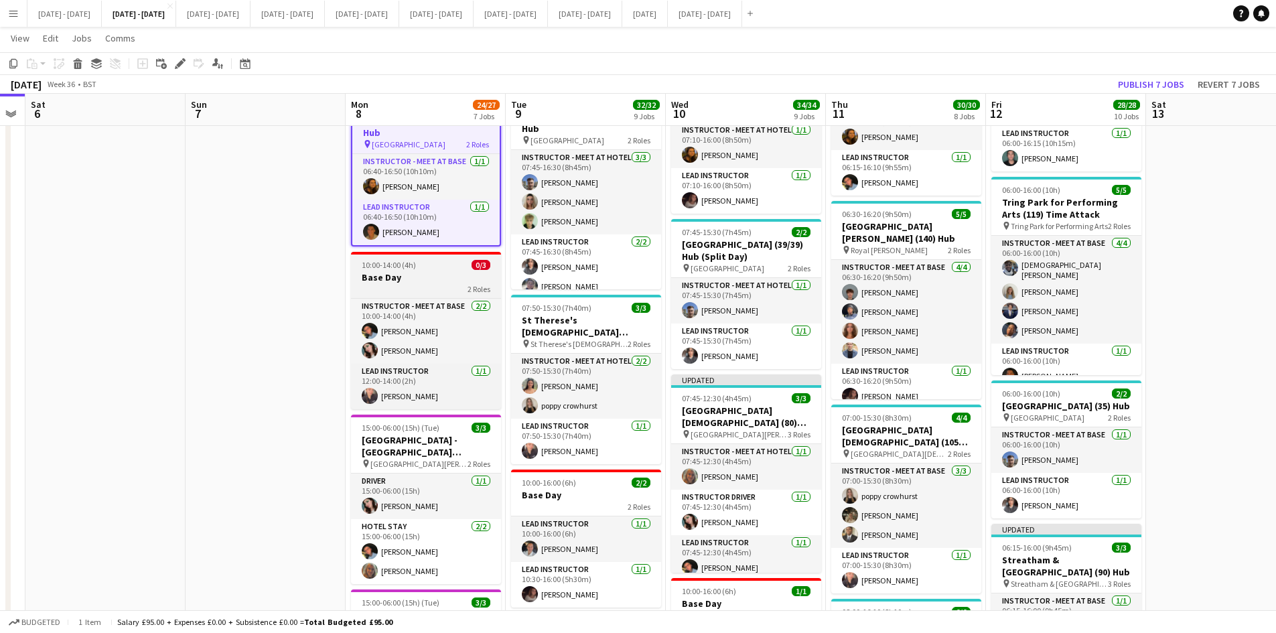
click at [476, 260] on span "0/3" at bounding box center [481, 265] width 19 height 10
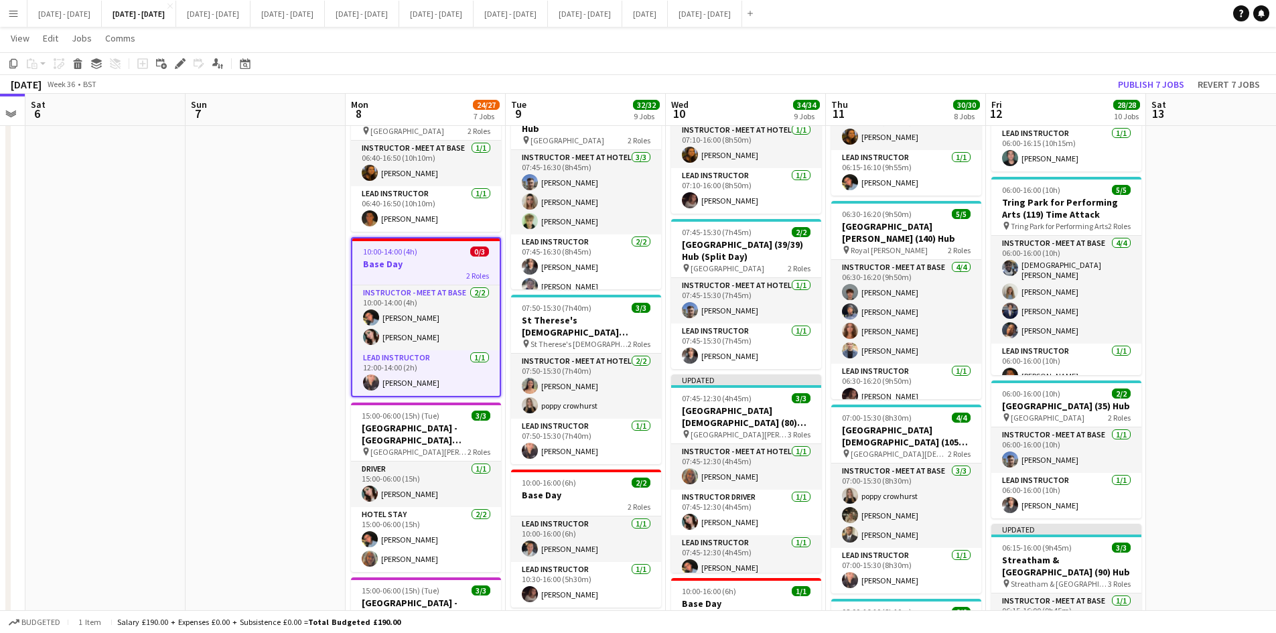
click at [239, 338] on app-date-cell at bounding box center [266, 495] width 160 height 1629
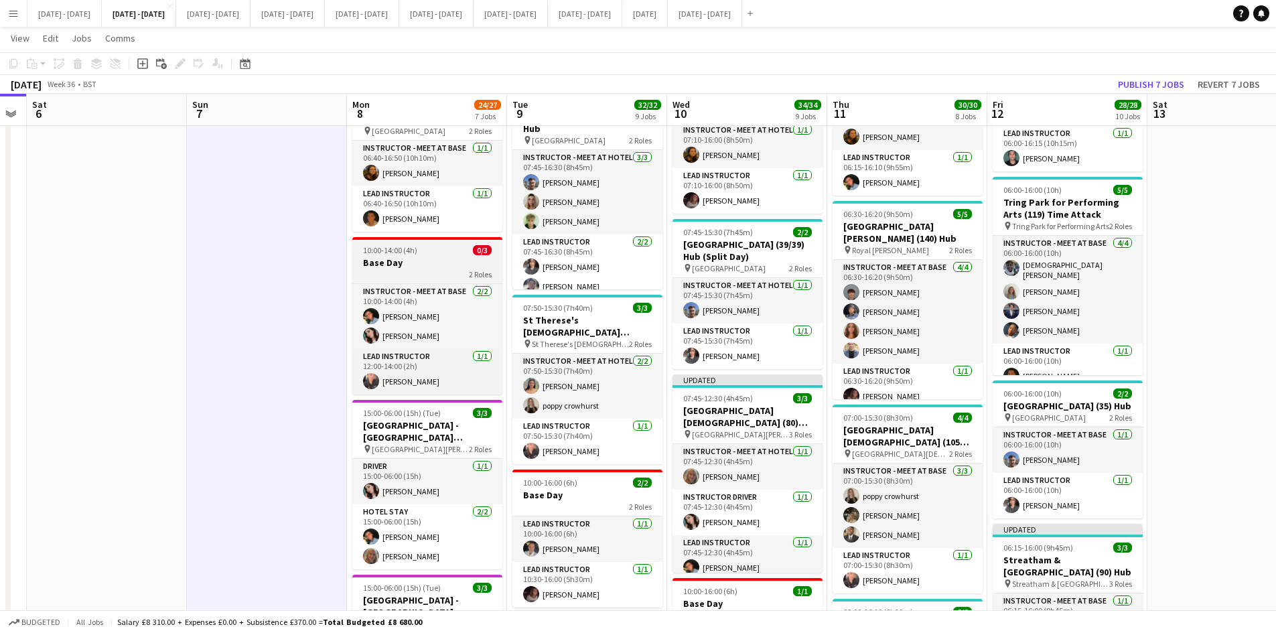
click at [434, 259] on h3 "Base Day" at bounding box center [427, 263] width 150 height 12
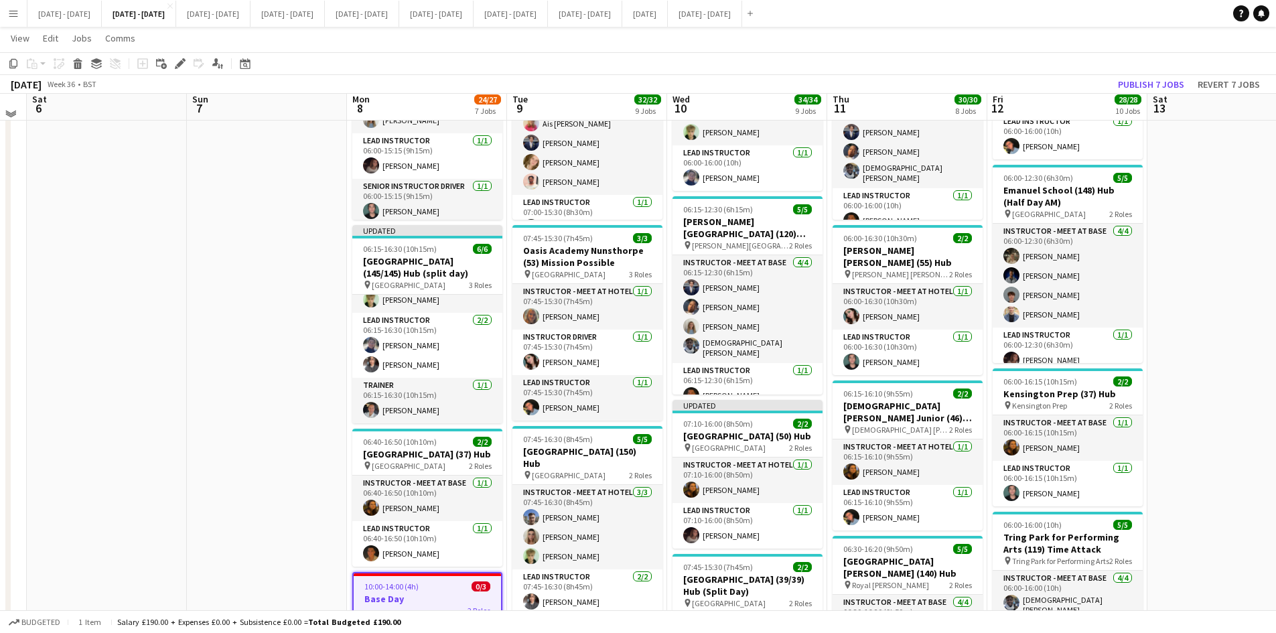
scroll to position [0, 0]
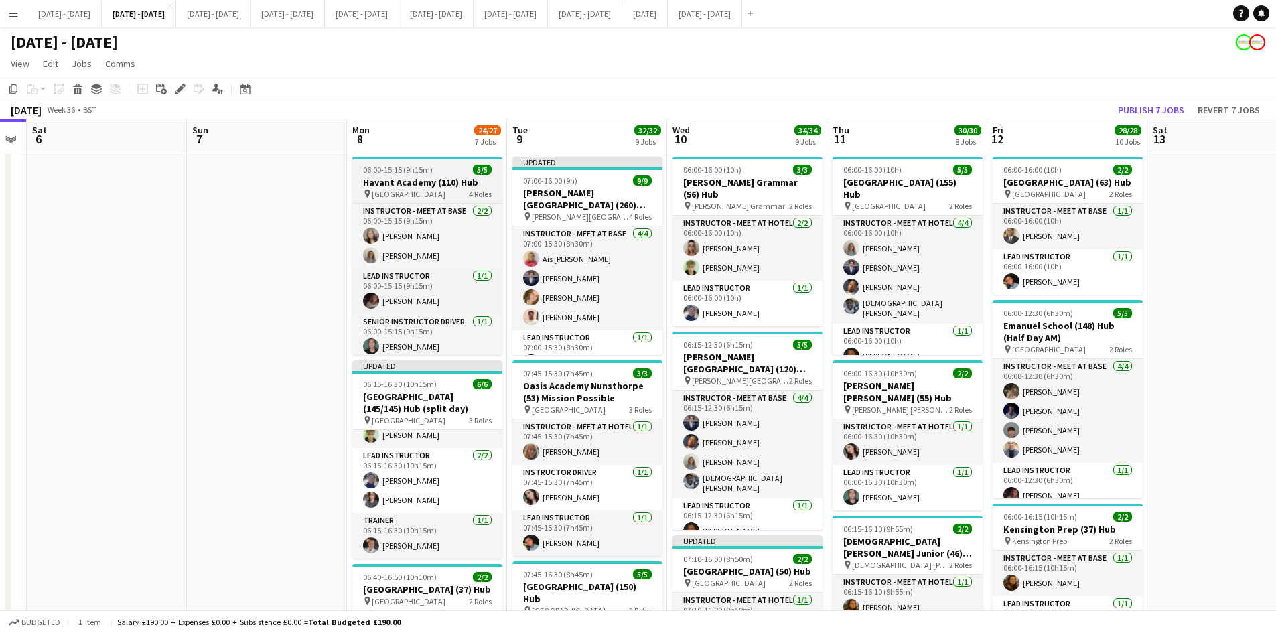
click at [448, 168] on div "06:00-15:15 (9h15m) 5/5" at bounding box center [427, 170] width 150 height 10
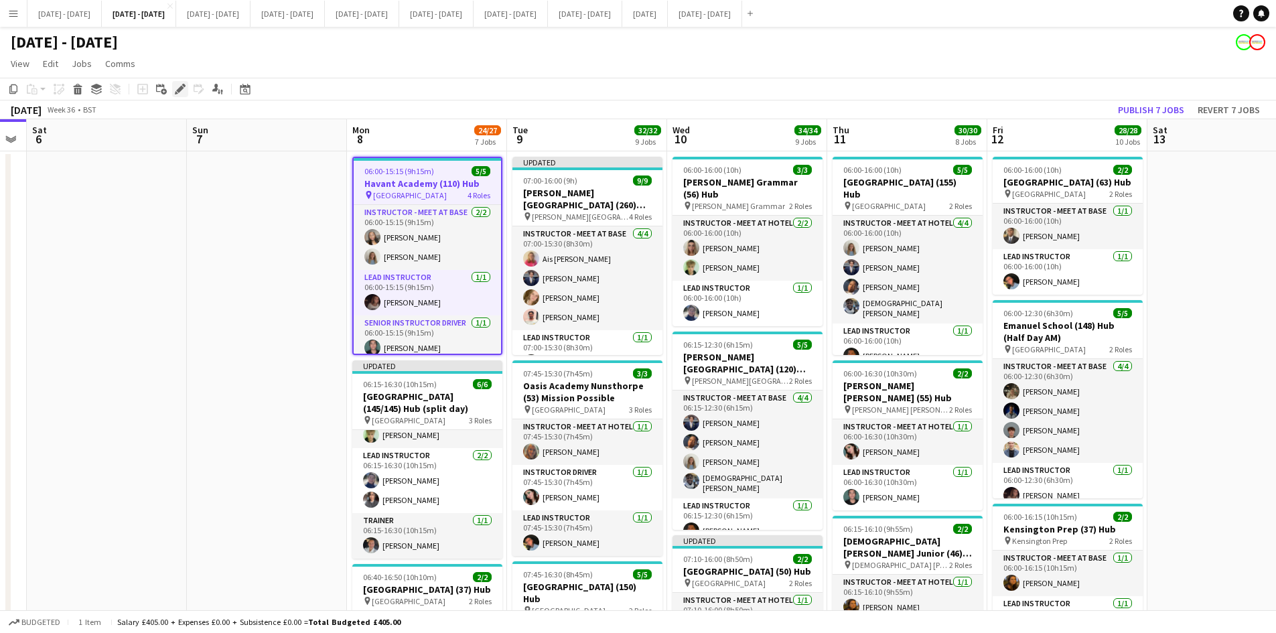
click at [179, 90] on icon at bounding box center [179, 89] width 7 height 7
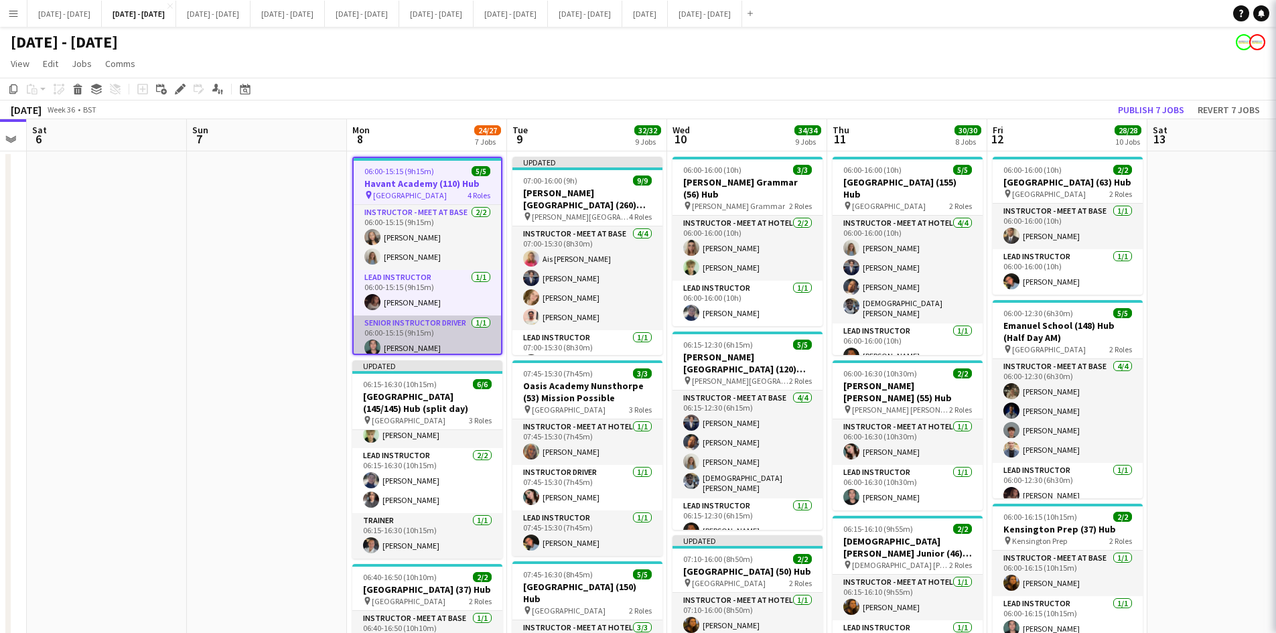
type input "**********"
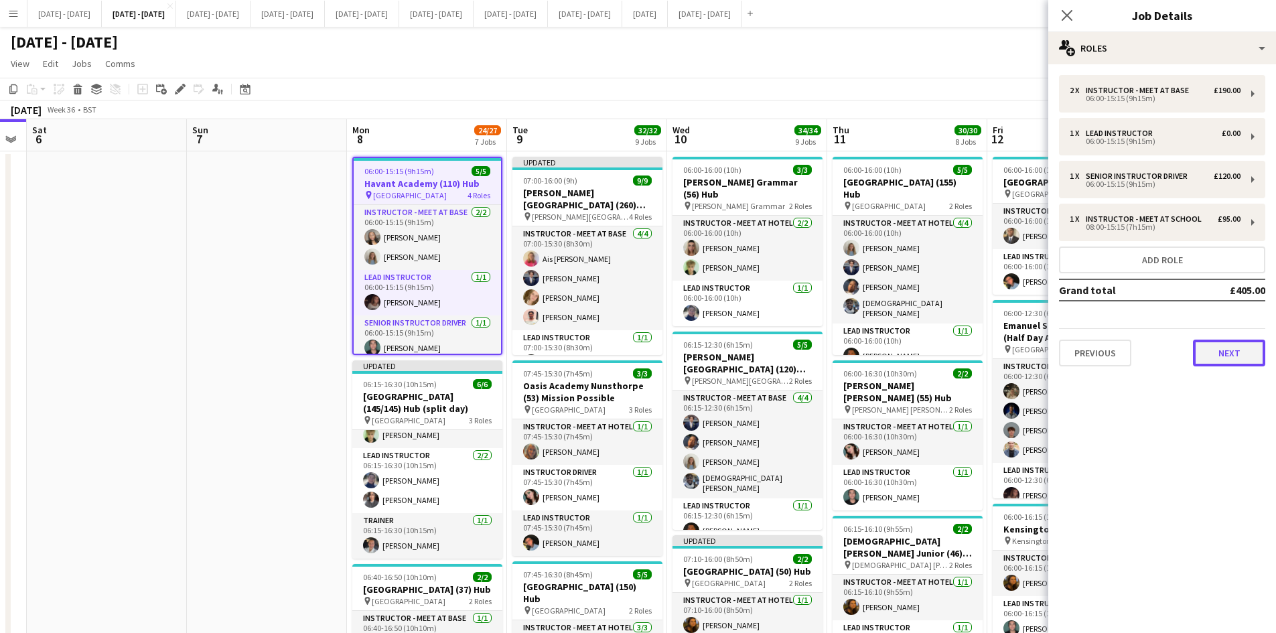
click at [1225, 357] on button "Next" at bounding box center [1229, 353] width 72 height 27
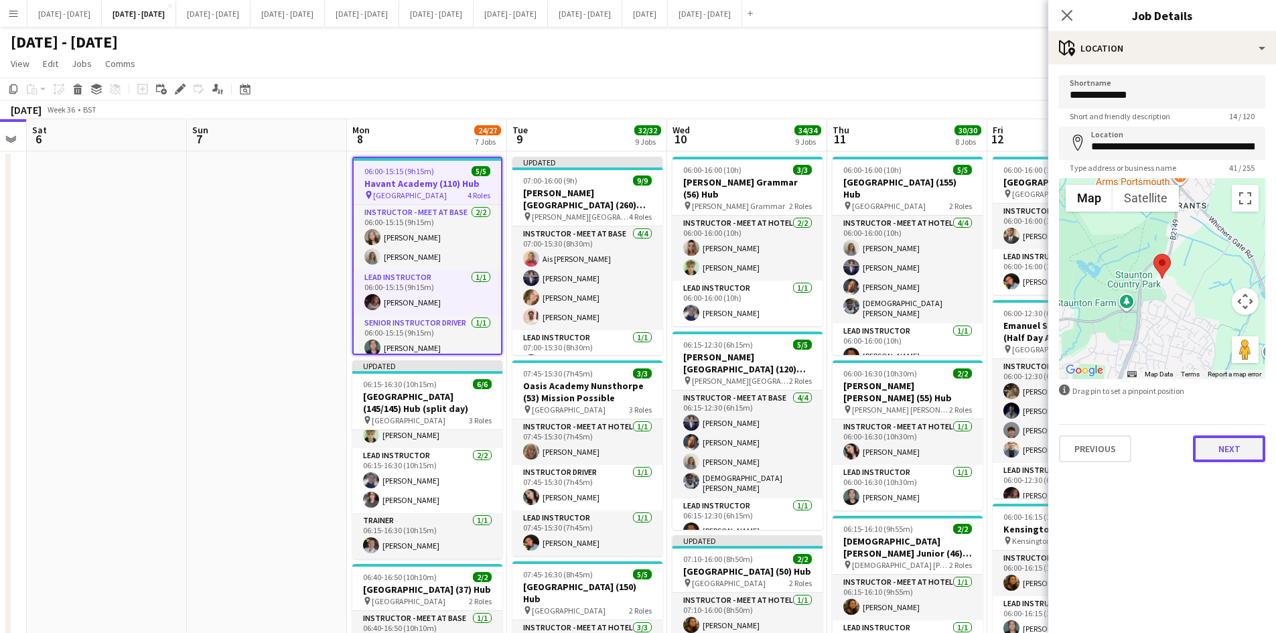
click at [1224, 447] on button "Next" at bounding box center [1229, 449] width 72 height 27
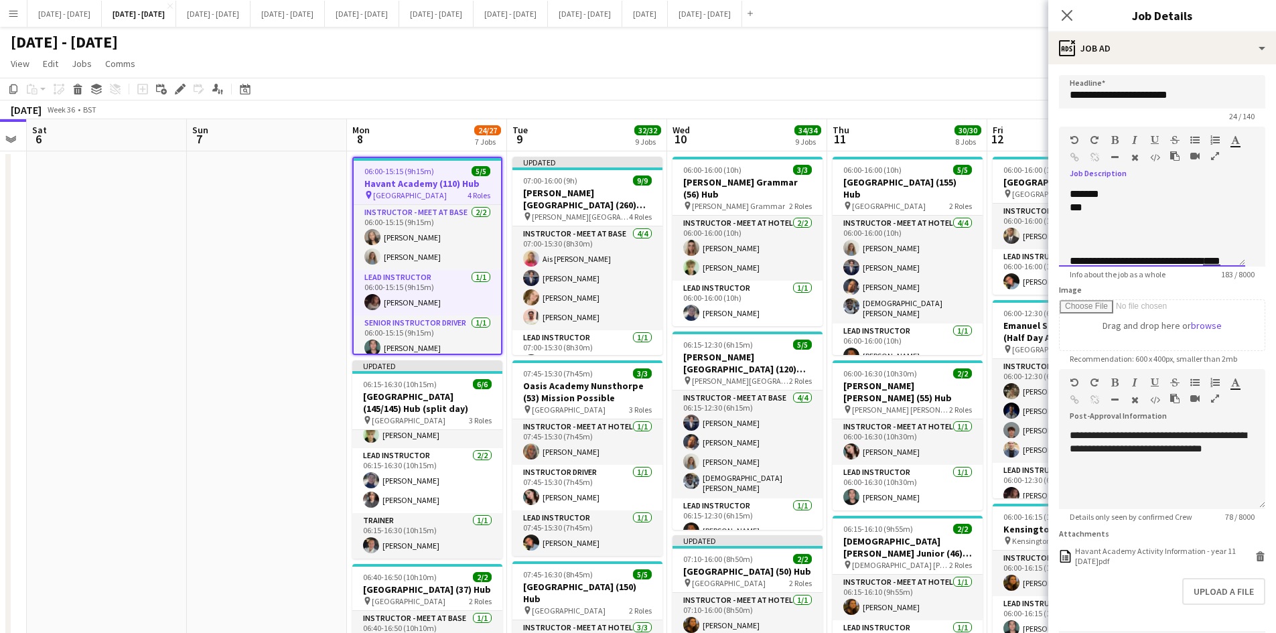
scroll to position [80, 0]
click at [1082, 213] on div "***" at bounding box center [1147, 206] width 155 height 13
click at [1103, 213] on div "***" at bounding box center [1147, 206] width 155 height 13
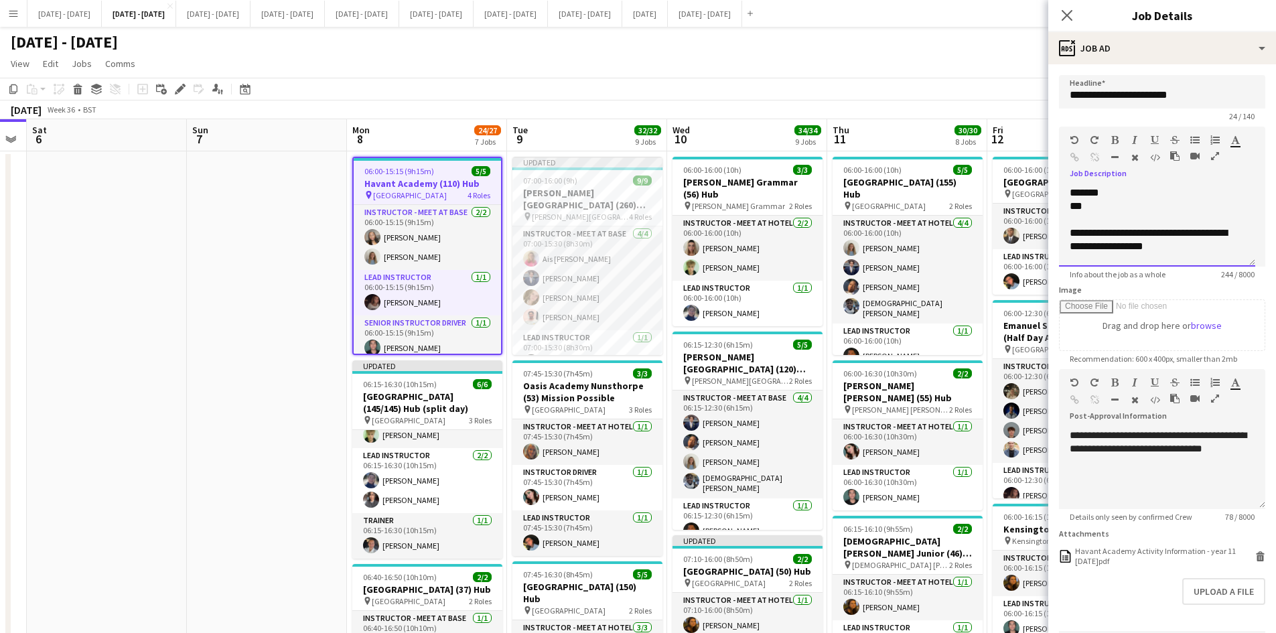
scroll to position [82, 0]
click at [1101, 232] on div "**********" at bounding box center [1152, 245] width 165 height 40
click at [1117, 137] on icon "button" at bounding box center [1115, 139] width 7 height 9
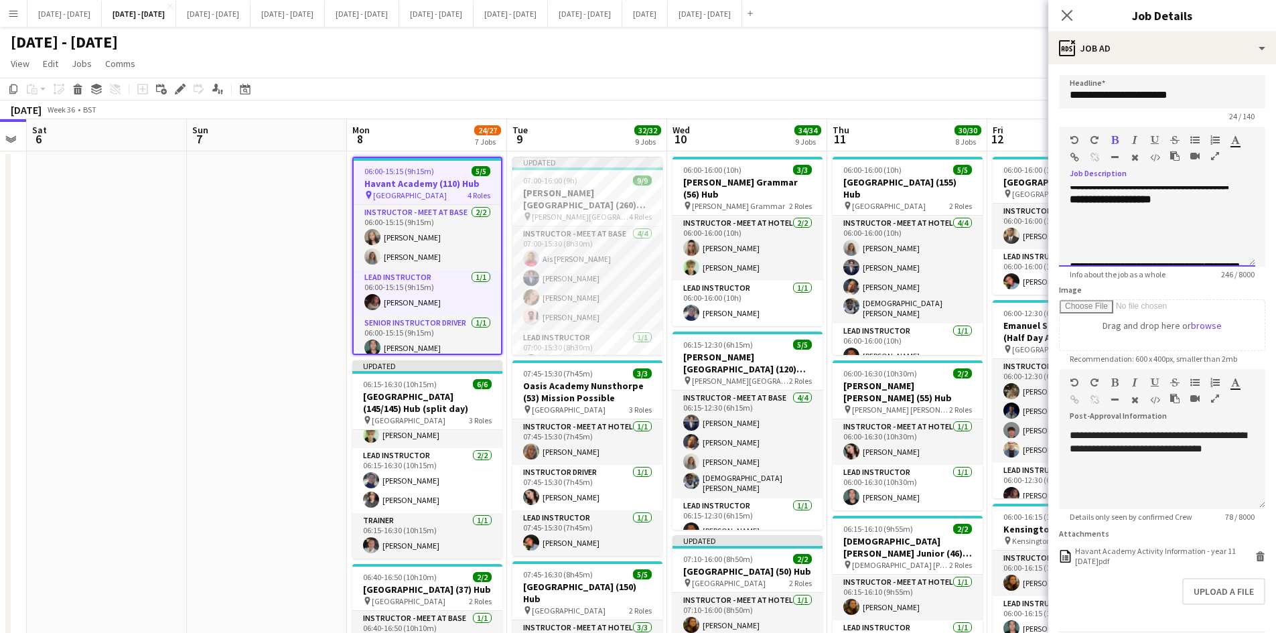
scroll to position [135, 0]
click at [1065, 14] on icon at bounding box center [1067, 15] width 13 height 13
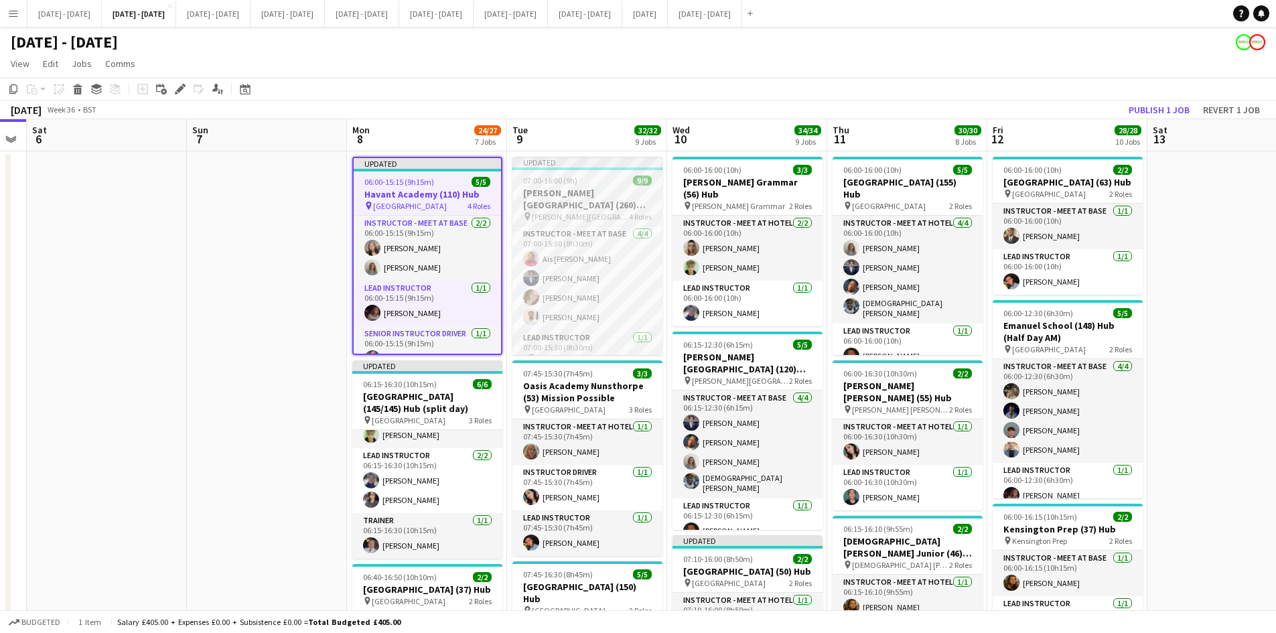
click at [598, 176] on div "07:00-16:00 (9h) 9/9" at bounding box center [588, 181] width 150 height 10
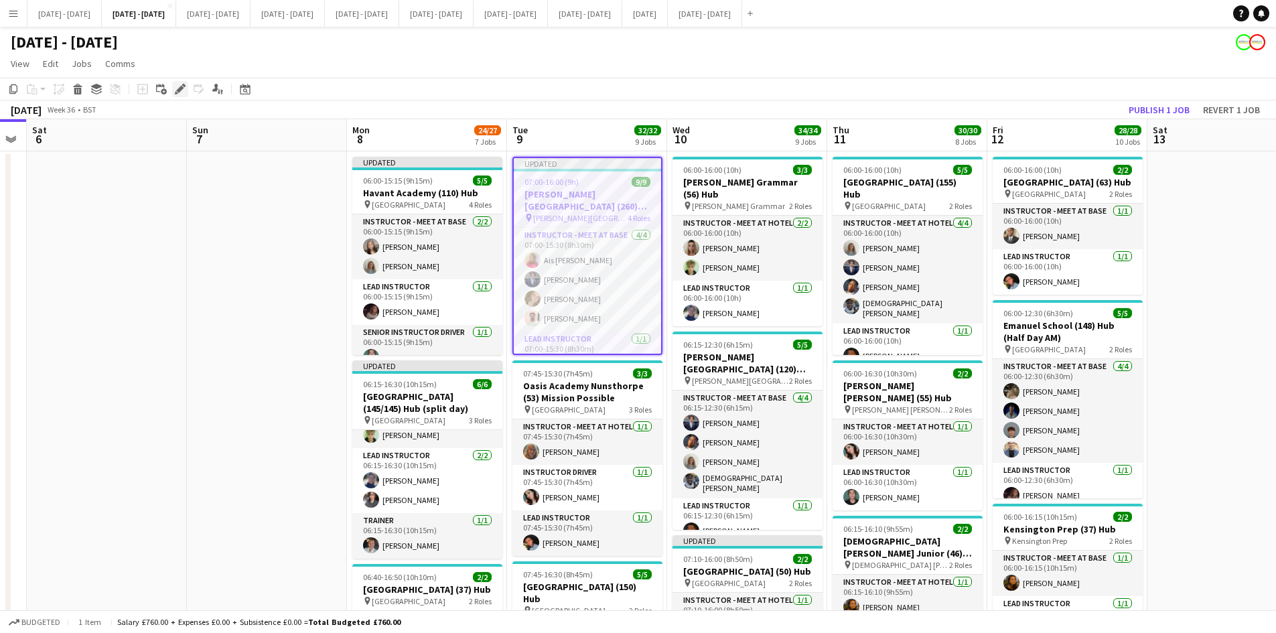
click at [182, 86] on icon at bounding box center [179, 89] width 7 height 7
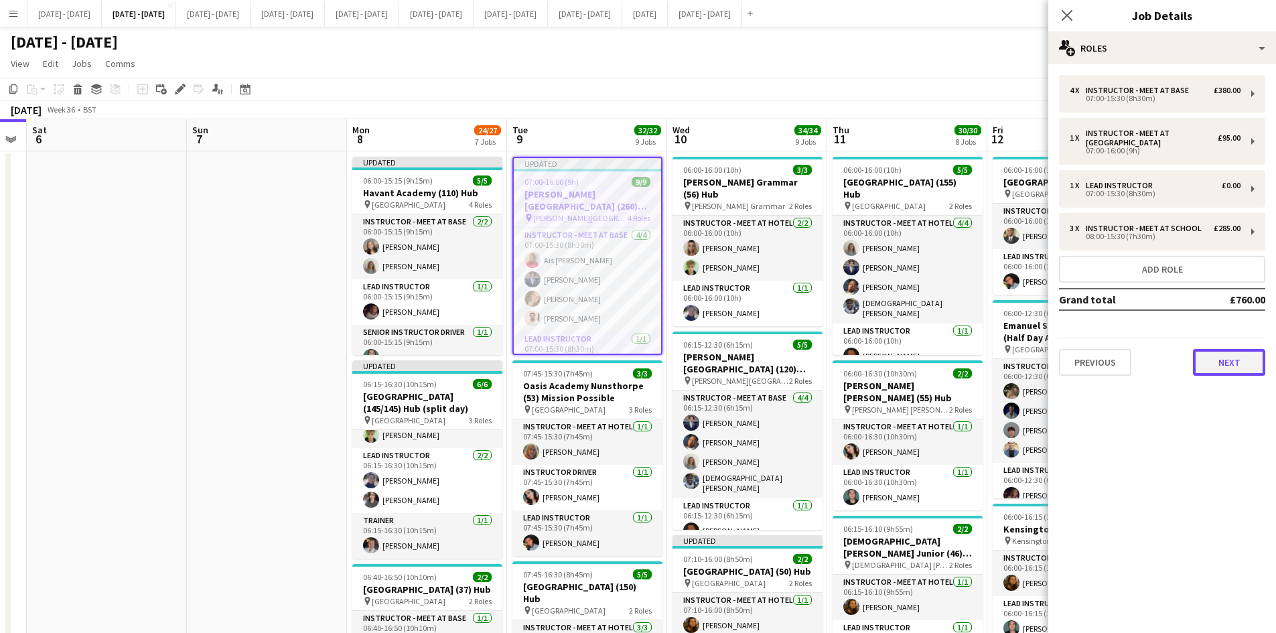
click at [1221, 363] on button "Next" at bounding box center [1229, 362] width 72 height 27
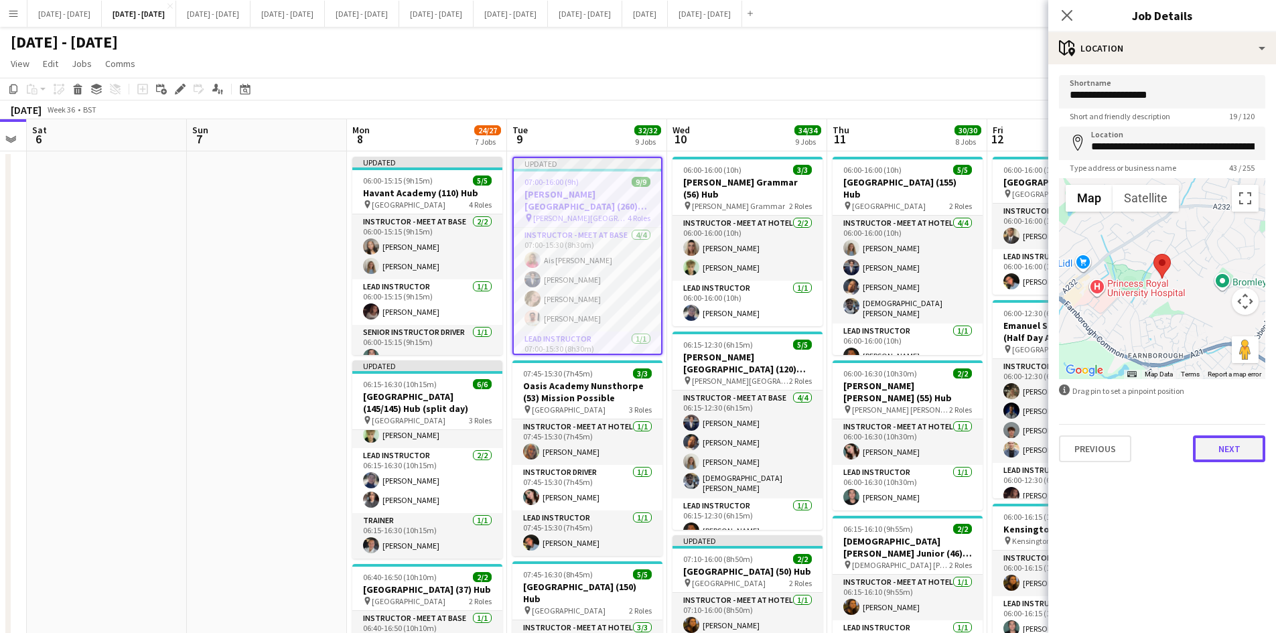
click at [1228, 454] on button "Next" at bounding box center [1229, 449] width 72 height 27
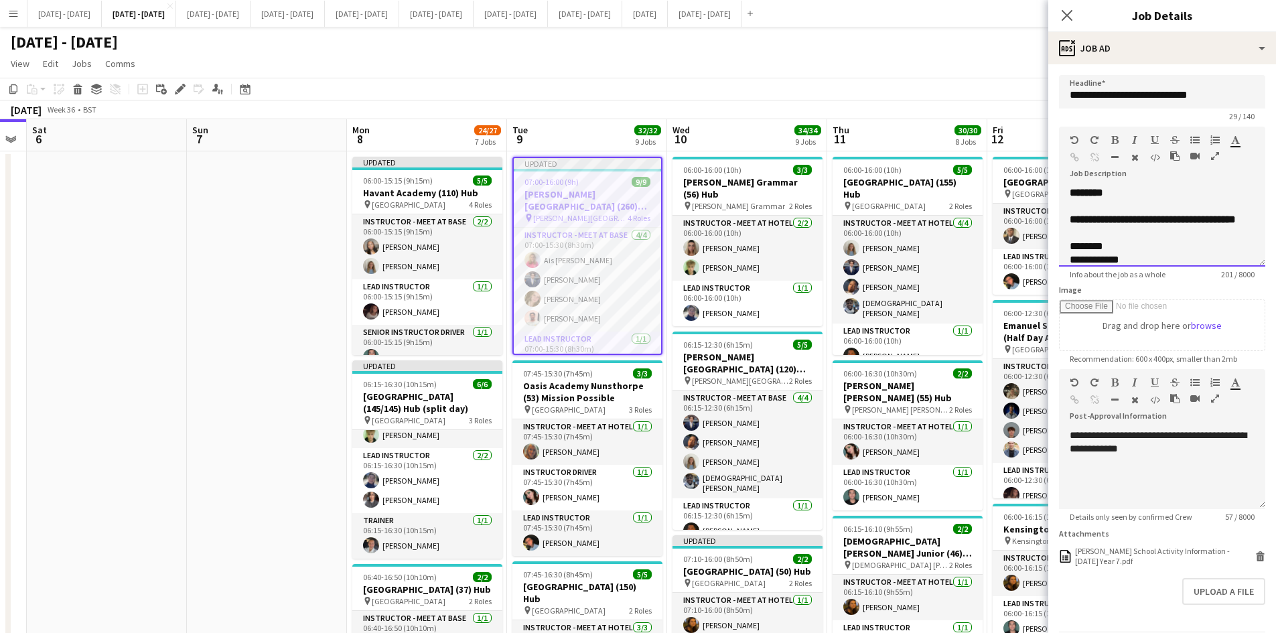
click at [1144, 240] on div at bounding box center [1162, 232] width 185 height 13
click at [1140, 245] on div "**********" at bounding box center [1162, 293] width 185 height 161
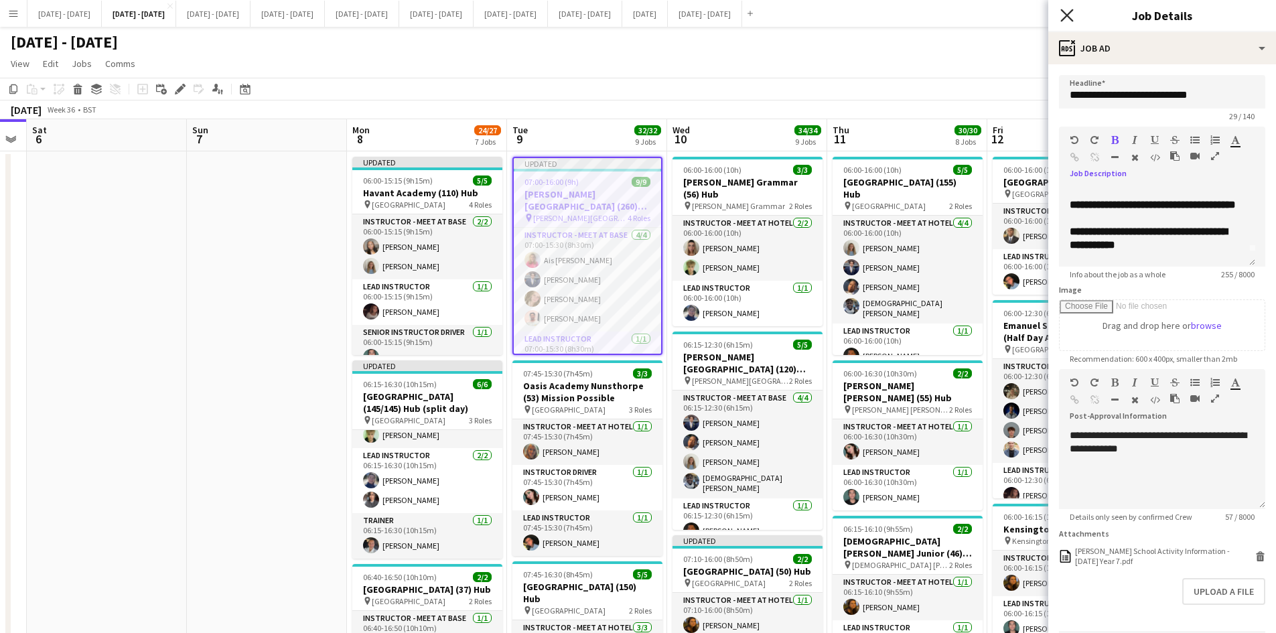
click at [1067, 14] on icon "Close pop-in" at bounding box center [1067, 15] width 13 height 13
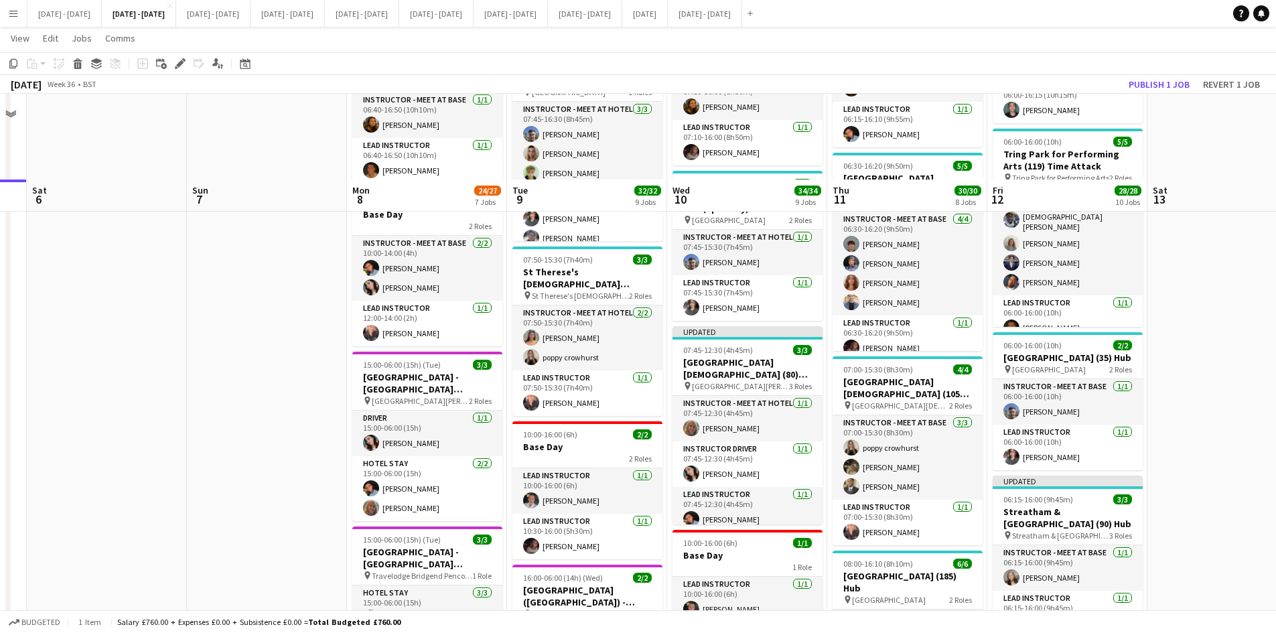
scroll to position [603, 0]
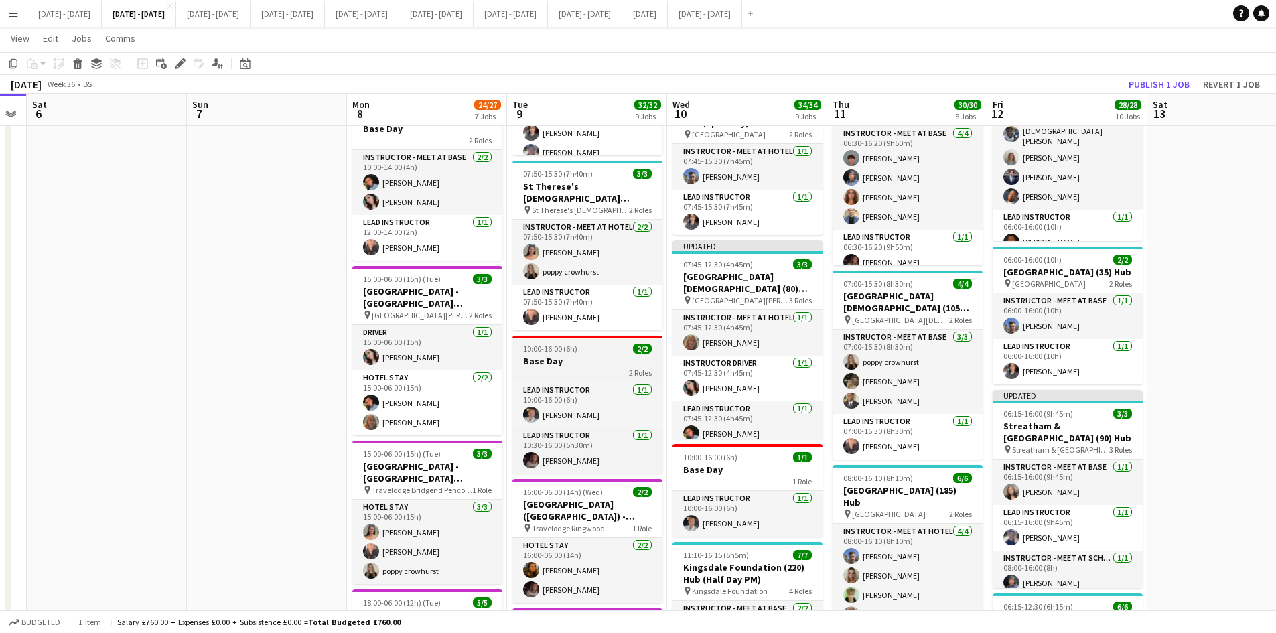
click at [619, 351] on div "10:00-16:00 (6h) 2/2" at bounding box center [588, 349] width 150 height 10
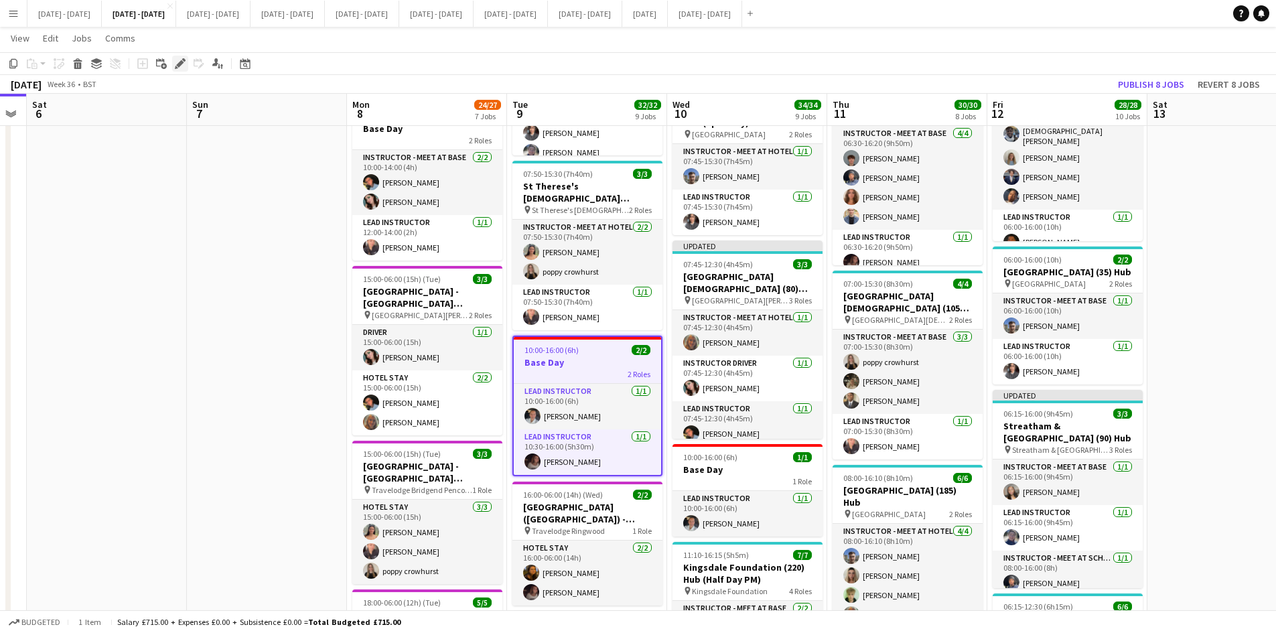
click at [182, 64] on icon at bounding box center [179, 63] width 7 height 7
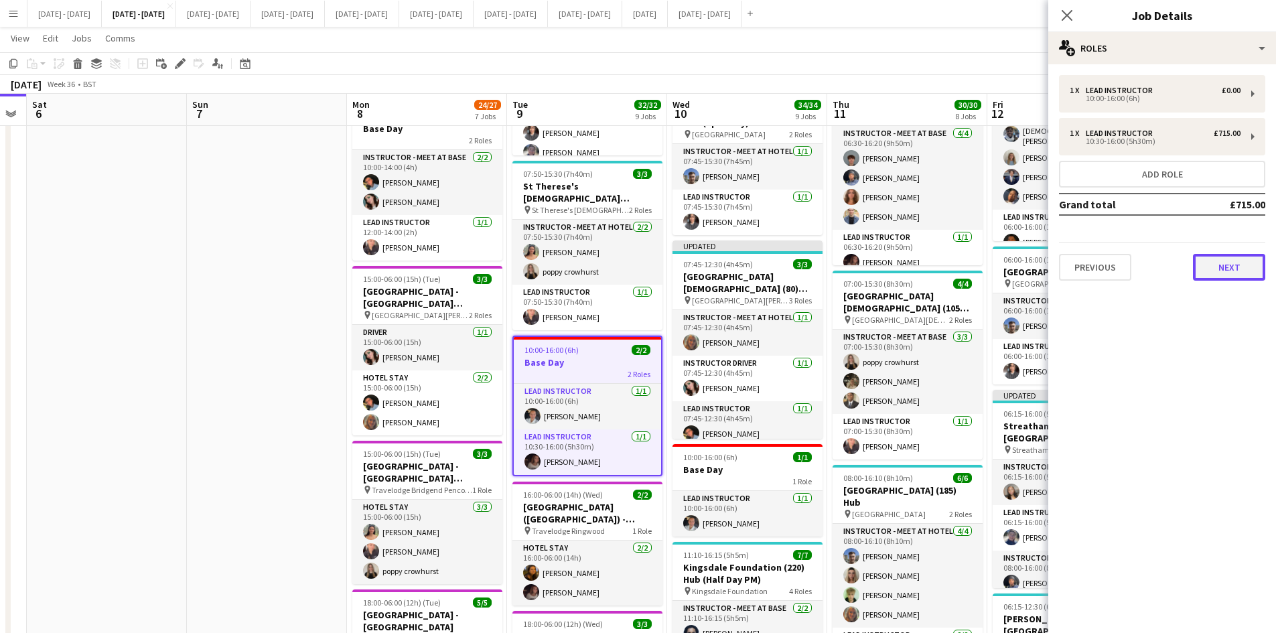
click at [1217, 259] on button "Next" at bounding box center [1229, 267] width 72 height 27
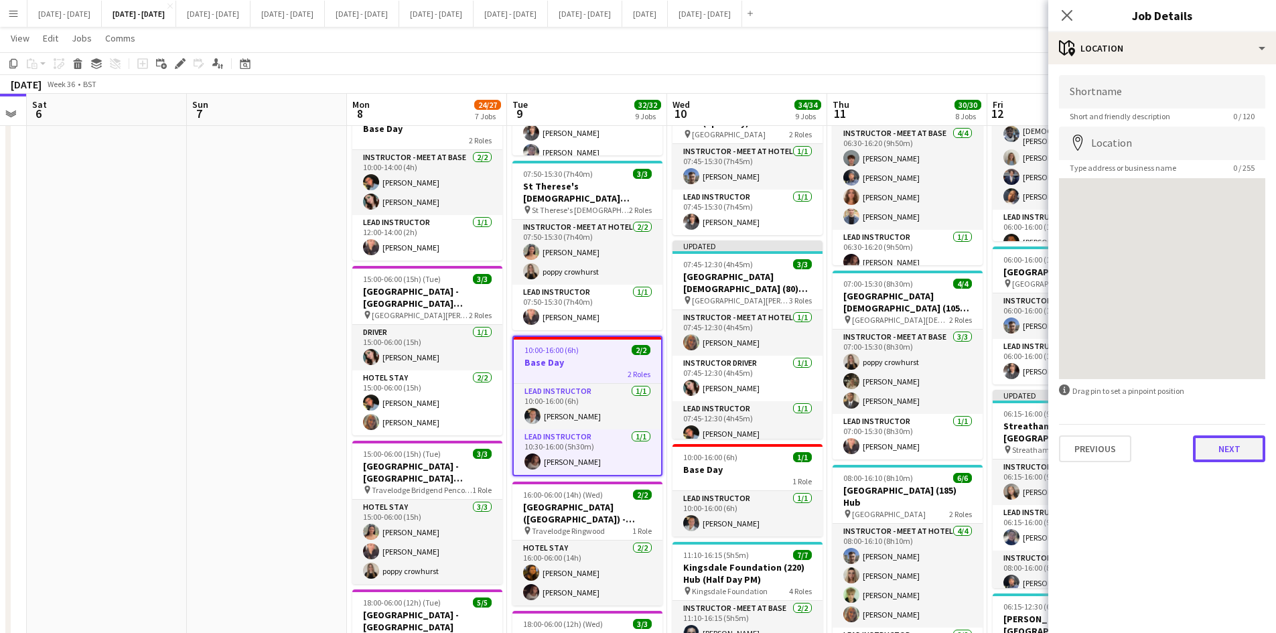
click at [1220, 455] on button "Next" at bounding box center [1229, 449] width 72 height 27
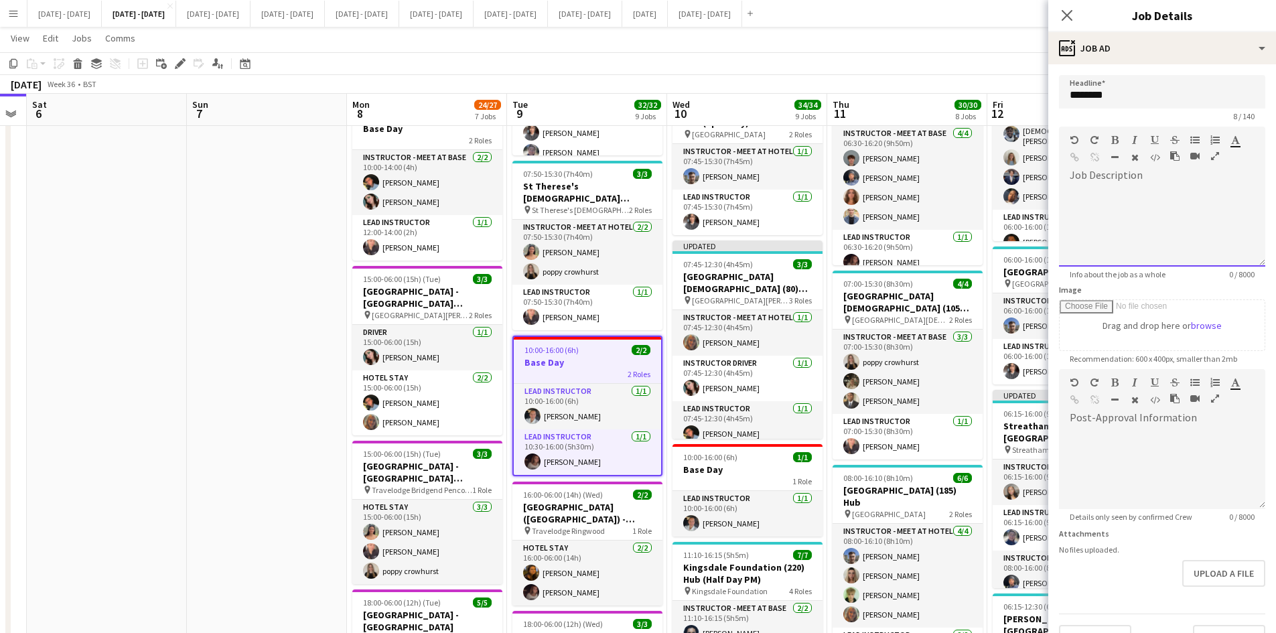
click at [1101, 207] on div at bounding box center [1162, 226] width 206 height 80
click at [1068, 15] on icon at bounding box center [1067, 15] width 13 height 13
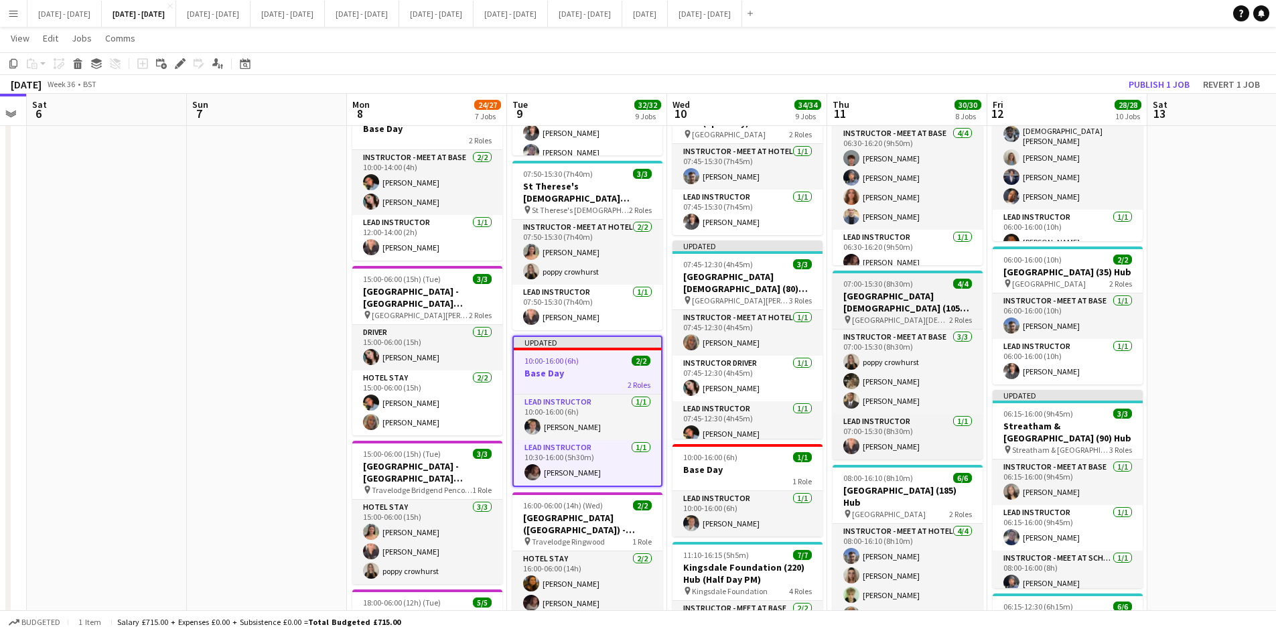
click at [928, 272] on app-job-card "07:00-15:30 (8h30m) 4/4 [GEOGRAPHIC_DATA][DEMOGRAPHIC_DATA] Primary (105) Missi…" at bounding box center [908, 365] width 150 height 189
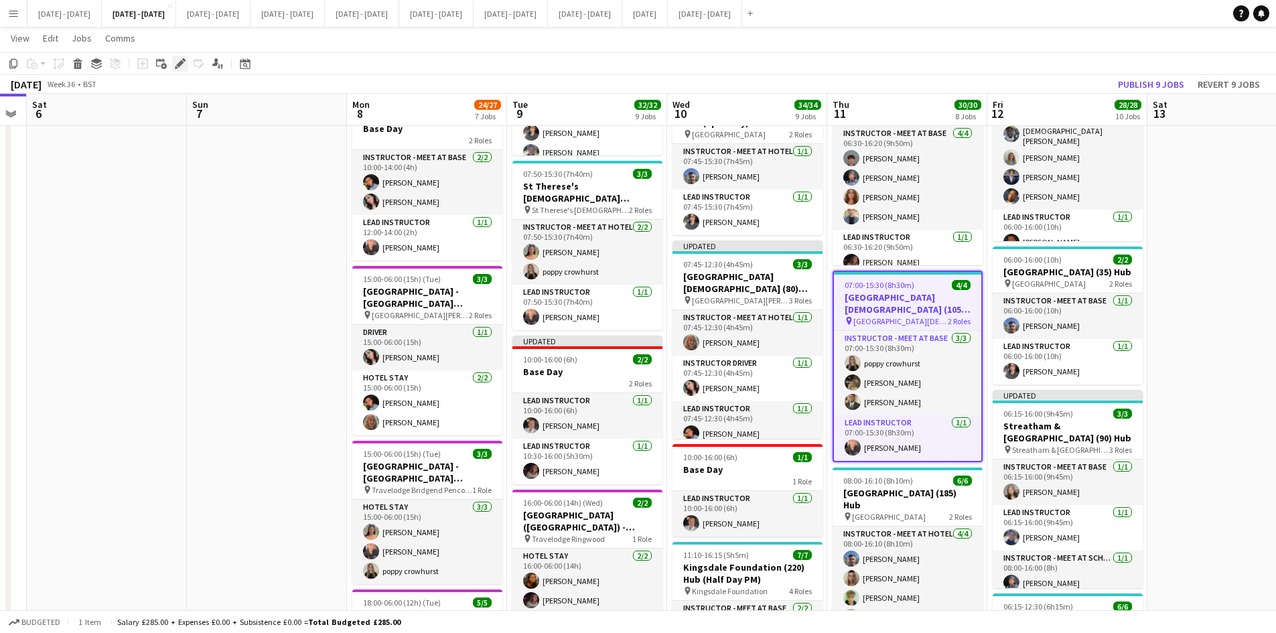
click at [180, 62] on icon at bounding box center [179, 63] width 7 height 7
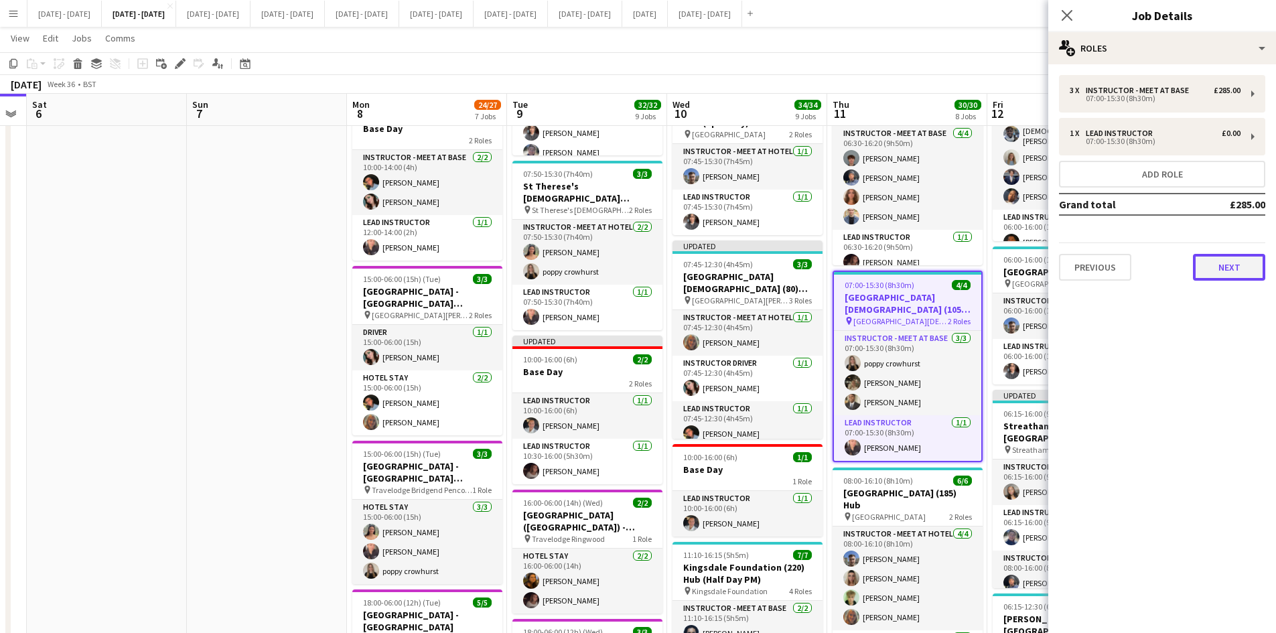
click at [1221, 279] on button "Next" at bounding box center [1229, 267] width 72 height 27
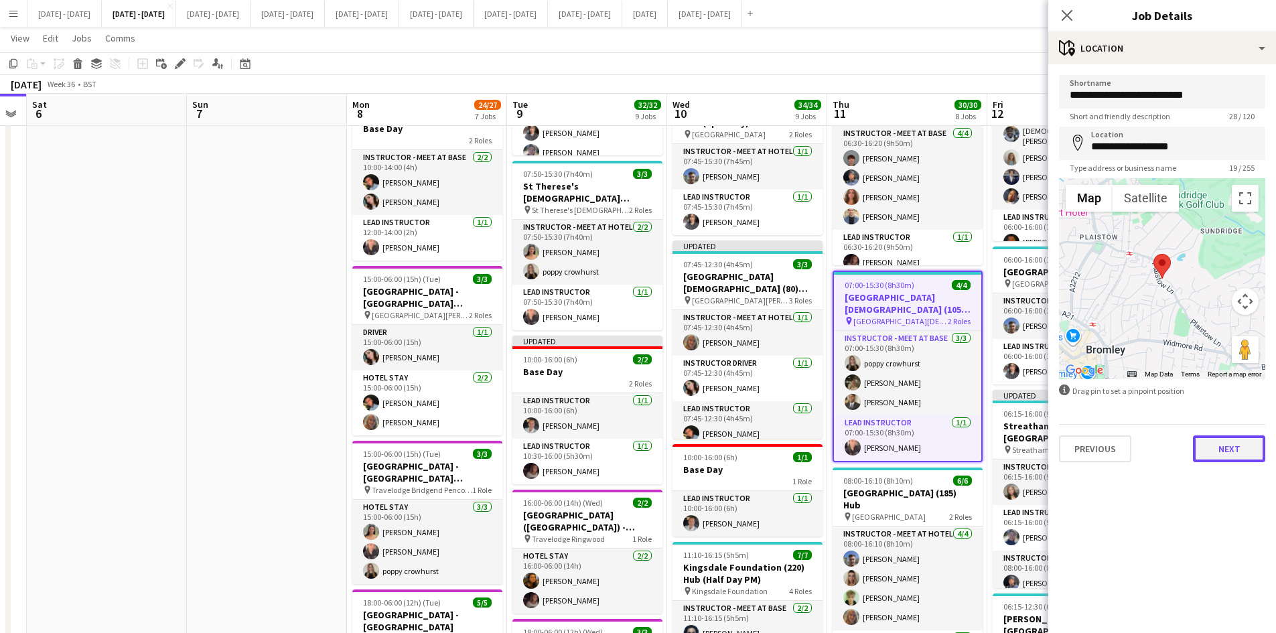
click at [1201, 454] on button "Next" at bounding box center [1229, 449] width 72 height 27
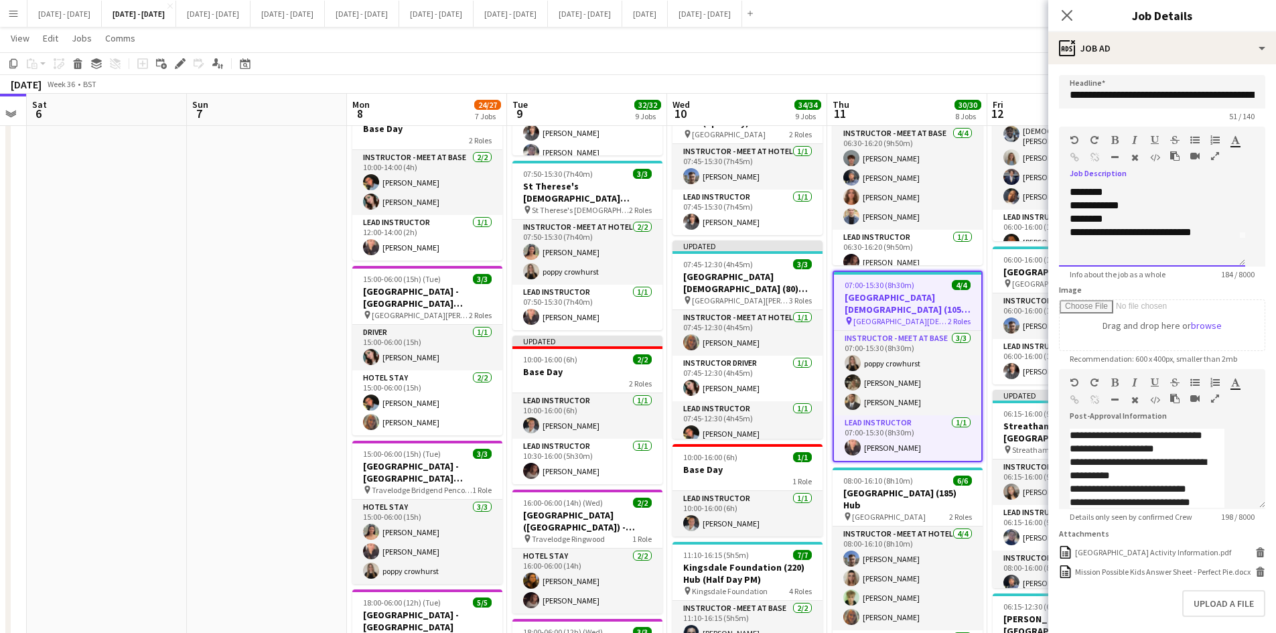
scroll to position [38, 0]
click at [1207, 228] on div "**********" at bounding box center [1147, 221] width 155 height 13
click at [1140, 252] on div "**********" at bounding box center [1152, 252] width 165 height 27
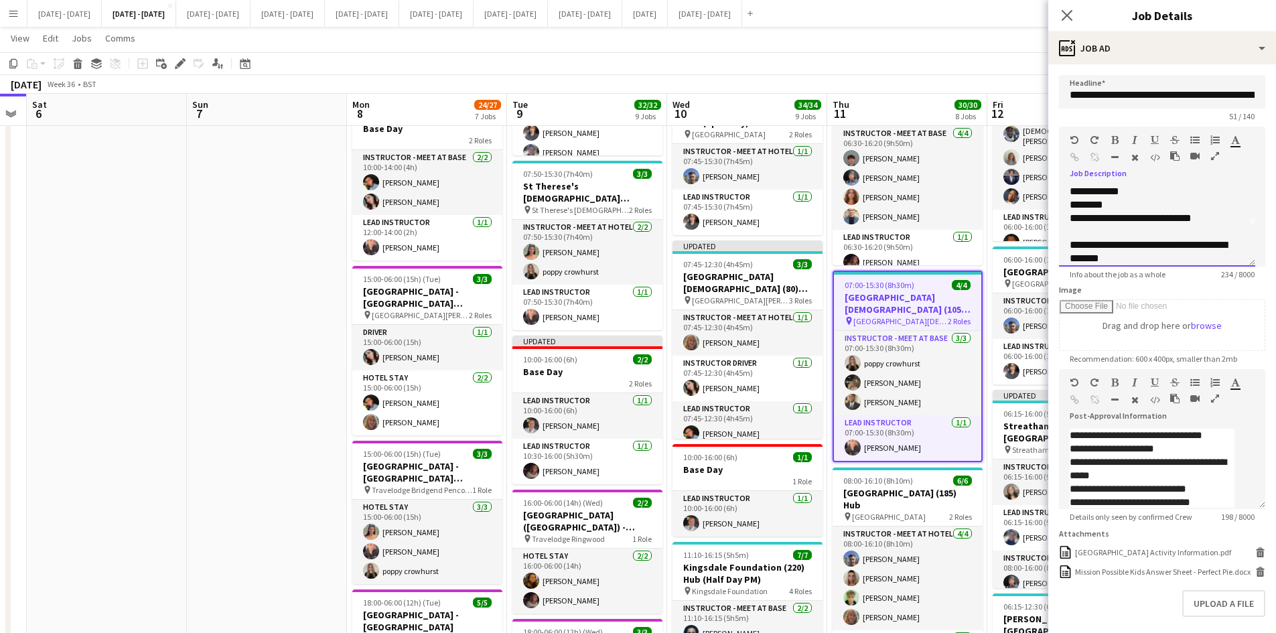
click at [1140, 251] on div "**********" at bounding box center [1152, 252] width 165 height 27
click at [1116, 139] on icon "button" at bounding box center [1115, 139] width 7 height 9
click at [1066, 11] on icon "Close pop-in" at bounding box center [1067, 15] width 13 height 13
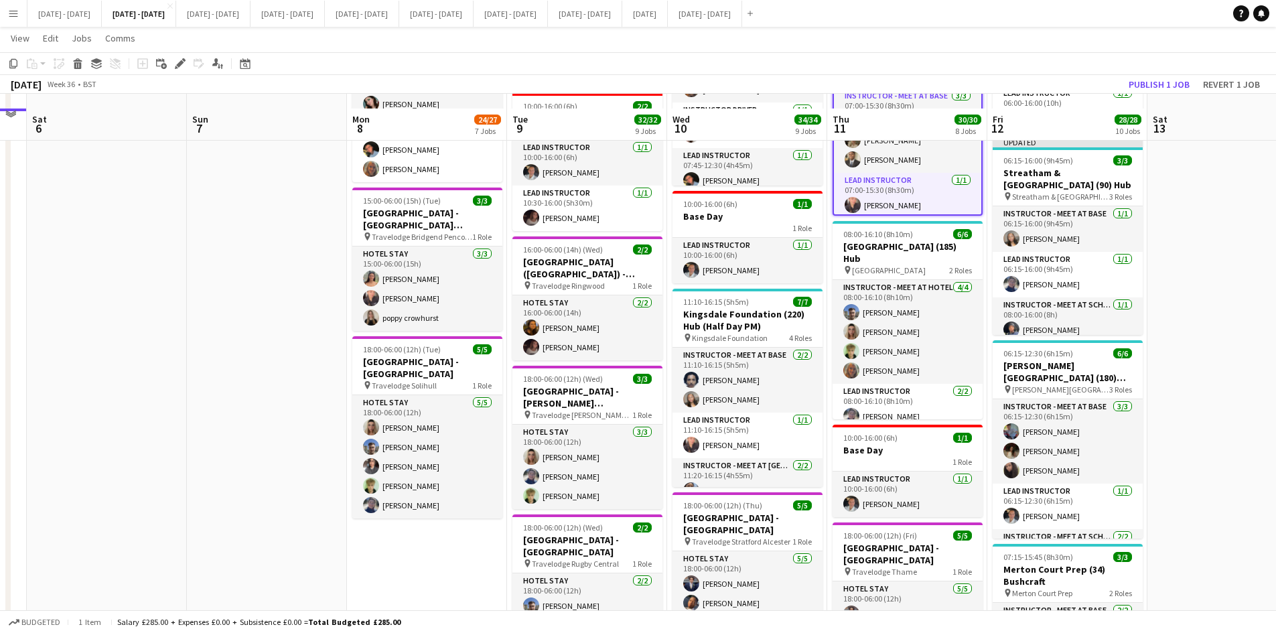
scroll to position [603, 0]
